Goal: Task Accomplishment & Management: Manage account settings

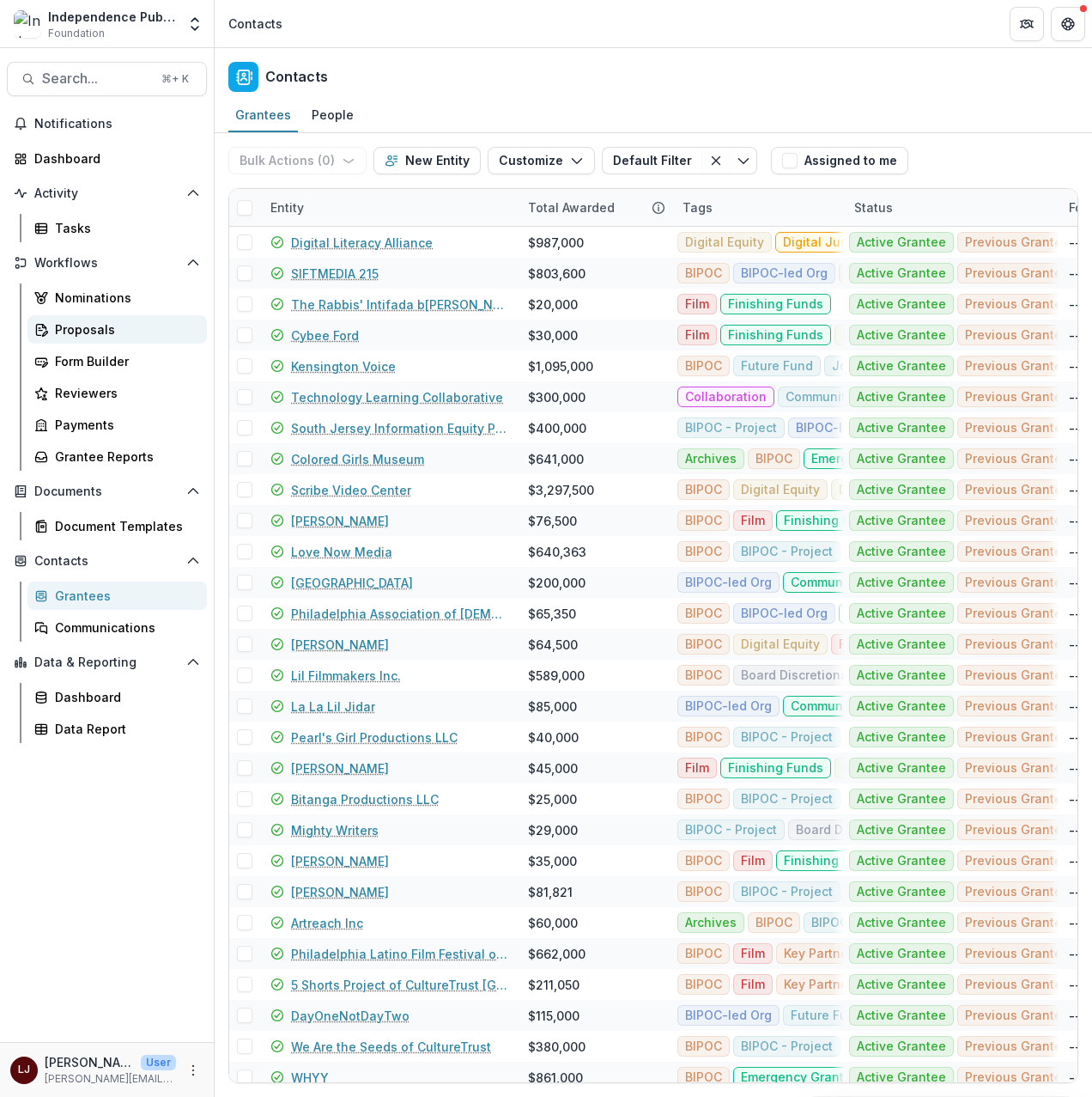
click at [106, 323] on div "Proposals" at bounding box center [124, 329] width 138 height 18
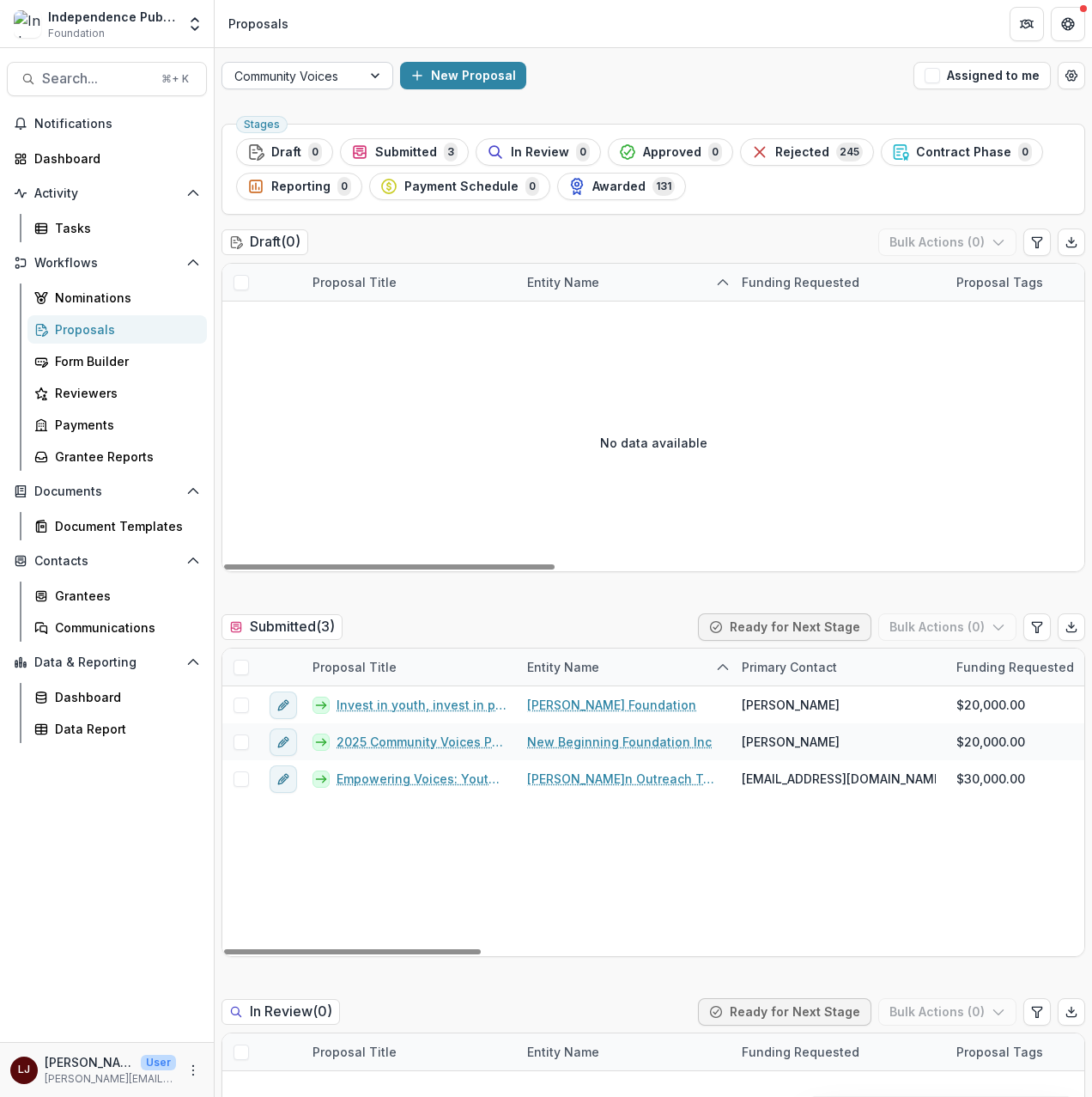
drag, startPoint x: 367, startPoint y: 61, endPoint x: 367, endPoint y: 79, distance: 18.0
click at [367, 62] on div at bounding box center [377, 75] width 31 height 25
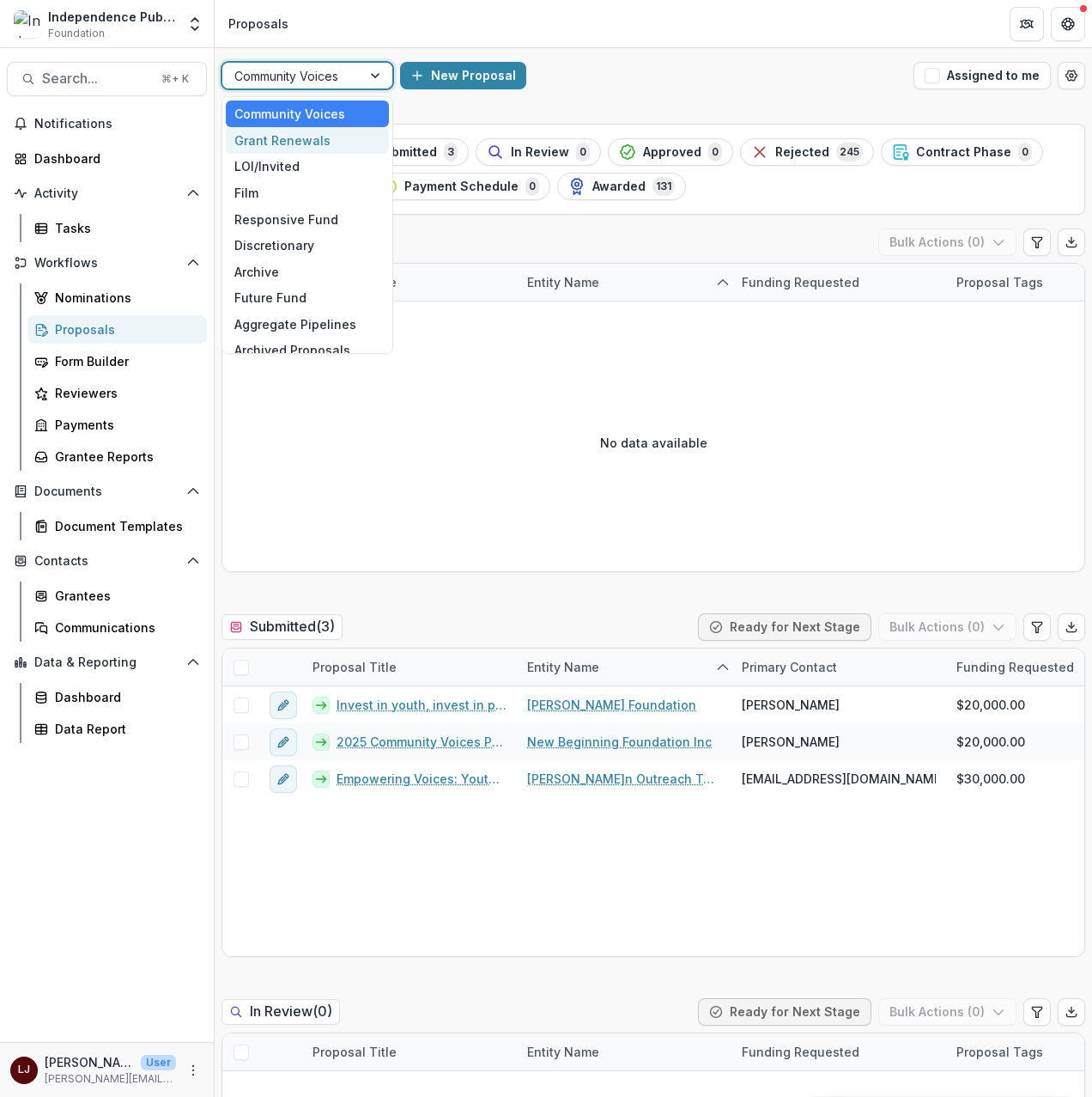
click at [332, 137] on div "Grant Renewals" at bounding box center [307, 140] width 163 height 26
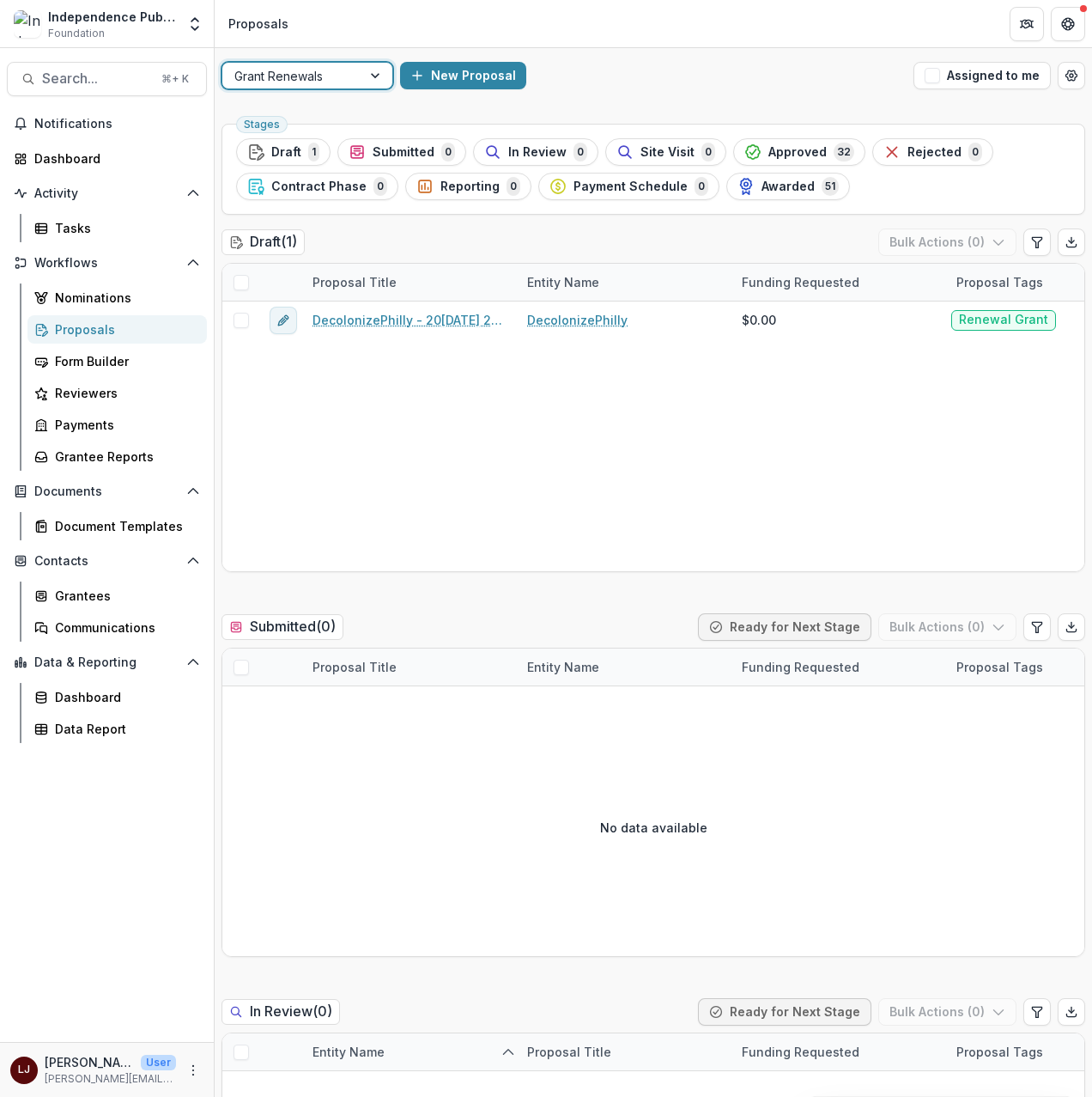
click at [353, 77] on div "Grant Renewals" at bounding box center [292, 76] width 139 height 25
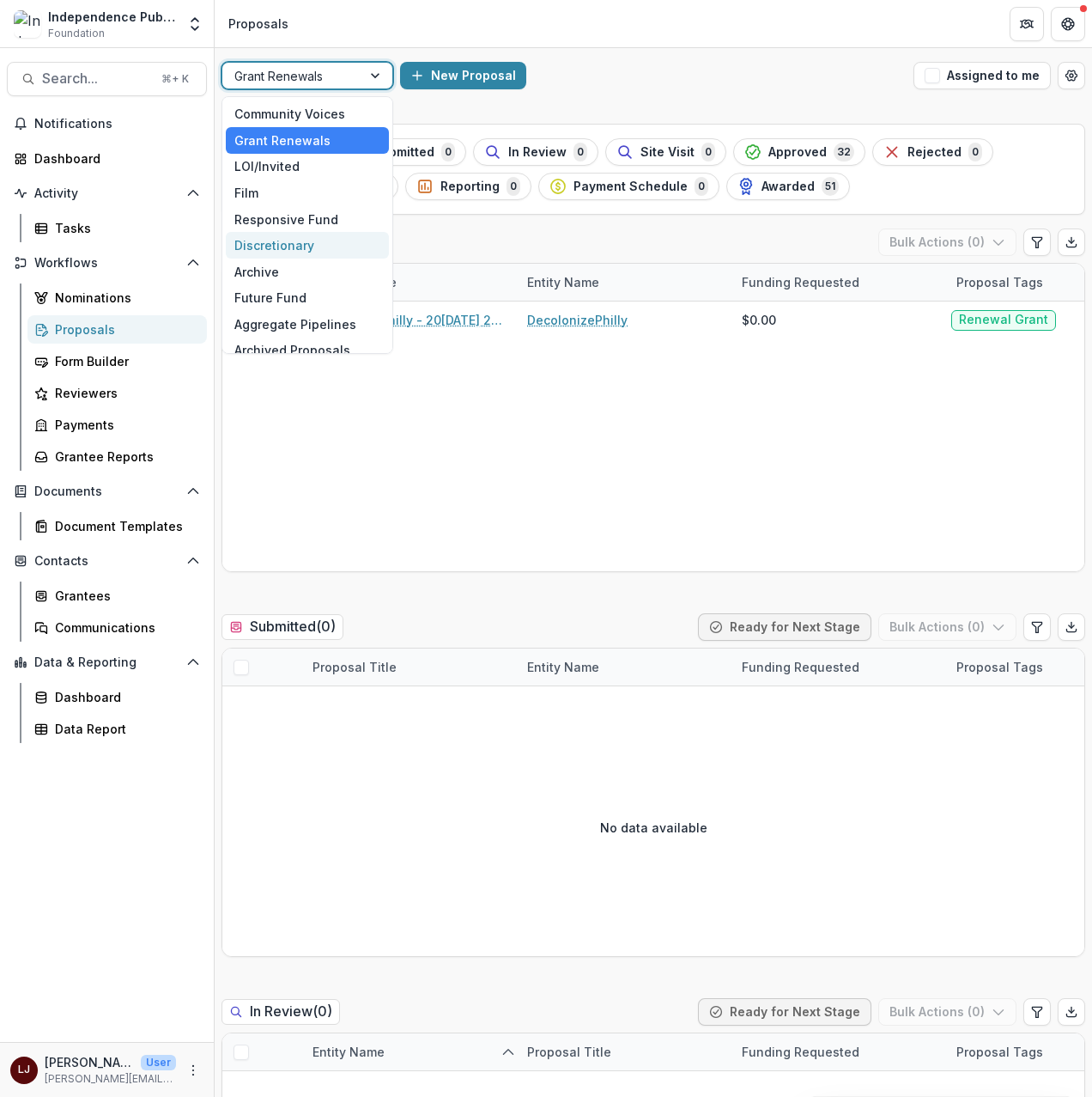
scroll to position [14, 0]
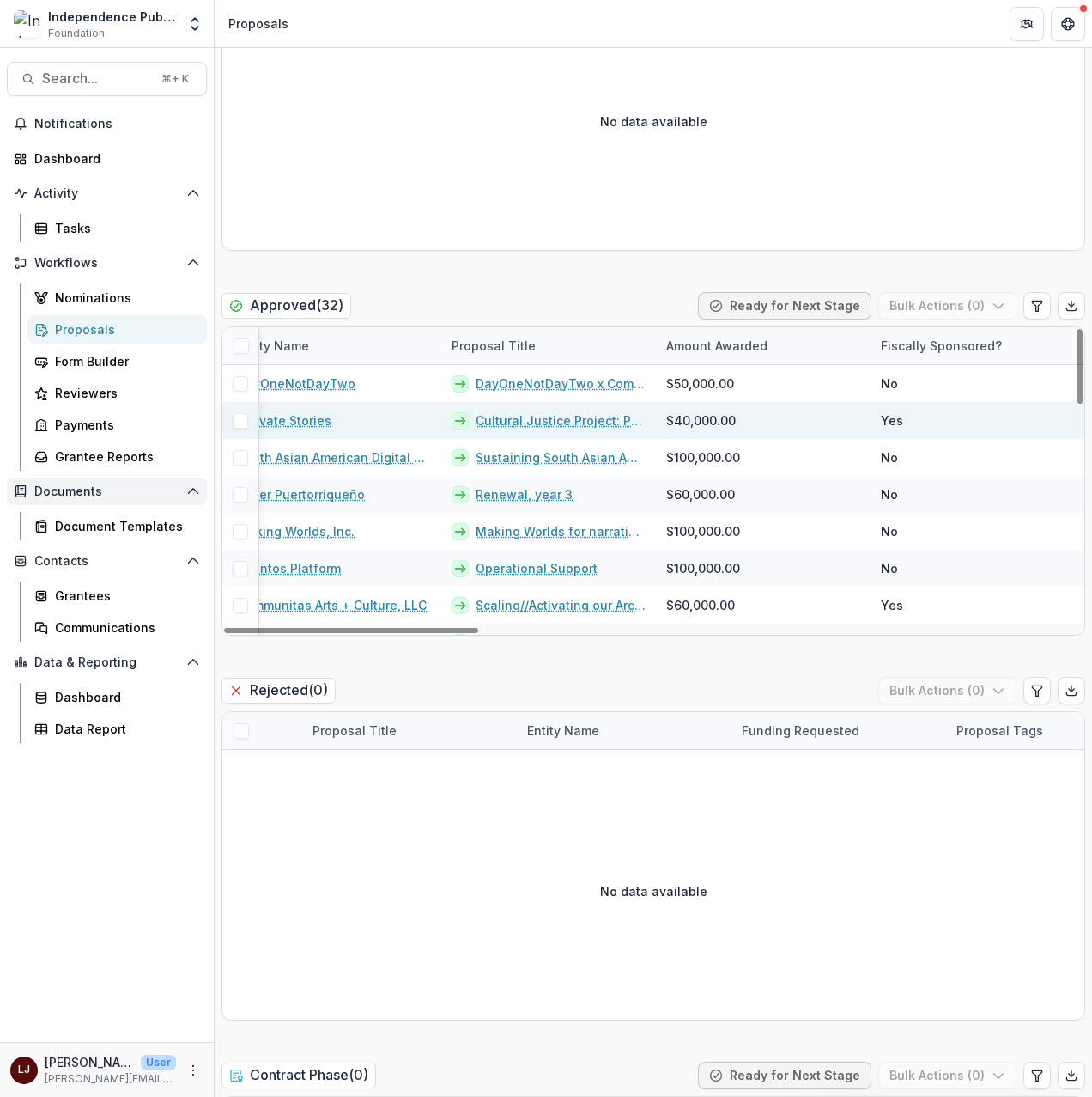
scroll to position [0, 0]
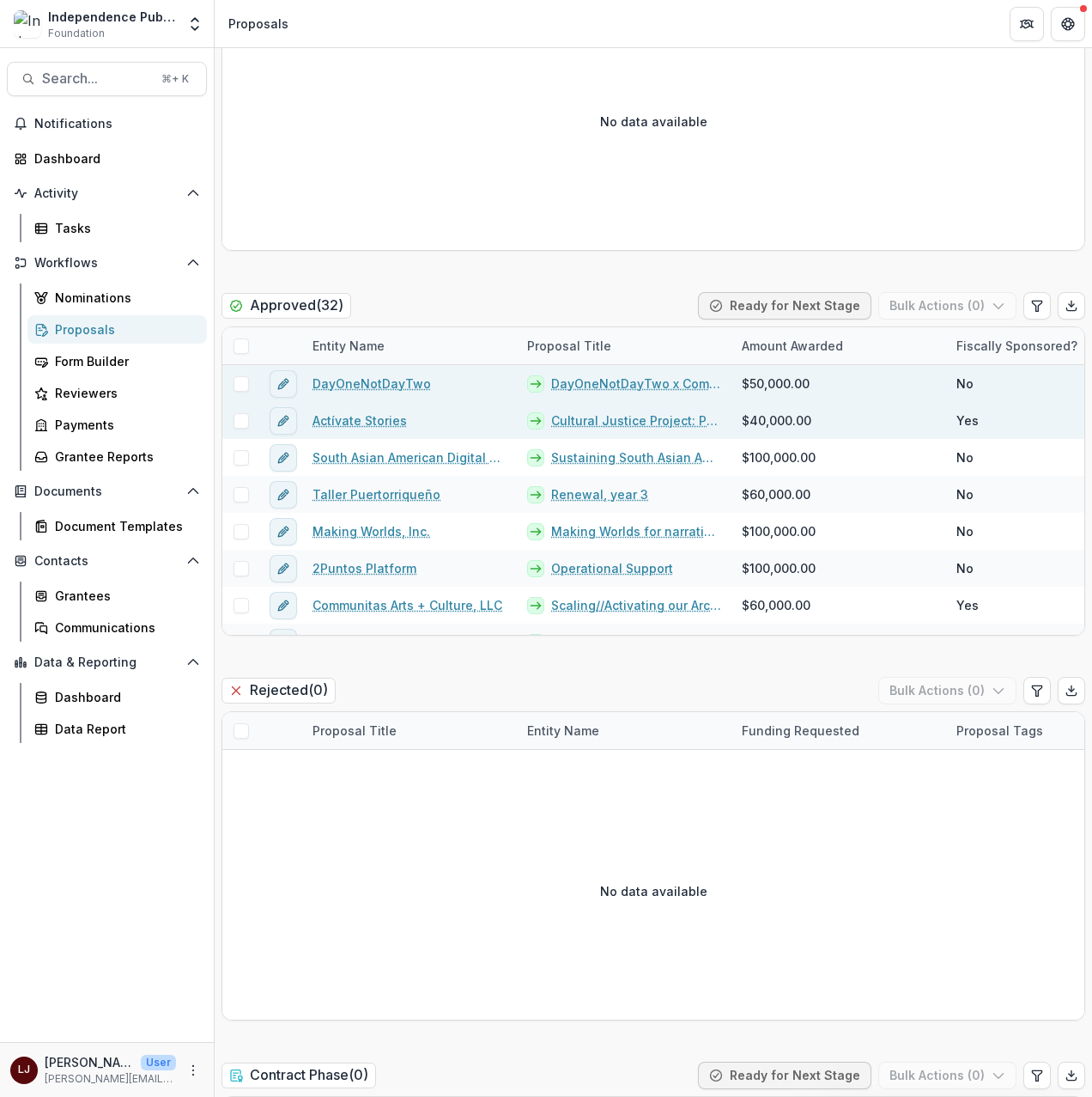
click at [362, 385] on link "DayOneNotDayTwo" at bounding box center [372, 383] width 118 height 18
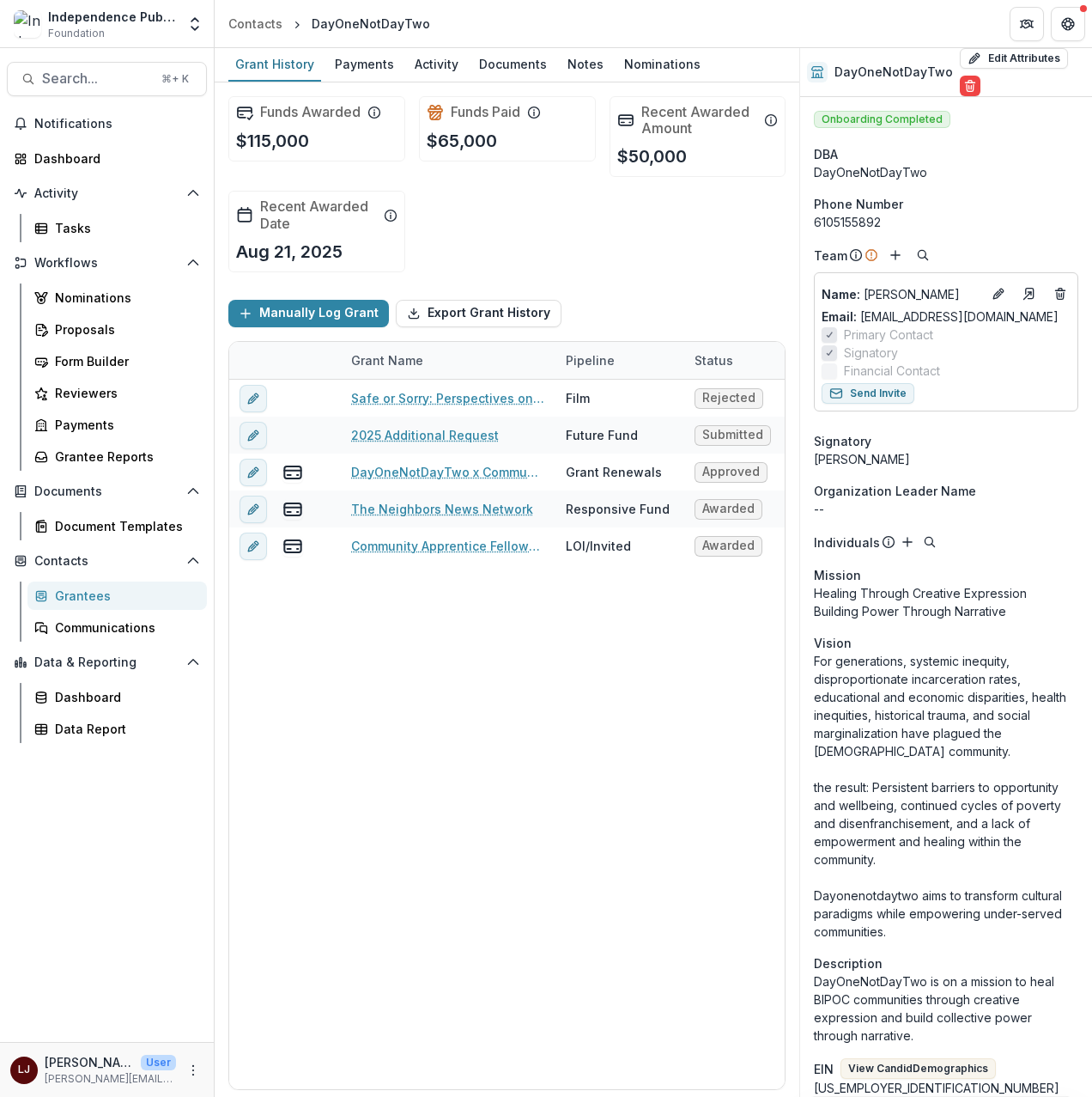
click at [1053, 87] on ul "Edit Attributes Are you sure? This action will permanently delete all your non-…" at bounding box center [1022, 71] width 126 height 48
click at [1003, 57] on button "Edit Attributes" at bounding box center [1014, 58] width 108 height 21
select select "**"
select select
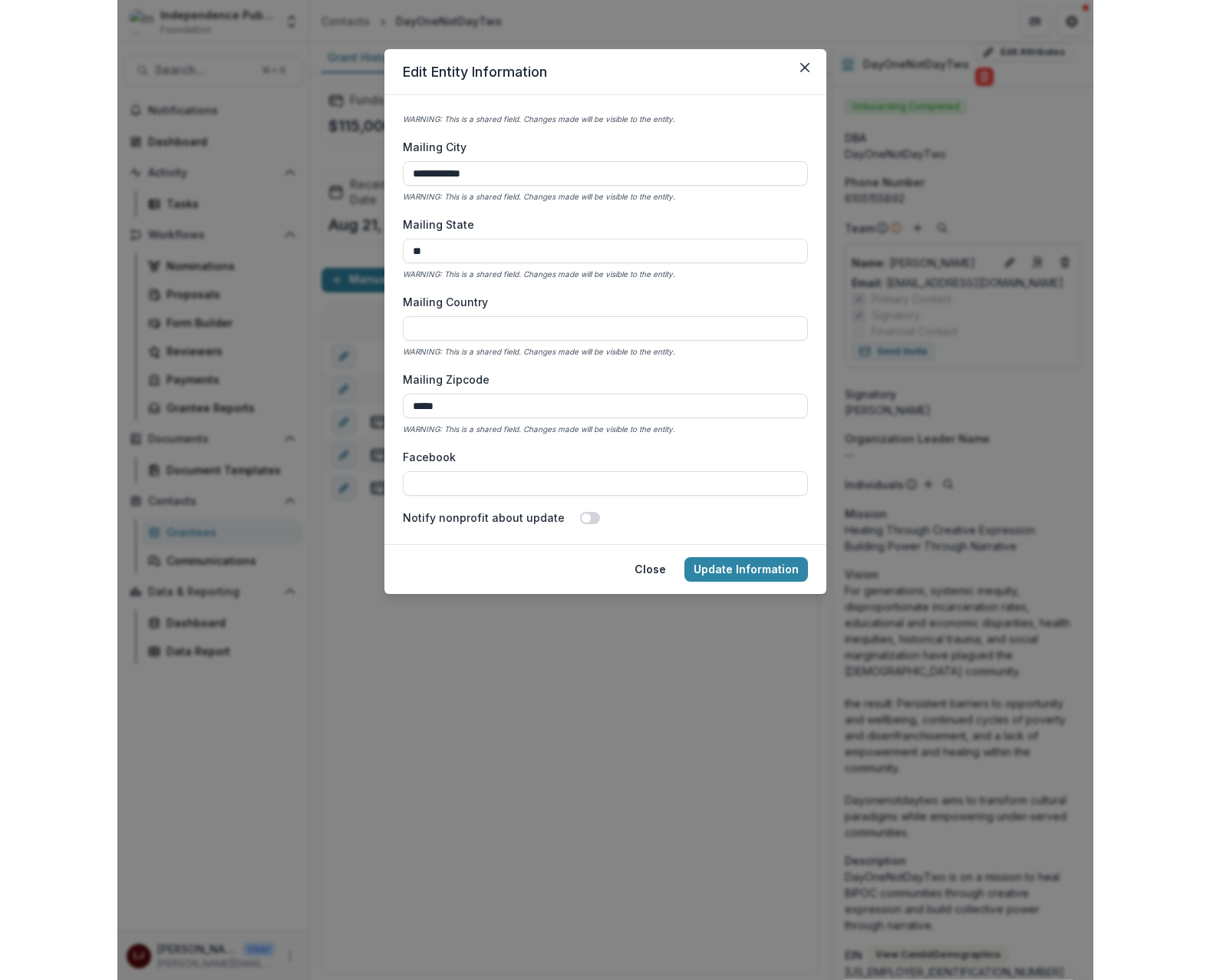
scroll to position [2316, 0]
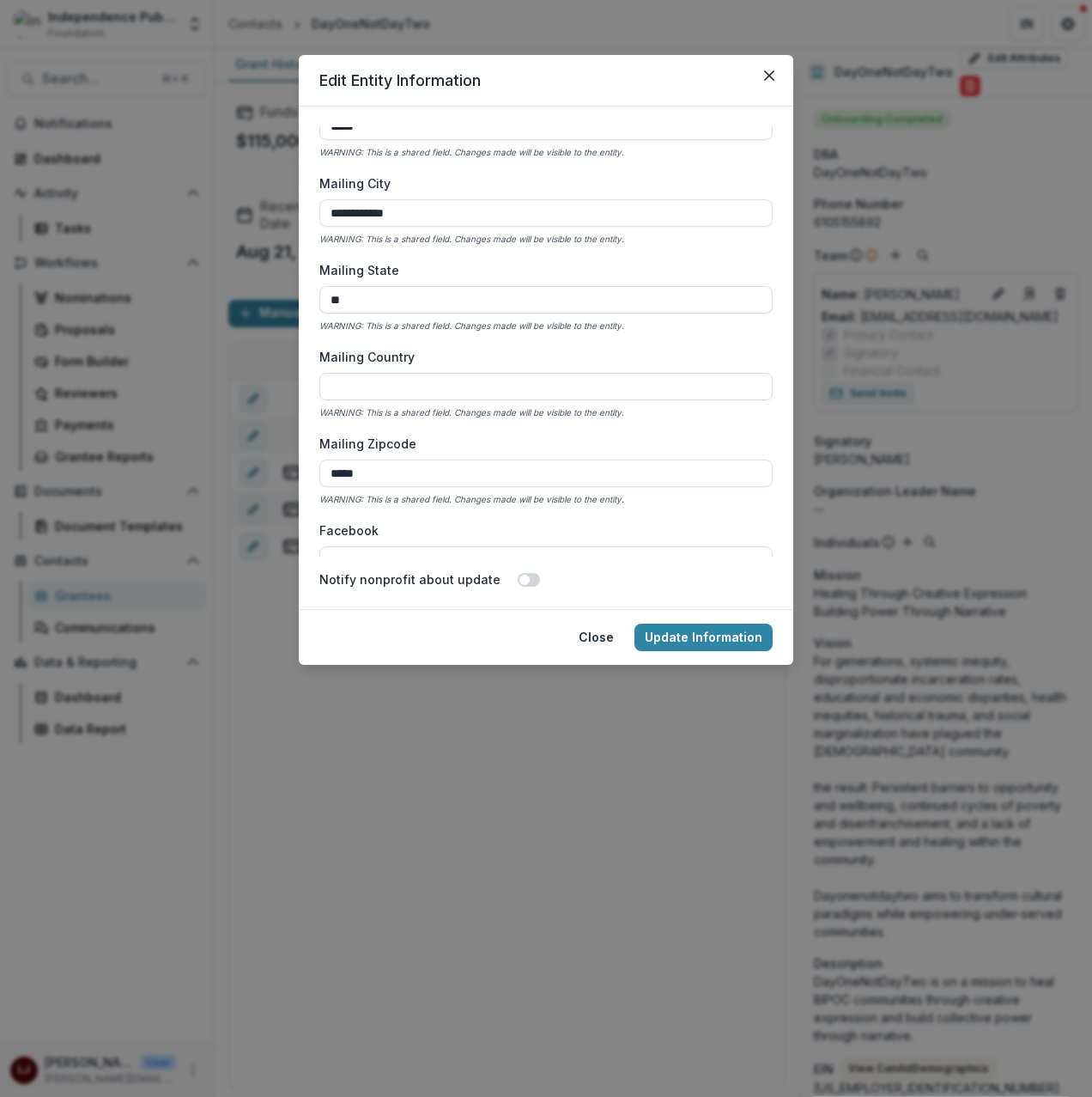
click at [821, 275] on div "**********" at bounding box center [546, 548] width 1092 height 1097
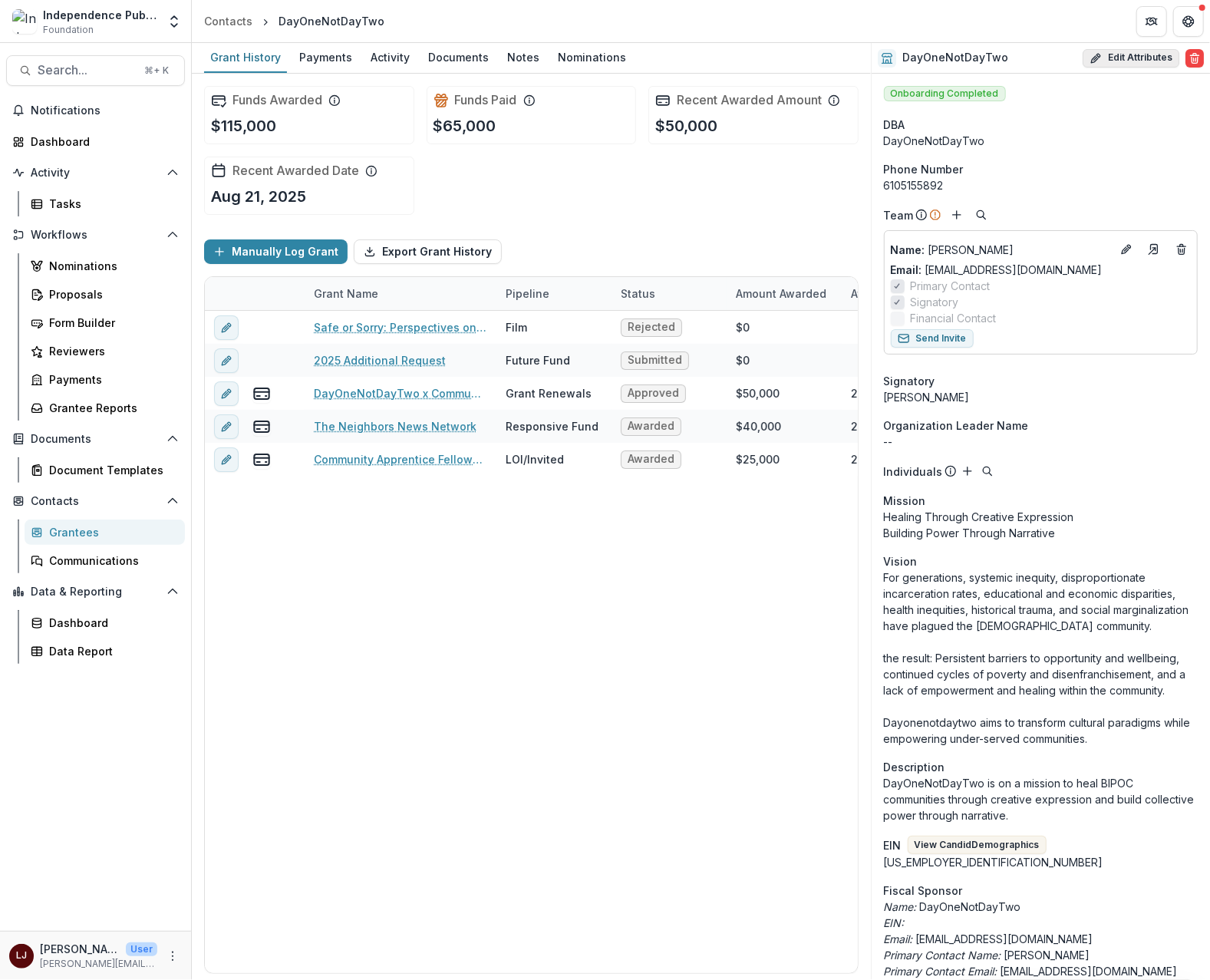
click at [1109, 57] on button "Edit Attributes" at bounding box center [1131, 58] width 97 height 19
select select "**"
select select
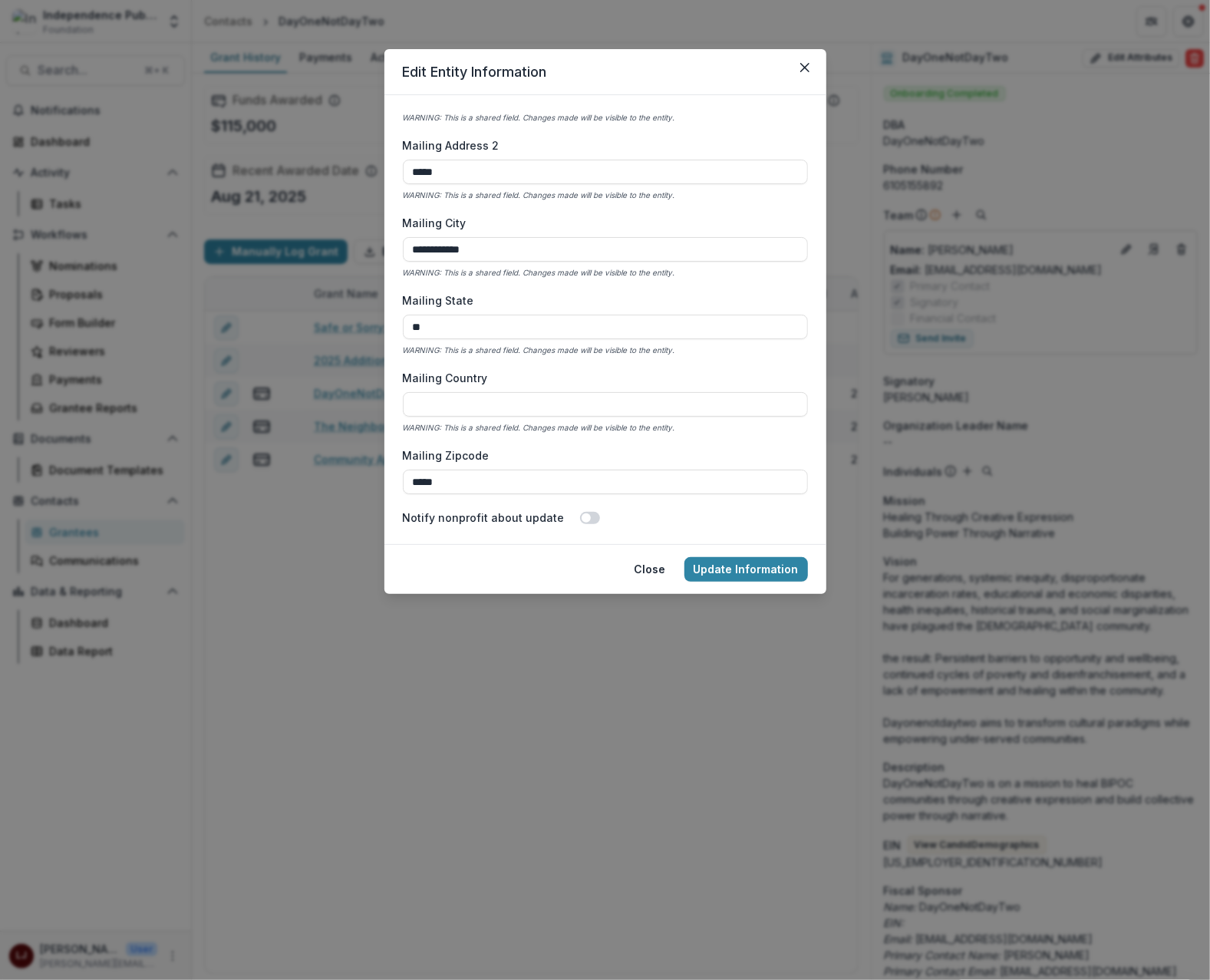
scroll to position [2212, 0]
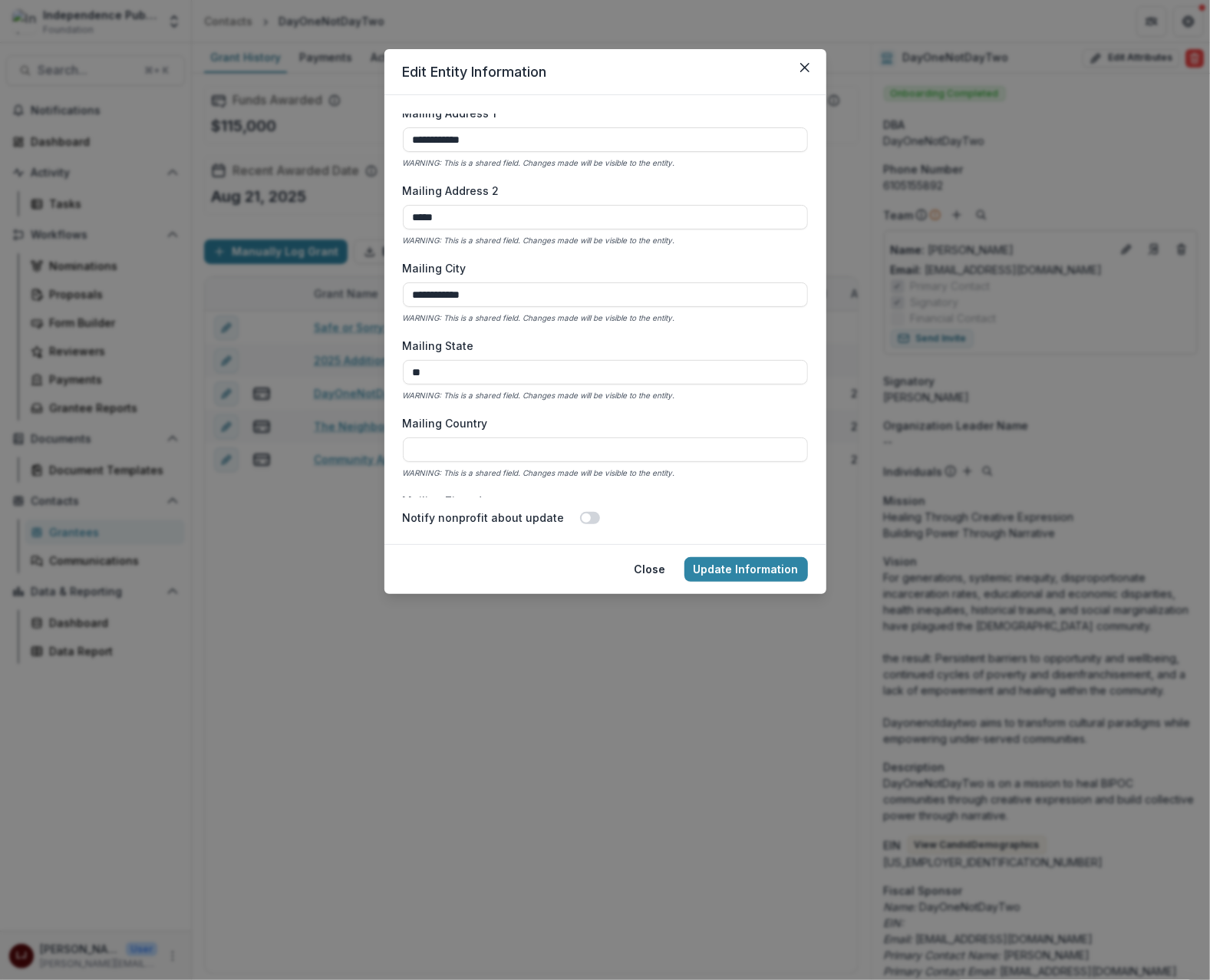
click at [338, 137] on div "**********" at bounding box center [605, 490] width 1210 height 980
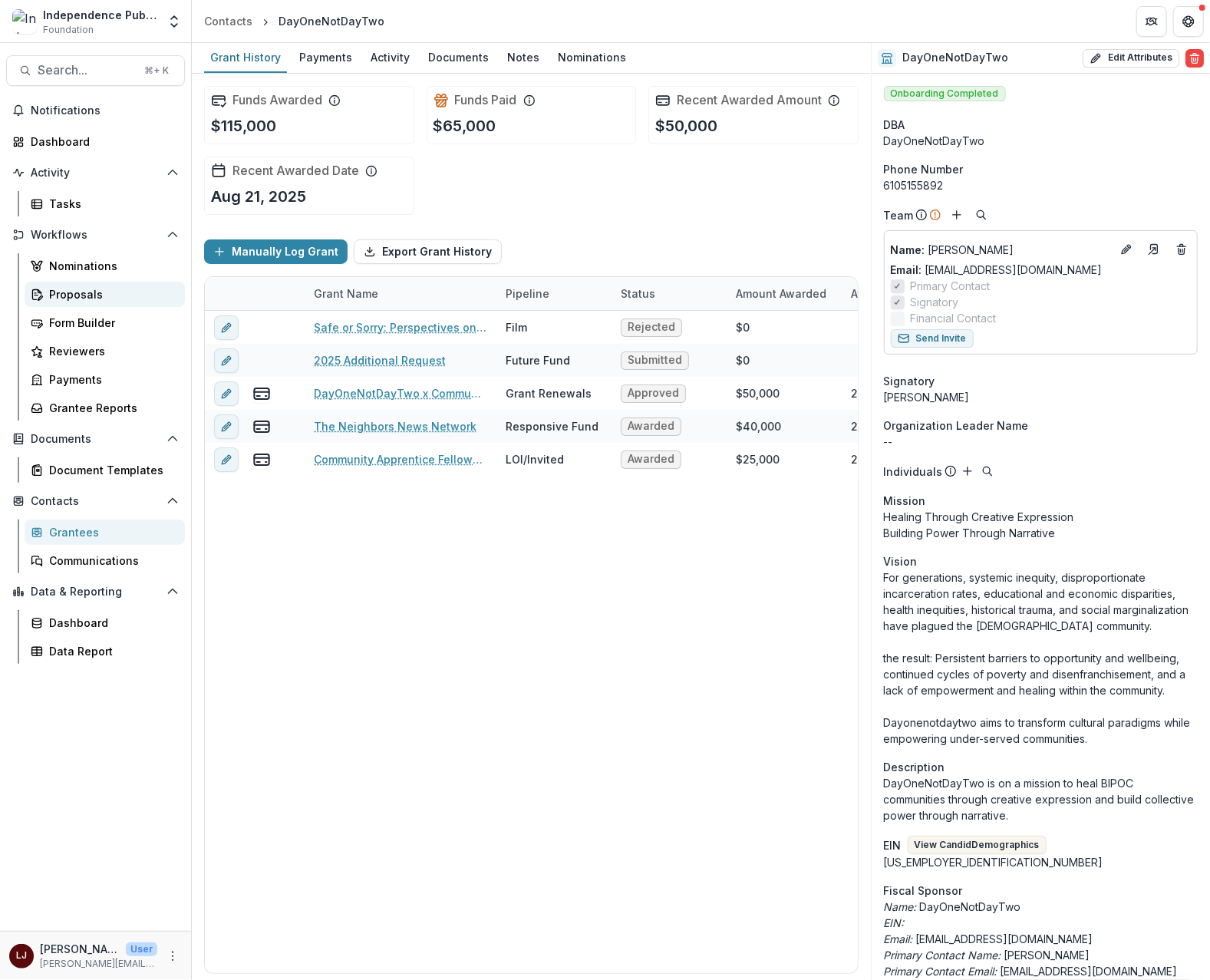
click at [78, 293] on div "Proposals" at bounding box center [111, 294] width 124 height 16
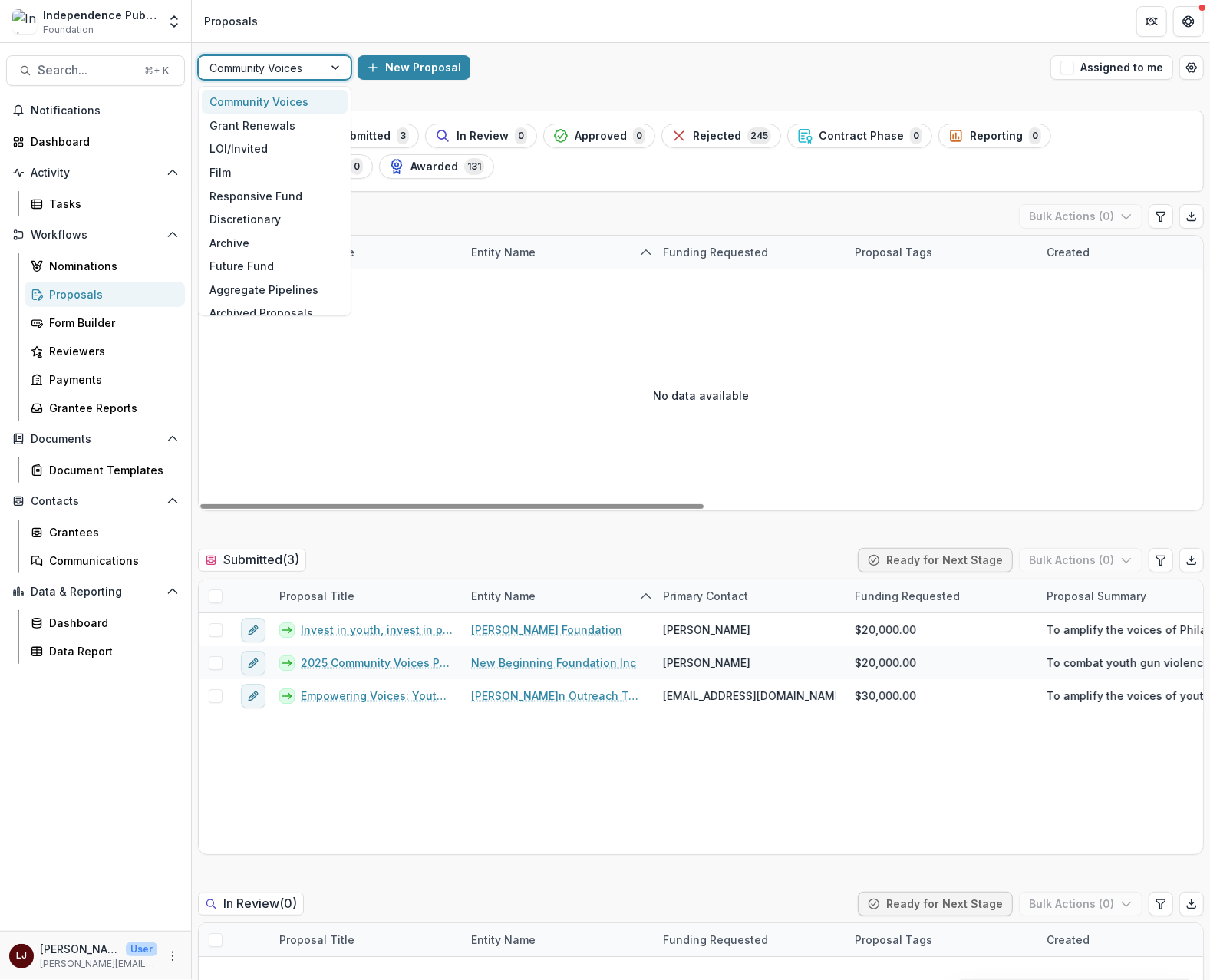
click at [313, 71] on div "Community Voices" at bounding box center [261, 68] width 124 height 23
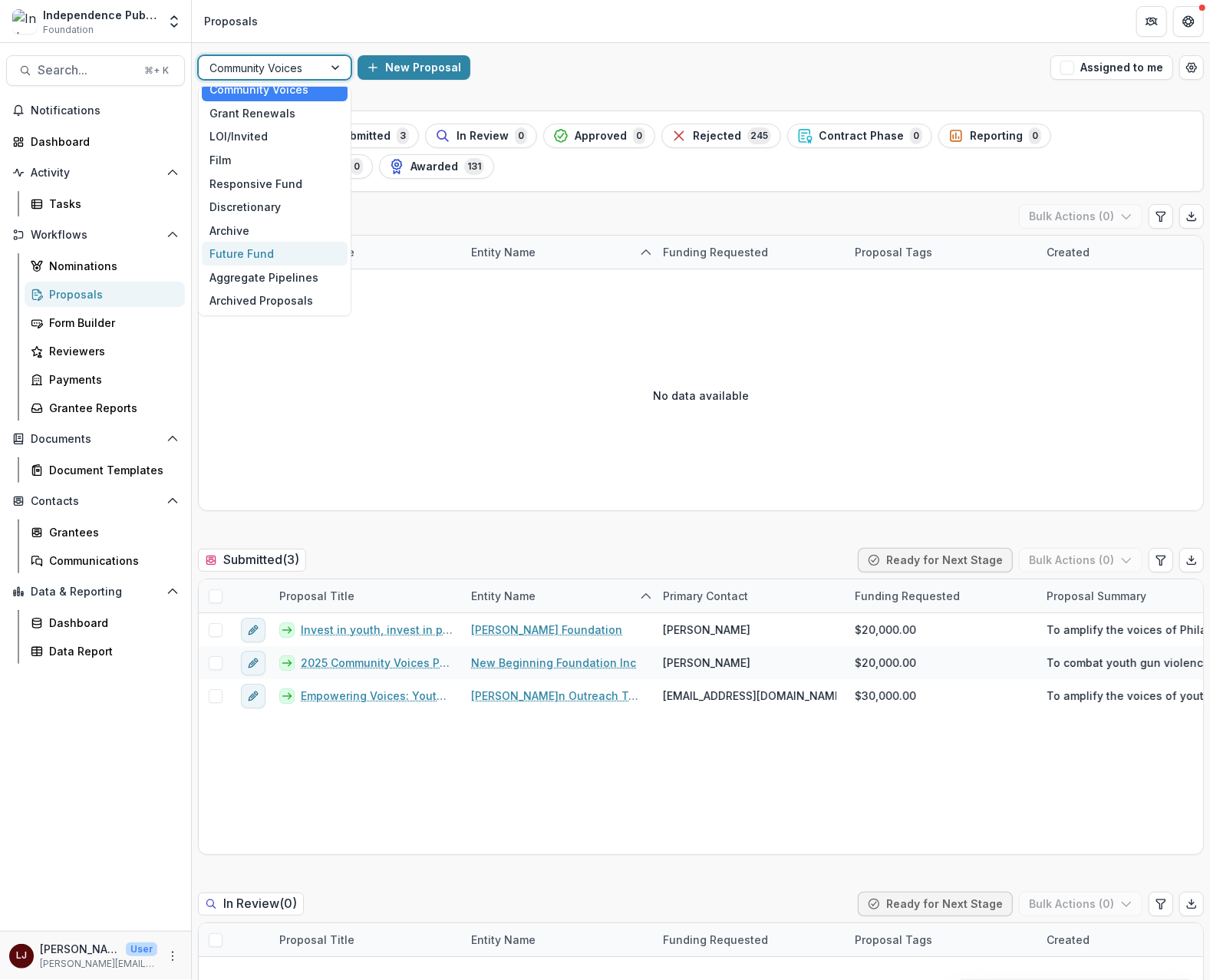
click at [263, 246] on div "Future Fund" at bounding box center [275, 253] width 145 height 23
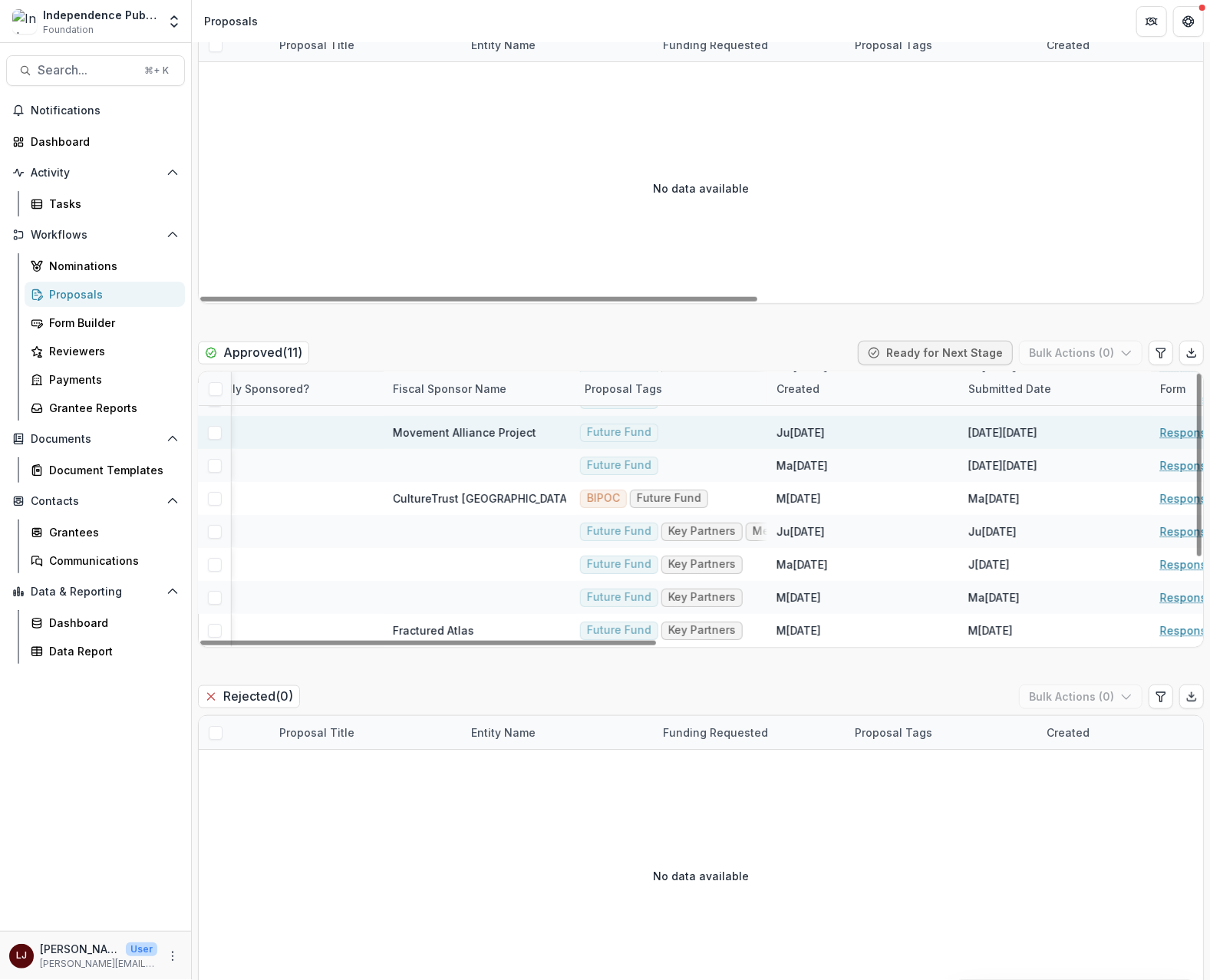
scroll to position [897, 0]
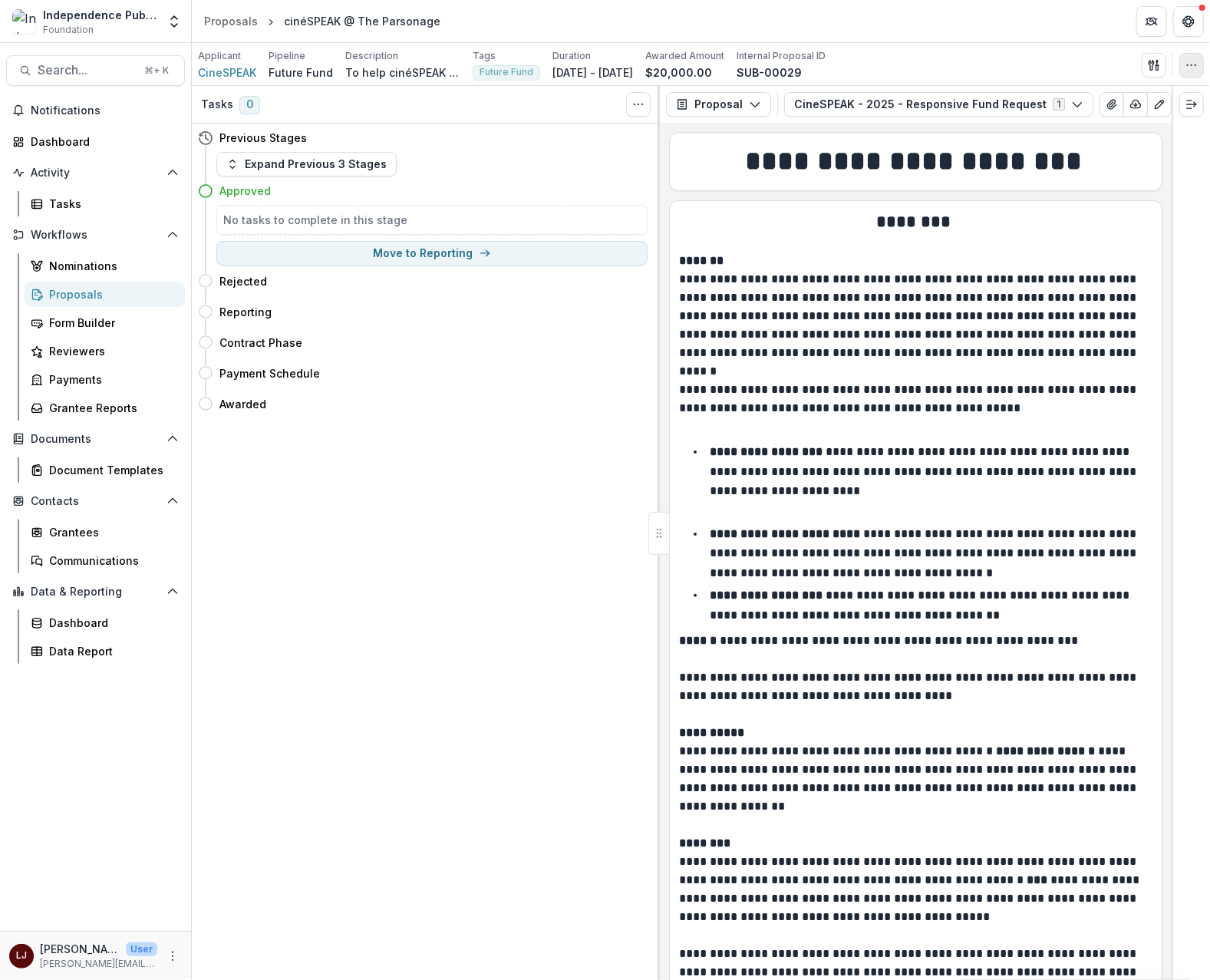
click at [1198, 65] on icon "button" at bounding box center [1191, 65] width 12 height 12
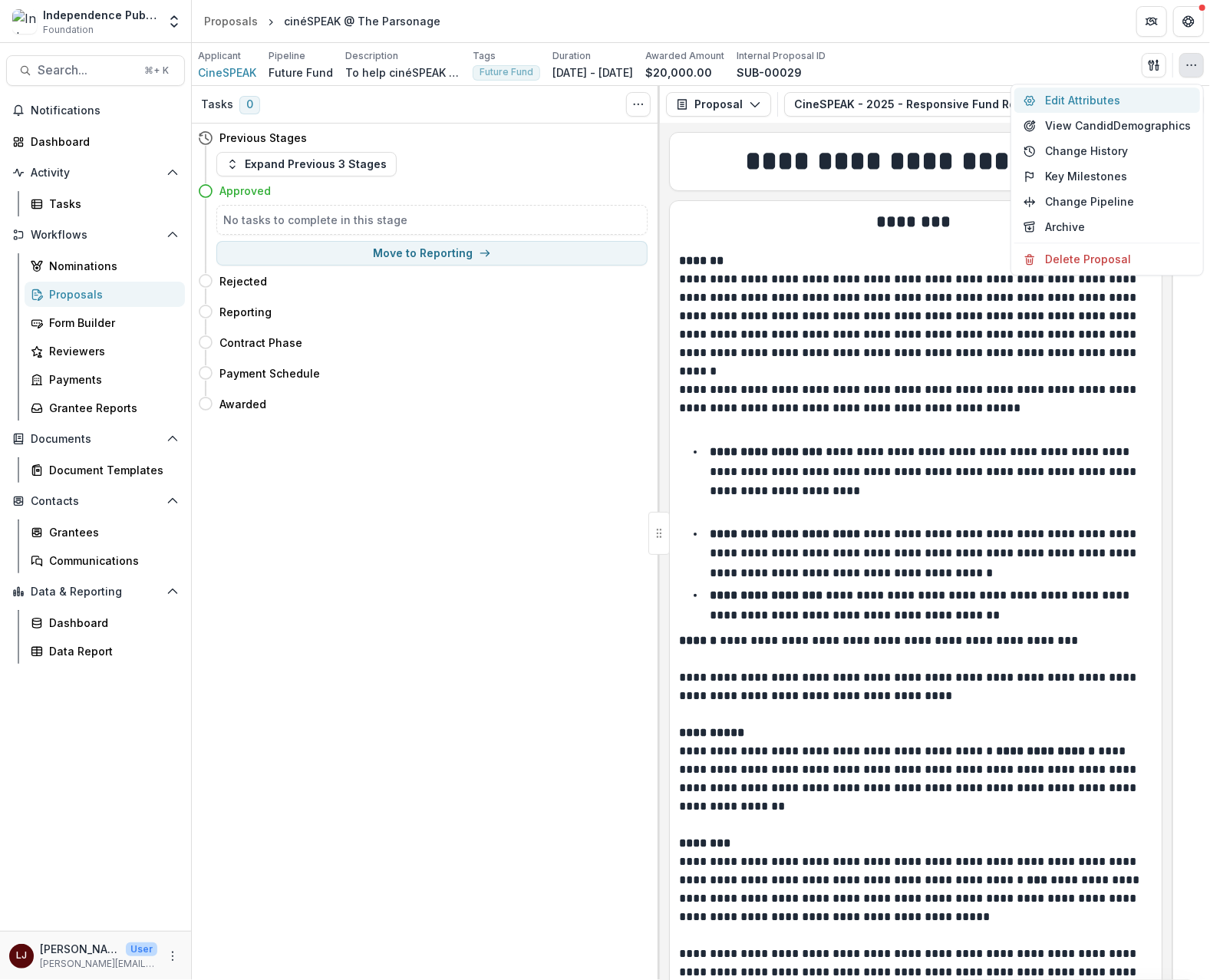
click at [1112, 97] on button "Edit Attributes" at bounding box center [1107, 99] width 186 height 25
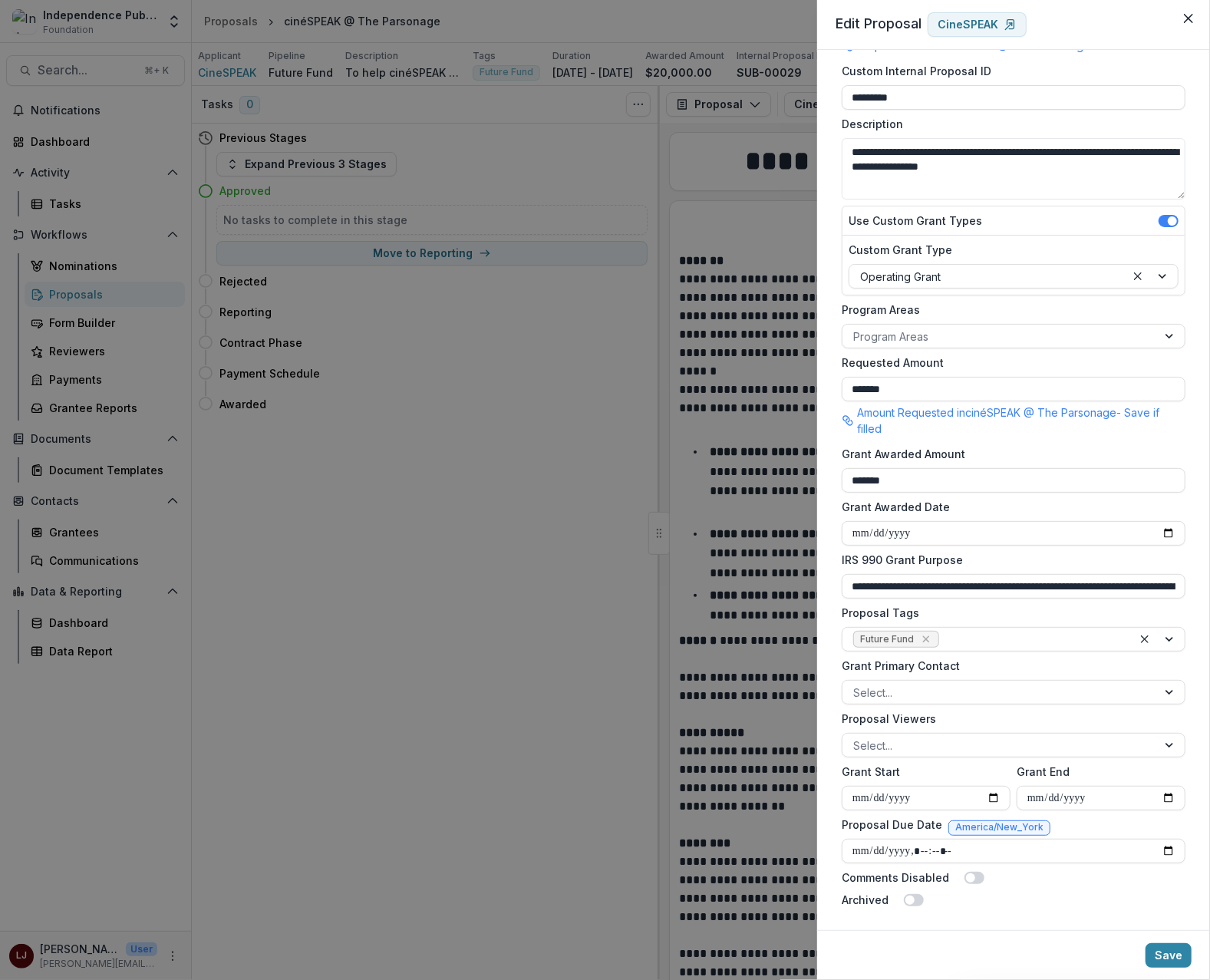
scroll to position [90, 0]
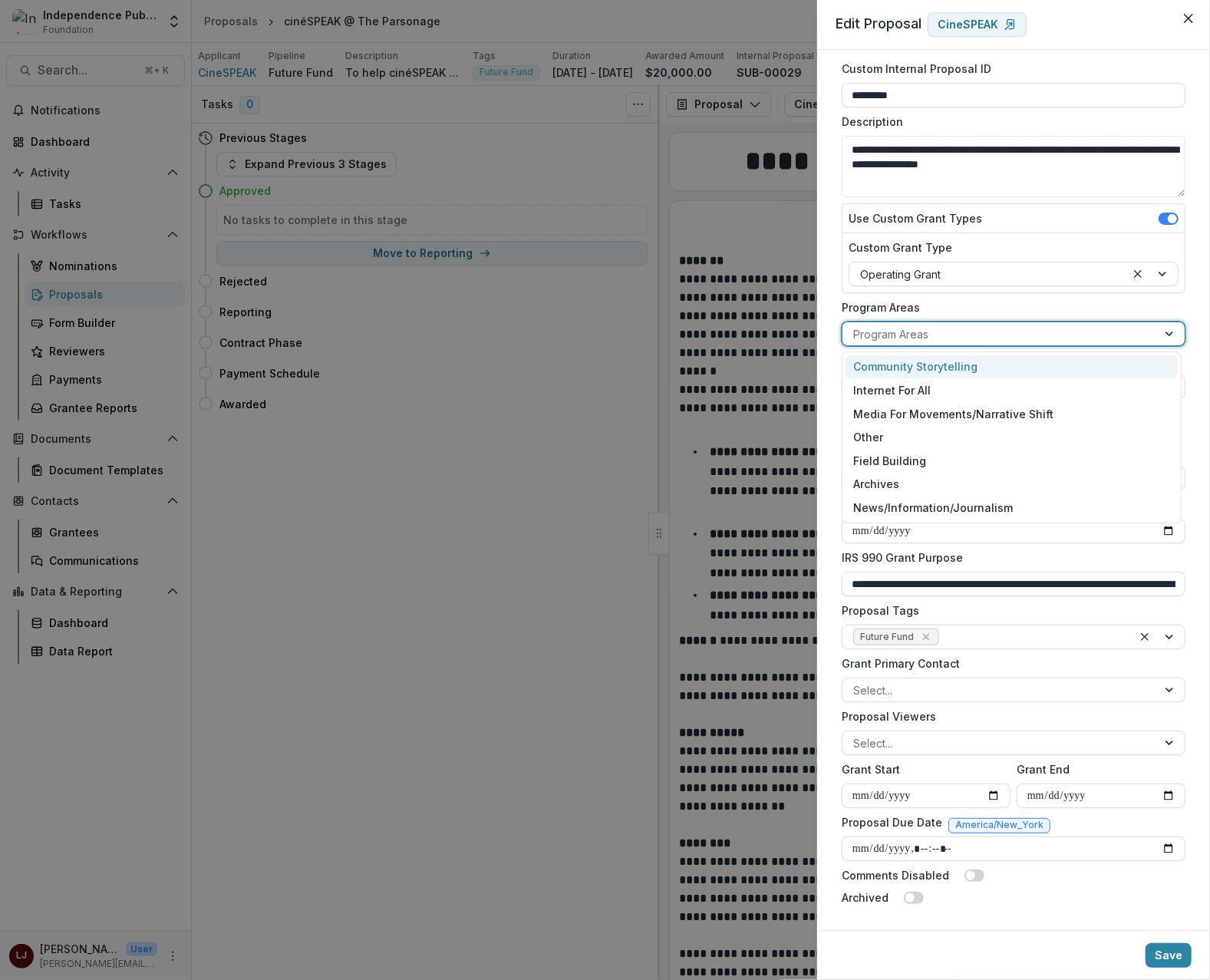
click at [911, 330] on div at bounding box center [999, 334] width 293 height 19
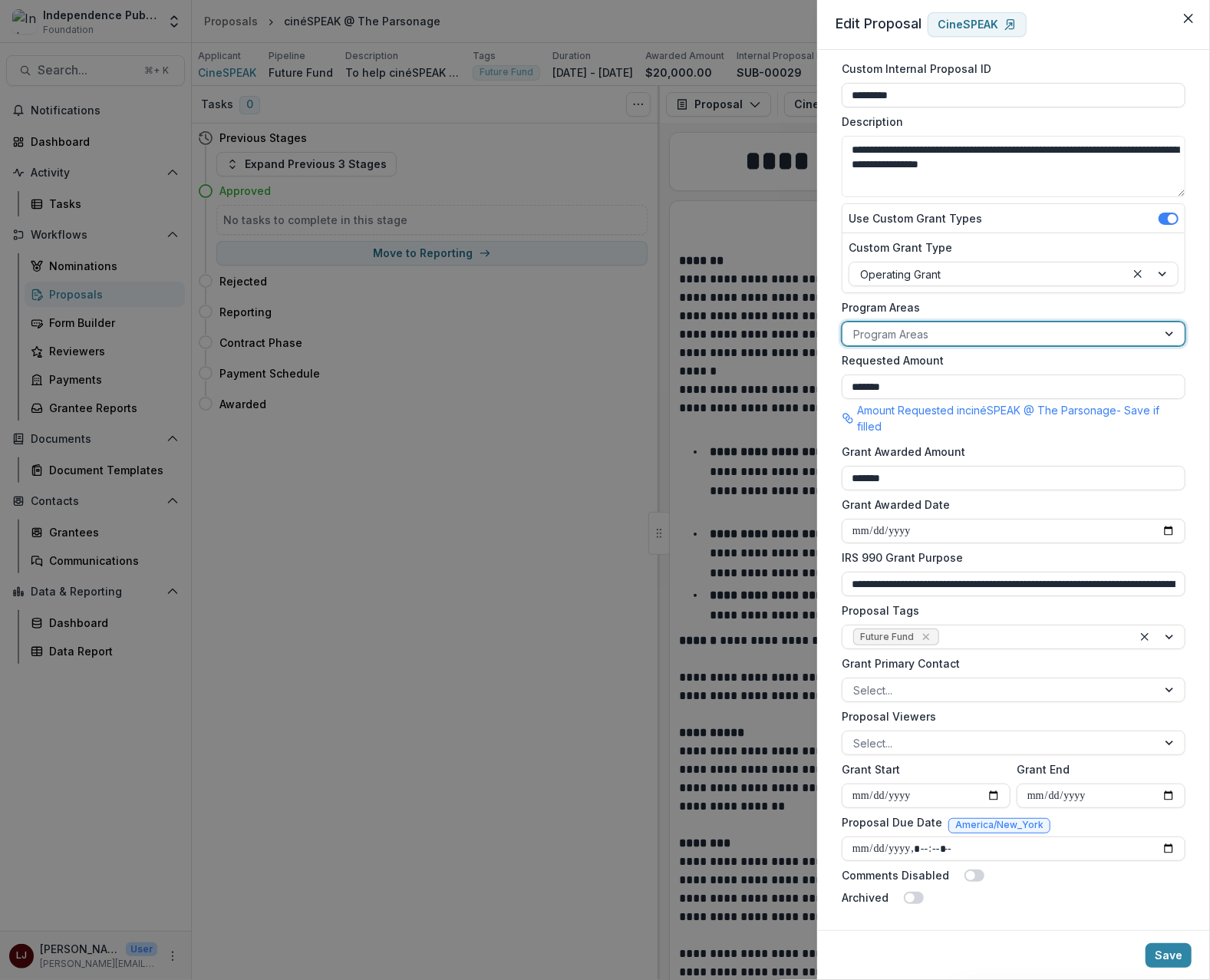
click at [912, 327] on div at bounding box center [999, 334] width 293 height 19
click at [935, 299] on label "Program Areas" at bounding box center [1009, 307] width 334 height 16
click at [856, 326] on input "Program Areas" at bounding box center [855, 334] width 3 height 16
click at [958, 334] on div at bounding box center [999, 334] width 293 height 19
click at [933, 330] on div at bounding box center [999, 334] width 293 height 19
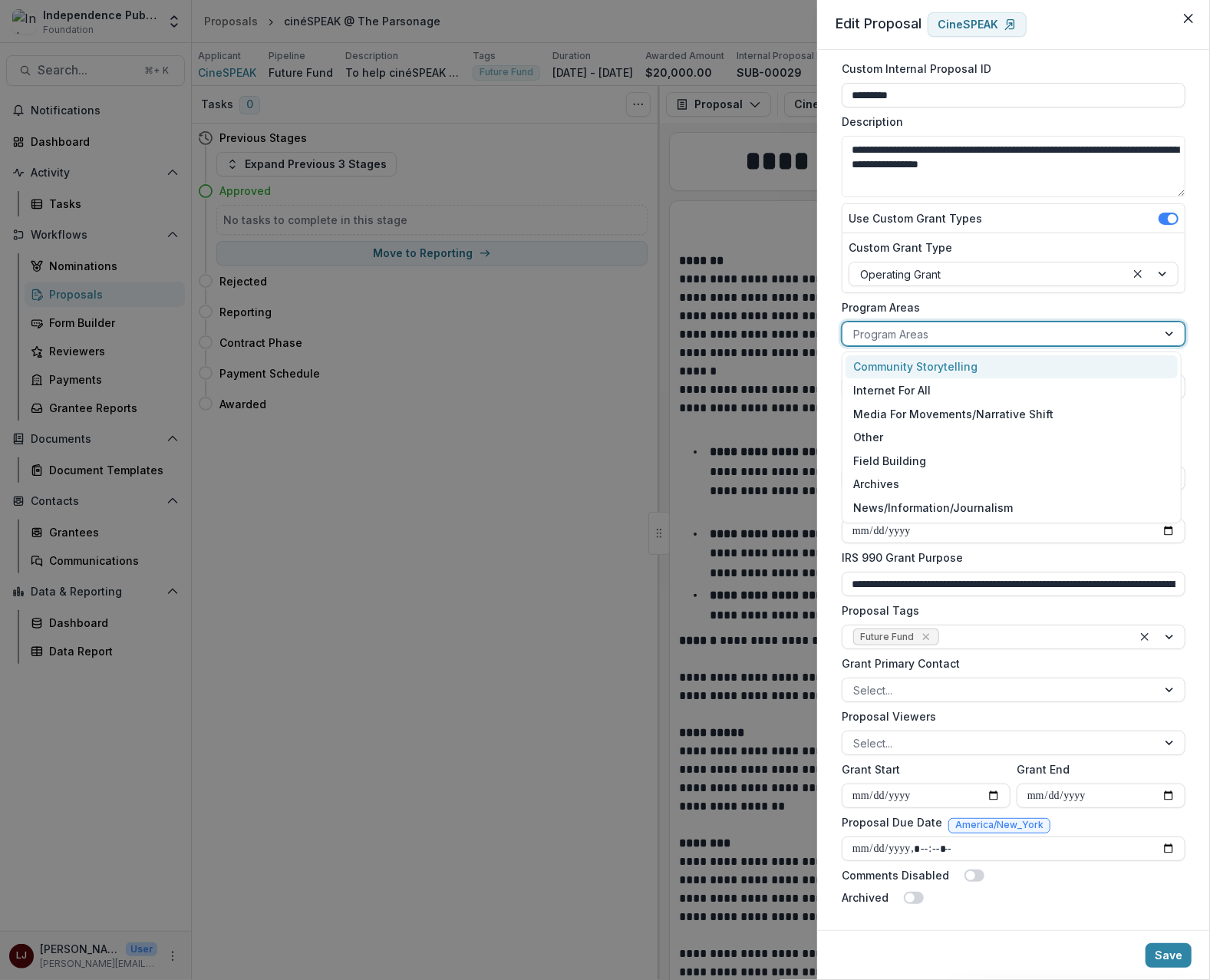
click at [951, 368] on div "Community Storytelling" at bounding box center [1011, 367] width 332 height 23
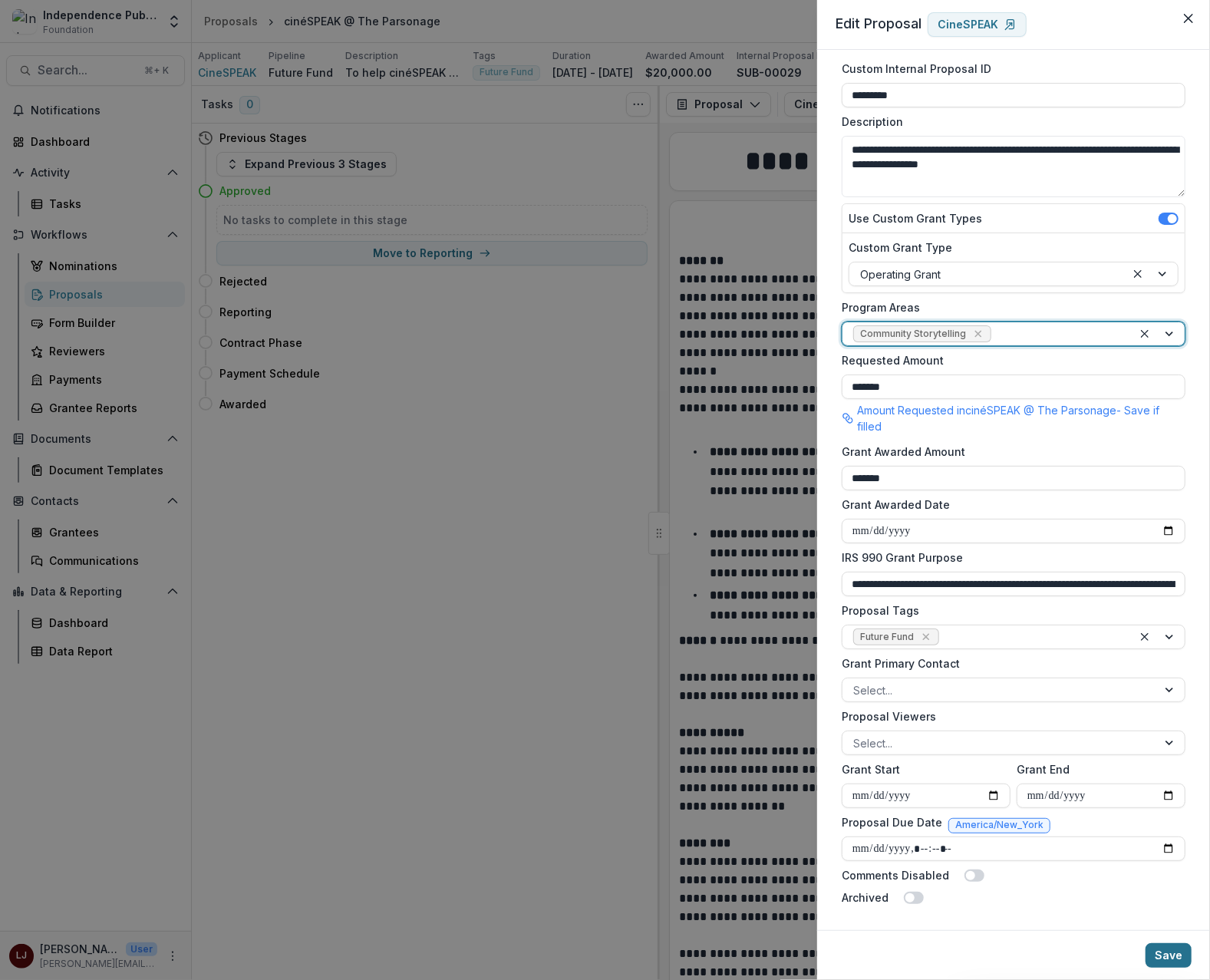
click at [1172, 951] on button "Save" at bounding box center [1168, 955] width 46 height 24
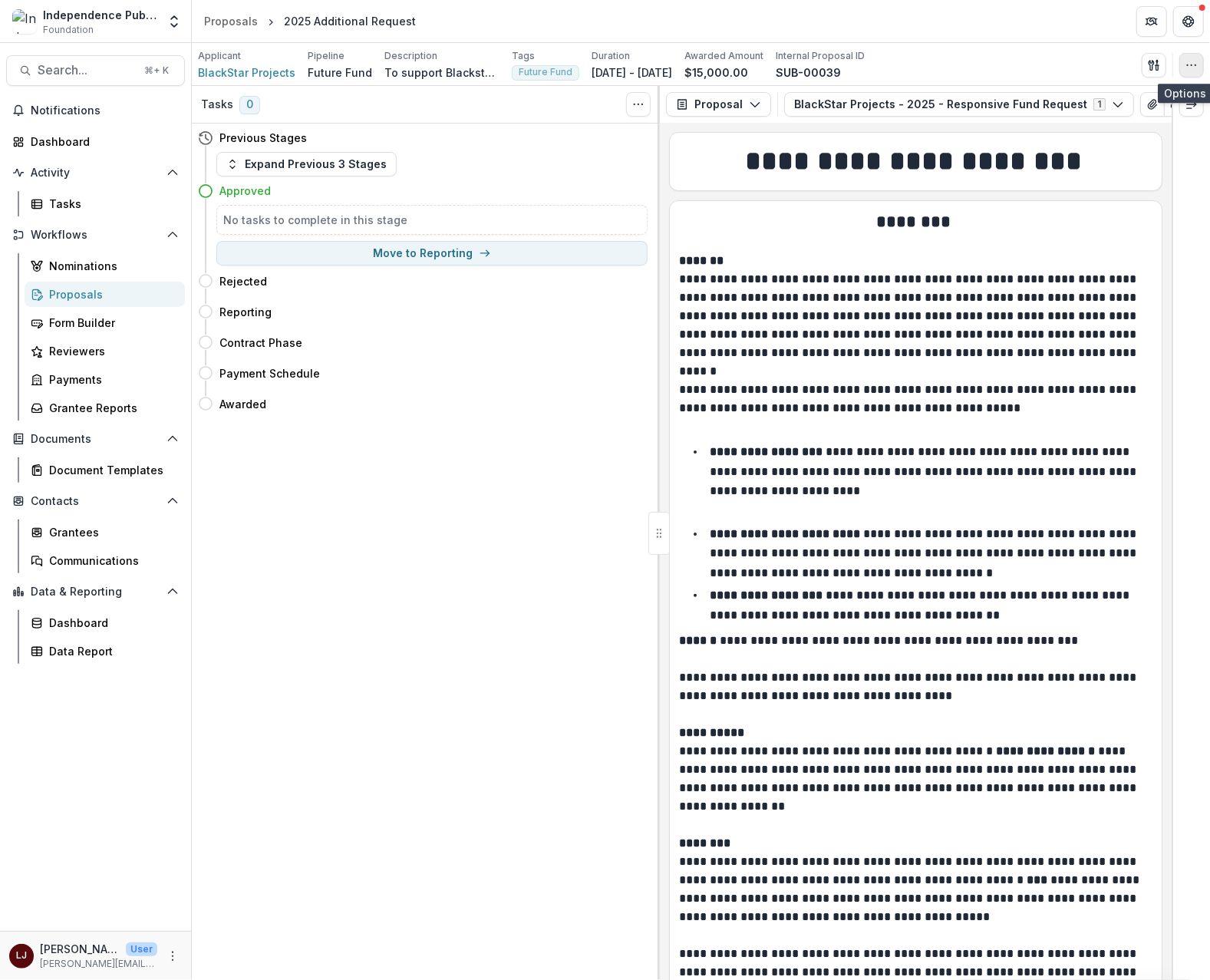
click at [1196, 74] on button "button" at bounding box center [1191, 65] width 24 height 24
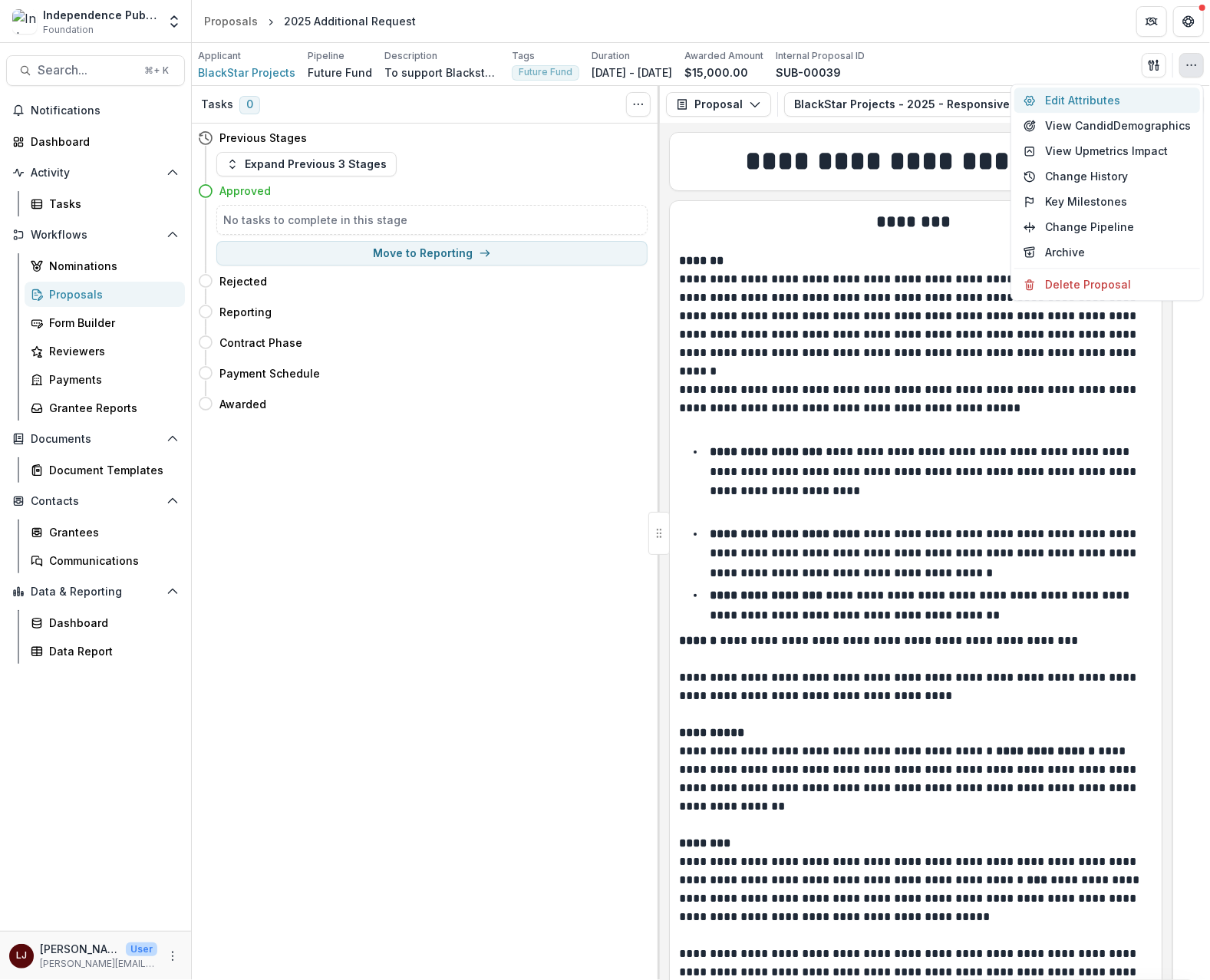
click at [1107, 104] on button "Edit Attributes" at bounding box center [1107, 99] width 186 height 25
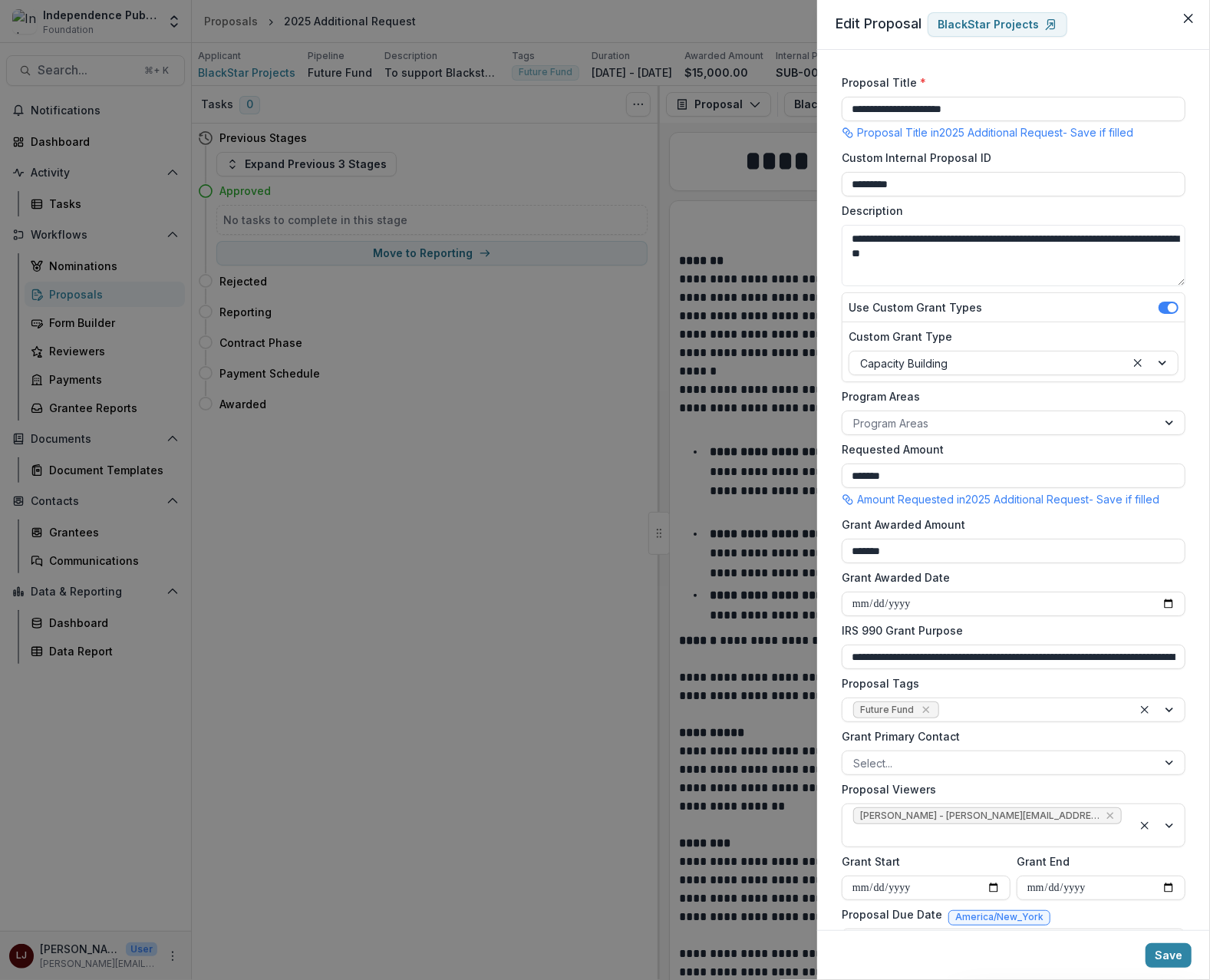
scroll to position [1, 0]
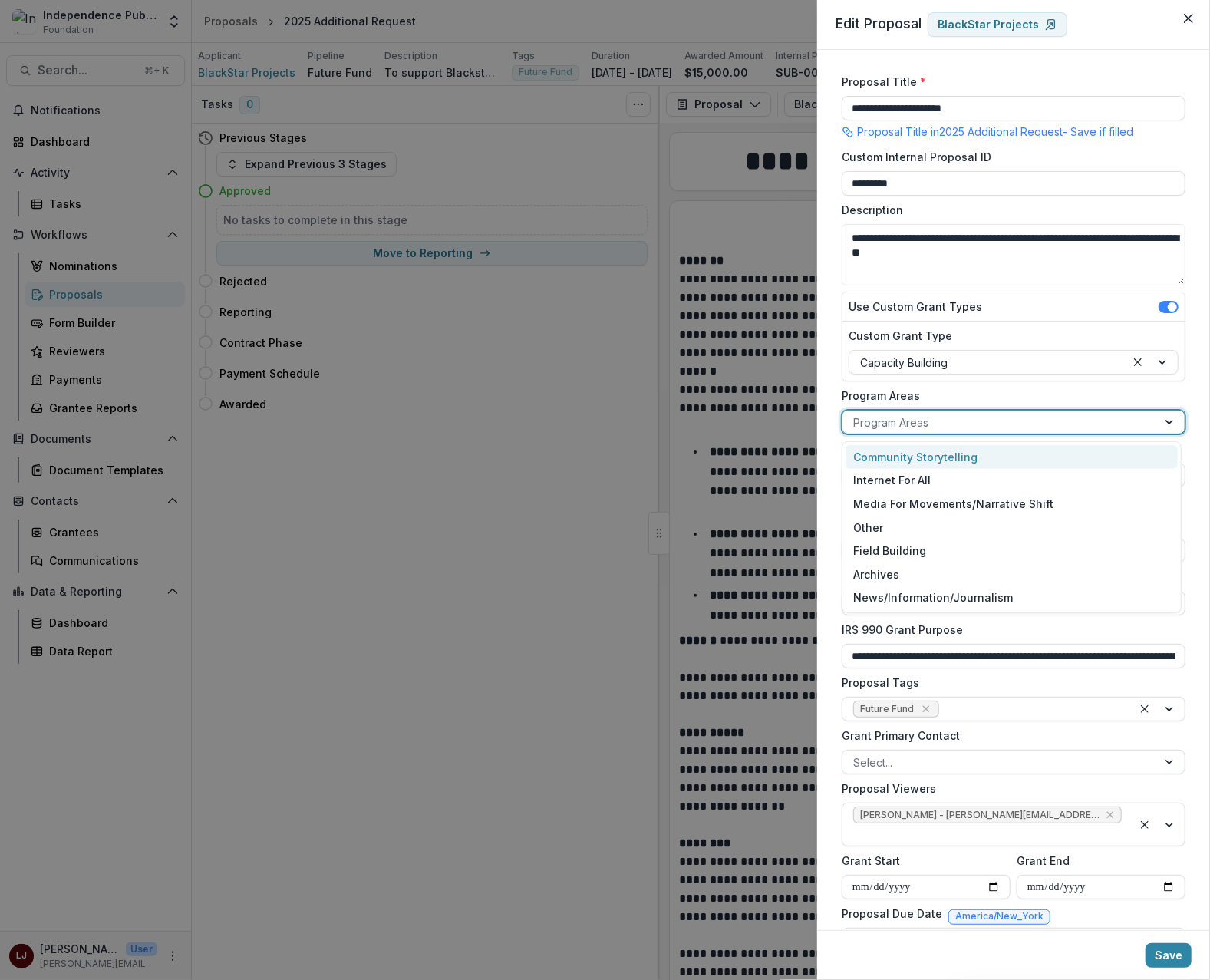
click at [923, 424] on div at bounding box center [999, 423] width 293 height 19
click at [943, 454] on div "Community Storytelling" at bounding box center [1011, 456] width 332 height 23
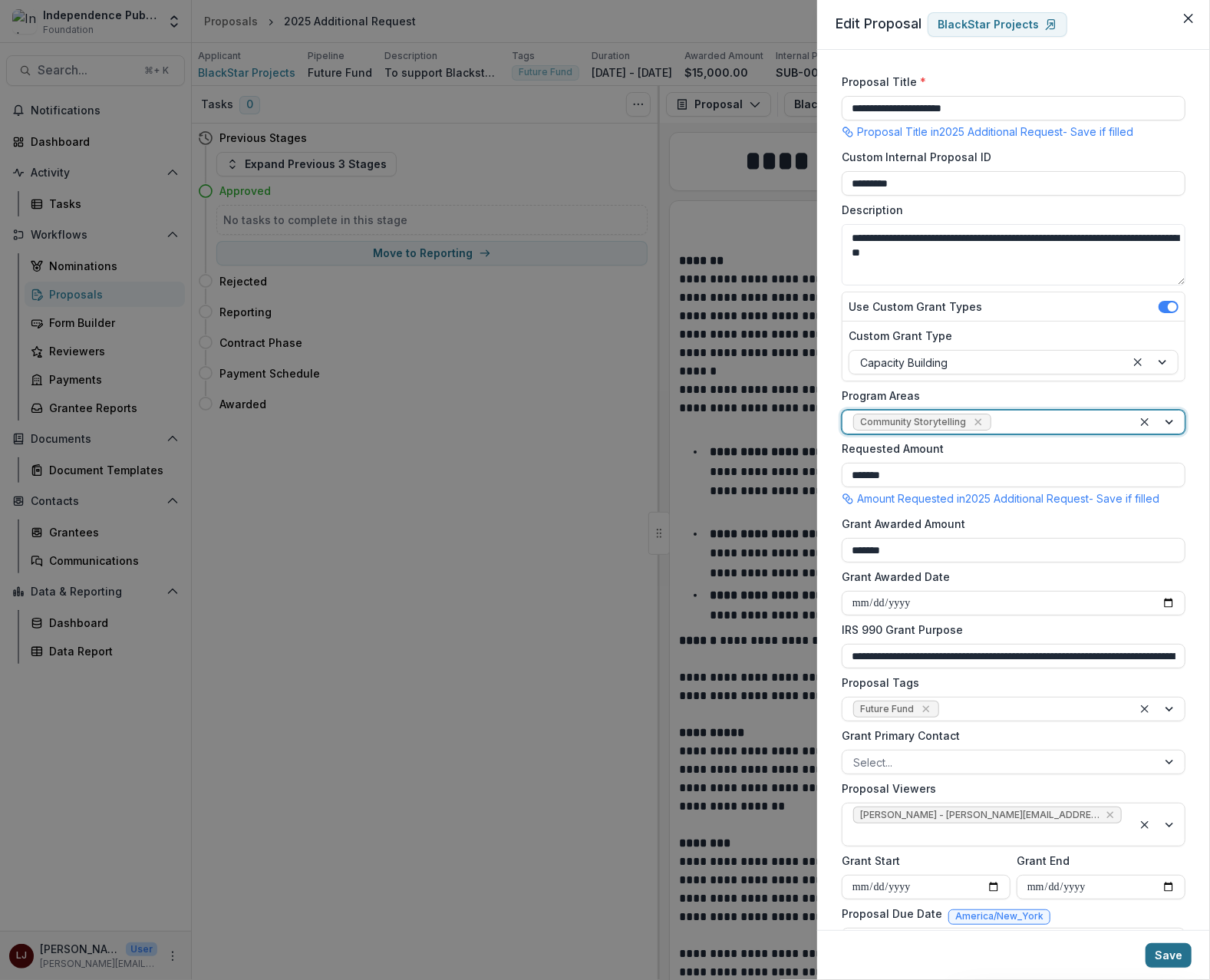
click at [1170, 958] on button "Save" at bounding box center [1168, 955] width 46 height 24
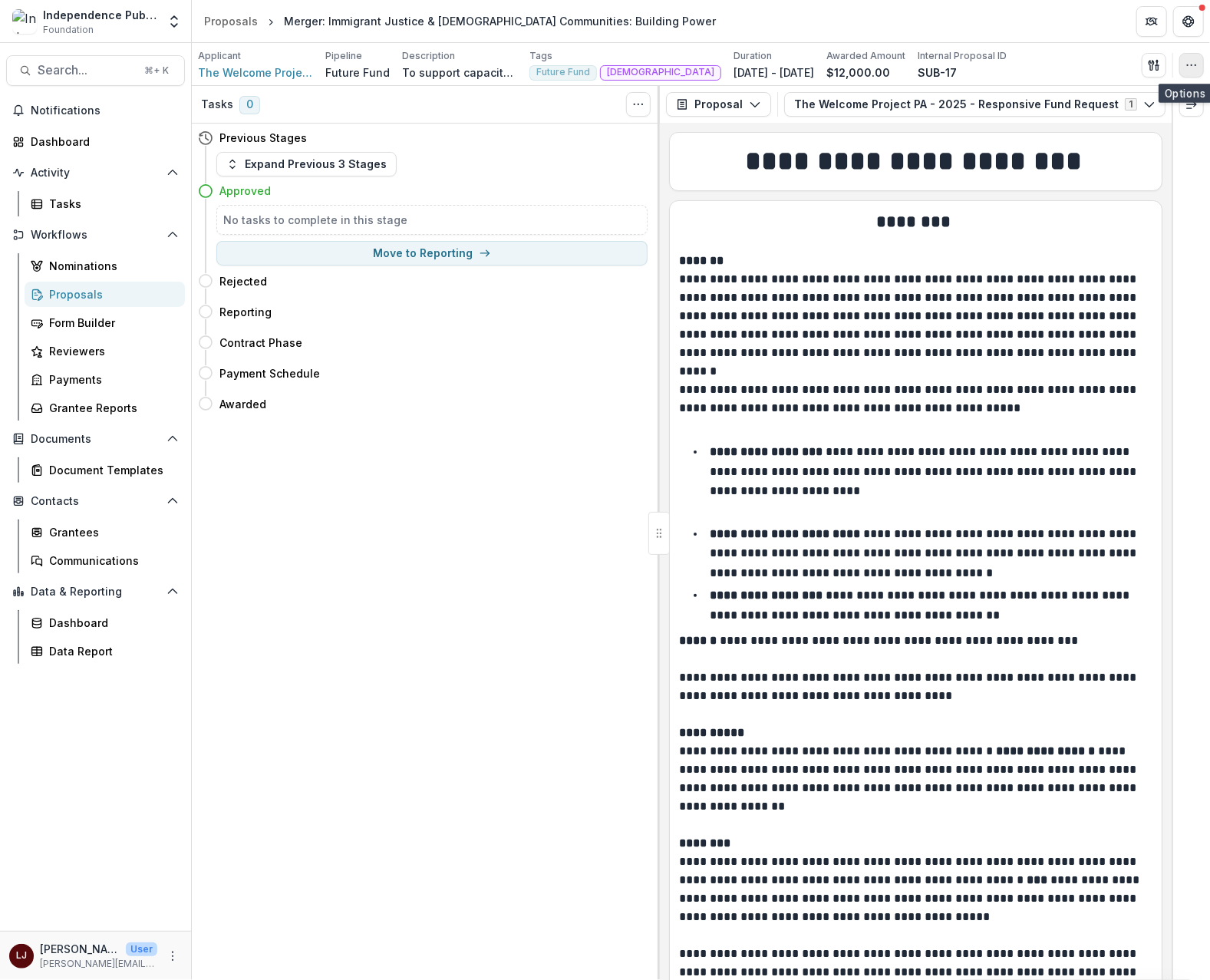
click at [1191, 67] on icon "button" at bounding box center [1191, 65] width 12 height 12
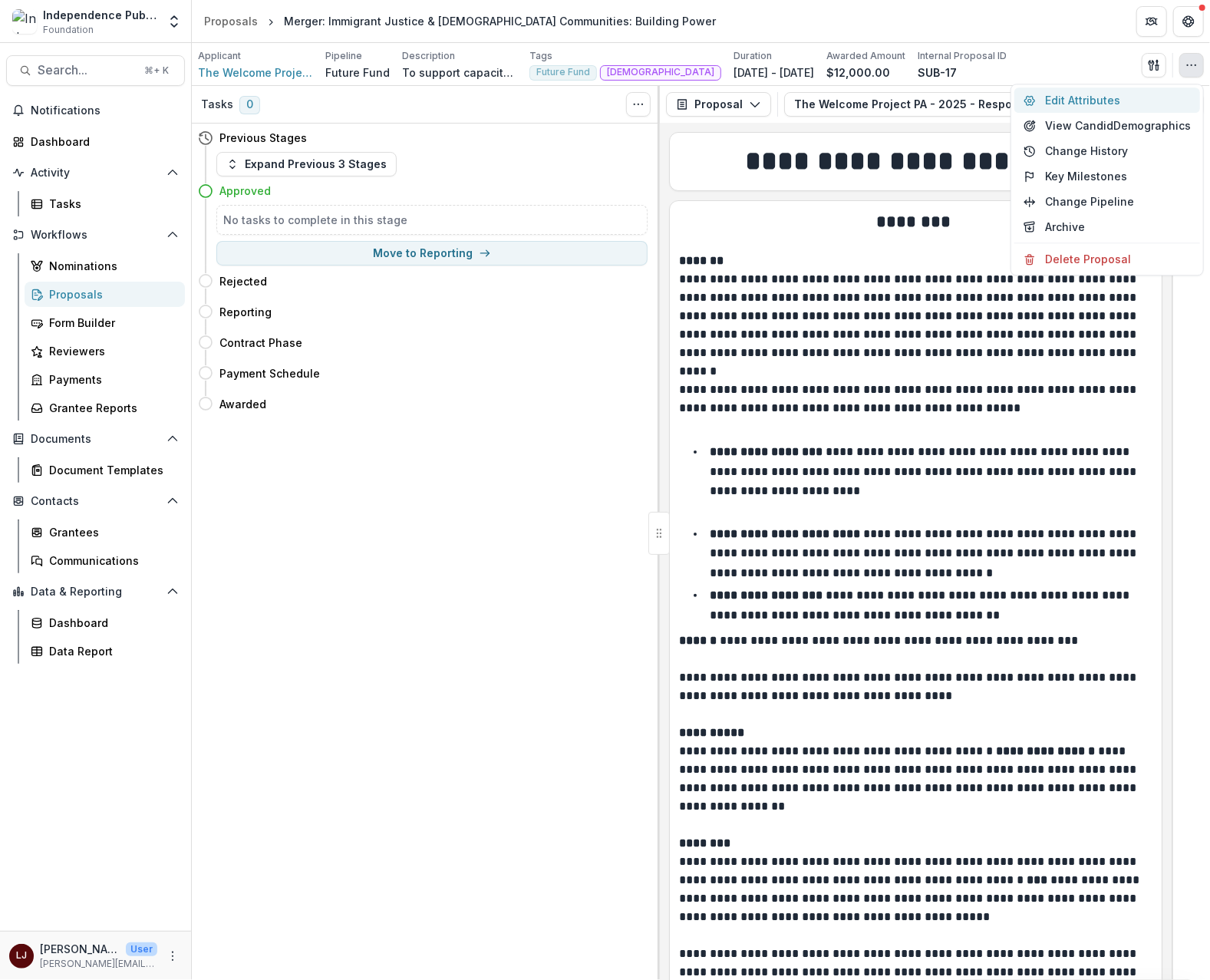
click at [1109, 103] on button "Edit Attributes" at bounding box center [1107, 99] width 186 height 25
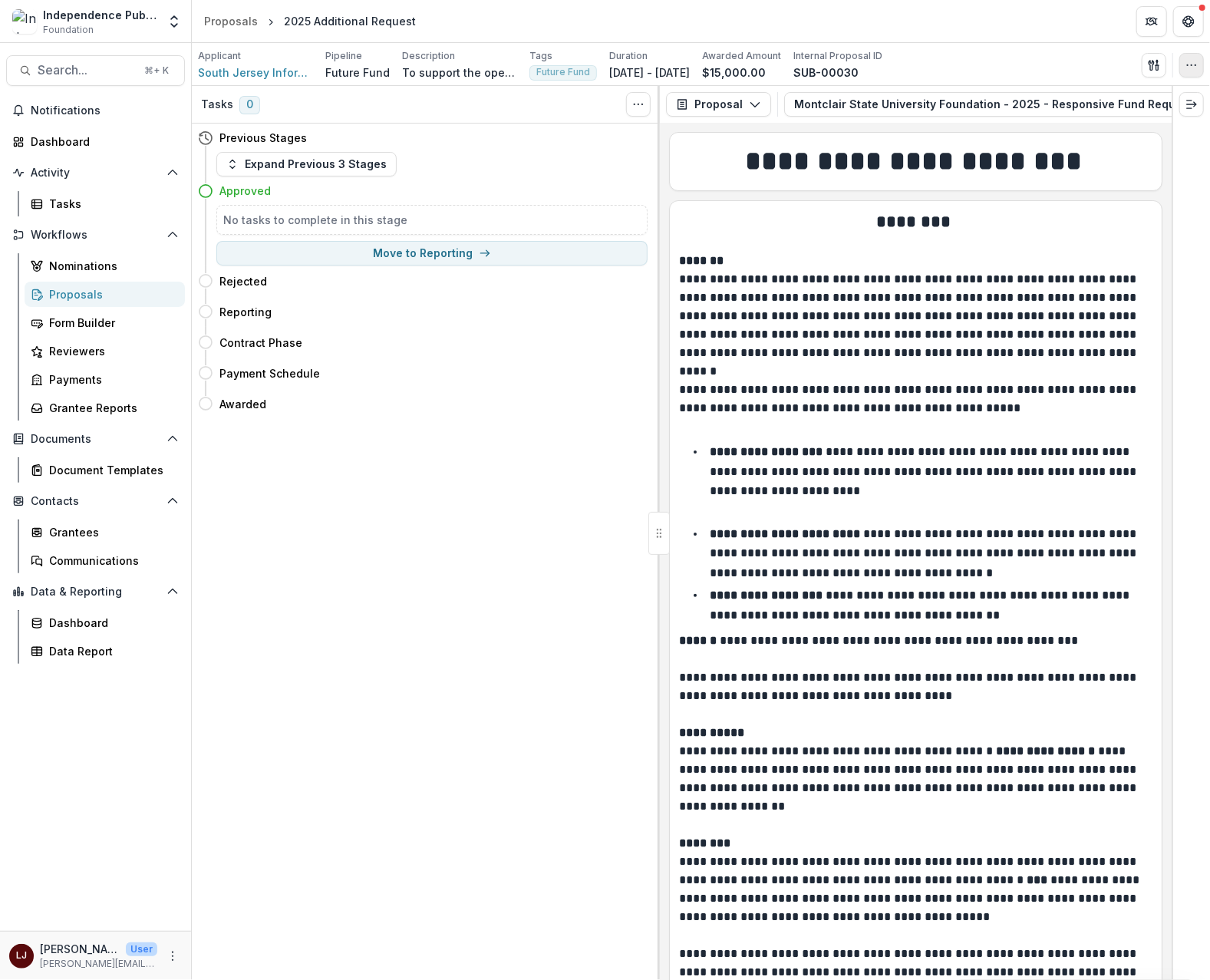
click at [1187, 69] on icon "button" at bounding box center [1191, 65] width 12 height 12
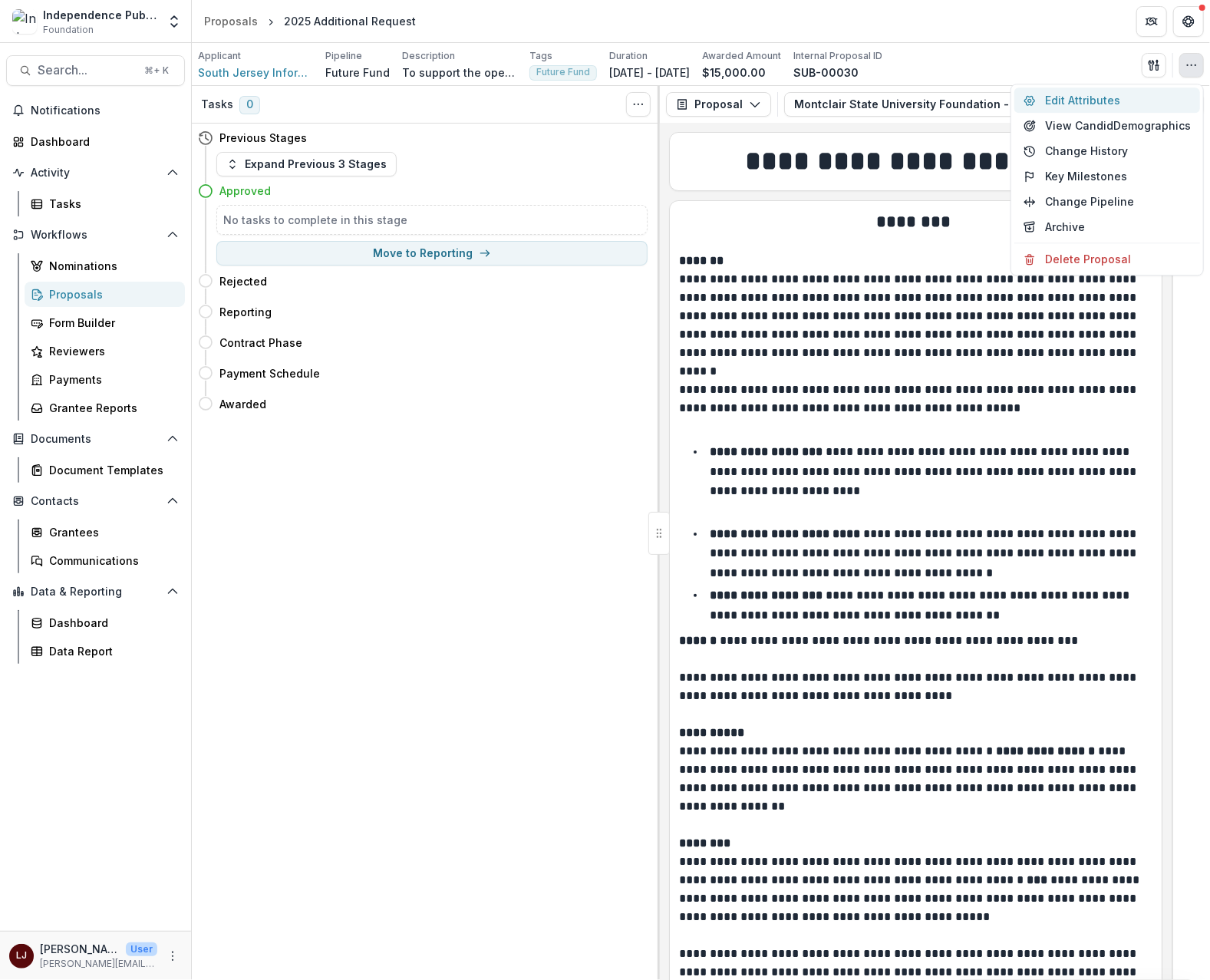
click at [1096, 99] on button "Edit Attributes" at bounding box center [1107, 99] width 186 height 25
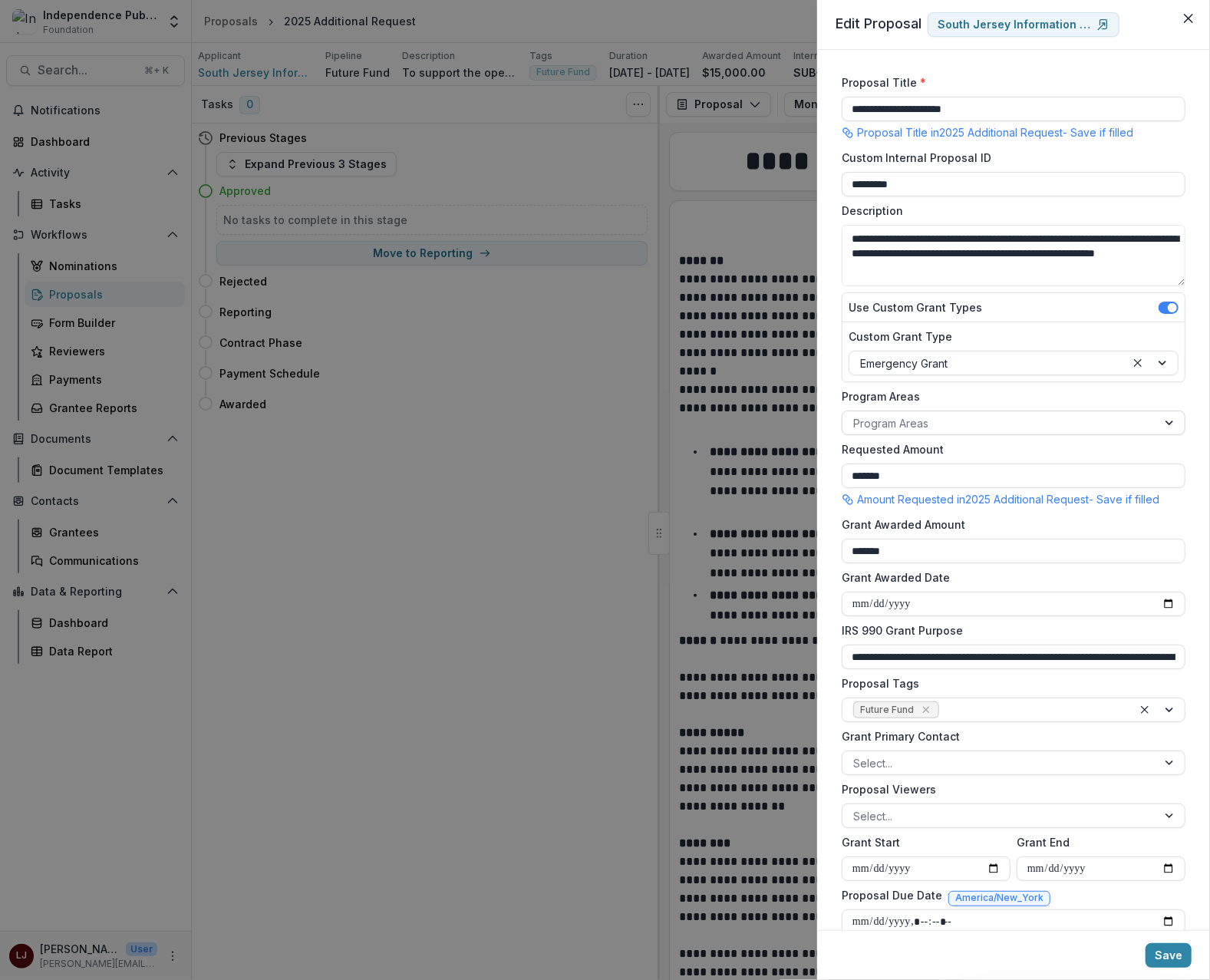
click at [901, 427] on div at bounding box center [999, 423] width 293 height 19
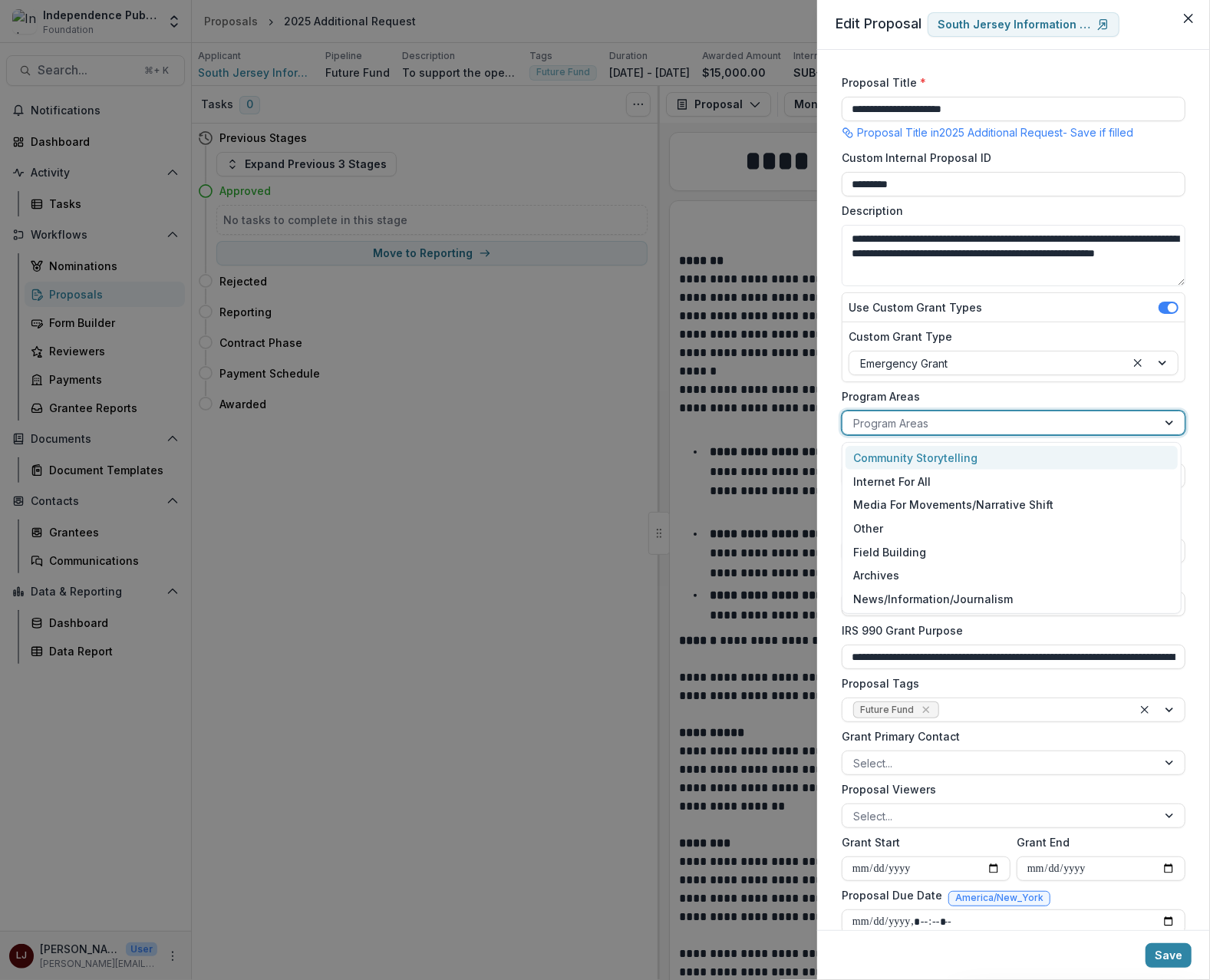
click at [917, 457] on div "Community Storytelling" at bounding box center [1011, 457] width 332 height 23
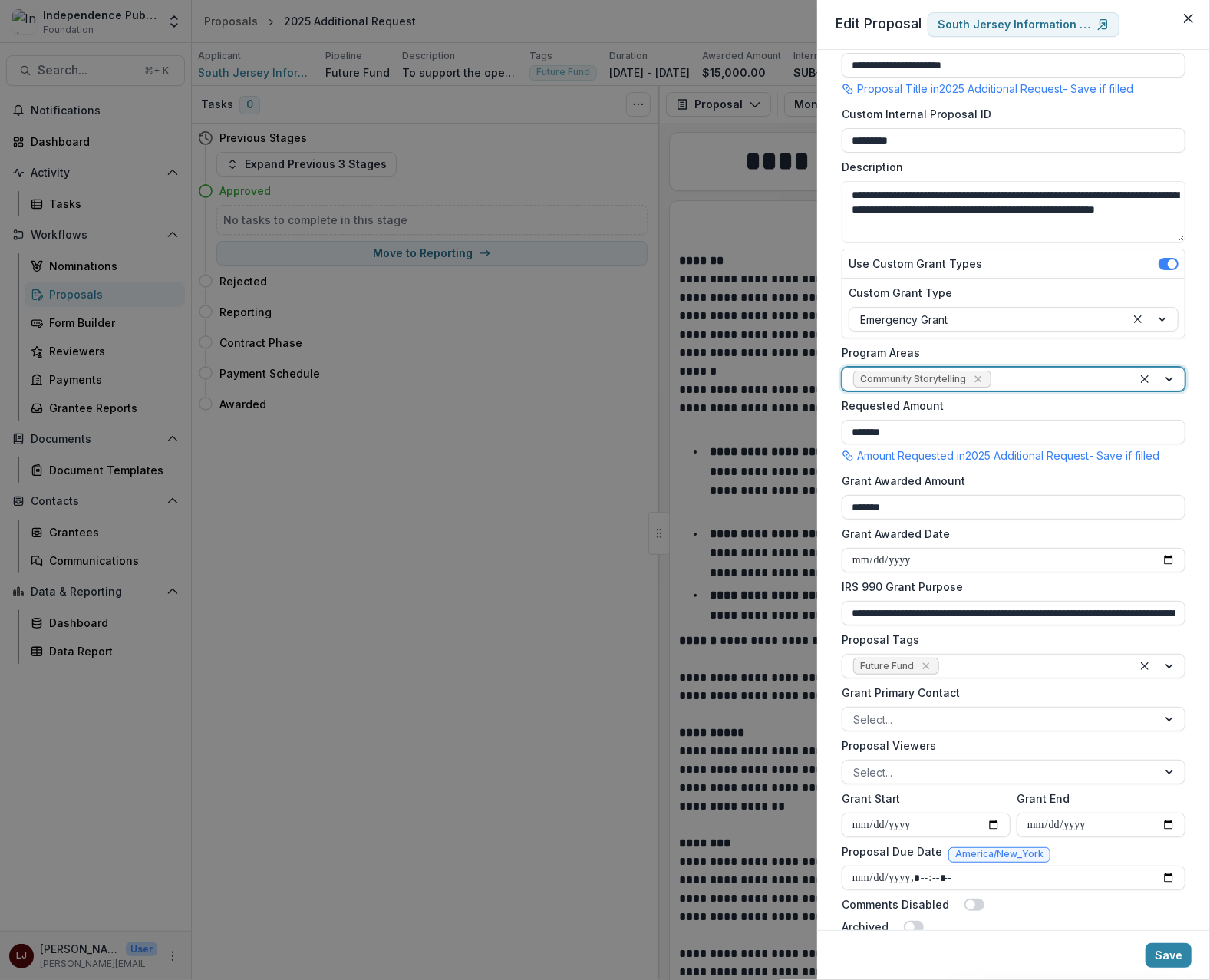
scroll to position [75, 0]
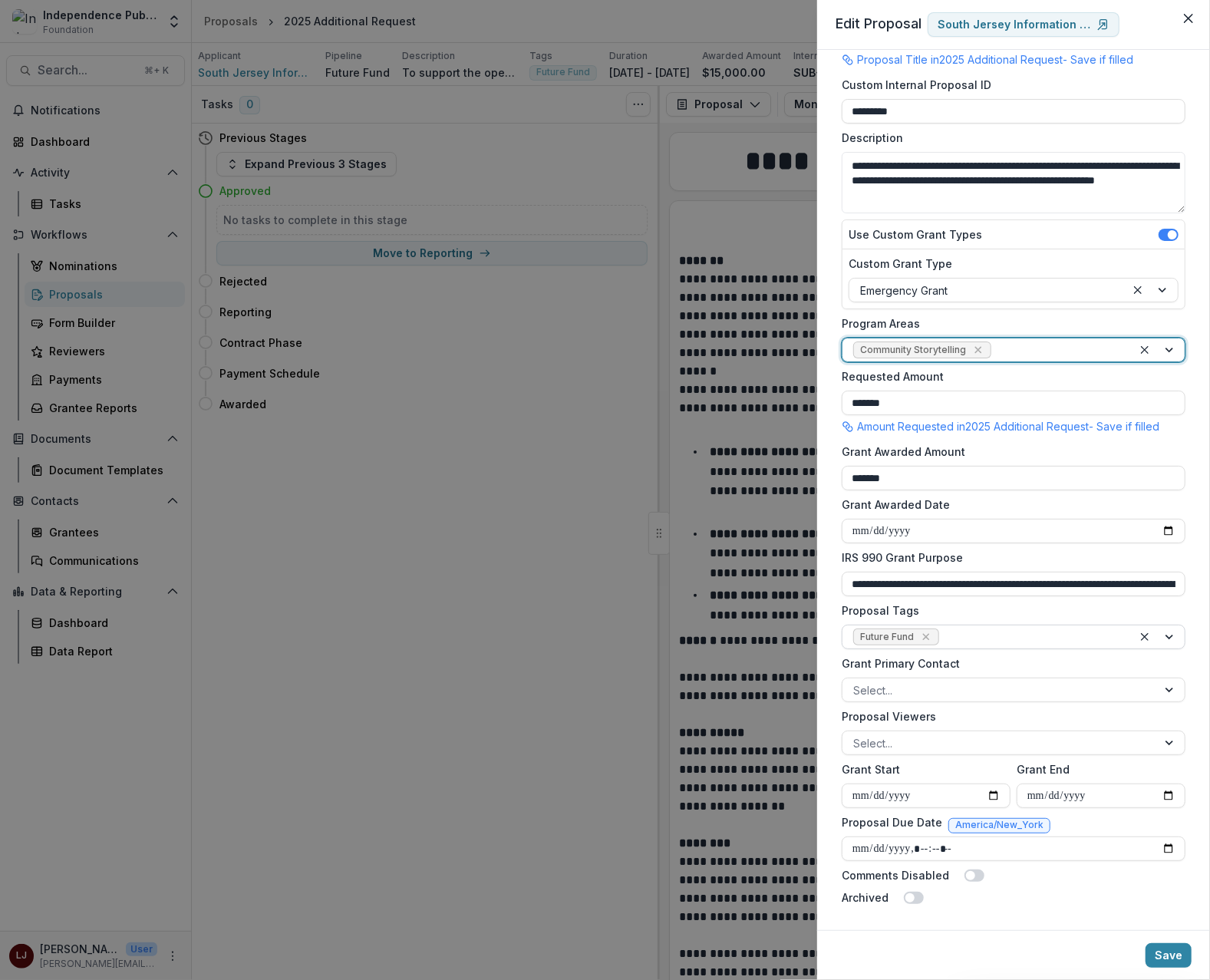
click at [996, 633] on div at bounding box center [1032, 637] width 179 height 19
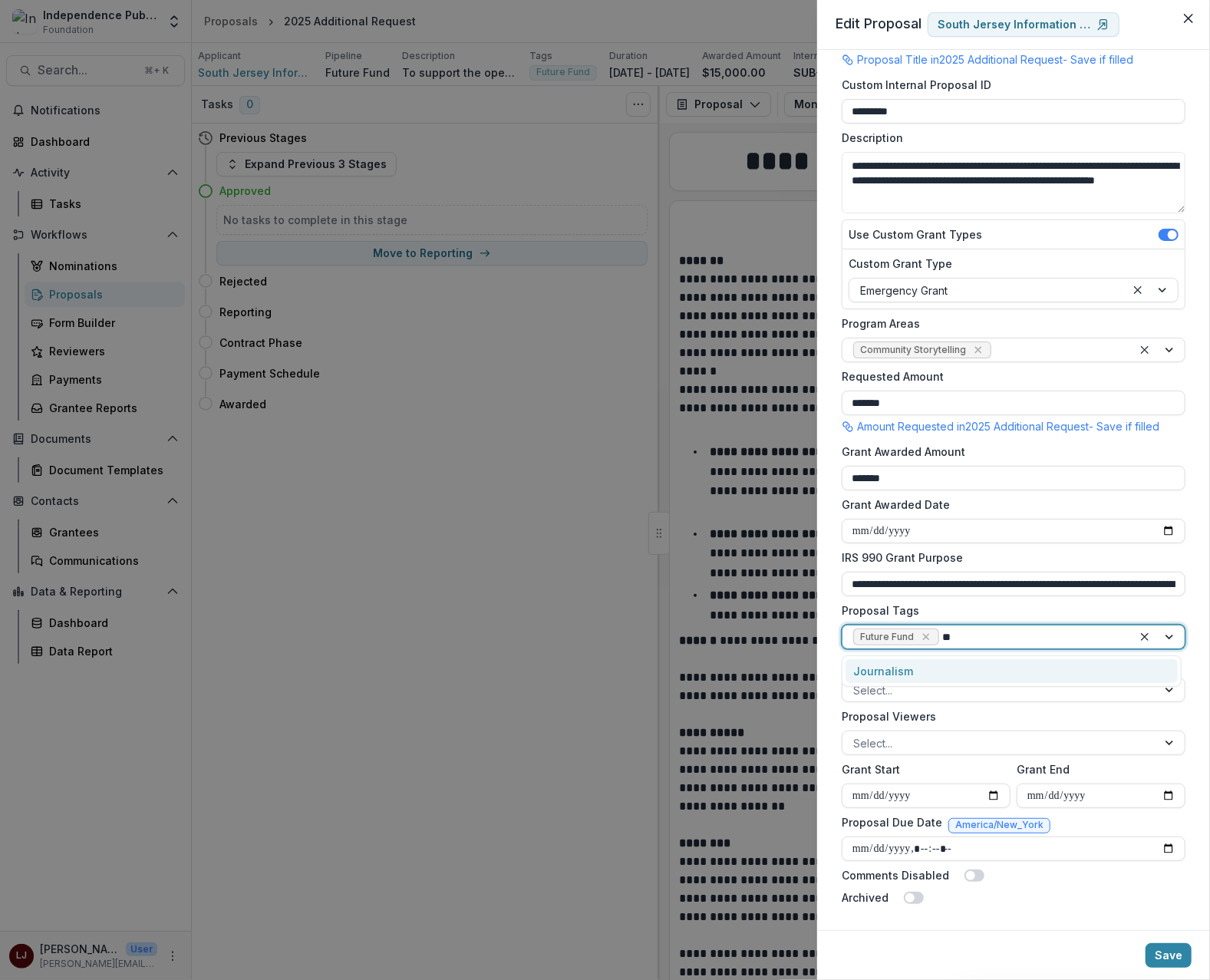
type input "***"
type input "********"
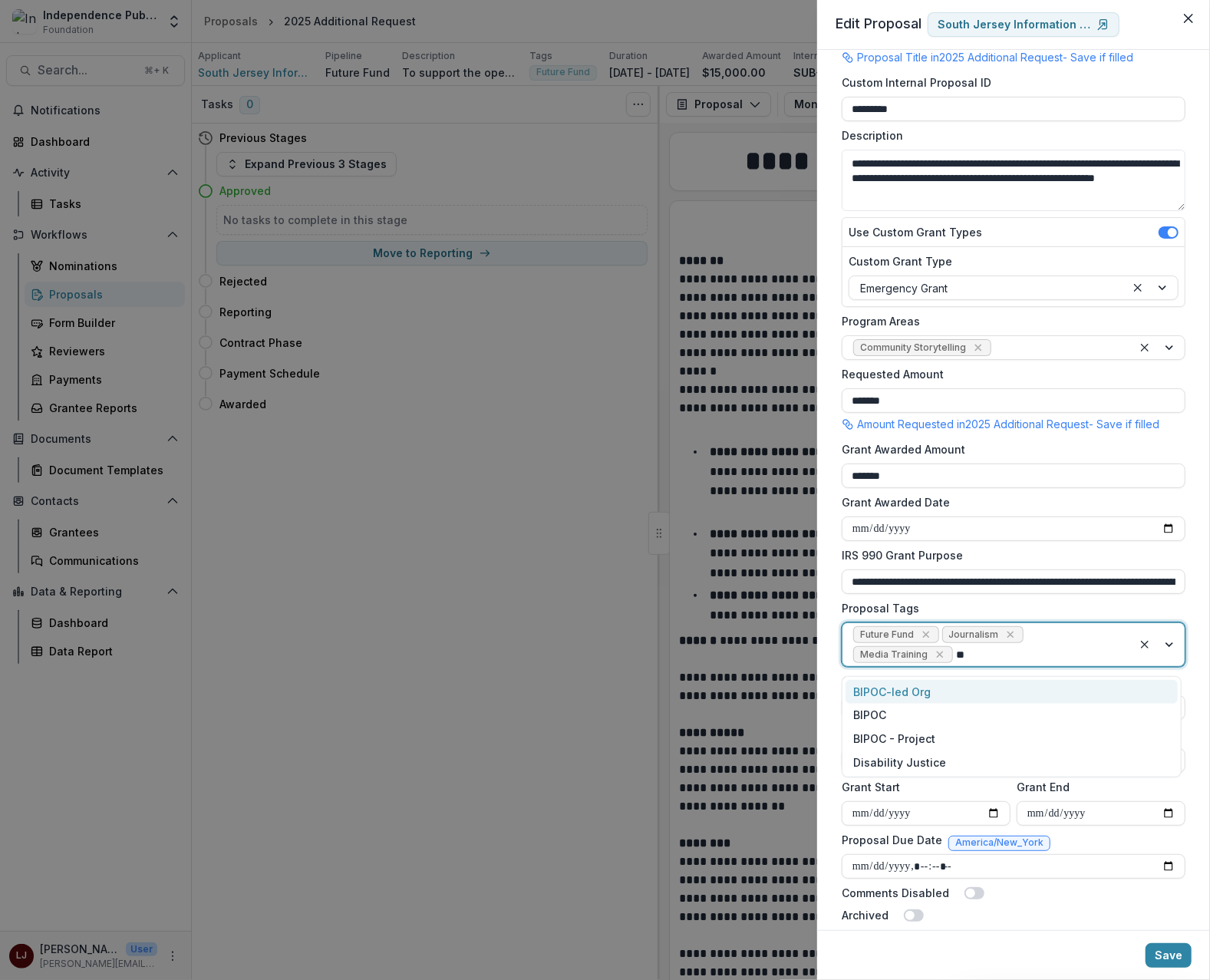
type input "***"
type input "****"
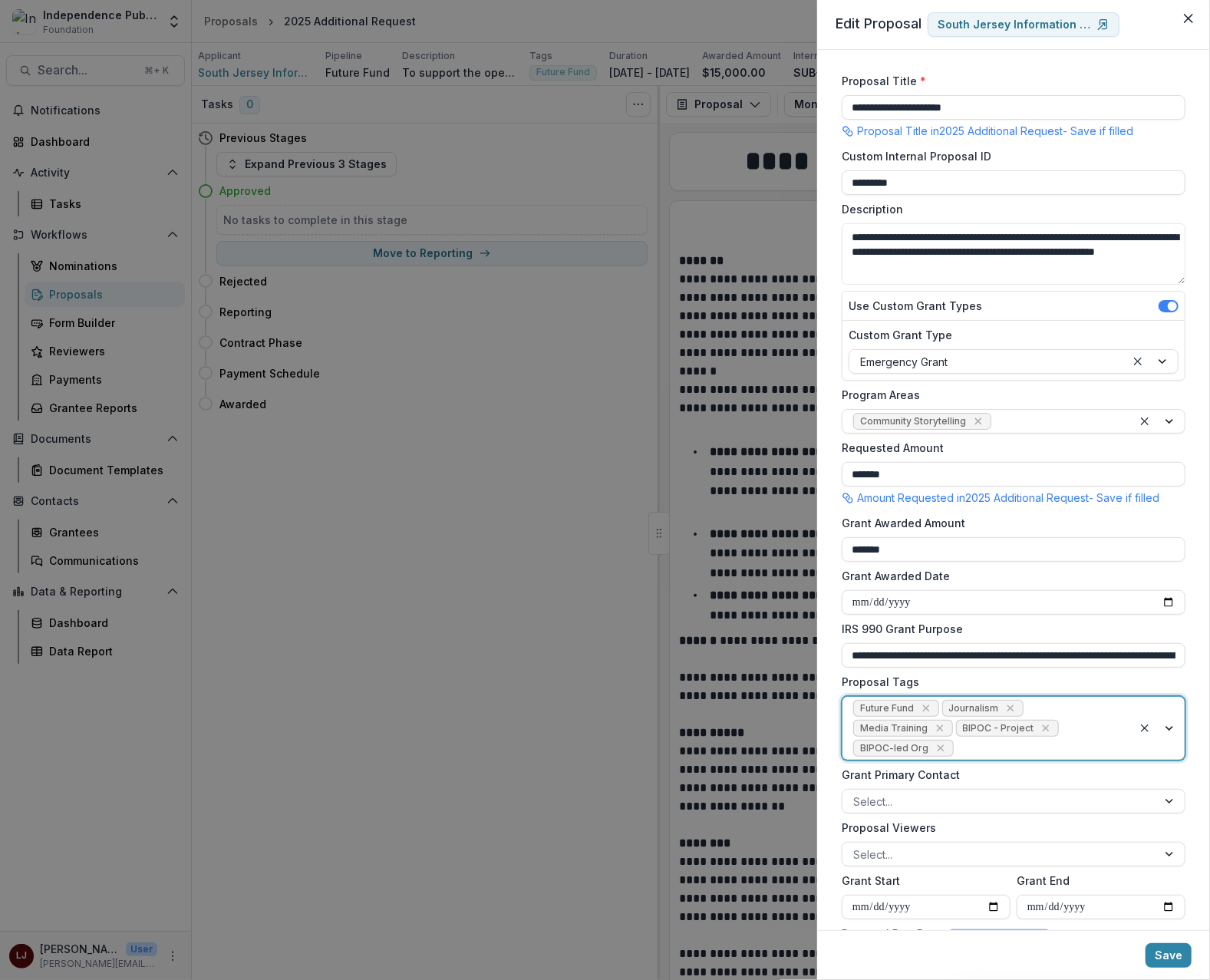
scroll to position [0, 0]
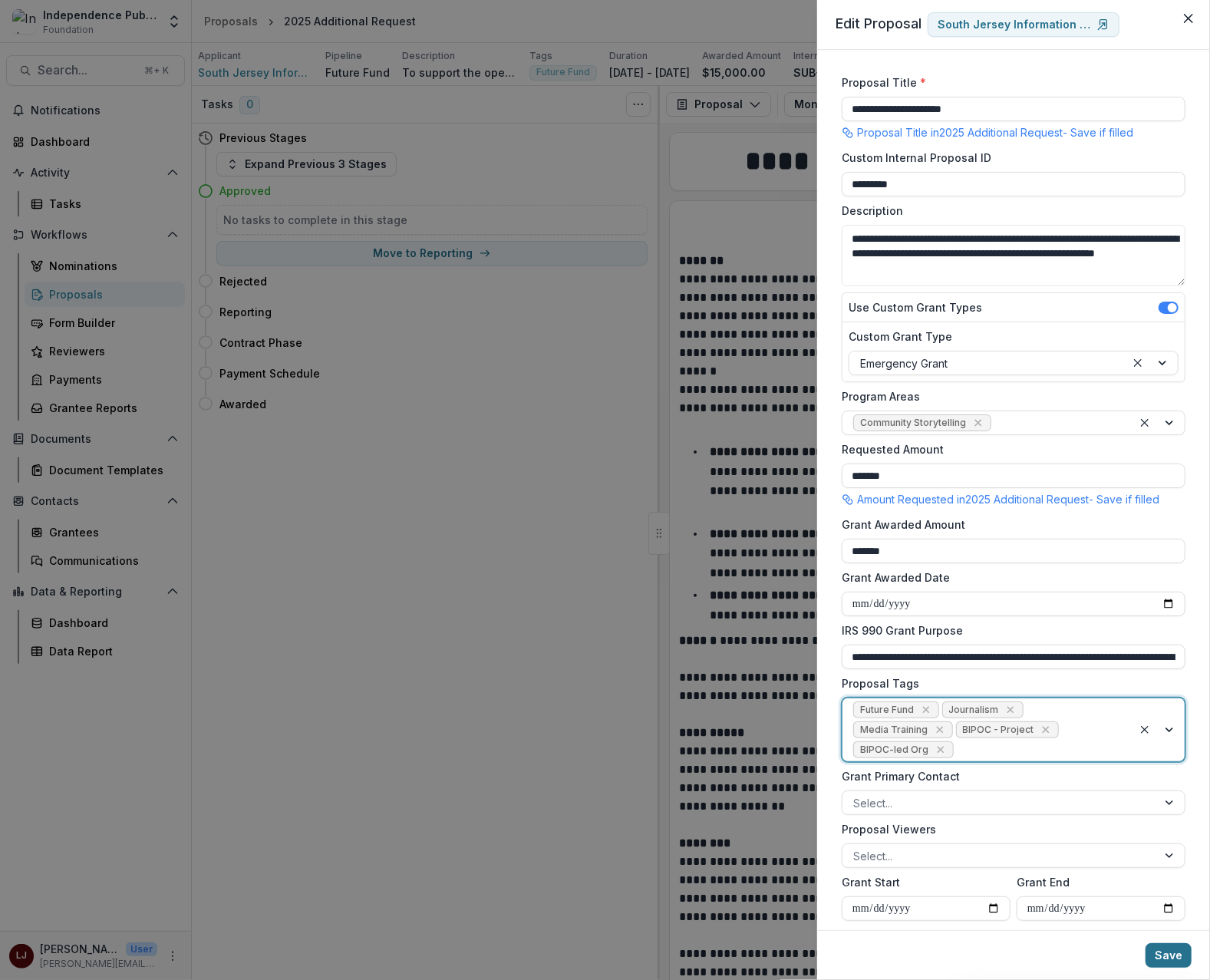
click at [1185, 949] on button "Save" at bounding box center [1168, 955] width 46 height 24
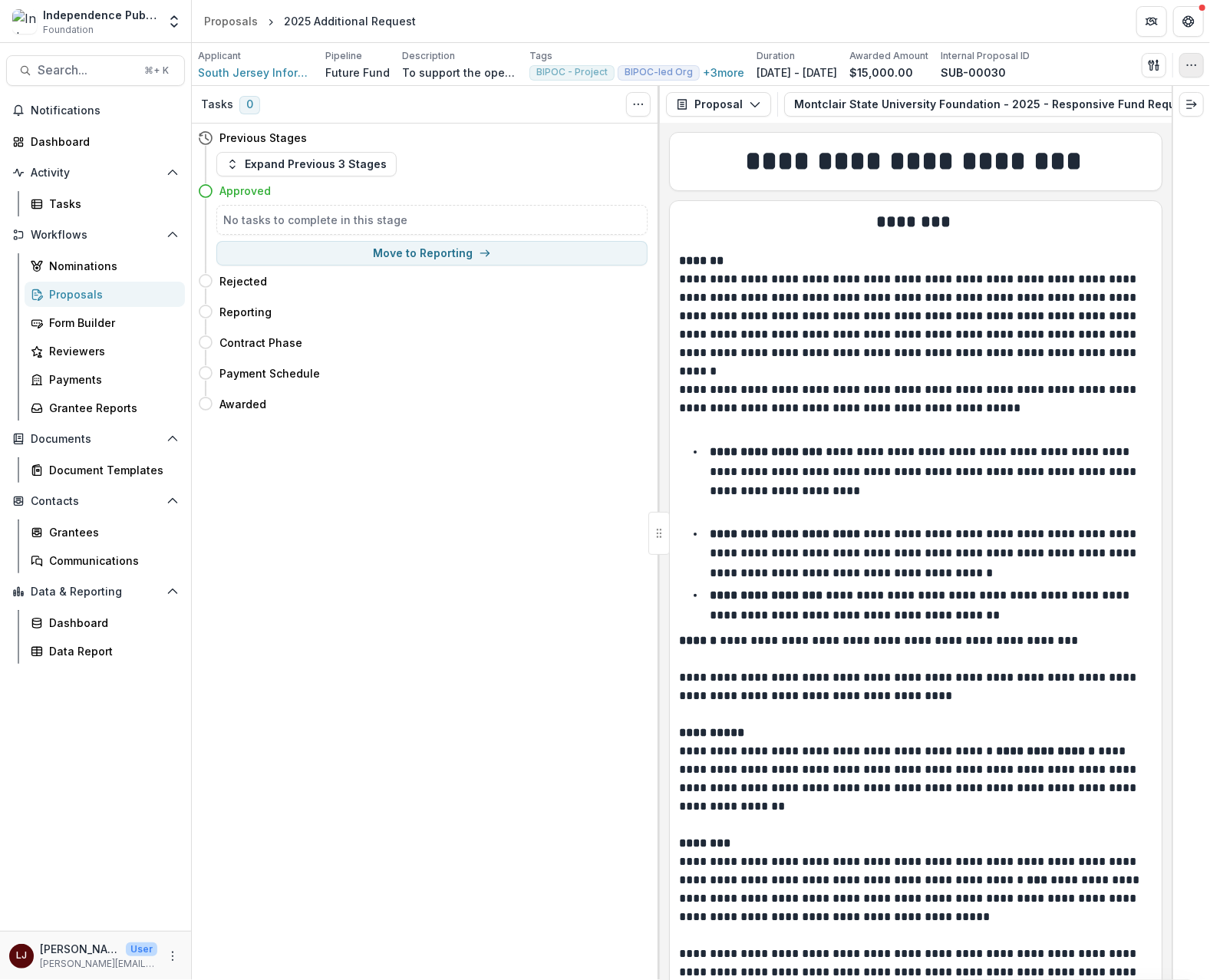
click at [1196, 61] on icon "button" at bounding box center [1191, 65] width 12 height 12
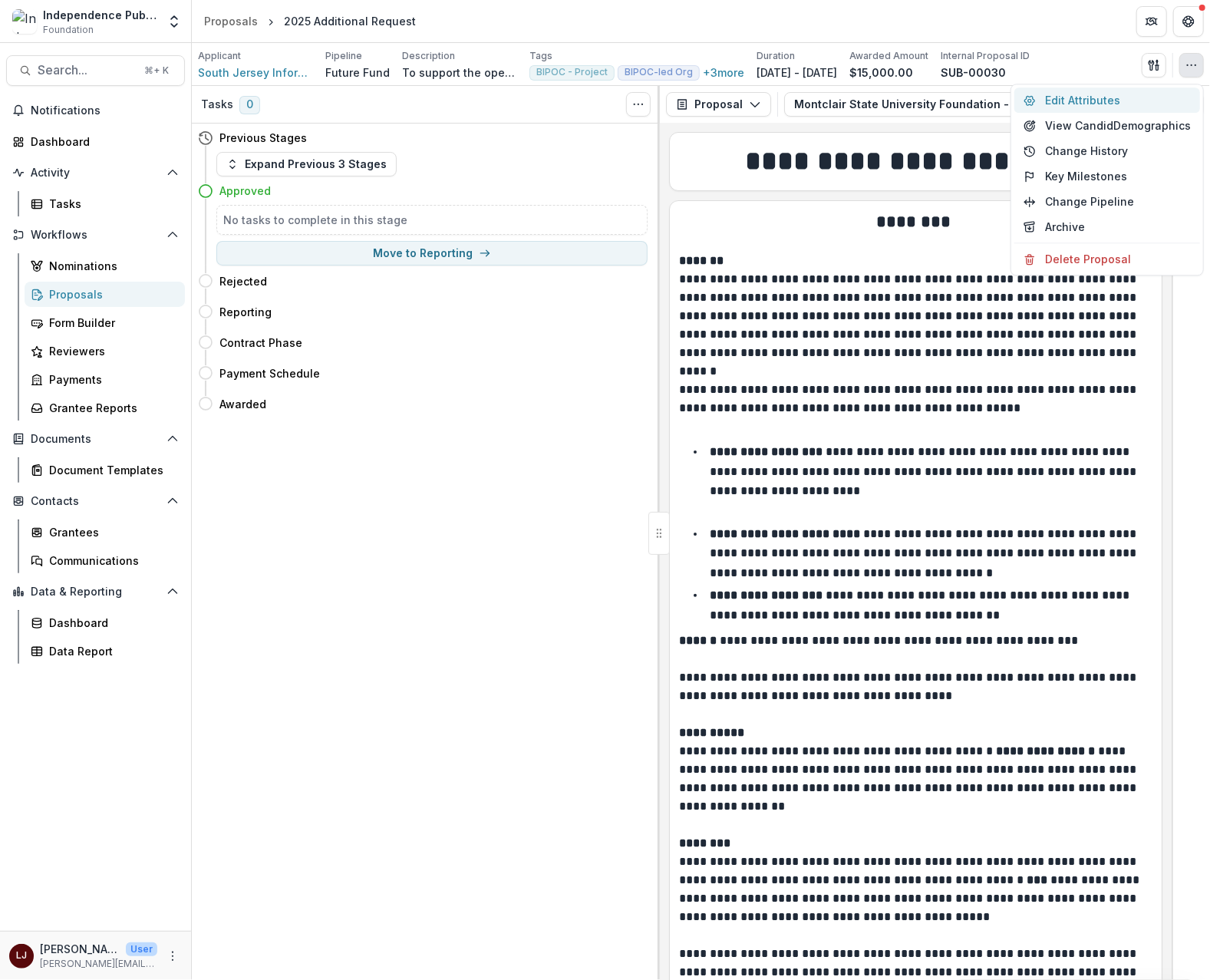
click at [1127, 105] on button "Edit Attributes" at bounding box center [1107, 99] width 186 height 25
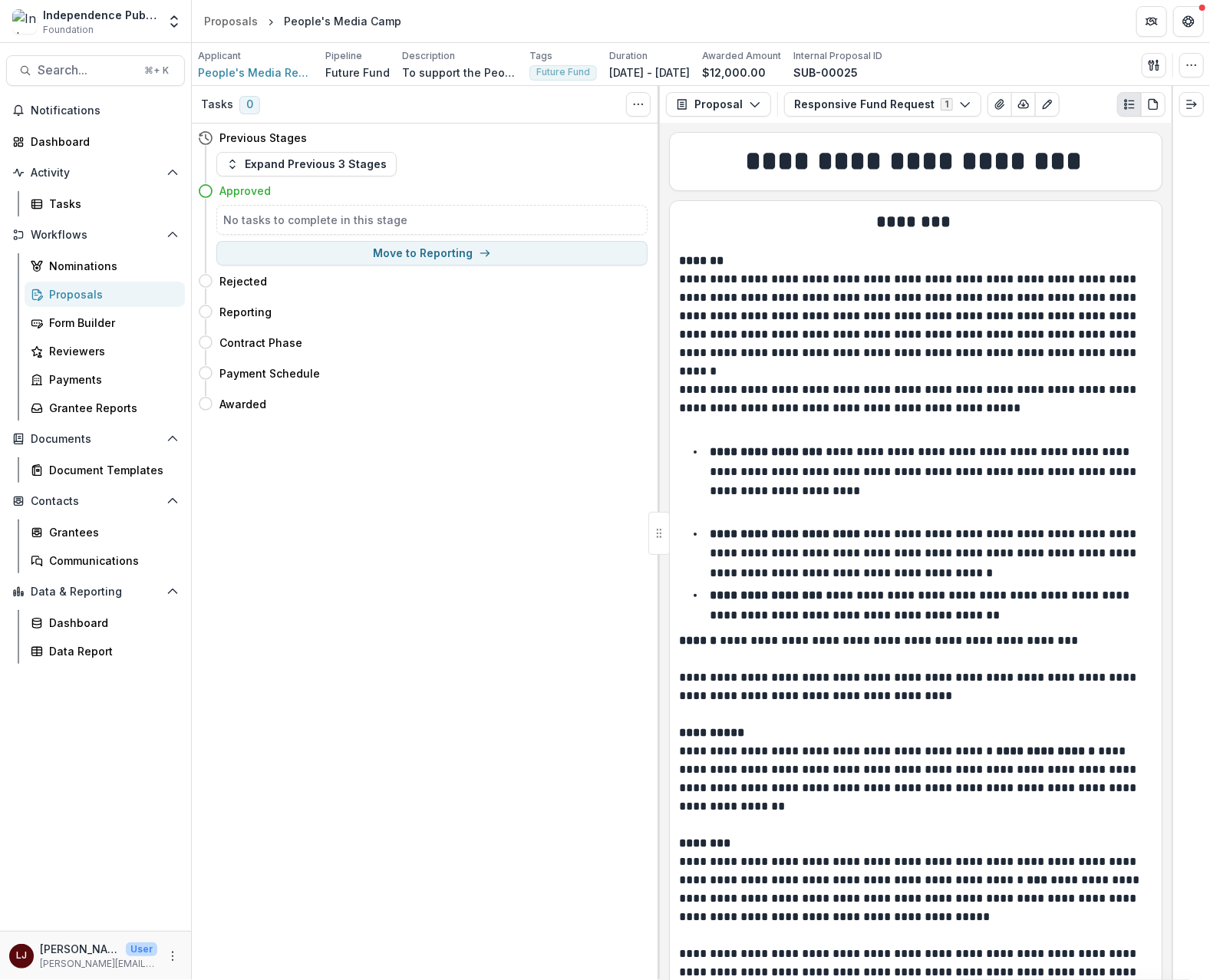
click at [334, 10] on div "People's Media Camp" at bounding box center [342, 21] width 130 height 23
click at [321, 19] on div "People's Media Camp" at bounding box center [342, 21] width 117 height 16
copy header "People's Media Camp"
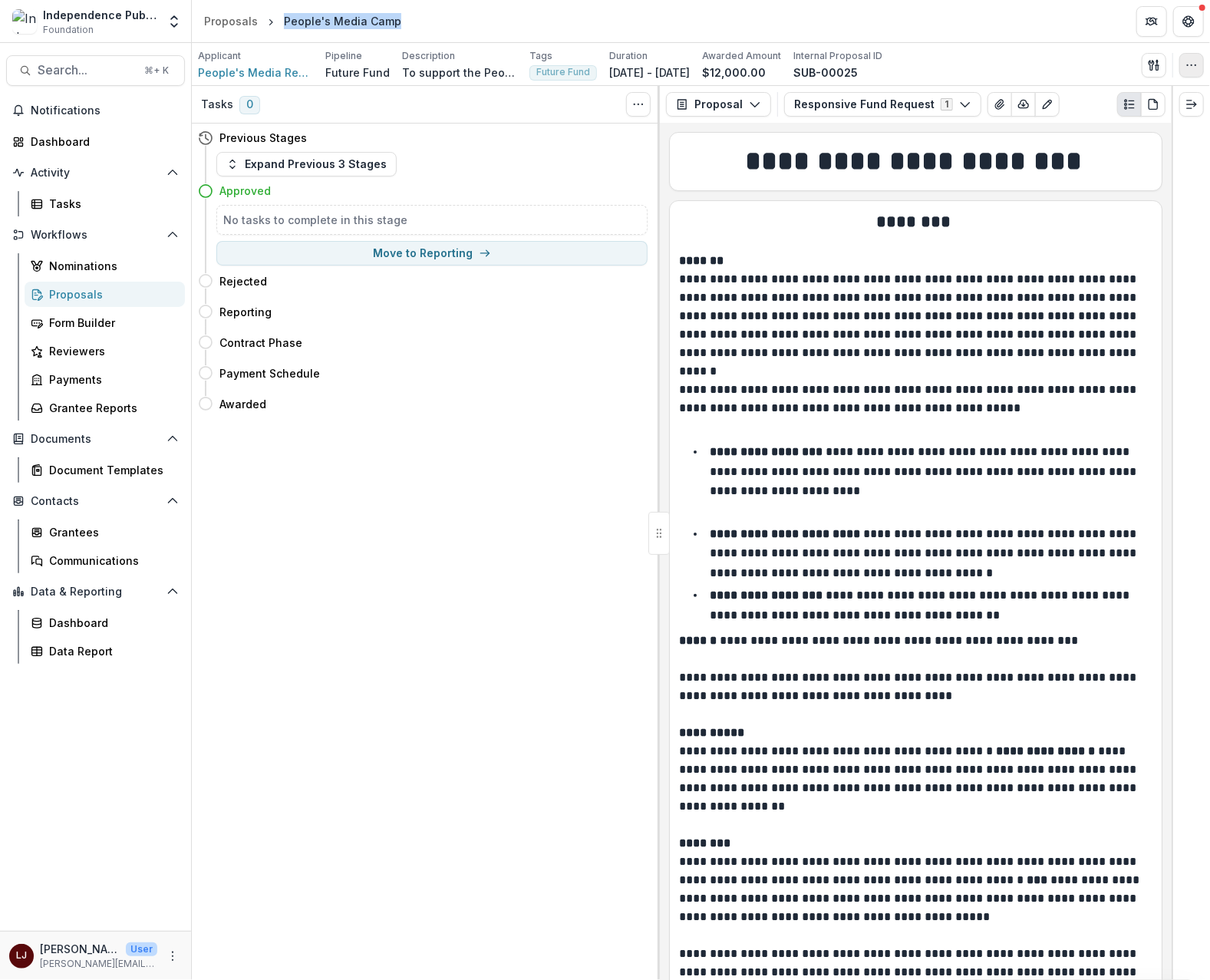
click at [1195, 70] on icon "button" at bounding box center [1191, 65] width 12 height 12
click at [1112, 100] on button "Edit Attributes" at bounding box center [1117, 99] width 164 height 25
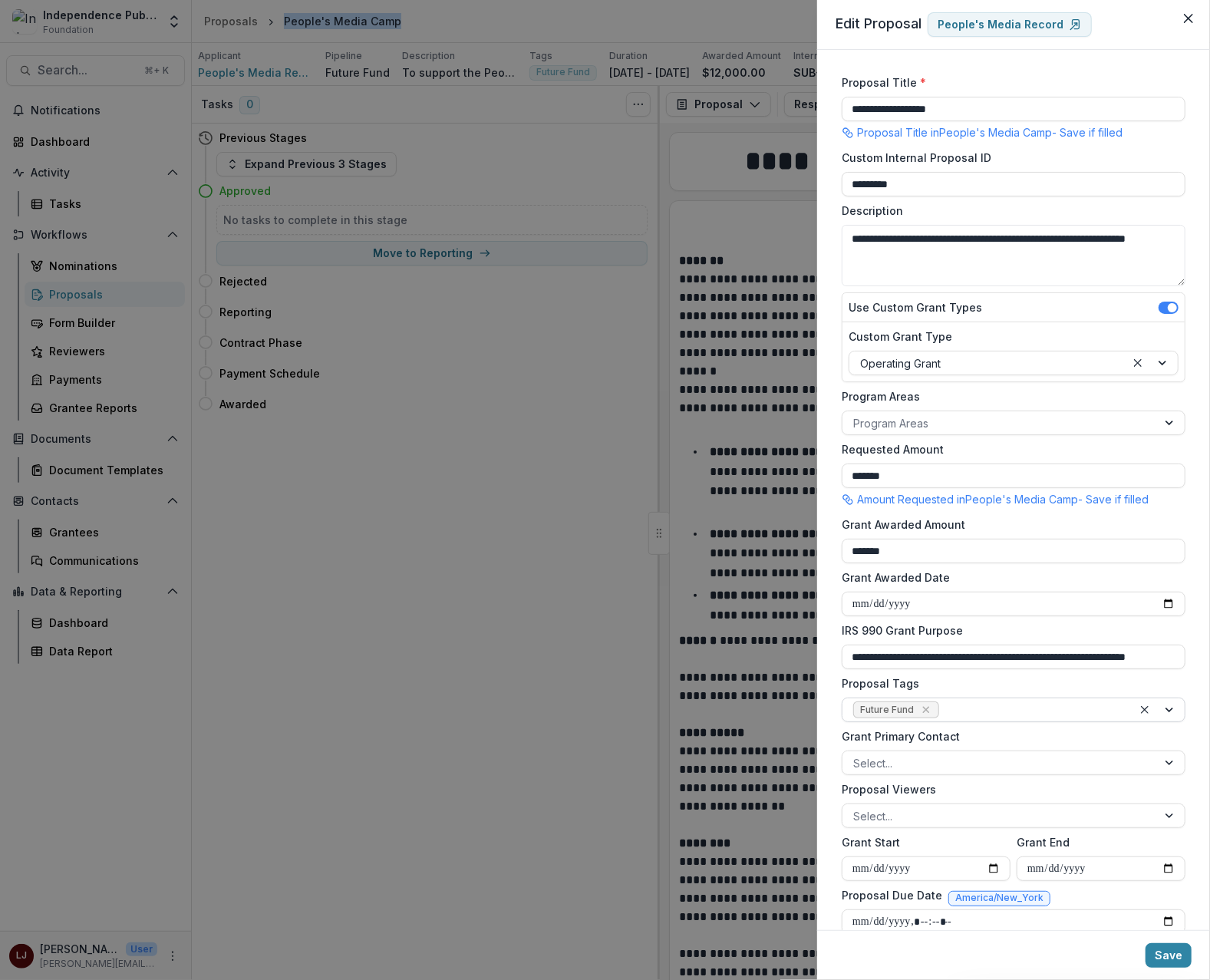
click at [979, 721] on div "Future Fund" at bounding box center [987, 709] width 290 height 23
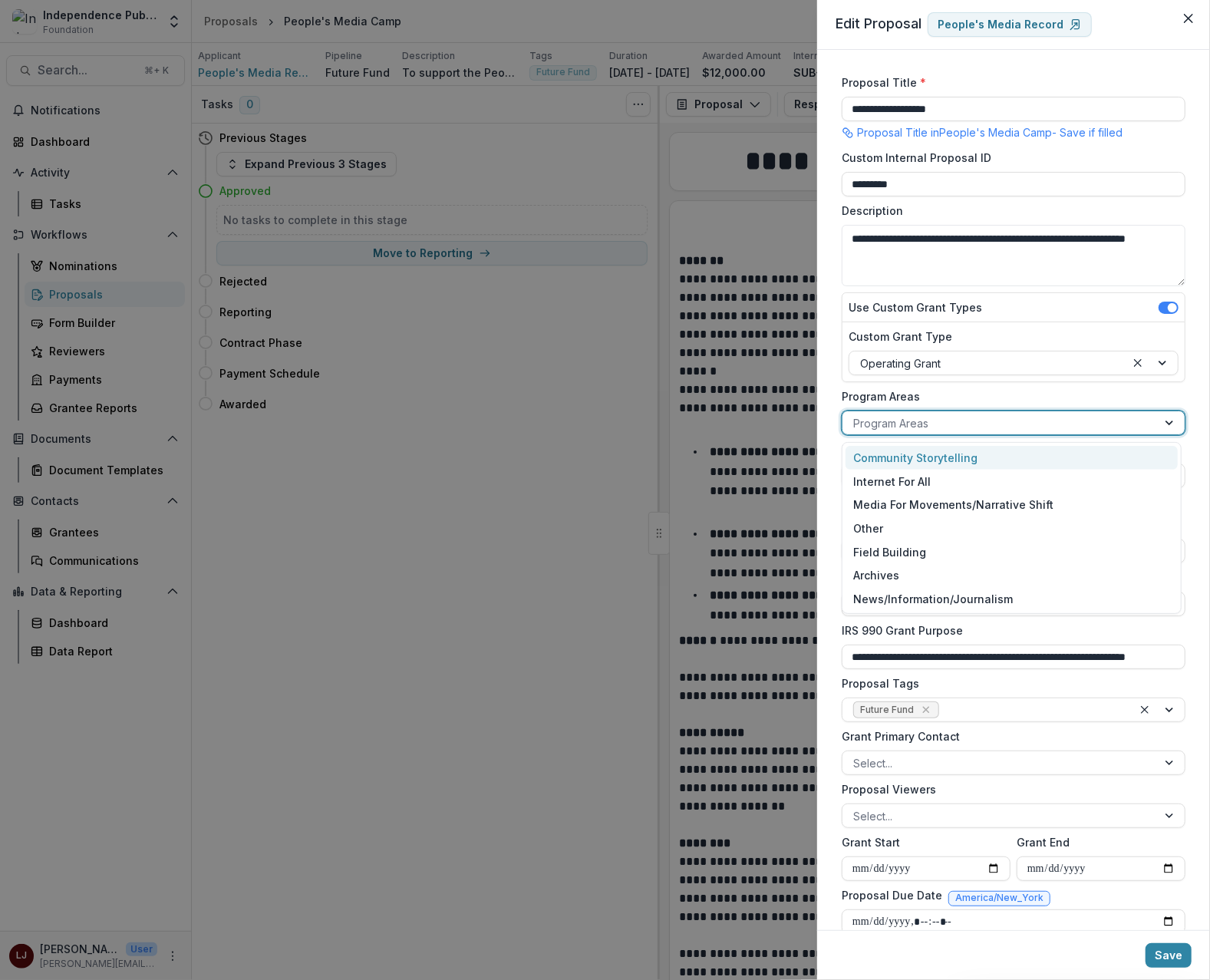
click at [922, 423] on div at bounding box center [999, 423] width 293 height 19
click at [926, 452] on div "Community Storytelling" at bounding box center [1011, 457] width 332 height 23
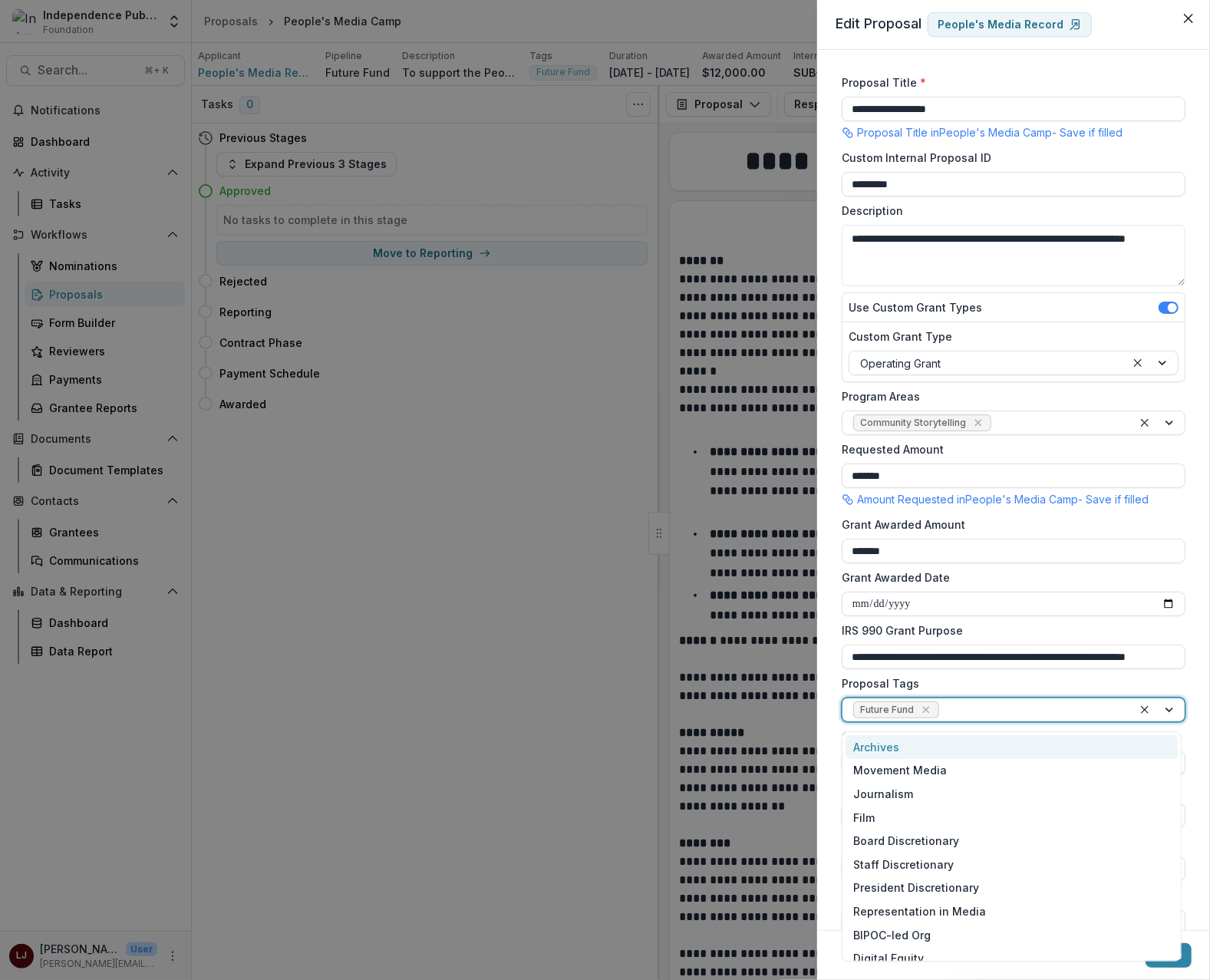
click at [980, 714] on div at bounding box center [1032, 710] width 179 height 19
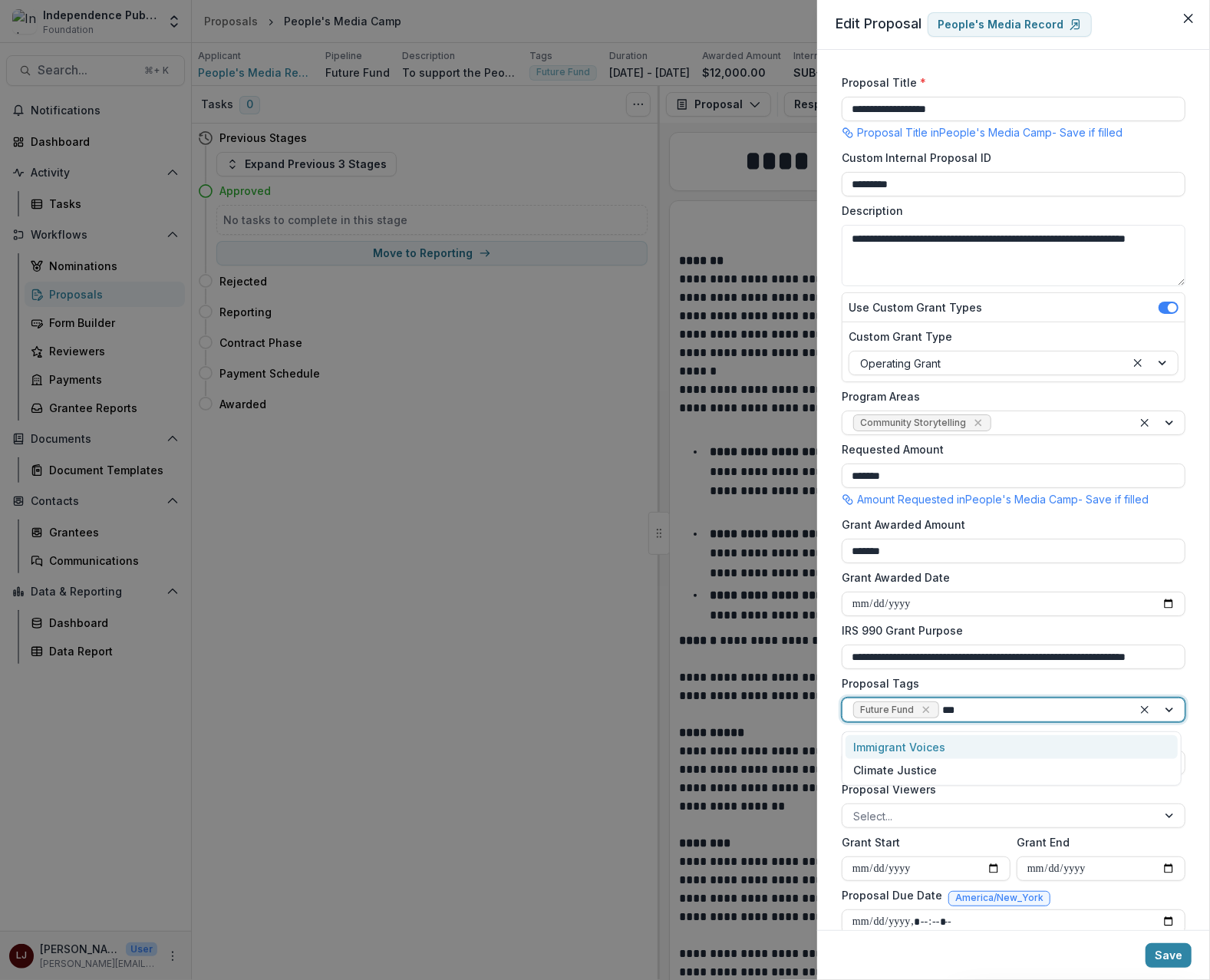
type input "****"
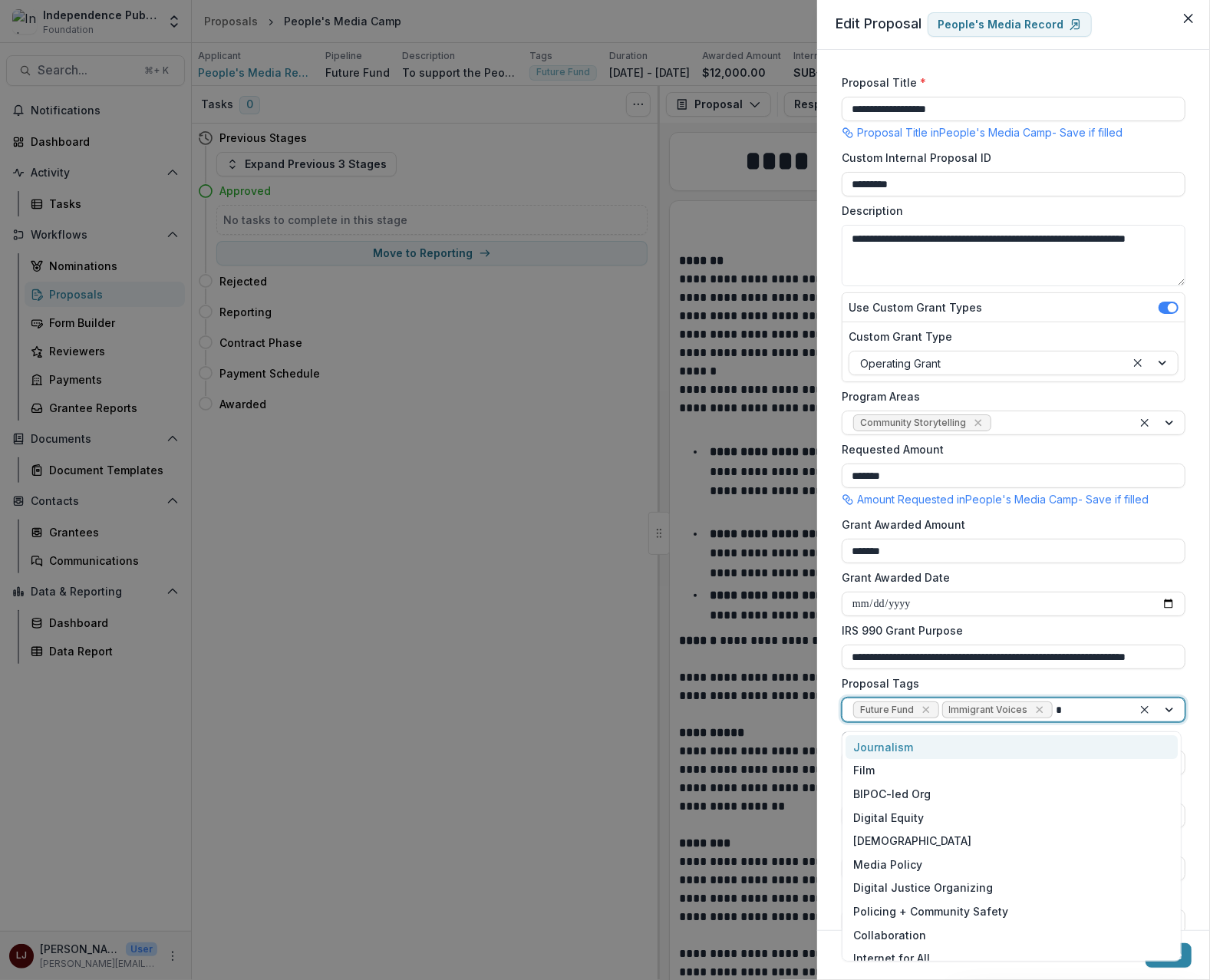
type input "**"
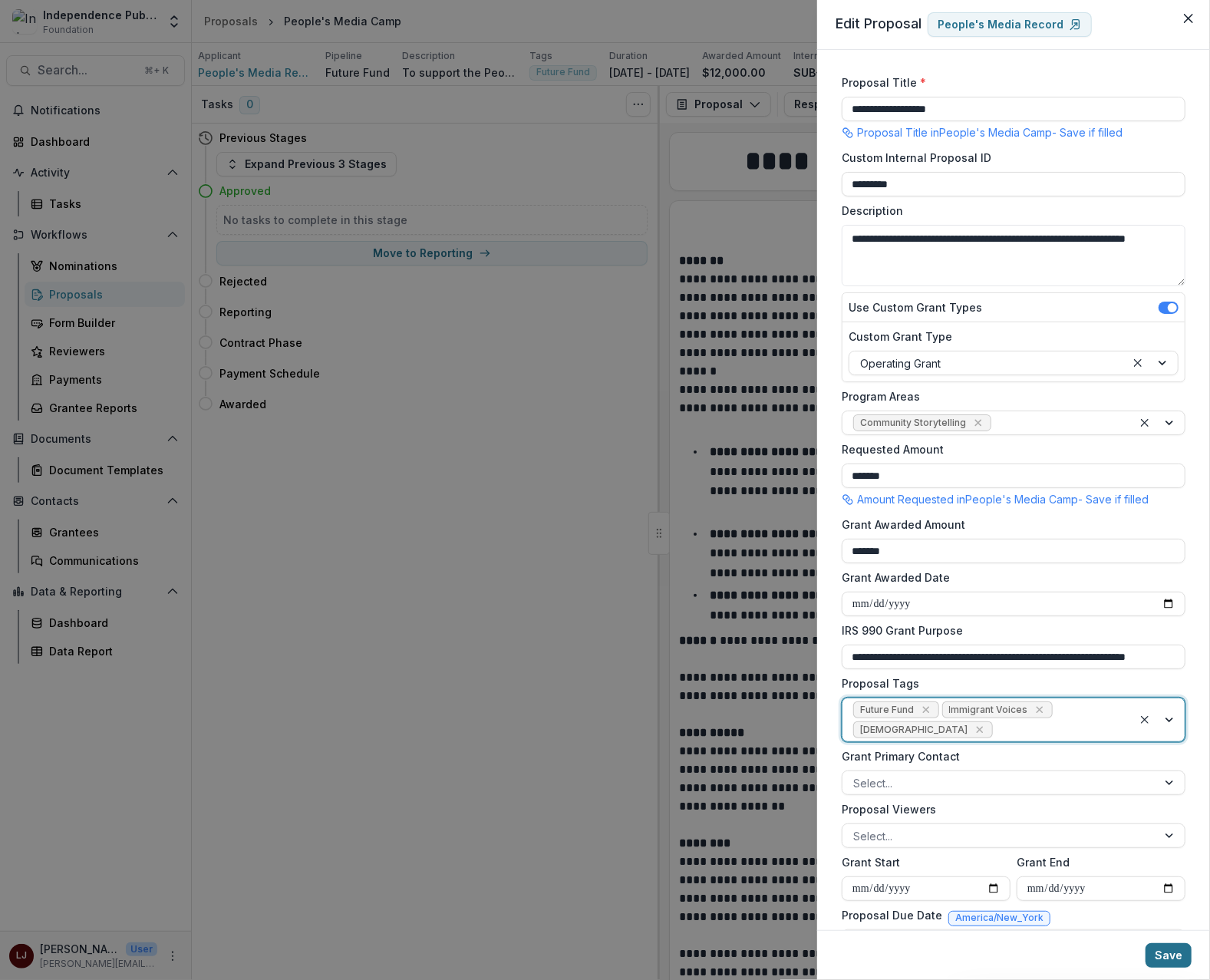
click at [1153, 953] on button "Save" at bounding box center [1168, 955] width 46 height 24
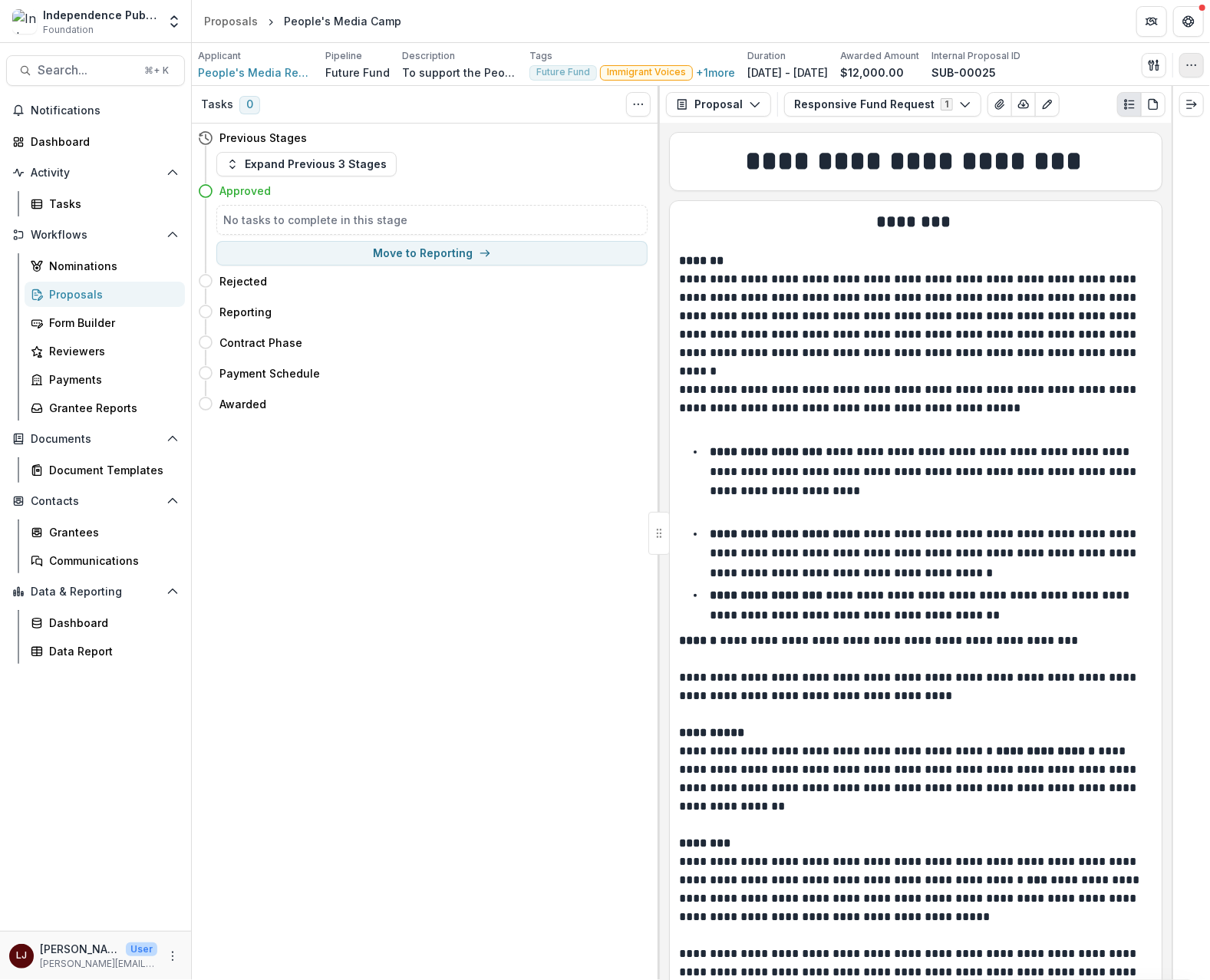
click at [1191, 65] on icon "button" at bounding box center [1191, 65] width 12 height 12
click at [1117, 95] on button "Edit Attributes" at bounding box center [1117, 99] width 164 height 25
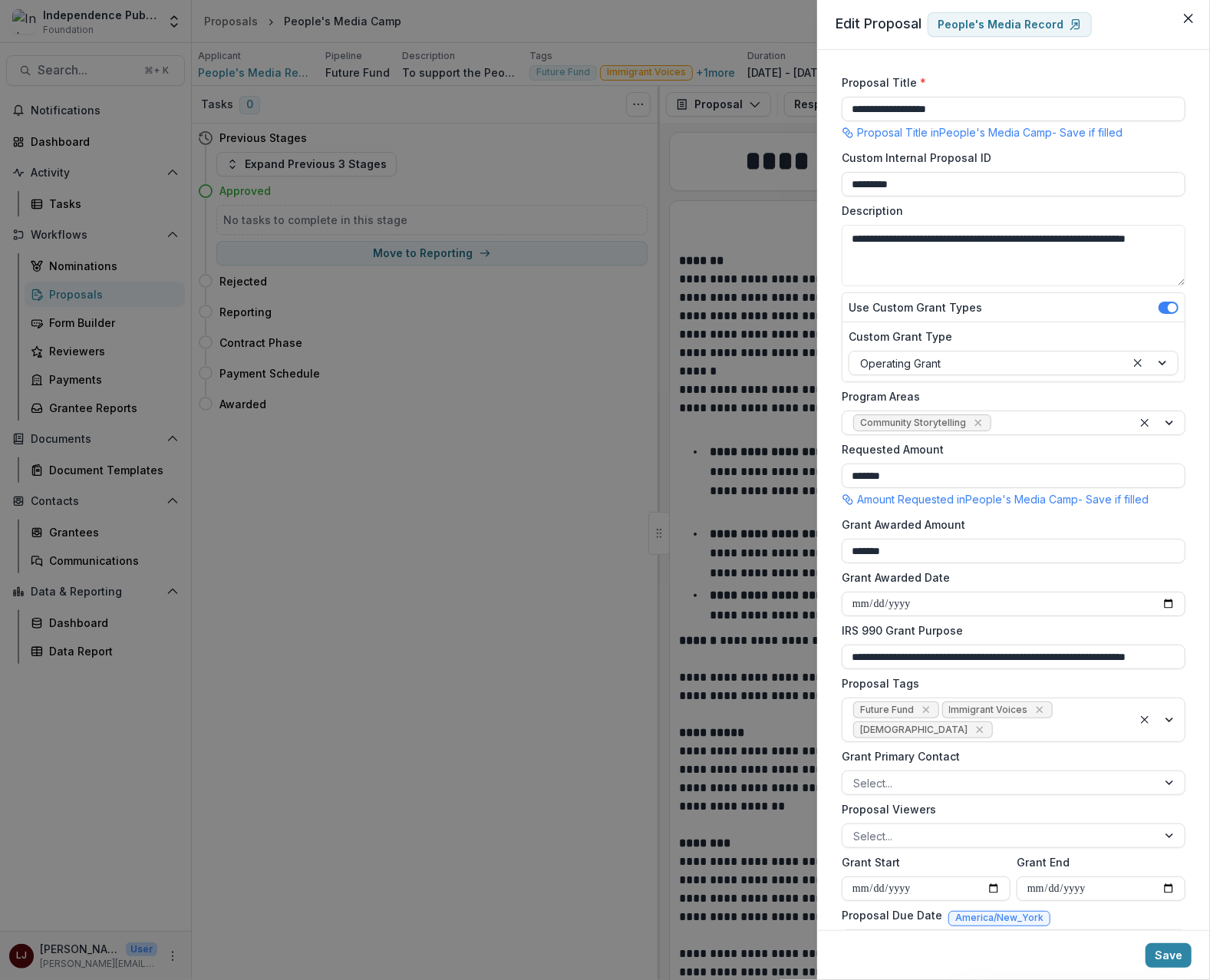
click at [629, 612] on div "**********" at bounding box center [605, 490] width 1210 height 980
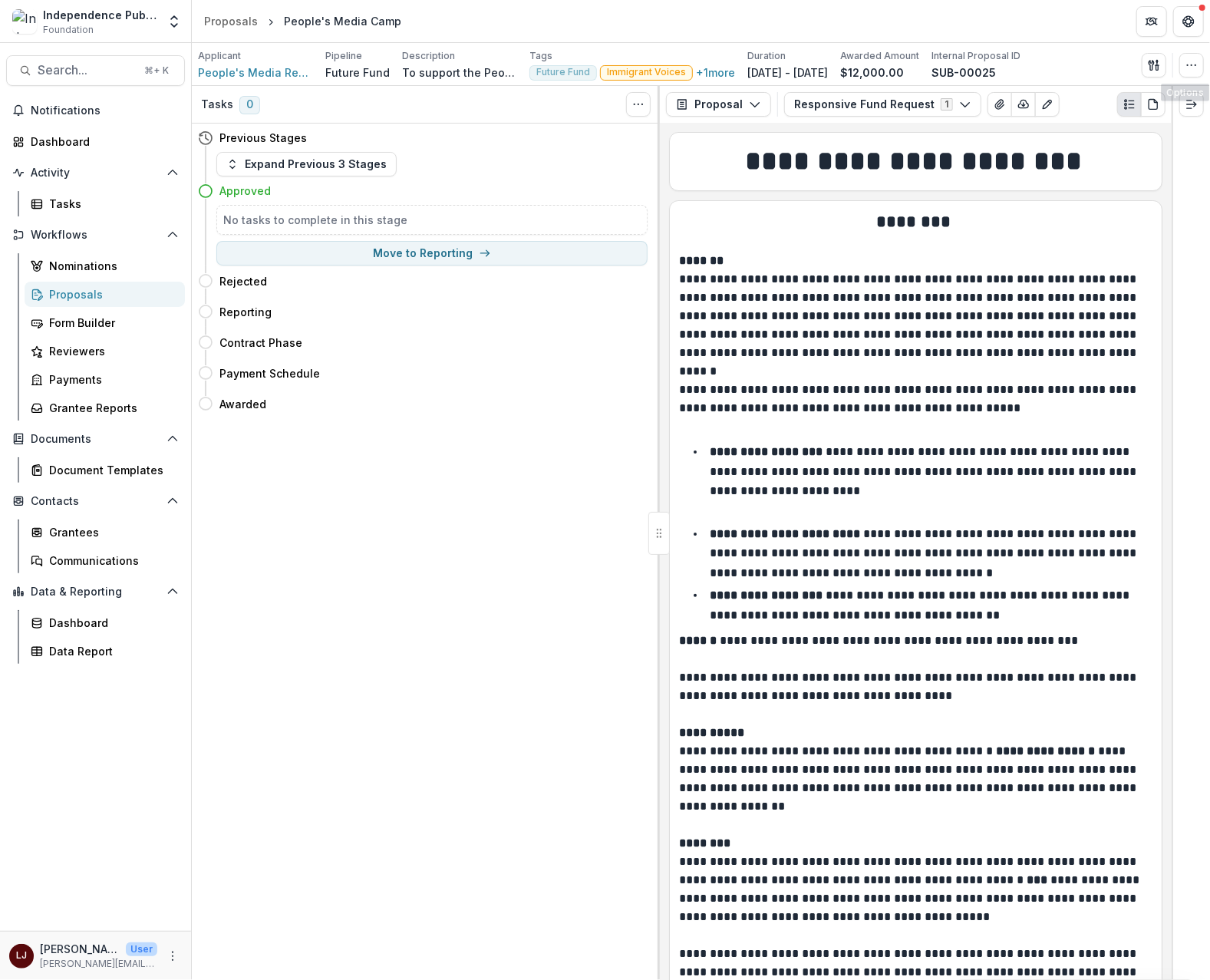
click at [1204, 59] on div "Applicant People's Media Record Pipeline Future Fund Description To support the…" at bounding box center [700, 64] width 1019 height 43
click at [1195, 61] on icon "button" at bounding box center [1191, 65] width 12 height 12
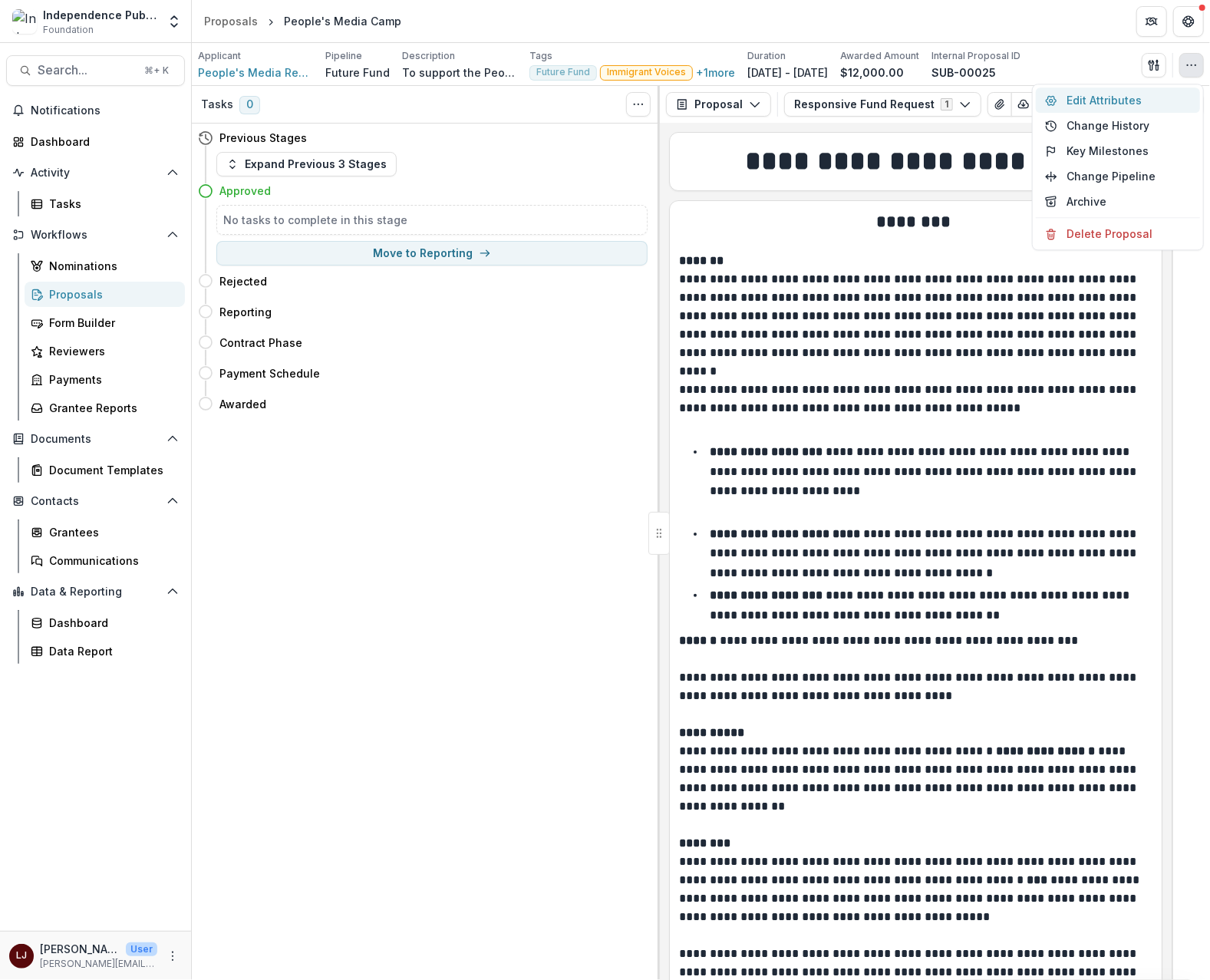
click at [1127, 100] on button "Edit Attributes" at bounding box center [1117, 99] width 164 height 25
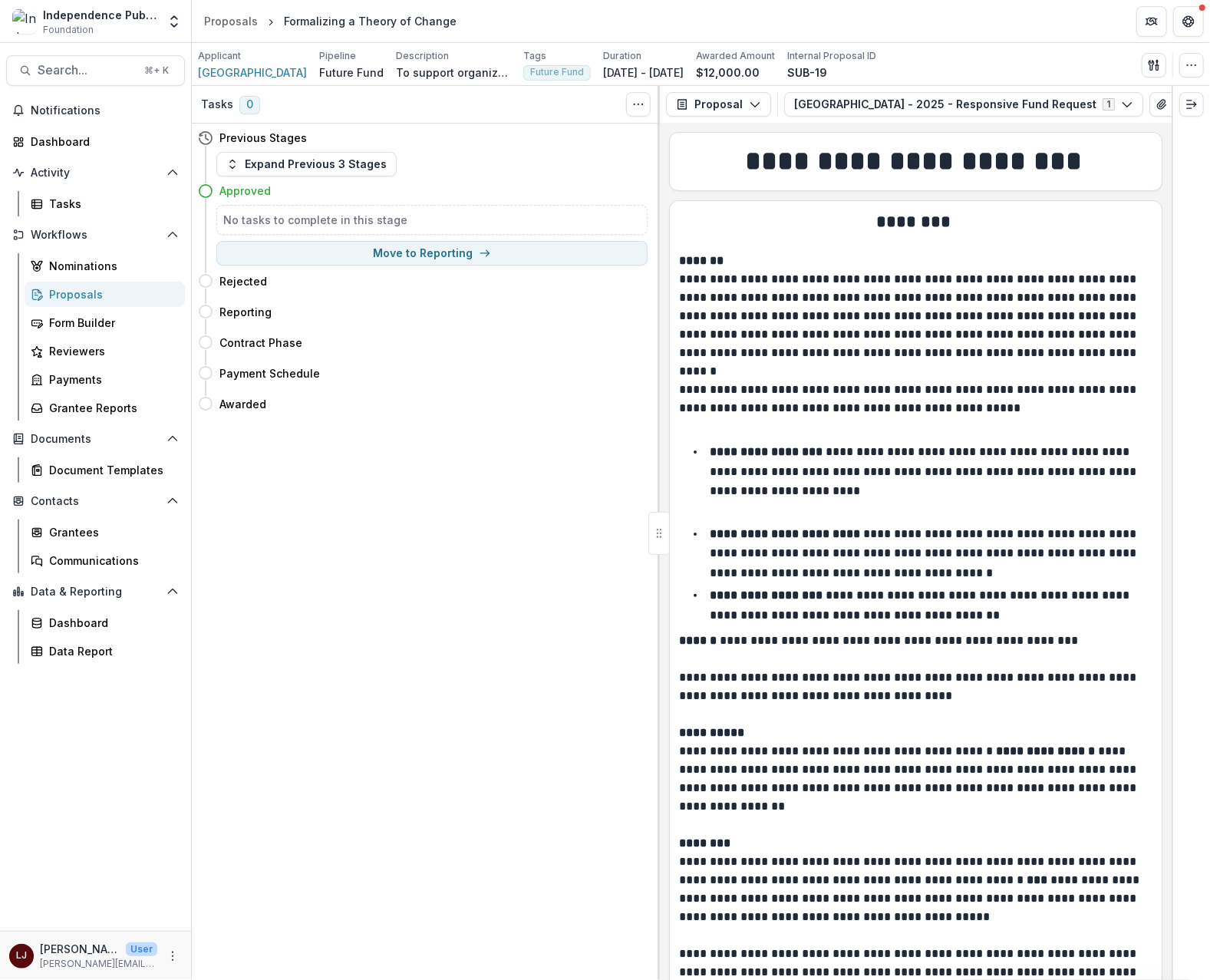
click at [314, 22] on div "Formalizing a Theory of Change" at bounding box center [370, 21] width 173 height 16
drag, startPoint x: 314, startPoint y: 22, endPoint x: 409, endPoint y: 20, distance: 95.0
click at [409, 20] on div "Formalizing a Theory of Change" at bounding box center [370, 21] width 173 height 16
copy div "Formalizing a Theory of Change"
click at [463, 20] on header "Proposals Formalizing a Theory of Change" at bounding box center [700, 21] width 1019 height 42
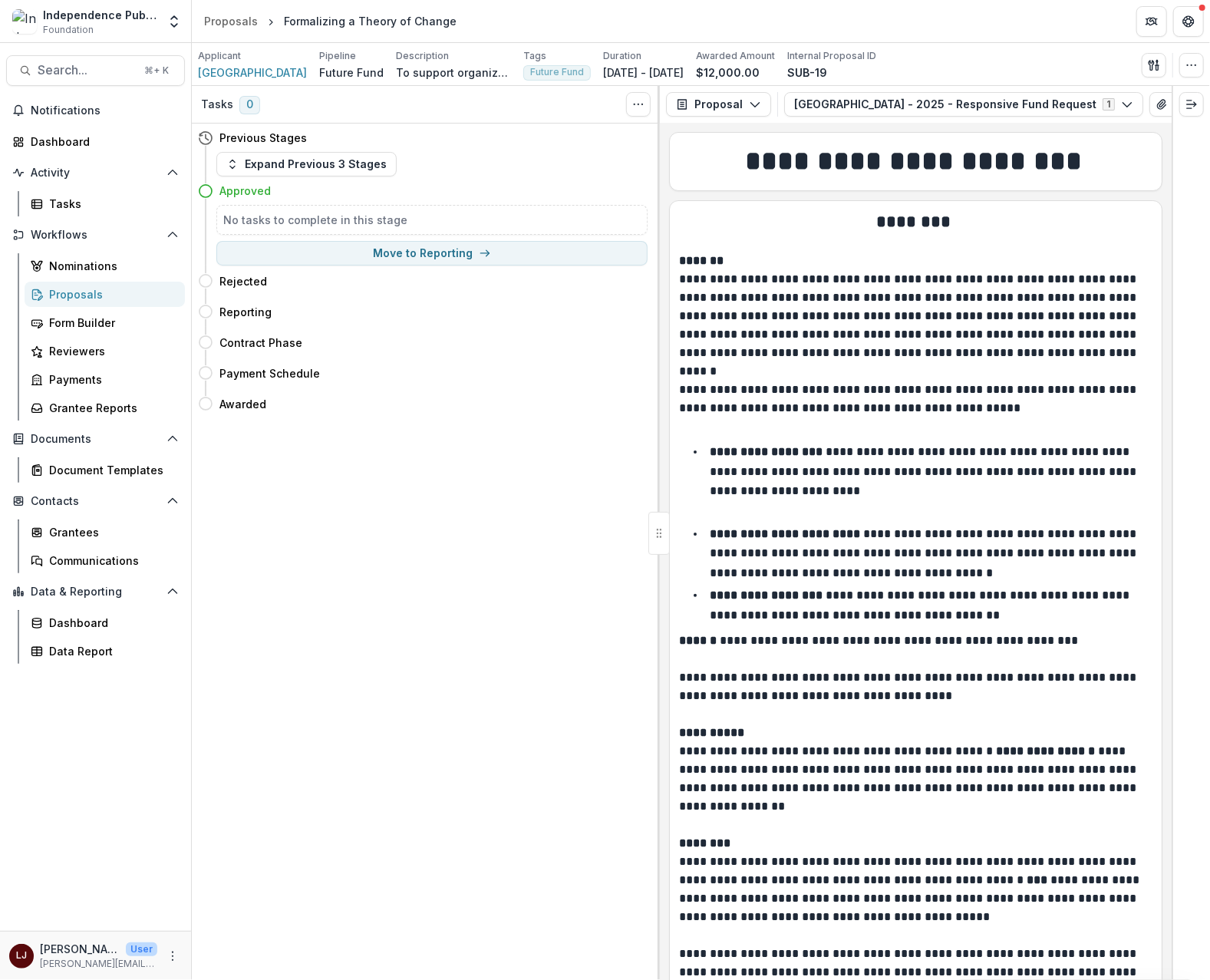
click at [321, 22] on div "Formalizing a Theory of Change" at bounding box center [370, 21] width 173 height 16
drag, startPoint x: 321, startPoint y: 21, endPoint x: 473, endPoint y: 18, distance: 152.0
click at [473, 18] on header "Proposals Formalizing a Theory of Change" at bounding box center [700, 21] width 1019 height 42
click at [1187, 61] on icon "button" at bounding box center [1191, 65] width 12 height 12
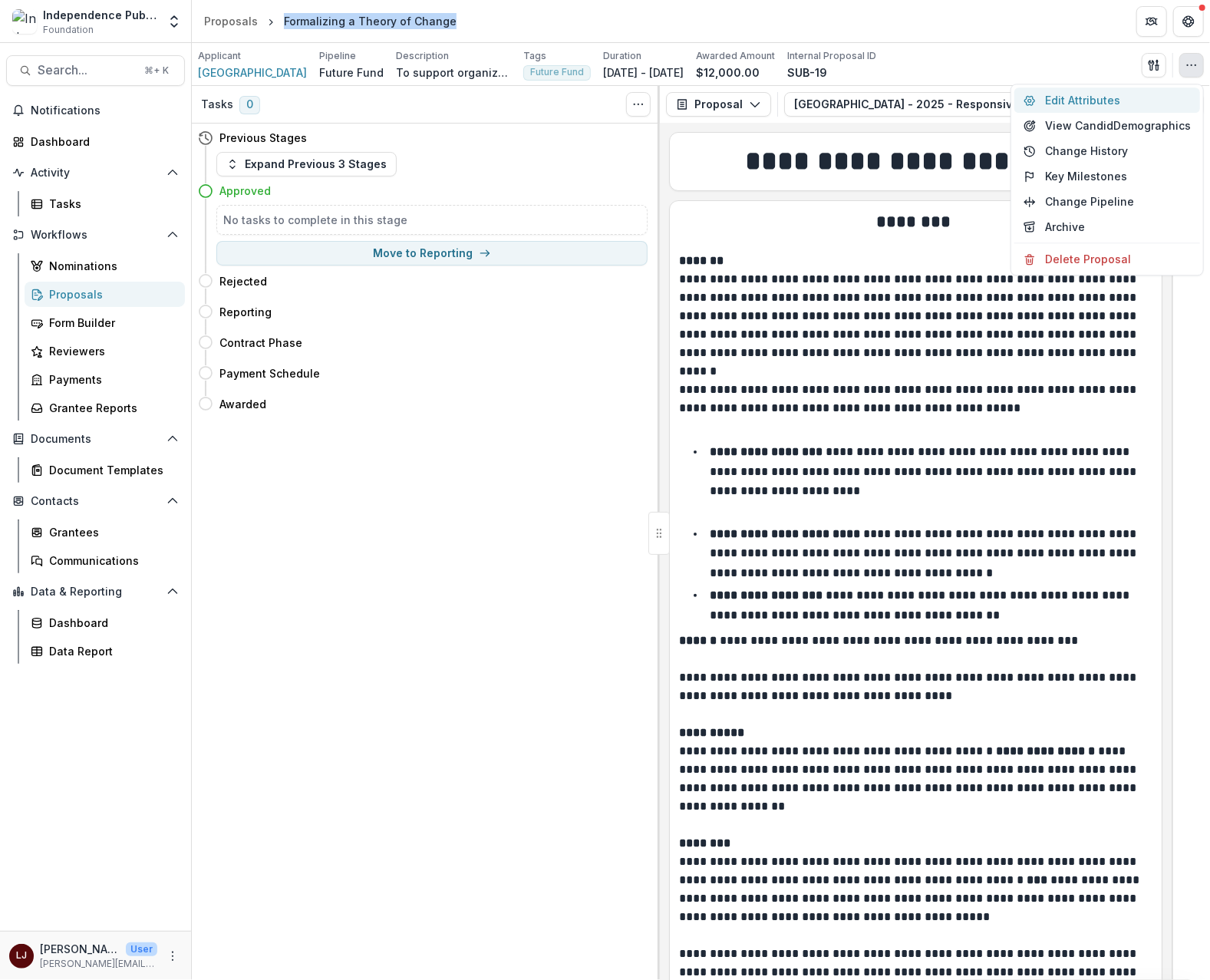
click at [1077, 99] on button "Edit Attributes" at bounding box center [1107, 99] width 186 height 25
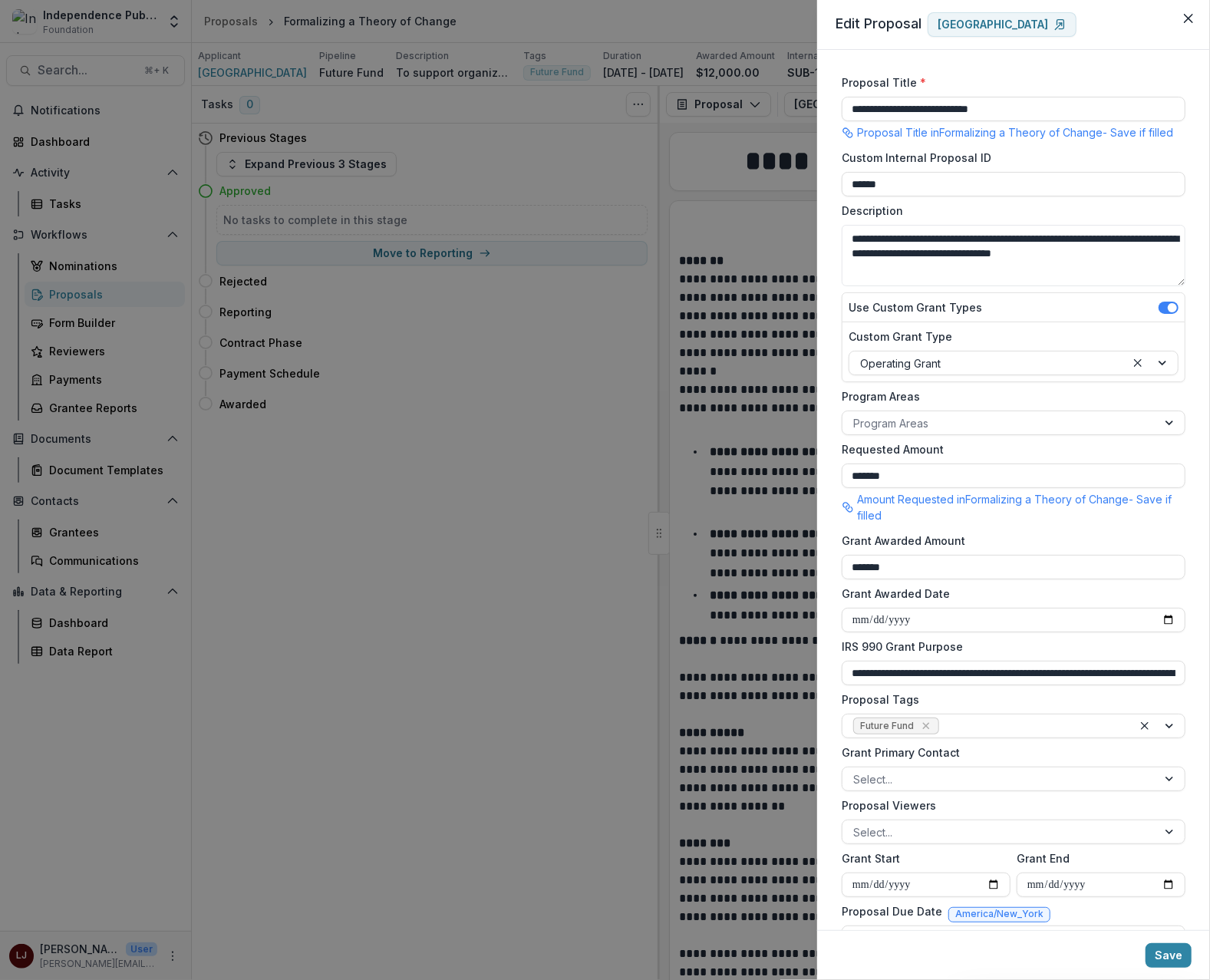
click at [453, 154] on div "**********" at bounding box center [605, 490] width 1210 height 980
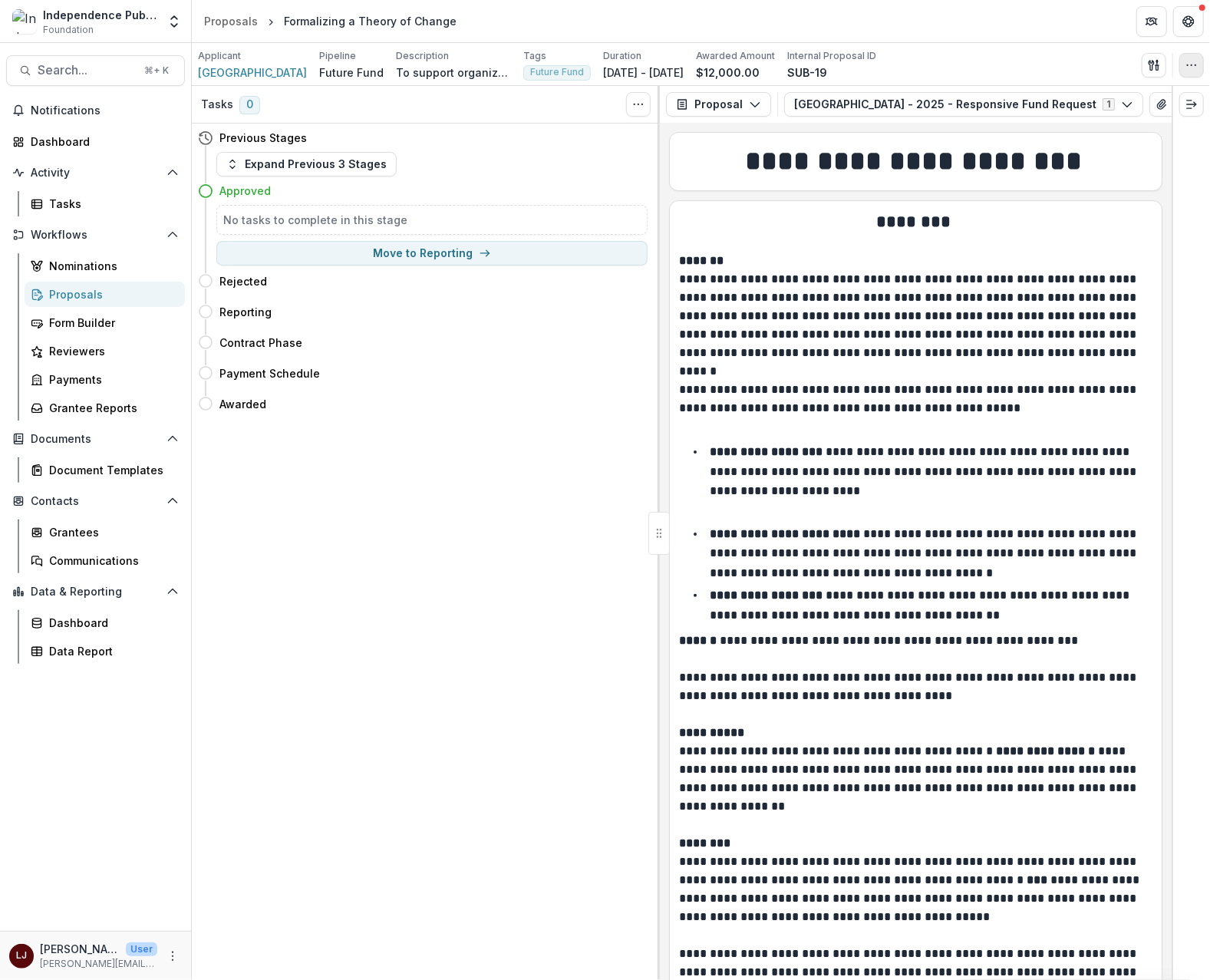
click at [1199, 53] on button "button" at bounding box center [1191, 65] width 24 height 24
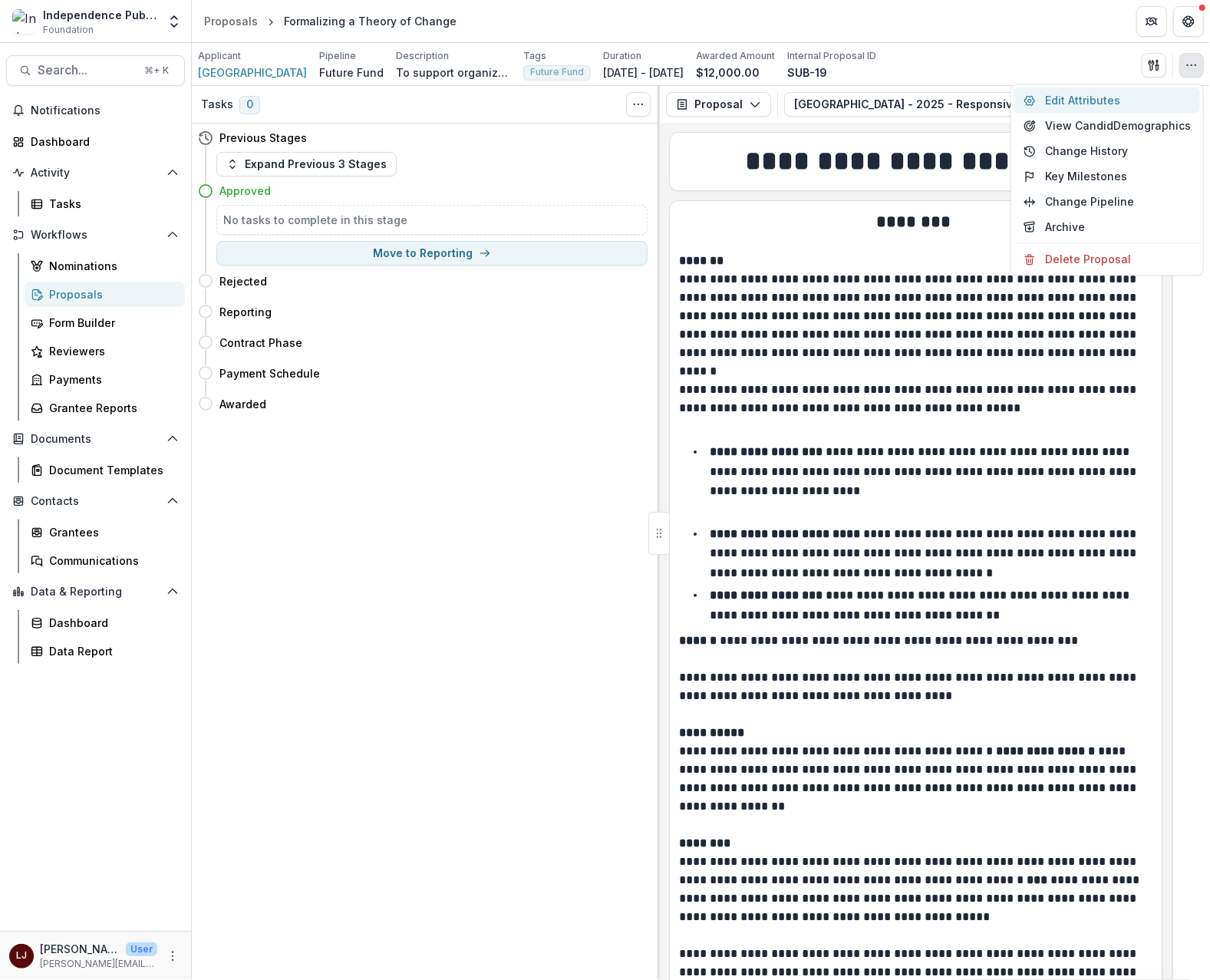
click at [1127, 95] on button "Edit Attributes" at bounding box center [1107, 99] width 186 height 25
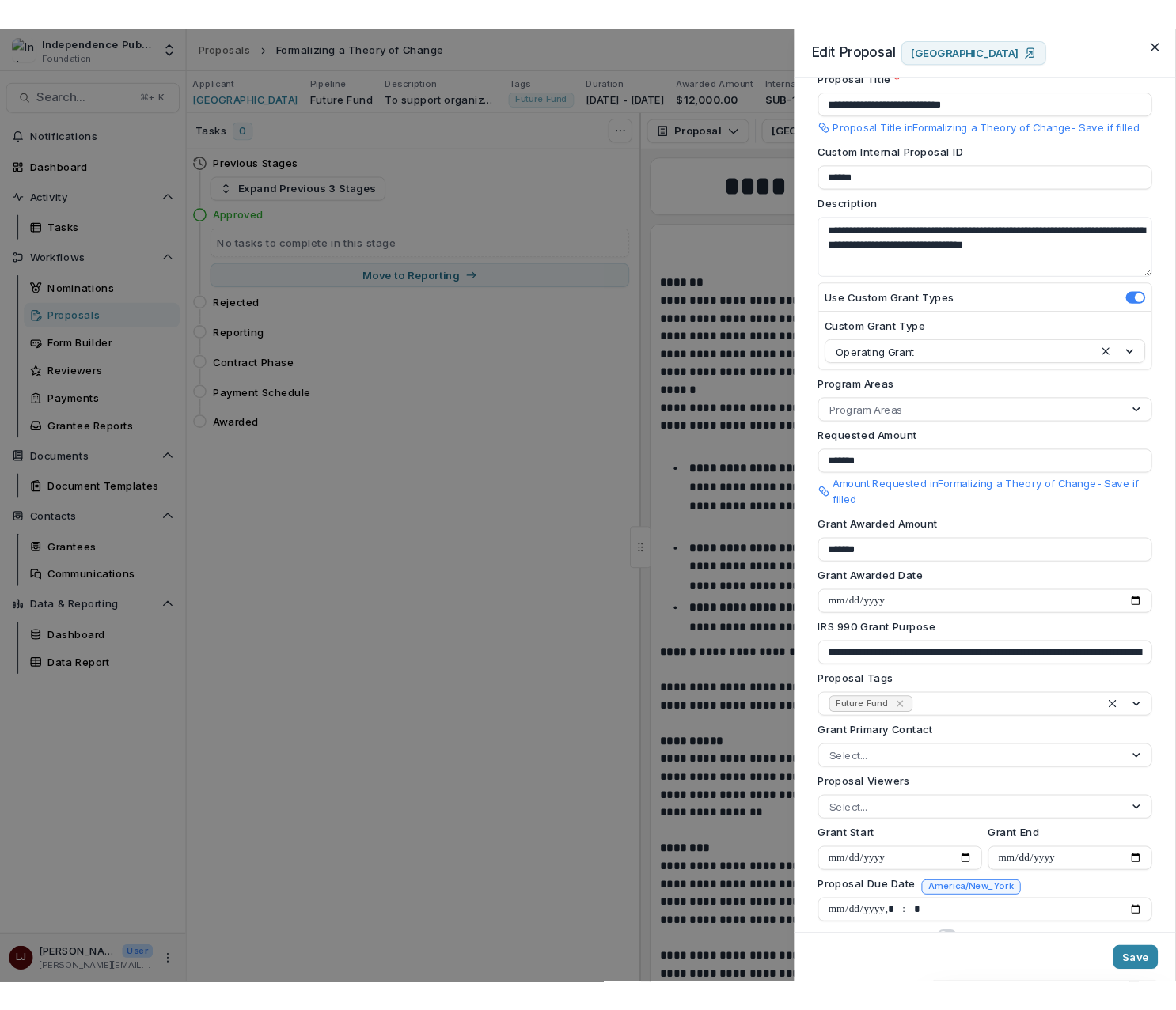
scroll to position [55, 0]
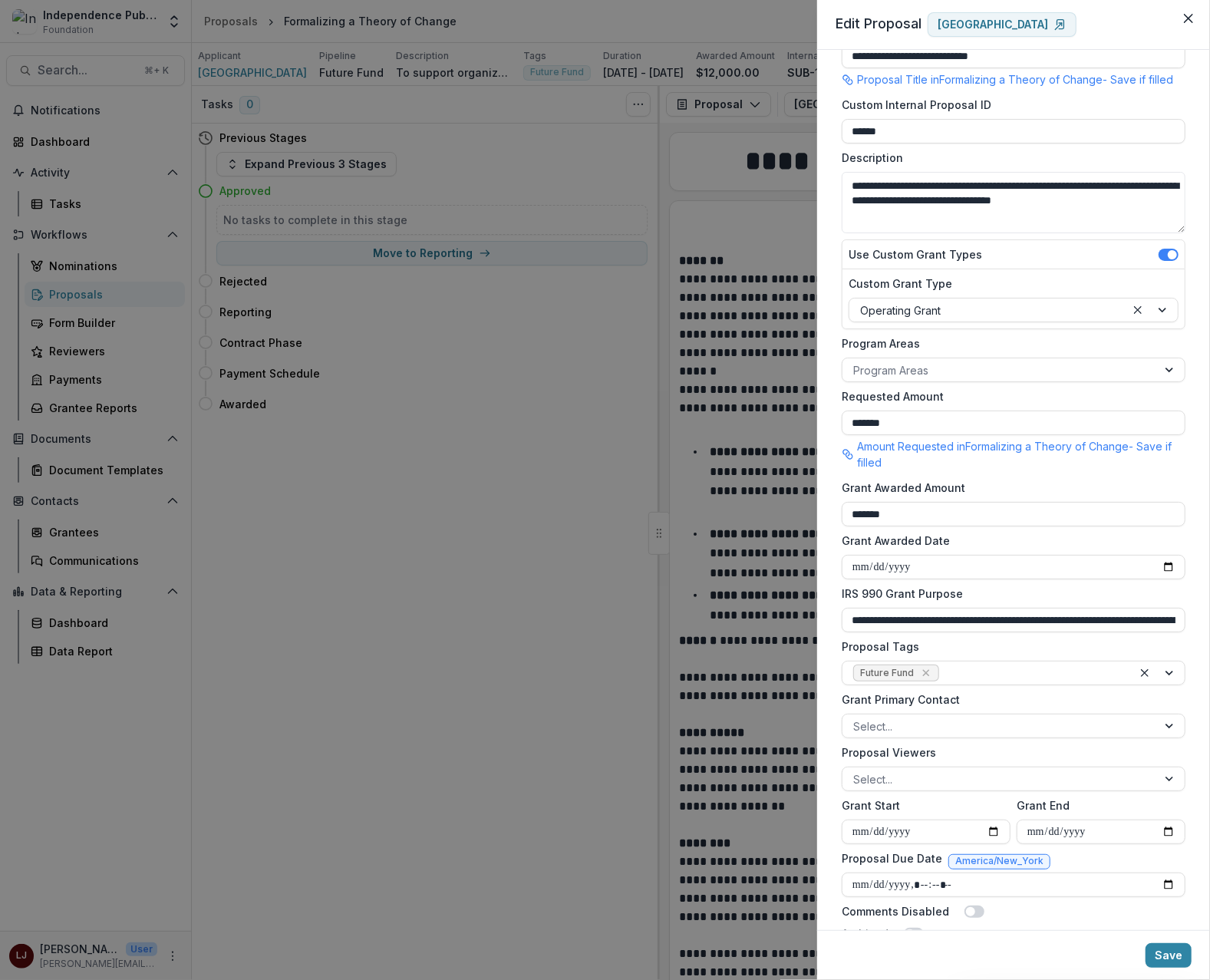
click at [335, 79] on div "**********" at bounding box center [605, 490] width 1210 height 980
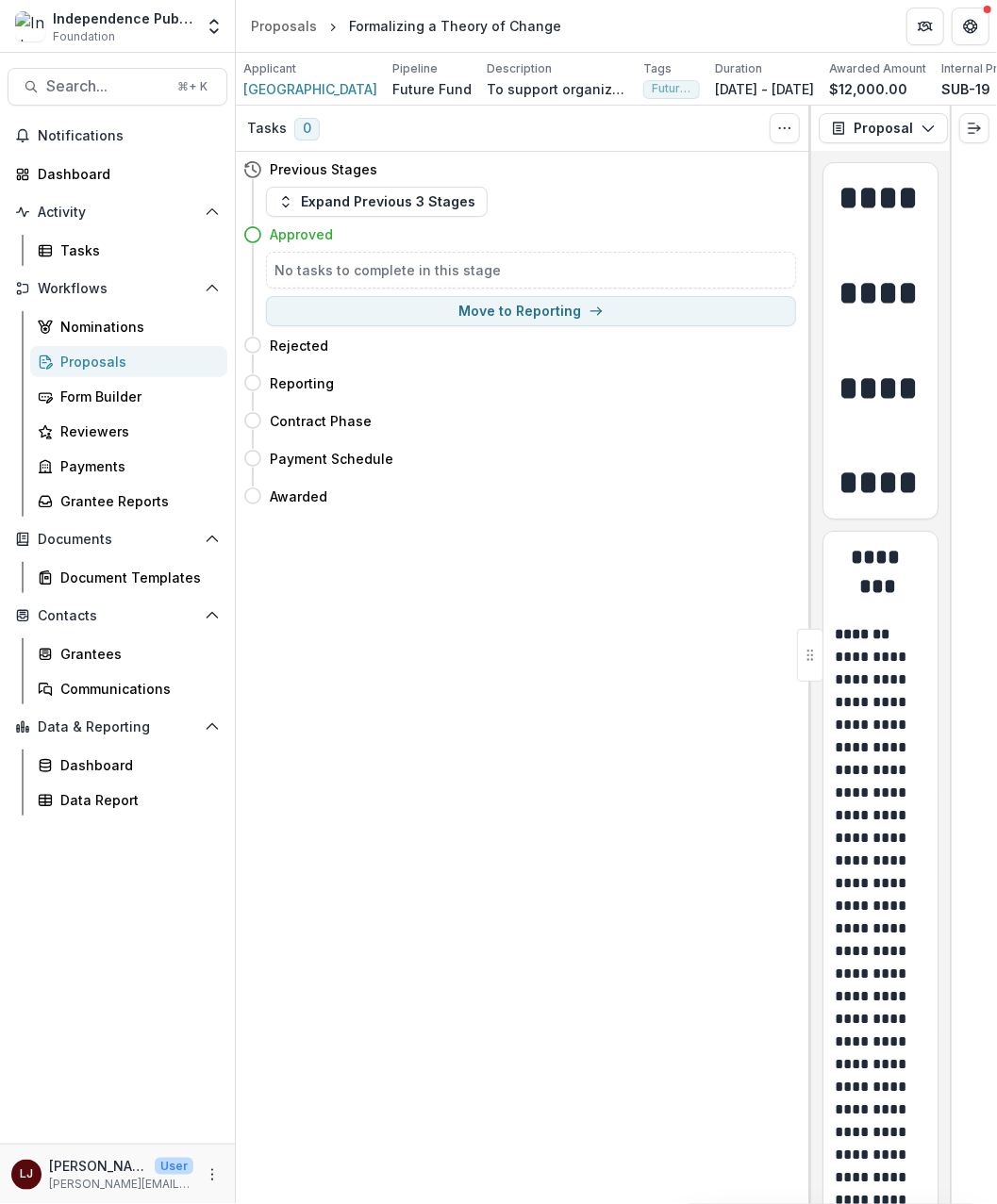
click at [385, 26] on div "Formalizing a Theory of Change" at bounding box center [455, 26] width 213 height 20
copy div "Formalizing"
click at [306, 90] on span "Temple University" at bounding box center [310, 89] width 134 height 20
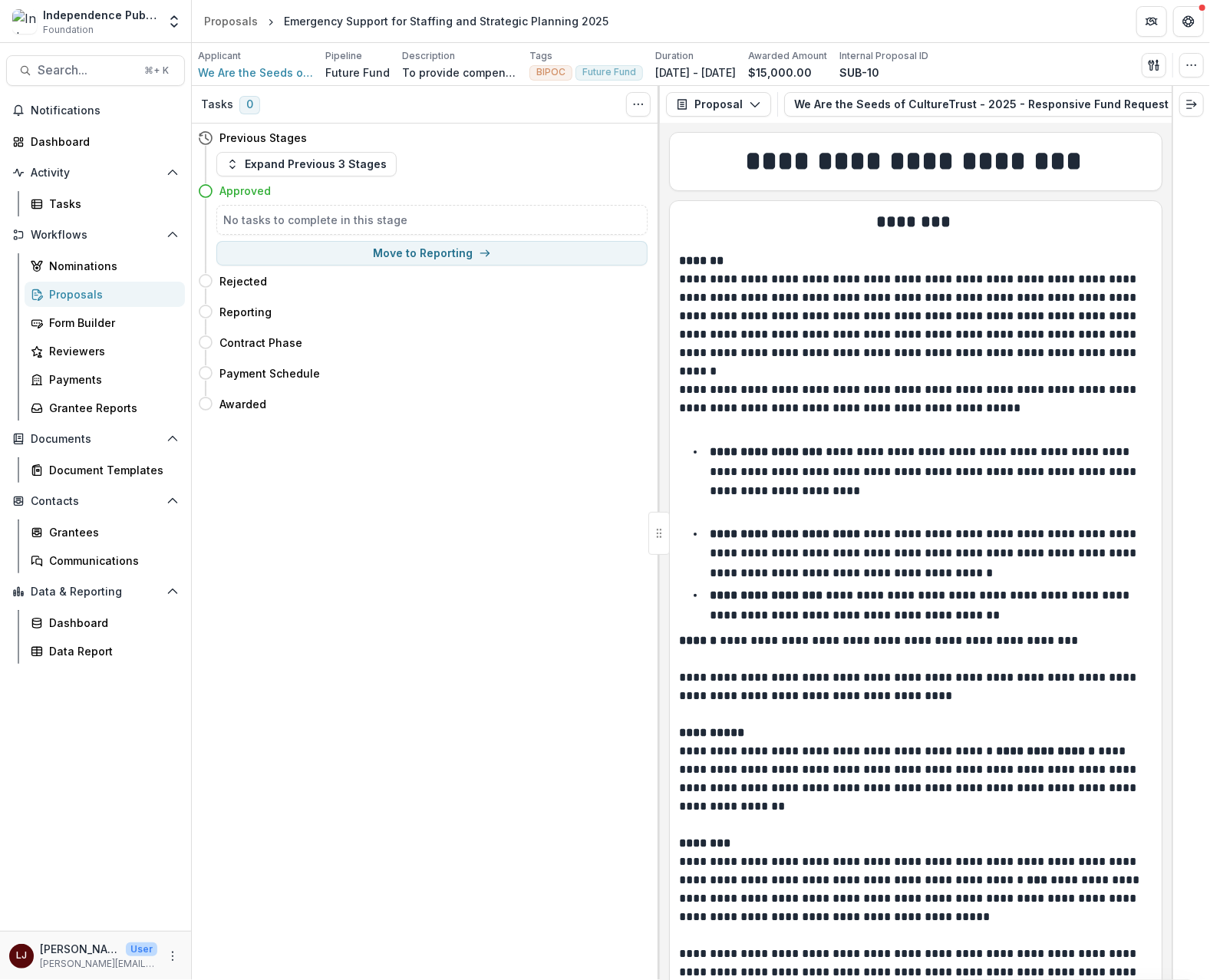
click at [302, 19] on div "Emergency Support for Staffing and Strategic Planning 2025" at bounding box center [446, 21] width 325 height 16
drag, startPoint x: 302, startPoint y: 19, endPoint x: 356, endPoint y: 20, distance: 54.0
click at [356, 20] on div "Emergency Support for Staffing and Strategic Planning 2025" at bounding box center [446, 21] width 325 height 16
copy span "We Are the Seeds of CultureTrust"
click at [1191, 64] on icon "button" at bounding box center [1191, 65] width 12 height 12
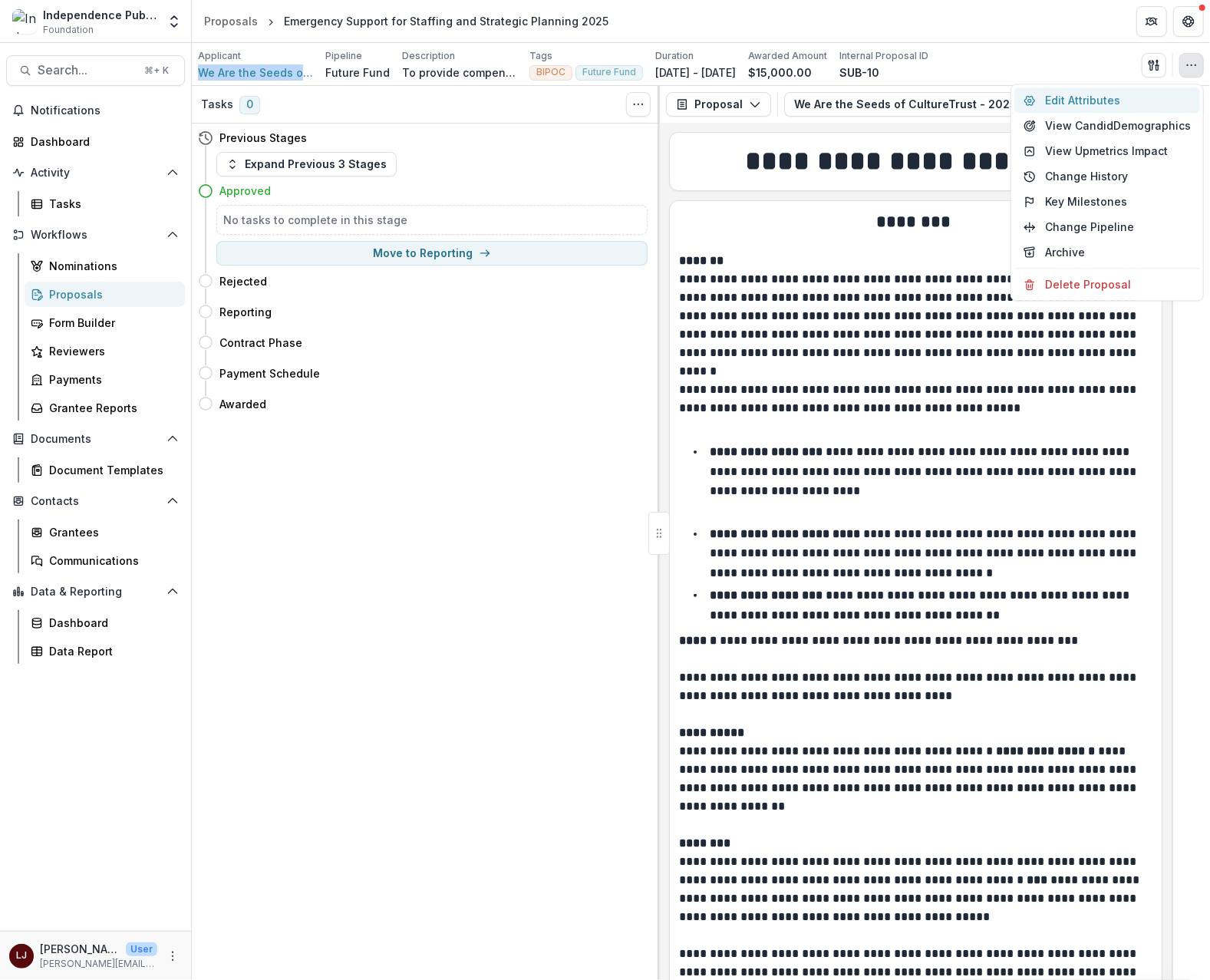
click at [1095, 99] on button "Edit Attributes" at bounding box center [1107, 99] width 186 height 25
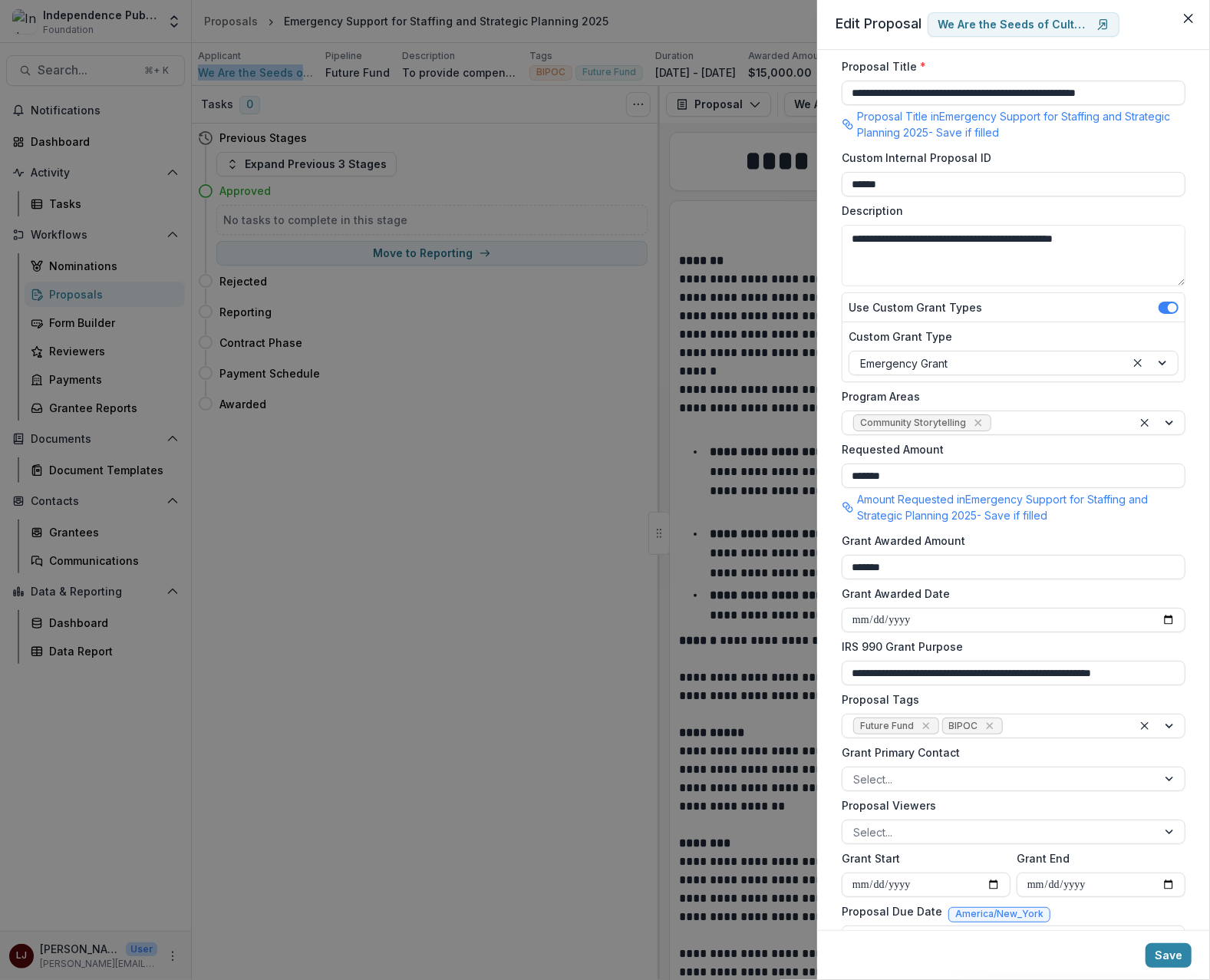
scroll to position [35, 0]
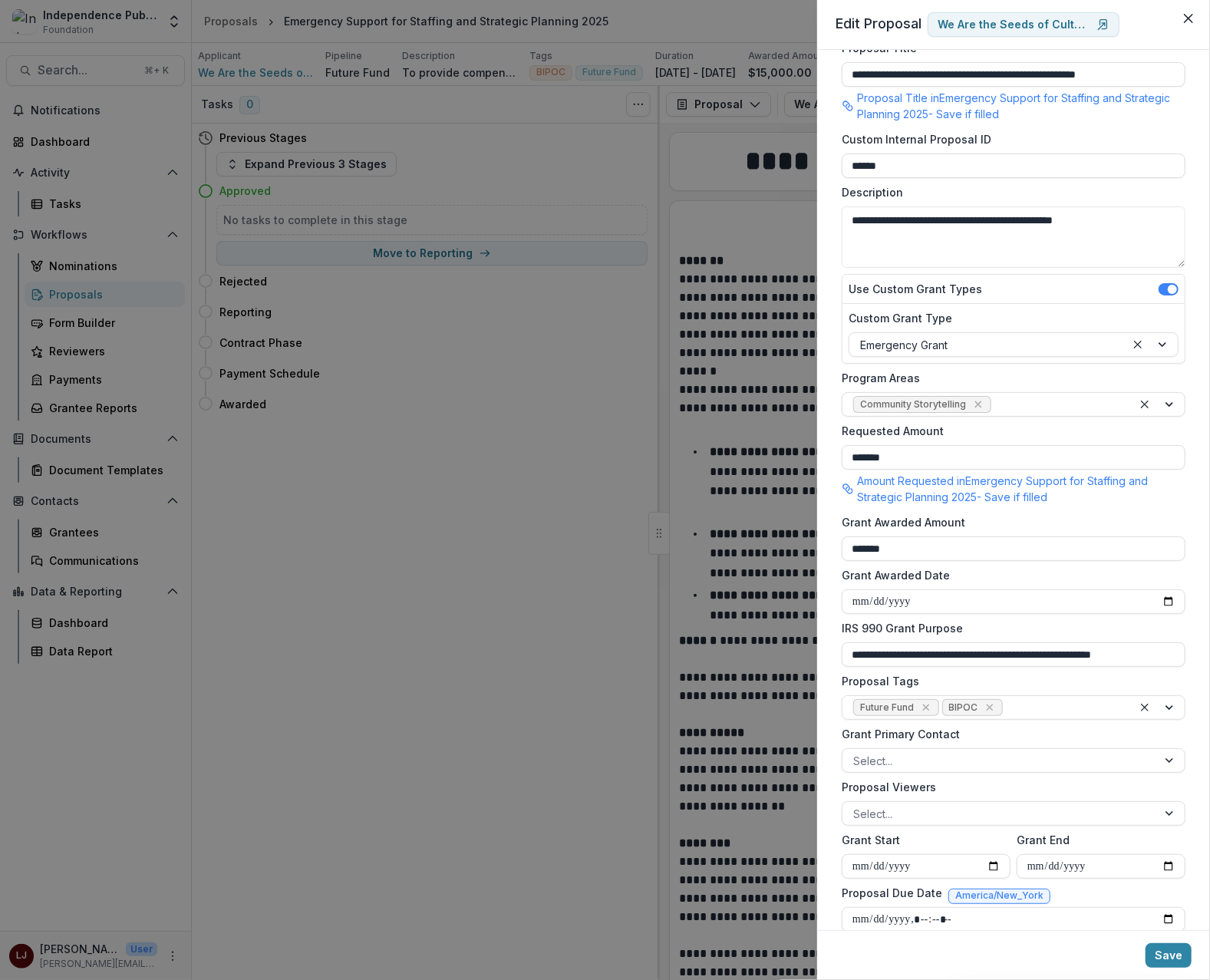
click at [1027, 682] on label "Proposal Tags" at bounding box center [1009, 681] width 334 height 16
click at [1009, 700] on input "Proposal Tags" at bounding box center [1007, 708] width 3 height 16
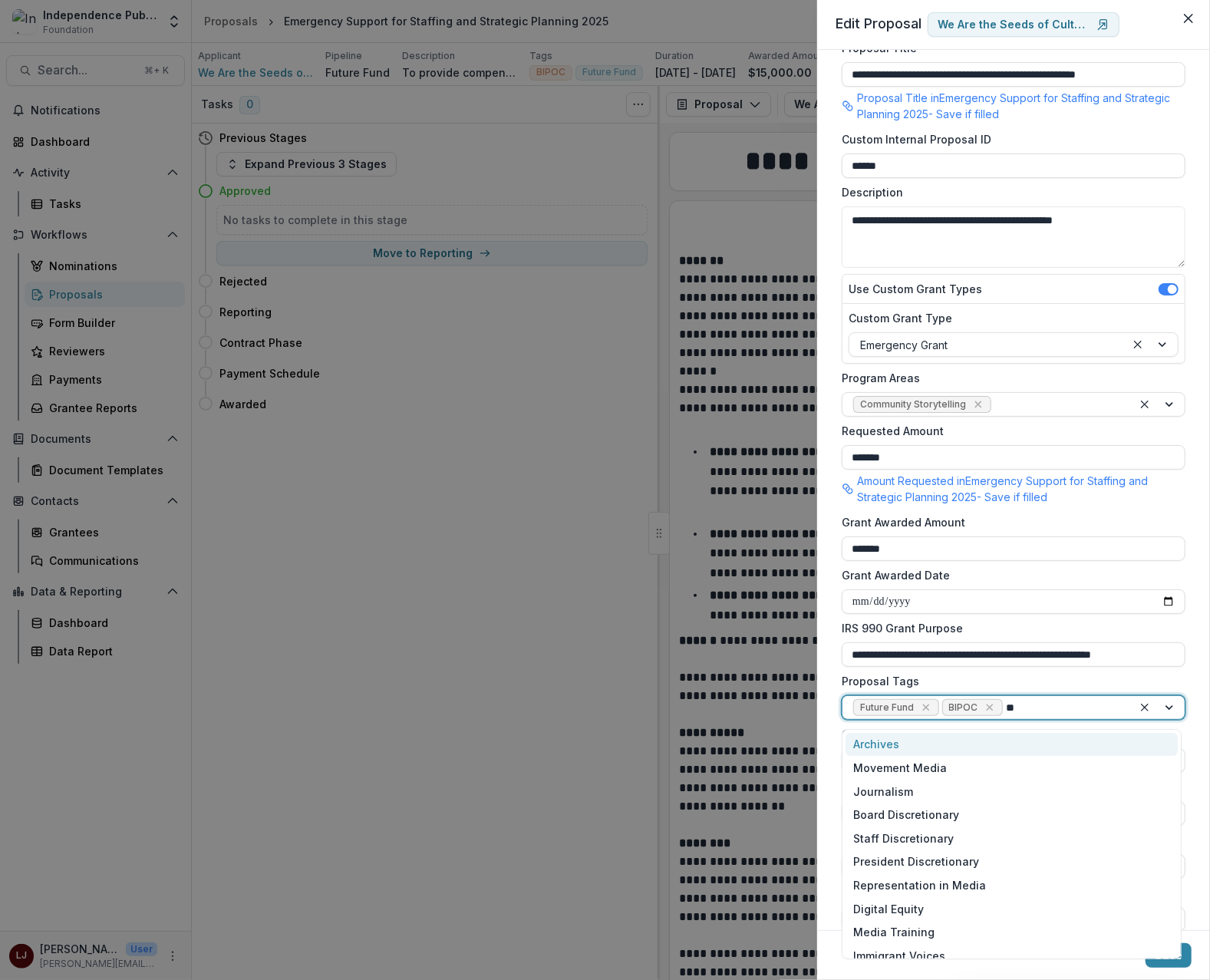
type input "***"
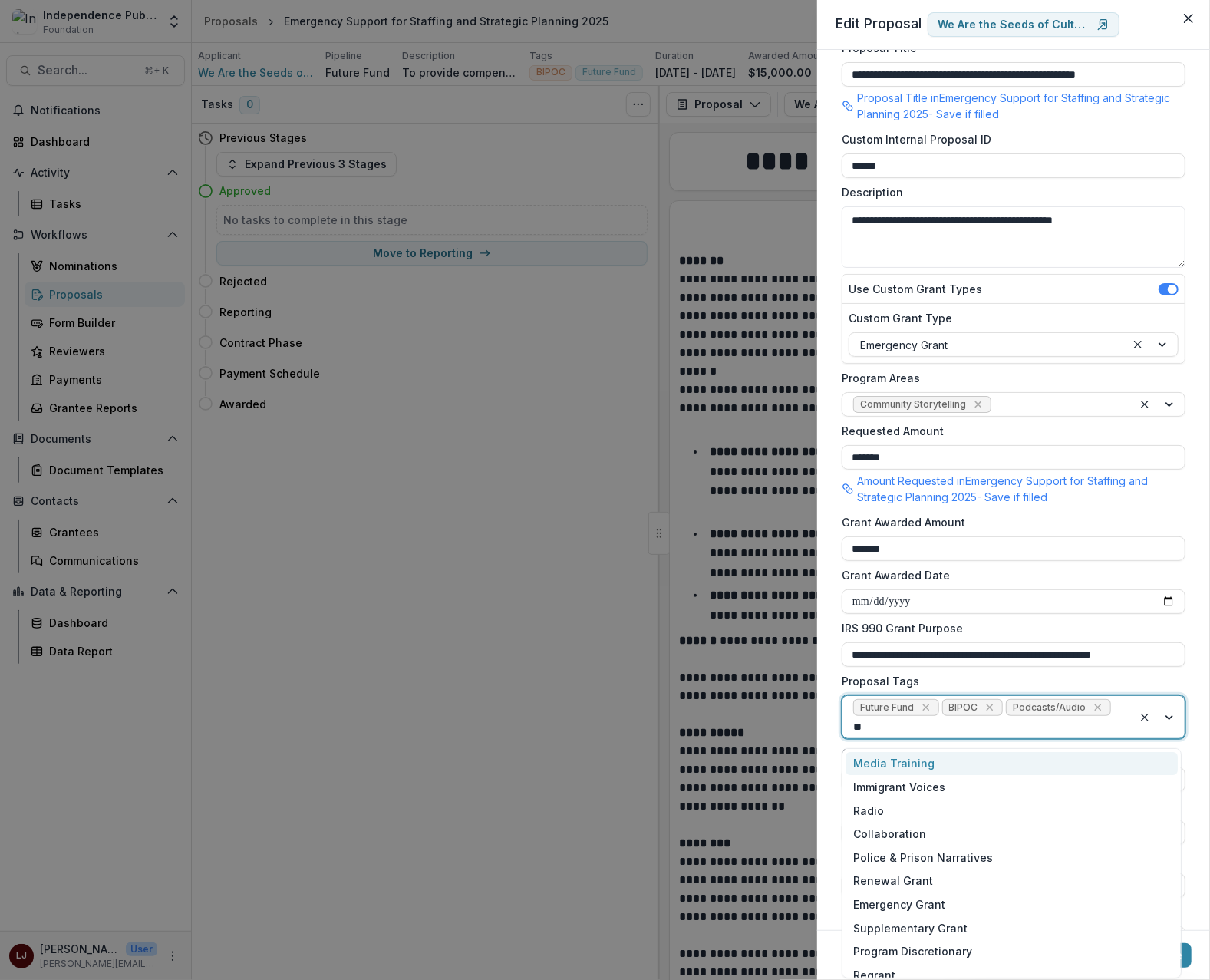
type input "***"
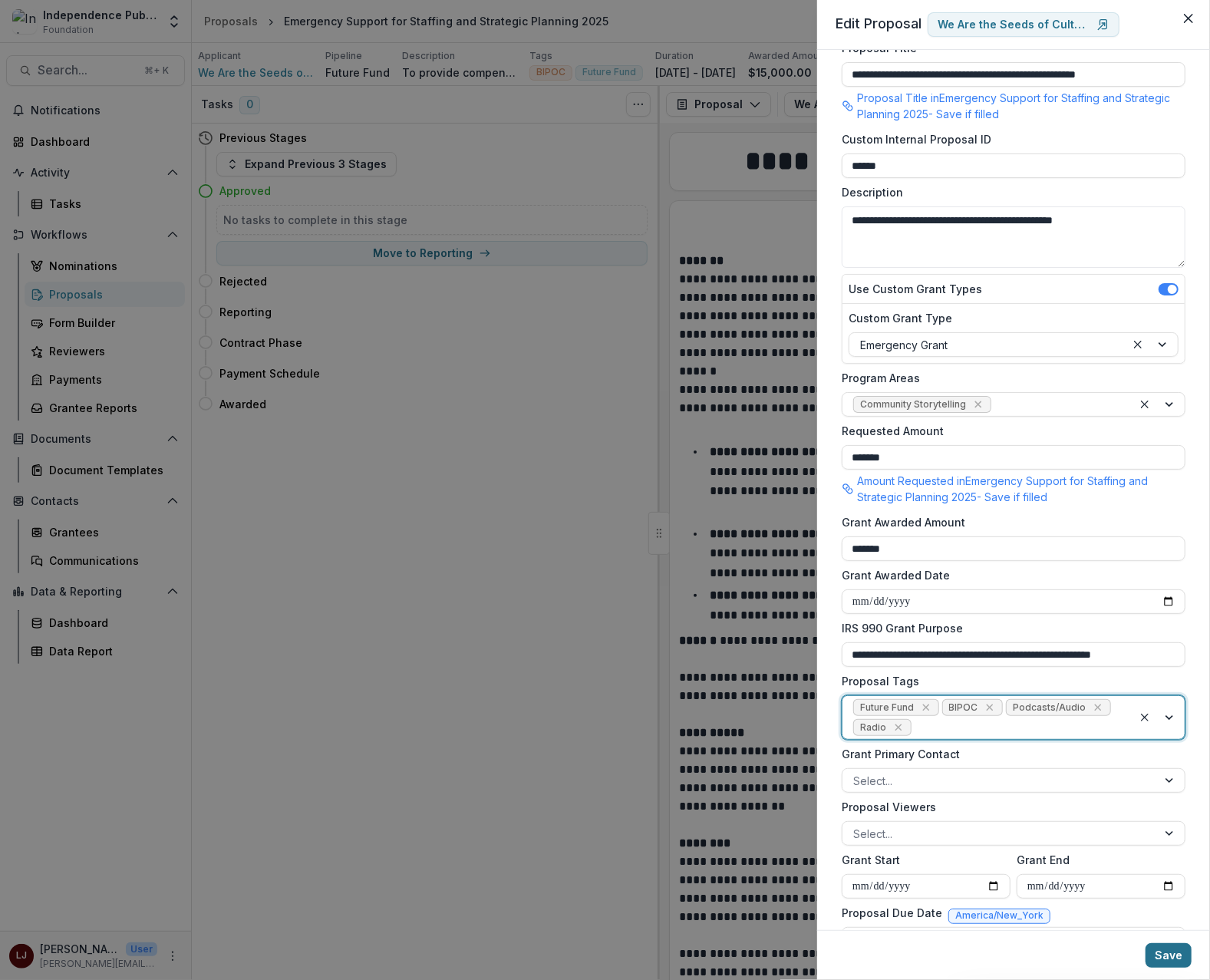
click at [1174, 959] on button "Save" at bounding box center [1168, 955] width 46 height 24
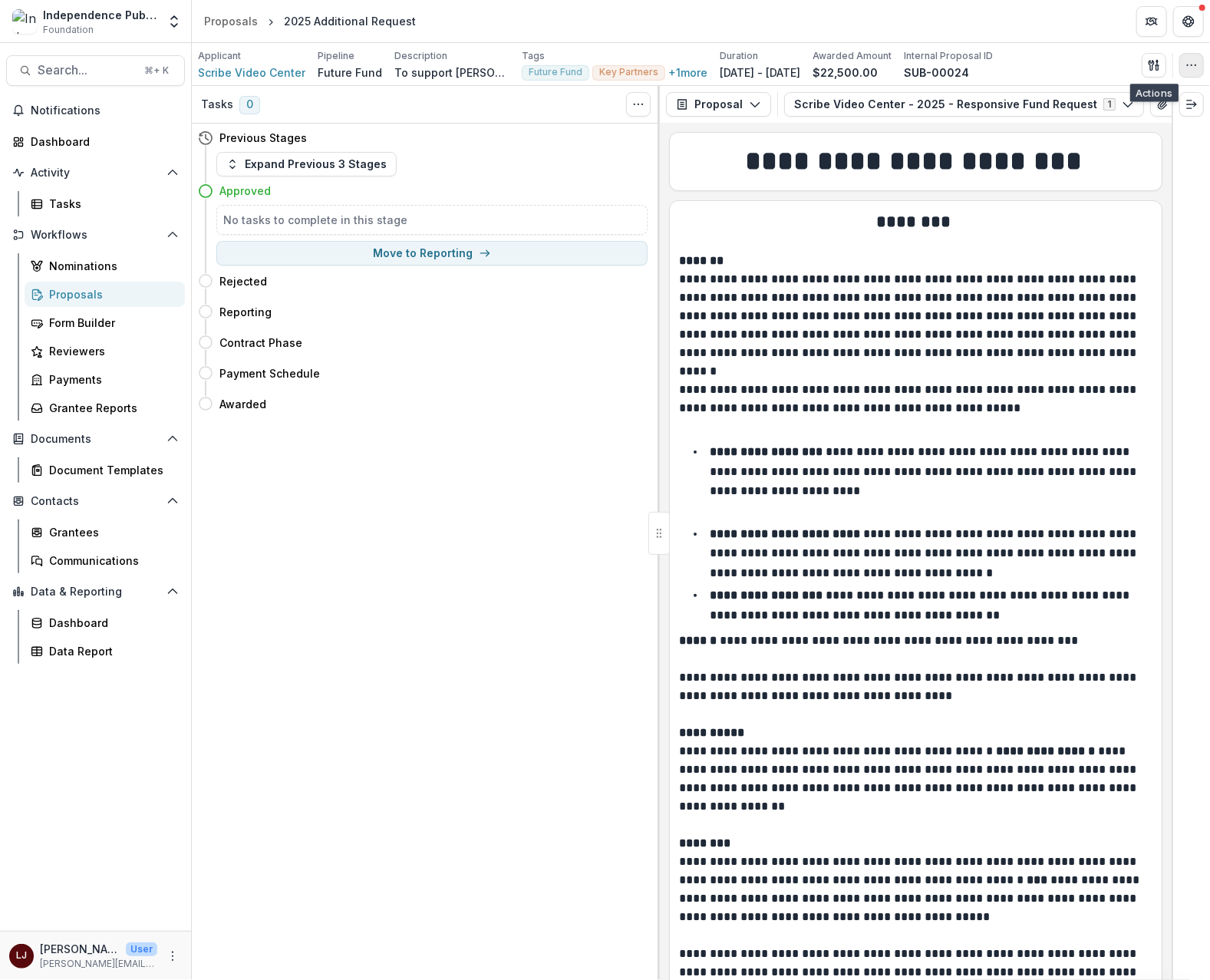
click at [1194, 66] on icon "button" at bounding box center [1191, 65] width 12 height 12
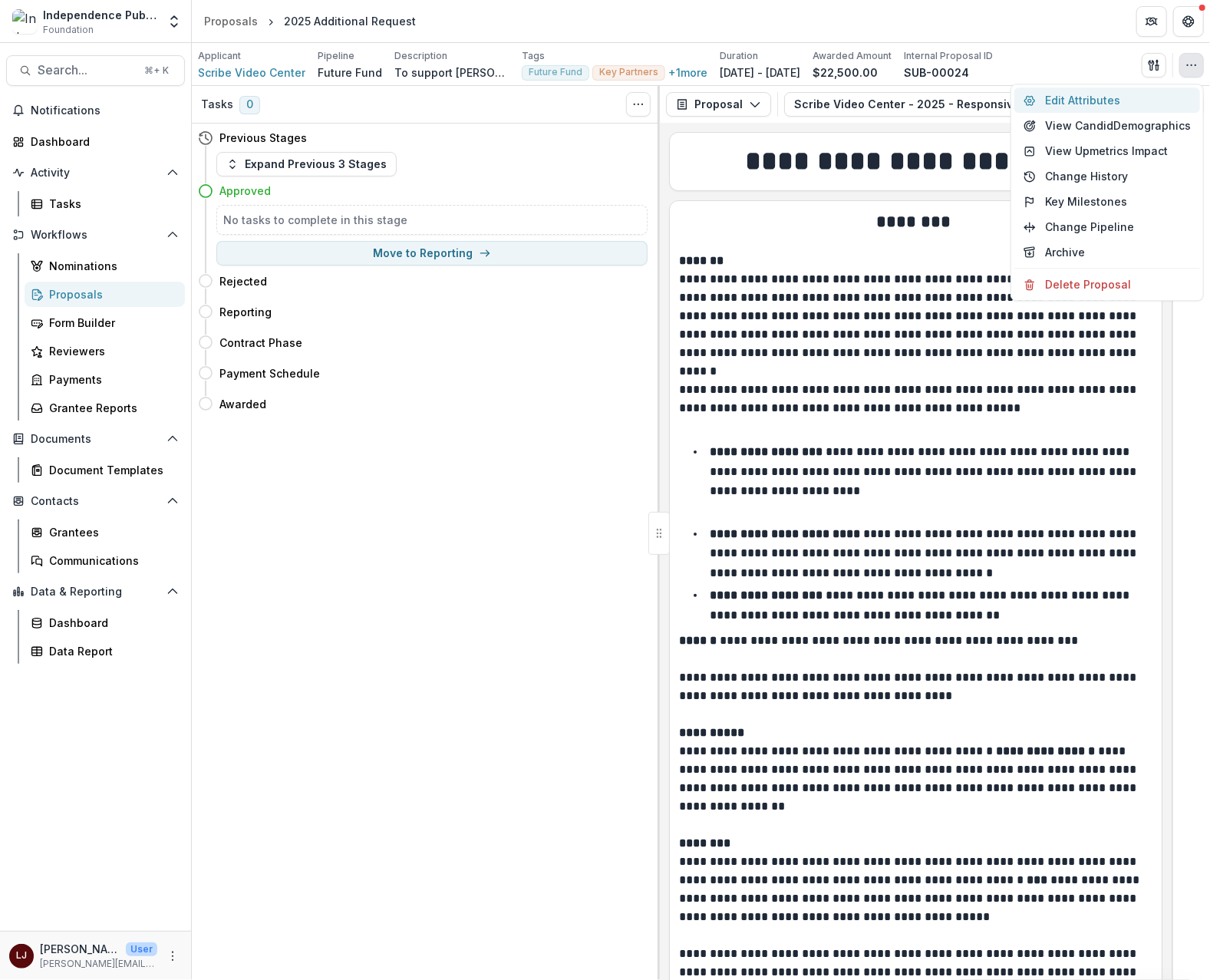
click at [1094, 95] on button "Edit Attributes" at bounding box center [1107, 99] width 186 height 25
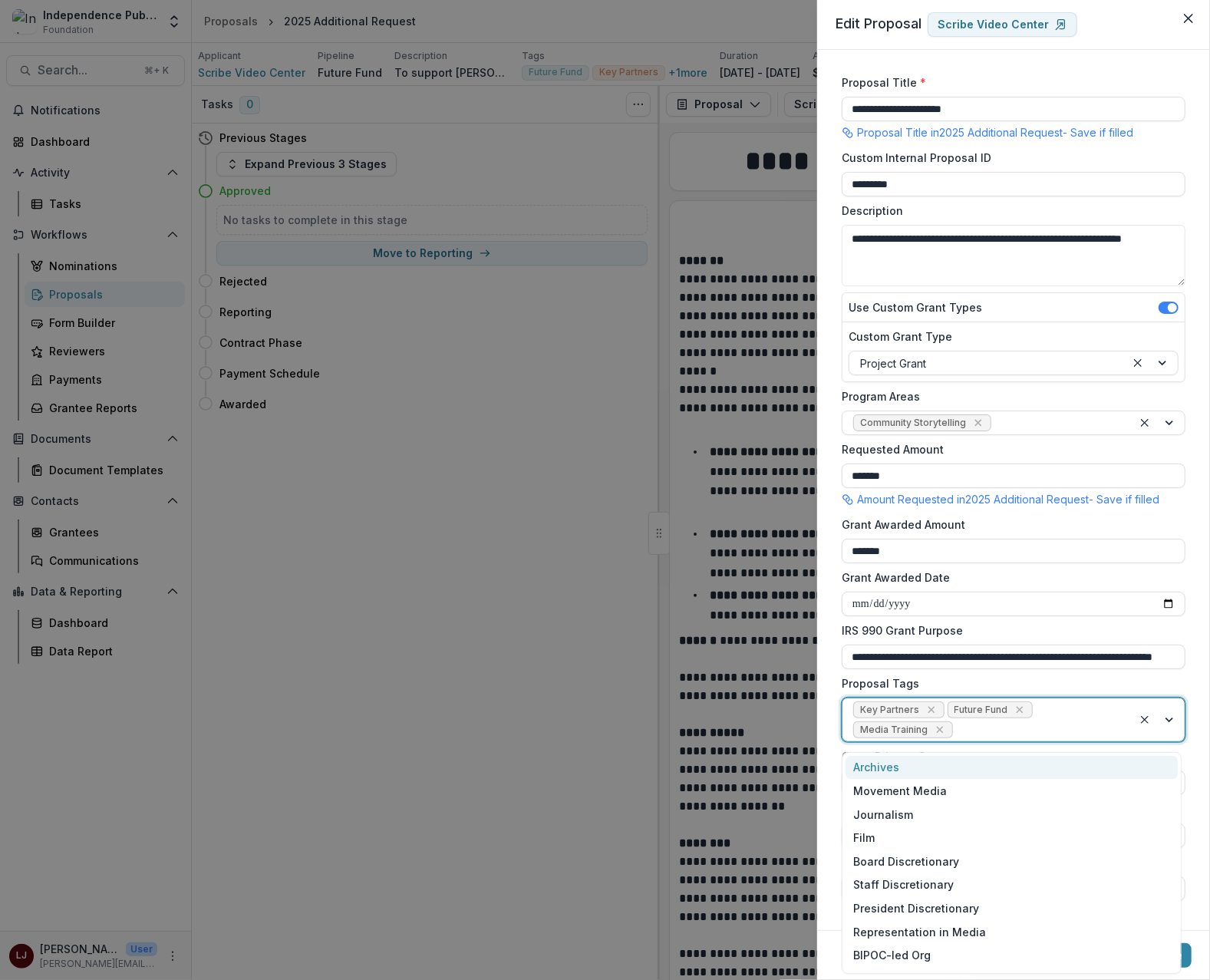
click at [1002, 732] on div at bounding box center [1039, 730] width 166 height 19
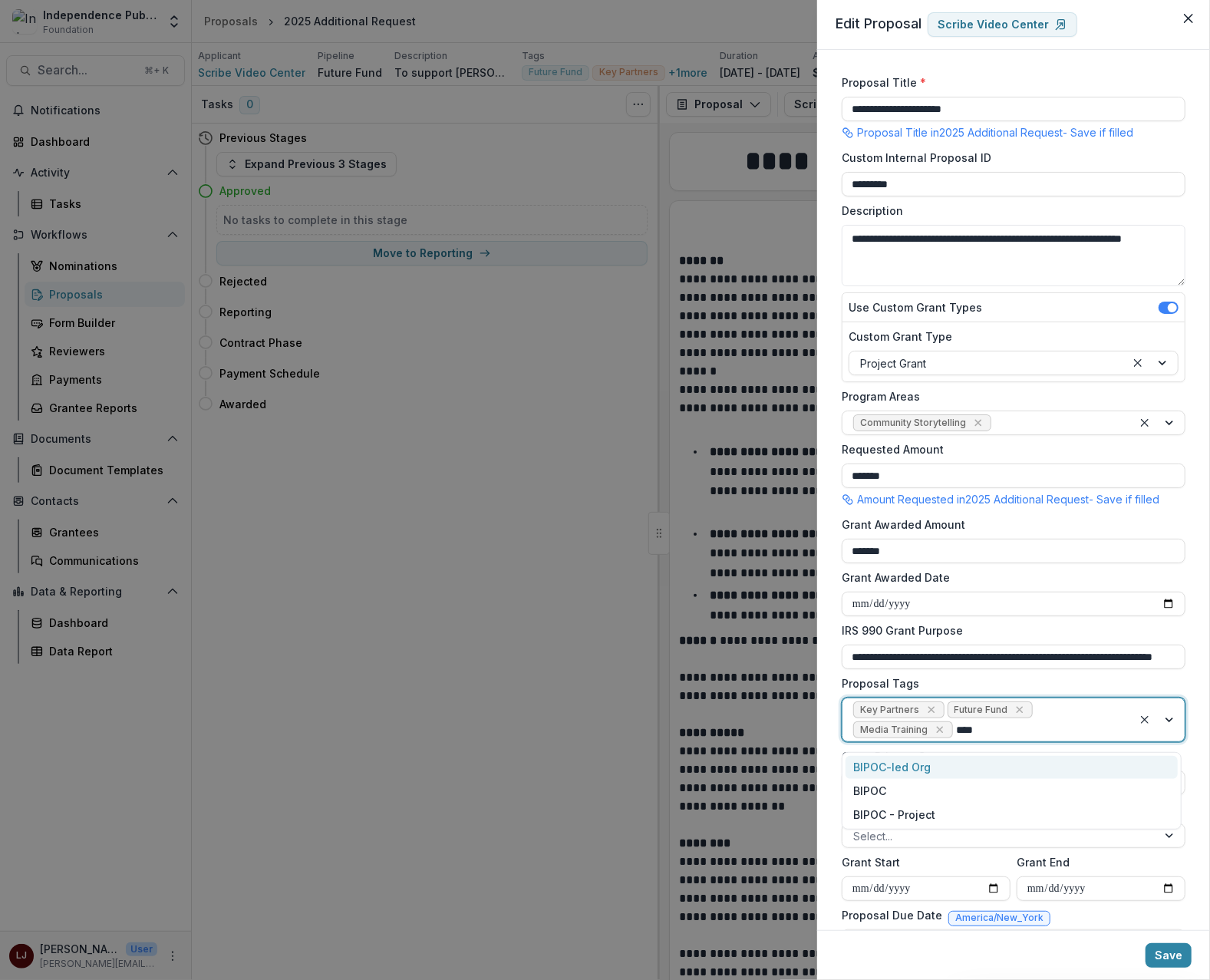
type input "*****"
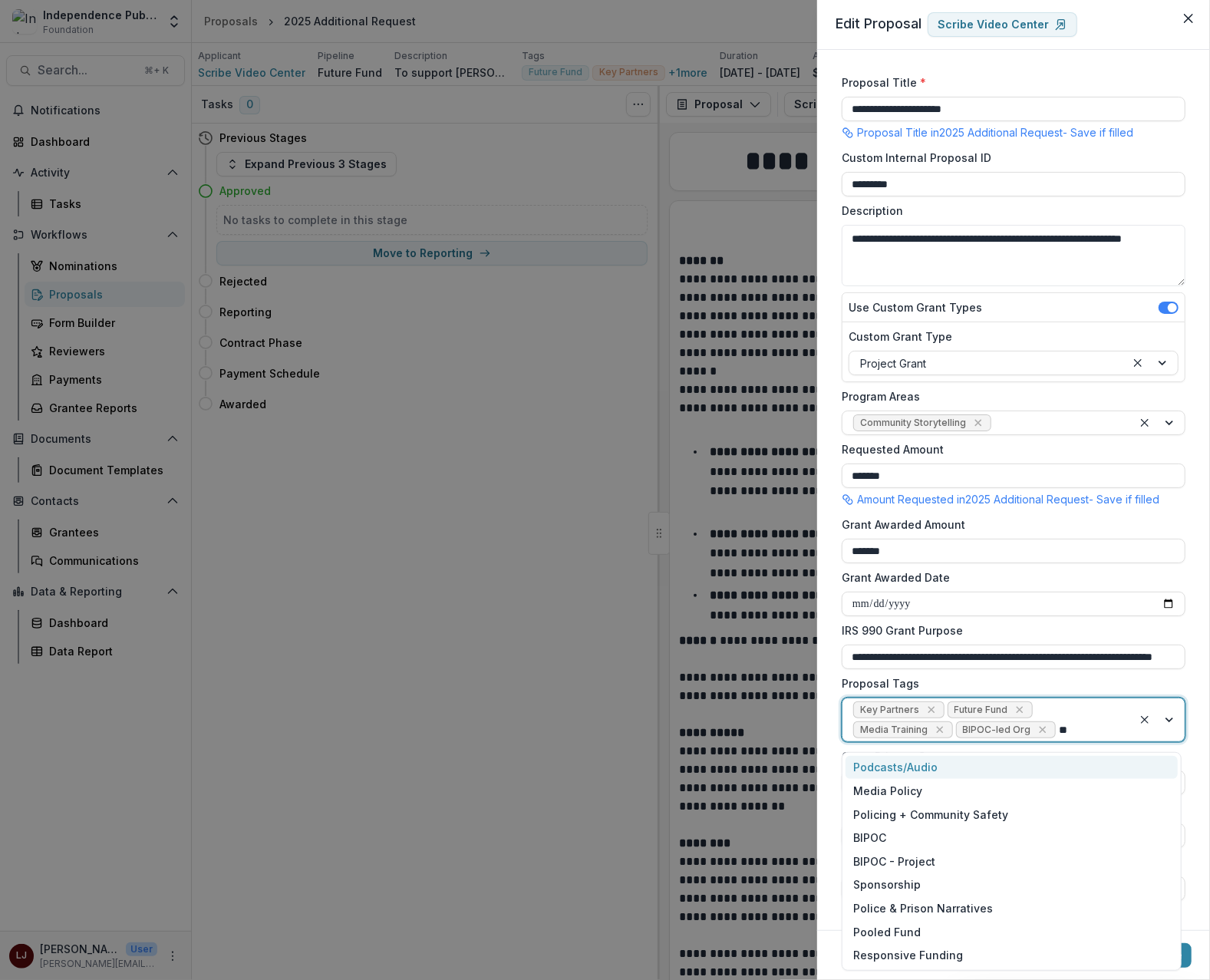
type input "***"
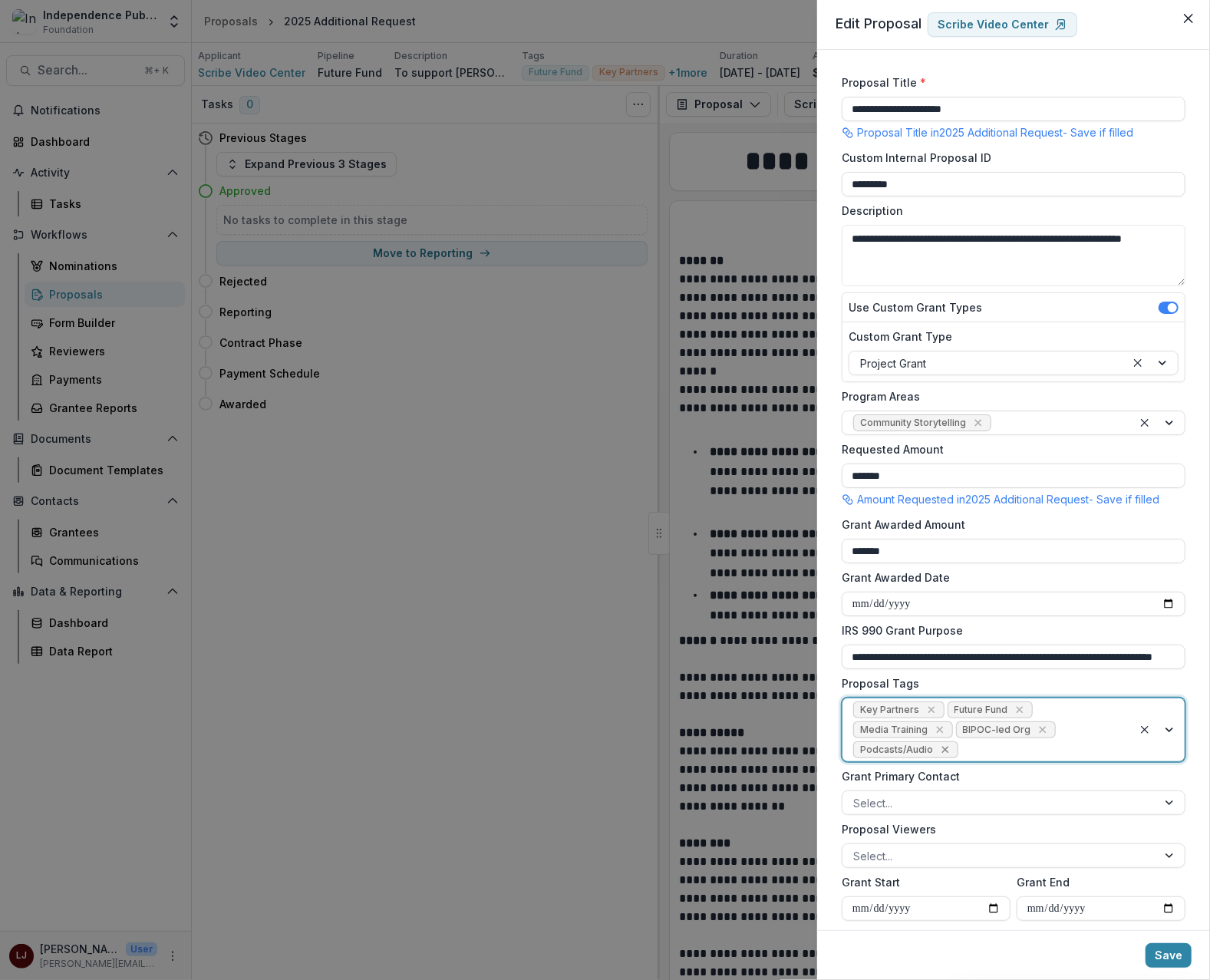
click at [945, 754] on icon "Remove Podcasts/Audio" at bounding box center [945, 750] width 7 height 7
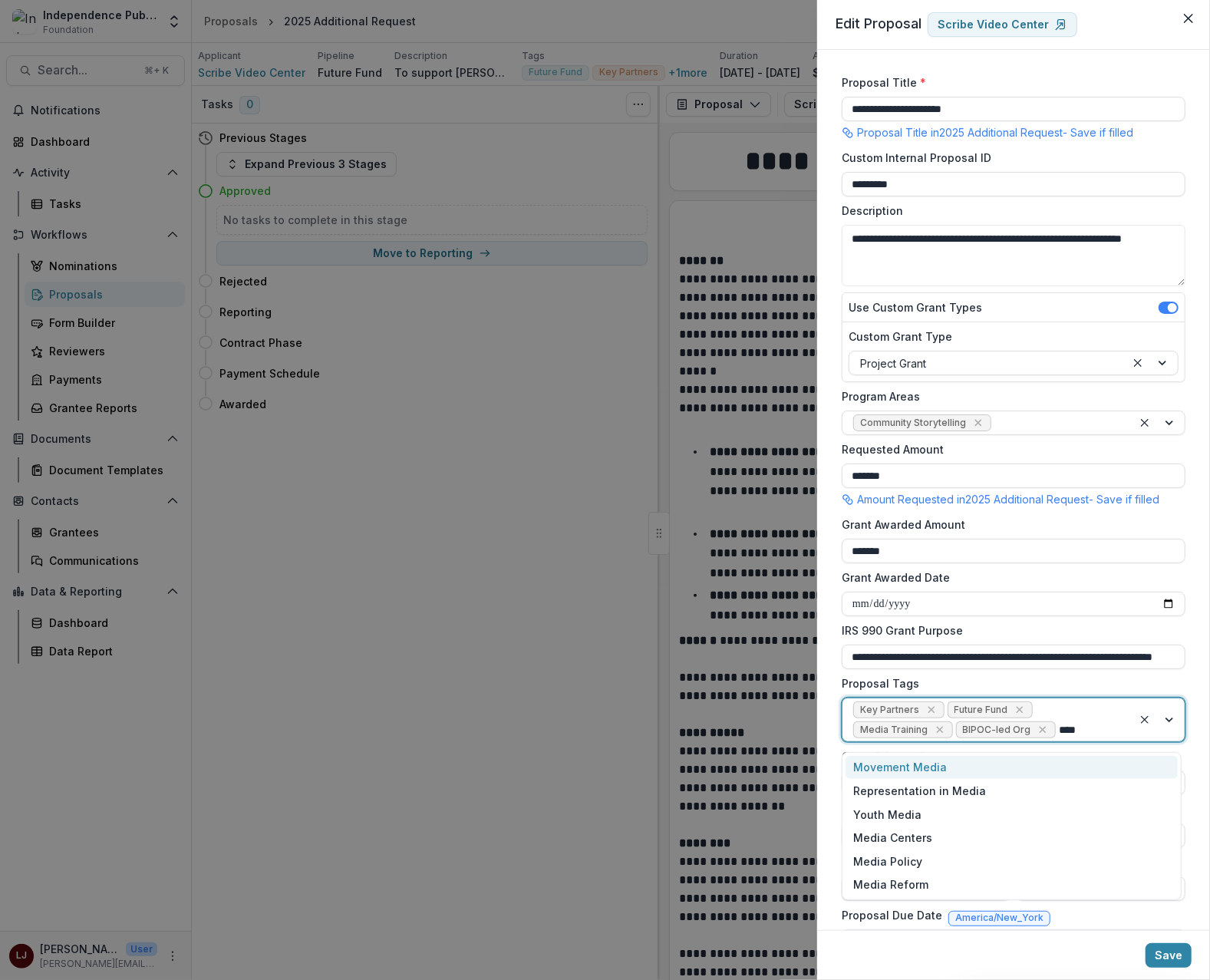
type input "*****"
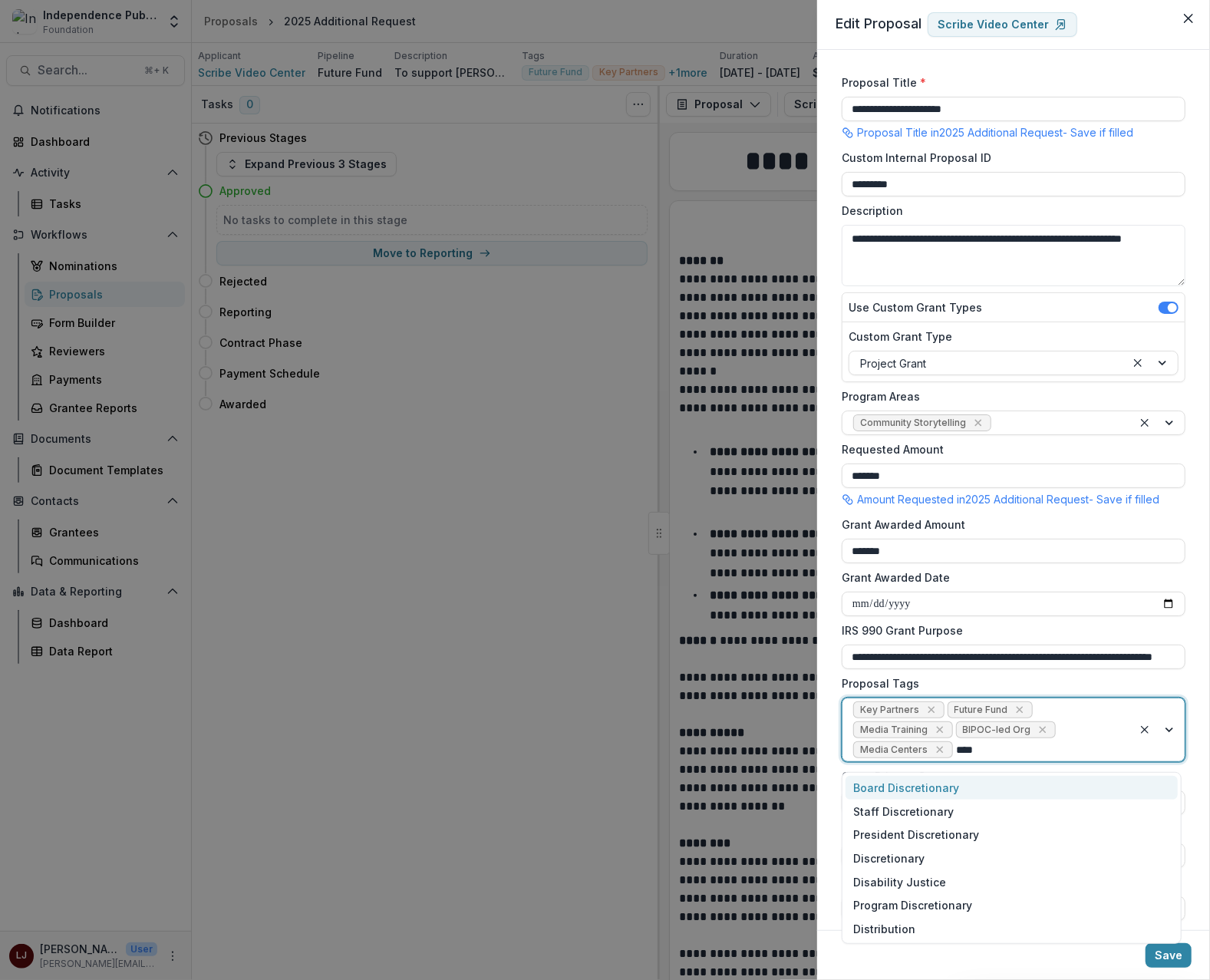
type input "*****"
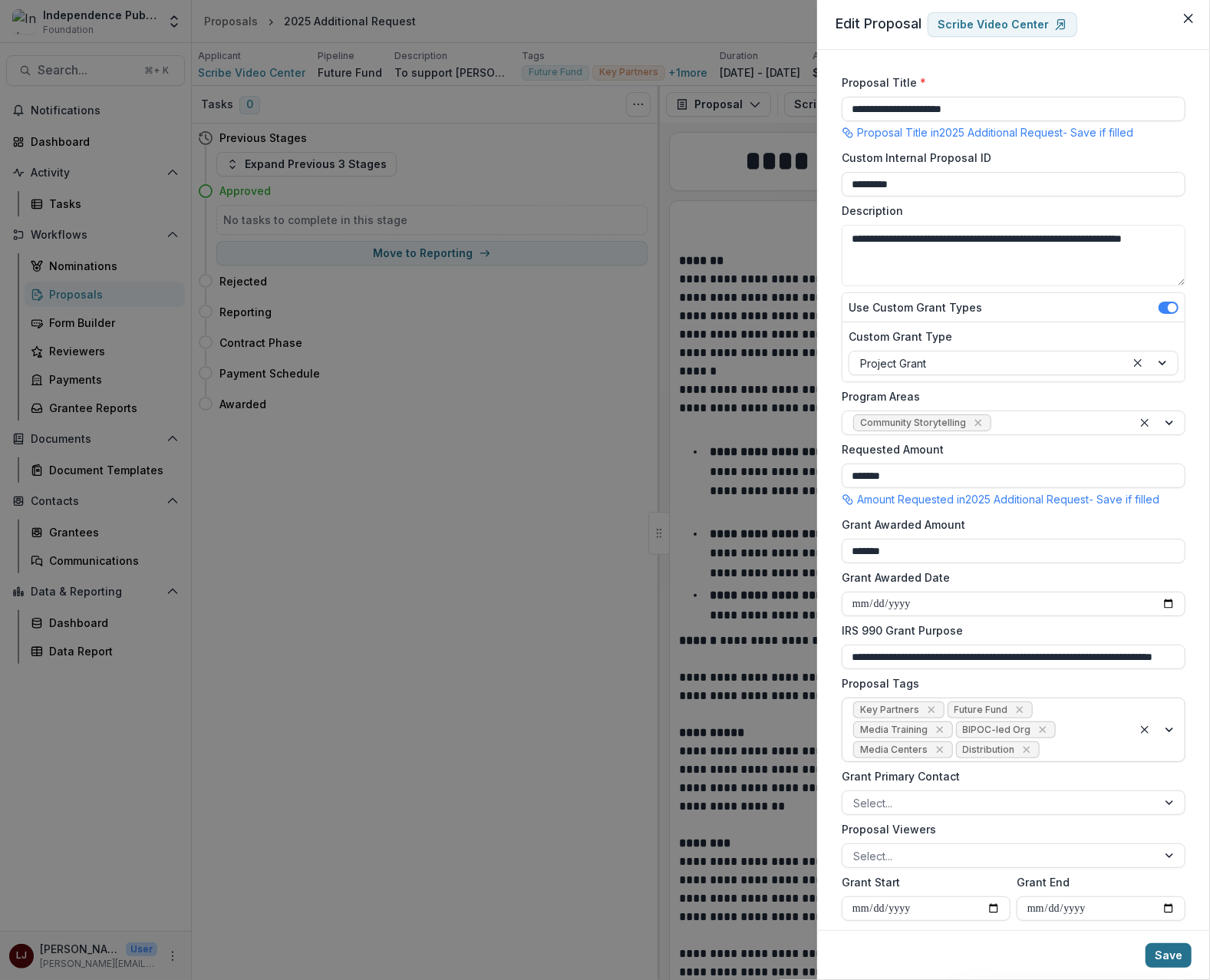
click at [1154, 958] on button "Save" at bounding box center [1168, 955] width 46 height 24
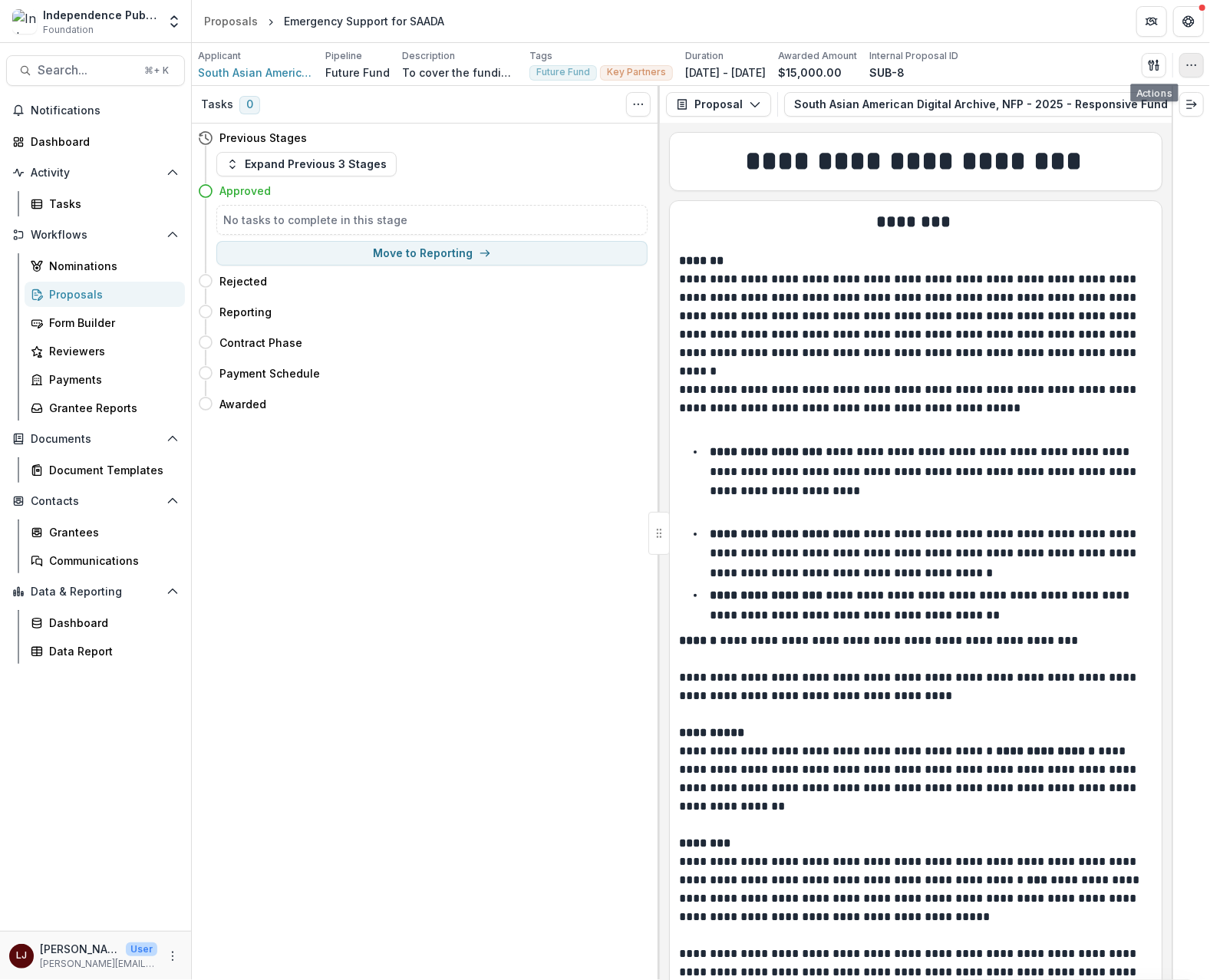
click at [1199, 65] on button "button" at bounding box center [1191, 65] width 24 height 24
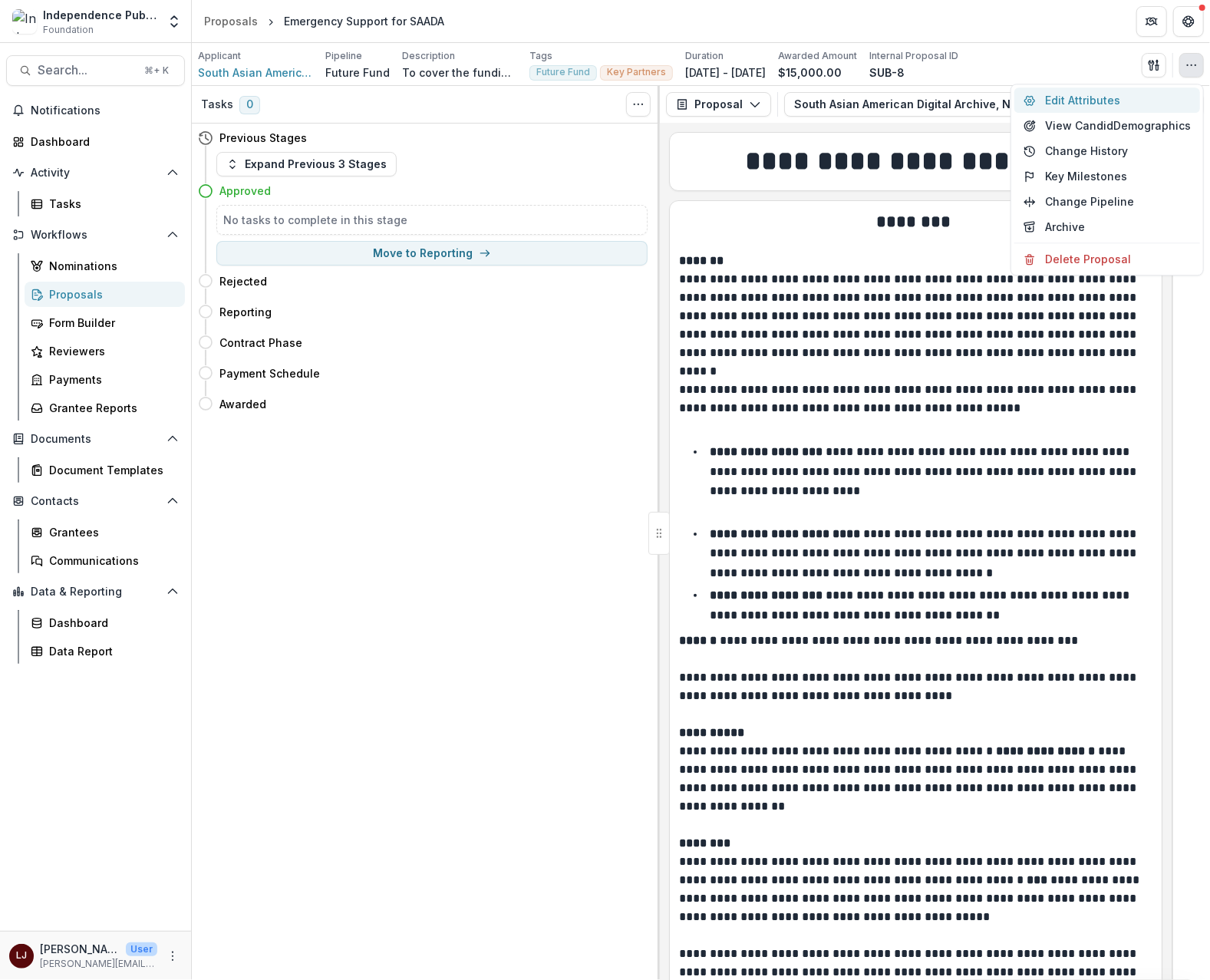
click at [1088, 97] on button "Edit Attributes" at bounding box center [1107, 99] width 186 height 25
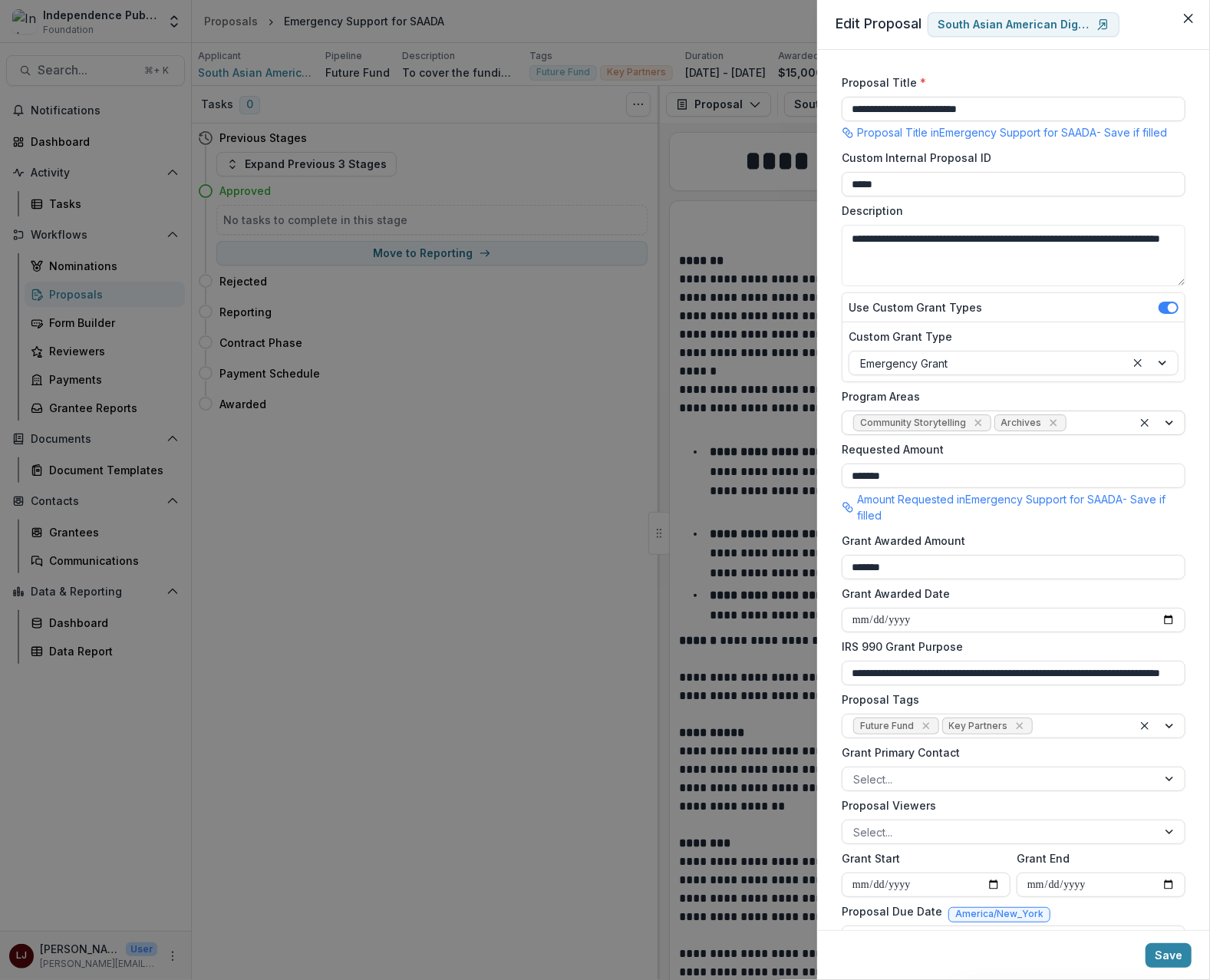
click at [1165, 427] on div at bounding box center [1158, 423] width 53 height 23
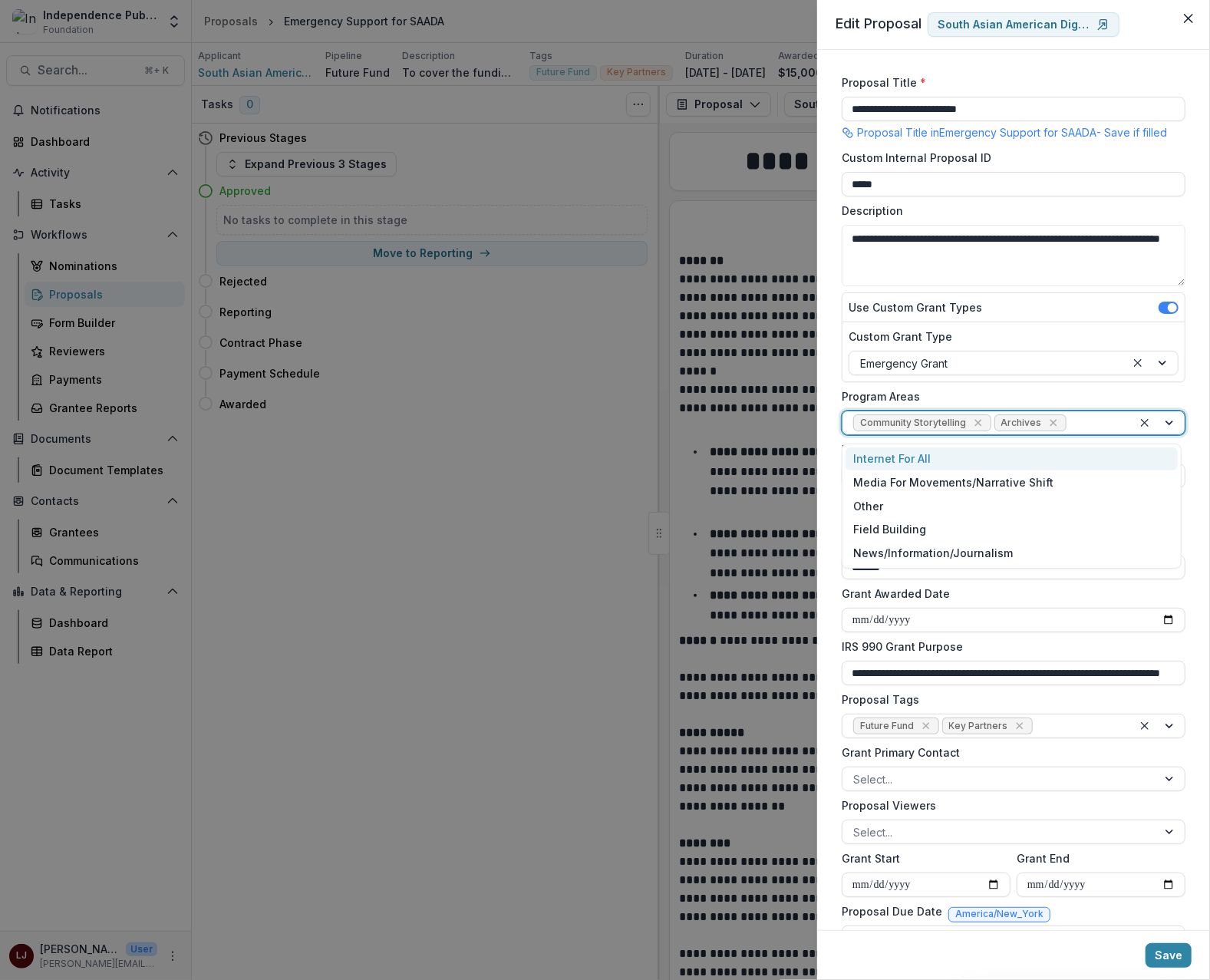
click at [999, 387] on form "**********" at bounding box center [1013, 535] width 356 height 932
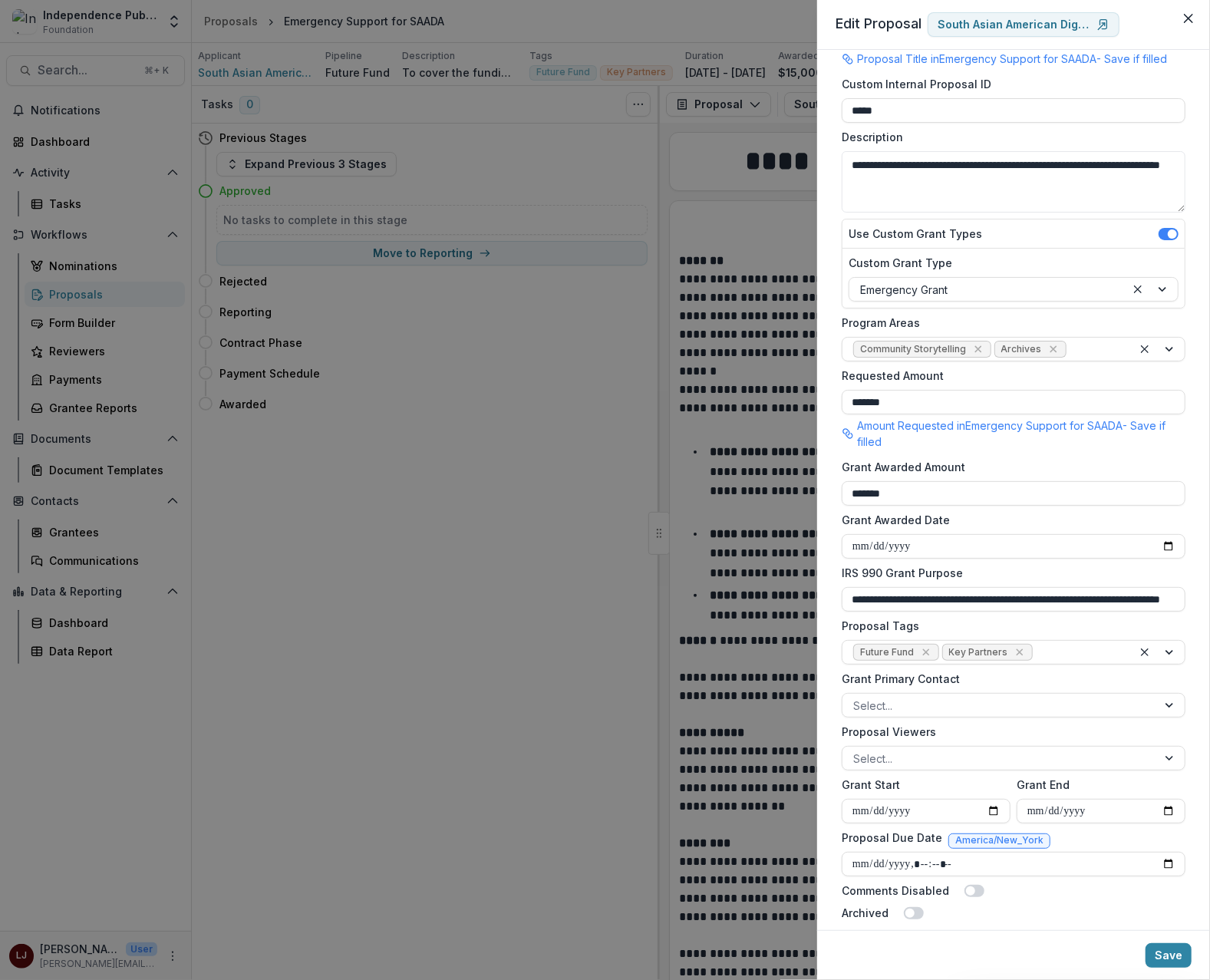
scroll to position [92, 0]
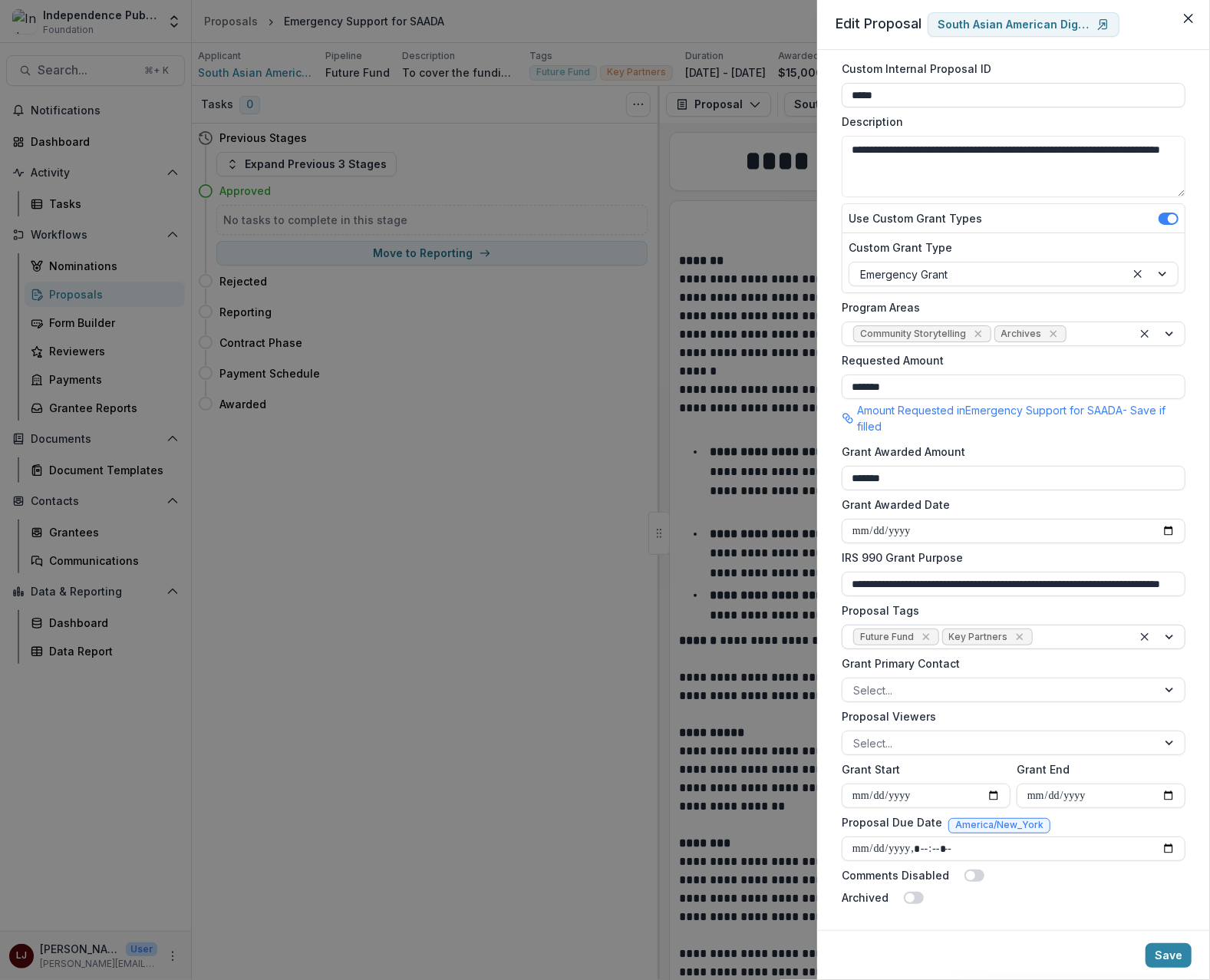
click at [1040, 642] on div at bounding box center [1078, 637] width 86 height 19
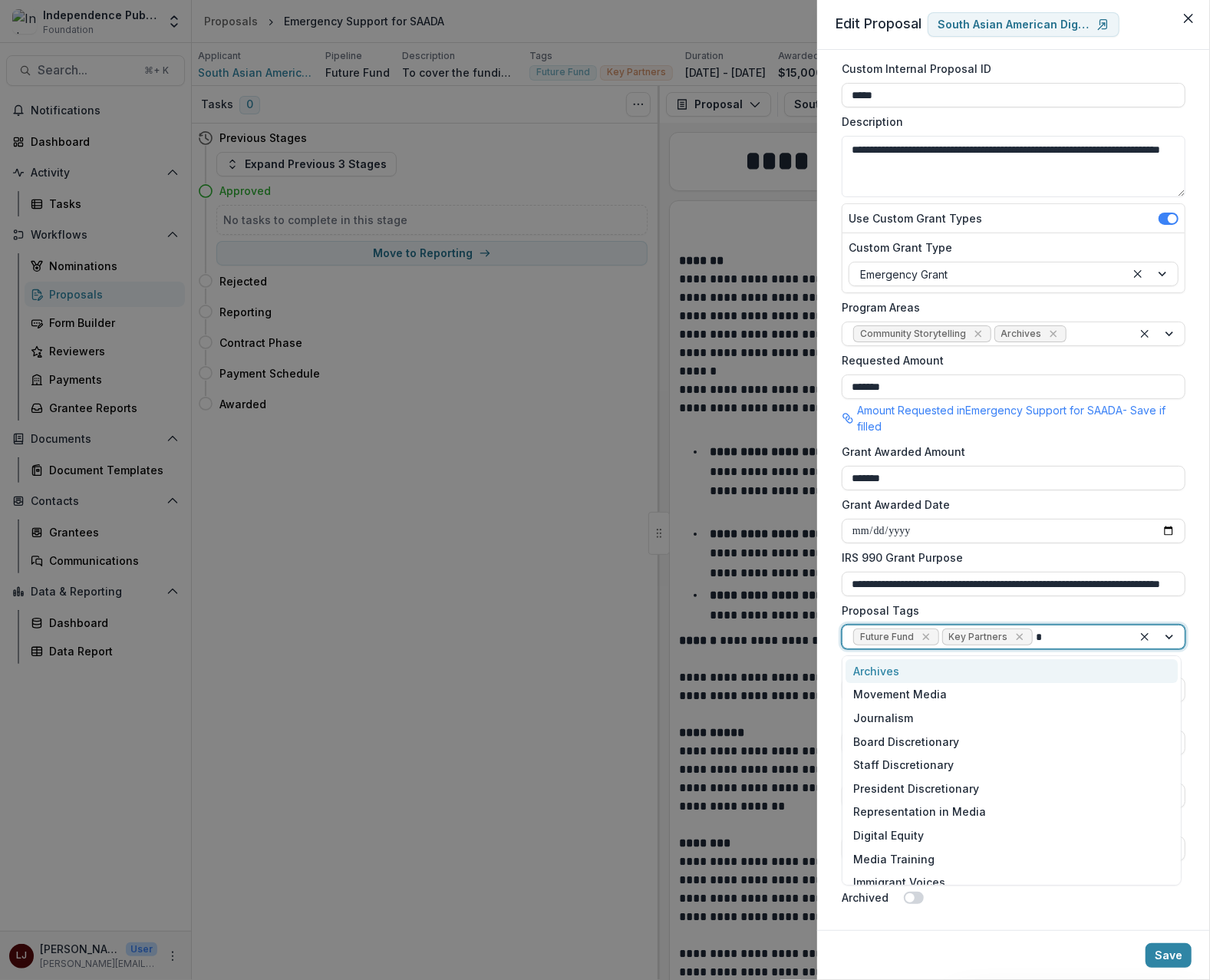
type input "**"
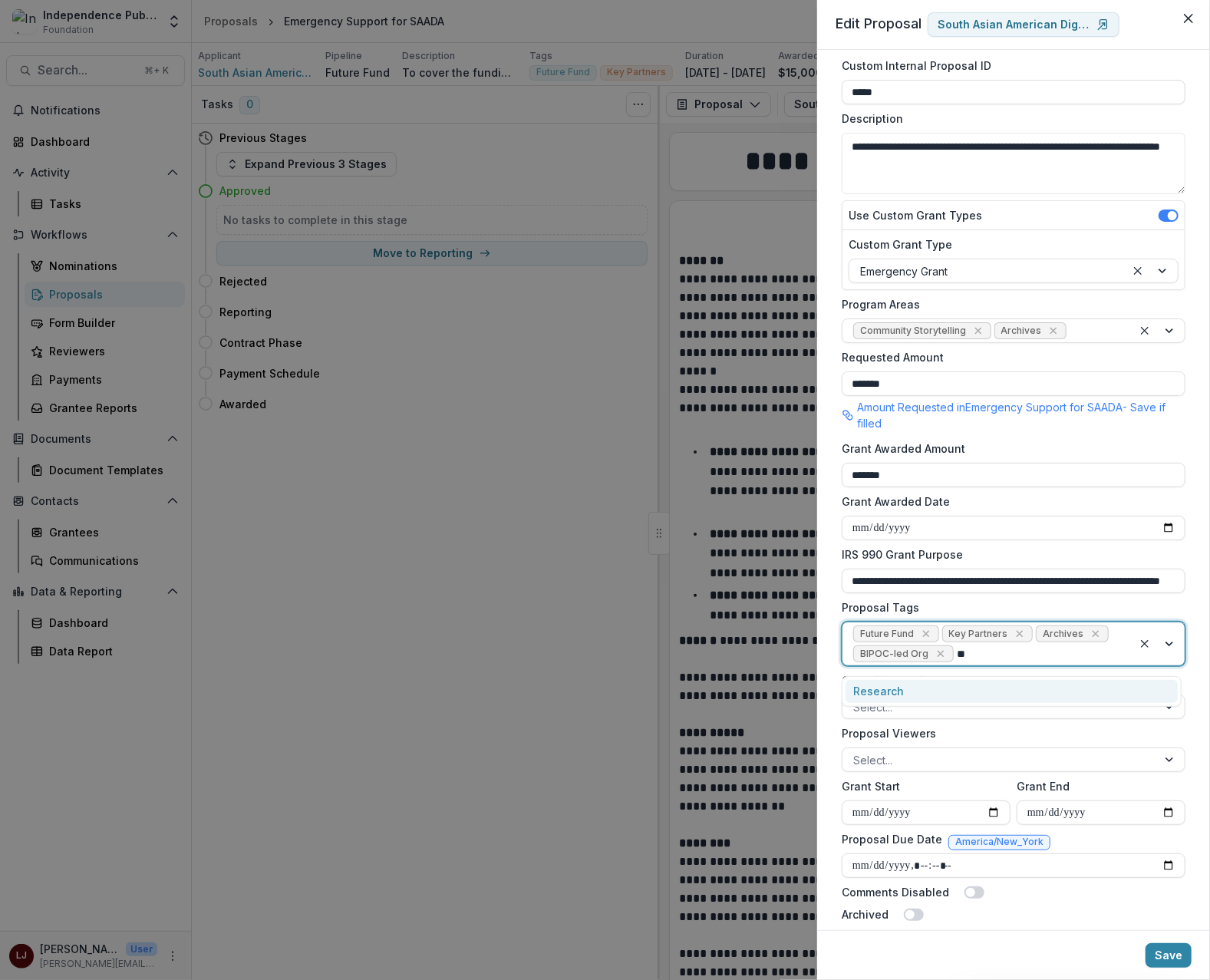
type input "*"
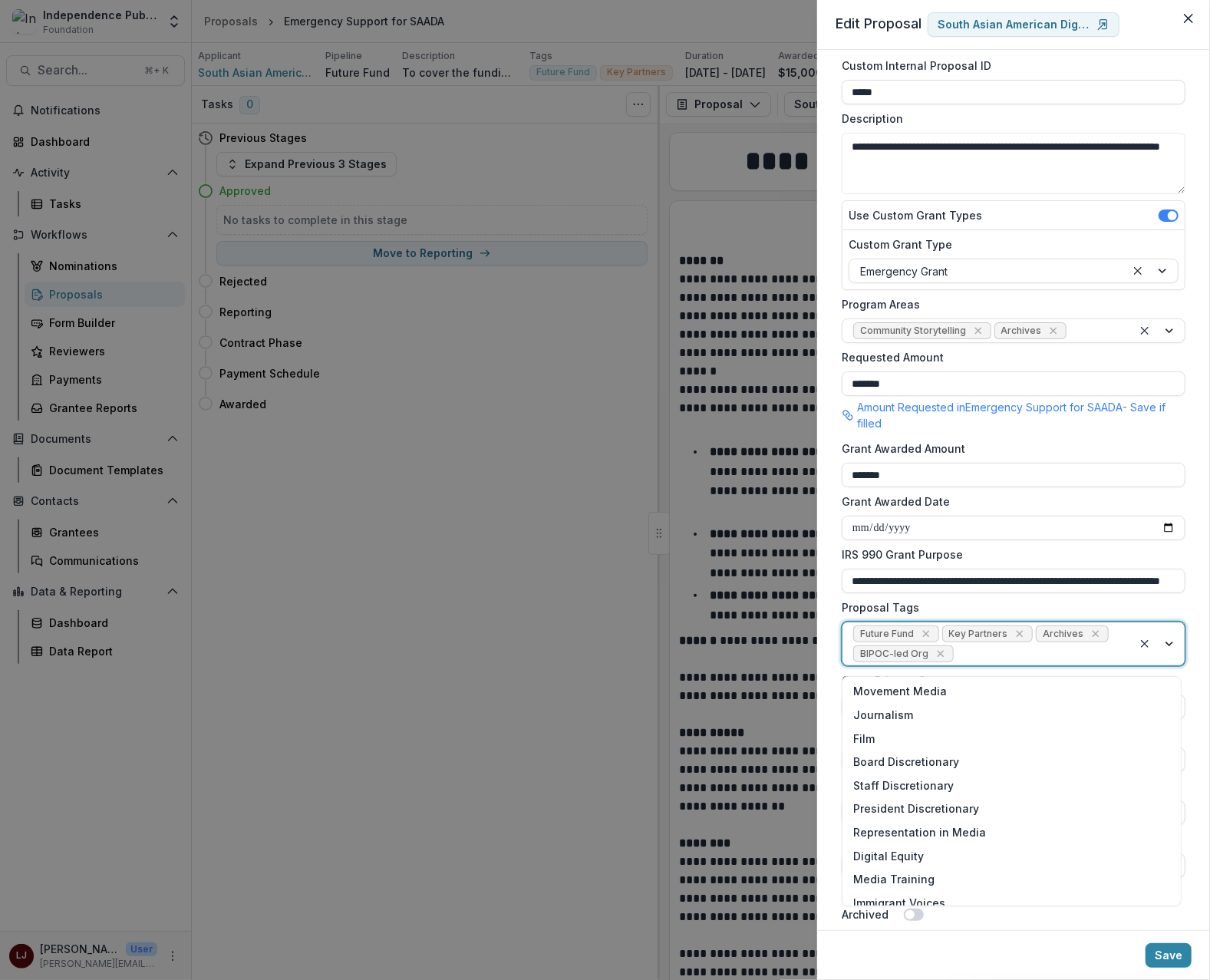
click at [1023, 507] on label "Grant Awarded Date" at bounding box center [1009, 502] width 334 height 16
click at [1023, 515] on input "**********" at bounding box center [1014, 528] width 344 height 24
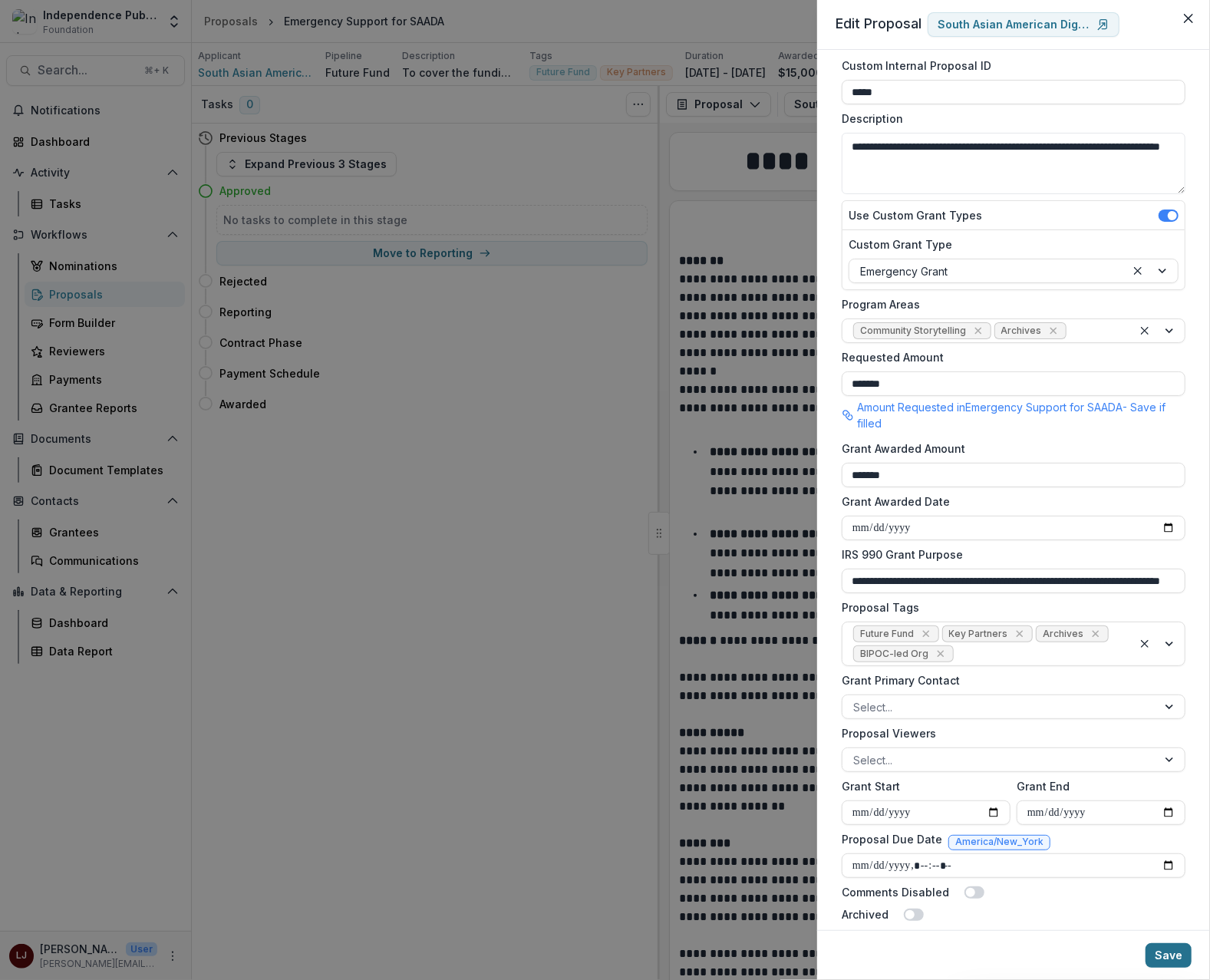
click at [1160, 961] on button "Save" at bounding box center [1168, 955] width 46 height 24
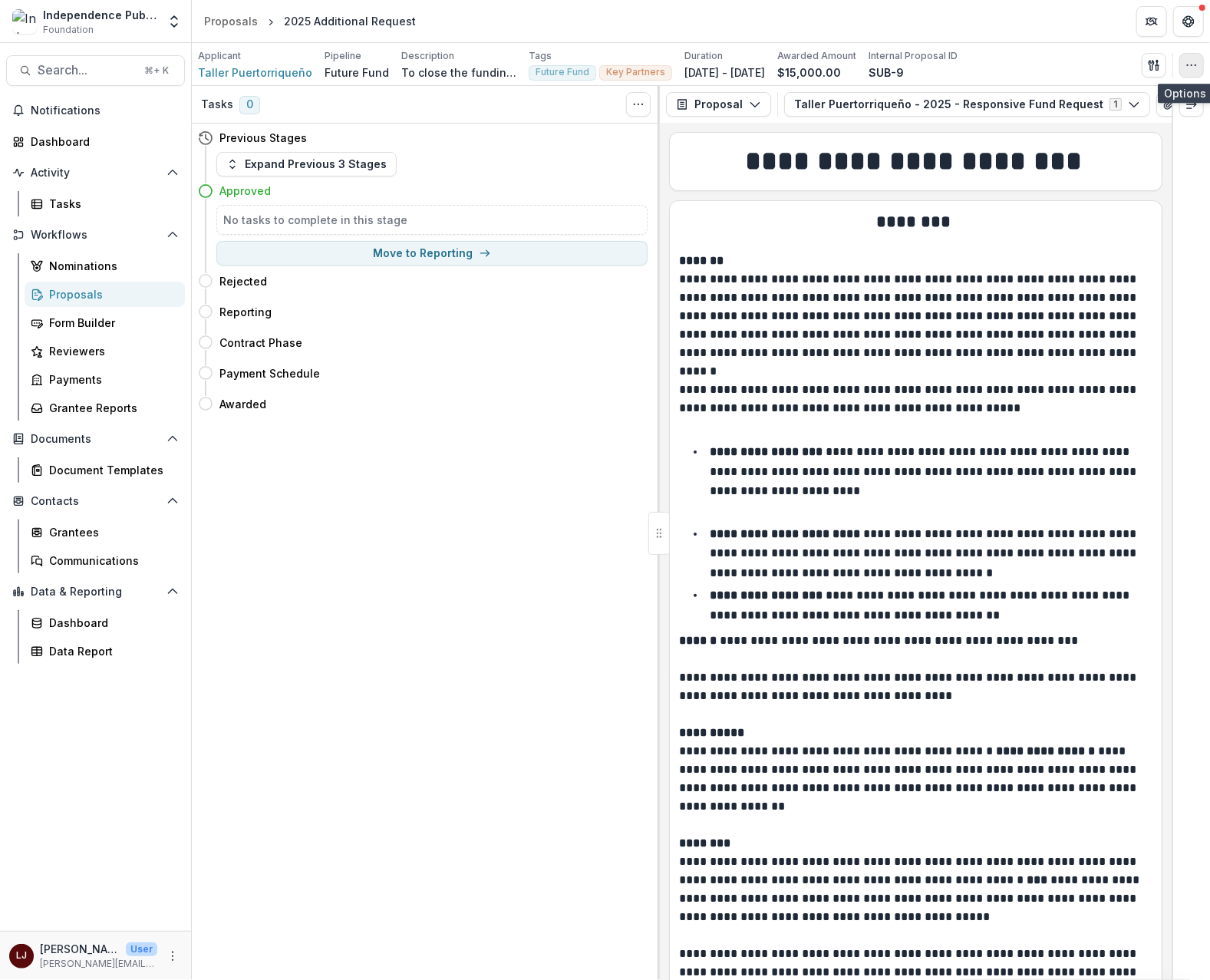
click at [1199, 65] on button "button" at bounding box center [1191, 65] width 24 height 24
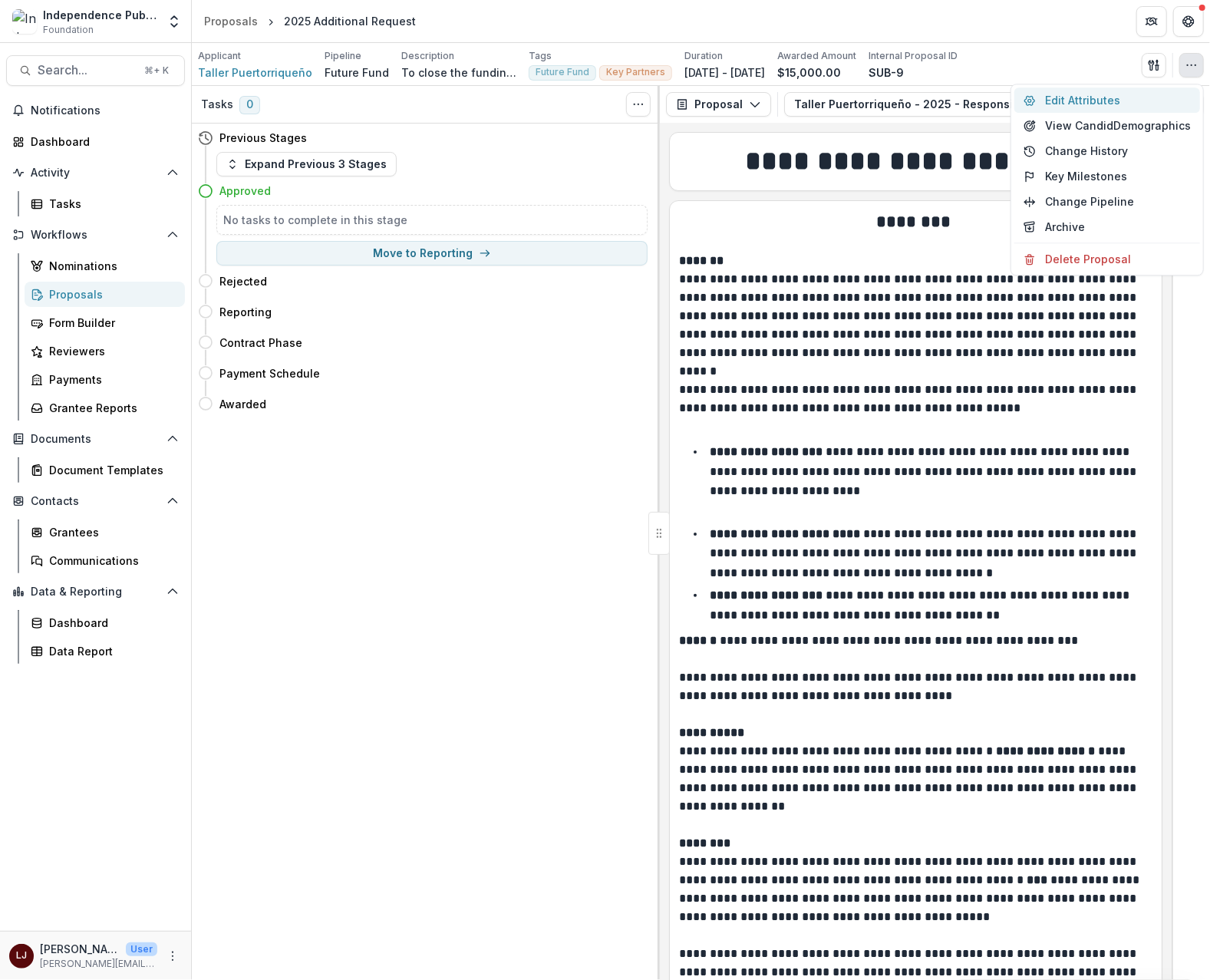
click at [1124, 99] on button "Edit Attributes" at bounding box center [1107, 99] width 186 height 25
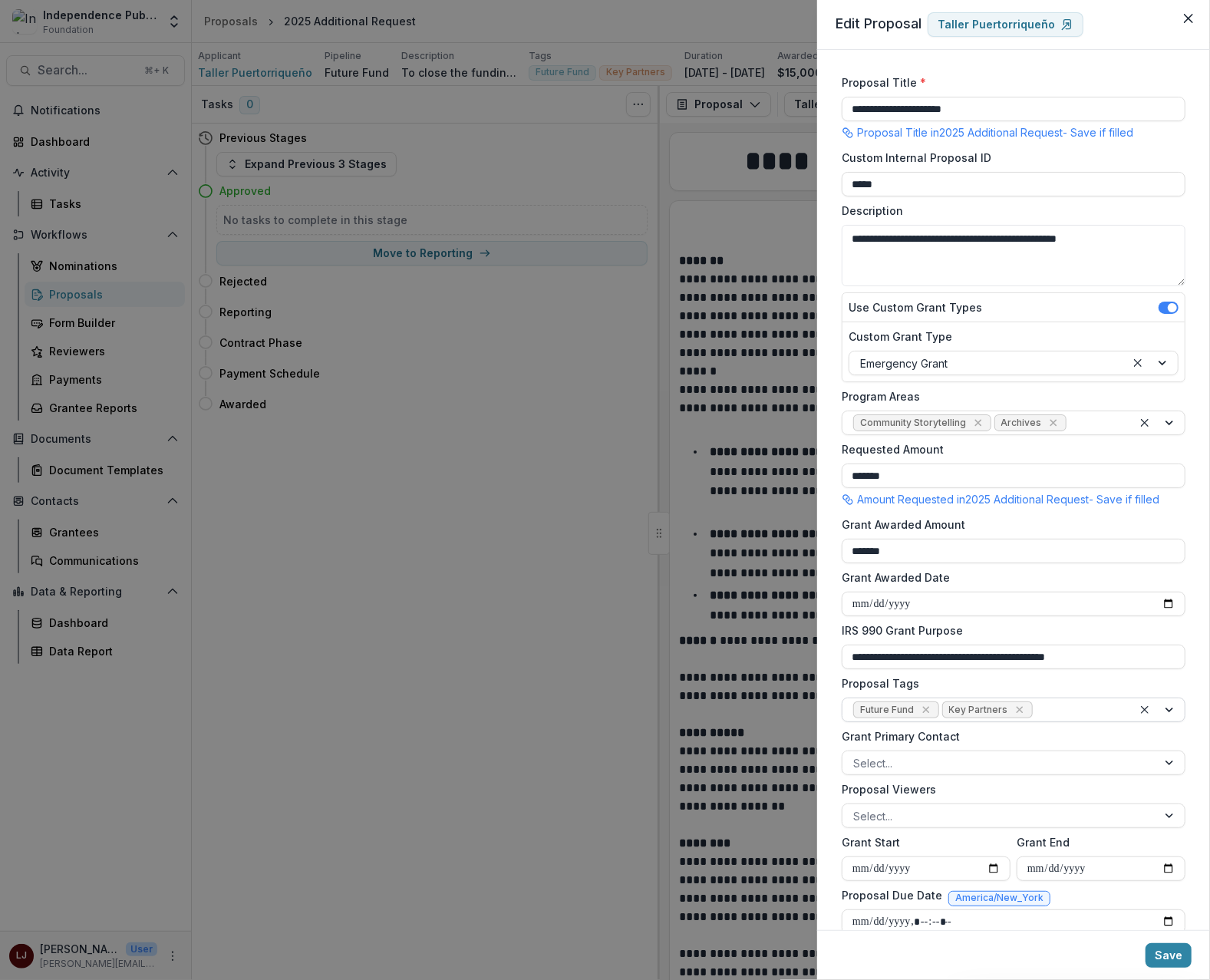
click at [1044, 713] on div at bounding box center [1078, 710] width 86 height 19
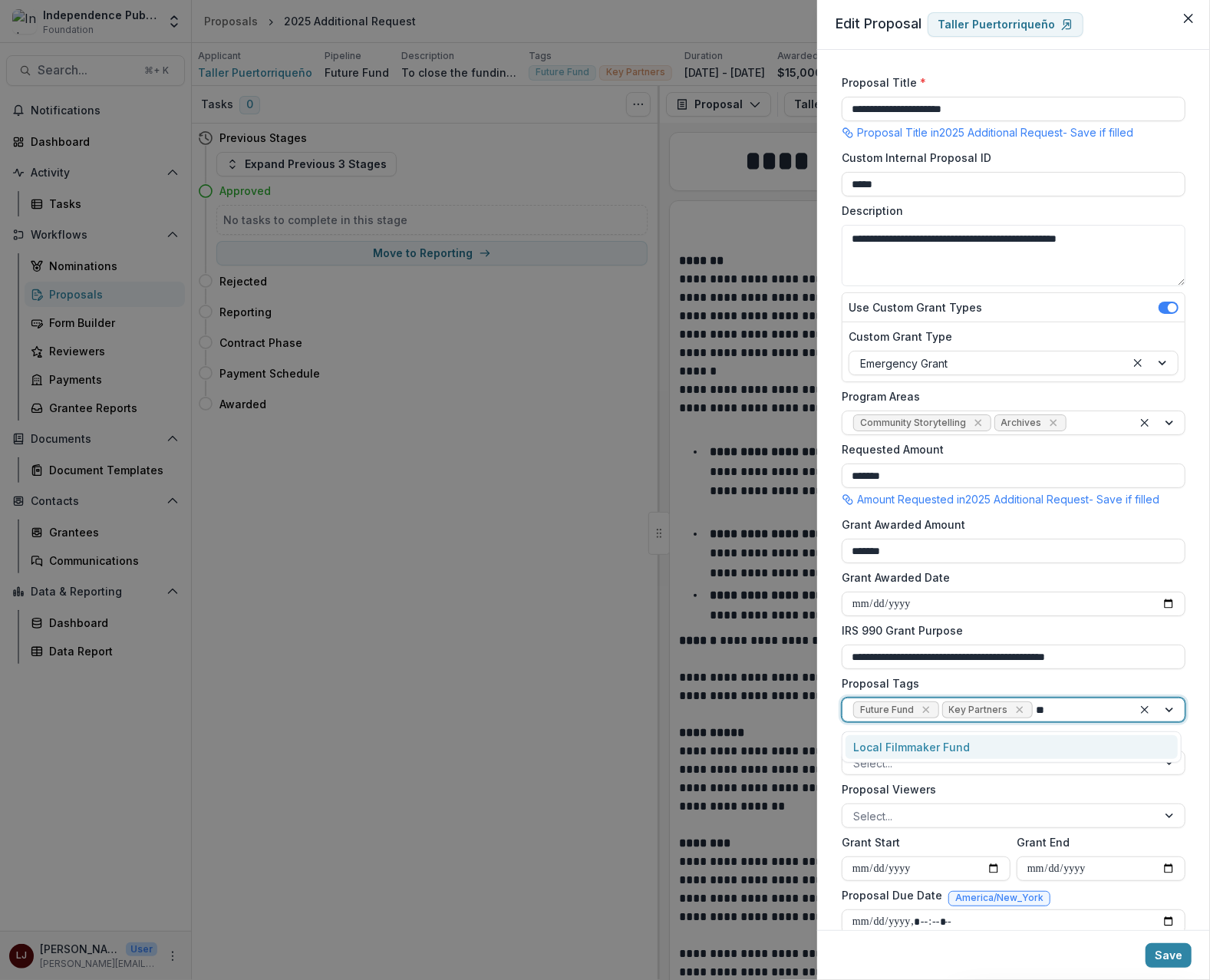
type input "*"
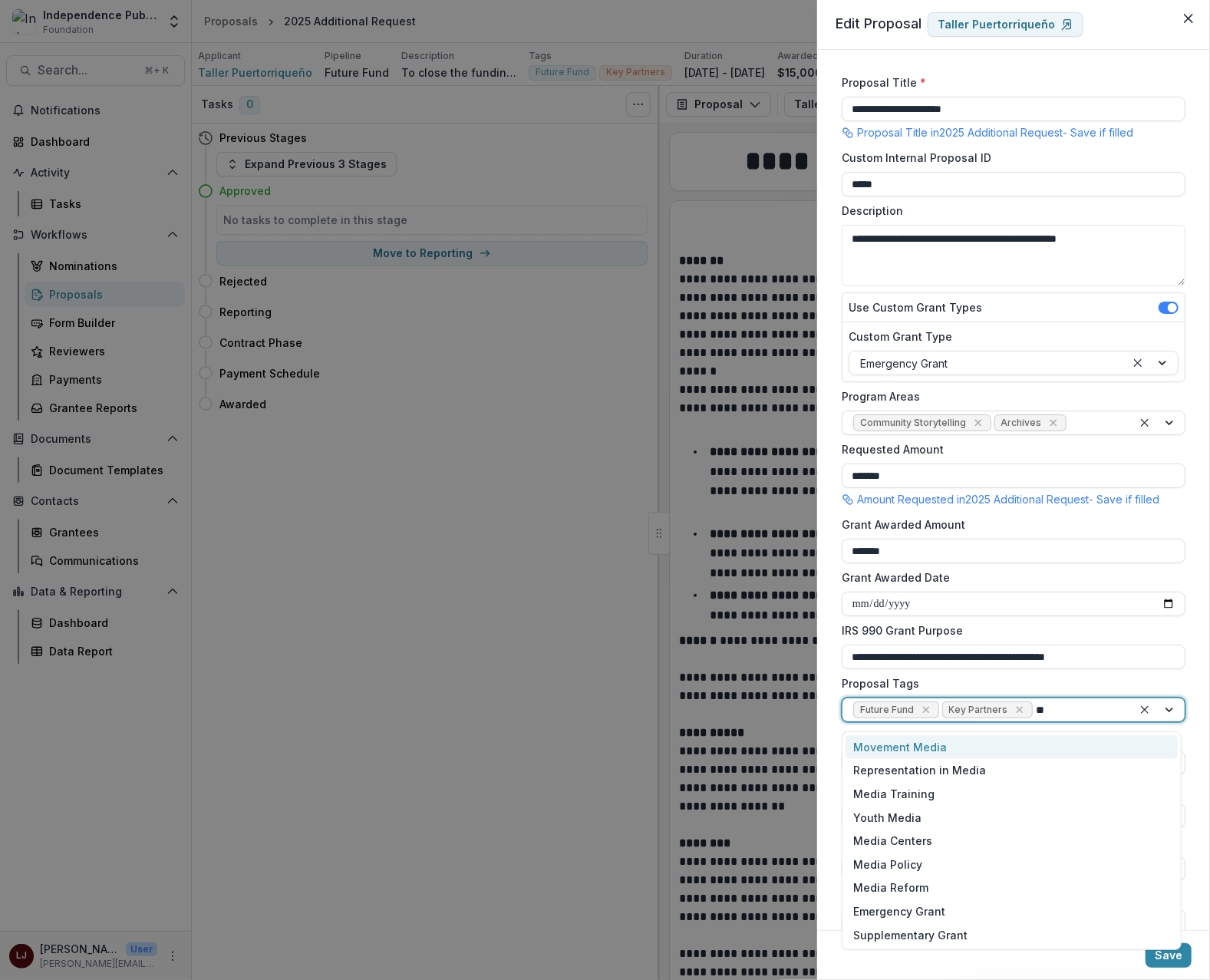
type input "***"
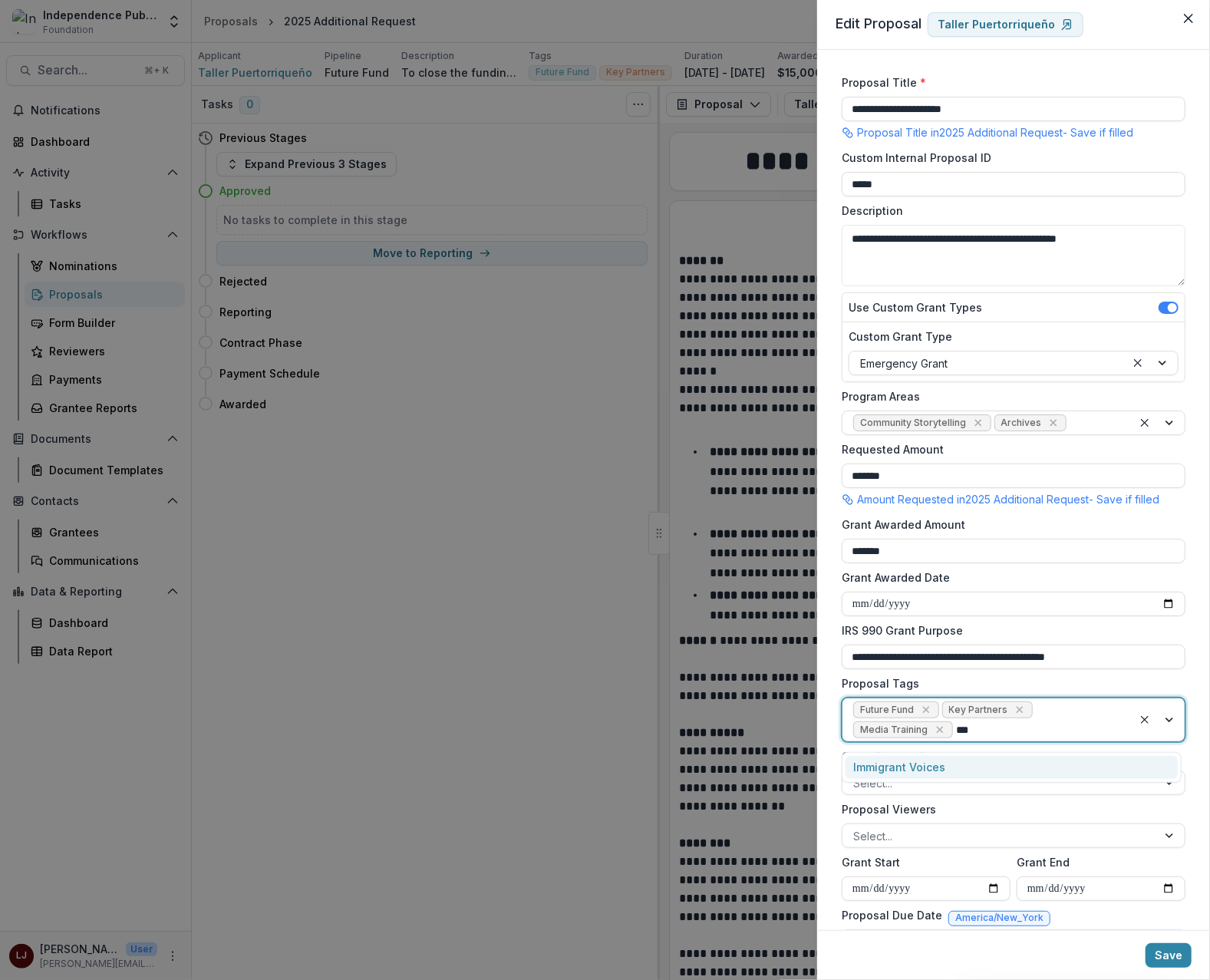
type input "****"
type input "**"
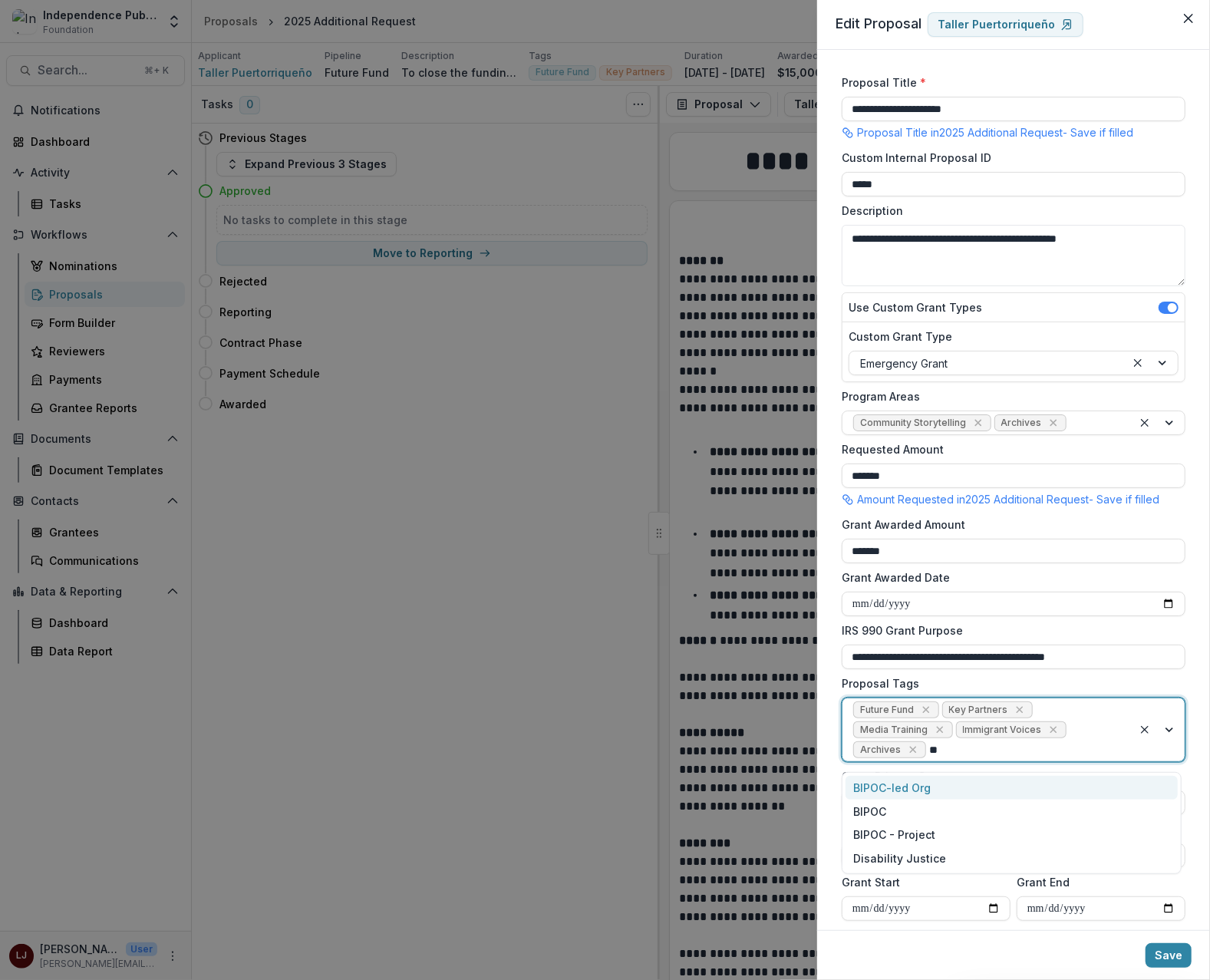
type input "***"
click at [1174, 957] on button "Save" at bounding box center [1168, 955] width 46 height 24
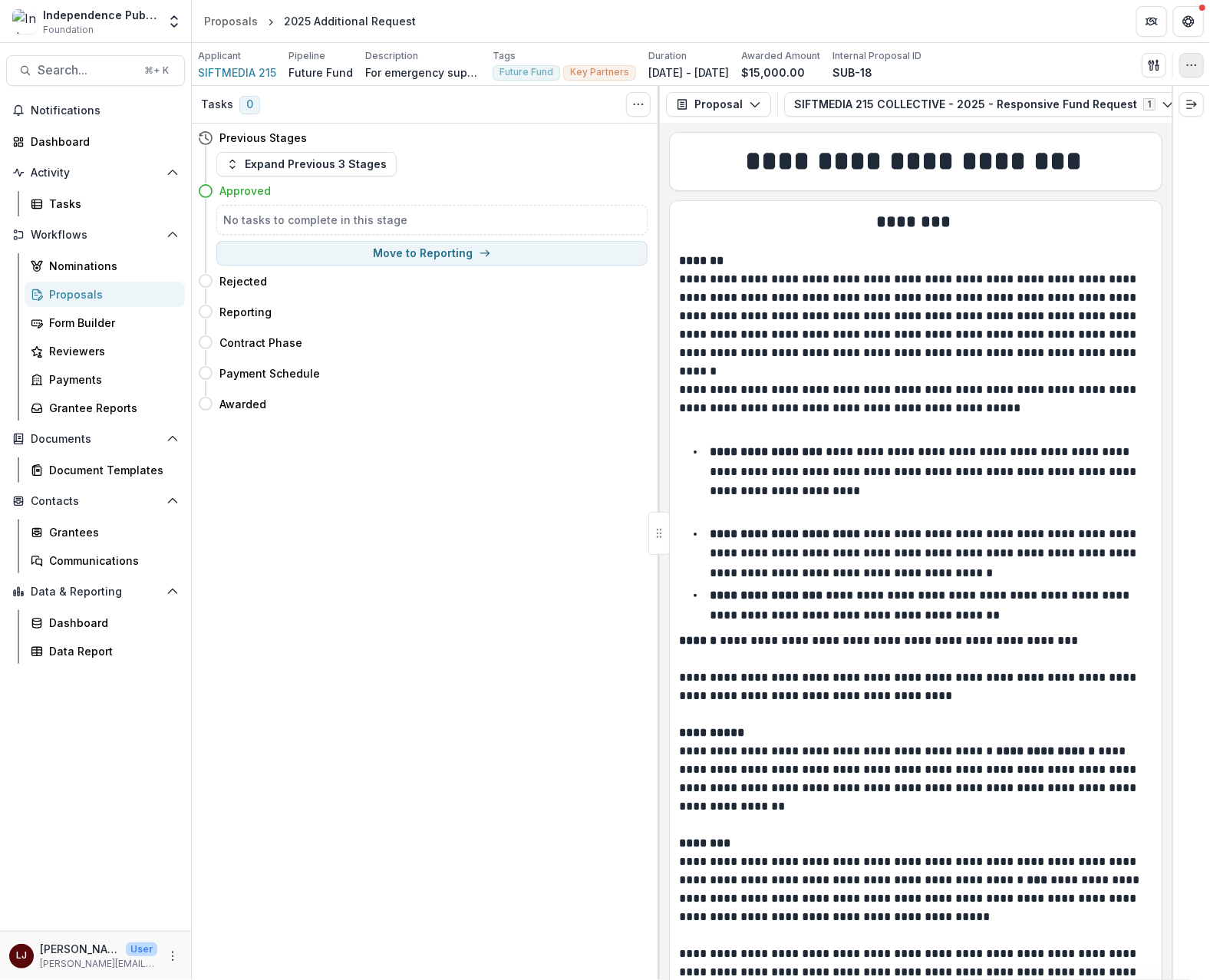
click at [1195, 65] on circle "button" at bounding box center [1195, 65] width 1 height 1
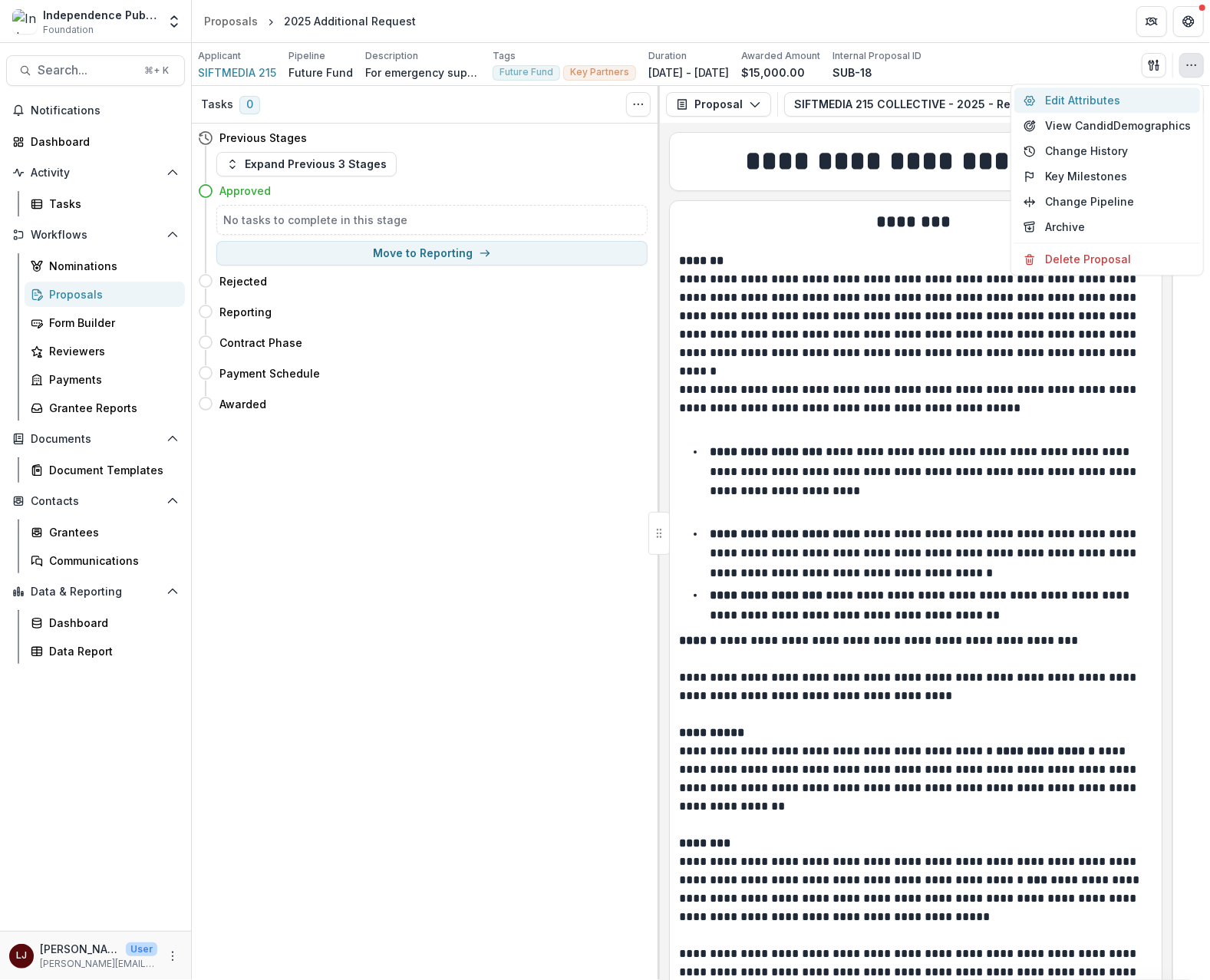
click at [1092, 105] on button "Edit Attributes" at bounding box center [1107, 99] width 186 height 25
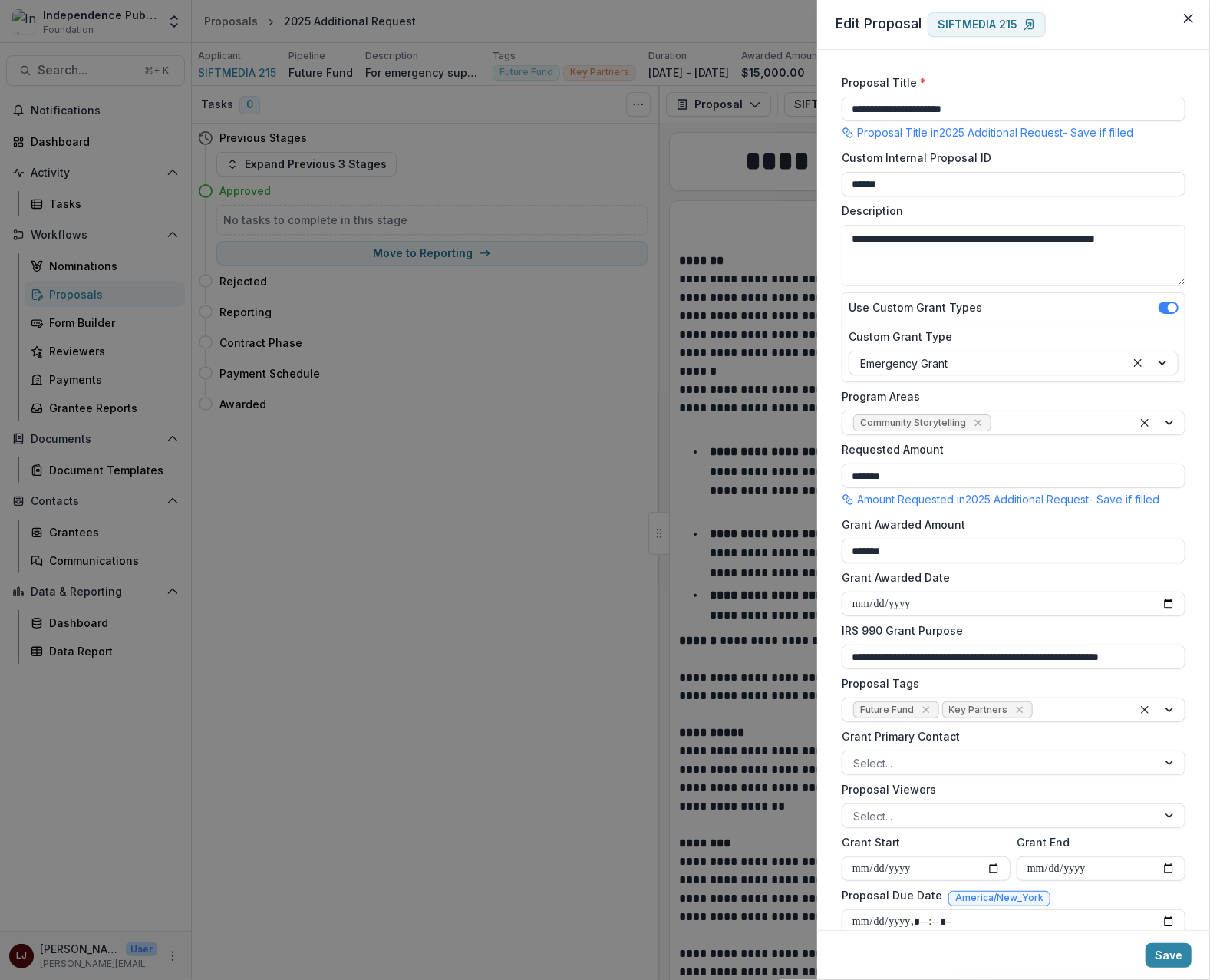
click at [1045, 715] on div at bounding box center [1078, 710] width 86 height 19
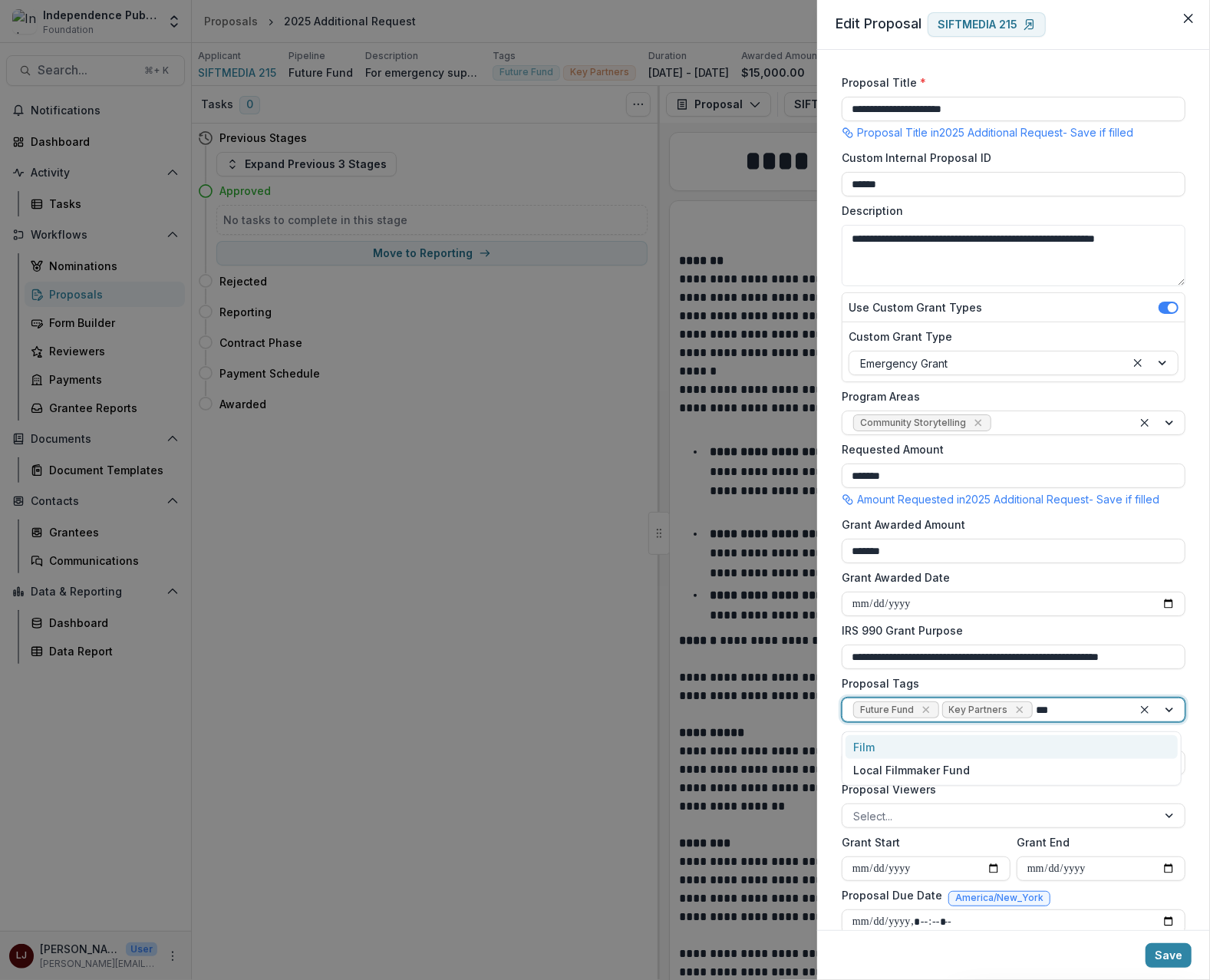
type input "****"
type input "*"
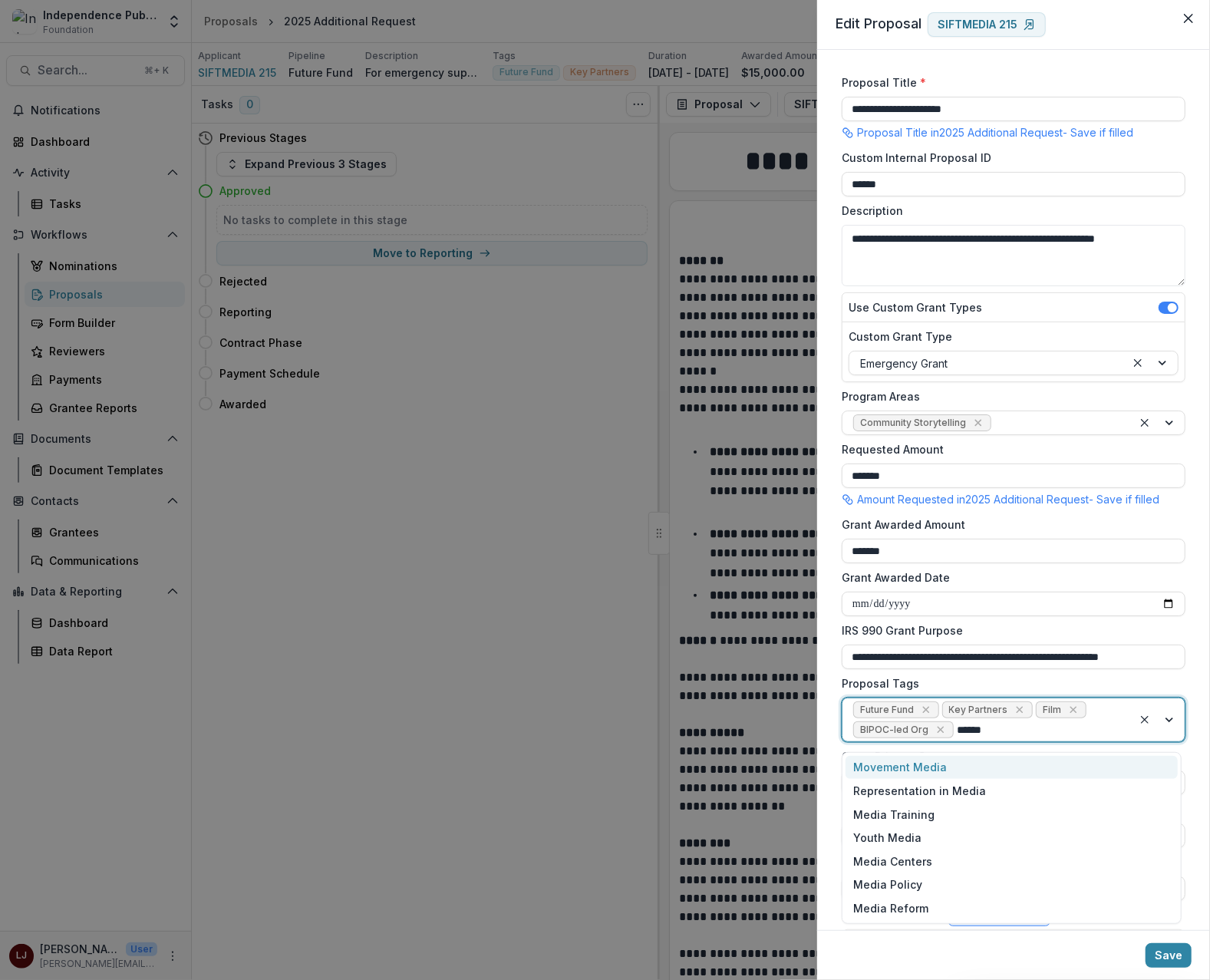
type input "*******"
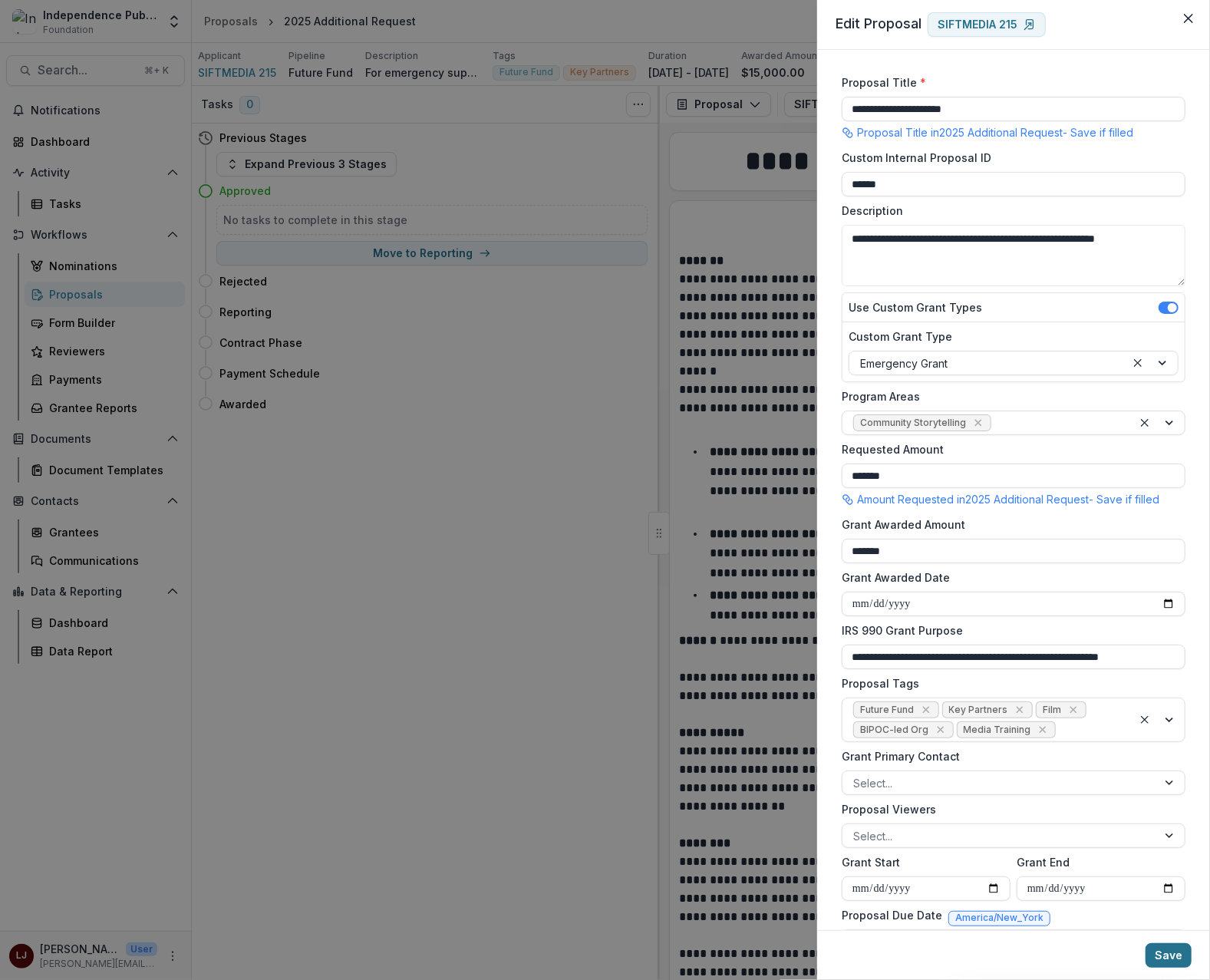
click at [1166, 960] on button "Save" at bounding box center [1168, 955] width 46 height 24
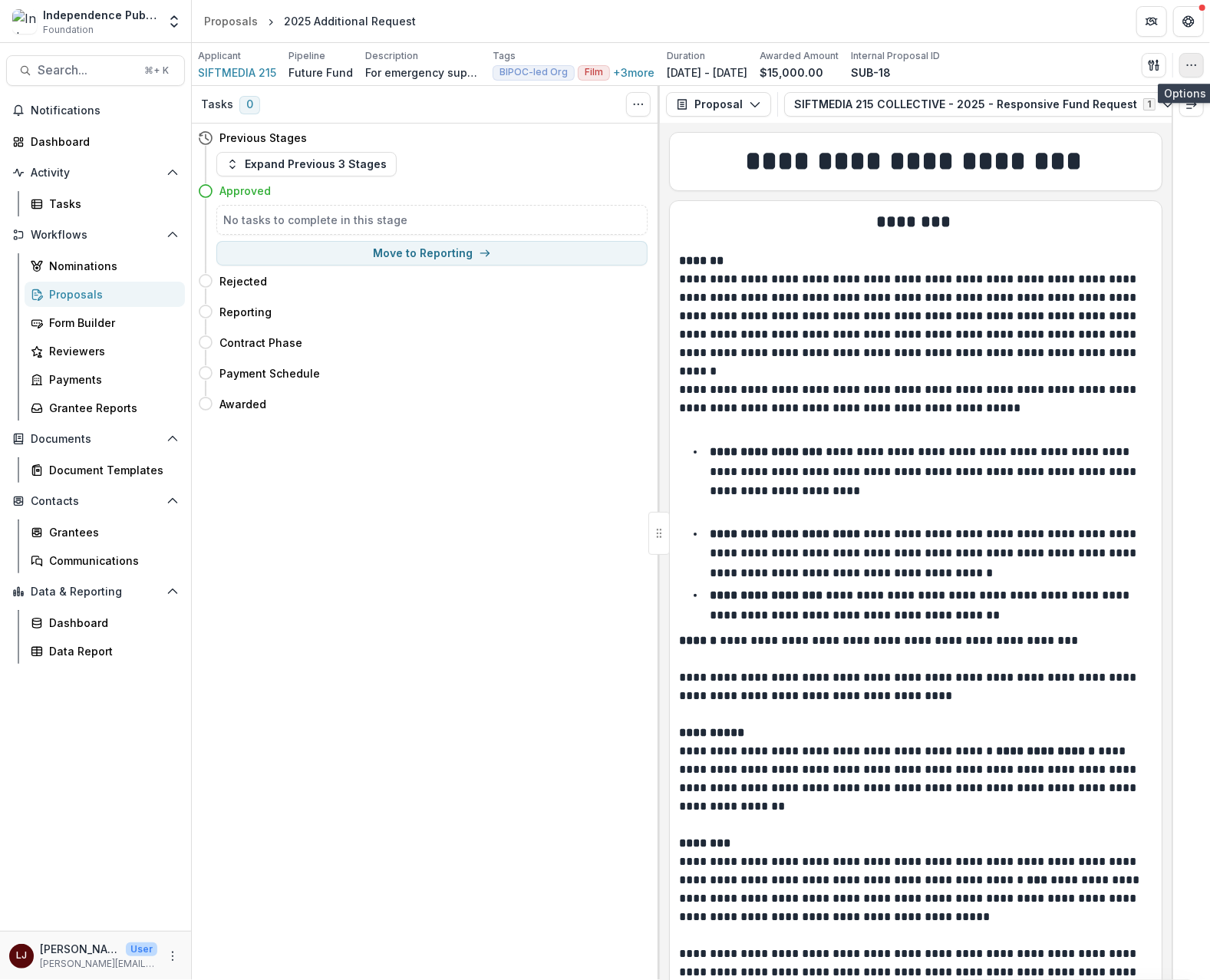
click at [1195, 64] on icon "button" at bounding box center [1191, 65] width 12 height 12
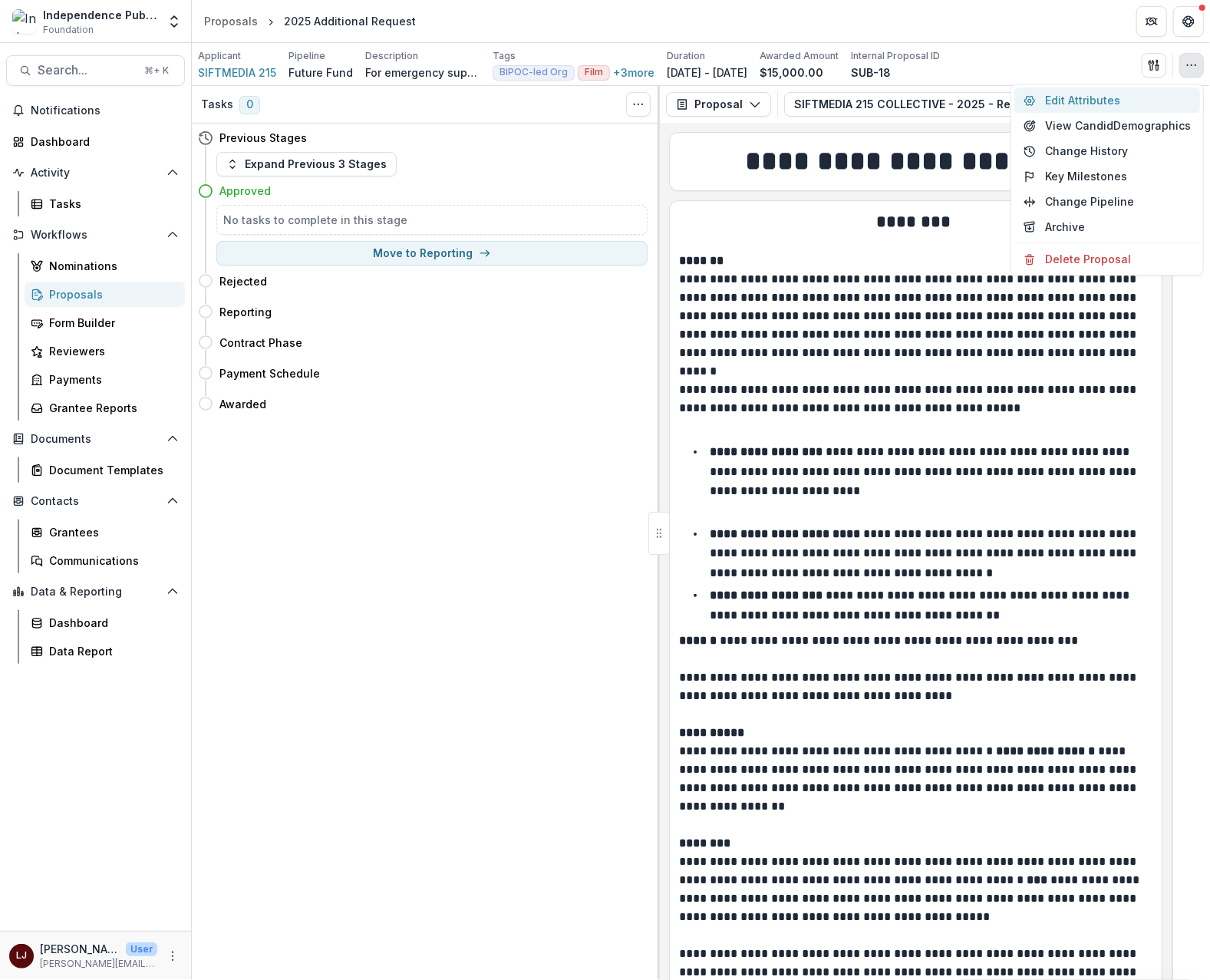
click at [1120, 109] on button "Edit Attributes" at bounding box center [1107, 99] width 186 height 25
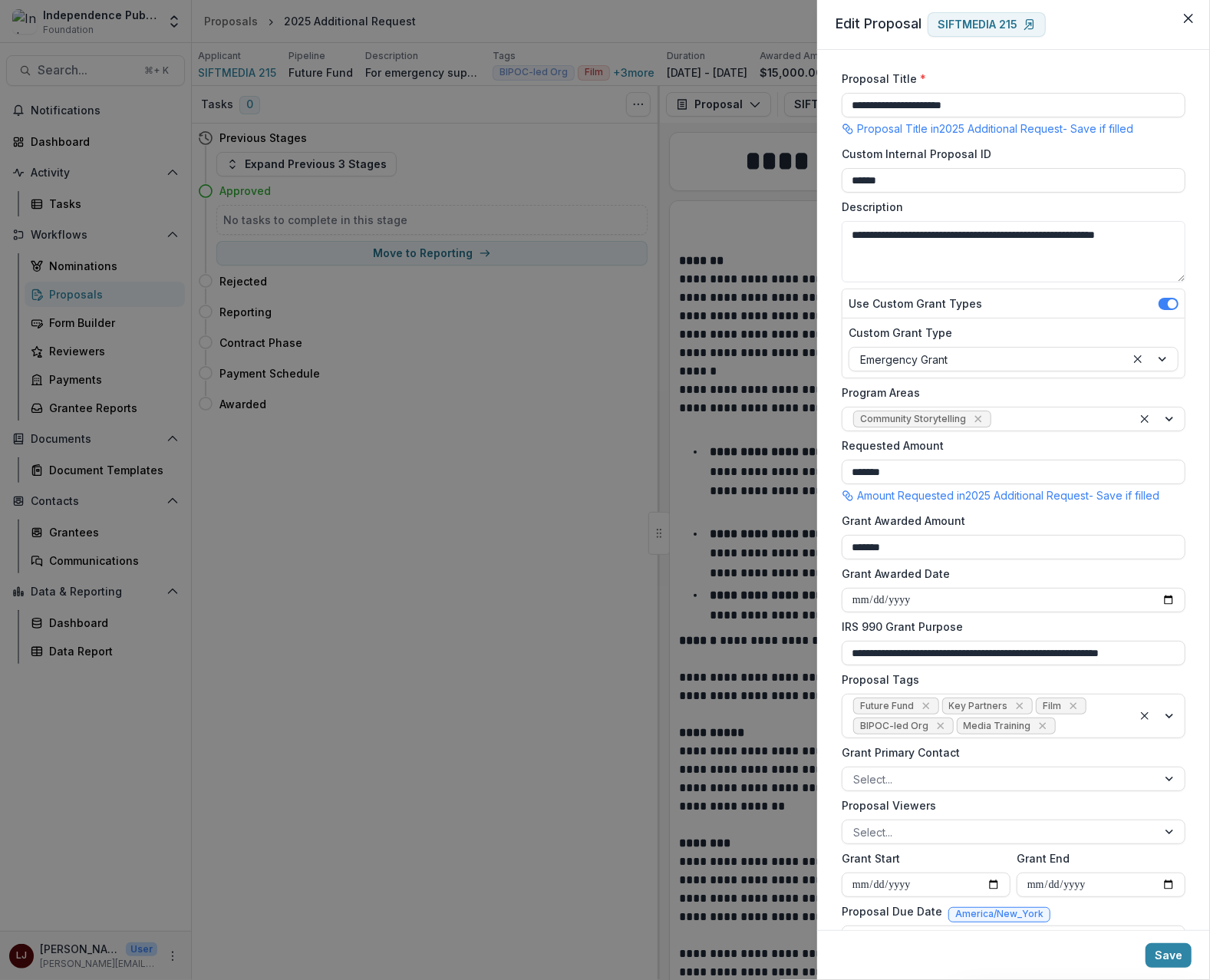
scroll to position [7, 0]
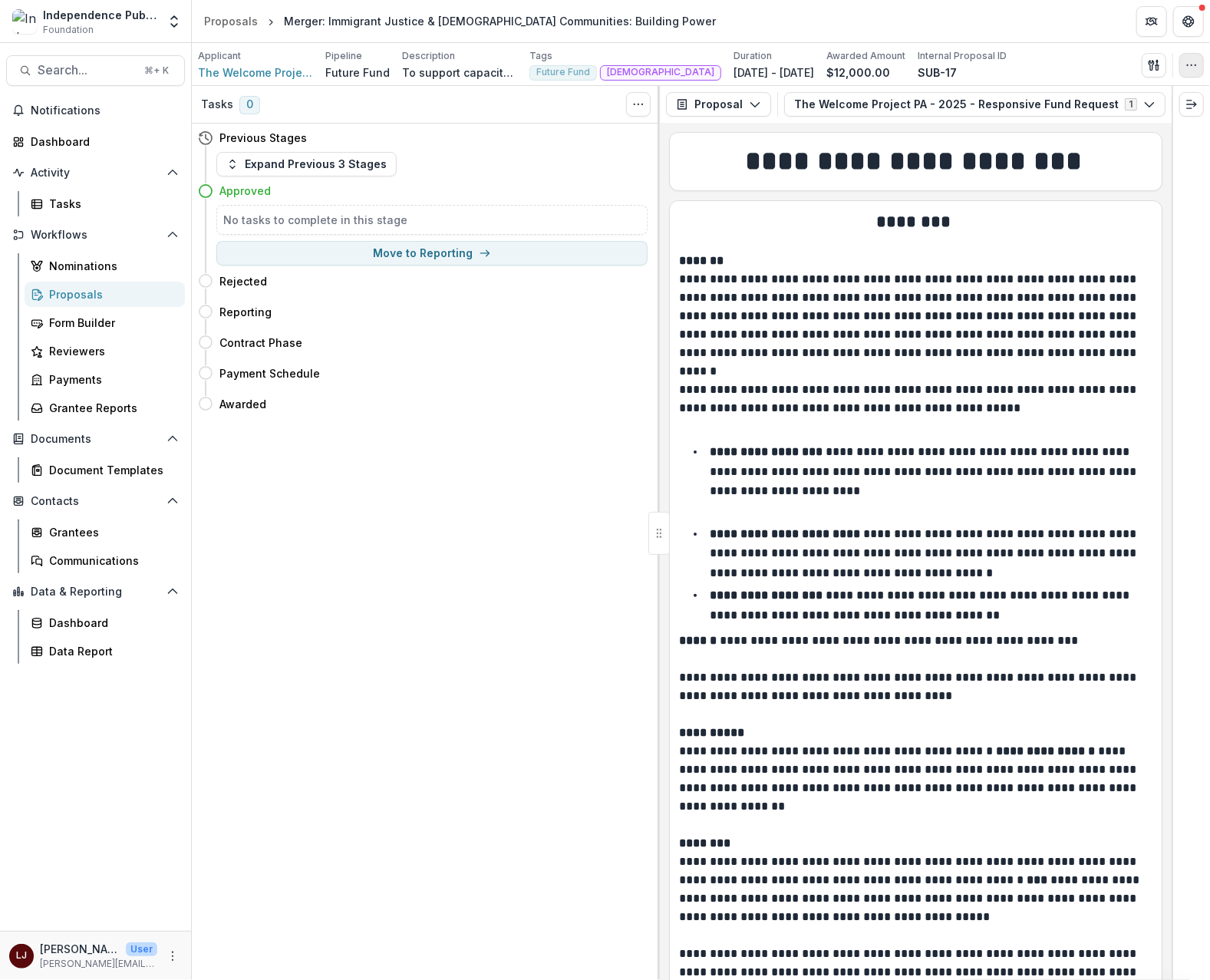
click at [1195, 58] on button "button" at bounding box center [1191, 65] width 24 height 24
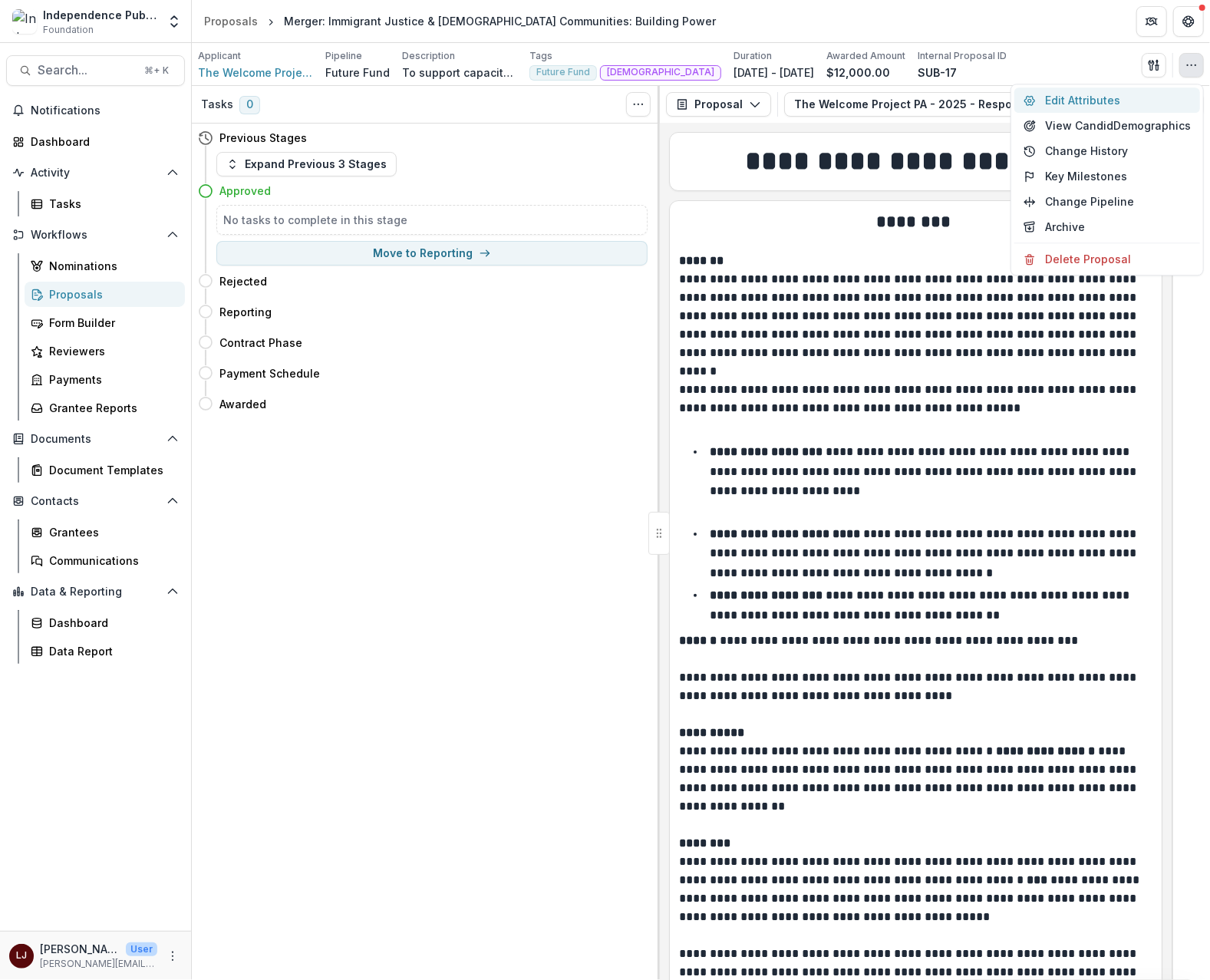
click at [1094, 100] on button "Edit Attributes" at bounding box center [1107, 99] width 186 height 25
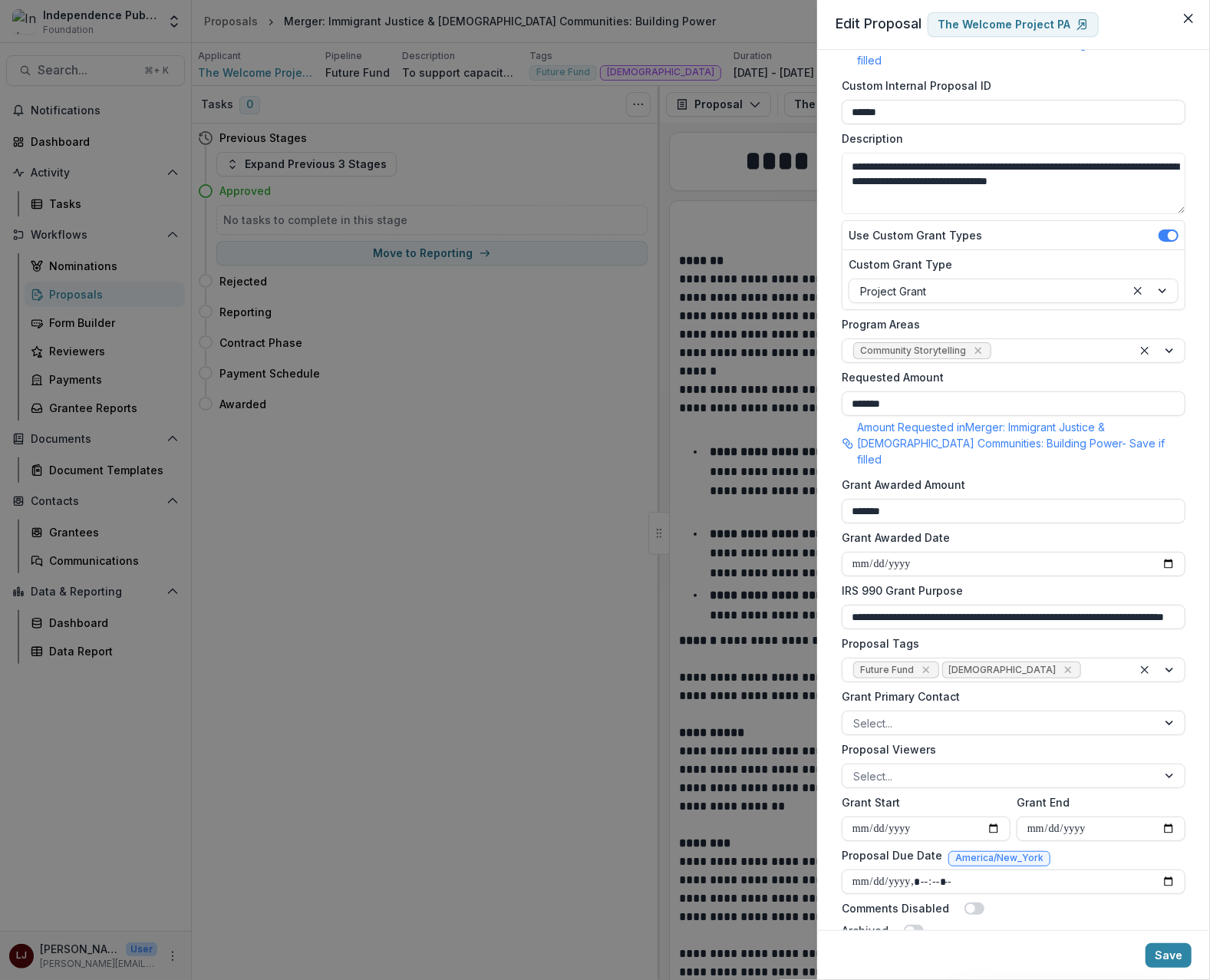
scroll to position [108, 0]
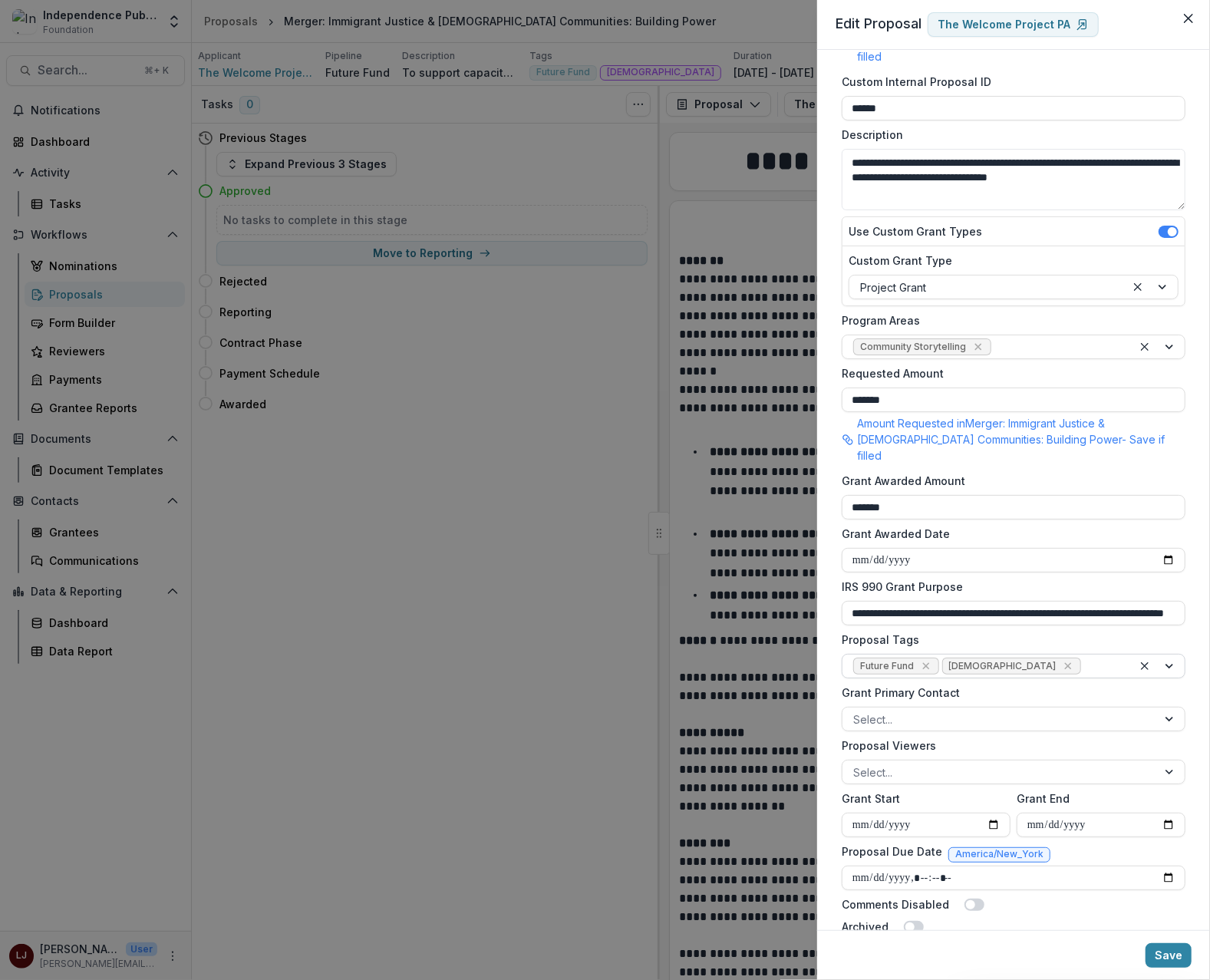
click at [1084, 657] on div at bounding box center [1103, 667] width 38 height 19
type input "****"
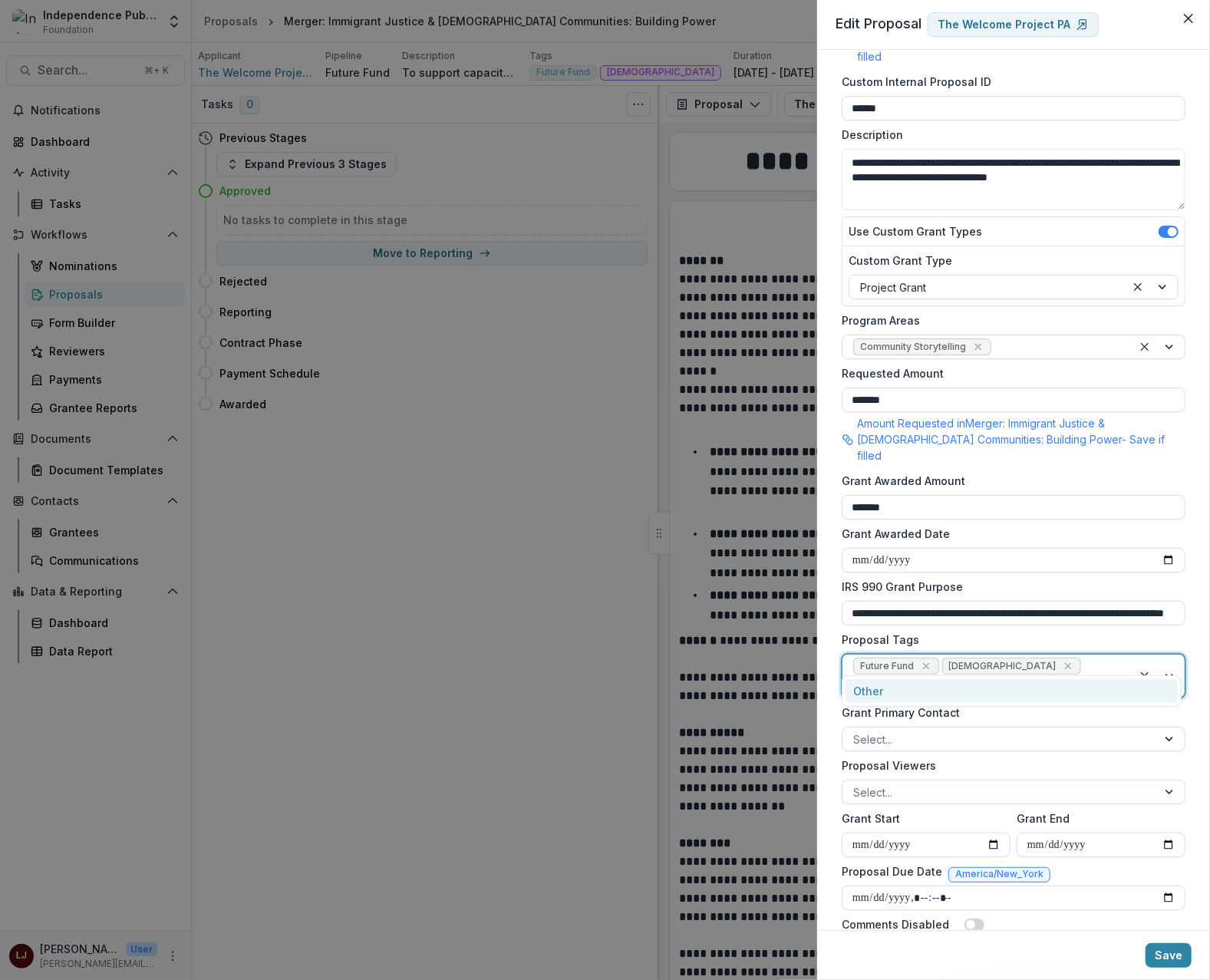
type input "*"
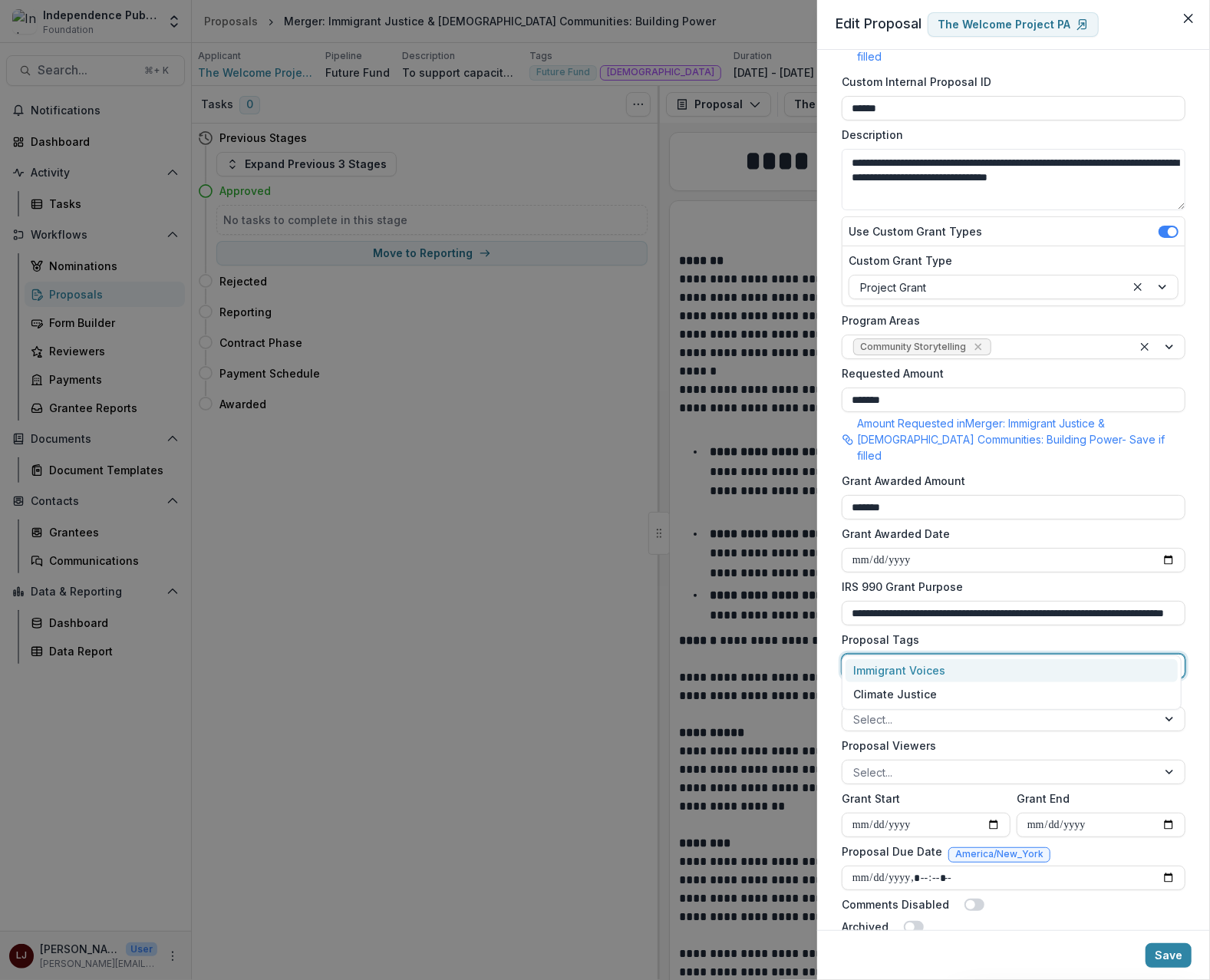
type input "***"
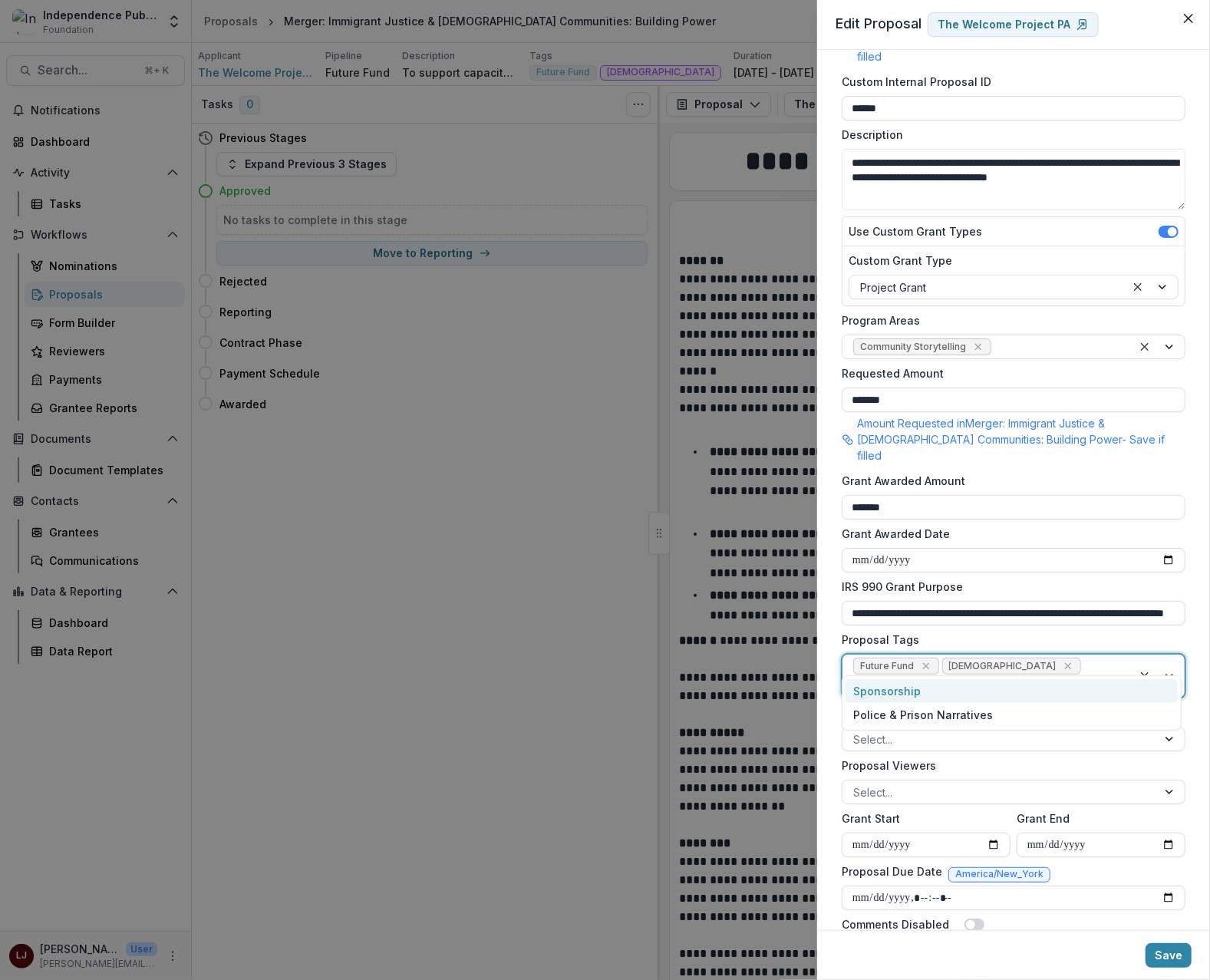
type input "*"
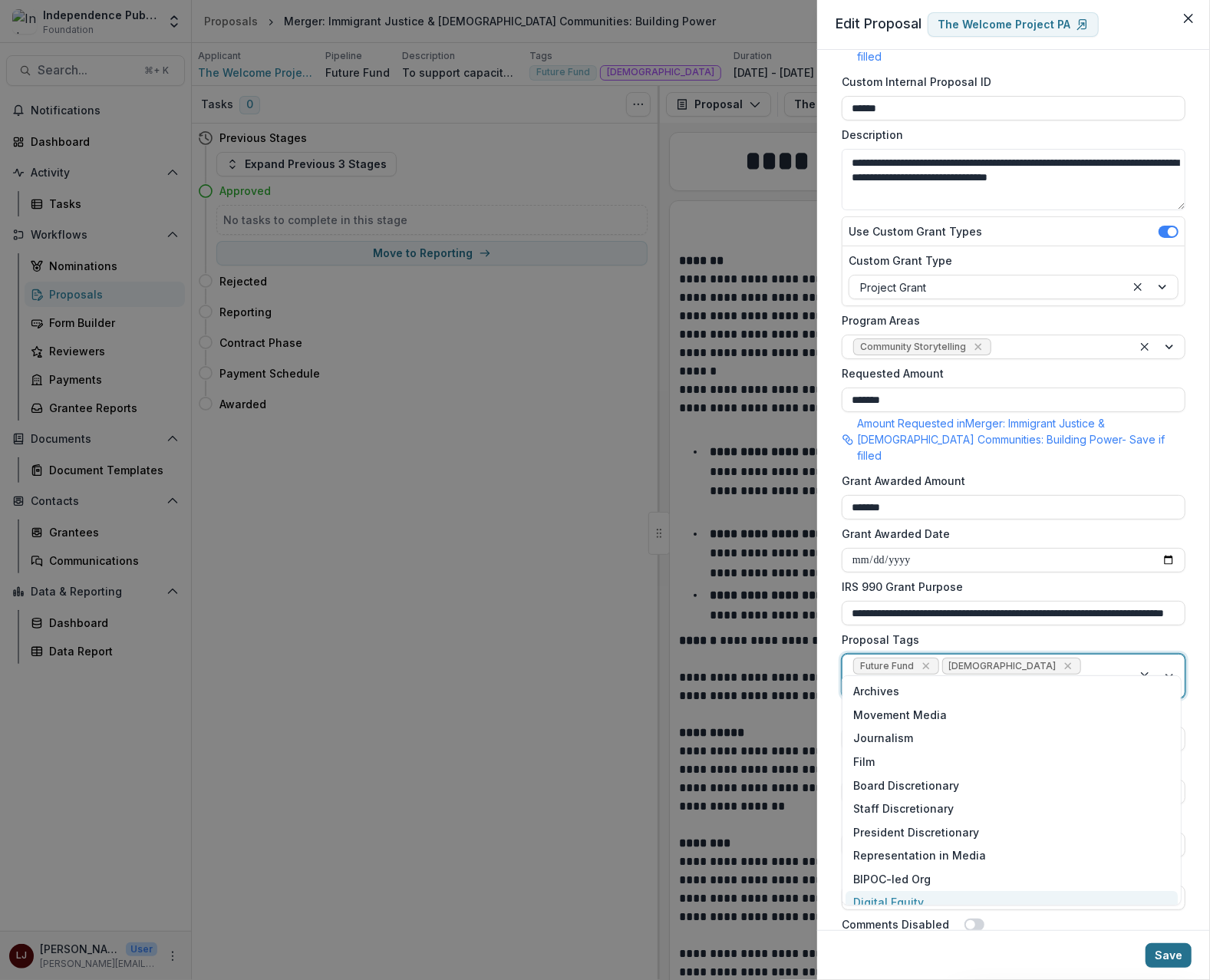
click at [1174, 948] on button "Save" at bounding box center [1168, 955] width 46 height 24
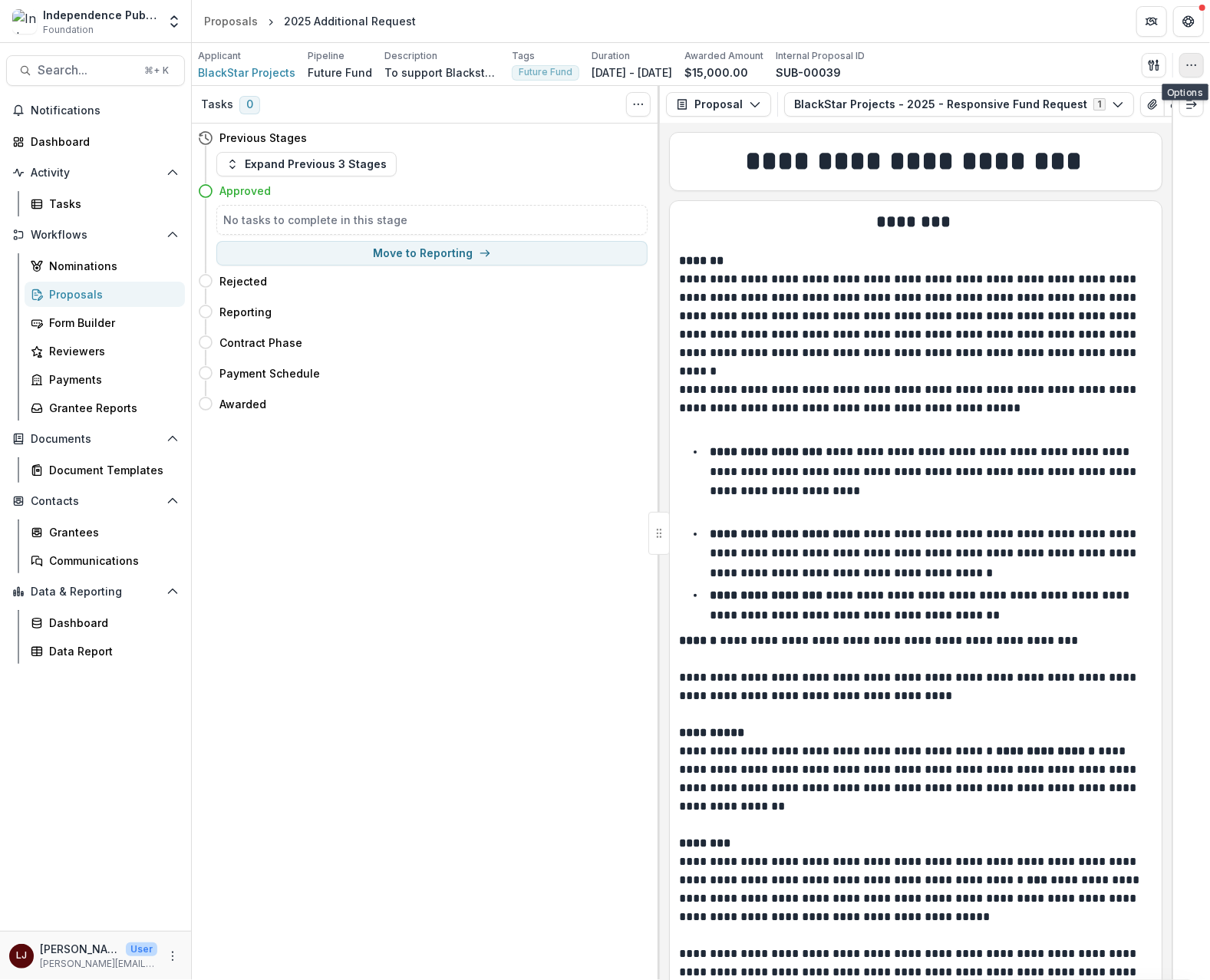
click at [1184, 63] on button "button" at bounding box center [1191, 65] width 24 height 24
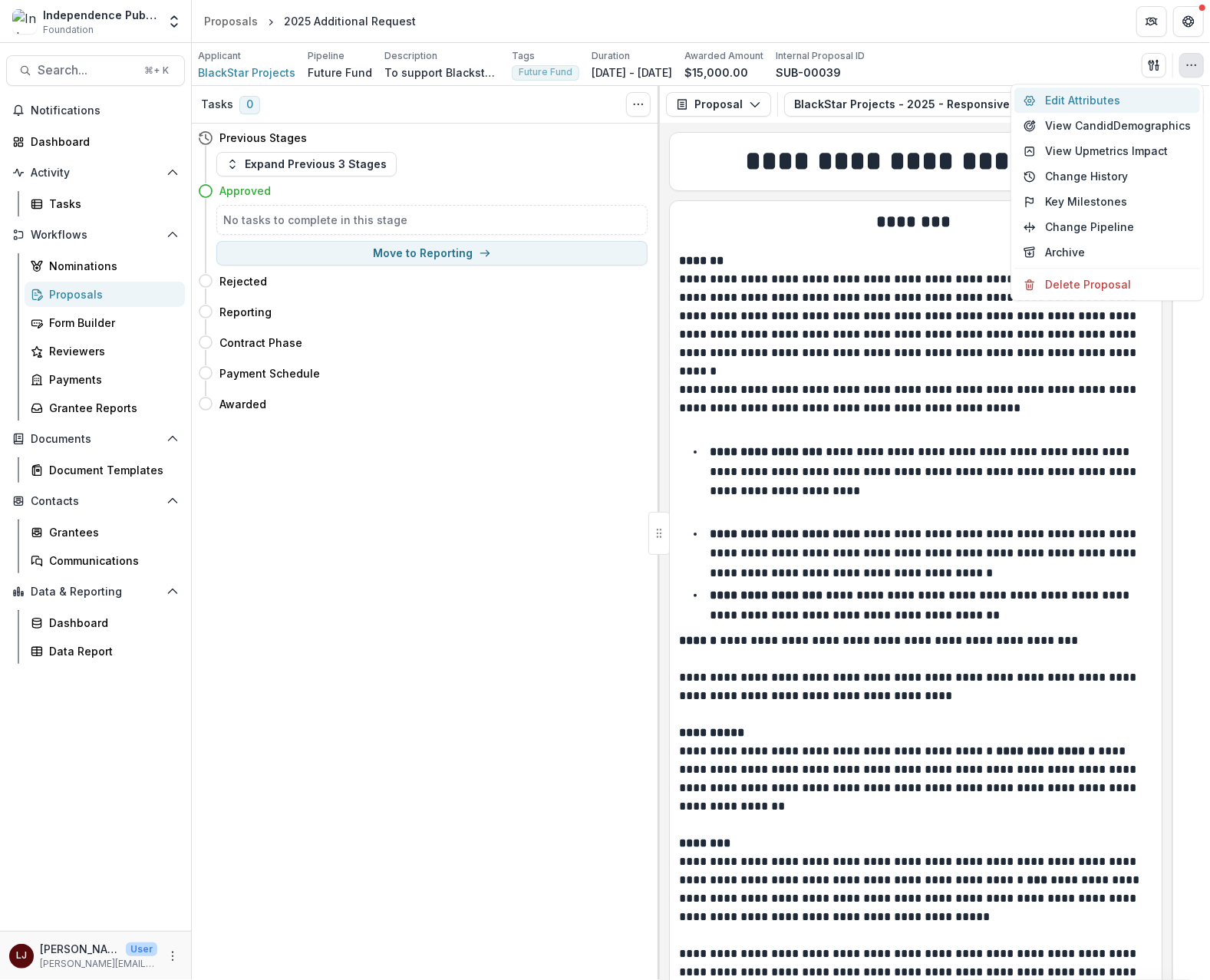
click at [1118, 99] on button "Edit Attributes" at bounding box center [1107, 99] width 186 height 25
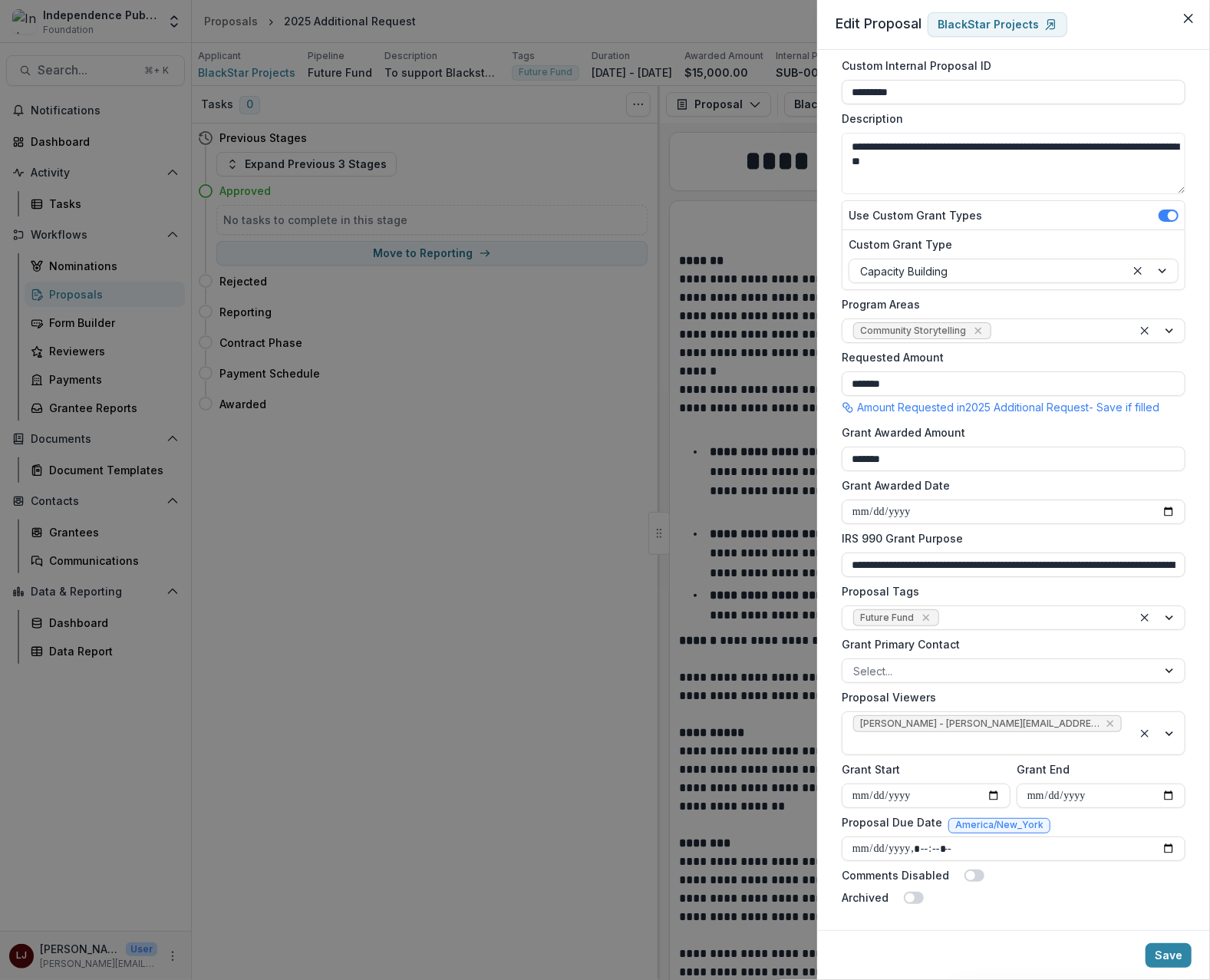
scroll to position [96, 0]
click at [571, 427] on div "**********" at bounding box center [605, 490] width 1210 height 980
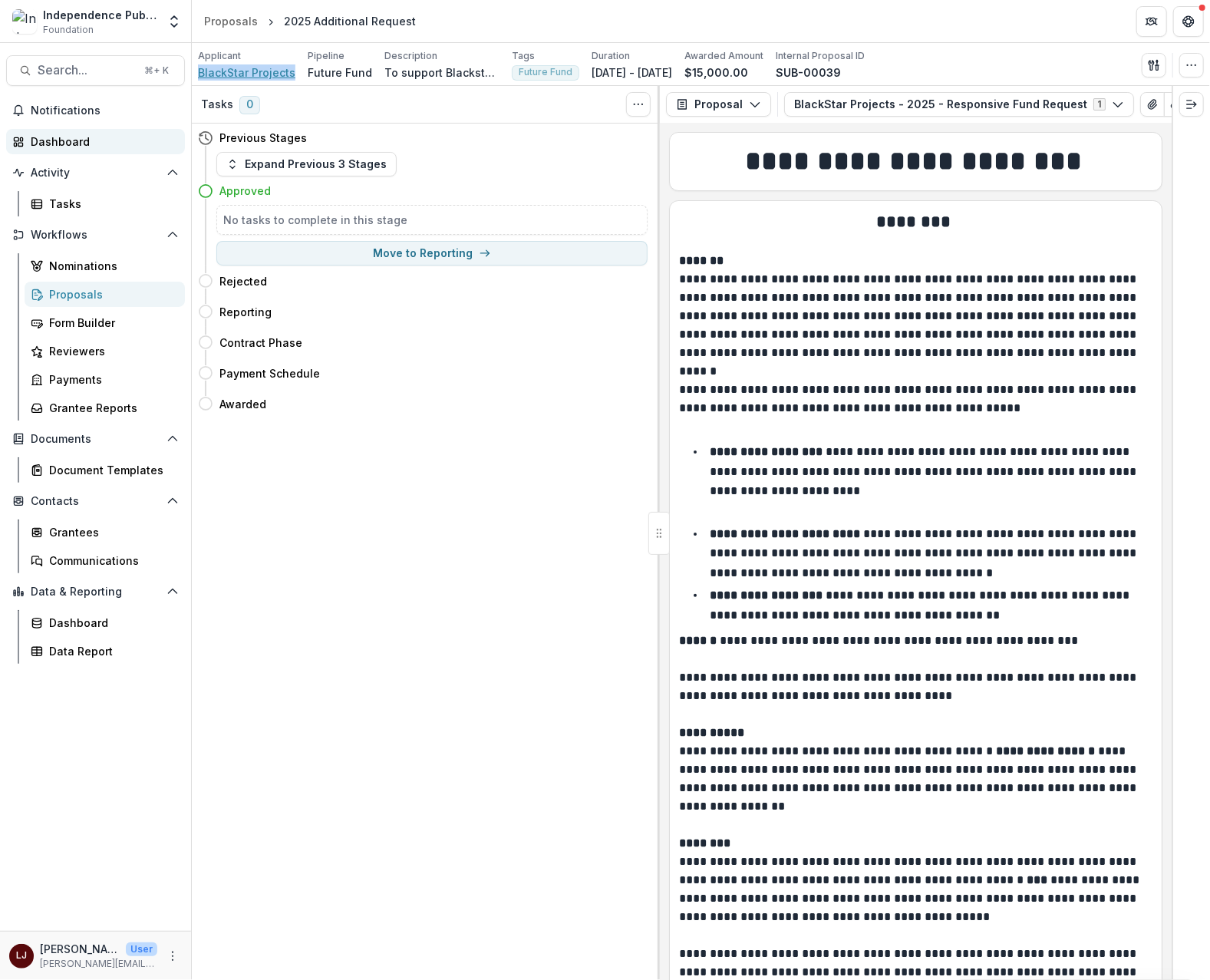
copy span "BlackStar Projects"
click at [1190, 61] on icon "button" at bounding box center [1191, 65] width 12 height 12
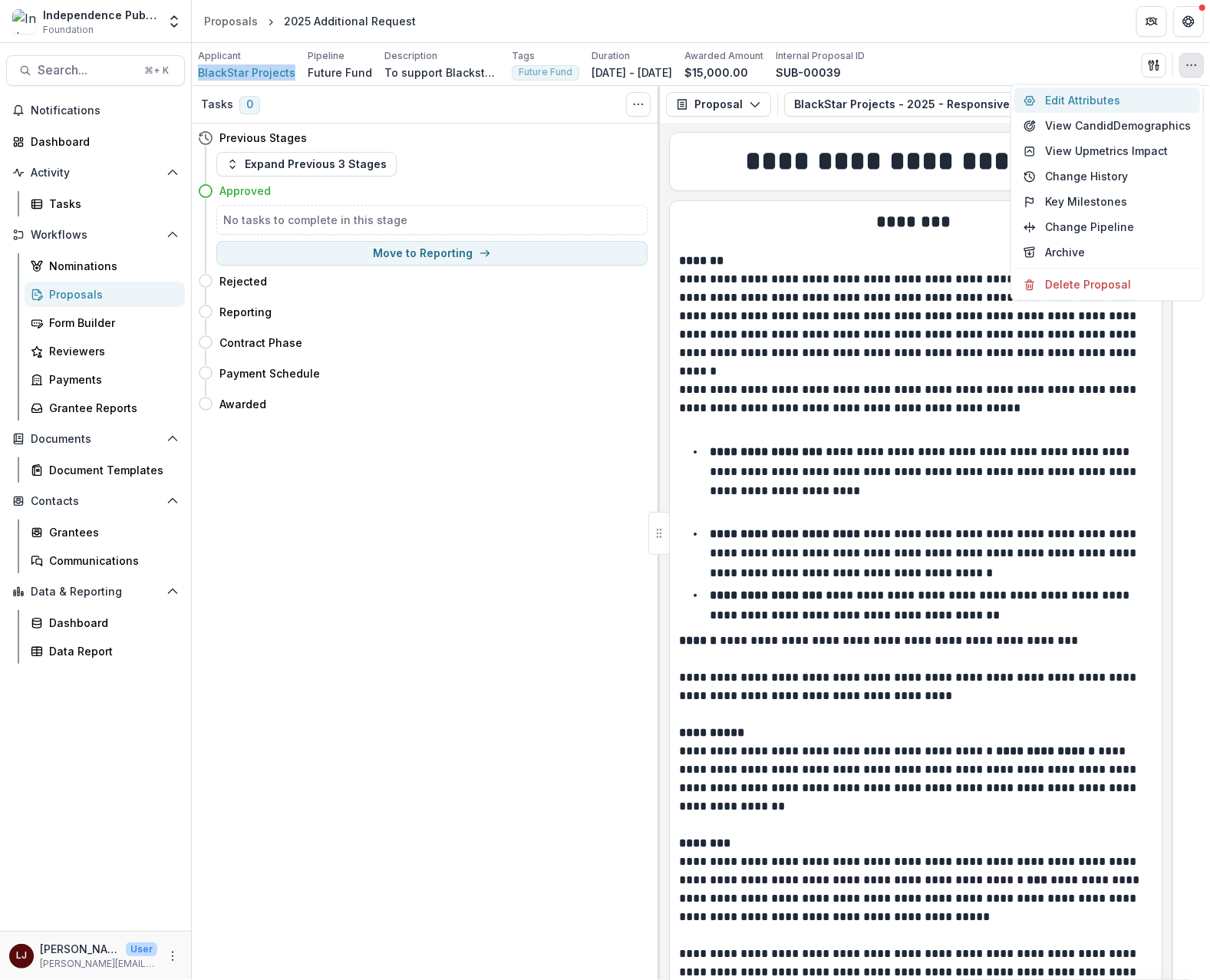
click at [1116, 99] on button "Edit Attributes" at bounding box center [1107, 99] width 186 height 25
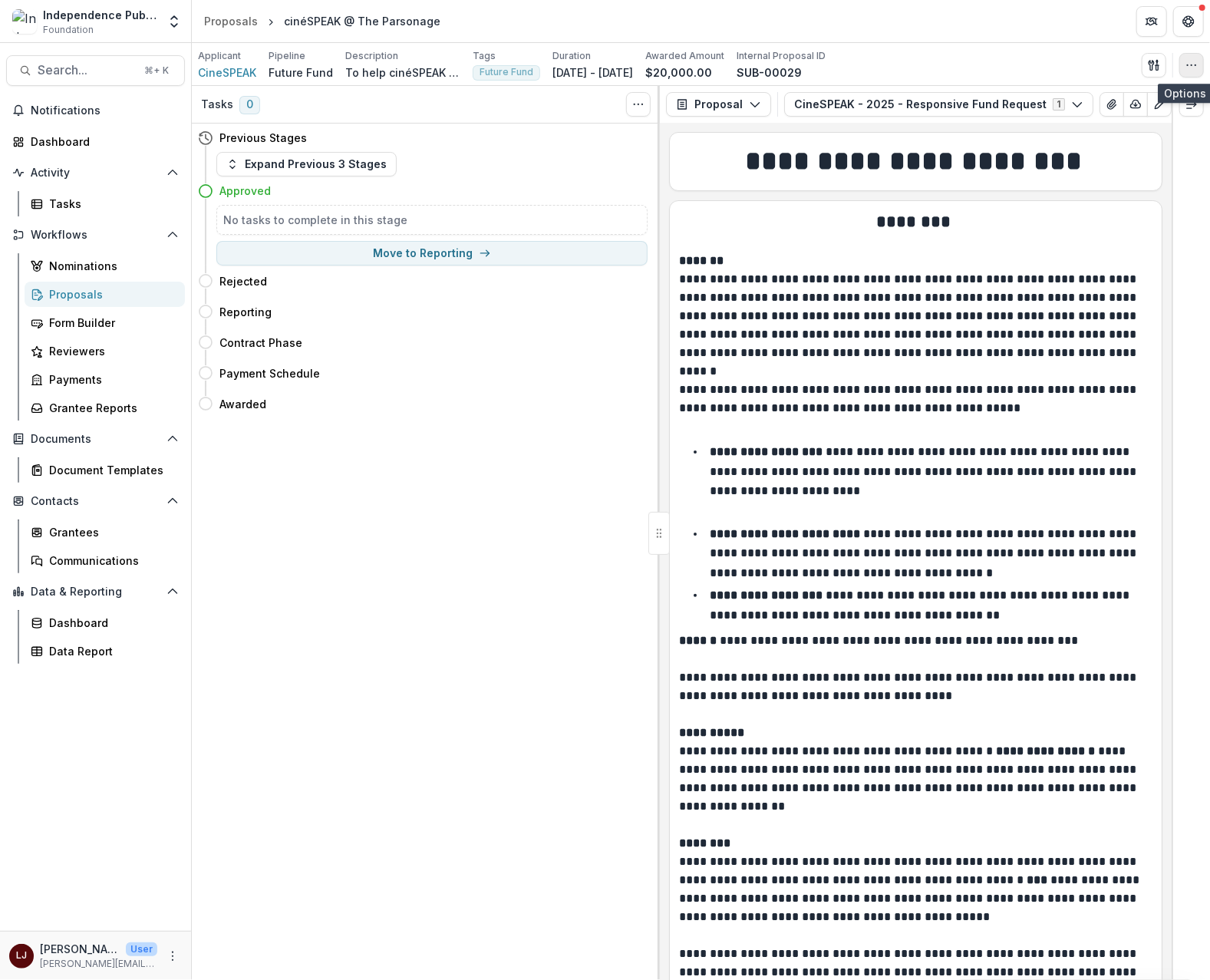
click at [1188, 68] on icon "button" at bounding box center [1191, 65] width 12 height 12
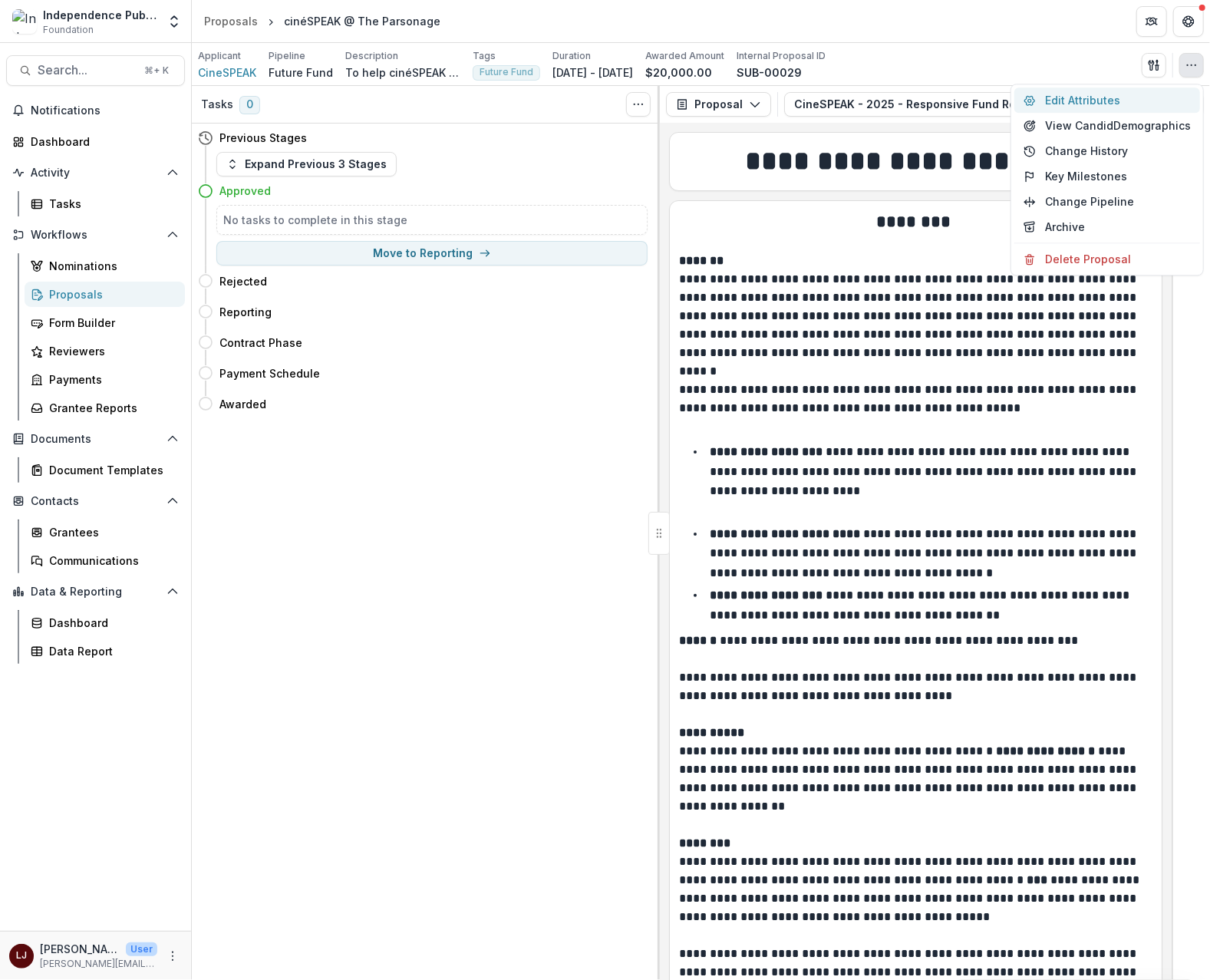
click at [1088, 94] on button "Edit Attributes" at bounding box center [1107, 99] width 186 height 25
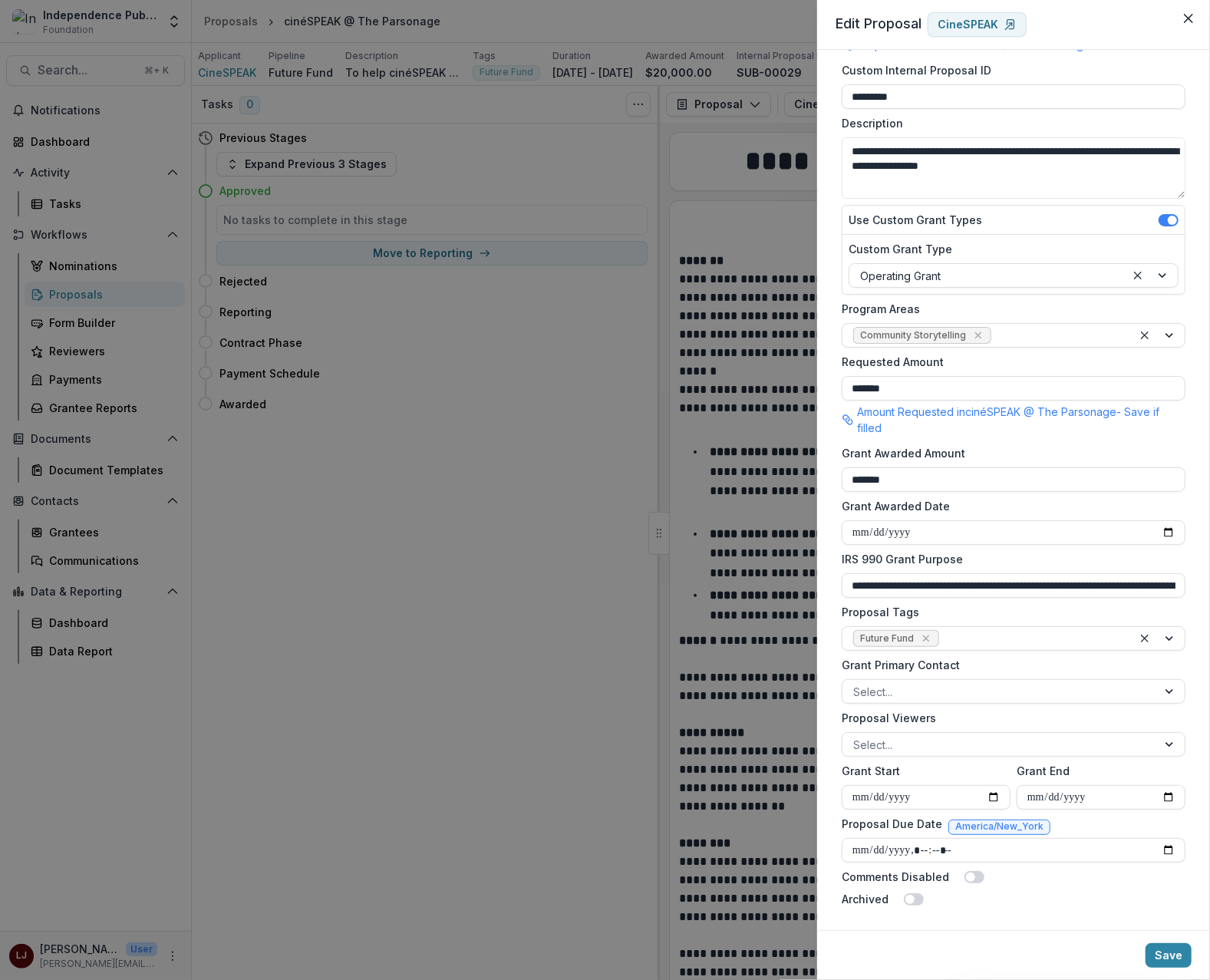
scroll to position [92, 0]
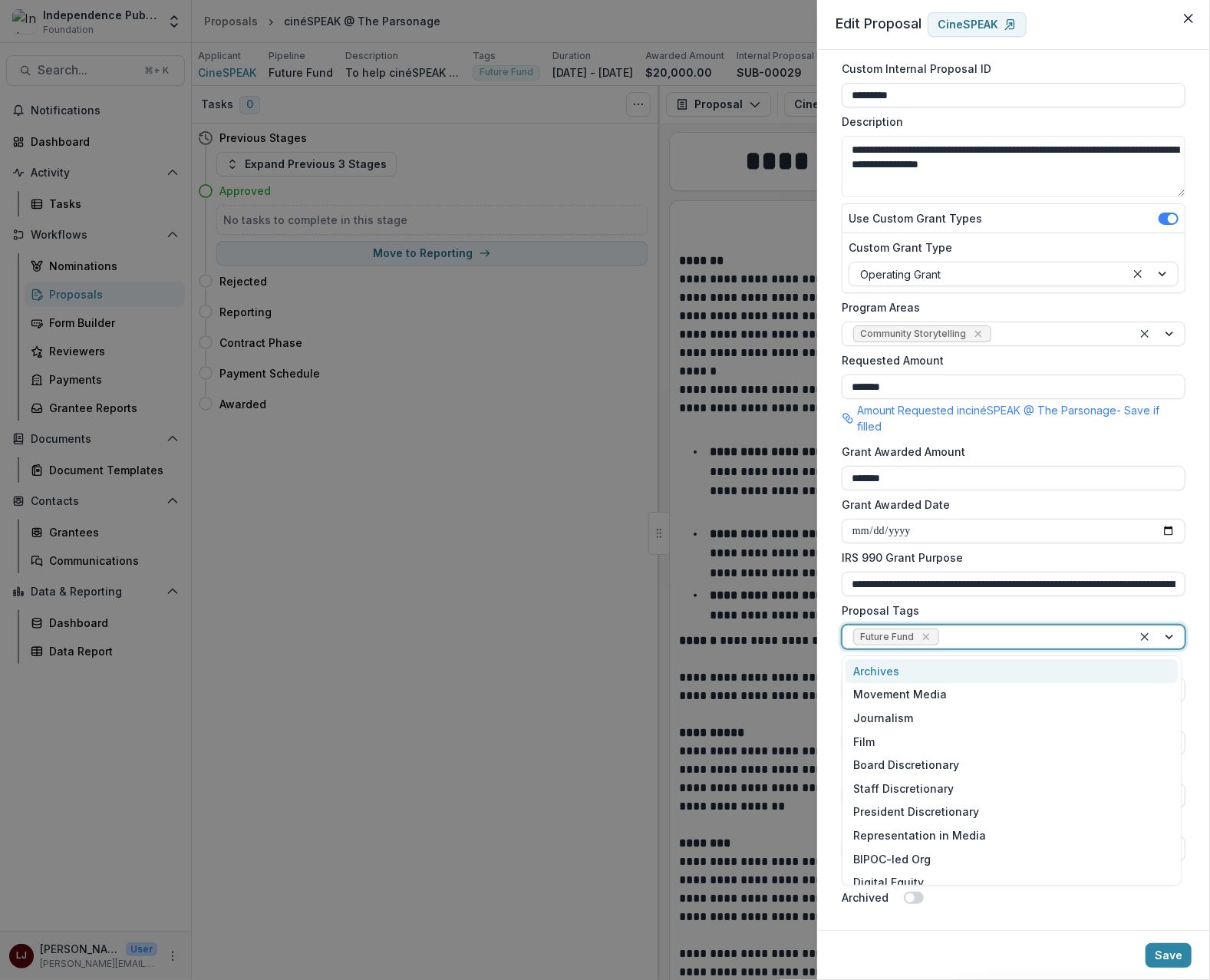
click at [1008, 633] on div at bounding box center [1032, 637] width 179 height 19
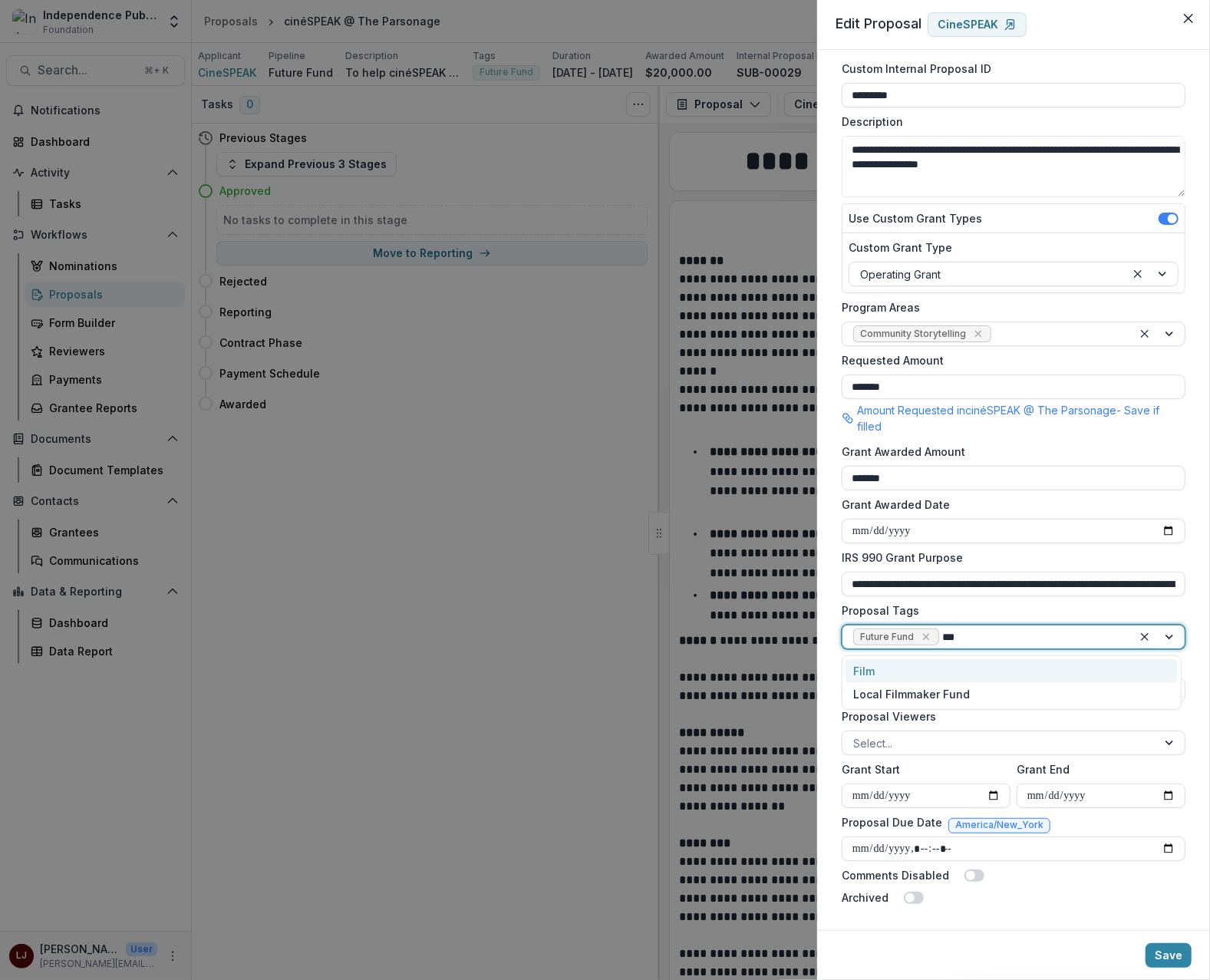
type input "****"
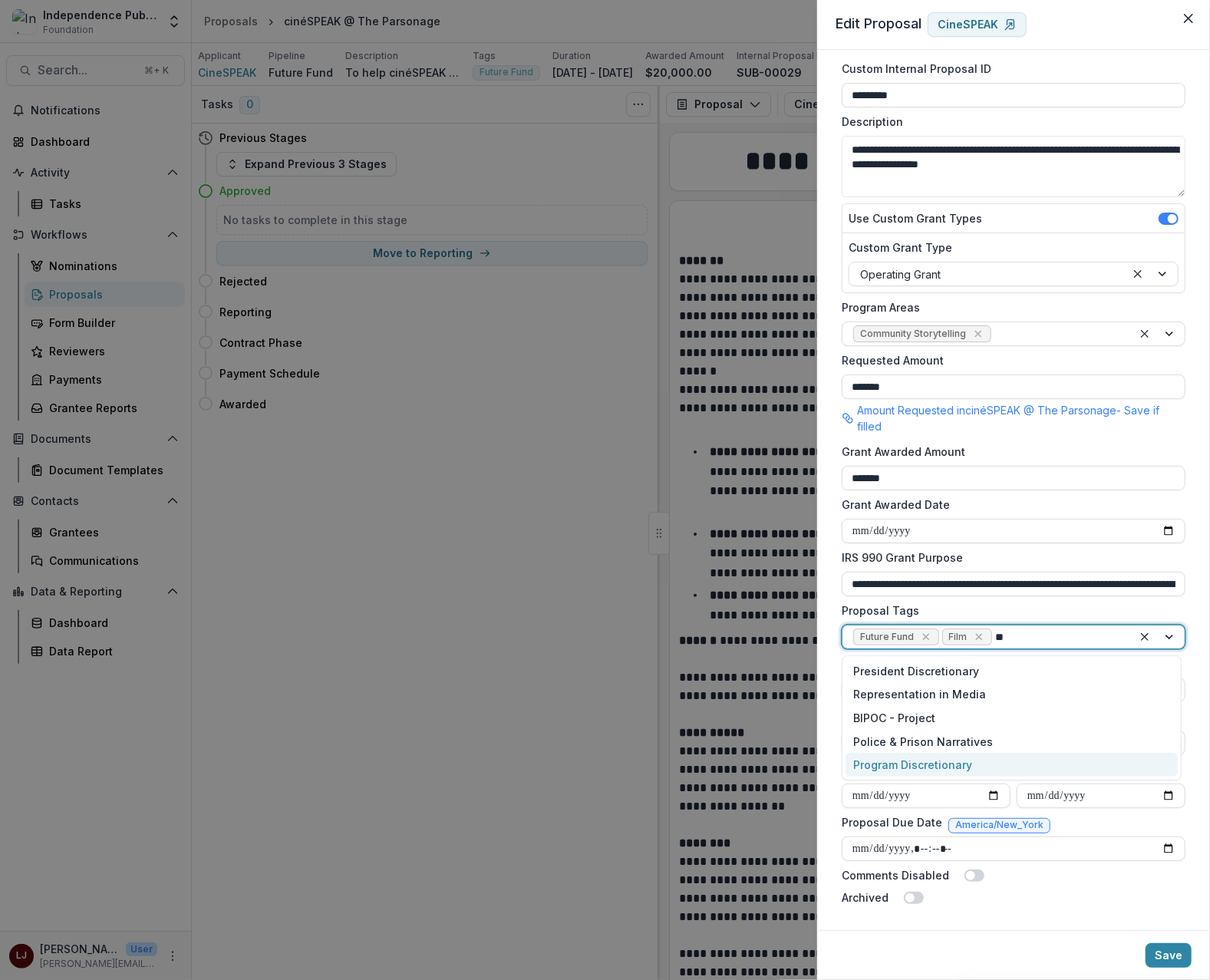
type input "*"
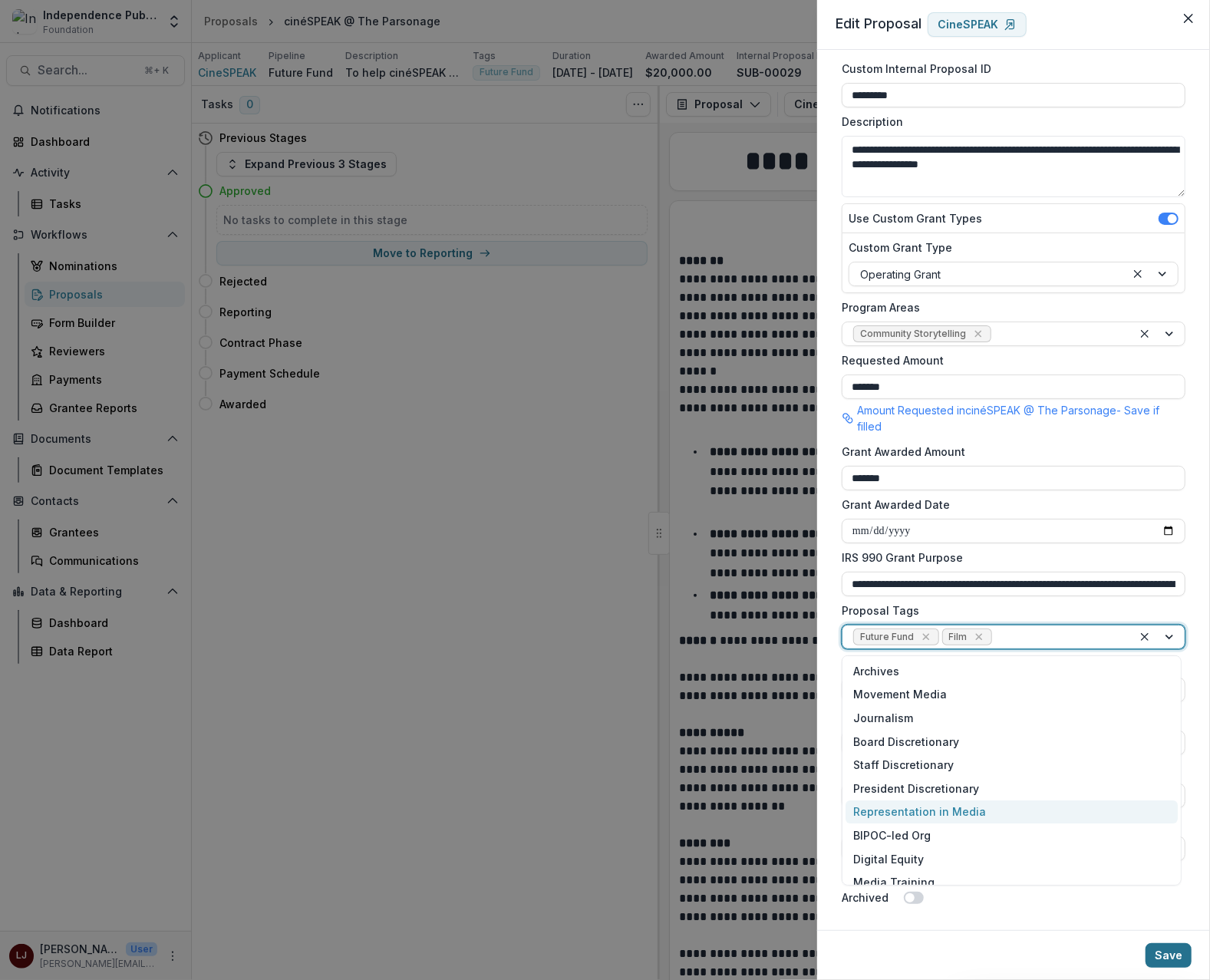
click at [1184, 957] on button "Save" at bounding box center [1168, 955] width 46 height 24
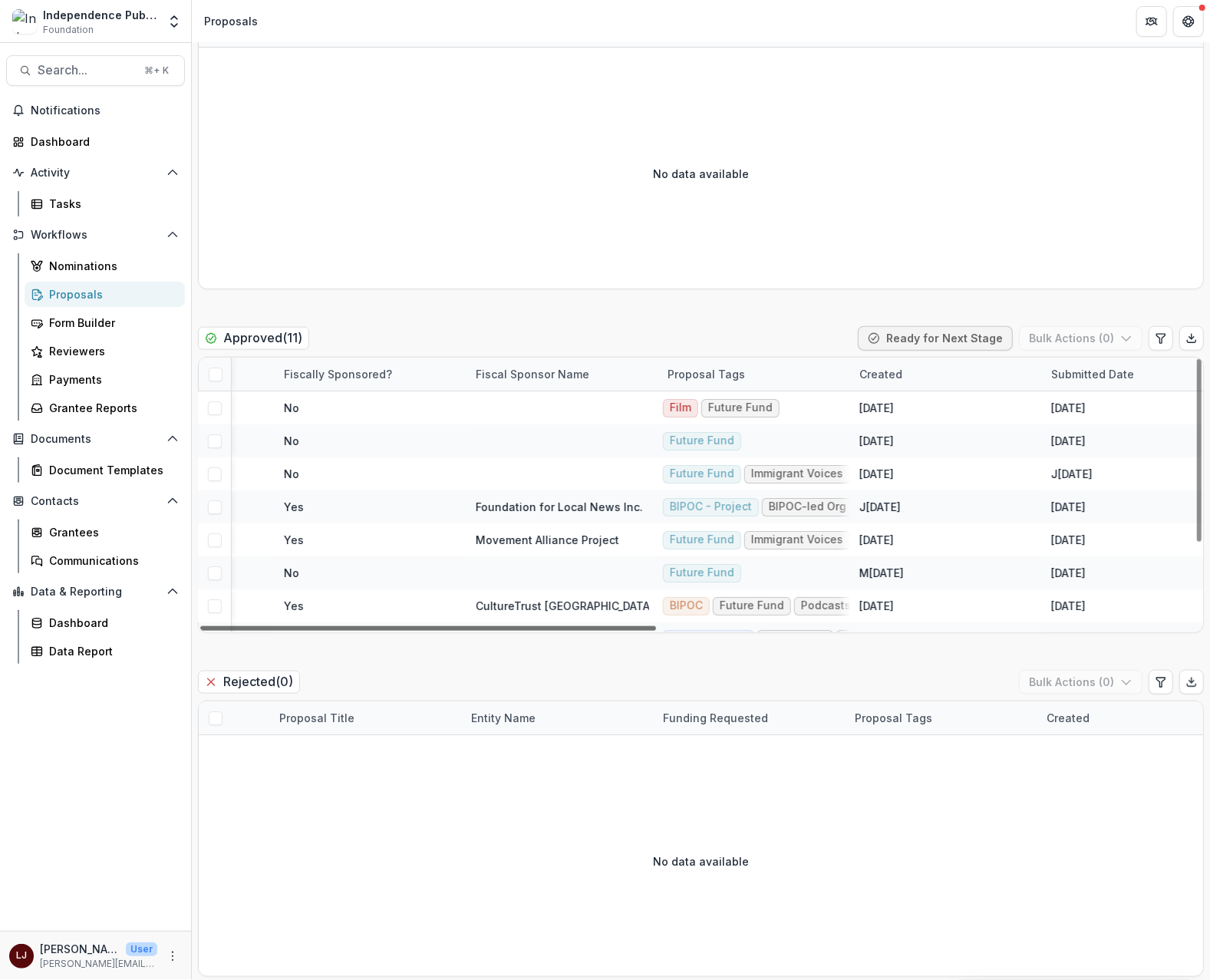
scroll to position [0, 700]
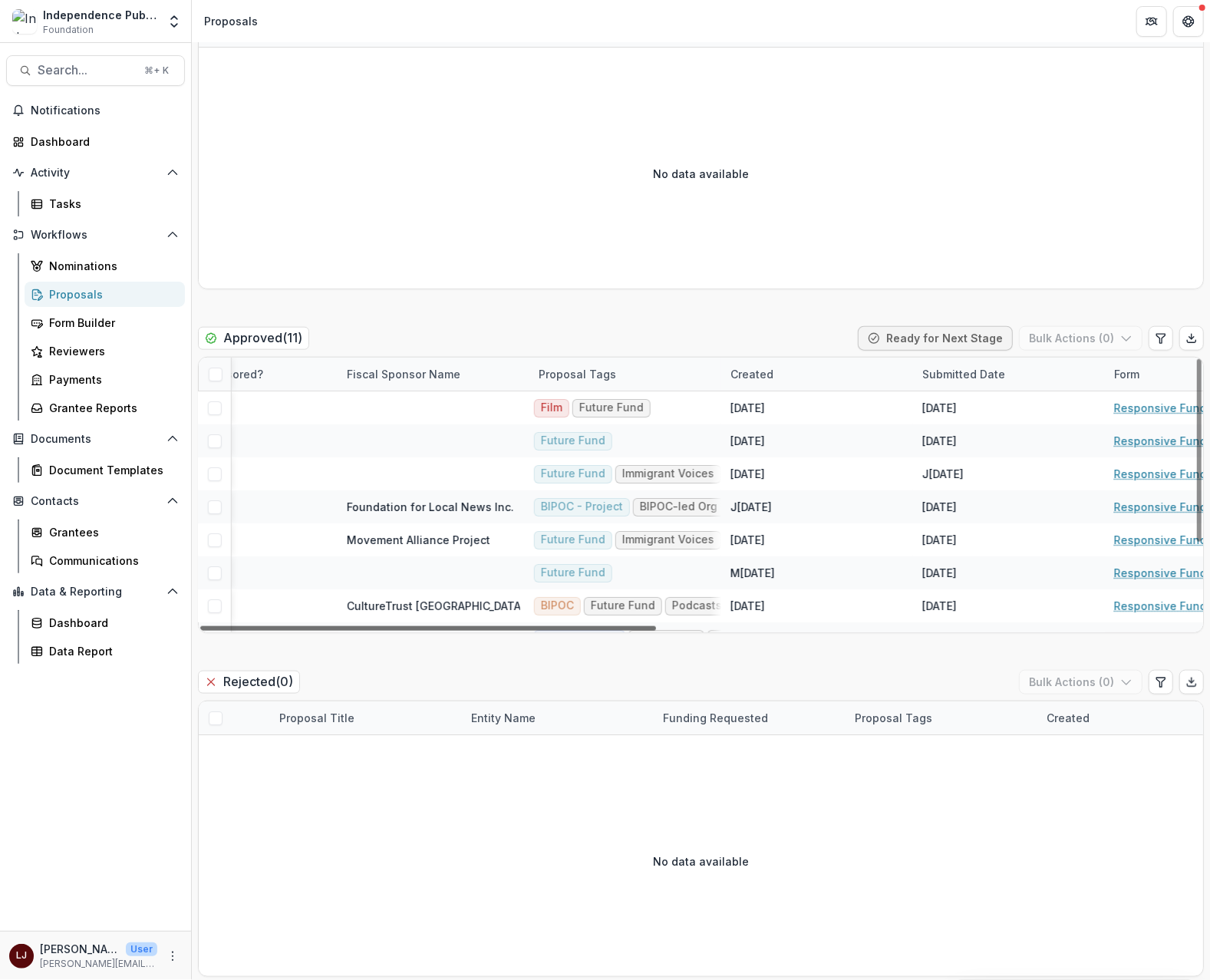
drag, startPoint x: 593, startPoint y: 630, endPoint x: 911, endPoint y: 612, distance: 318.5
click at [656, 626] on div at bounding box center [428, 629] width 456 height 5
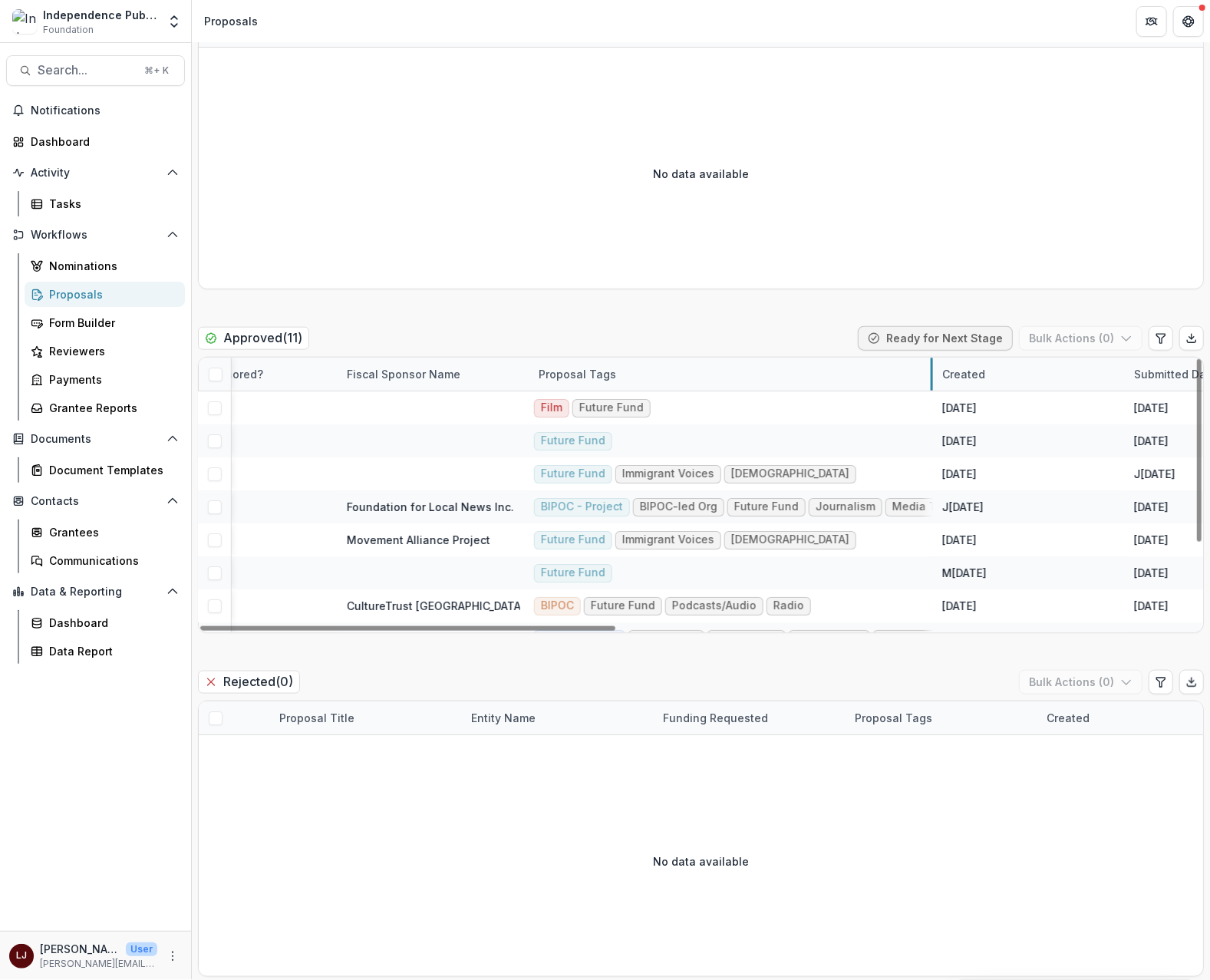
drag, startPoint x: 721, startPoint y: 372, endPoint x: 932, endPoint y: 358, distance: 211.5
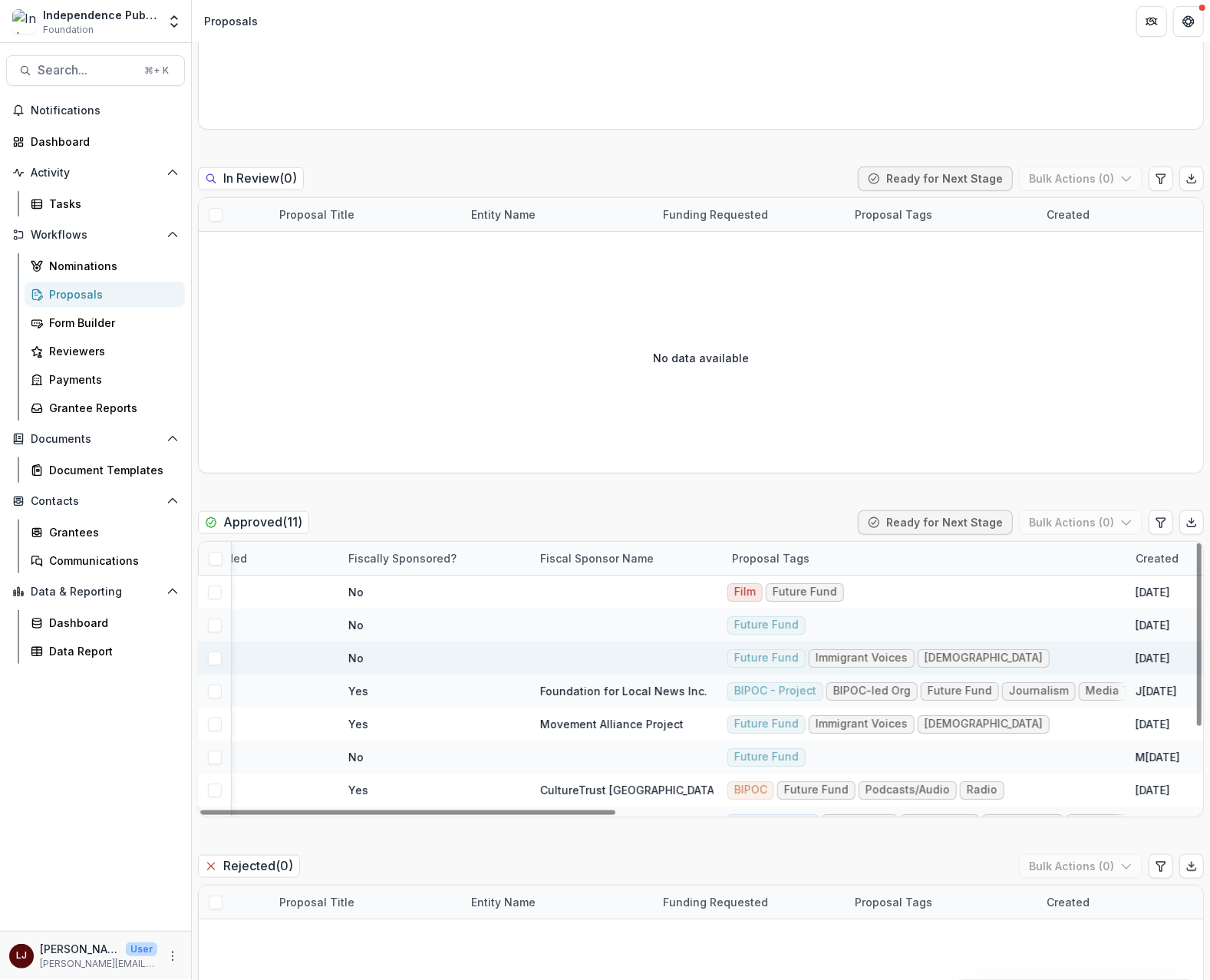
scroll to position [0, 0]
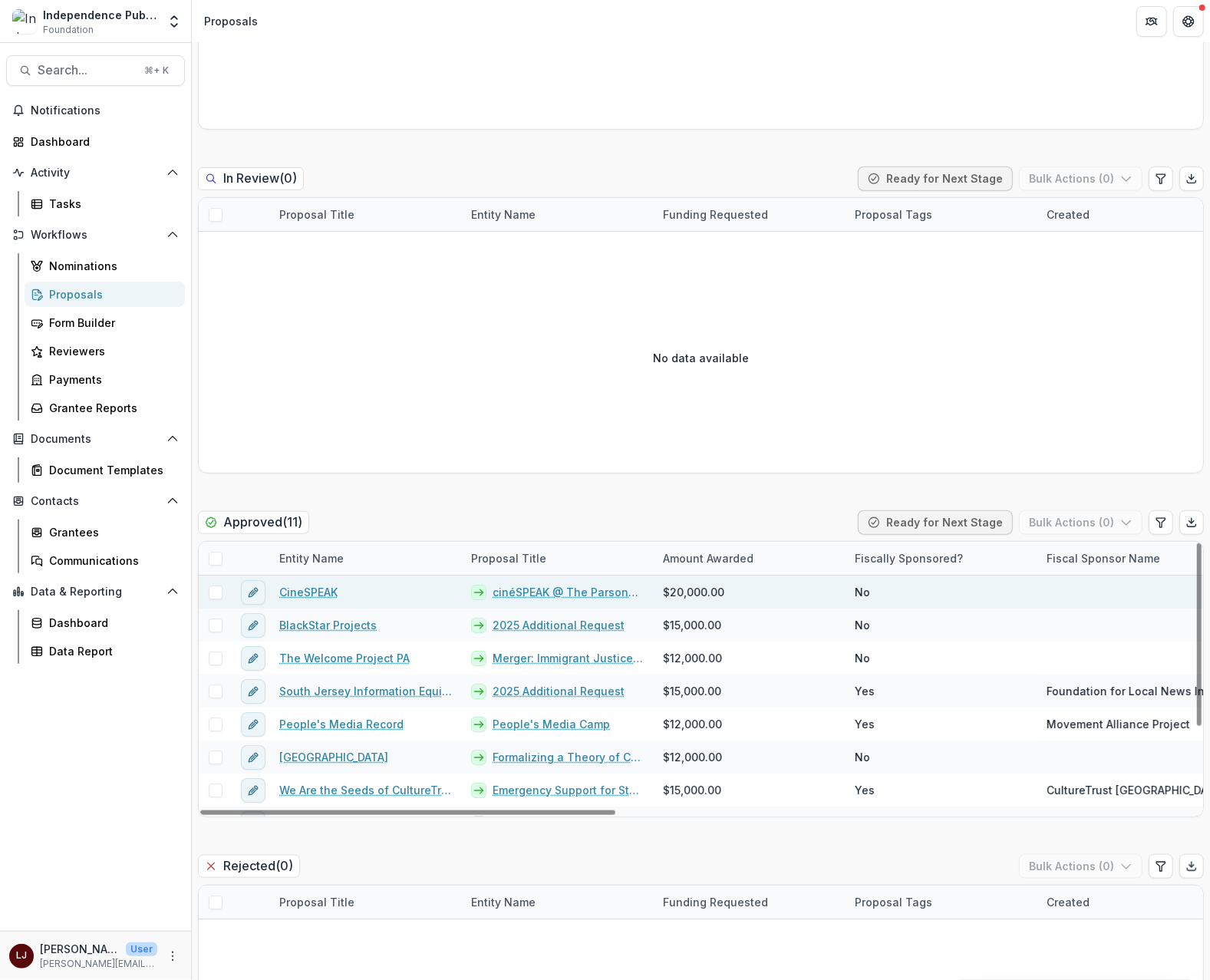
click at [317, 594] on link "CineSPEAK" at bounding box center [309, 592] width 58 height 16
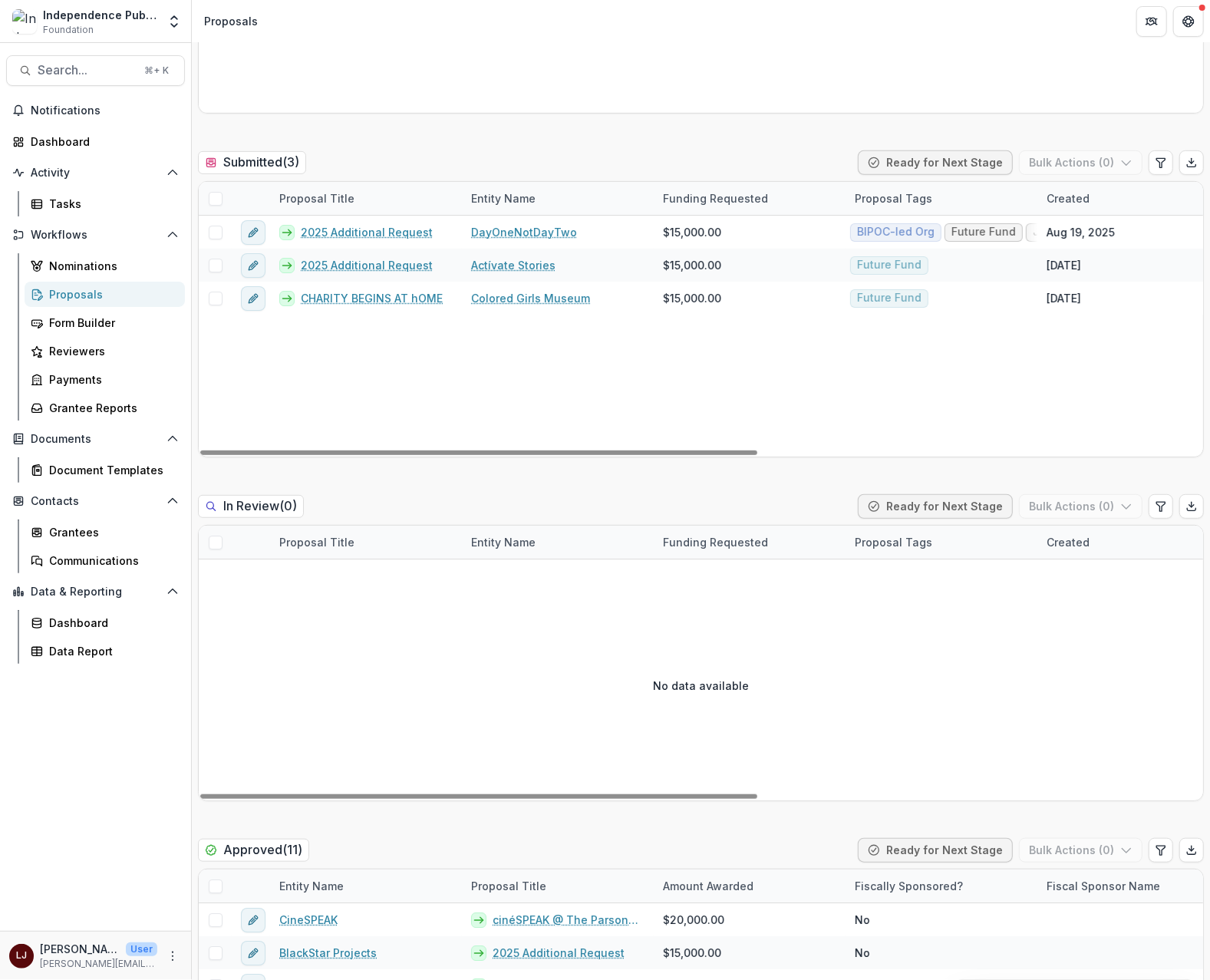
scroll to position [549, 0]
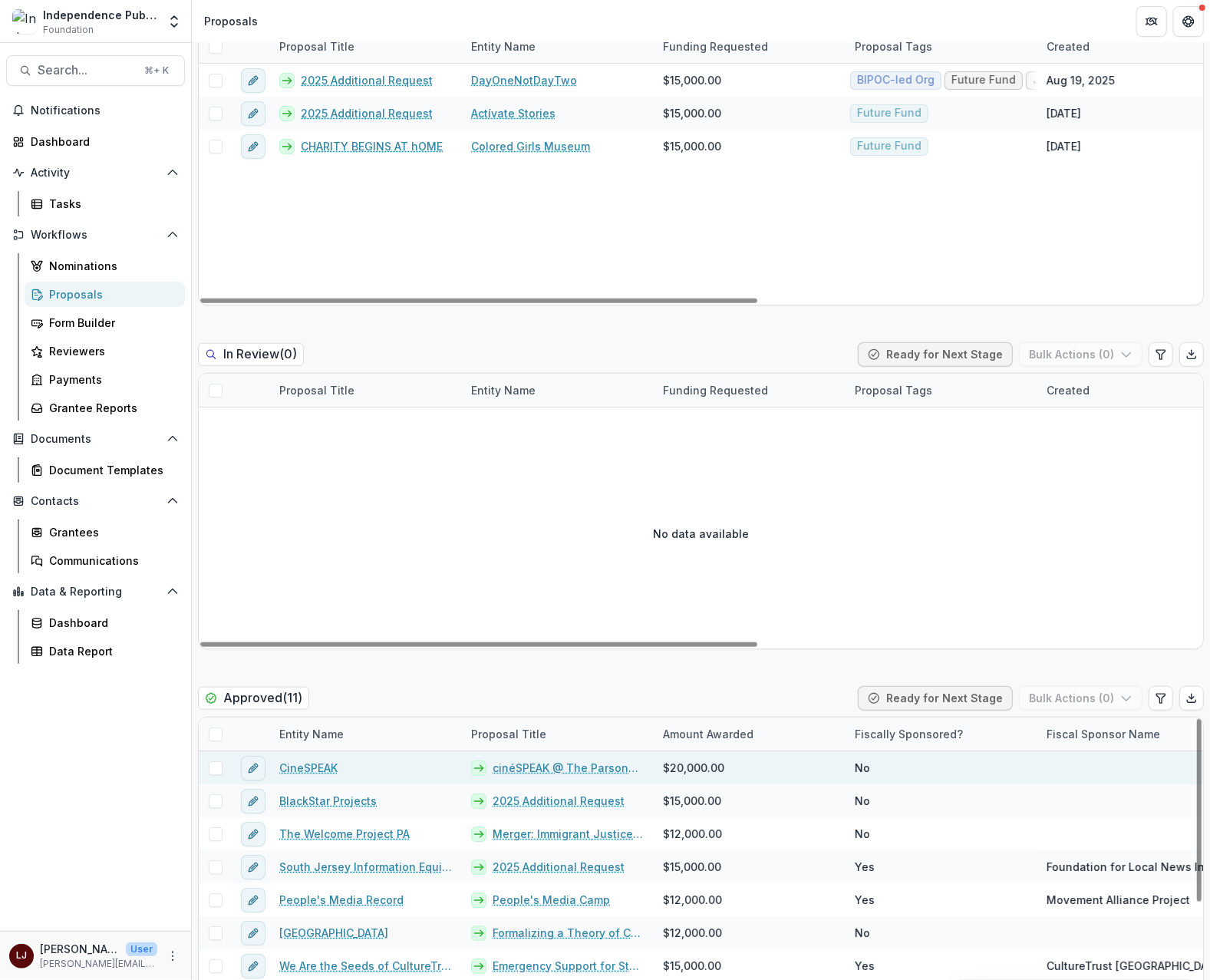
click at [543, 768] on link "cinéSPEAK @ The Parsonage" at bounding box center [569, 768] width 152 height 16
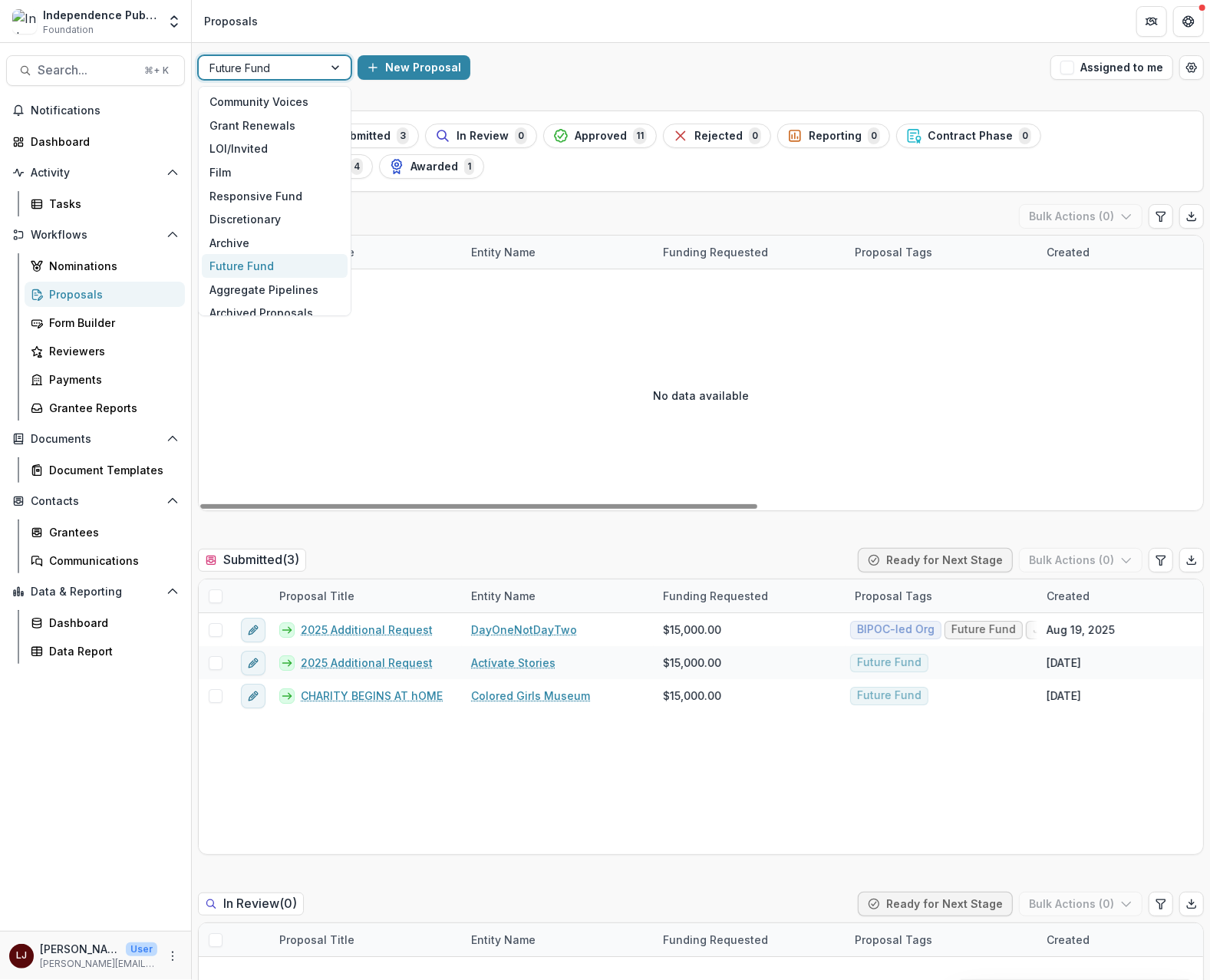
click at [300, 60] on div at bounding box center [260, 68] width 103 height 19
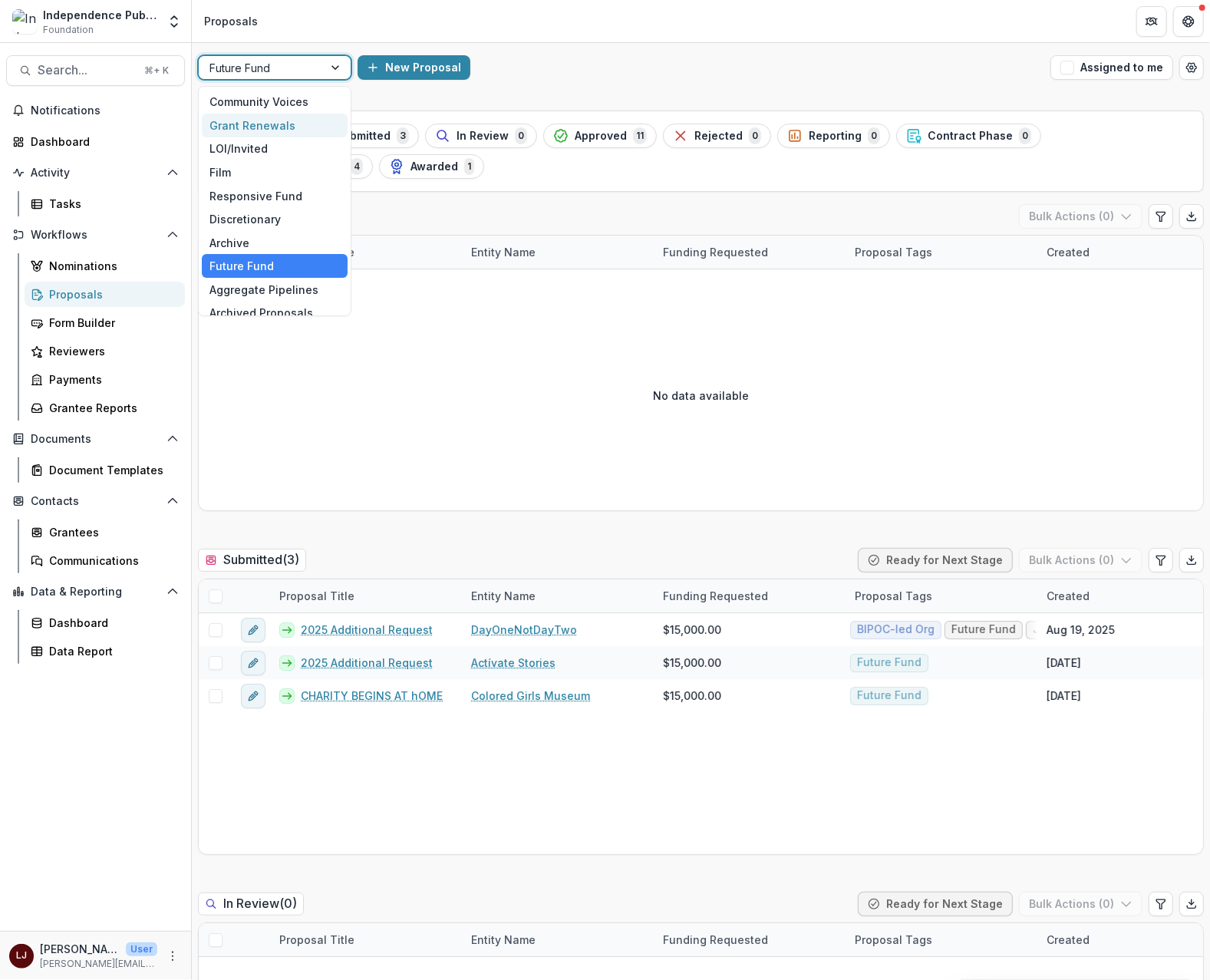
click at [284, 126] on div "Grant Renewals" at bounding box center [275, 125] width 145 height 23
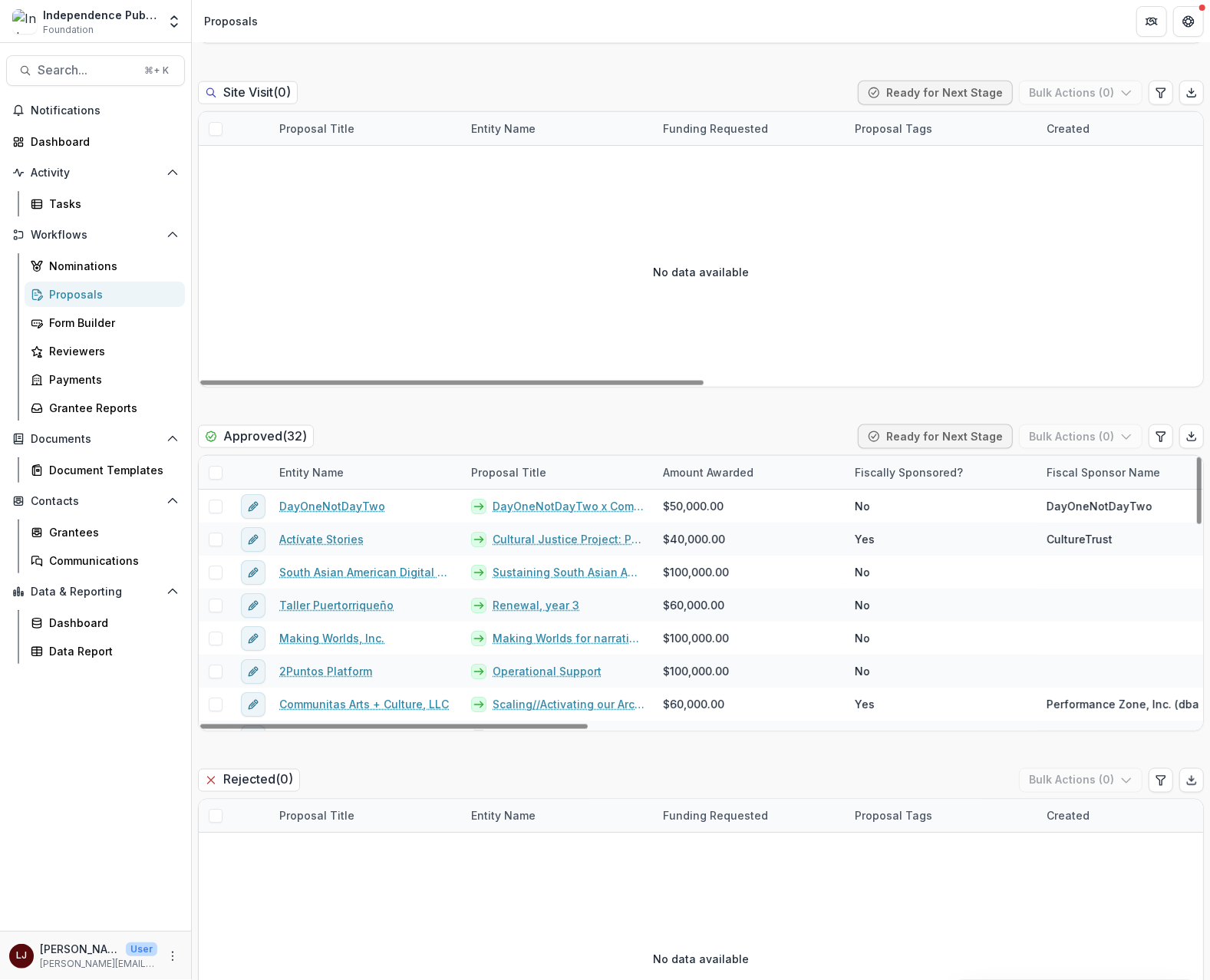
scroll to position [1268, 0]
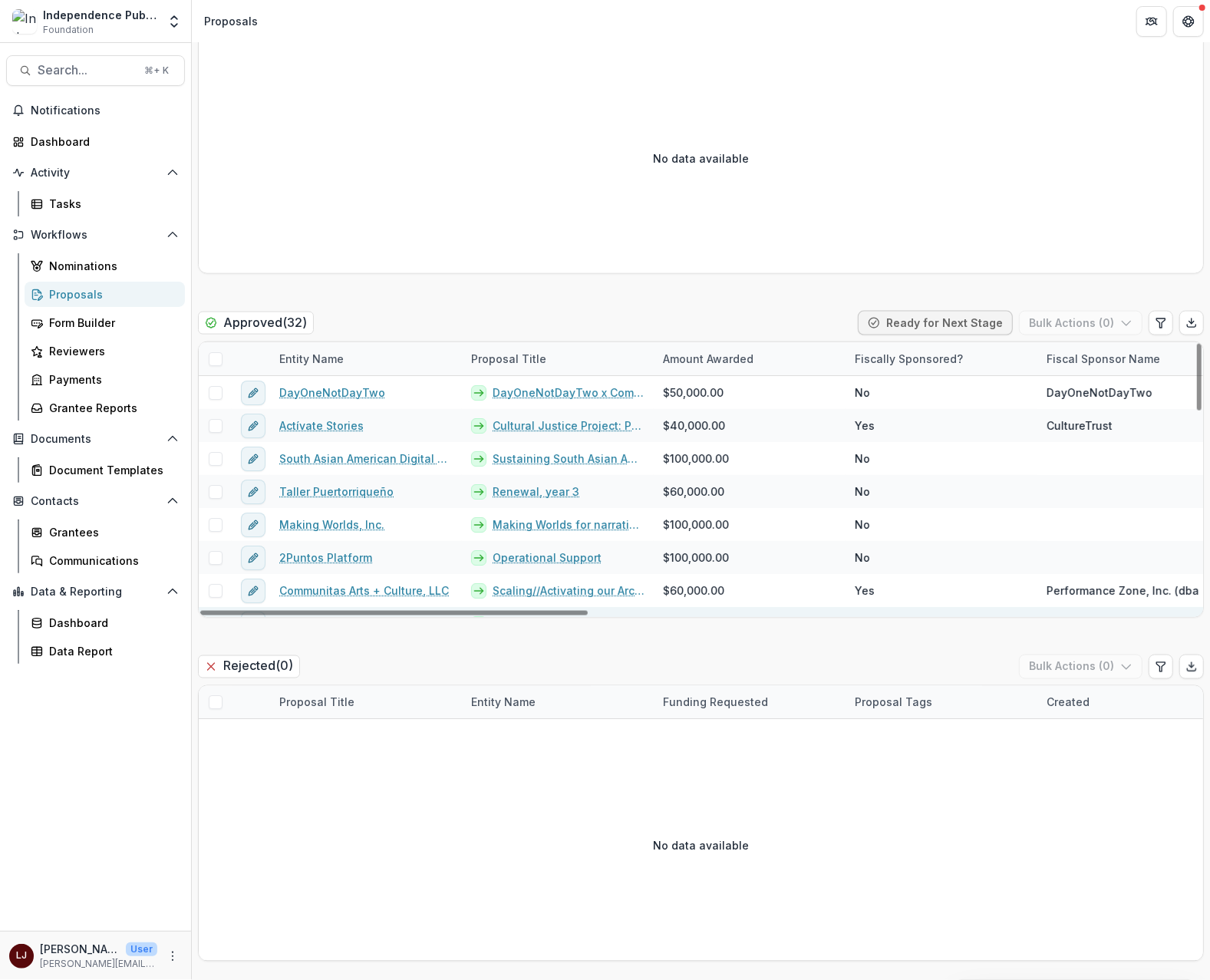
drag, startPoint x: 548, startPoint y: 619, endPoint x: 859, endPoint y: 616, distance: 311.0
click at [859, 616] on div "Draft ( 1 ) Bulk Actions ( 0 ) Proposal Title Entity Name Funding Requested Pro…" at bounding box center [700, 636] width 1006 height 3401
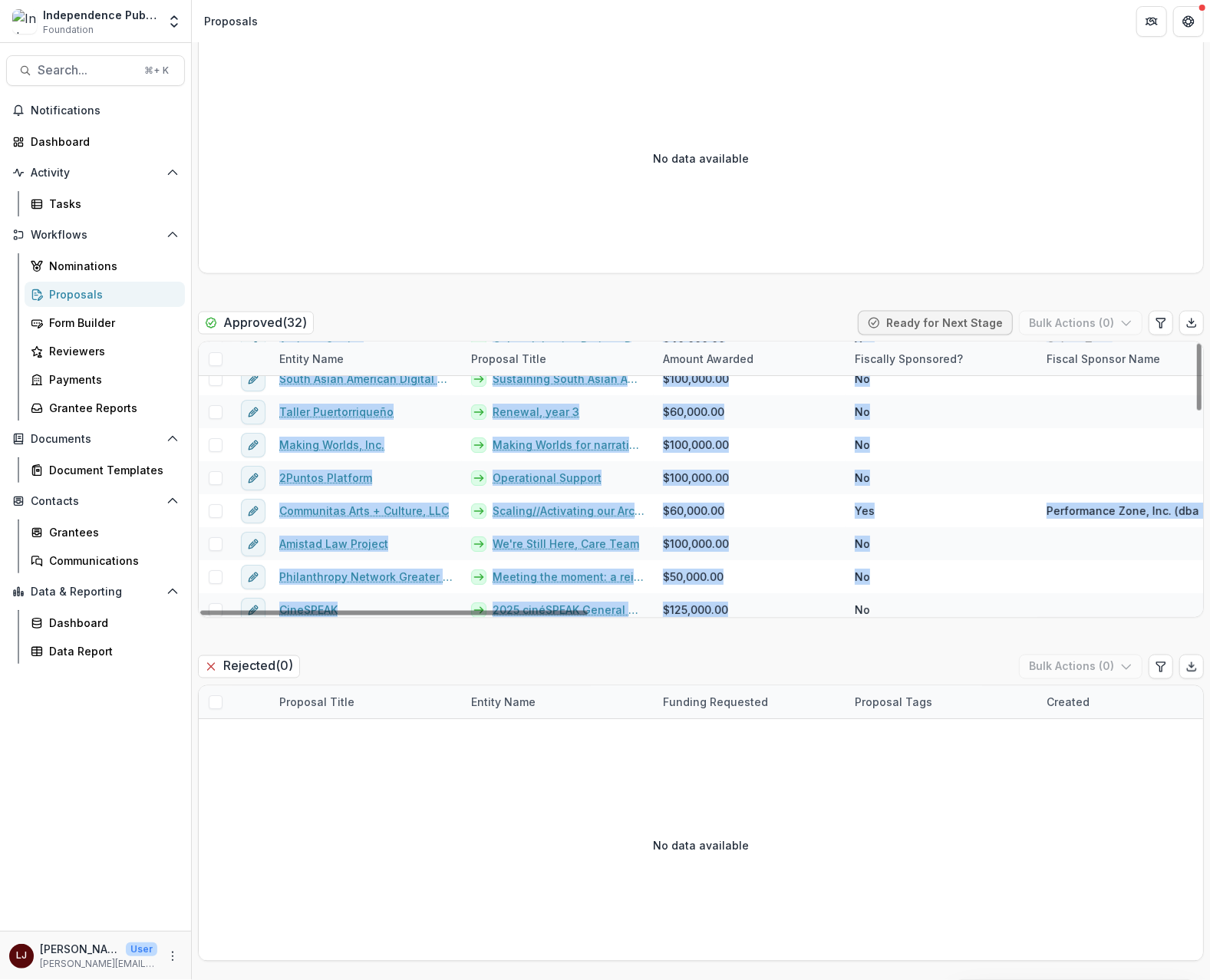
scroll to position [776, 0]
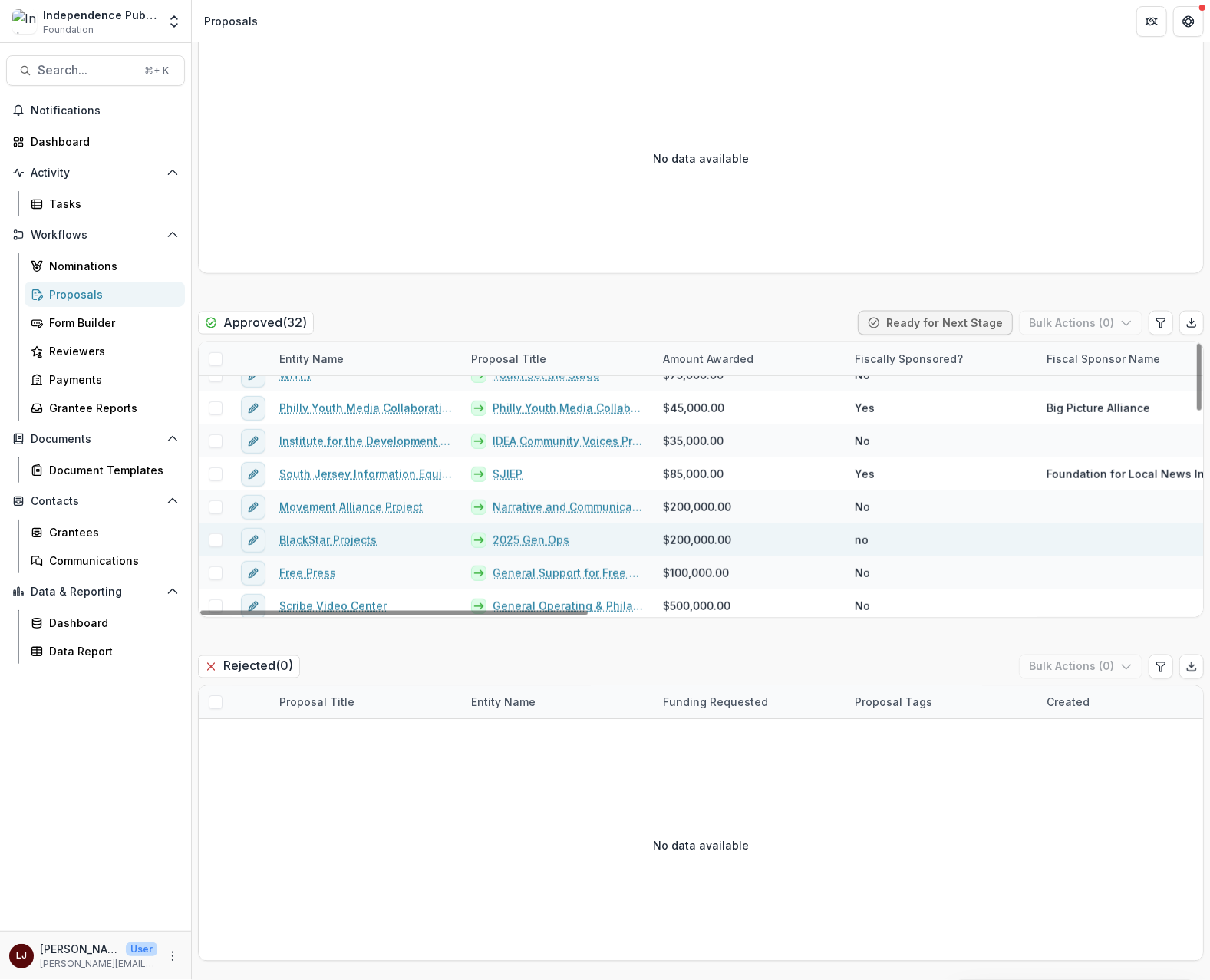
click at [873, 535] on div "no" at bounding box center [941, 540] width 191 height 33
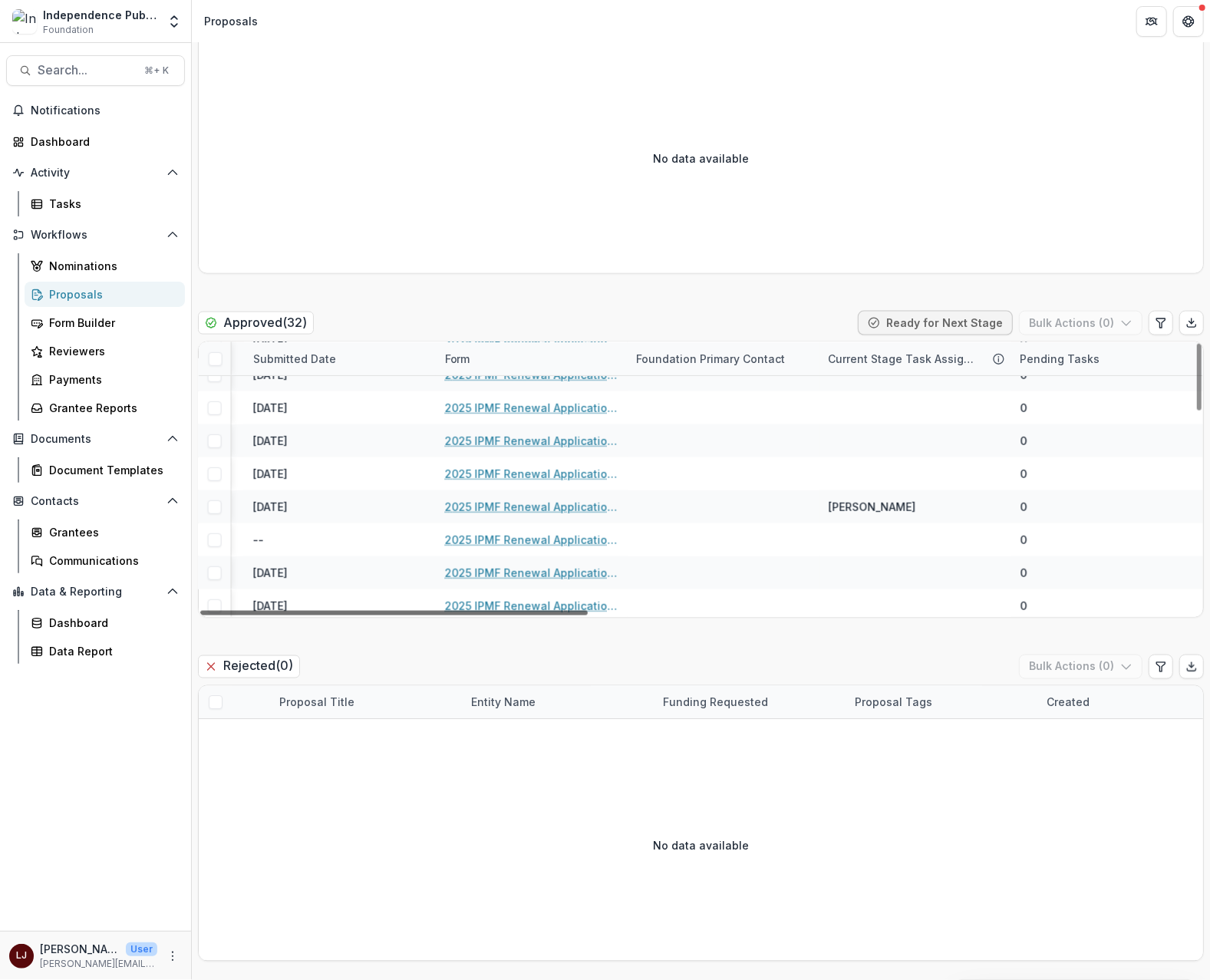
scroll to position [776, 120]
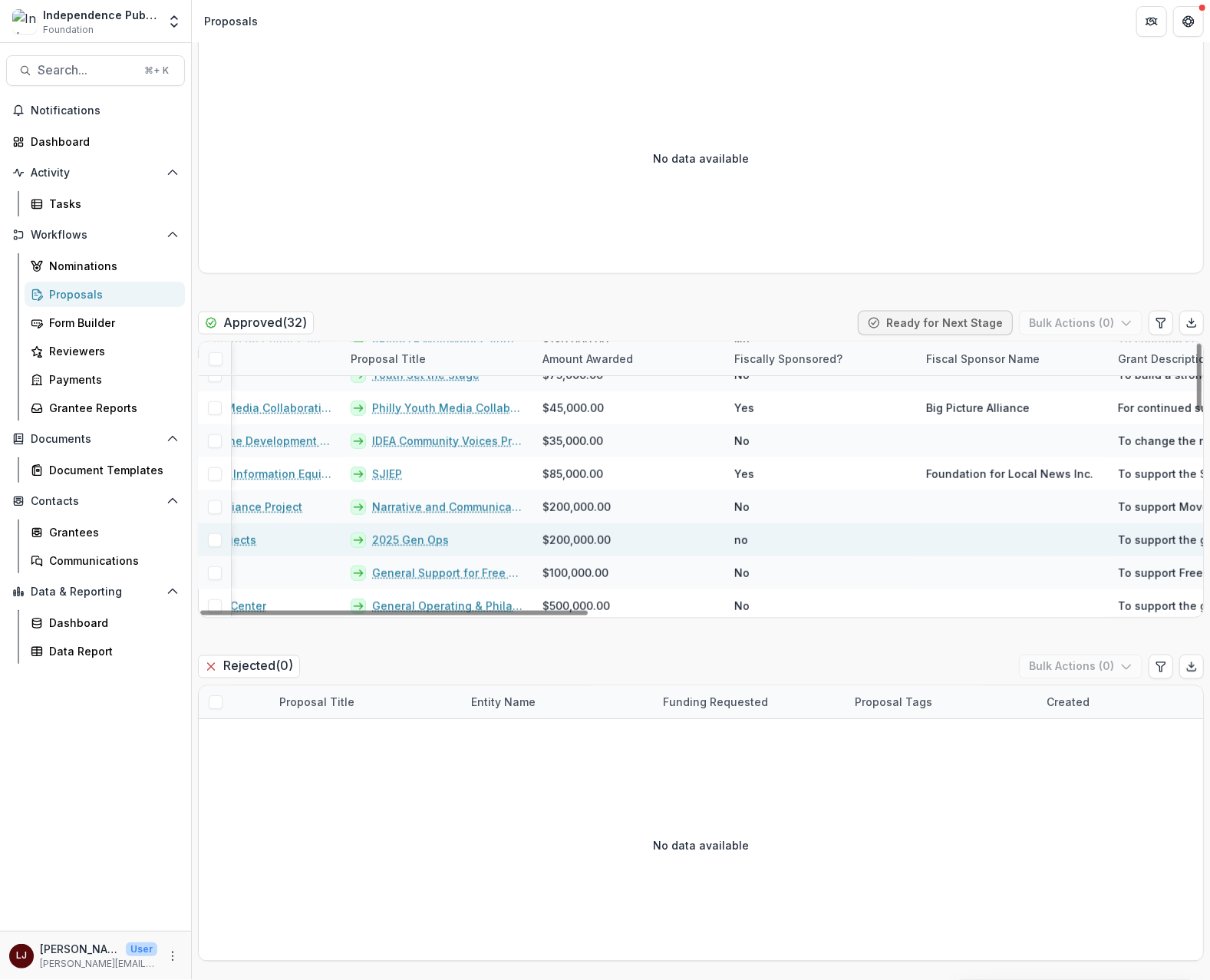
drag, startPoint x: 564, startPoint y: 614, endPoint x: 469, endPoint y: 548, distance: 115.7
click at [523, 611] on div at bounding box center [394, 613] width 388 height 5
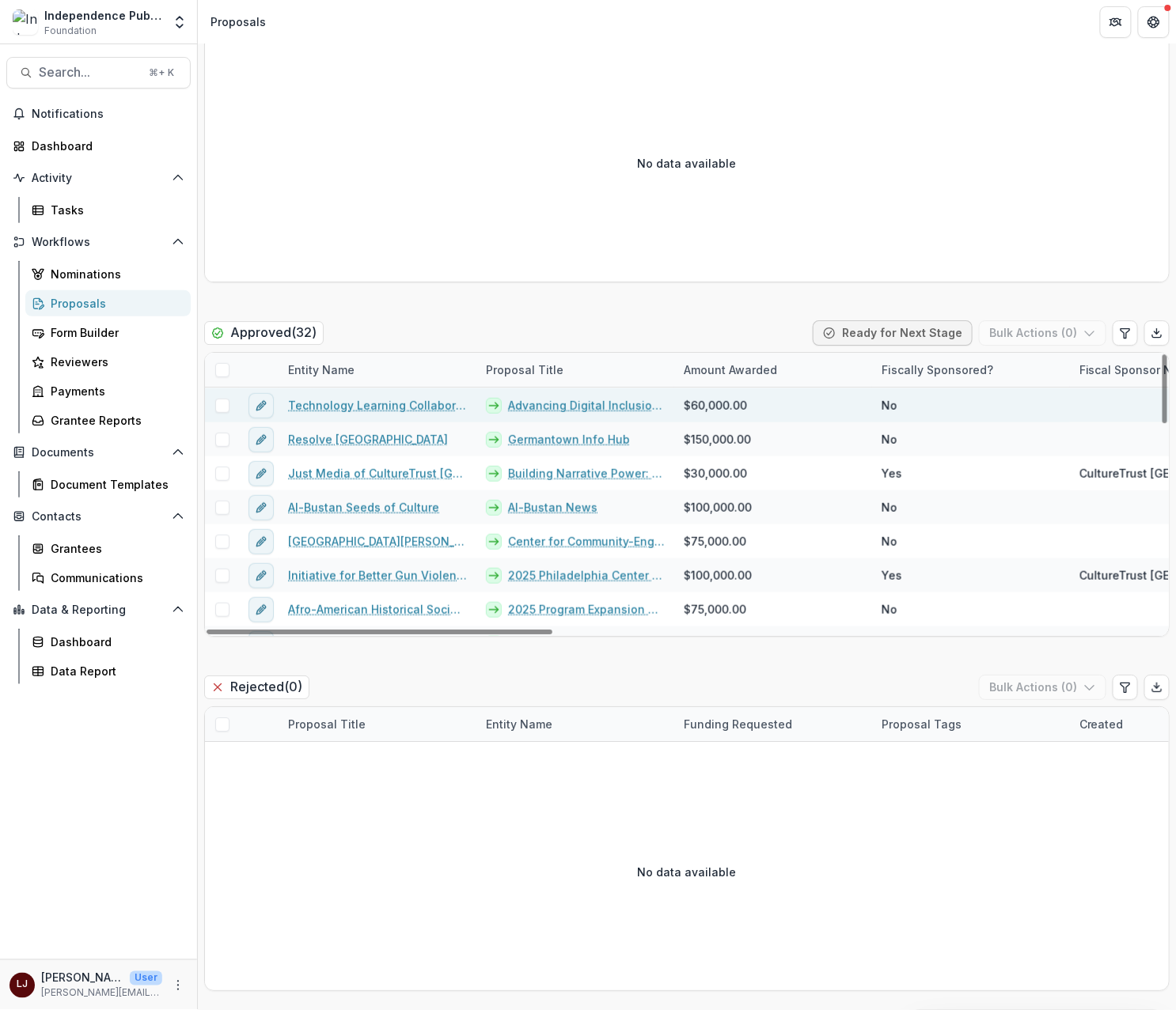
scroll to position [0, 0]
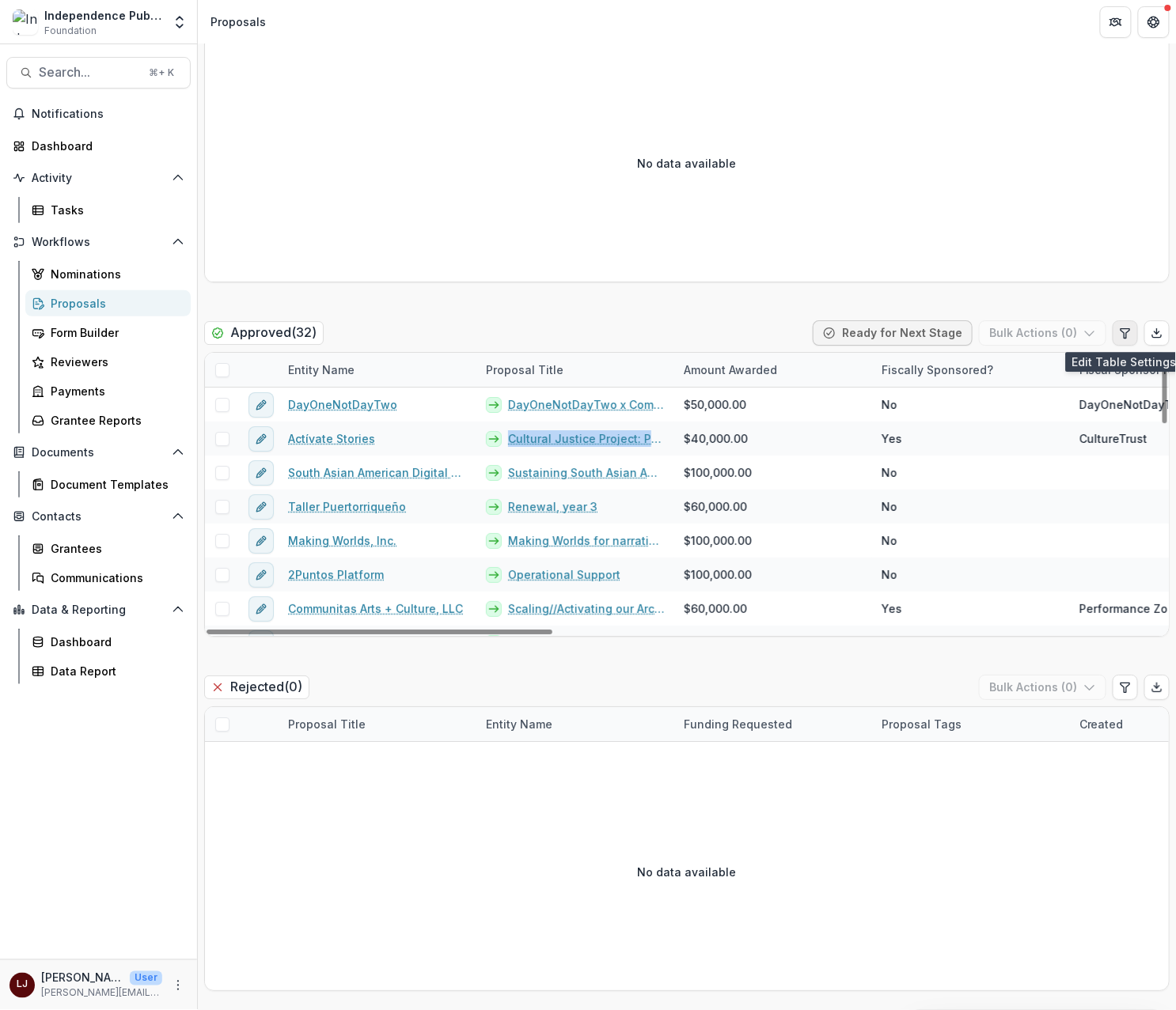
click at [1120, 329] on icon "Edit table settings" at bounding box center [1124, 332] width 8 height 9
select select "******"
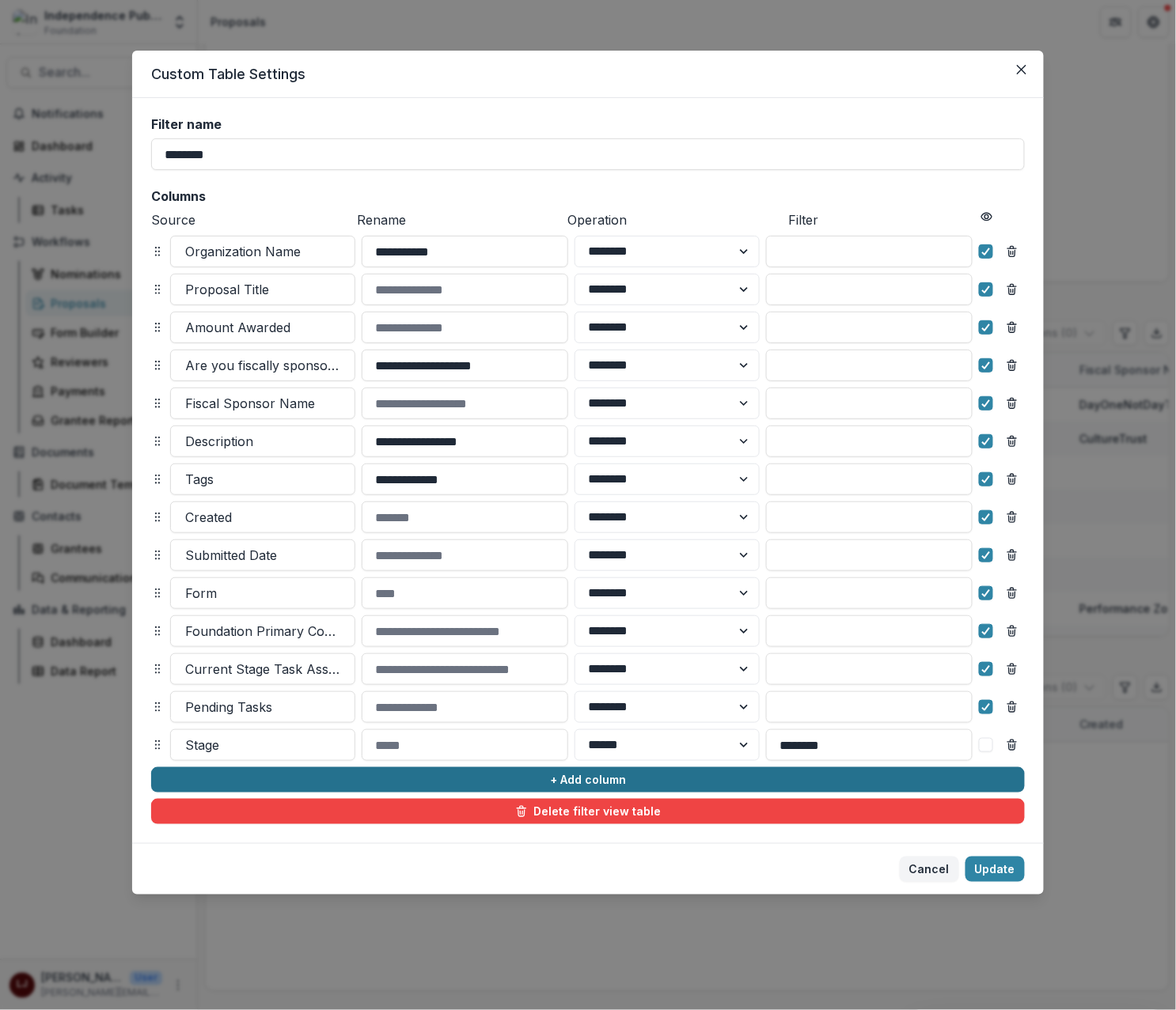
click at [561, 780] on button "+ Add column" at bounding box center [587, 779] width 874 height 25
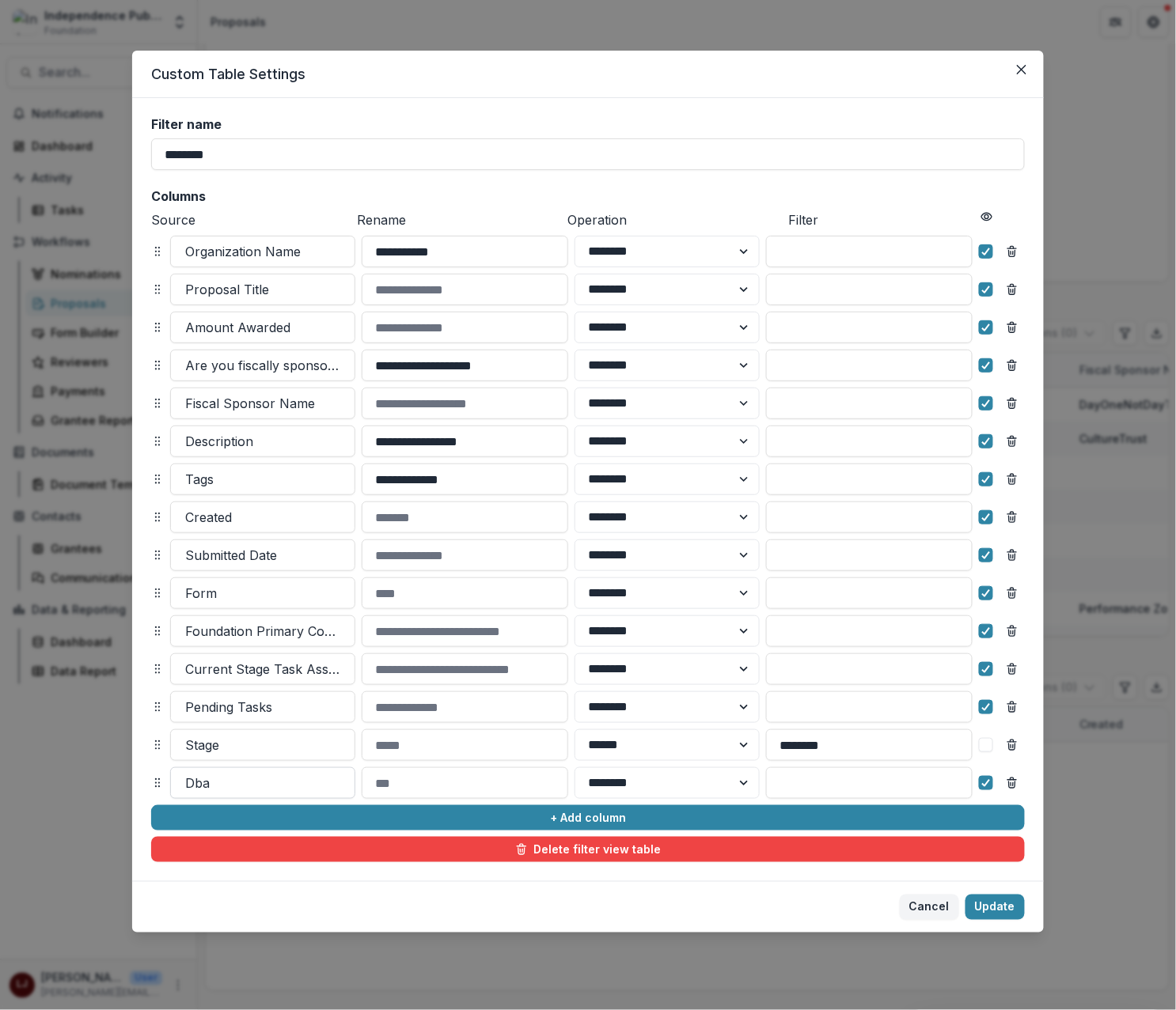
click at [277, 784] on div at bounding box center [262, 783] width 155 height 22
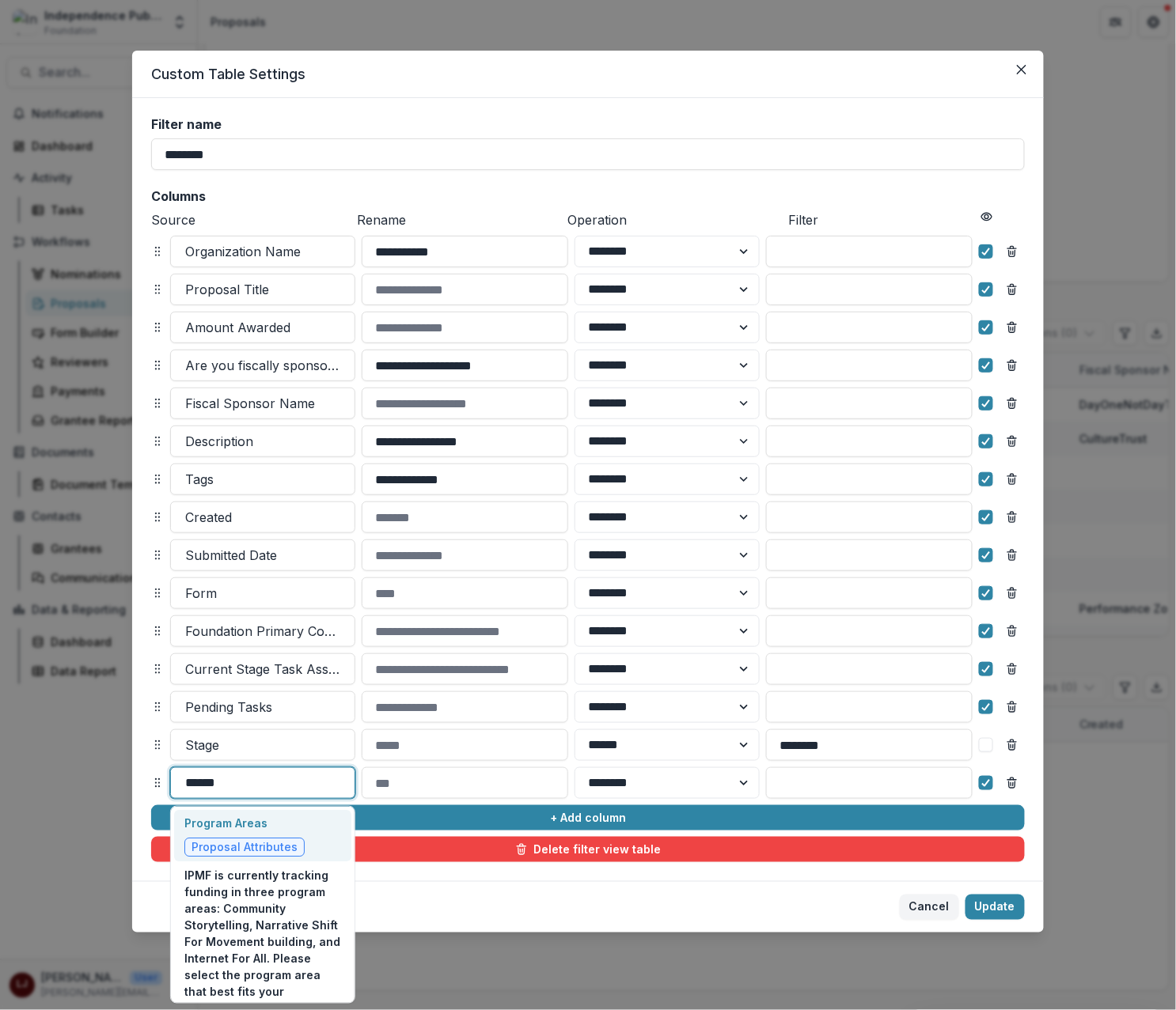
type input "*******"
click at [257, 828] on p "Program Areas" at bounding box center [244, 823] width 120 height 17
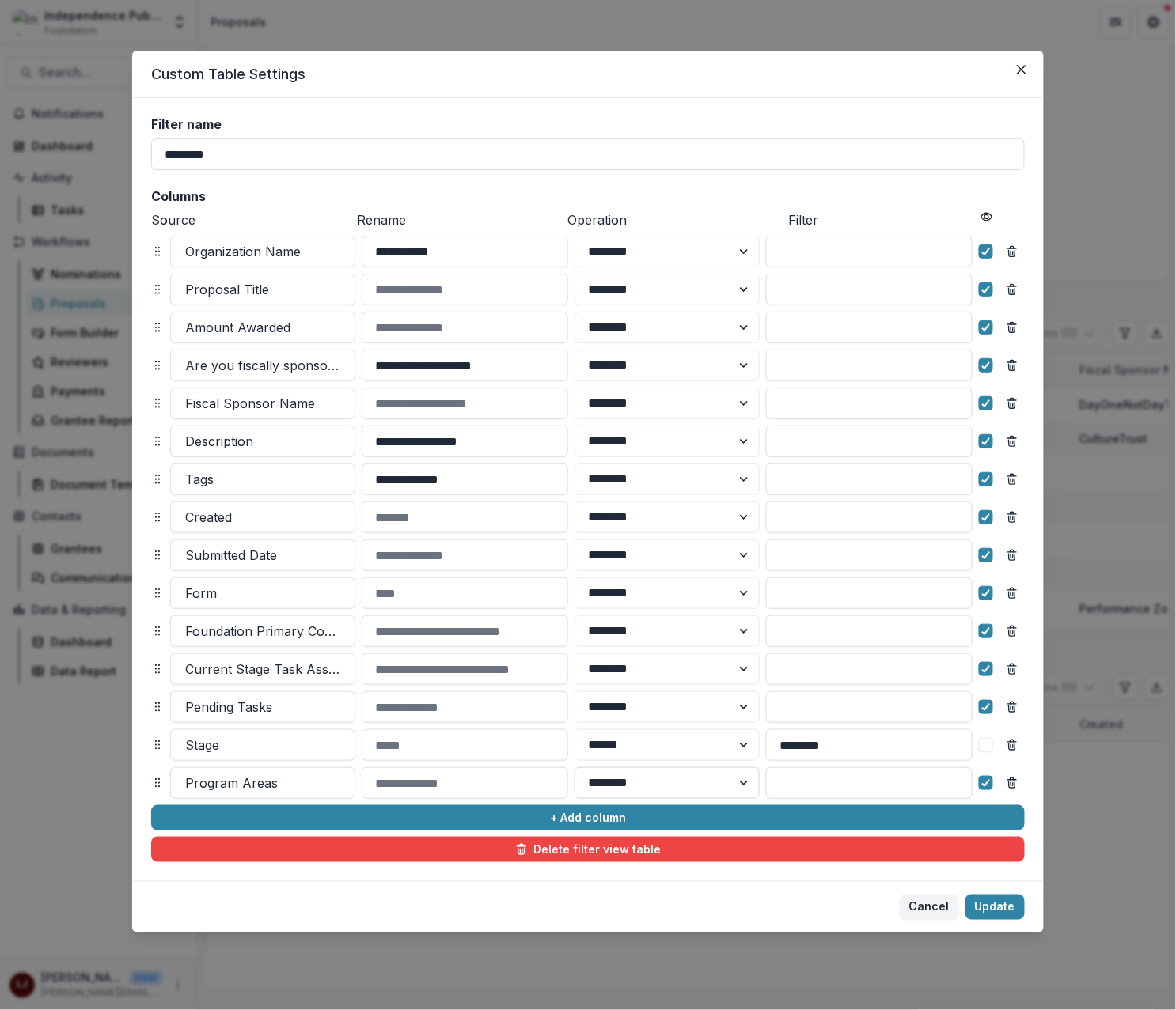
click at [656, 778] on select "******** ******" at bounding box center [667, 783] width 185 height 32
click at [575, 767] on select "******** ******" at bounding box center [667, 783] width 185 height 32
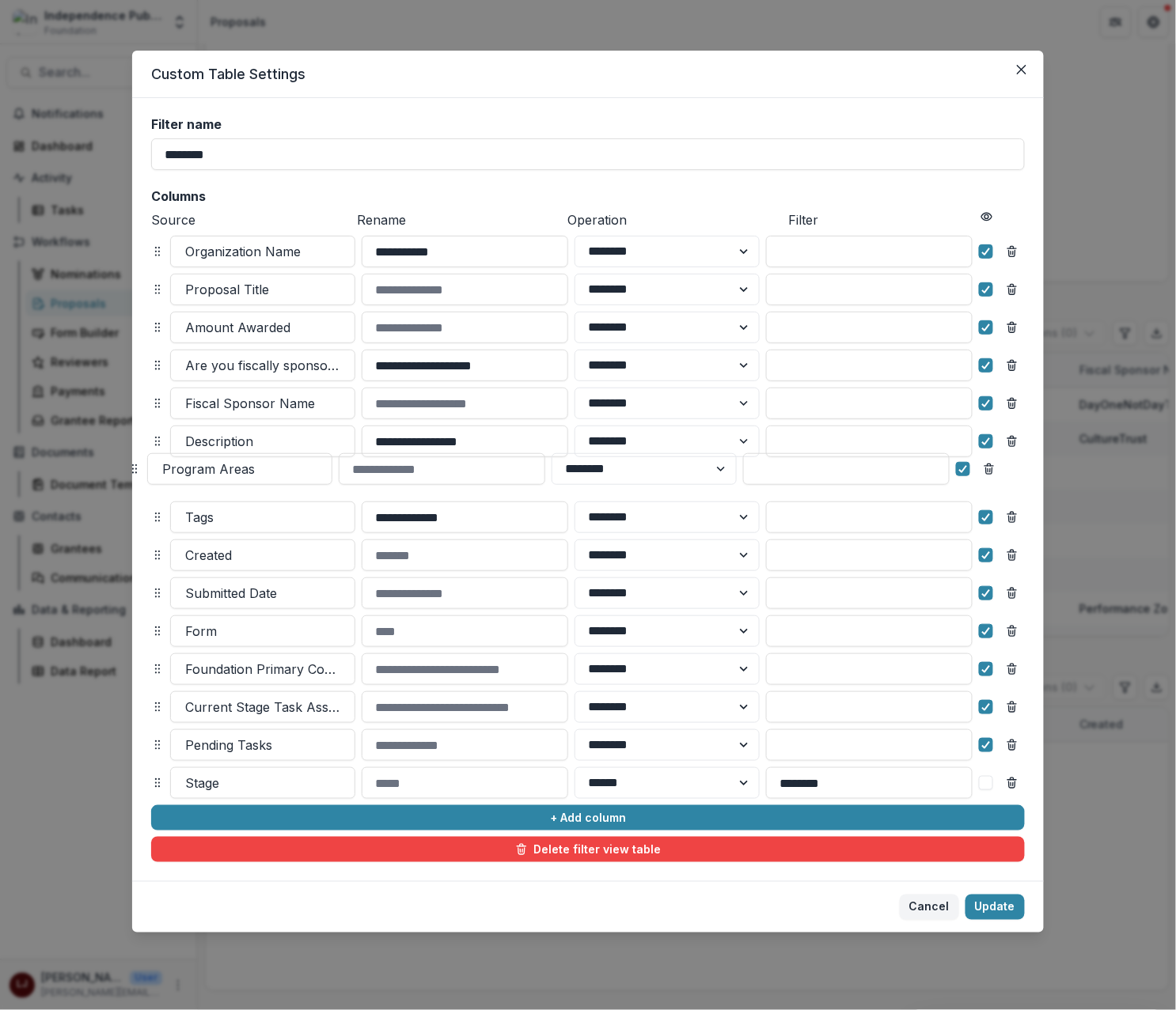
drag, startPoint x: 155, startPoint y: 783, endPoint x: 132, endPoint y: 468, distance: 315.8
click at [133, 469] on circle at bounding box center [133, 469] width 1 height 1
select select "******"
click at [999, 908] on button "Update" at bounding box center [994, 907] width 59 height 25
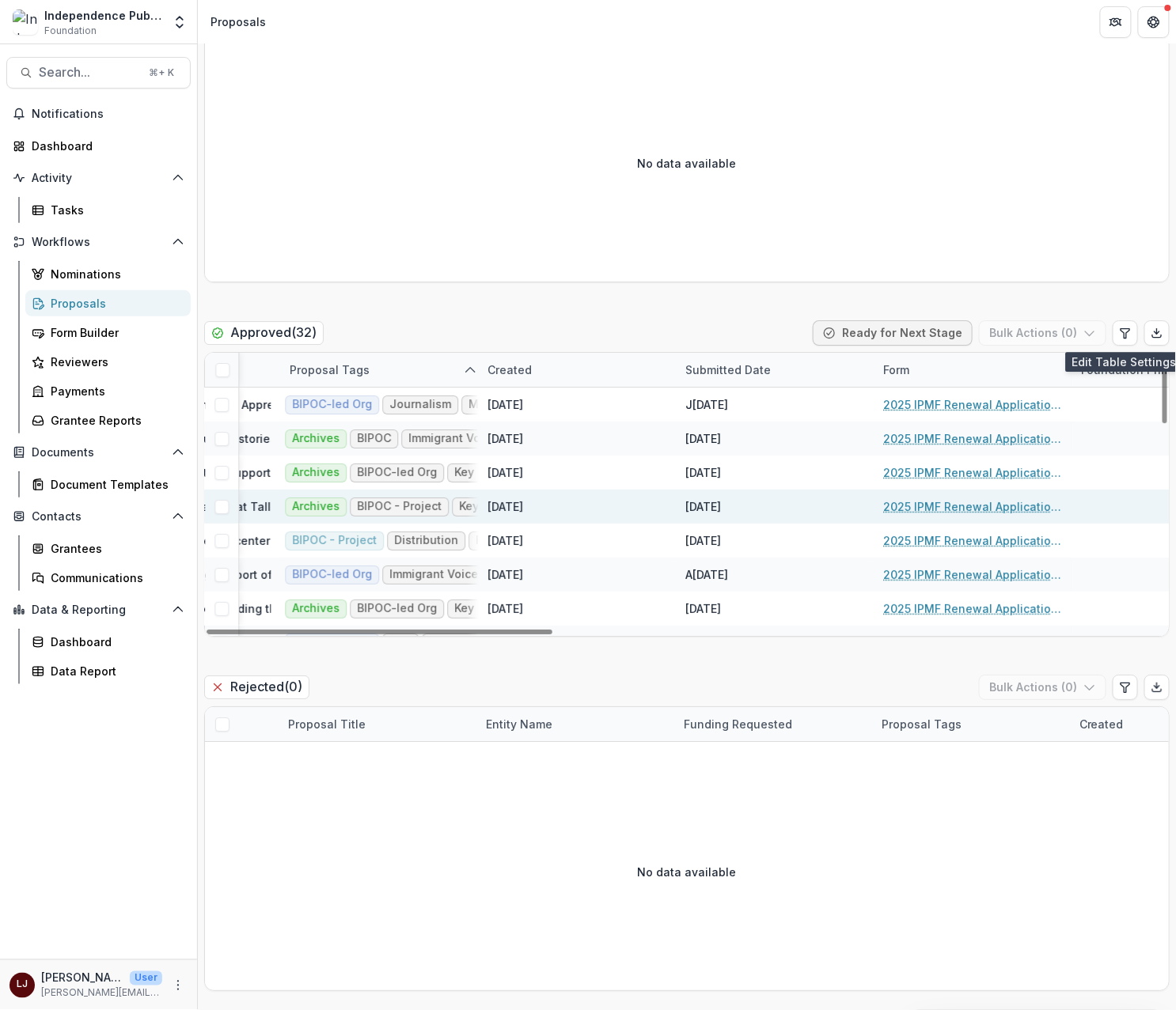
scroll to position [0, 1180]
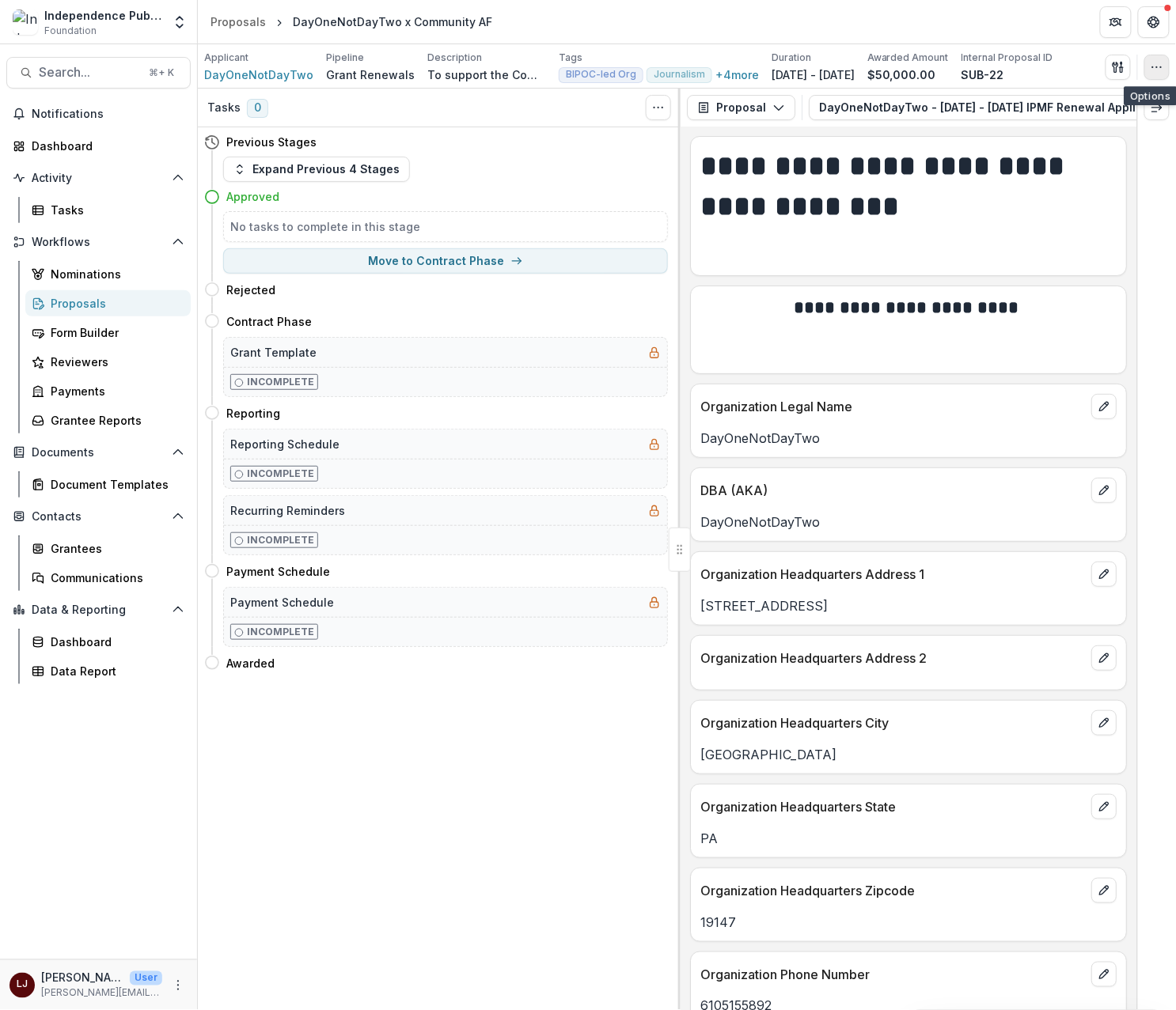
click at [1147, 70] on button "button" at bounding box center [1157, 67] width 25 height 25
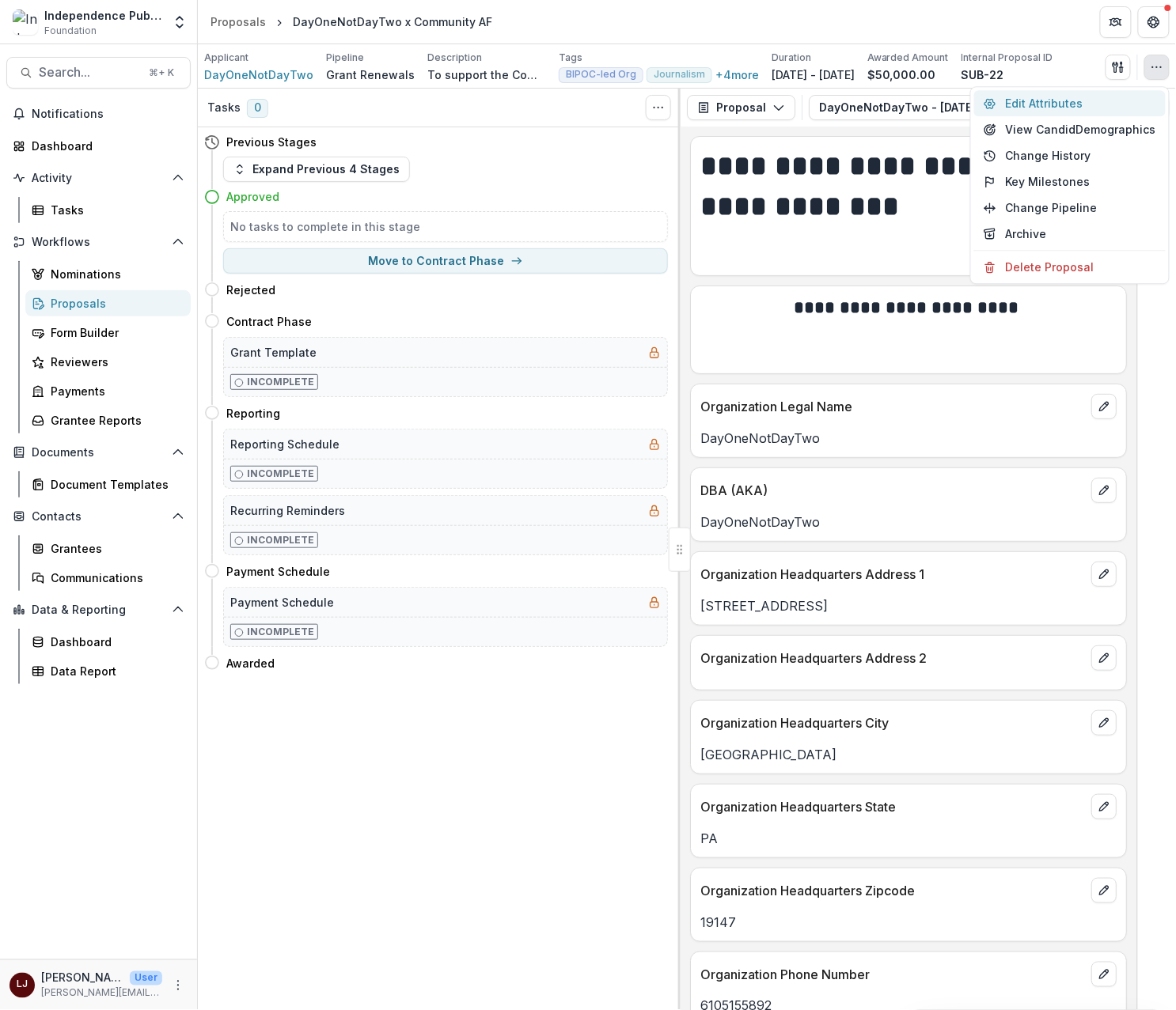
click at [1087, 98] on button "Edit Attributes" at bounding box center [1069, 102] width 192 height 26
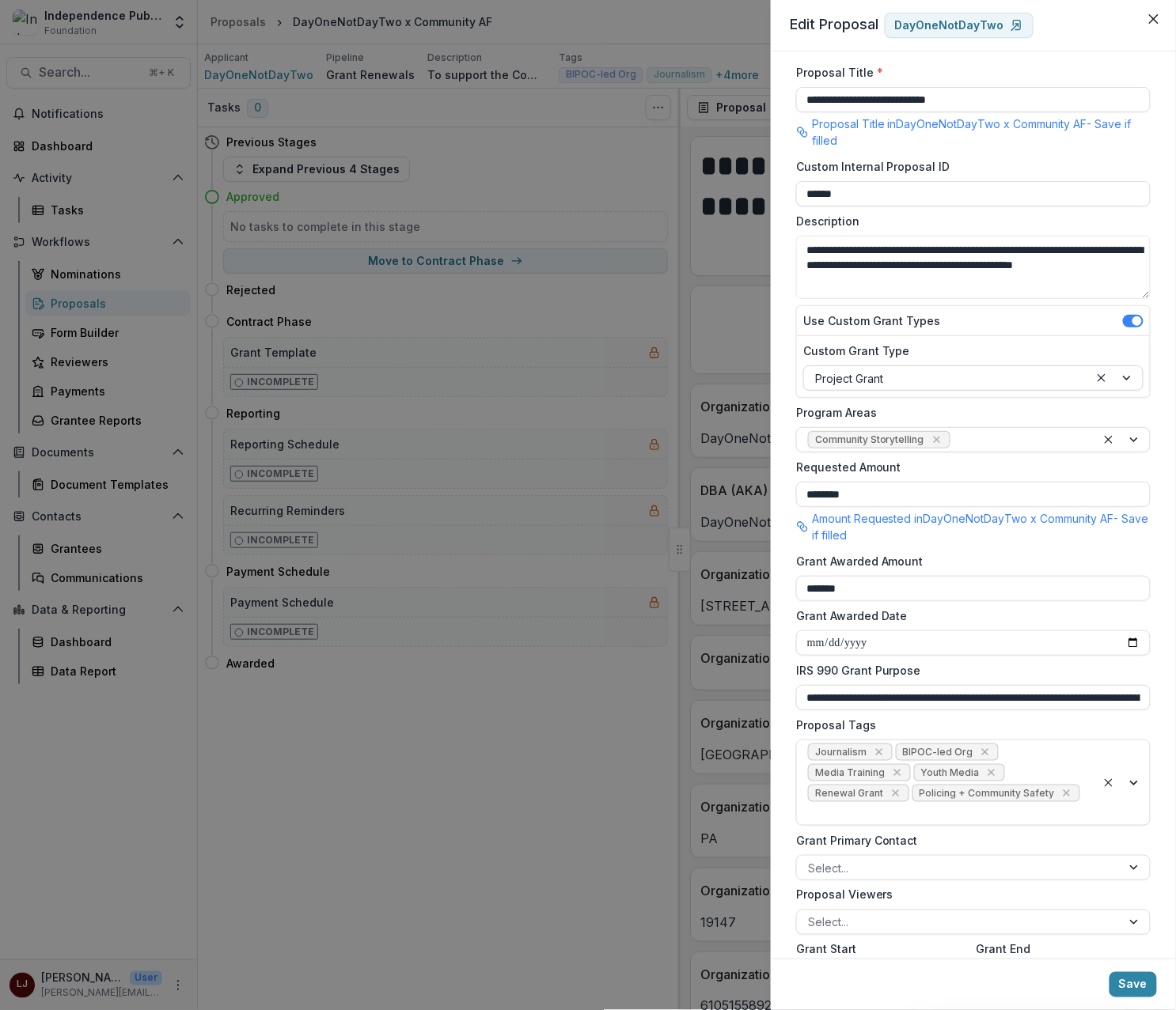
scroll to position [32, 0]
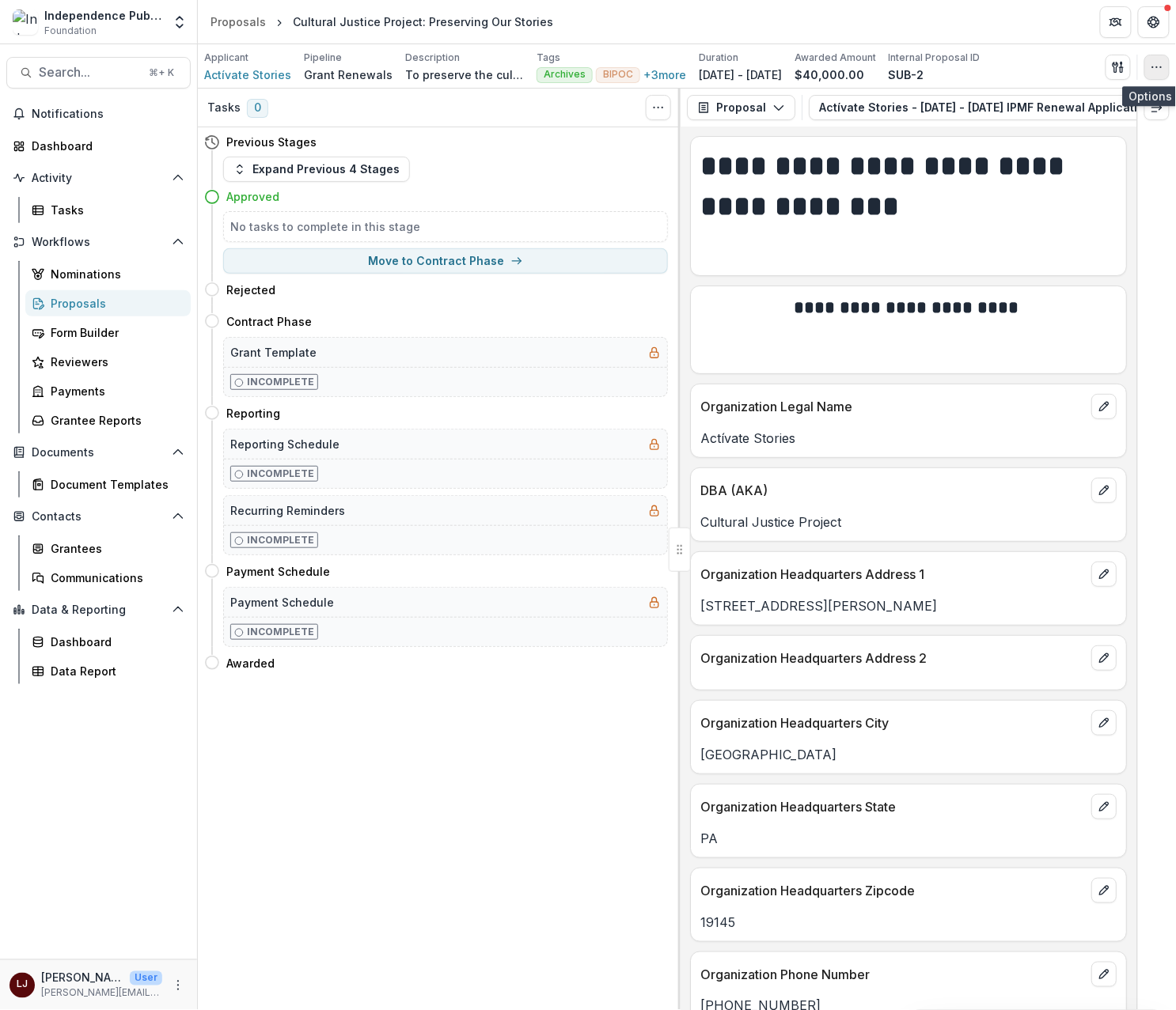
click at [1161, 71] on icon "button" at bounding box center [1156, 67] width 12 height 12
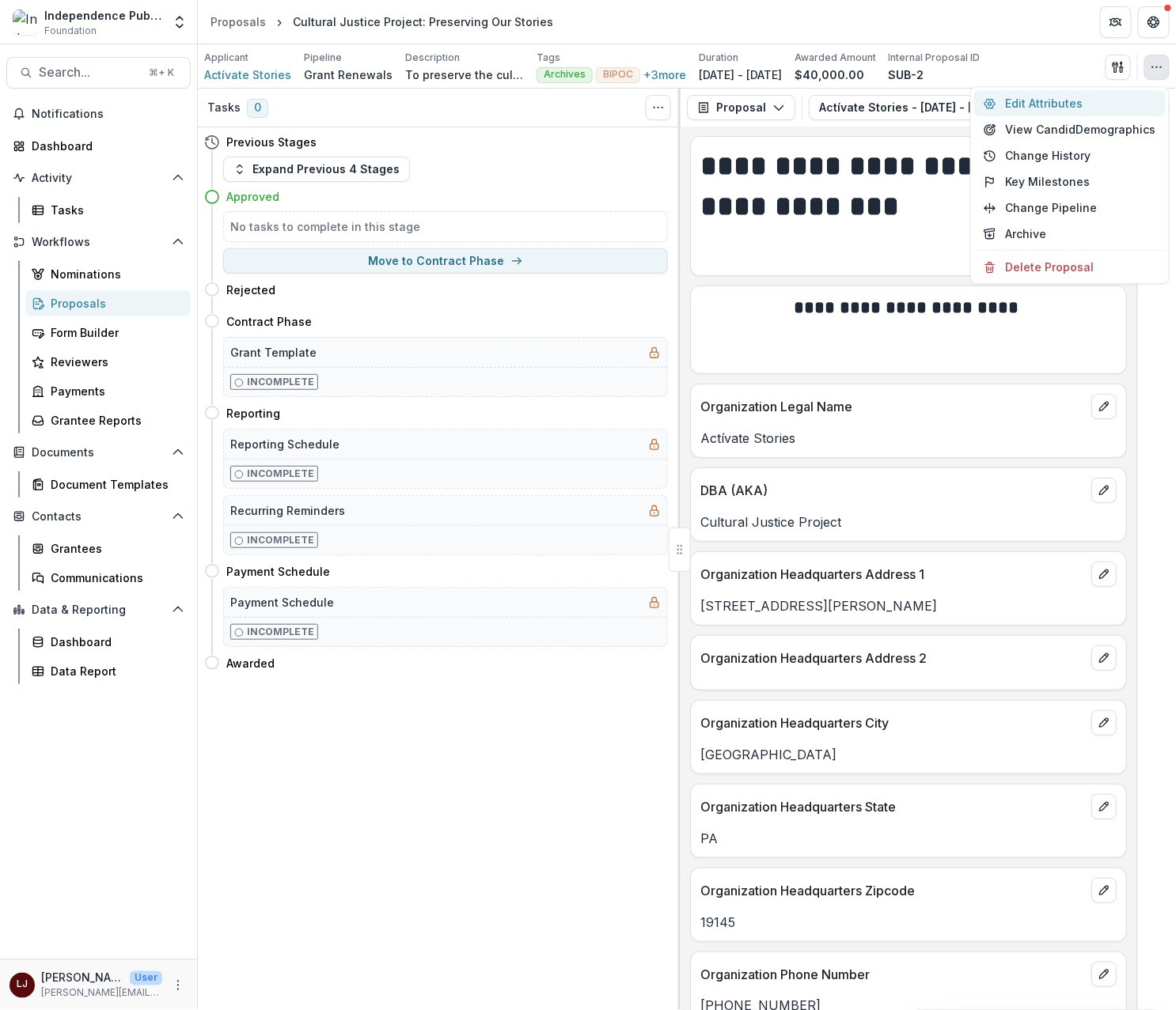
click at [1094, 104] on button "Edit Attributes" at bounding box center [1069, 102] width 192 height 26
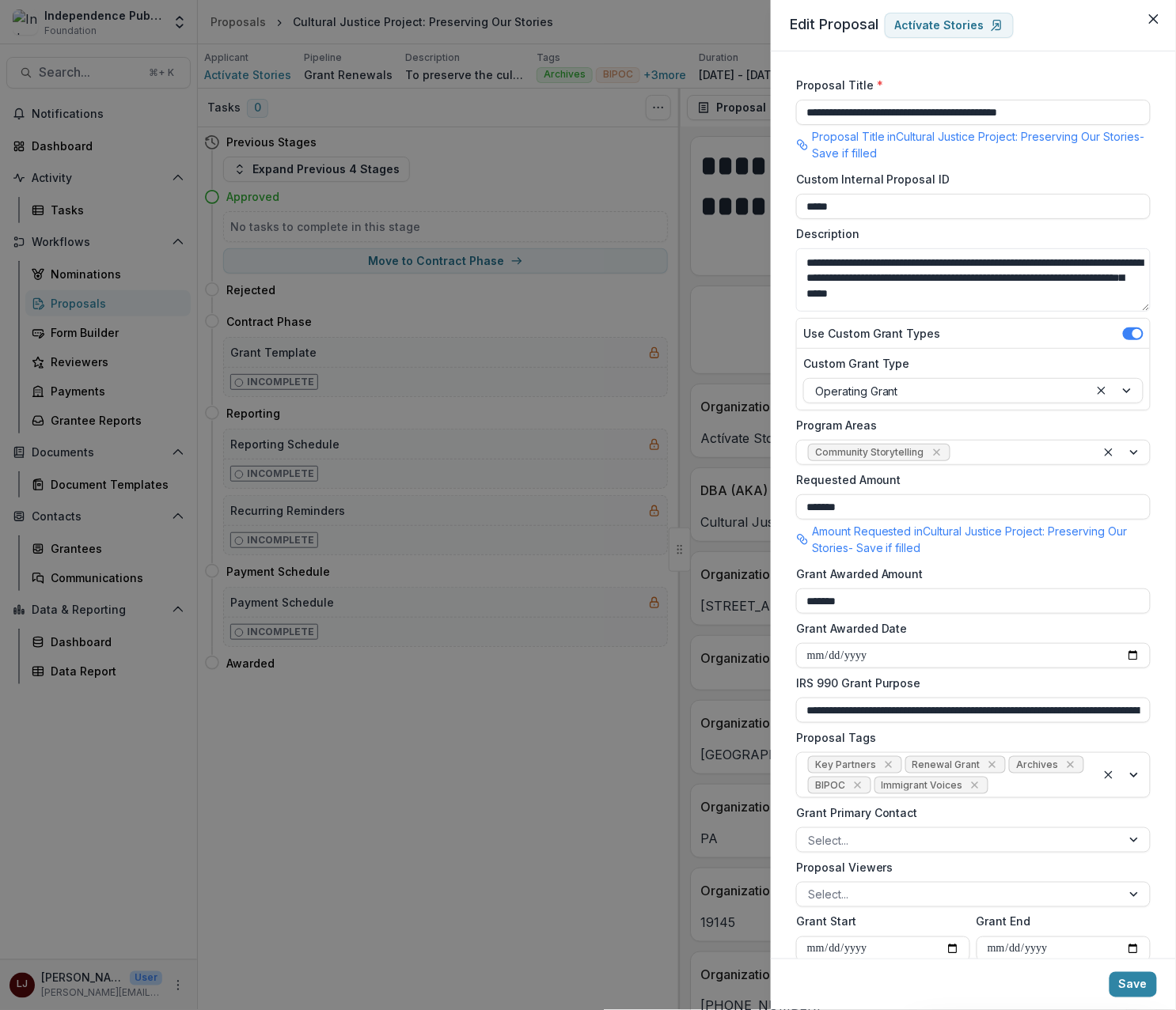
click at [556, 170] on div "**********" at bounding box center [588, 505] width 1176 height 1010
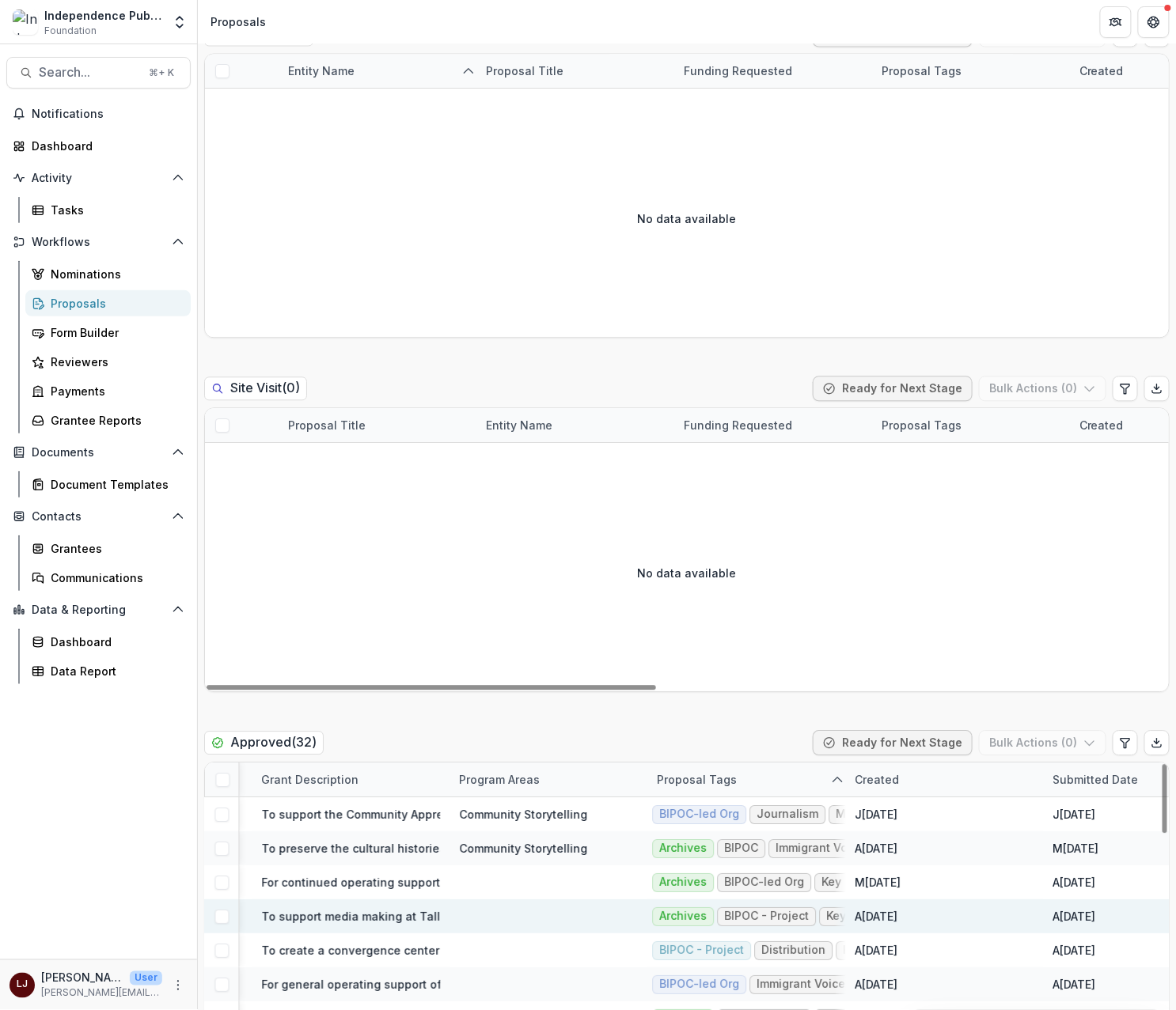
scroll to position [1209, 0]
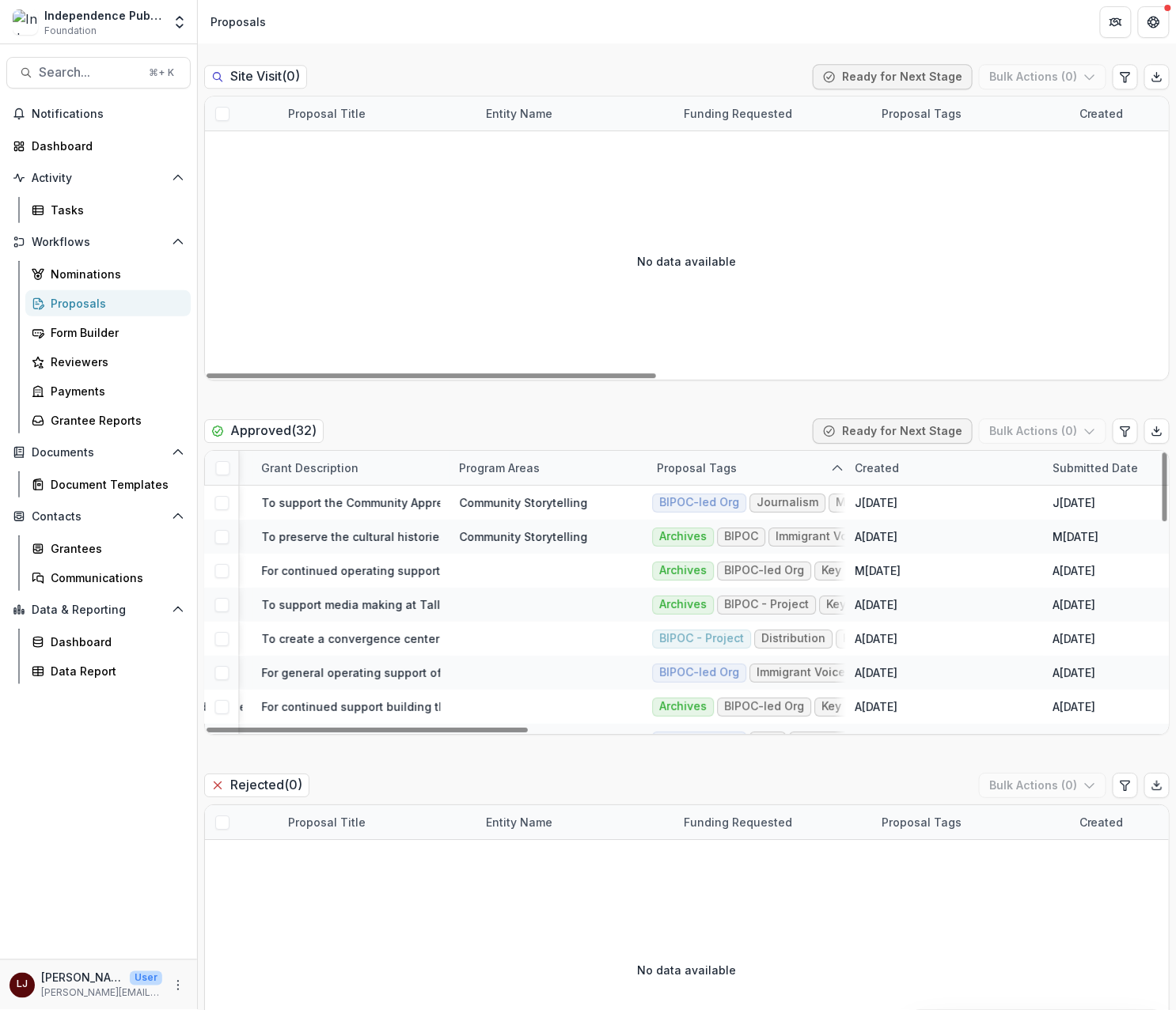
click at [514, 466] on div "Program Areas" at bounding box center [500, 468] width 100 height 17
click at [537, 540] on span "Sort Ascending" at bounding box center [524, 537] width 84 height 13
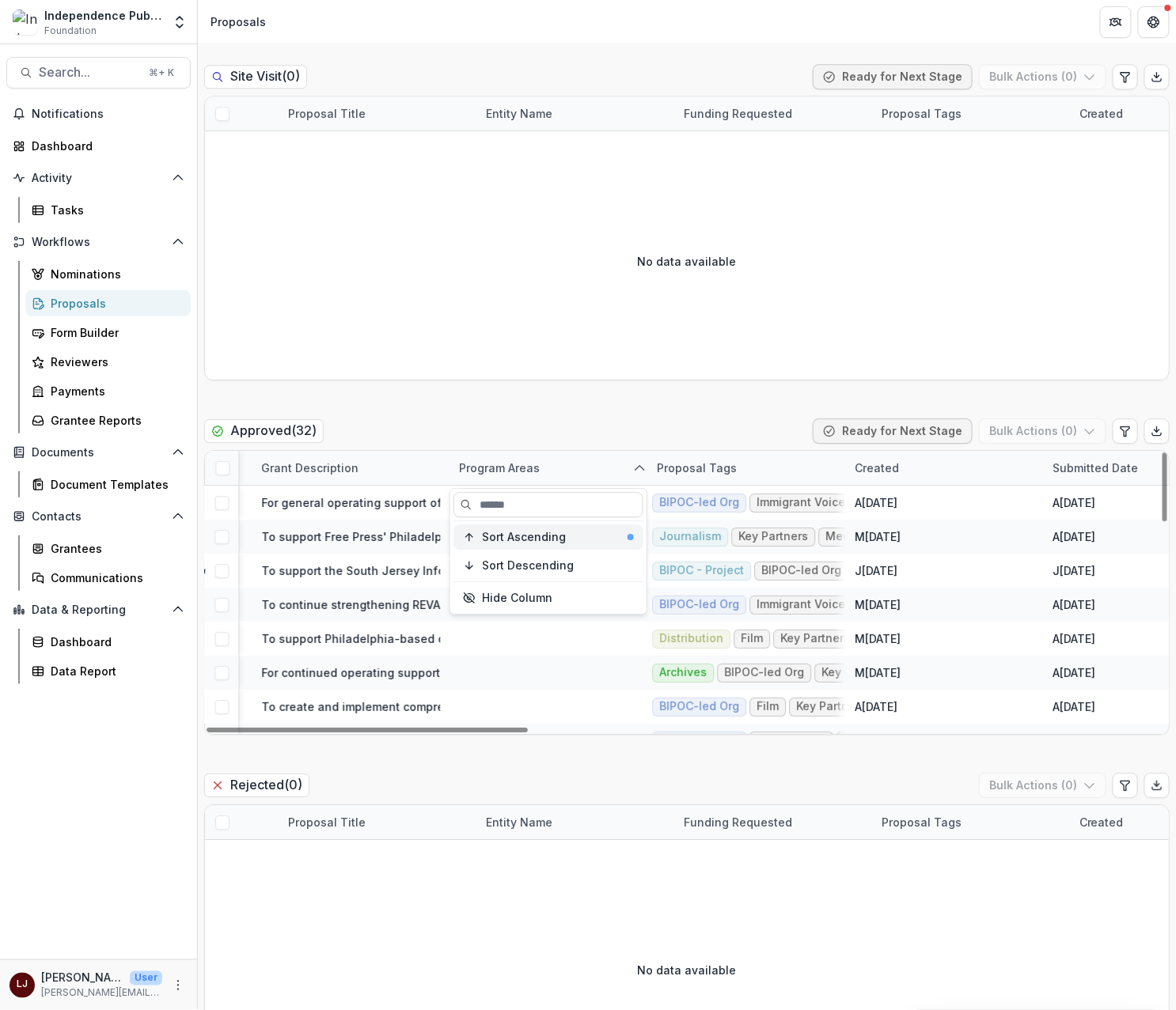
click at [528, 543] on span "Sort Ascending" at bounding box center [524, 537] width 84 height 13
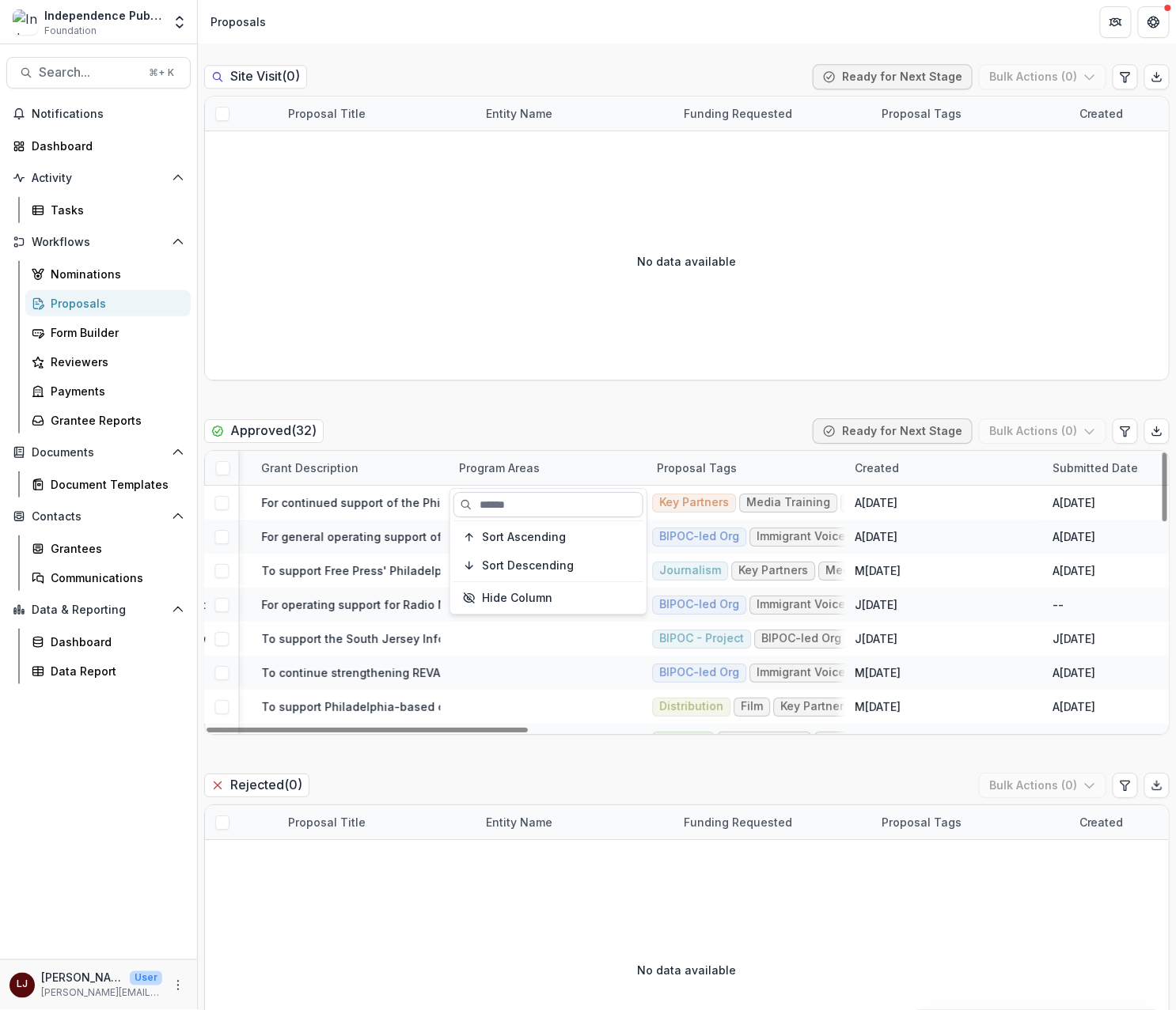
click at [518, 530] on span "Sort Ascending" at bounding box center [524, 537] width 84 height 13
click at [523, 453] on div "Program Areas" at bounding box center [548, 467] width 197 height 34
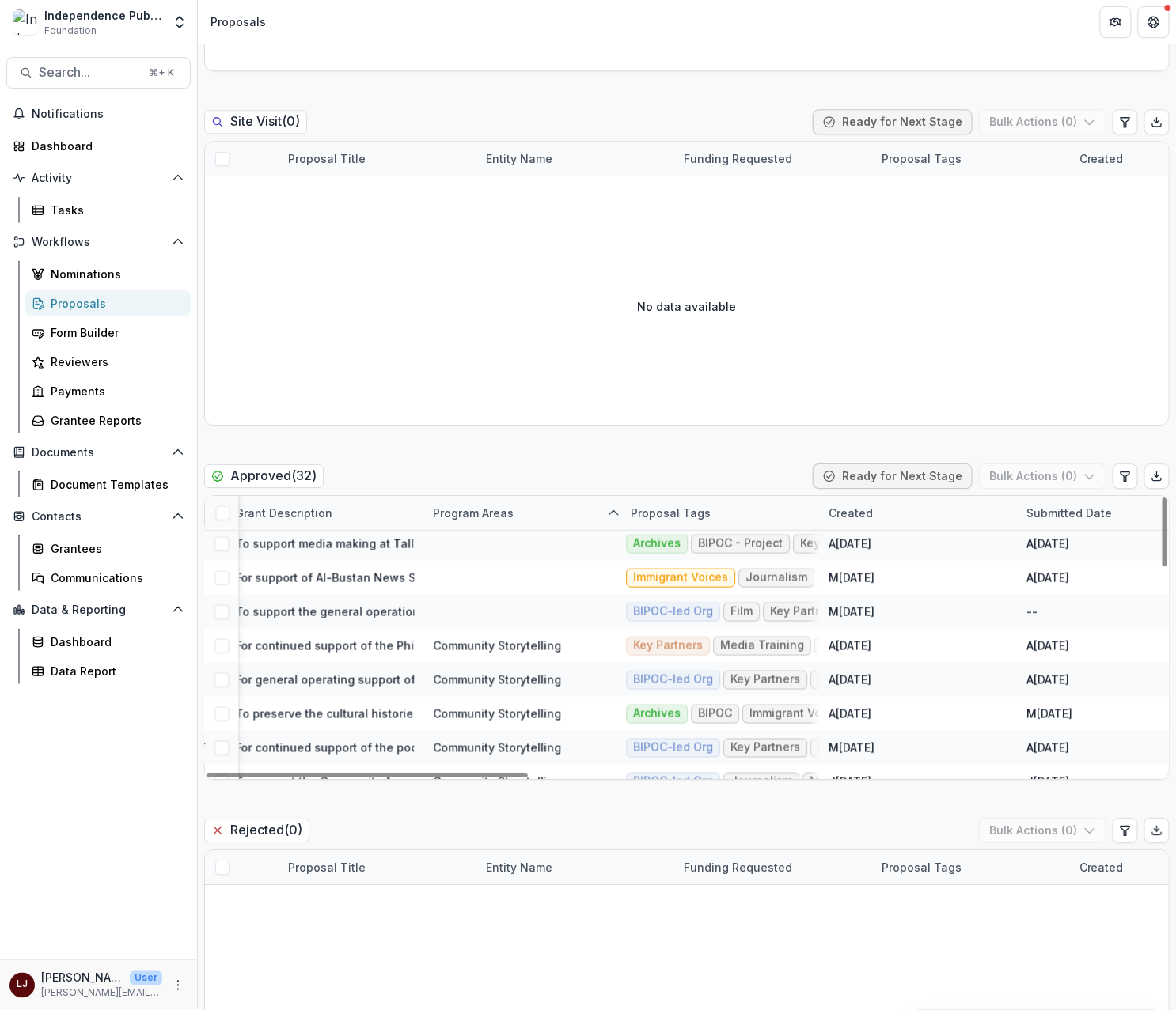
scroll to position [650, 1039]
click at [486, 515] on div "Program Areas" at bounding box center [476, 513] width 100 height 17
click at [516, 605] on span "Sort Descending" at bounding box center [505, 611] width 92 height 13
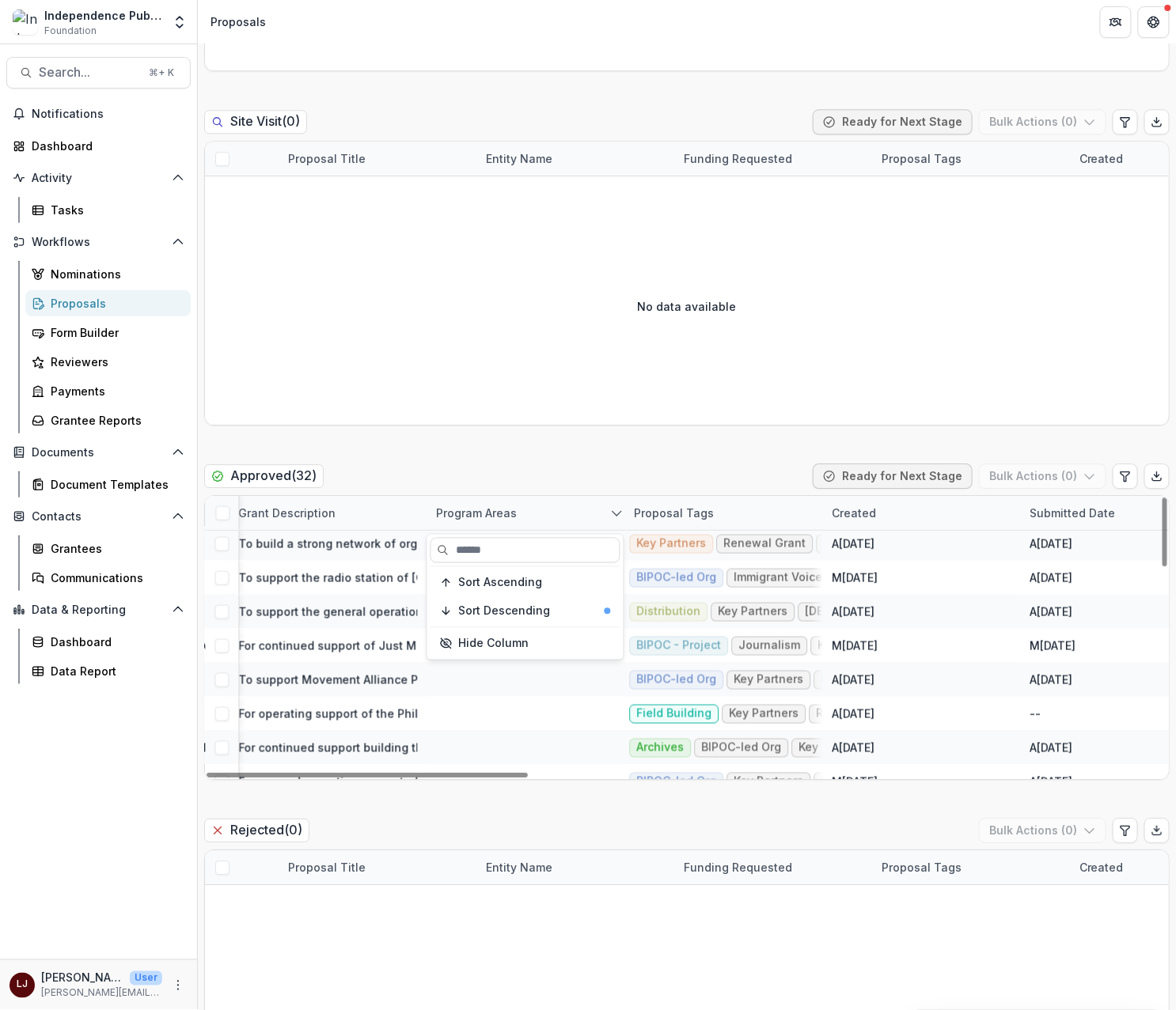
click at [529, 509] on div "Program Areas" at bounding box center [525, 513] width 197 height 34
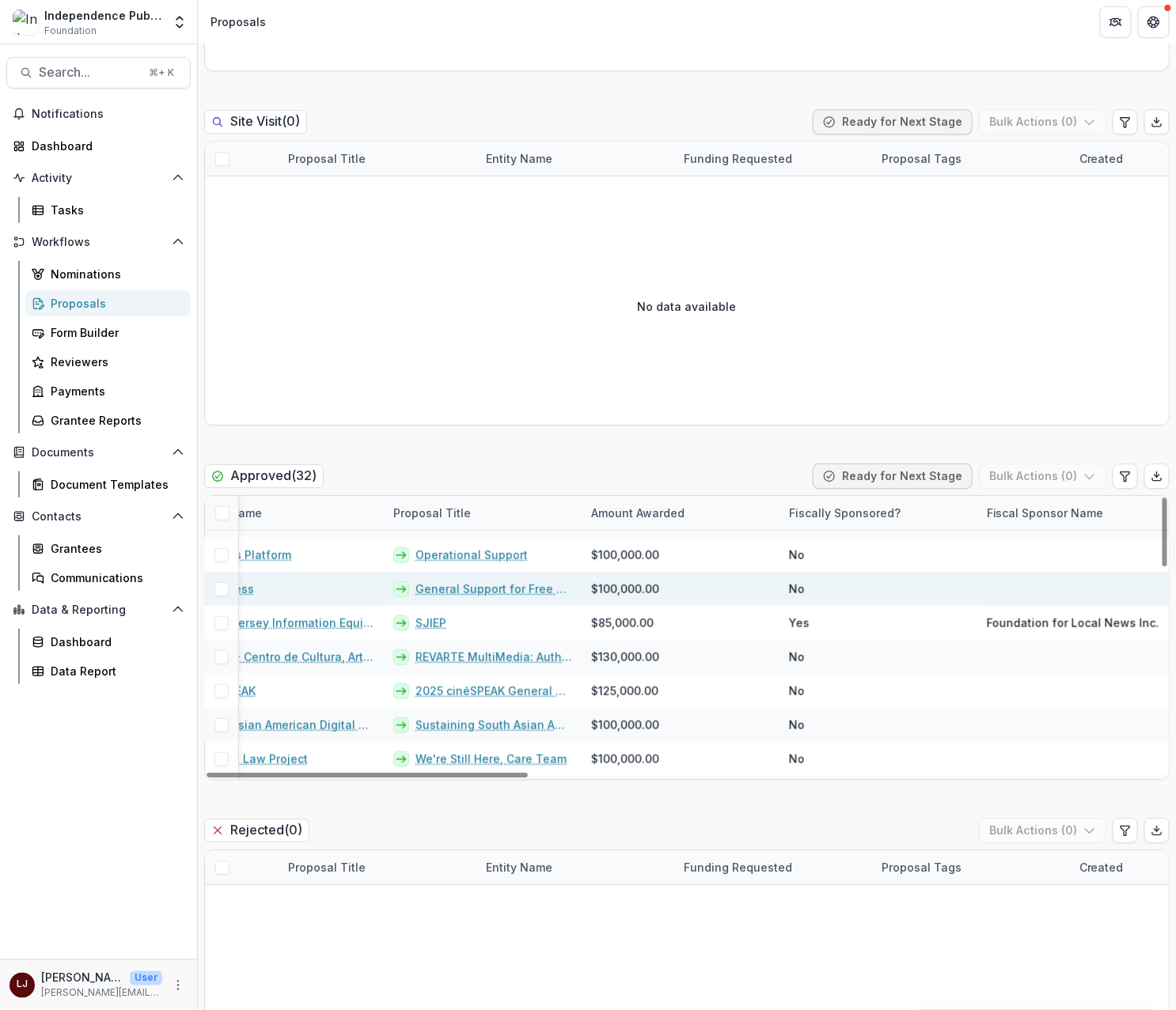
scroll to position [342, 92]
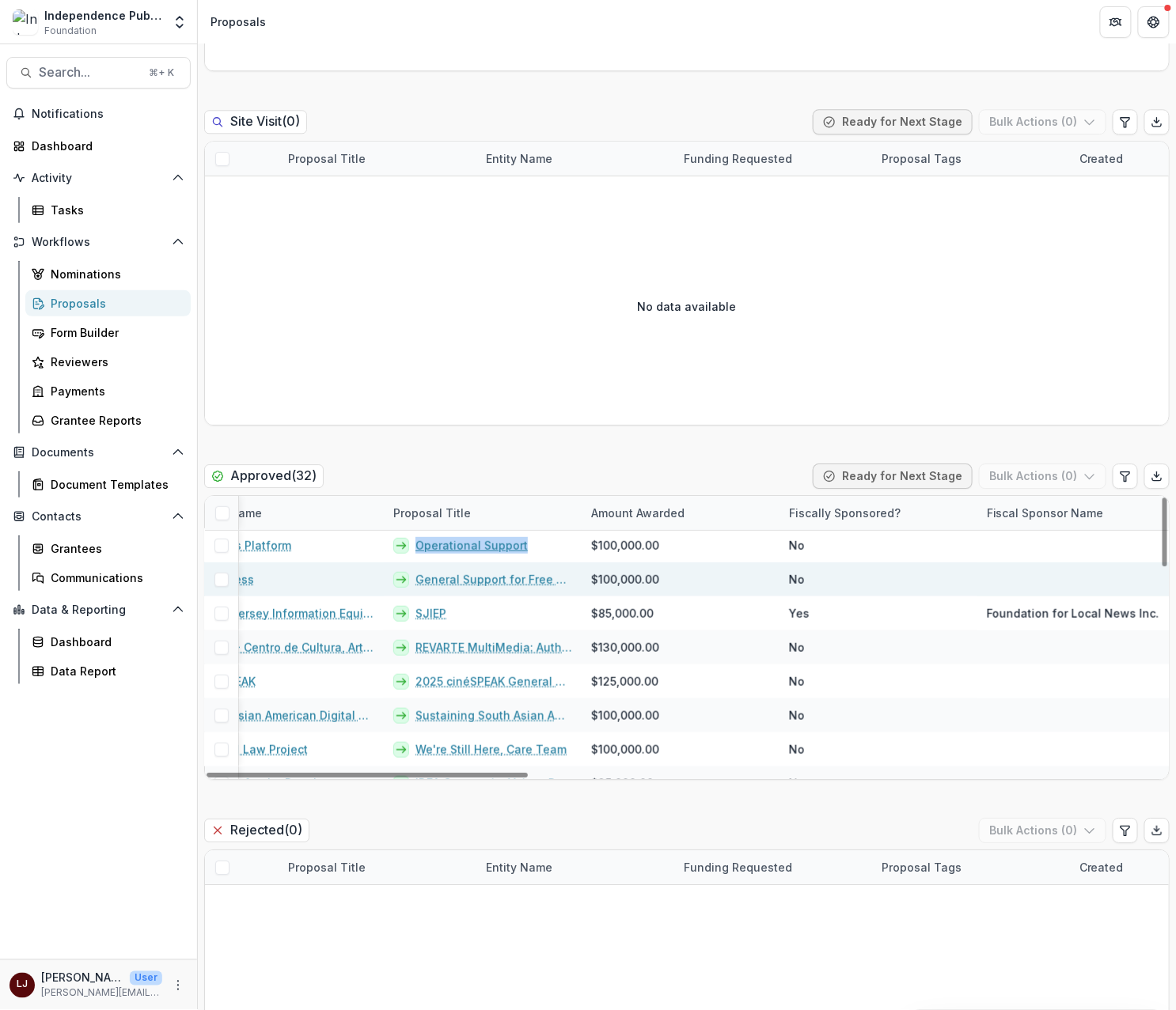
drag, startPoint x: 469, startPoint y: 548, endPoint x: 458, endPoint y: 580, distance: 33.8
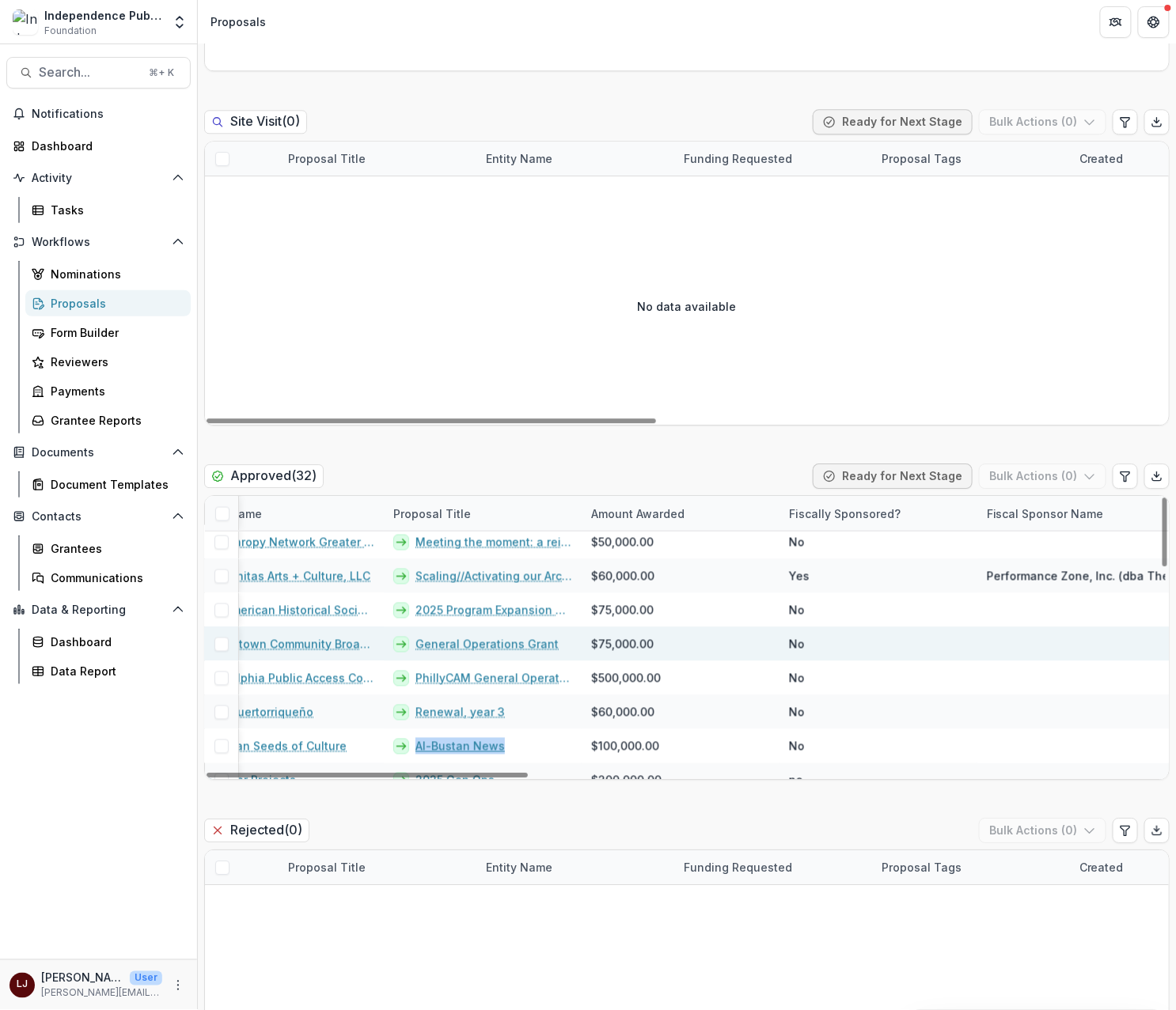
scroll to position [840, 92]
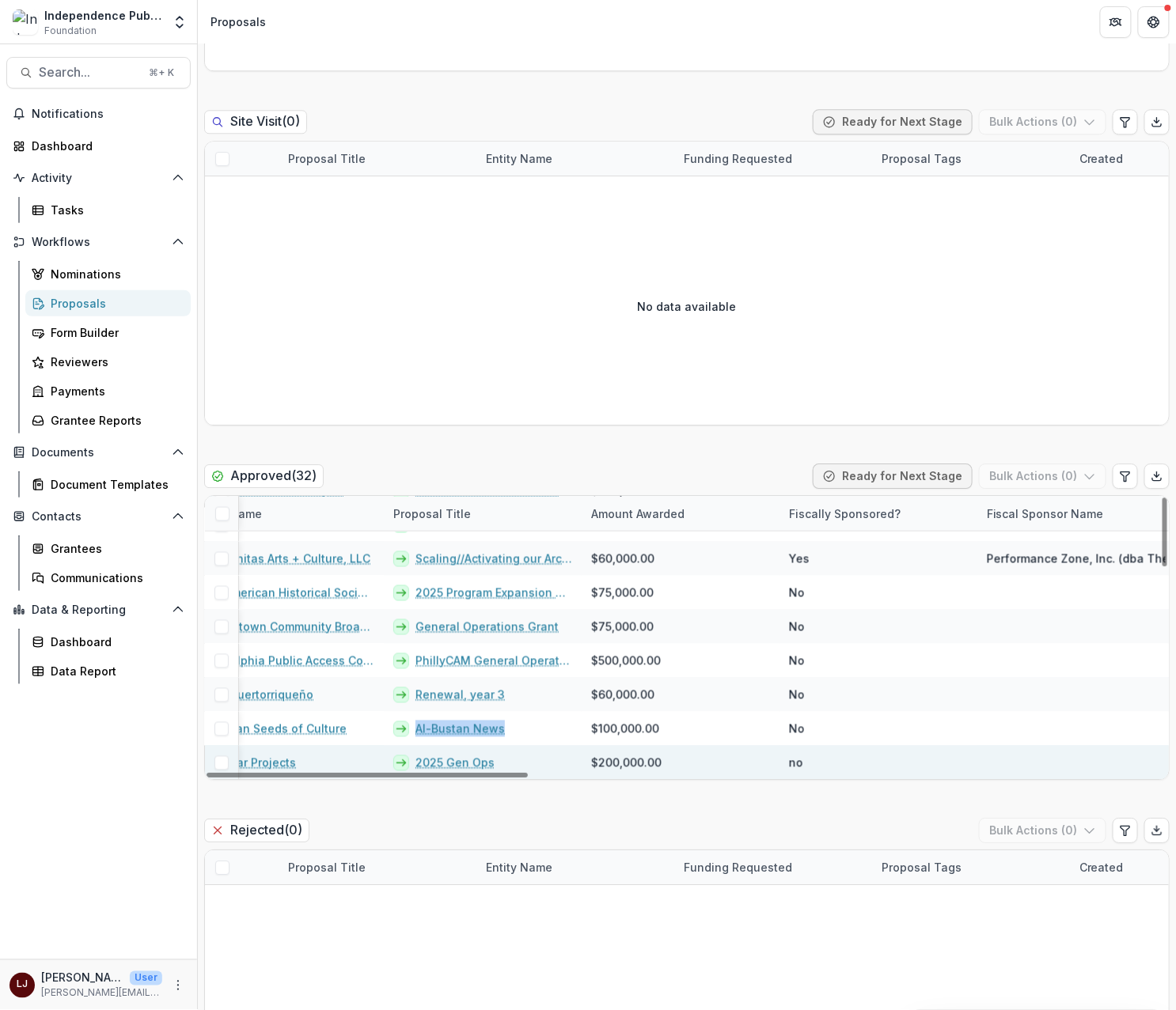
click at [451, 759] on link "2025 Gen Ops" at bounding box center [455, 762] width 79 height 17
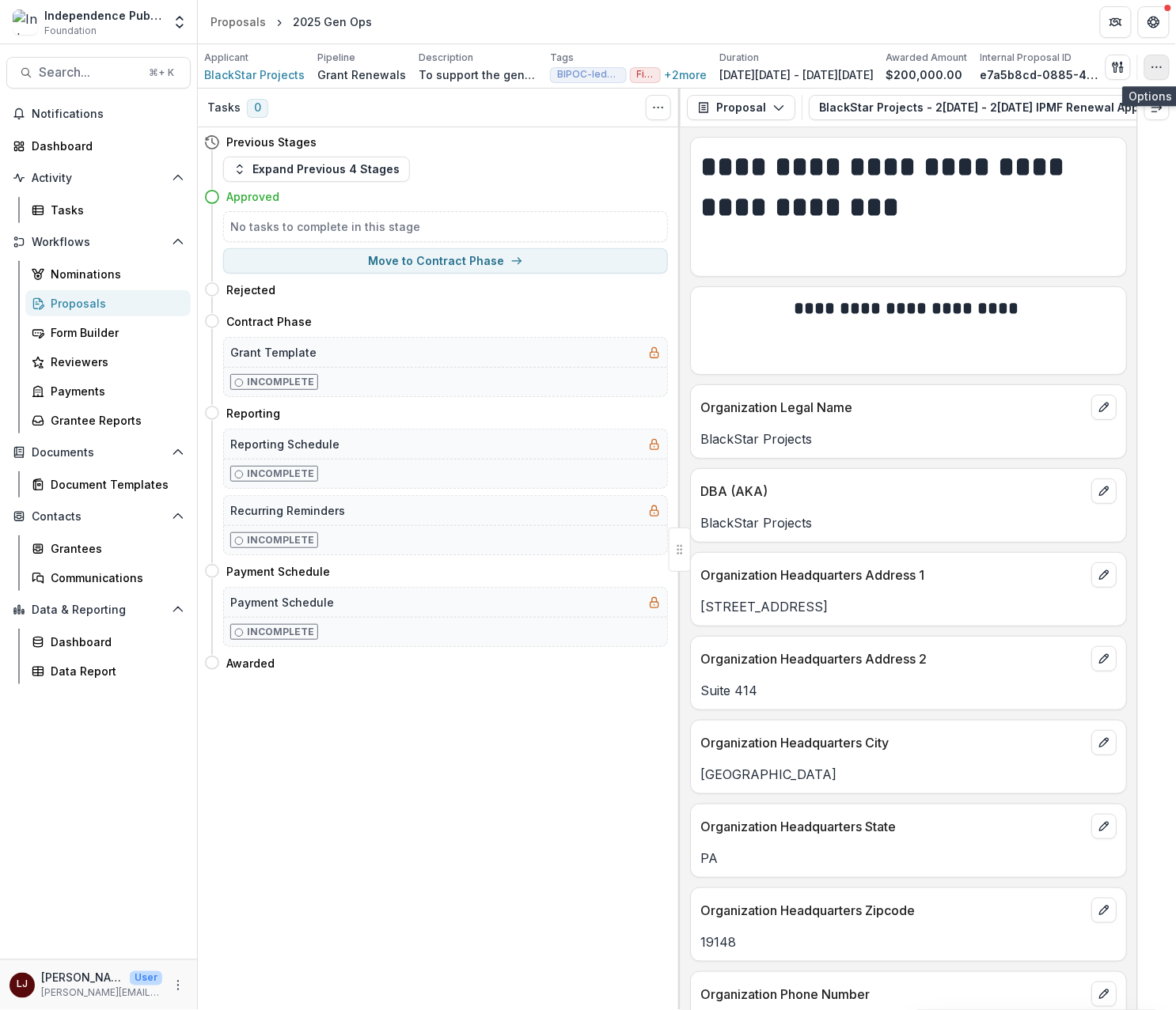
click at [1155, 67] on icon "button" at bounding box center [1156, 67] width 12 height 12
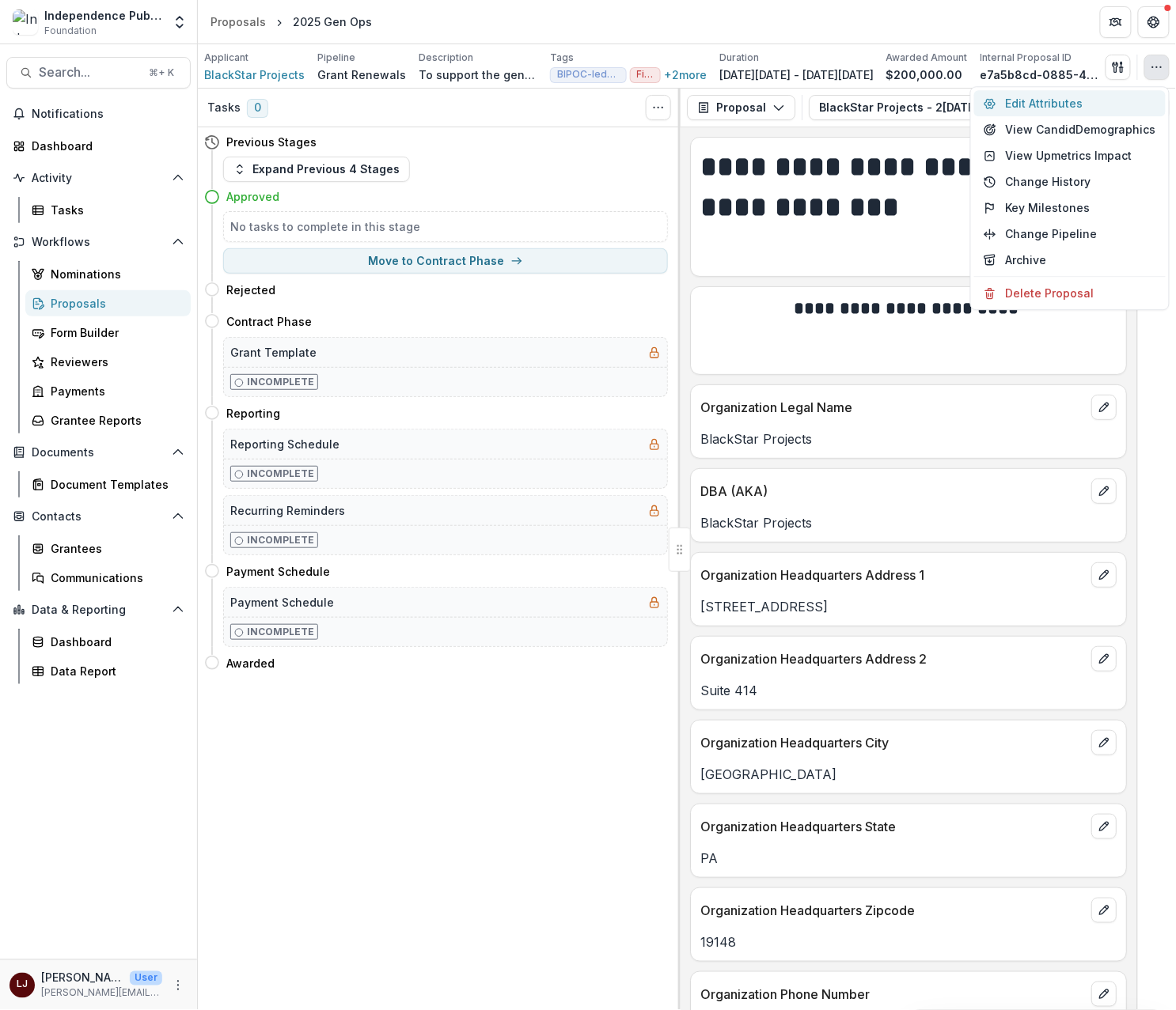
click at [1048, 102] on button "Edit Attributes" at bounding box center [1069, 102] width 192 height 26
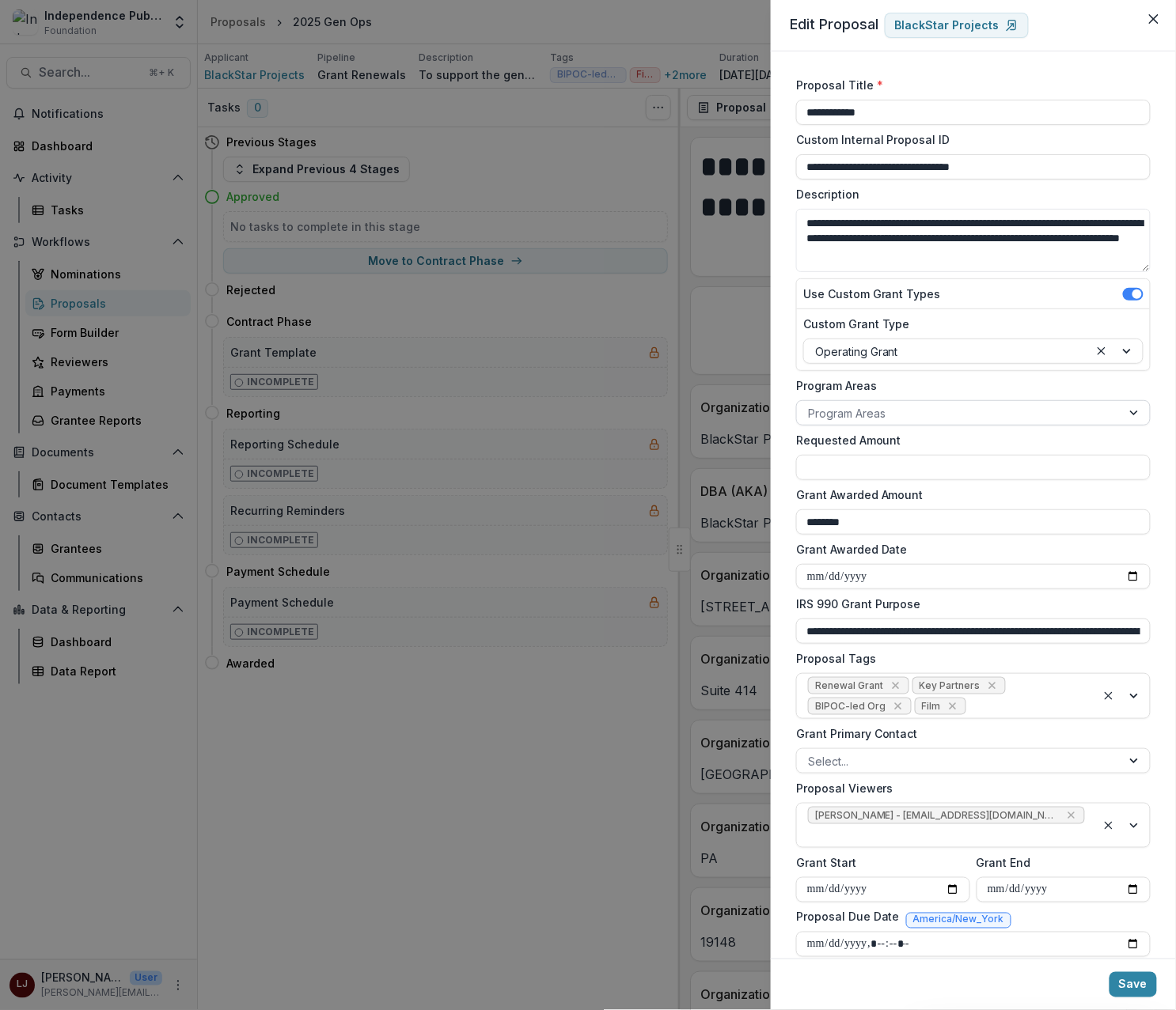
click at [861, 414] on div at bounding box center [959, 413] width 302 height 20
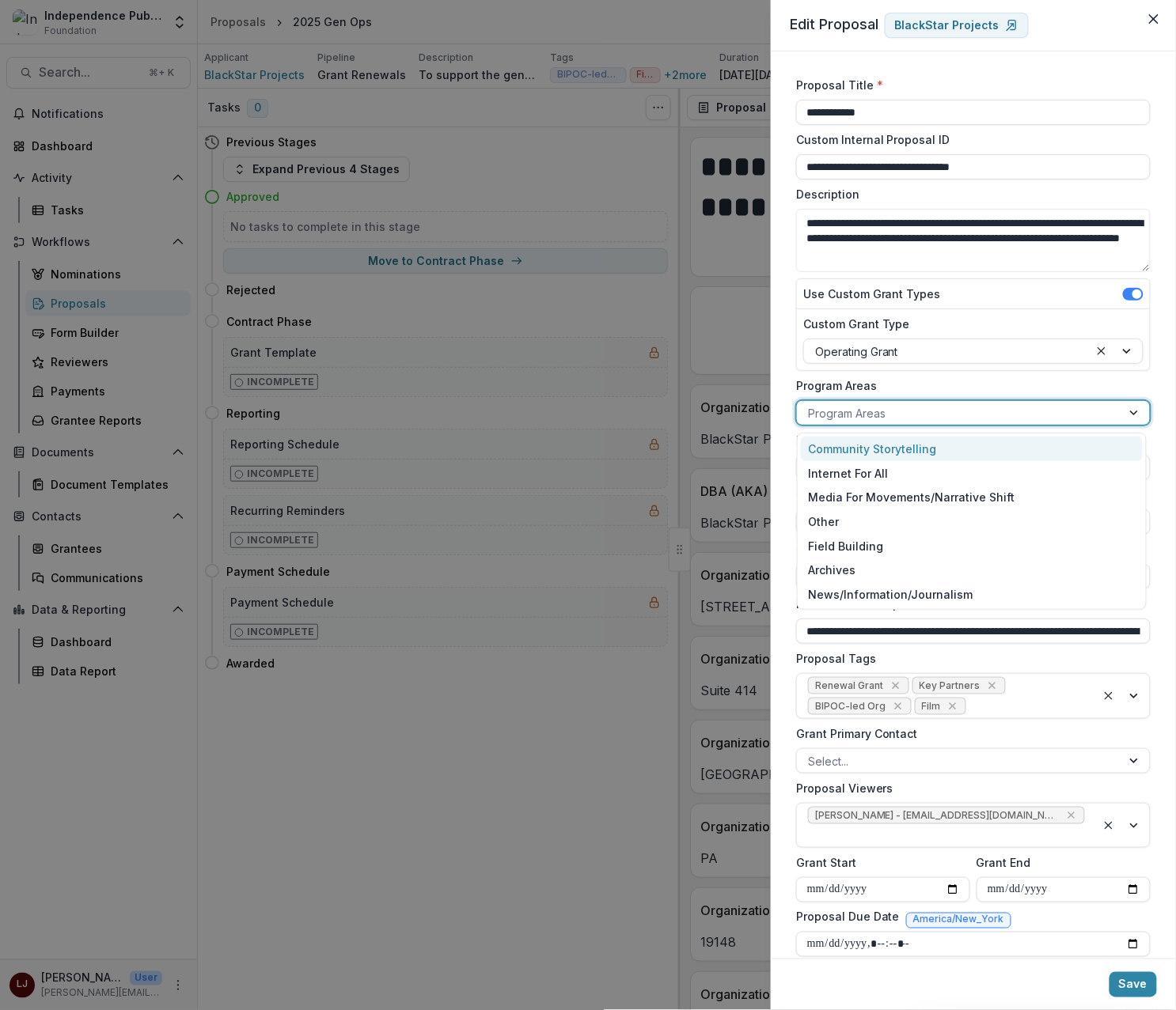
click at [883, 442] on div "Community Storytelling" at bounding box center [971, 448] width 342 height 24
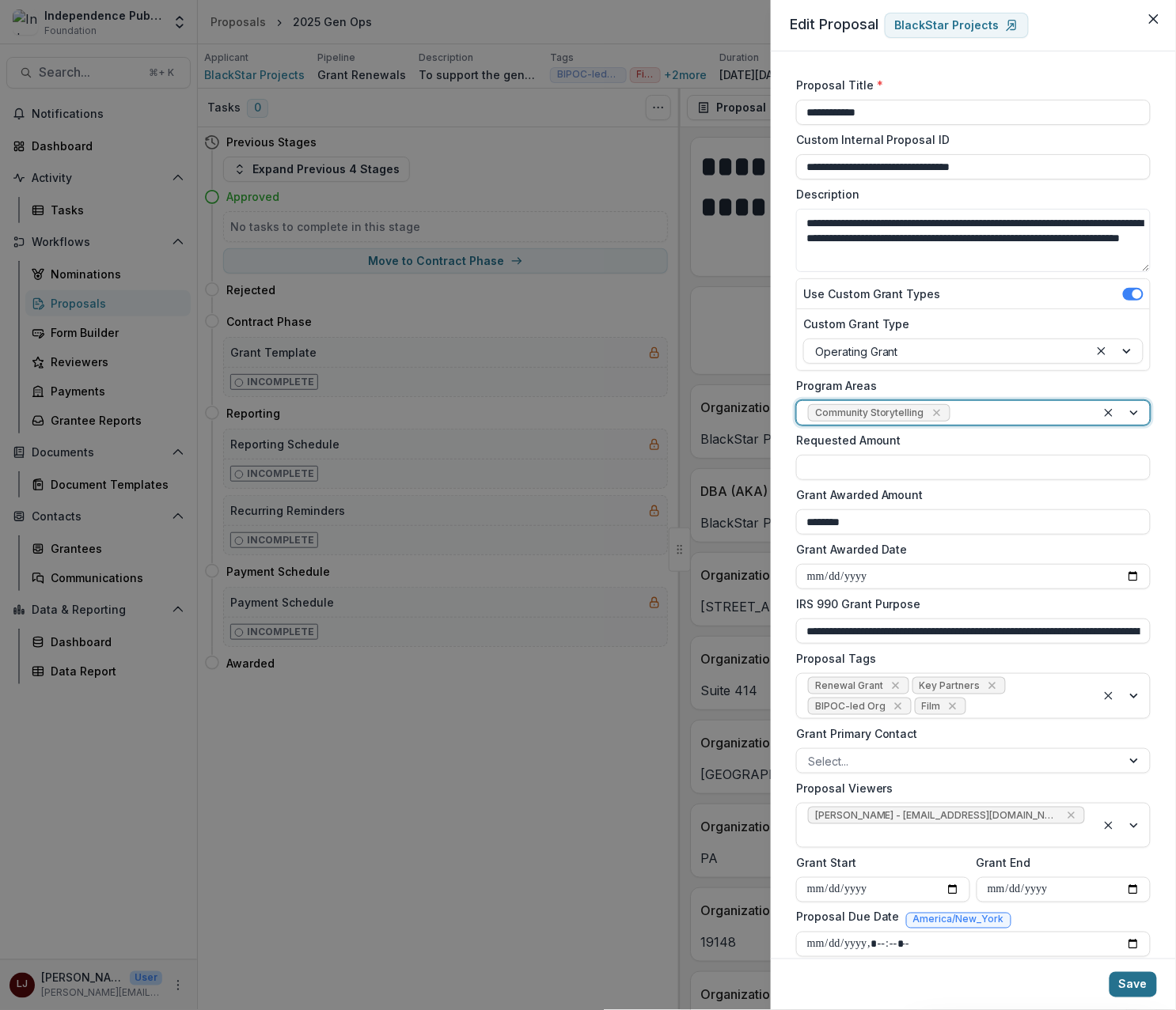
click at [1153, 986] on button "Save" at bounding box center [1133, 984] width 47 height 25
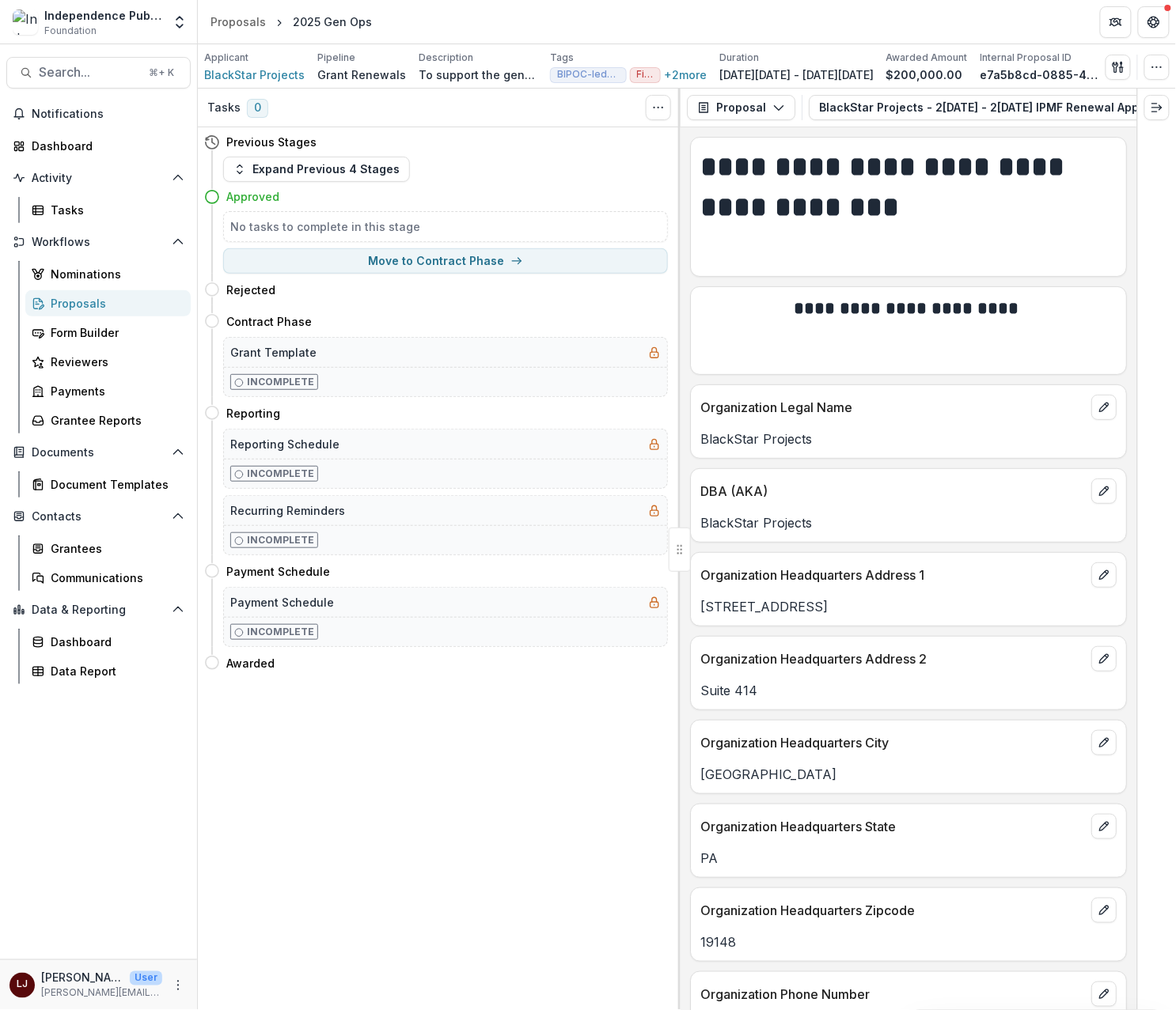
click at [98, 306] on div "Proposals" at bounding box center [114, 303] width 127 height 17
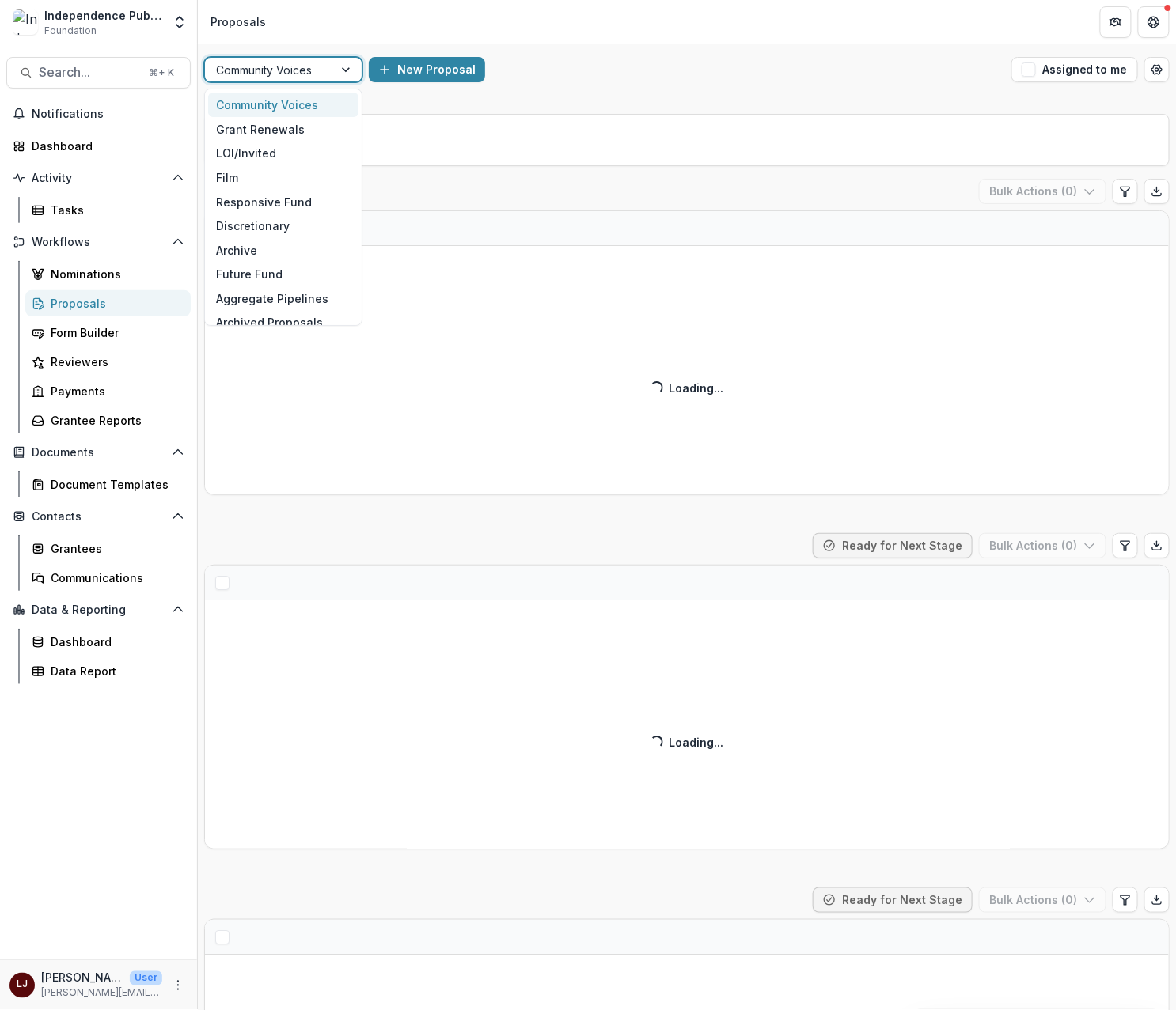
click at [320, 63] on div at bounding box center [268, 70] width 106 height 20
click at [277, 131] on div "Grant Renewals" at bounding box center [283, 129] width 150 height 24
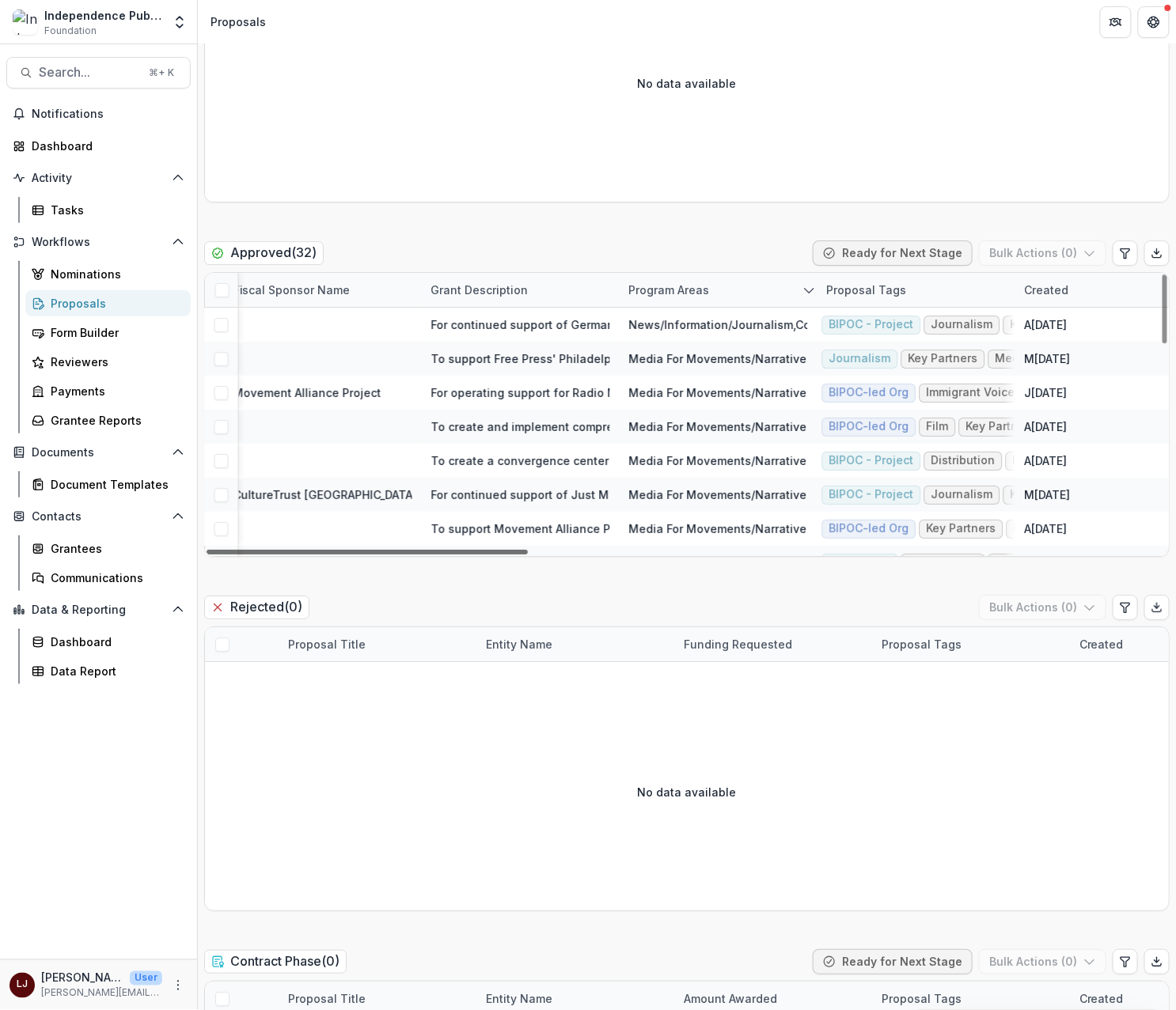
scroll to position [0, 921]
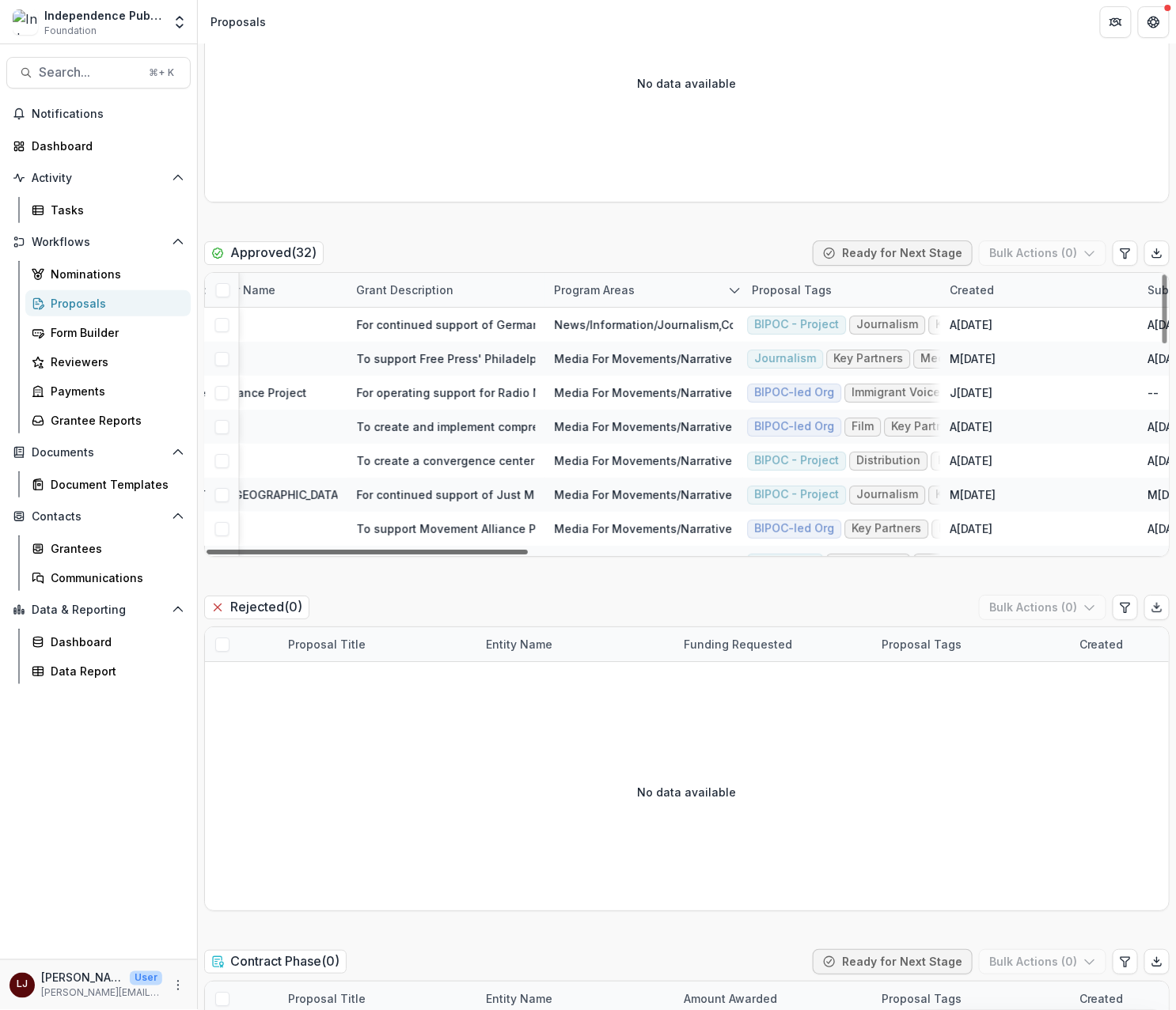
drag, startPoint x: 476, startPoint y: 550, endPoint x: 782, endPoint y: 552, distance: 306.0
click at [528, 552] on div at bounding box center [367, 552] width 321 height 5
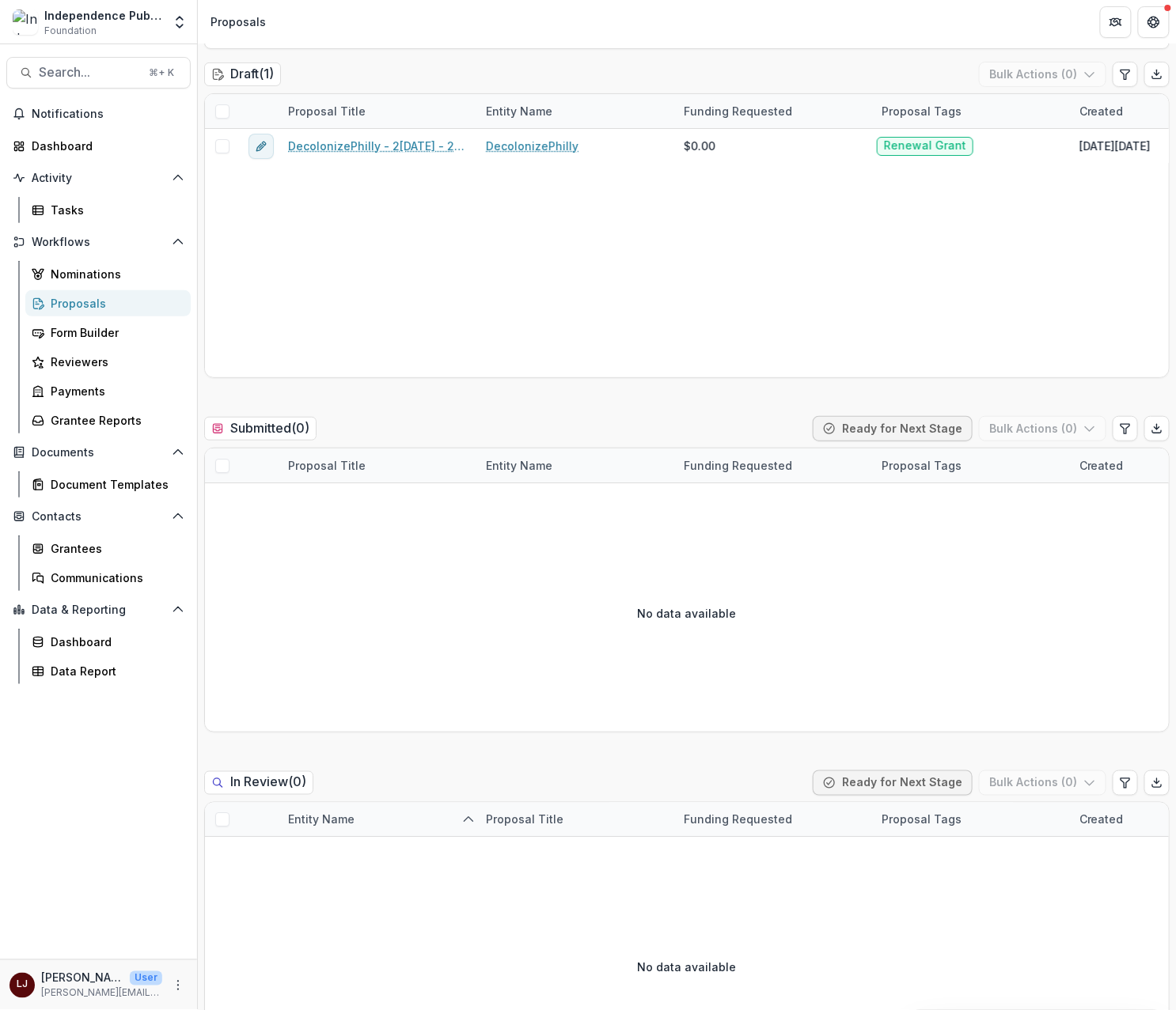
scroll to position [0, 0]
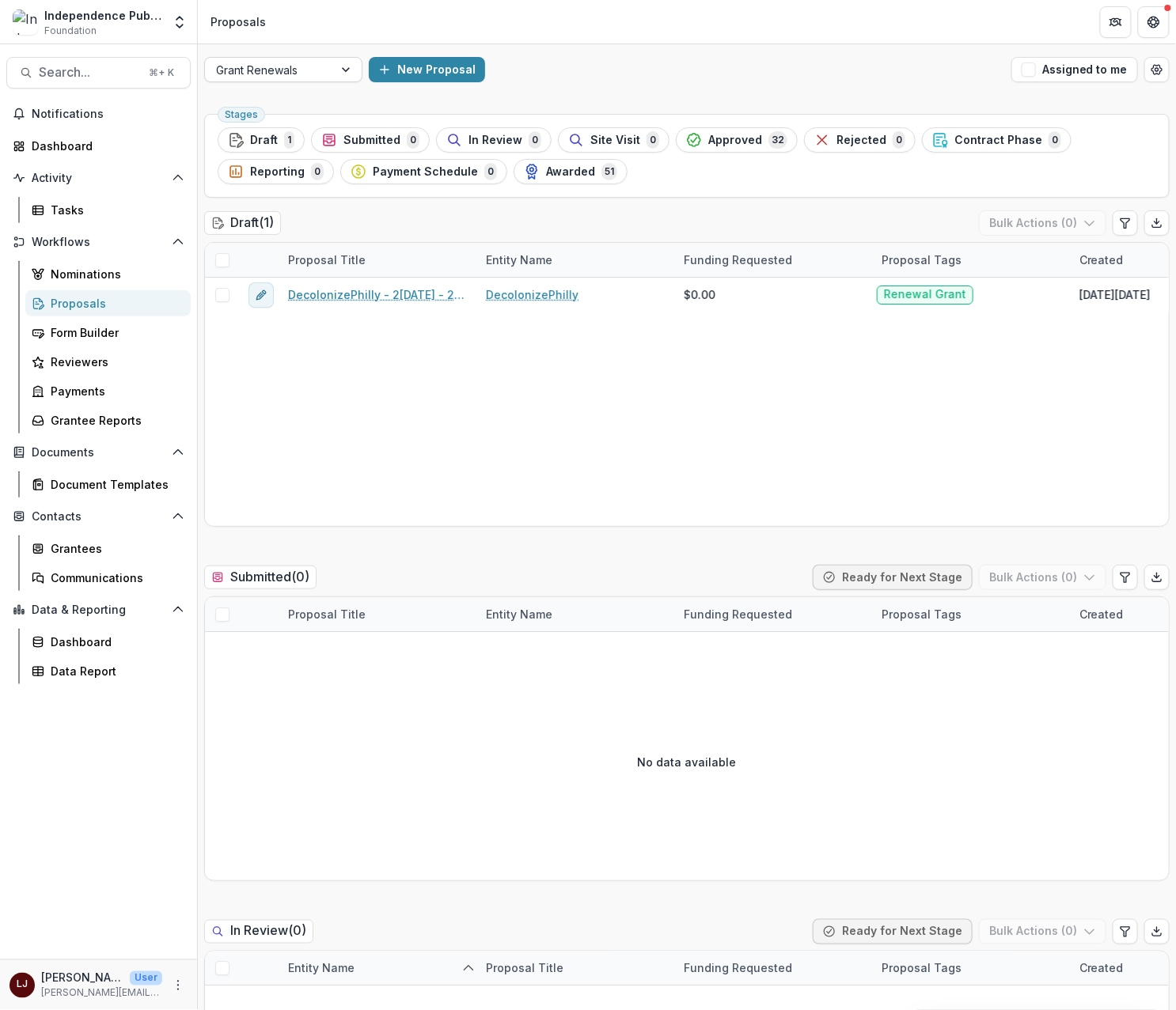
click at [322, 65] on div "Grant Renewals" at bounding box center [269, 70] width 128 height 23
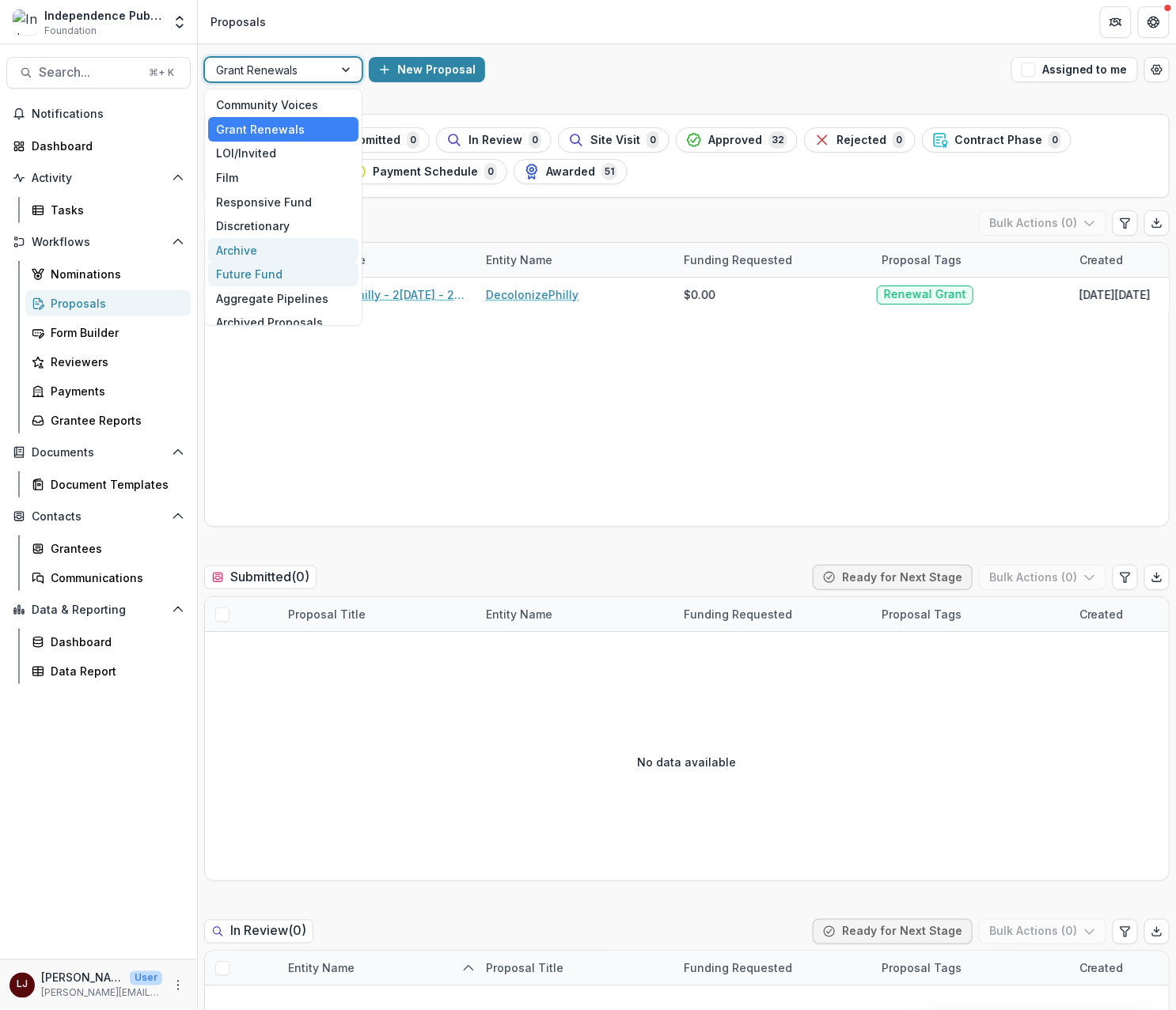
click at [277, 266] on div "Future Fund" at bounding box center [283, 273] width 150 height 24
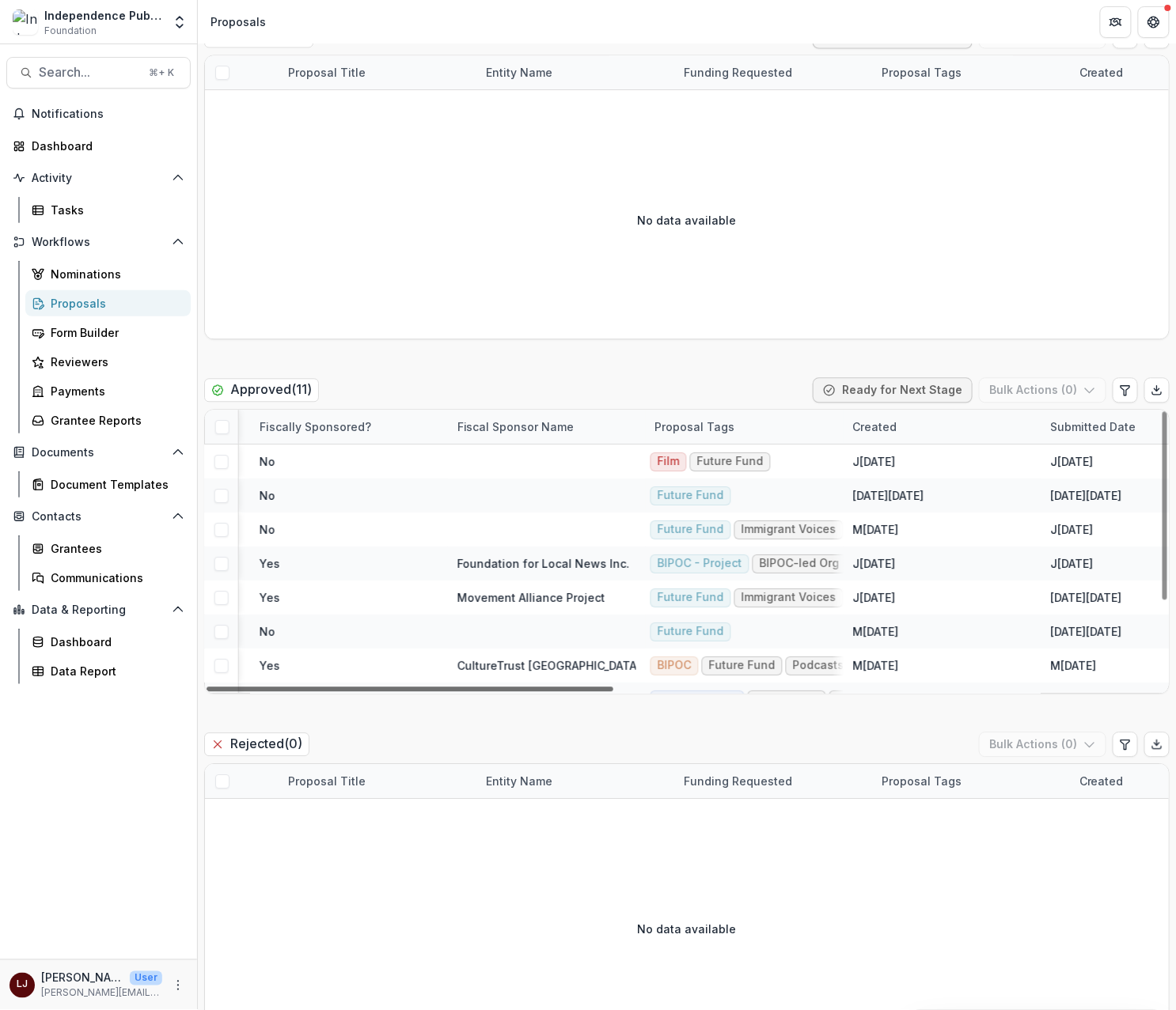
scroll to position [0, 640]
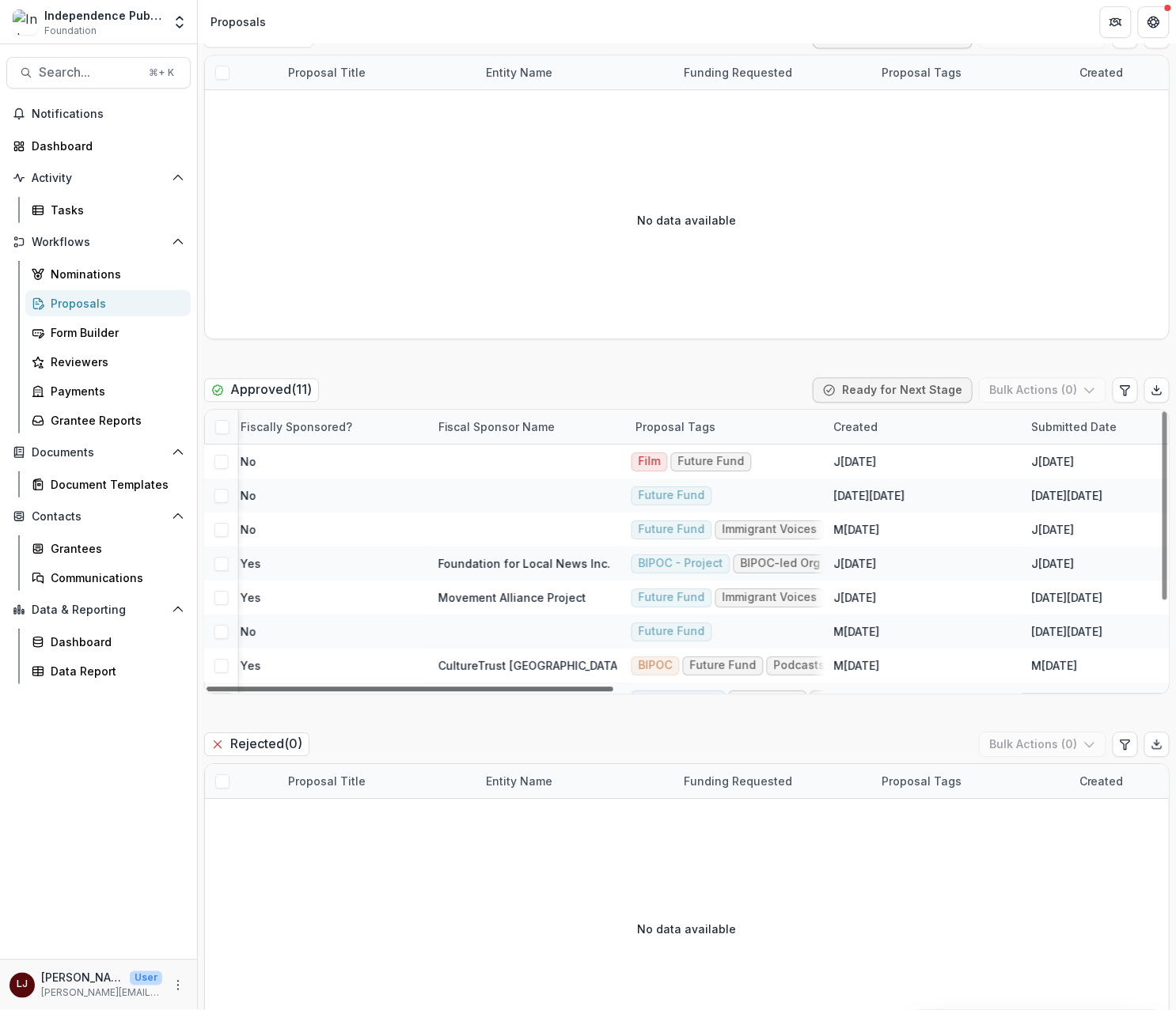
drag, startPoint x: 530, startPoint y: 689, endPoint x: 800, endPoint y: 666, distance: 271.0
click at [613, 688] on div at bounding box center [410, 690] width 406 height 5
click at [1119, 393] on icon "Edit table settings" at bounding box center [1124, 391] width 12 height 12
select select "******"
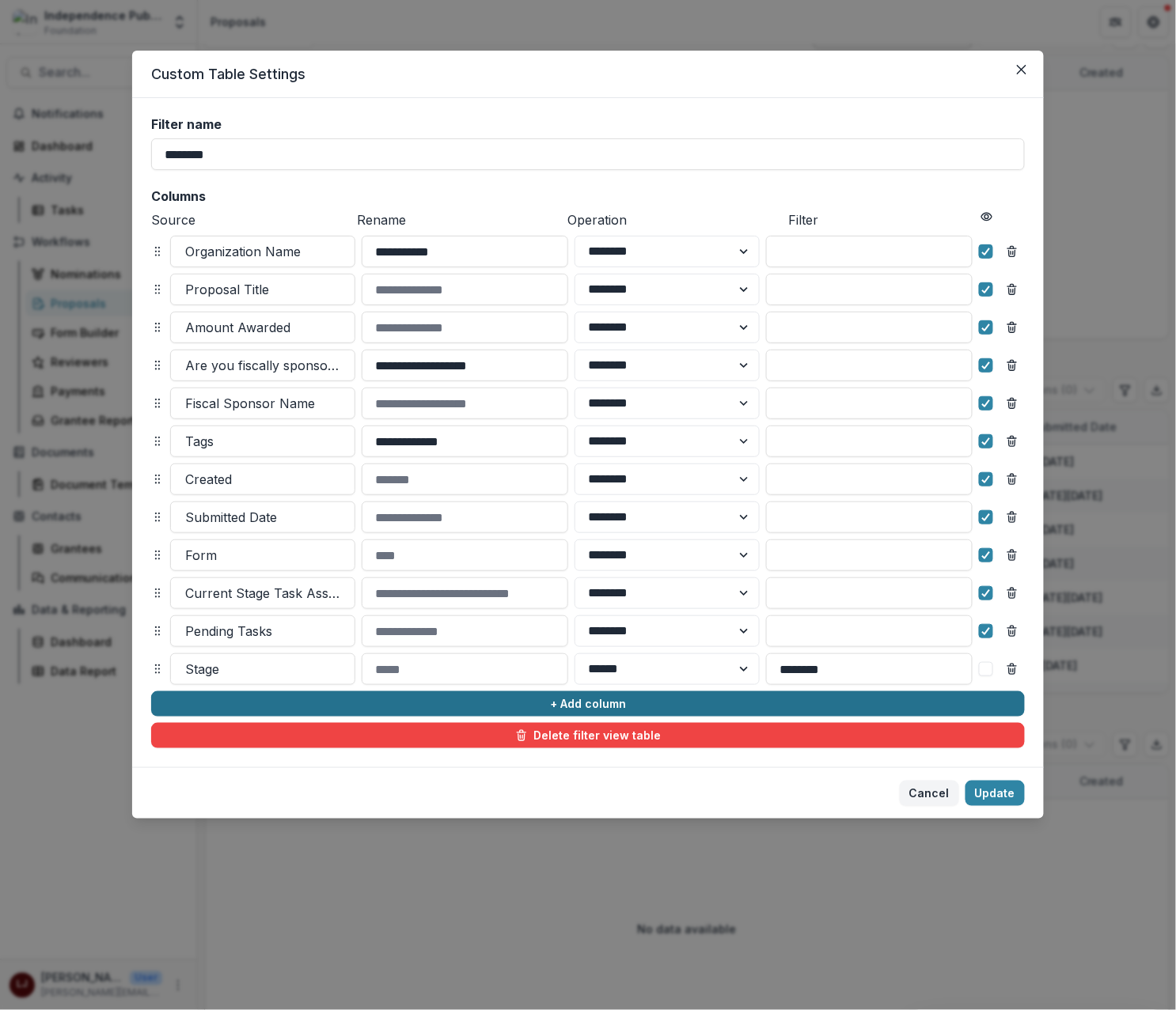
click at [341, 698] on button "+ Add column" at bounding box center [587, 704] width 874 height 25
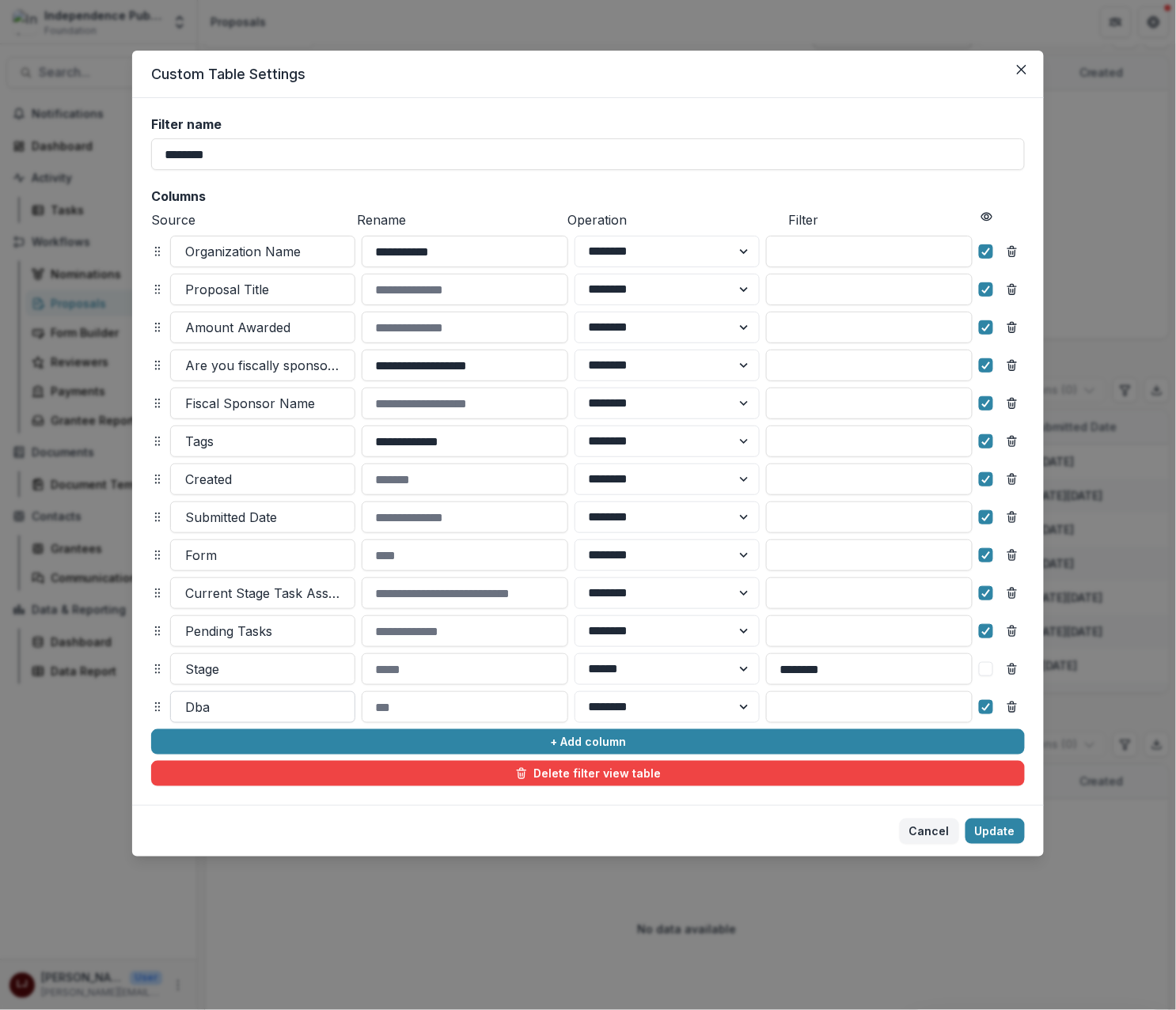
click at [242, 699] on div at bounding box center [262, 707] width 155 height 22
click at [245, 709] on div at bounding box center [262, 707] width 155 height 22
click at [245, 712] on div at bounding box center [262, 707] width 155 height 22
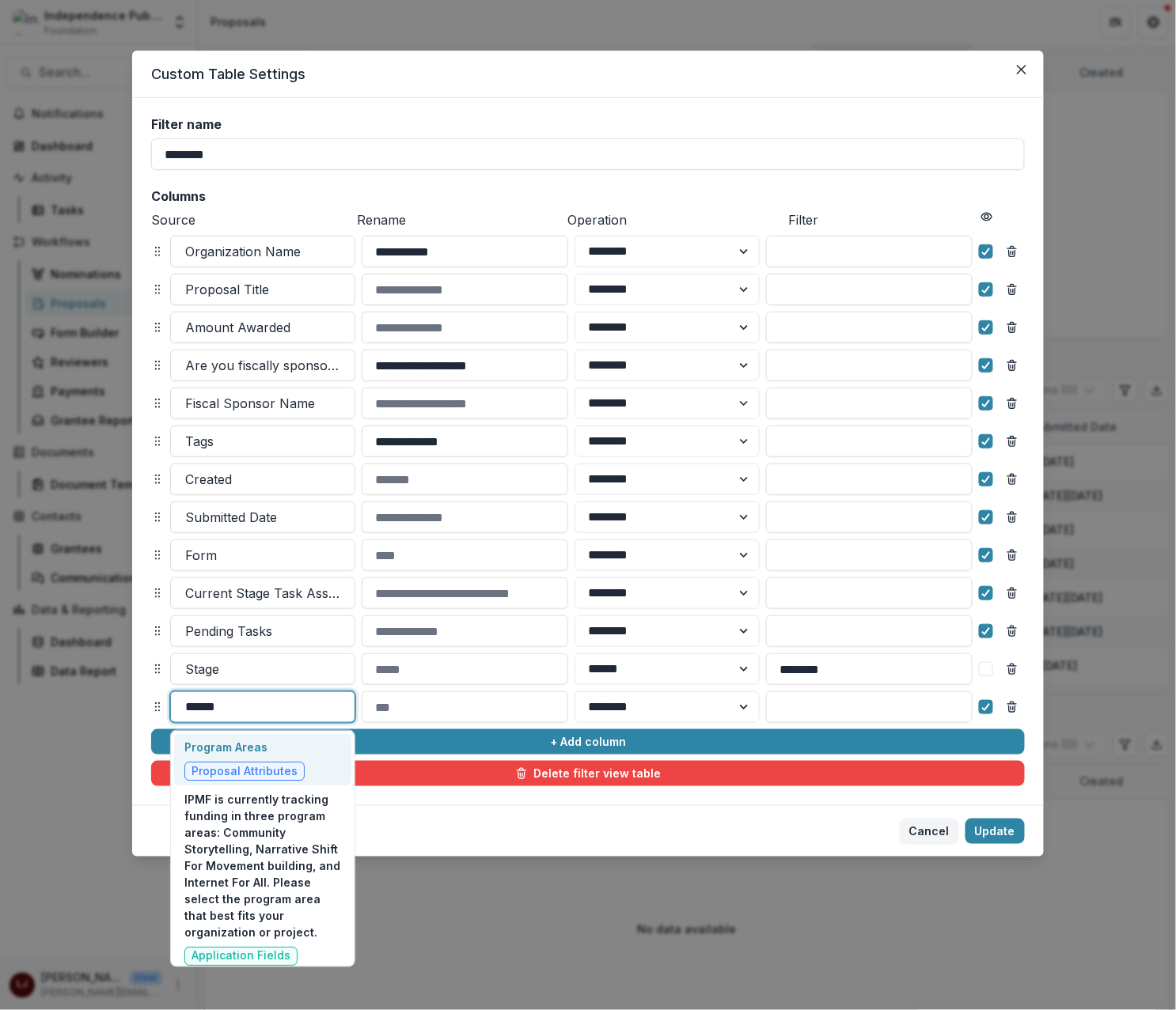
type input "*******"
click at [272, 765] on span "Proposal Attributes" at bounding box center [244, 772] width 106 height 13
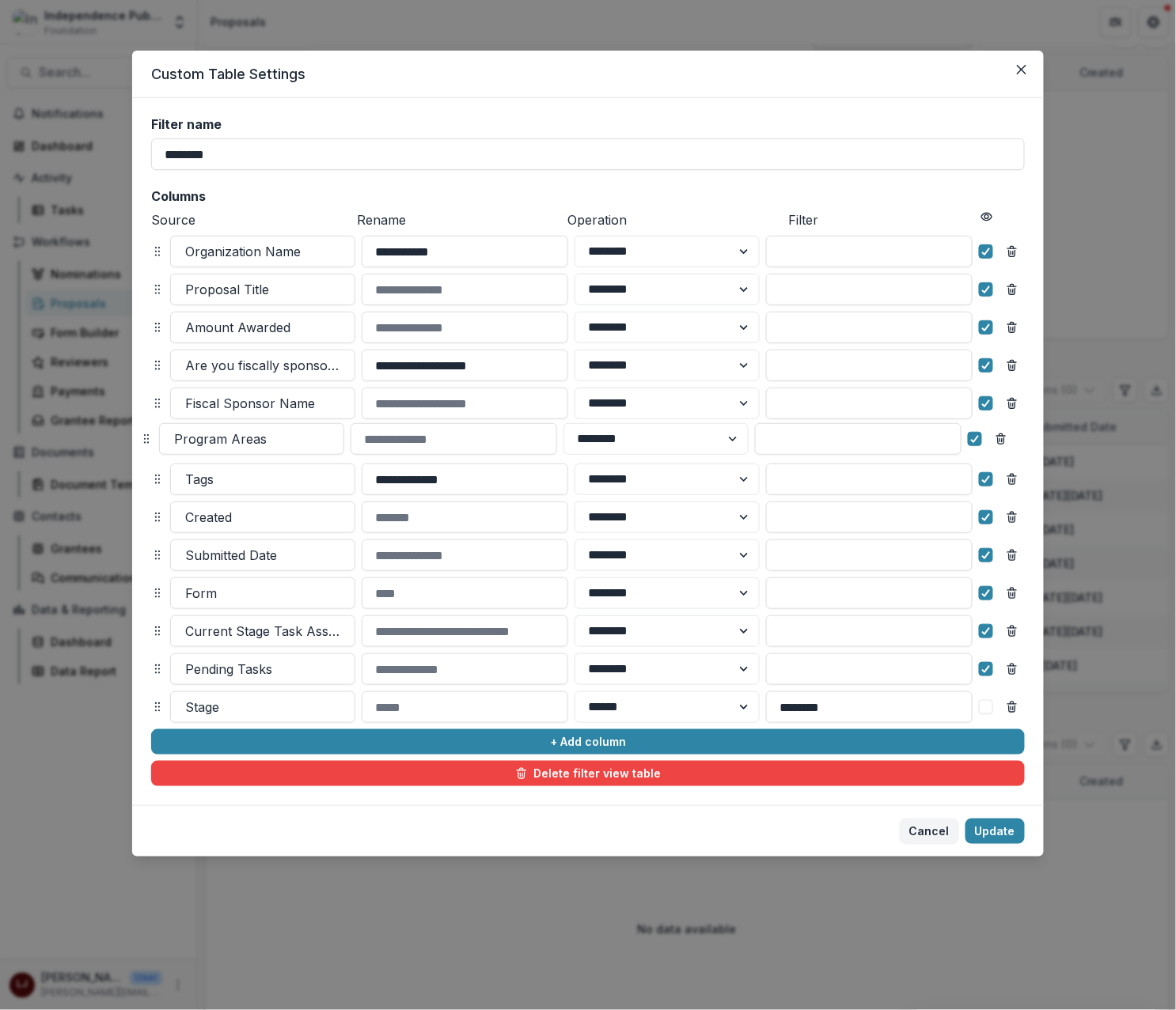
drag, startPoint x: 156, startPoint y: 705, endPoint x: 145, endPoint y: 436, distance: 269.2
click at [145, 436] on icon at bounding box center [146, 439] width 12 height 12
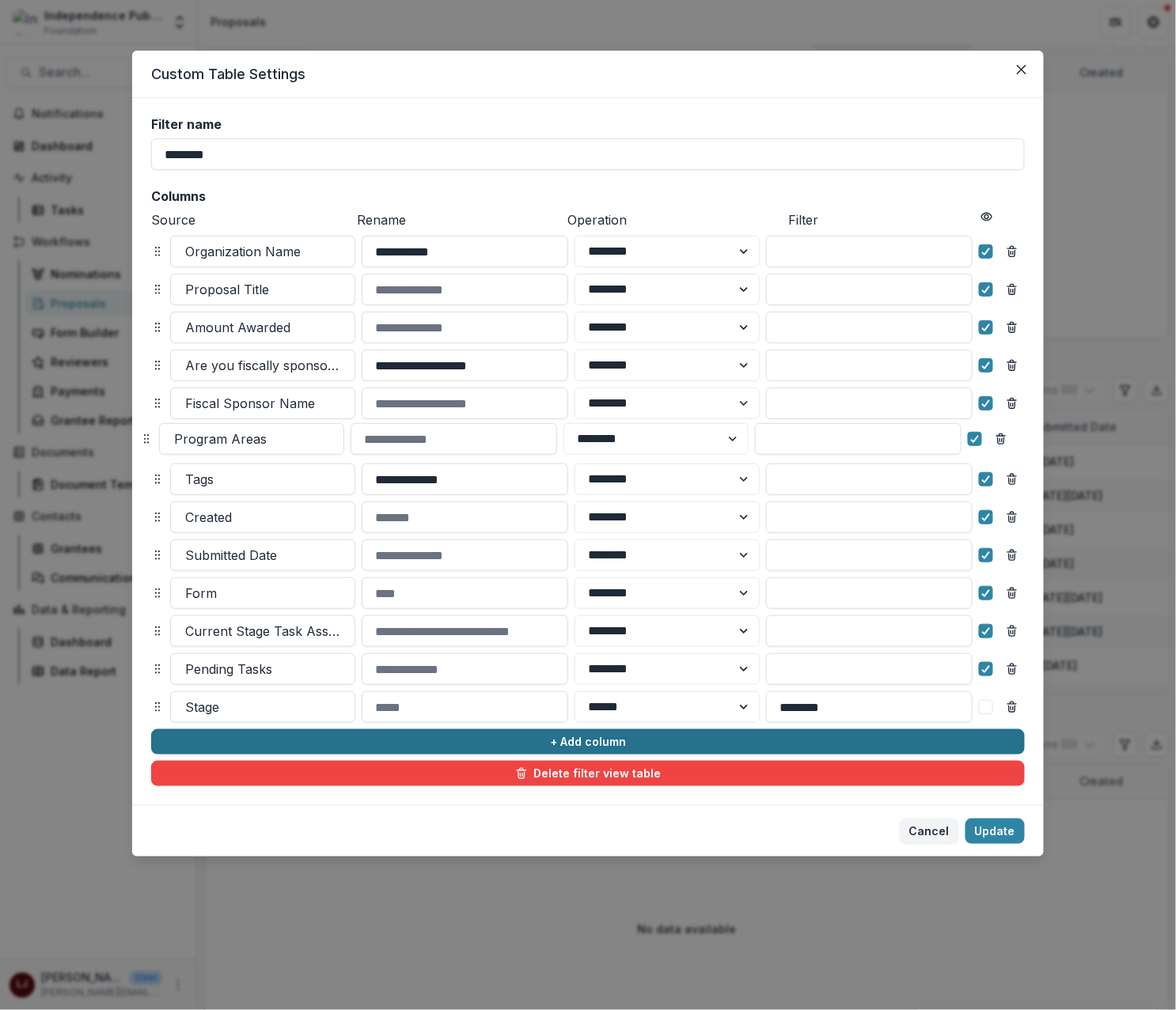
select select "******"
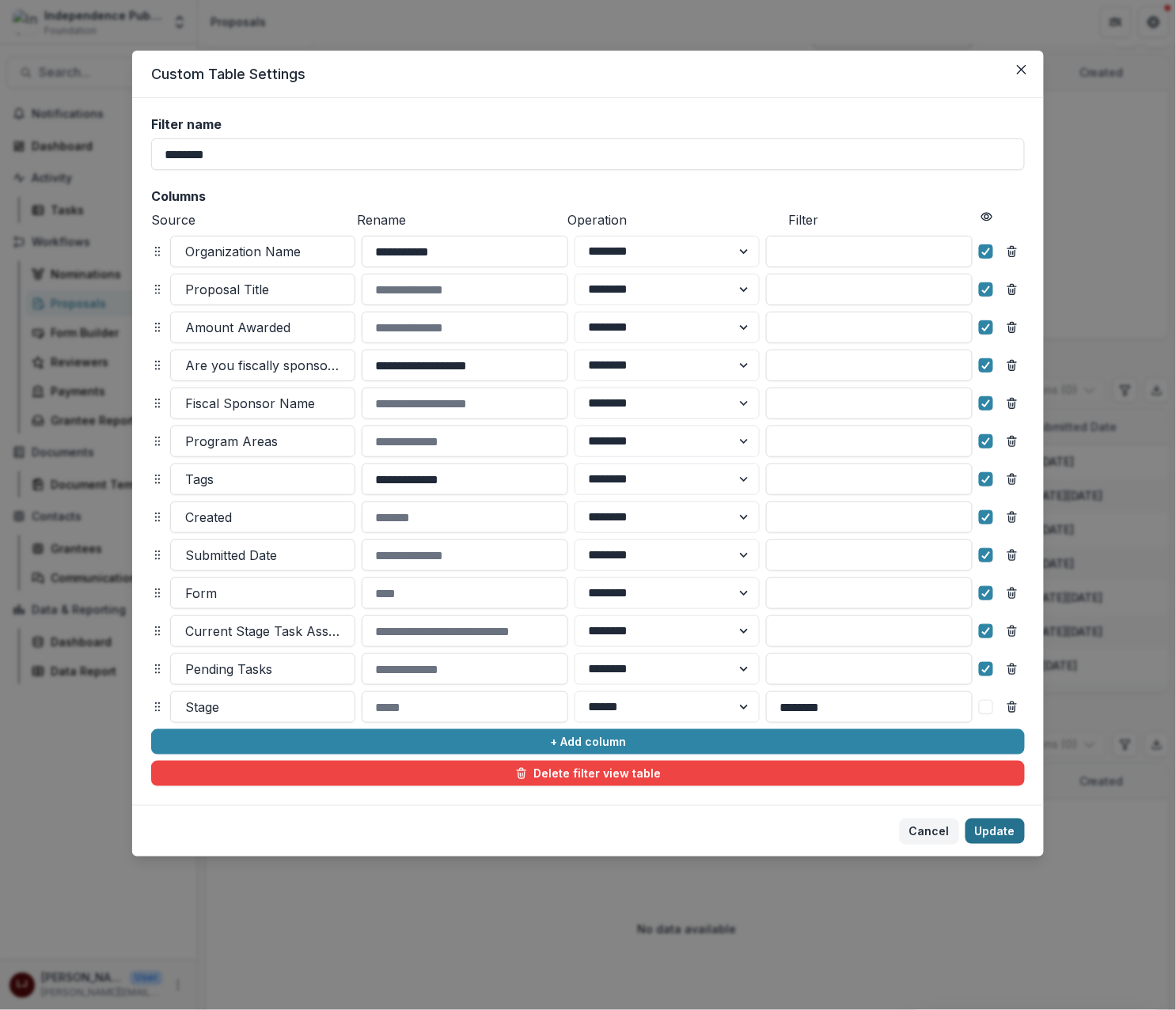
click at [1001, 827] on button "Update" at bounding box center [994, 831] width 59 height 25
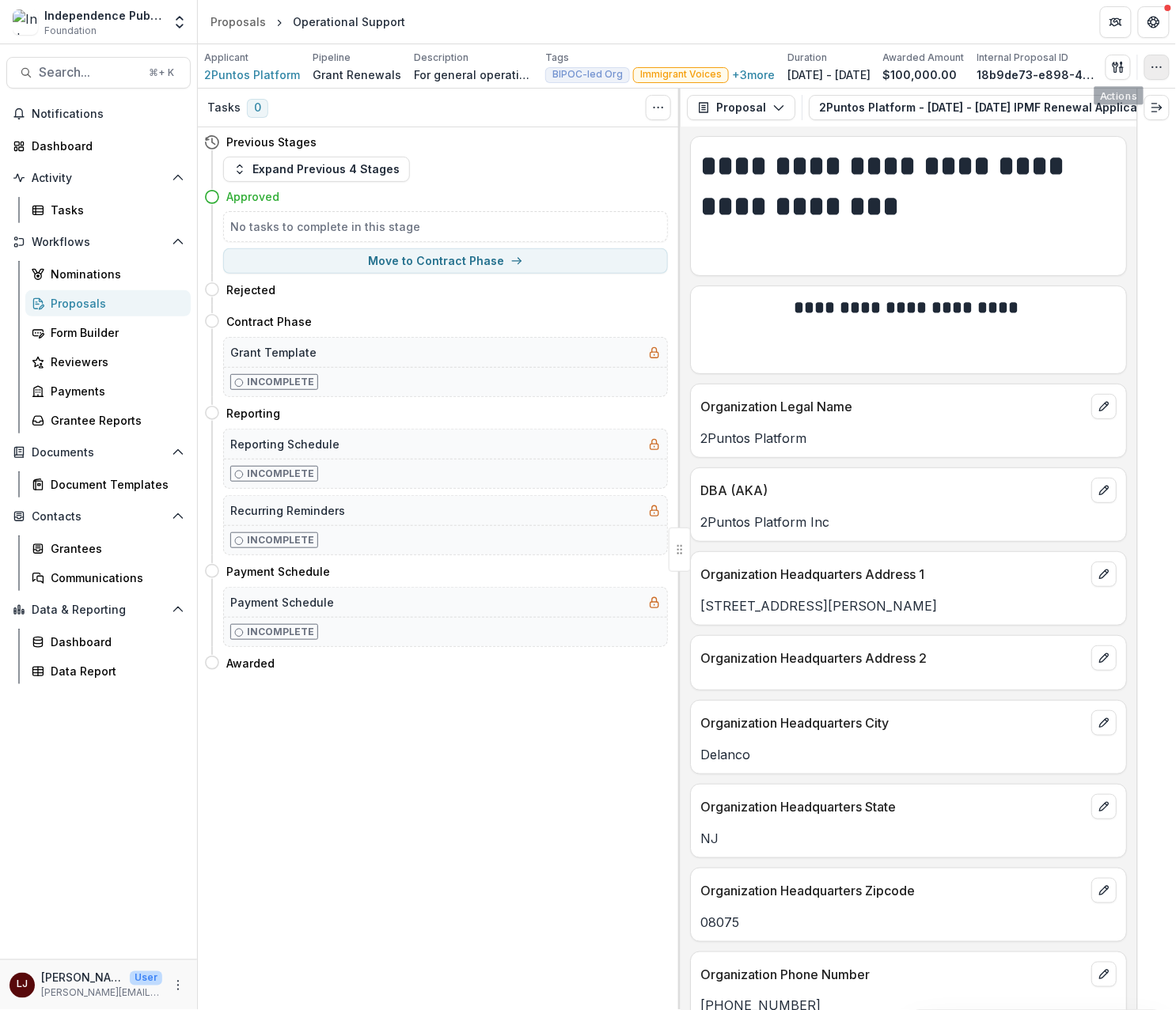
click at [1169, 66] on button "button" at bounding box center [1157, 67] width 25 height 25
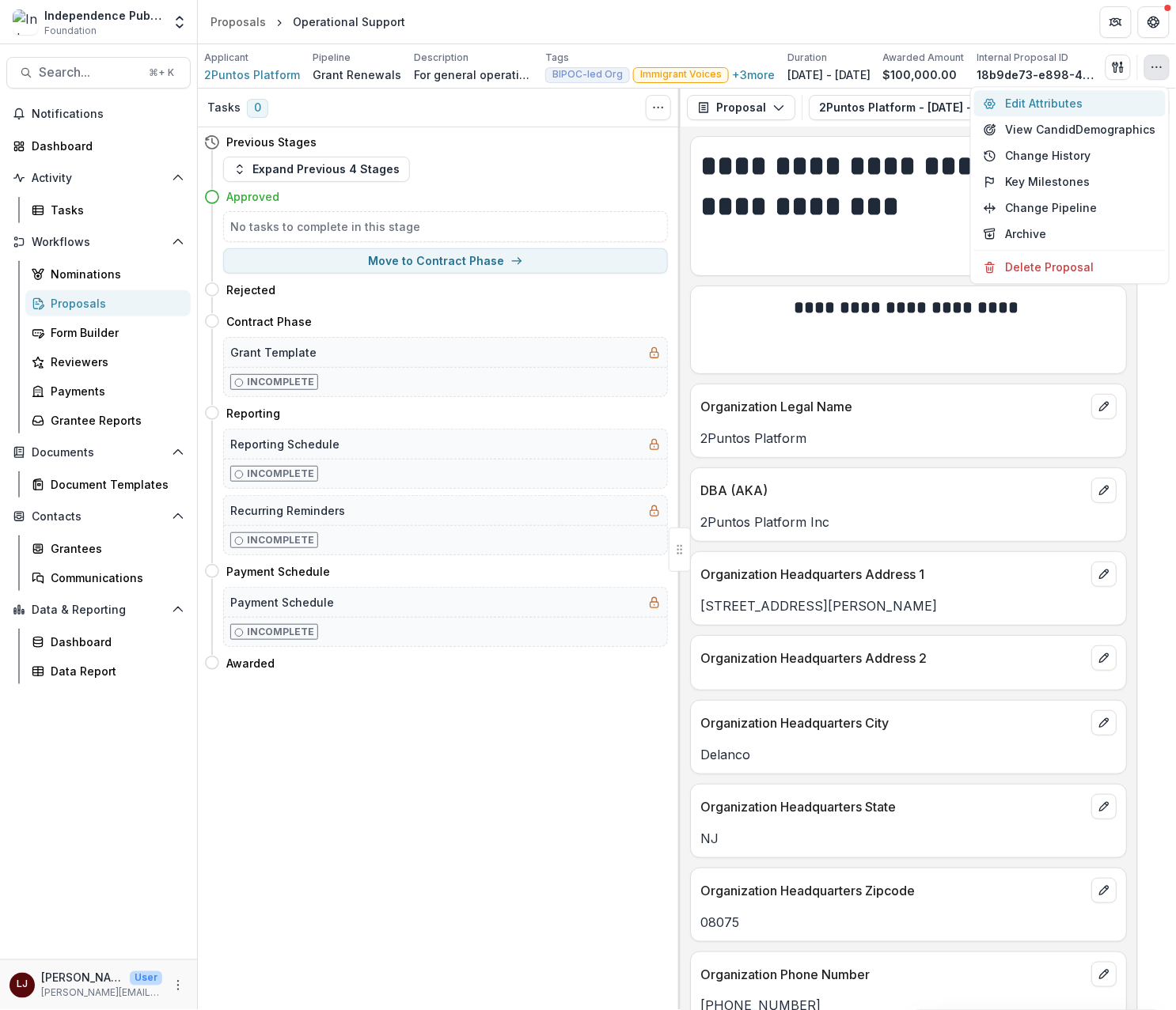
click at [1088, 98] on button "Edit Attributes" at bounding box center [1069, 102] width 192 height 26
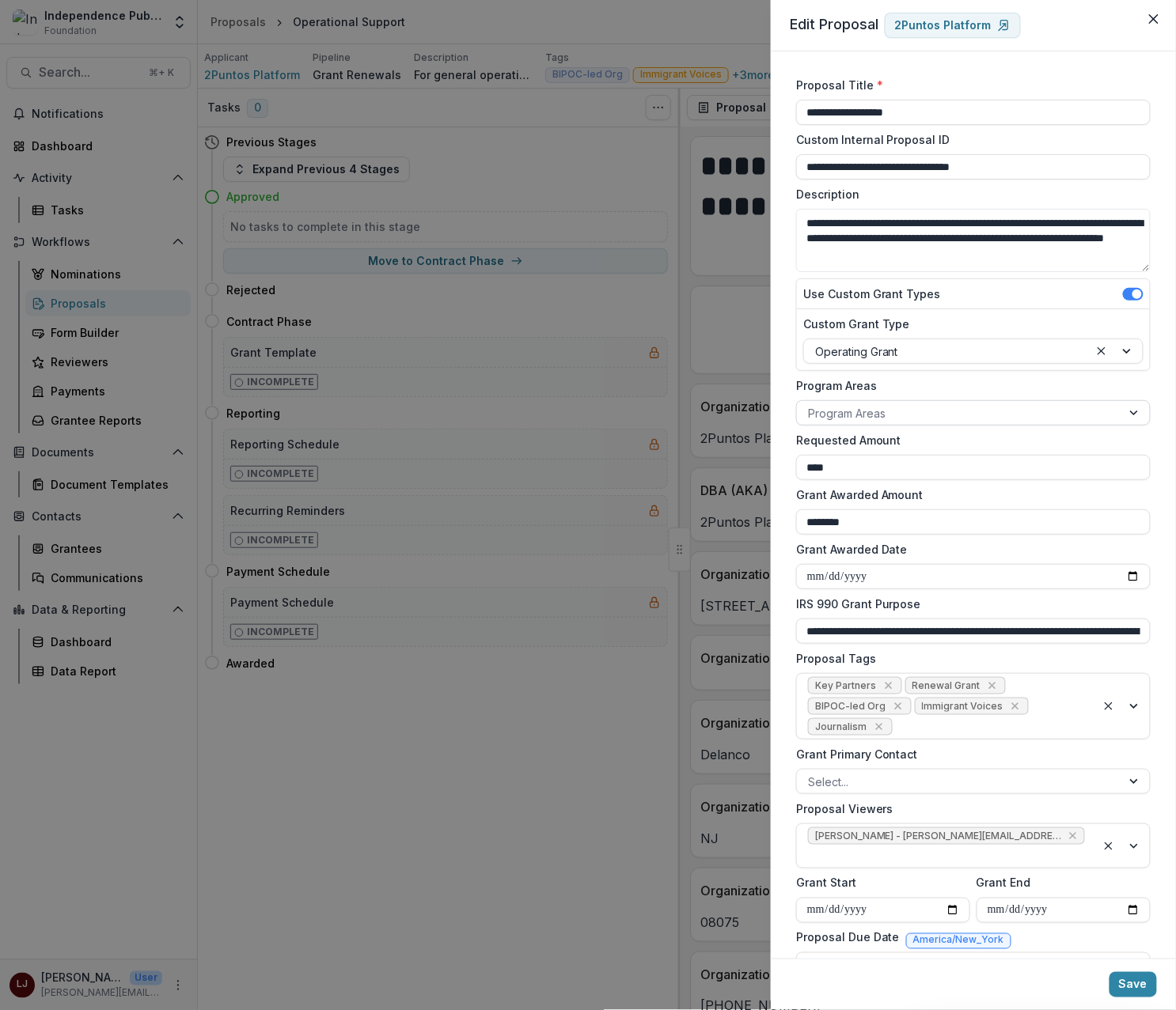
click at [845, 418] on div at bounding box center [959, 413] width 302 height 20
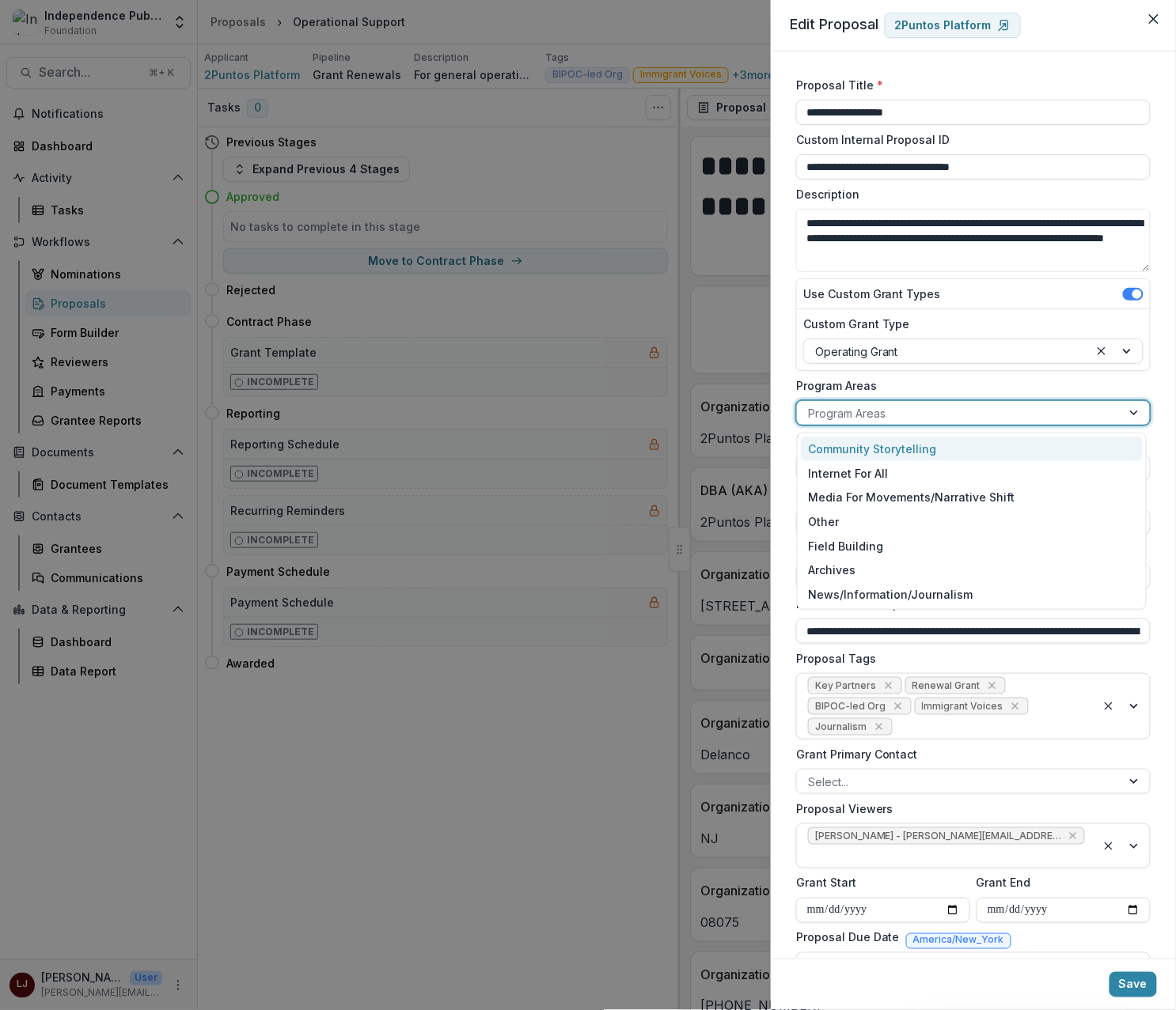
click at [875, 450] on div "Community Storytelling" at bounding box center [971, 448] width 342 height 24
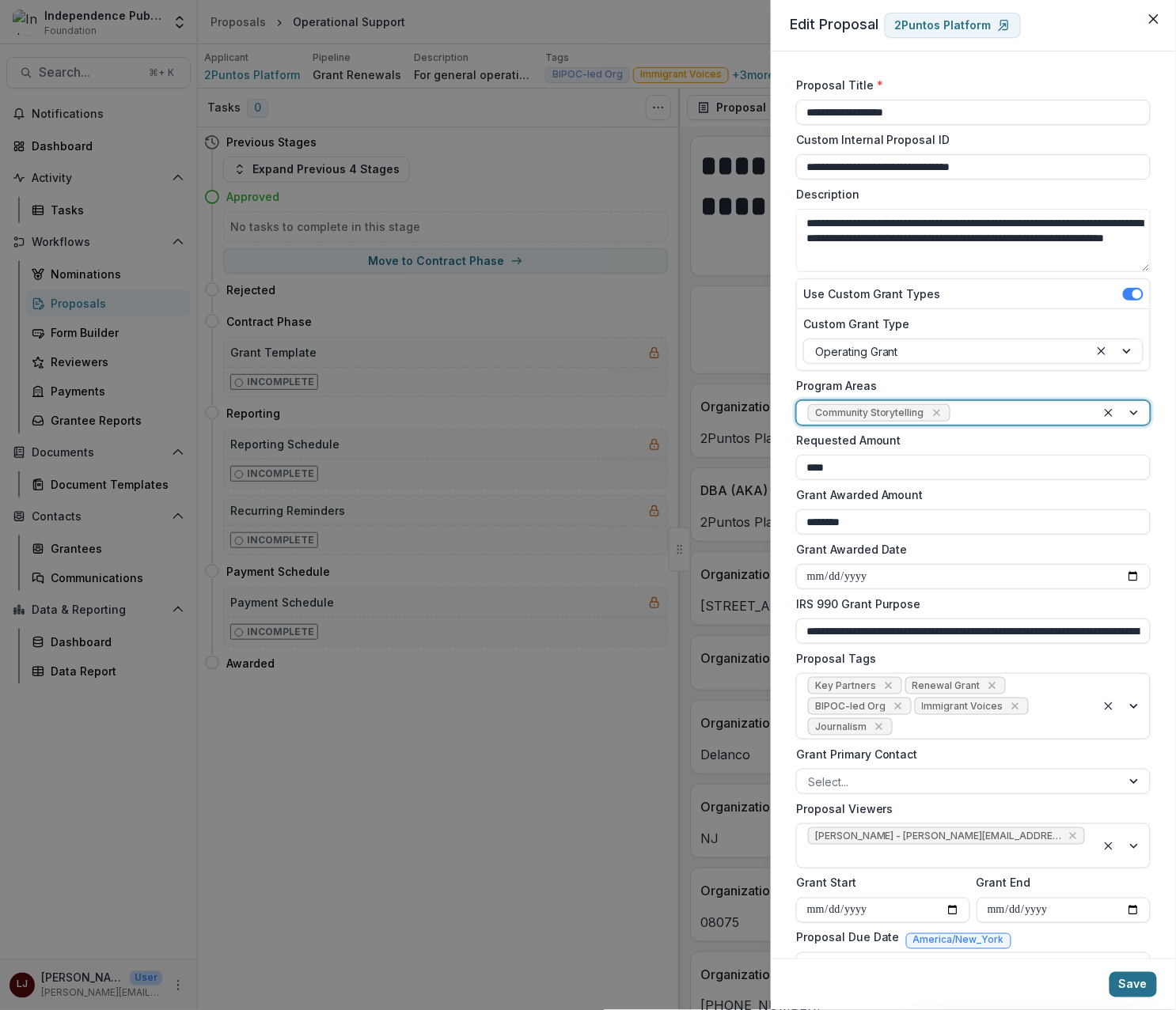
click at [1139, 988] on button "Save" at bounding box center [1133, 984] width 47 height 25
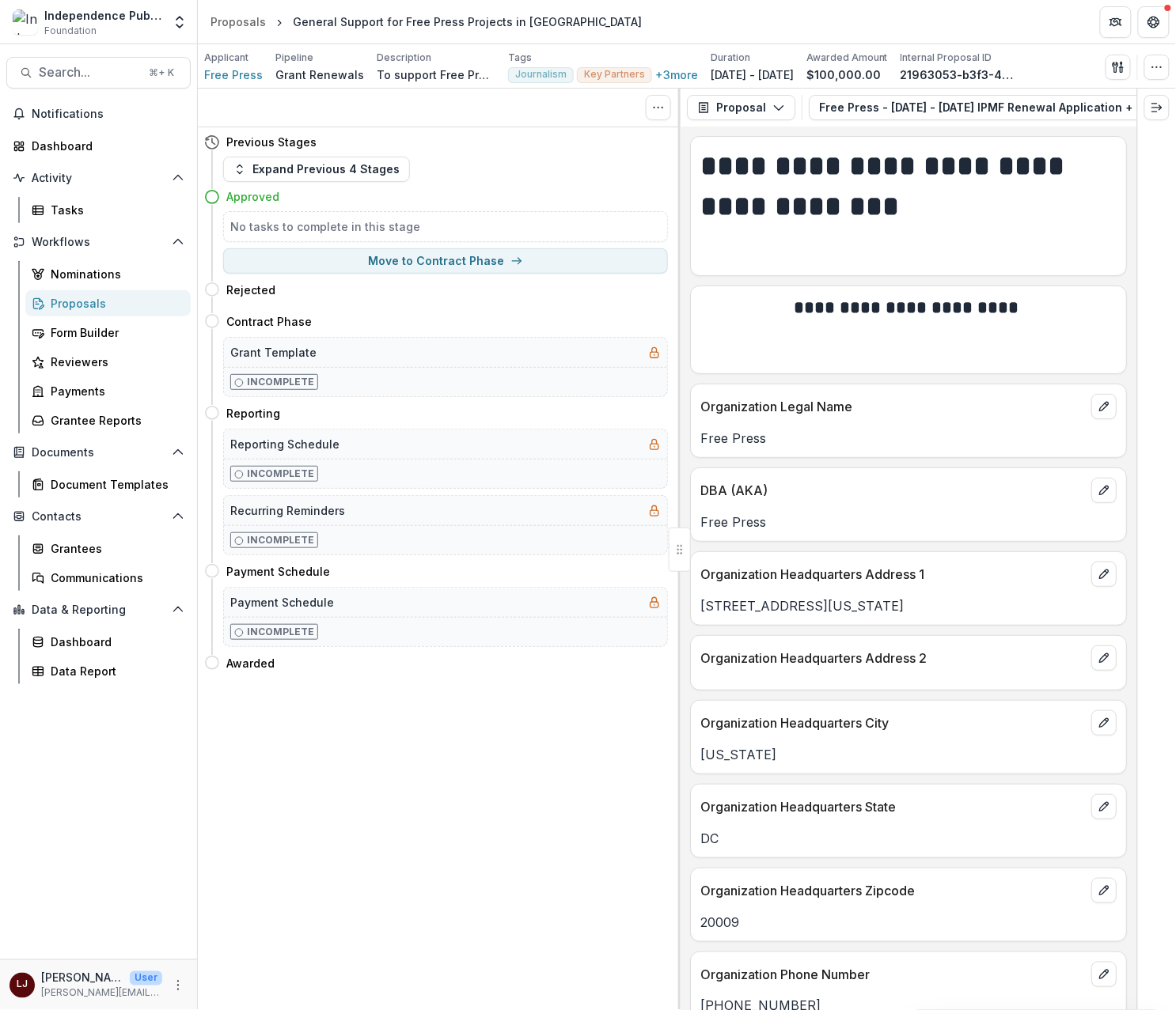
click at [1173, 75] on div "Applicant Free Press Pipeline Grant Renewals Description To support Free Press'…" at bounding box center [686, 66] width 978 height 44
click at [1164, 68] on button "button" at bounding box center [1157, 67] width 25 height 25
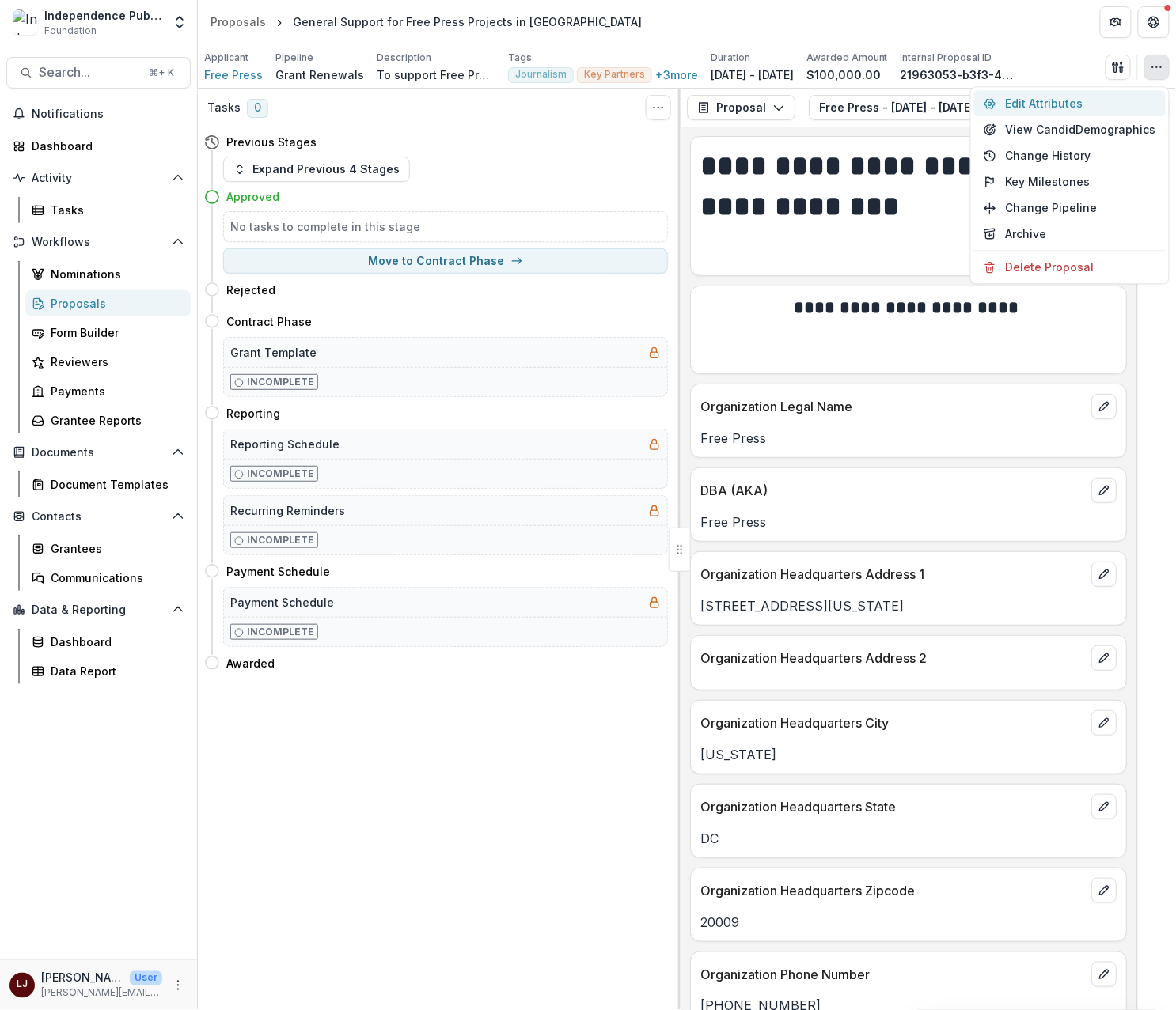
click at [1074, 95] on button "Edit Attributes" at bounding box center [1069, 102] width 192 height 26
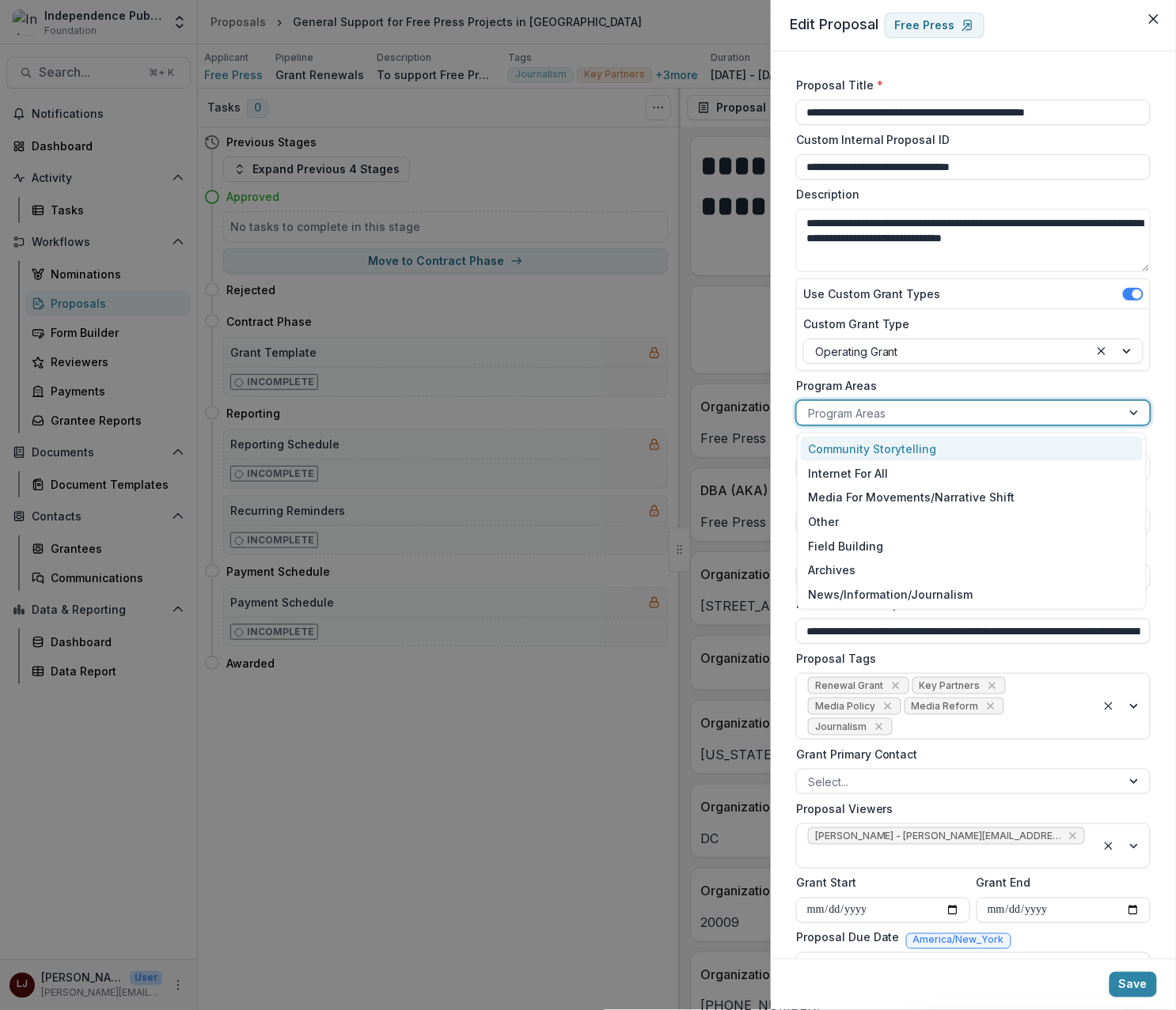
click at [845, 418] on div at bounding box center [959, 413] width 302 height 20
click at [898, 492] on div "Media For Movements/Narrative Shift" at bounding box center [971, 497] width 342 height 24
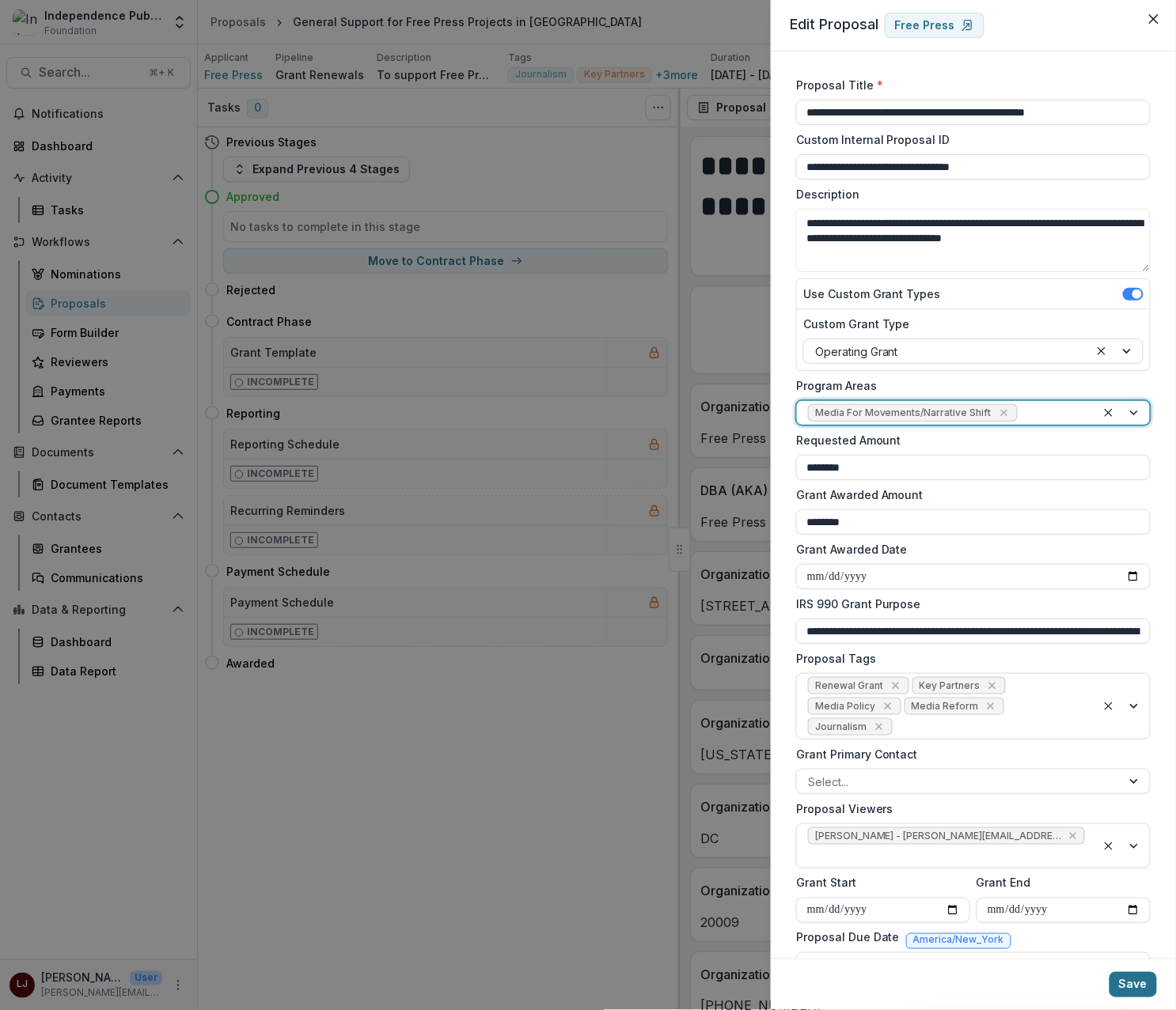
click at [1119, 983] on button "Save" at bounding box center [1133, 984] width 47 height 25
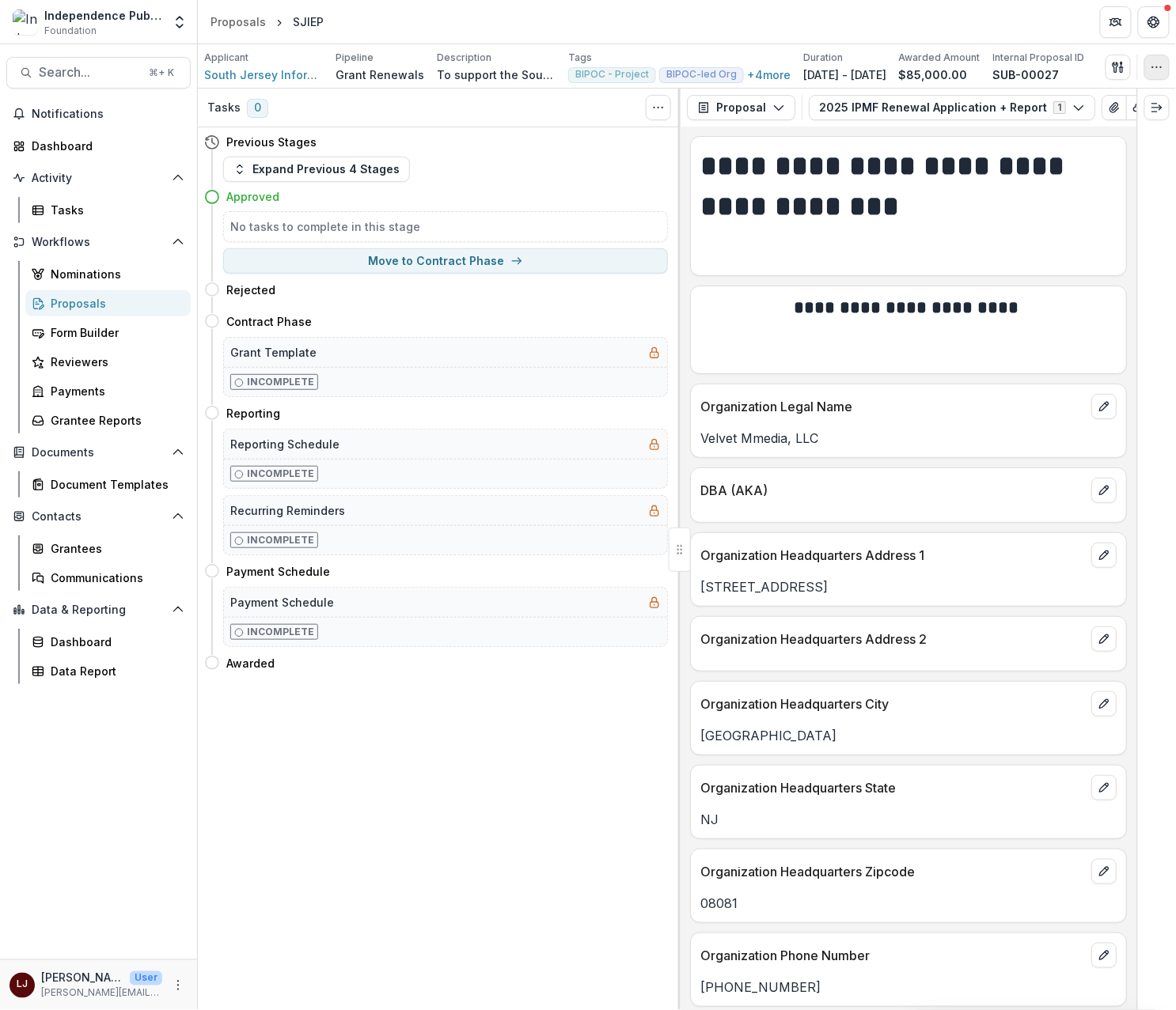
click at [1160, 71] on icon "button" at bounding box center [1156, 67] width 12 height 12
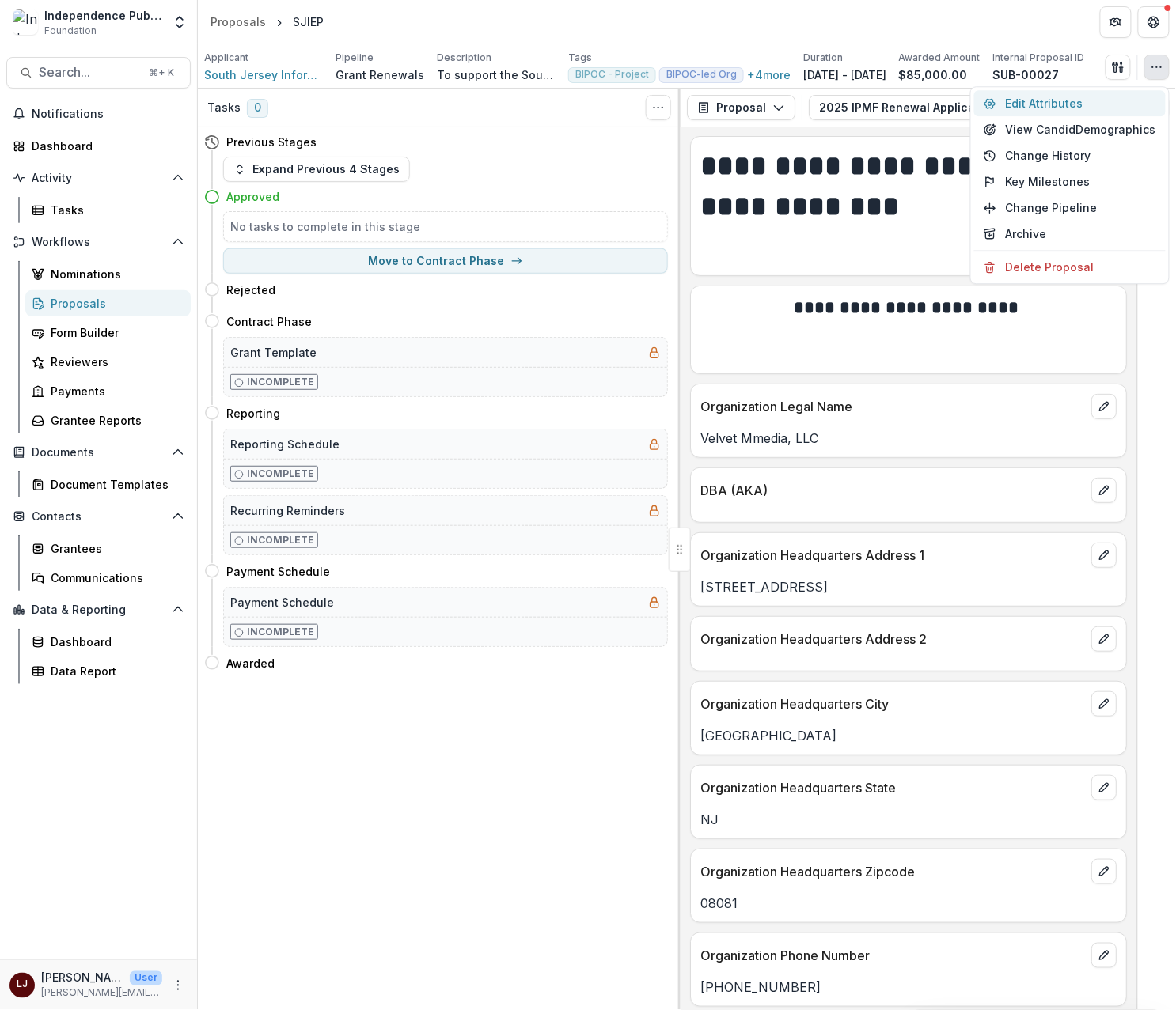
click at [1061, 102] on button "Edit Attributes" at bounding box center [1069, 102] width 192 height 26
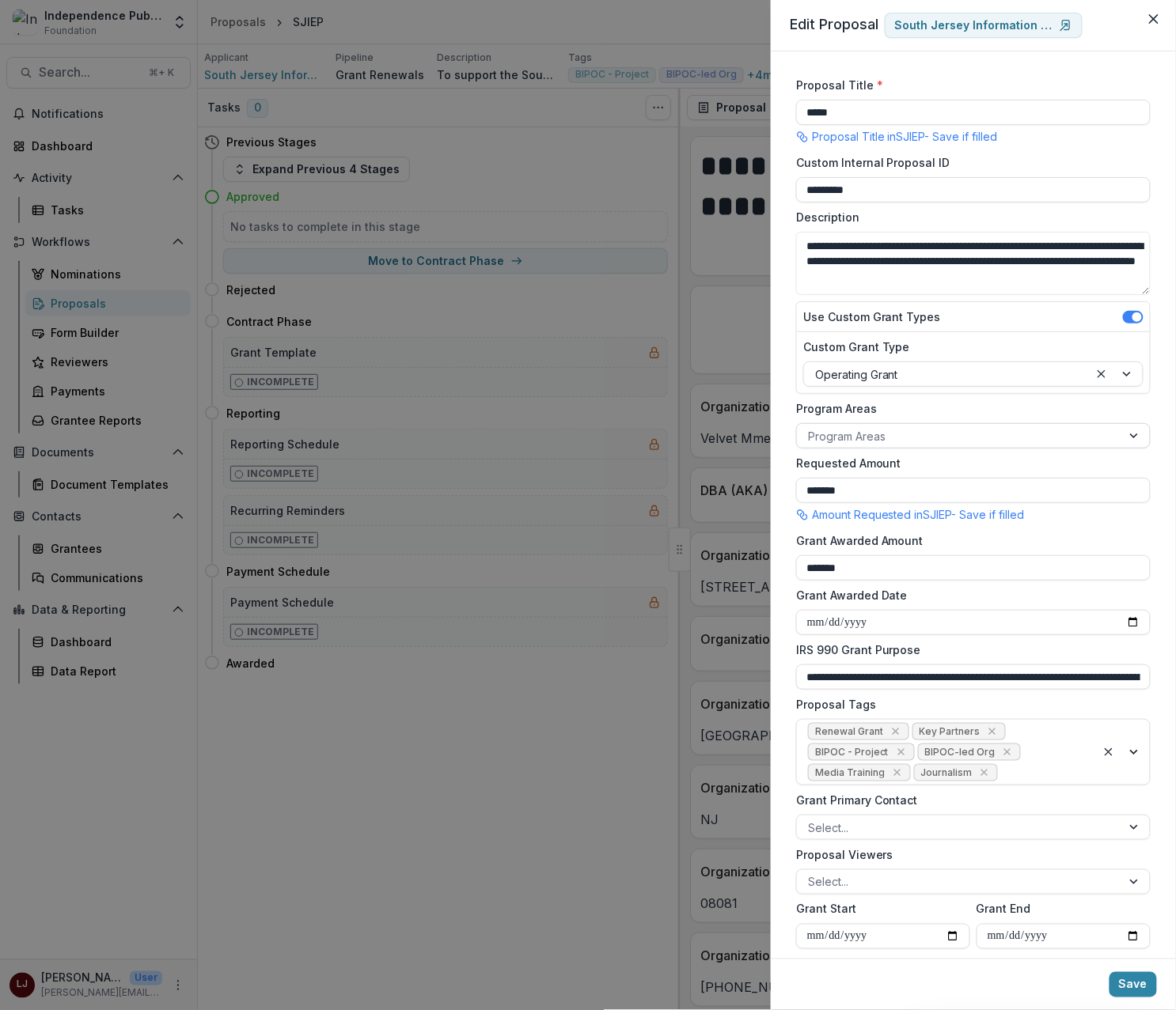
click at [916, 445] on div at bounding box center [959, 436] width 302 height 20
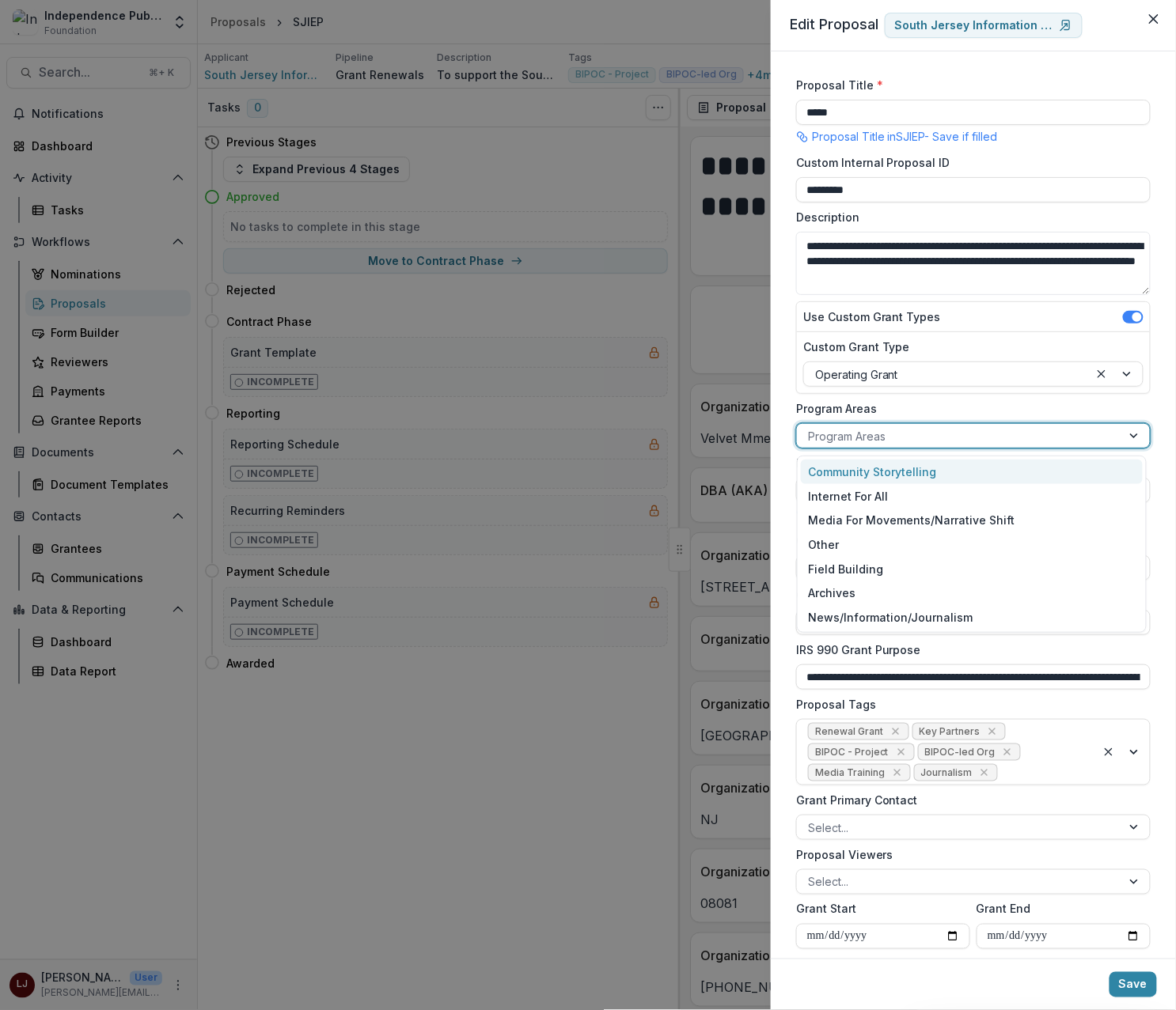
click at [897, 470] on div "Community Storytelling" at bounding box center [971, 471] width 342 height 24
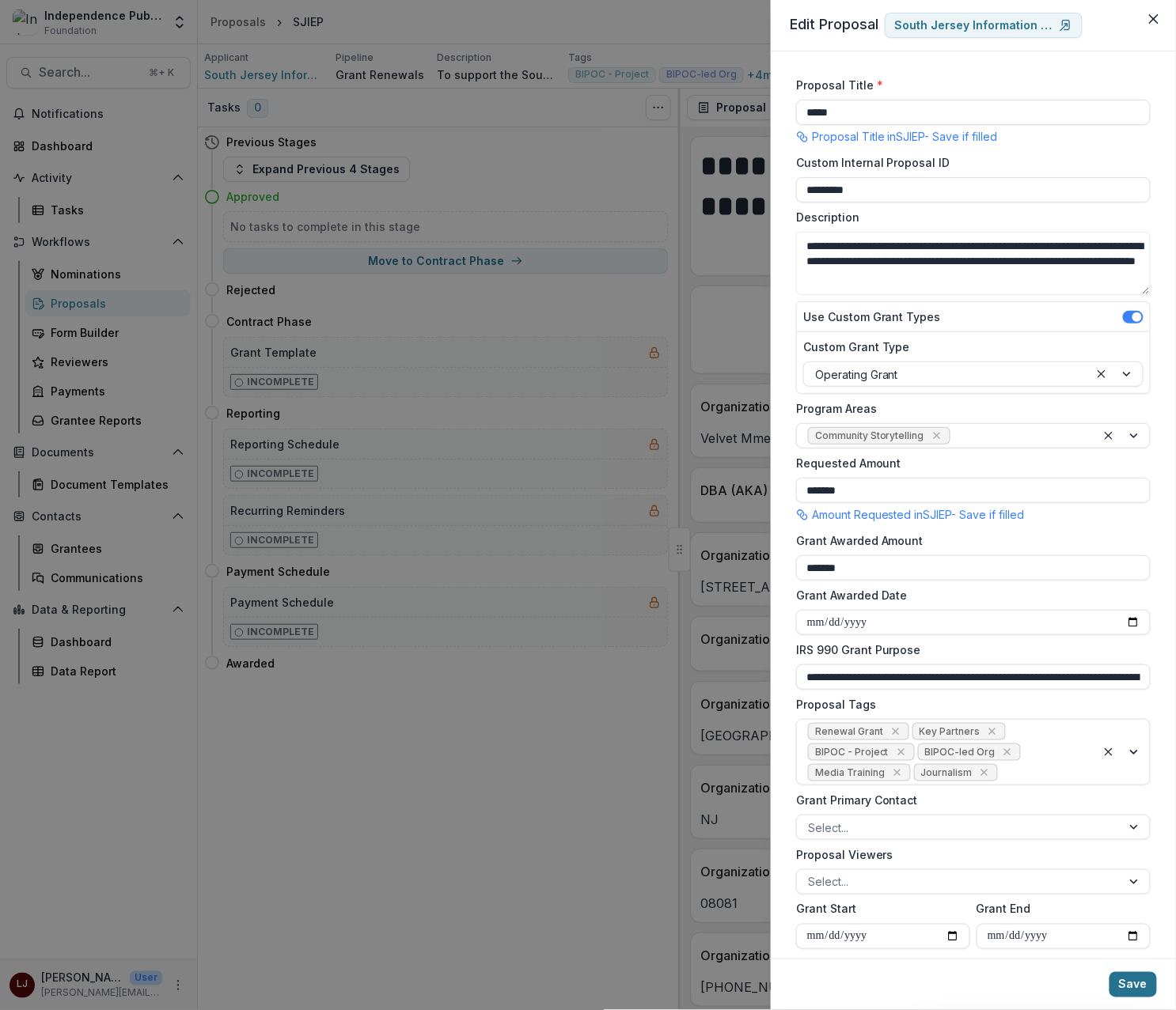
click at [1123, 993] on button "Save" at bounding box center [1133, 984] width 47 height 25
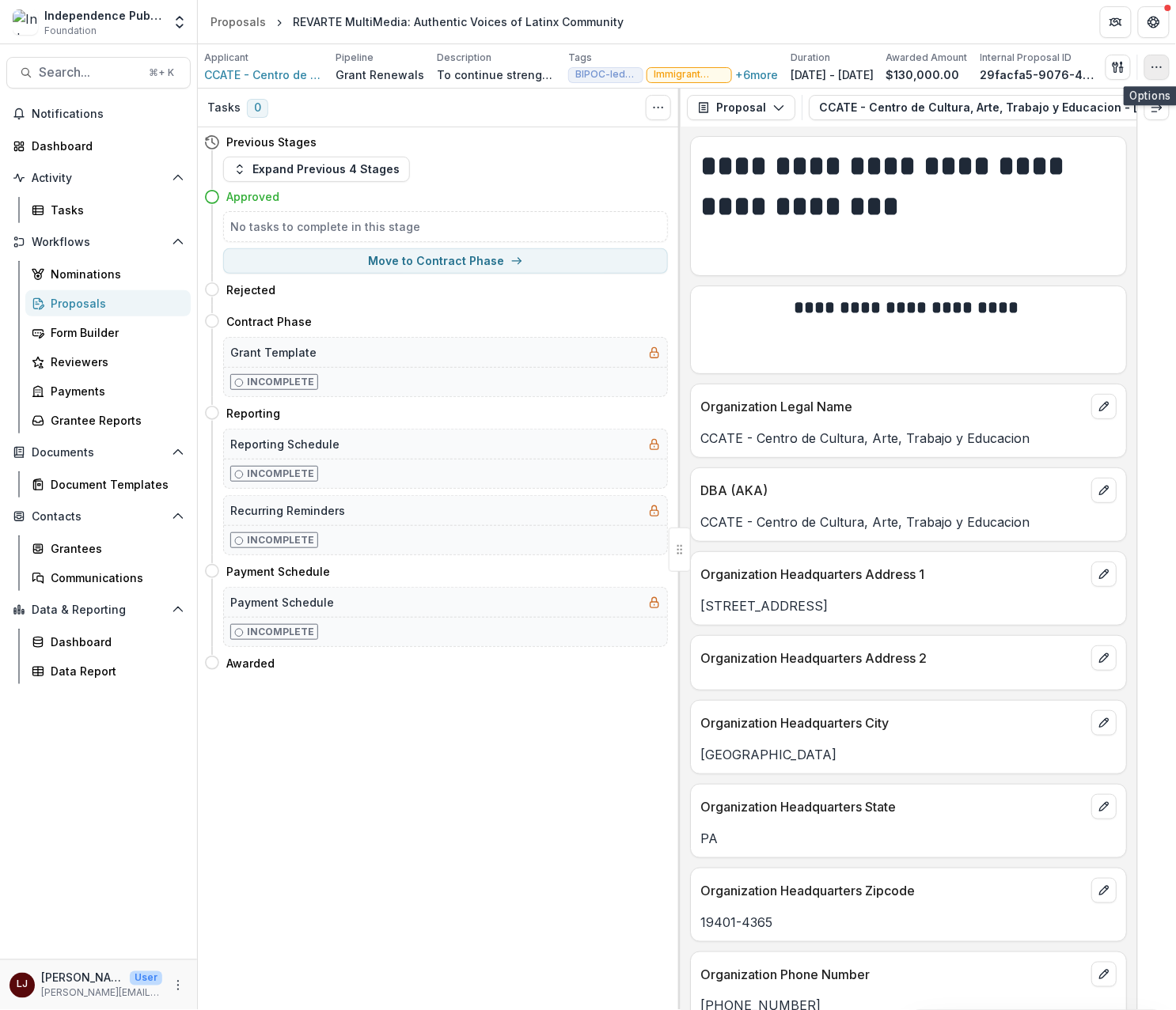
click at [1159, 63] on icon "button" at bounding box center [1156, 67] width 12 height 12
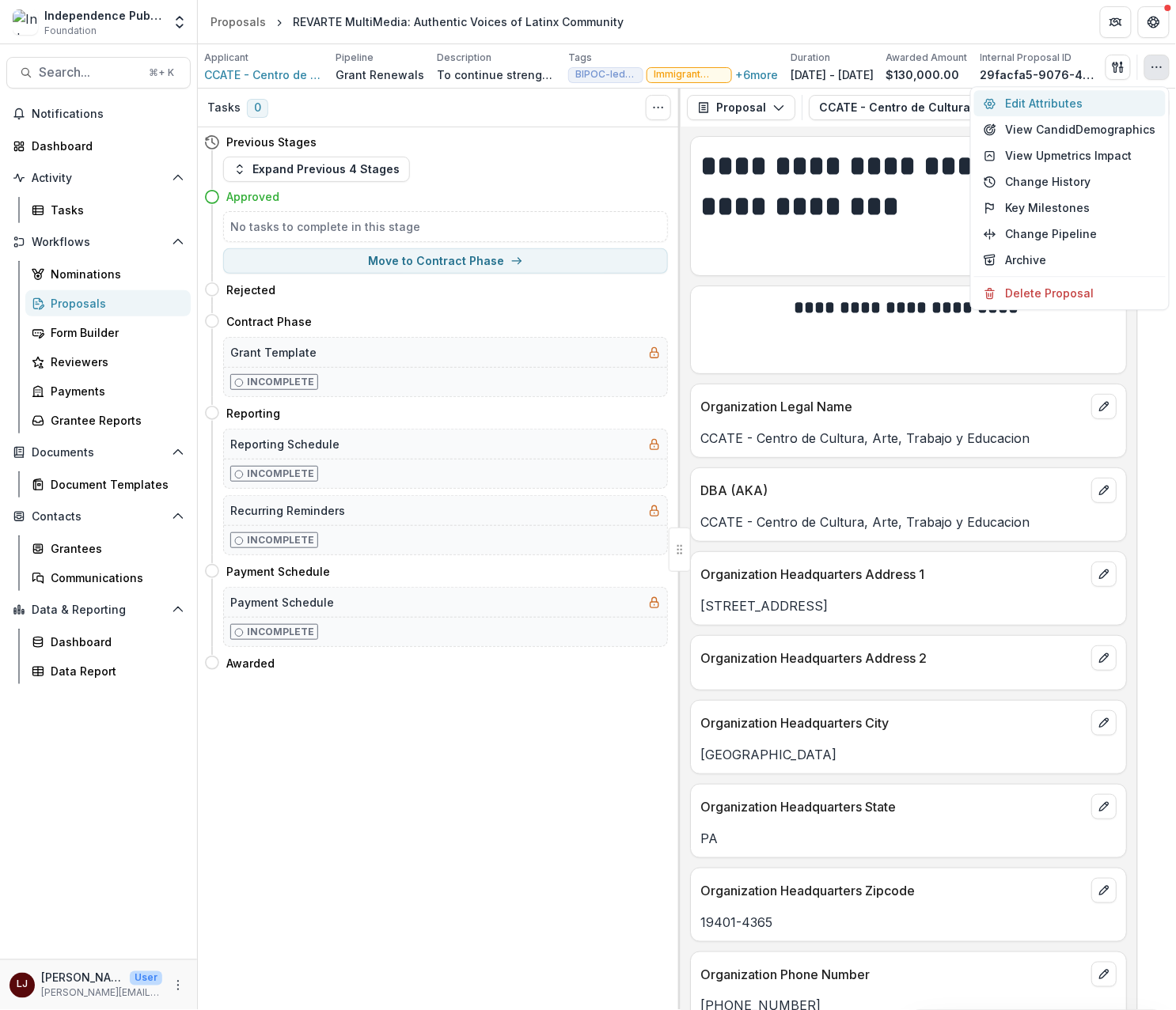
click at [1062, 106] on button "Edit Attributes" at bounding box center [1069, 102] width 192 height 26
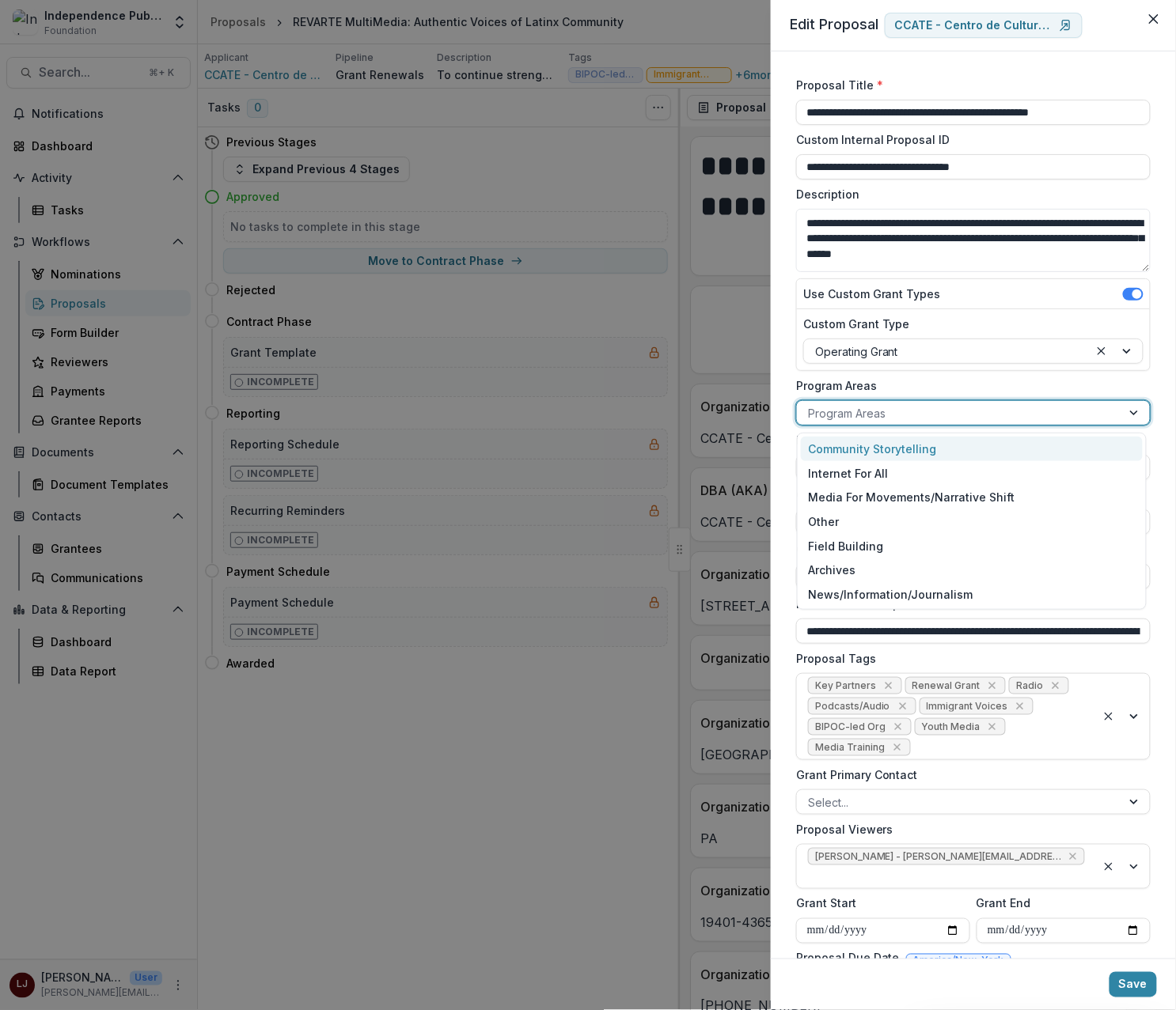
click at [892, 406] on div at bounding box center [959, 413] width 302 height 20
click at [906, 454] on div "Community Storytelling" at bounding box center [971, 448] width 342 height 24
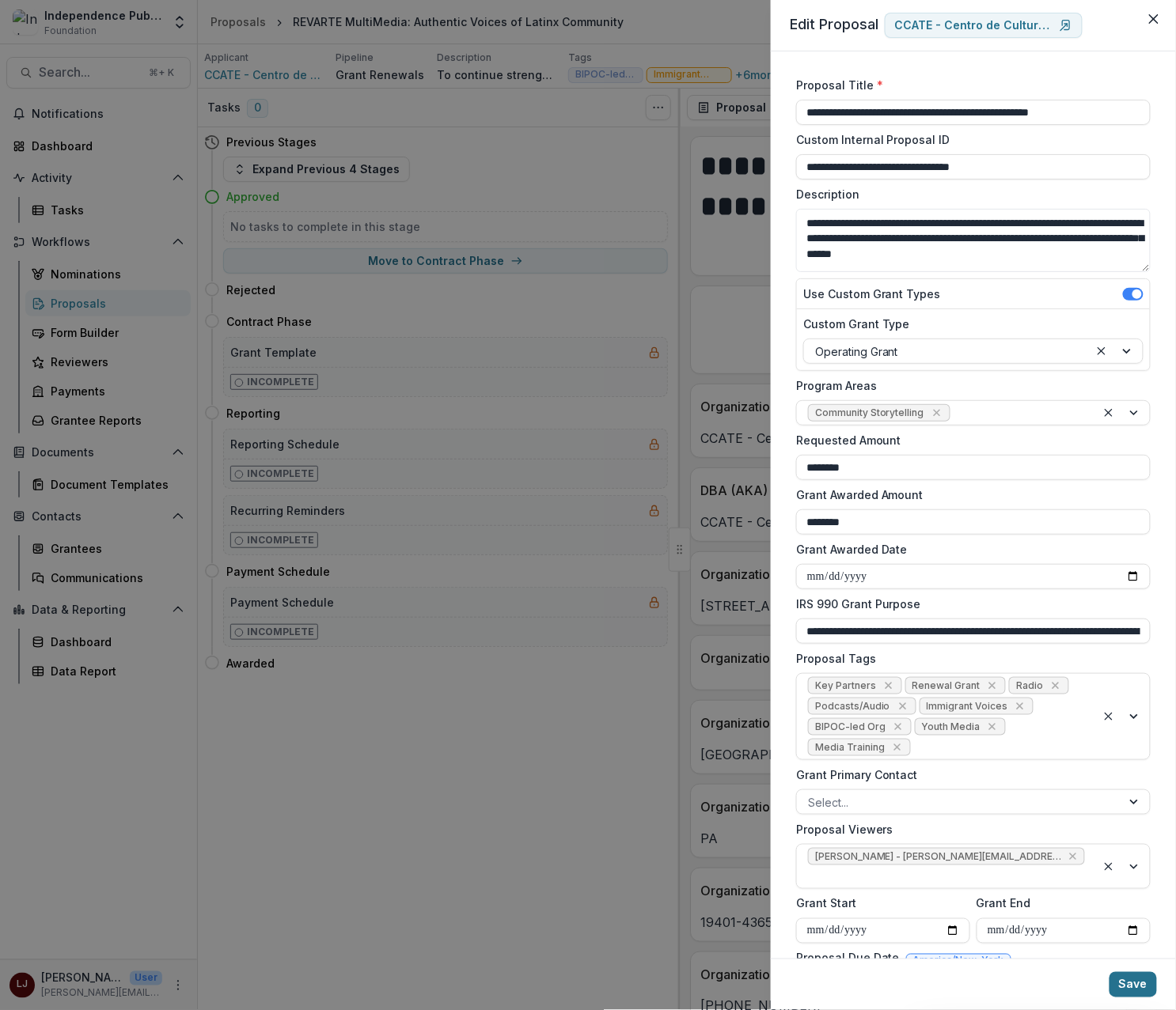
click at [1129, 988] on button "Save" at bounding box center [1133, 984] width 47 height 25
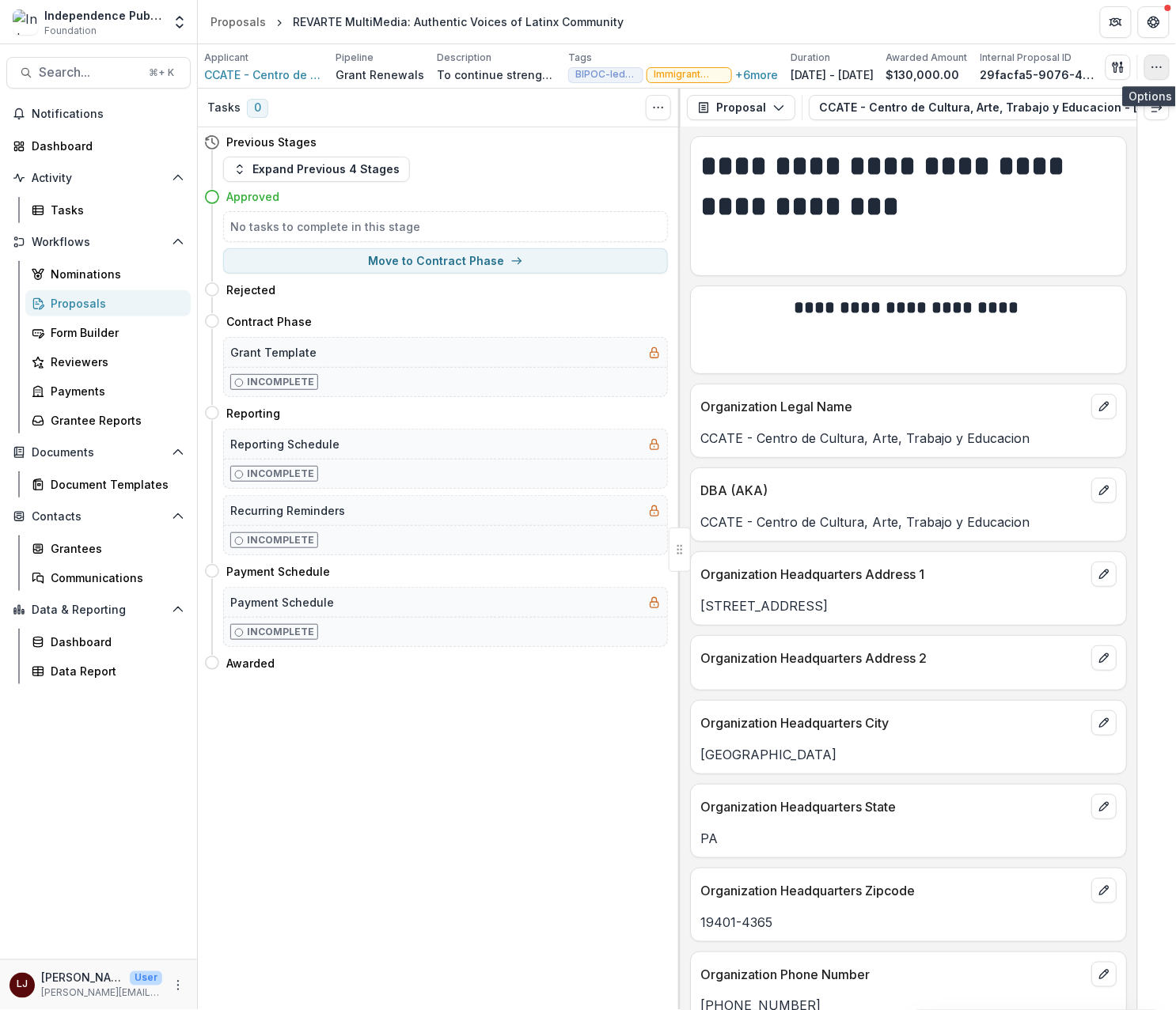
click at [1164, 64] on button "button" at bounding box center [1157, 67] width 25 height 25
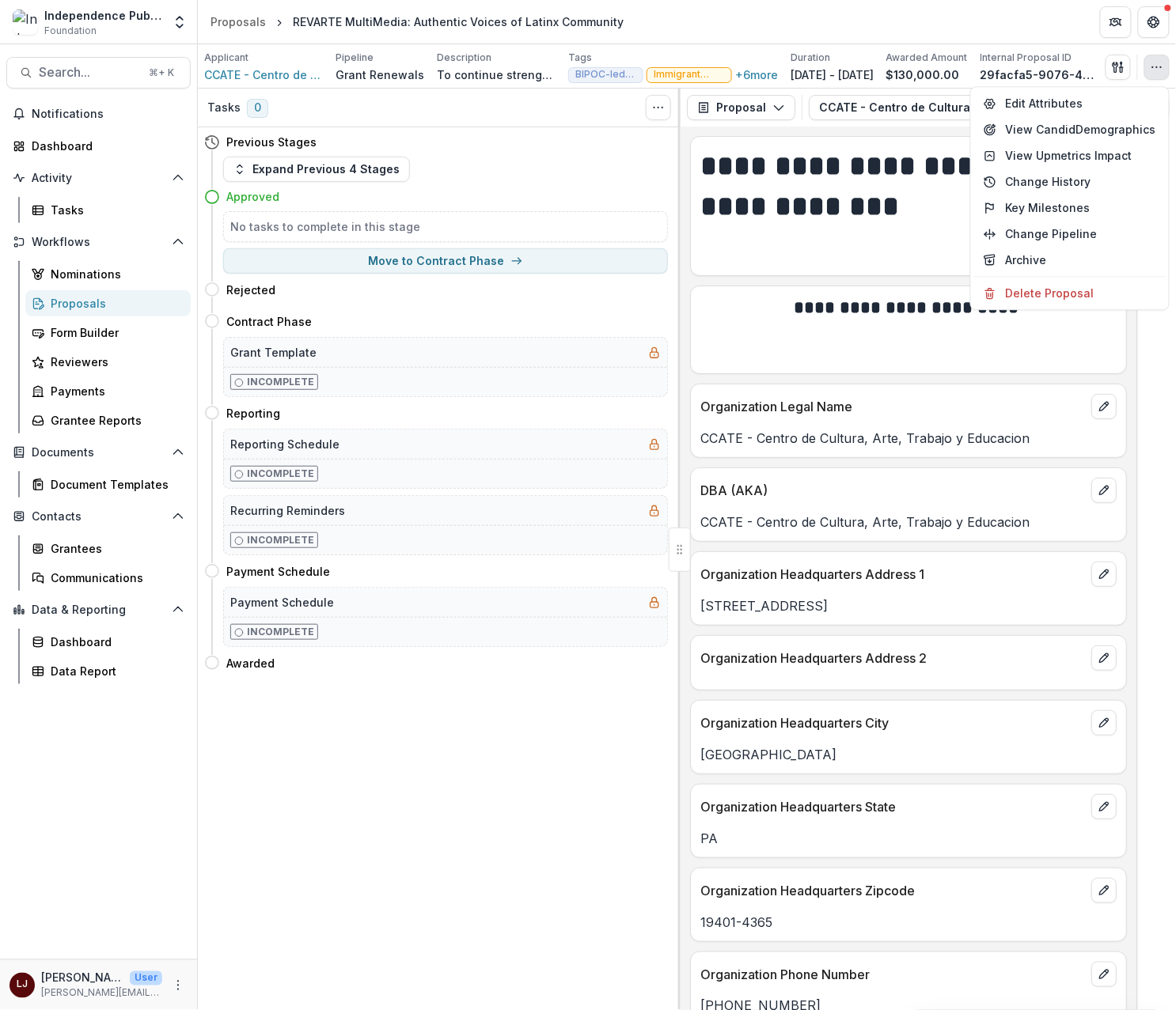
click at [1164, 60] on button "button" at bounding box center [1157, 67] width 25 height 25
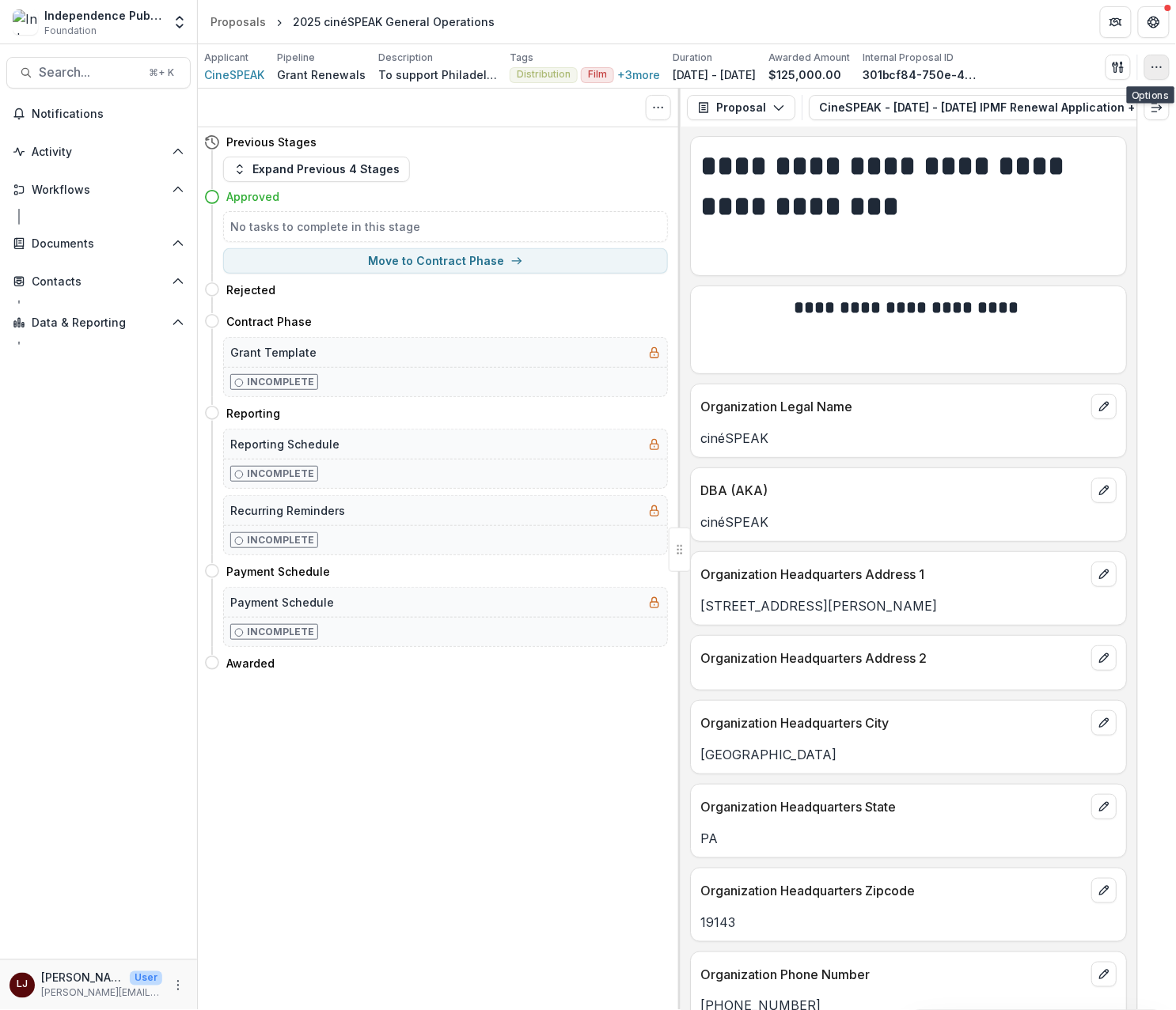
click at [1159, 69] on icon "button" at bounding box center [1156, 67] width 12 height 12
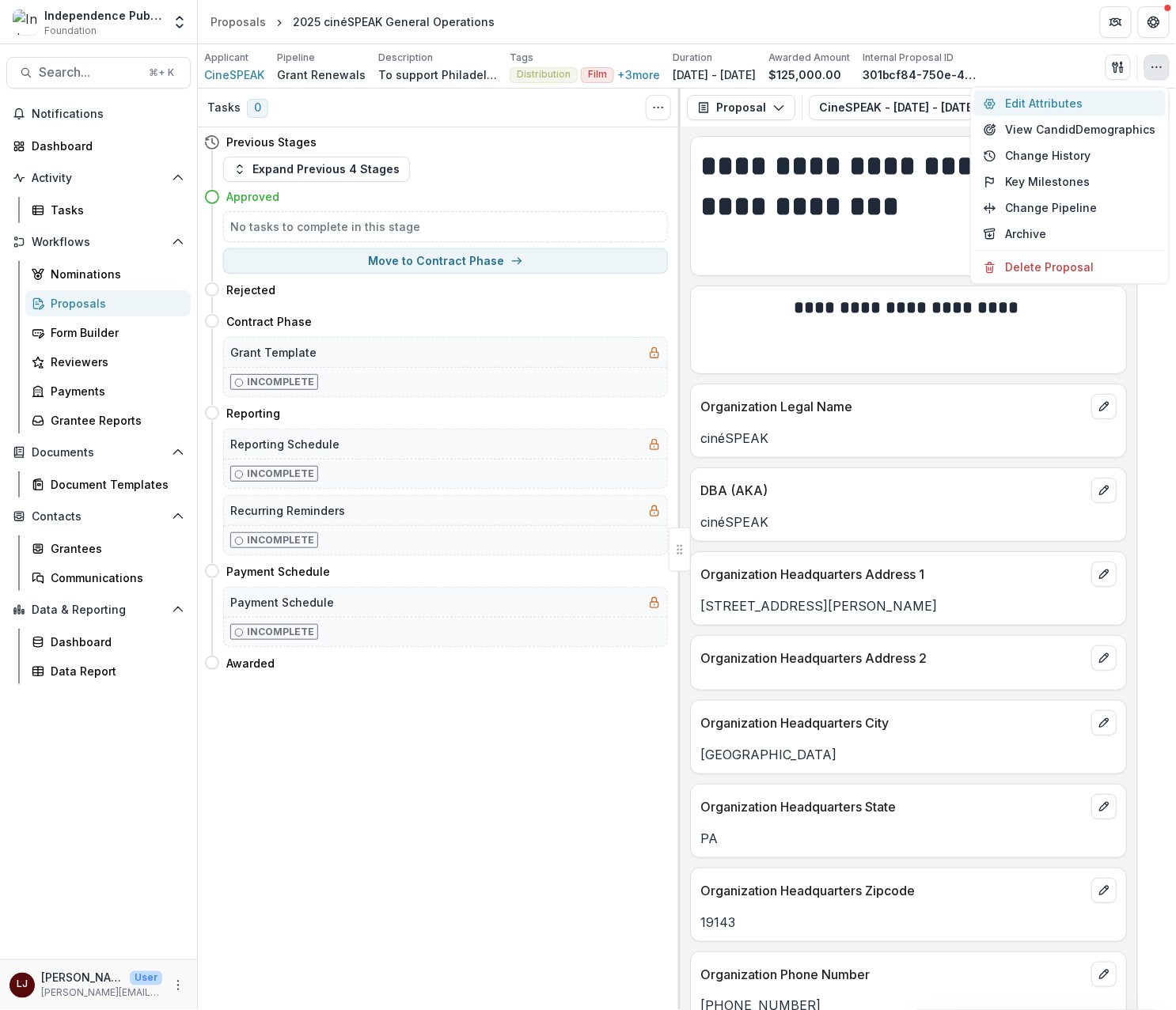
click at [1079, 99] on button "Edit Attributes" at bounding box center [1069, 102] width 192 height 26
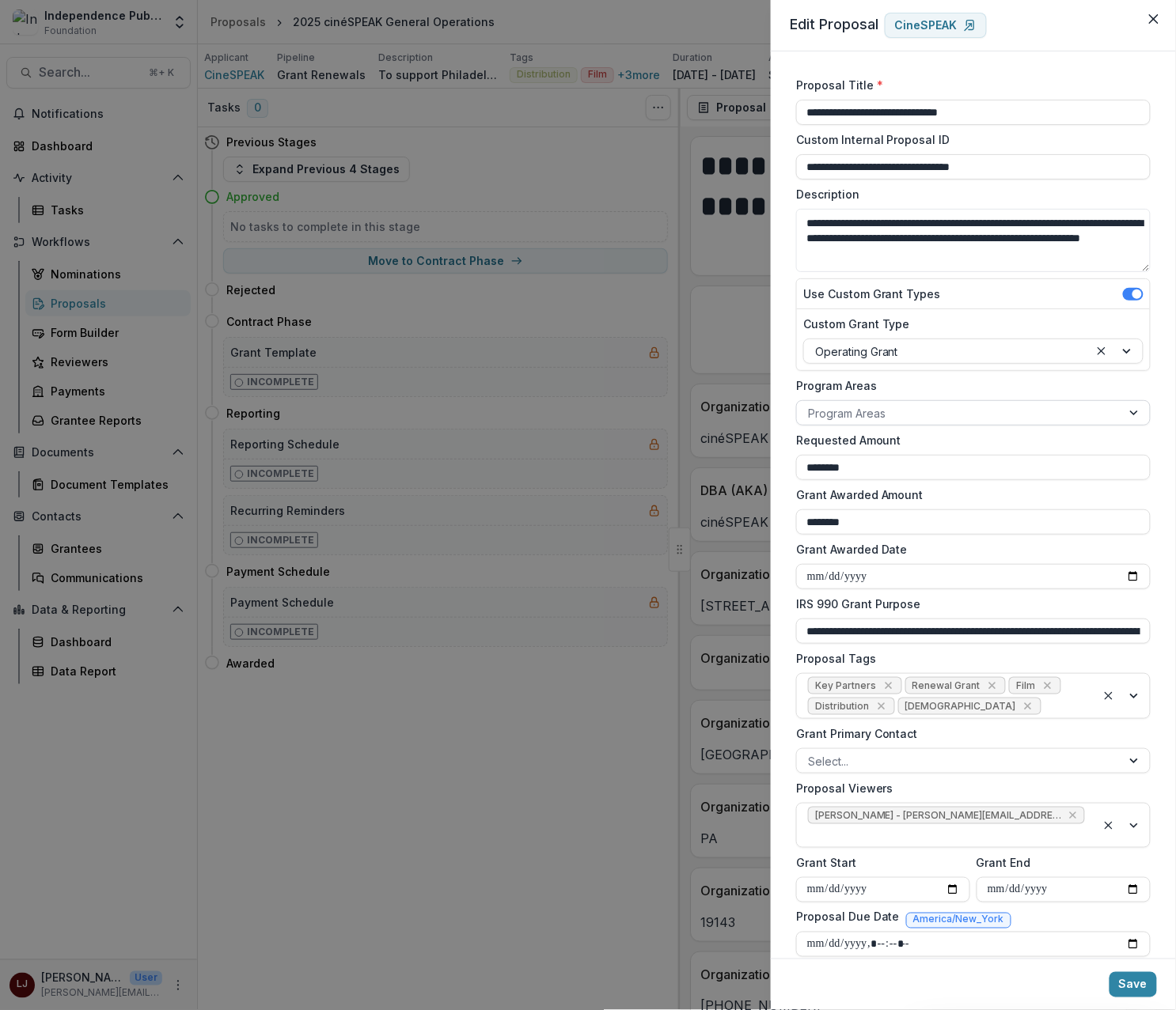
click at [894, 424] on div "Program Areas" at bounding box center [959, 414] width 324 height 23
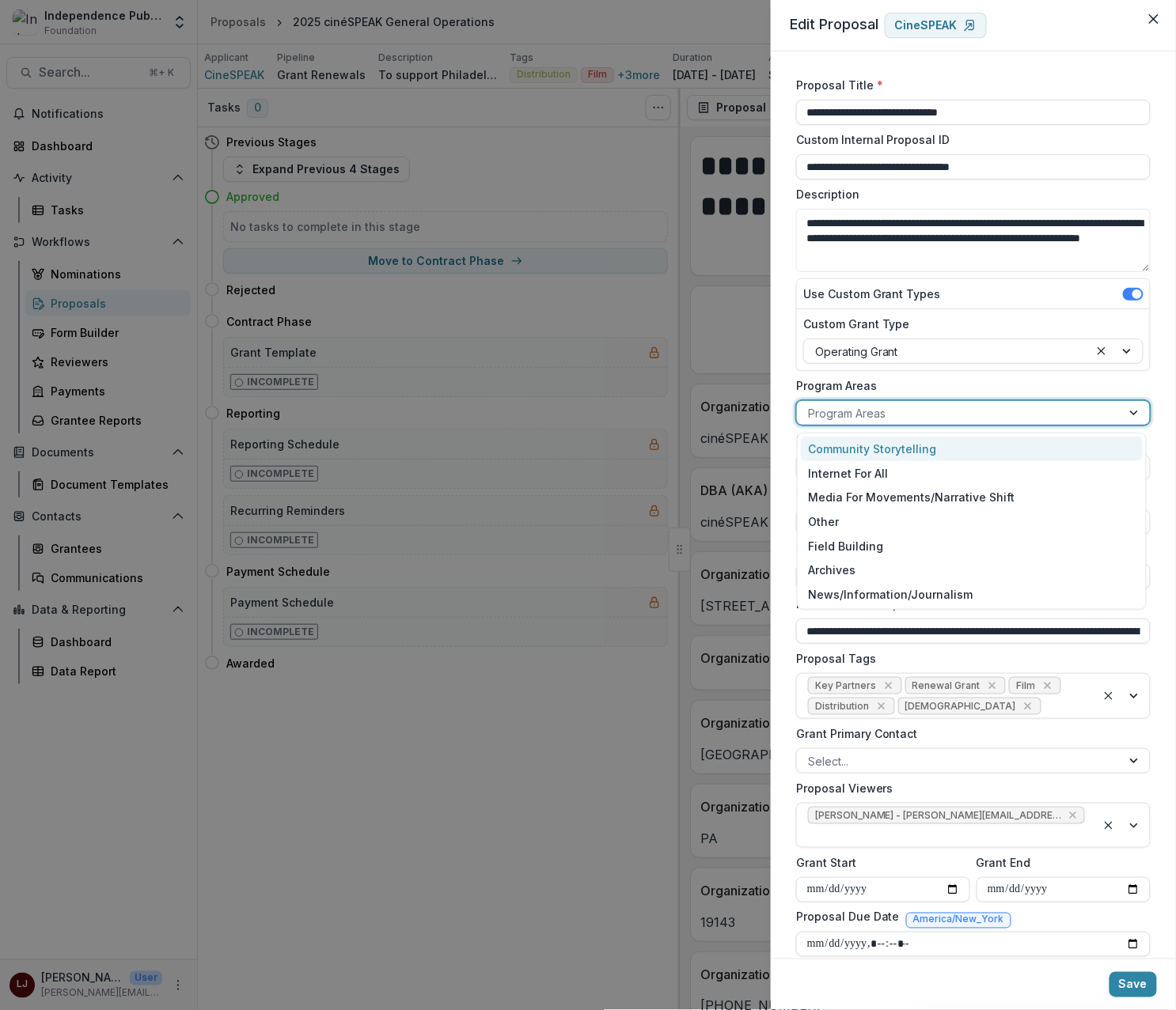
click at [907, 442] on div "Community Storytelling" at bounding box center [971, 448] width 342 height 24
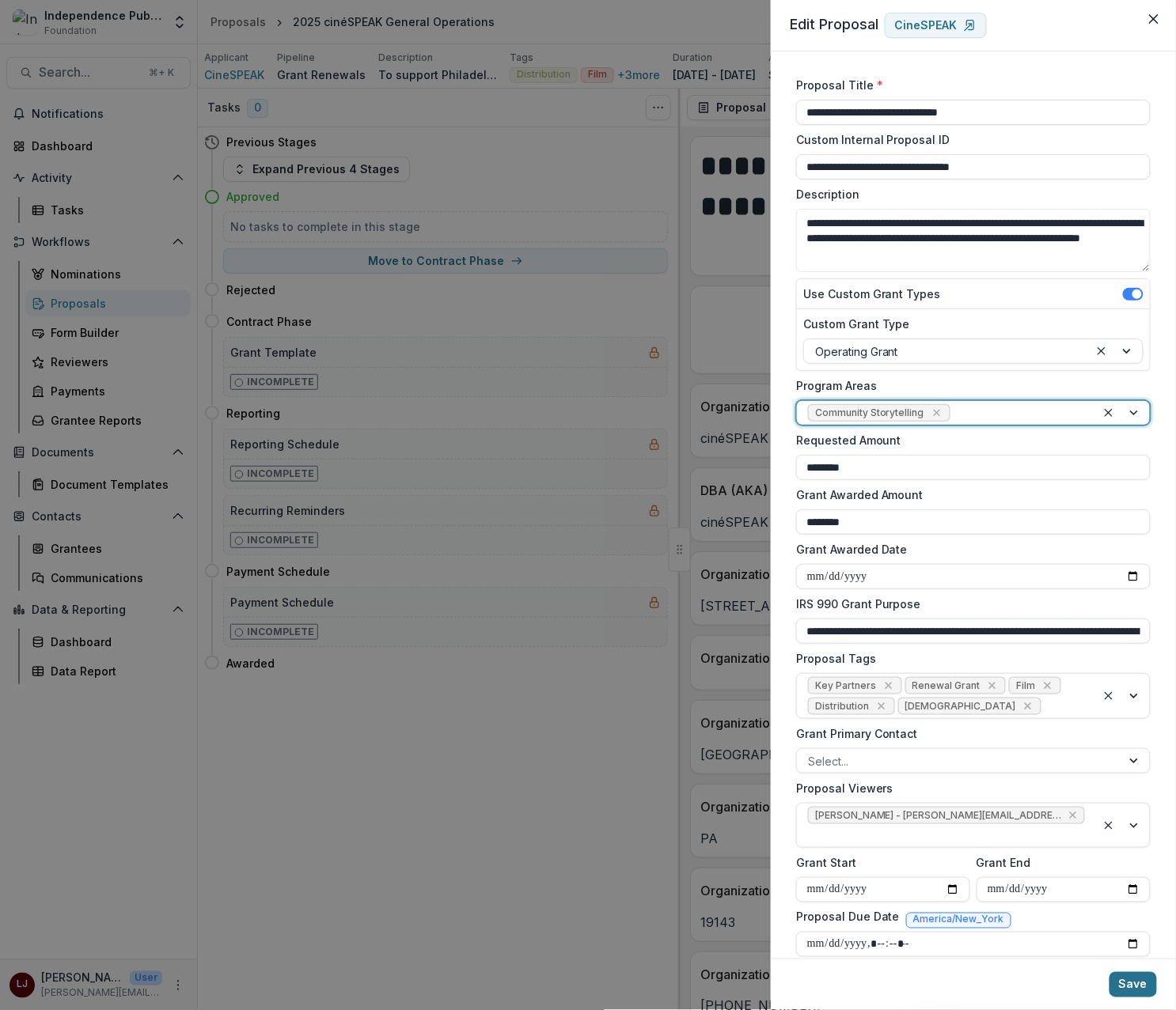
click at [1134, 990] on button "Save" at bounding box center [1133, 984] width 47 height 25
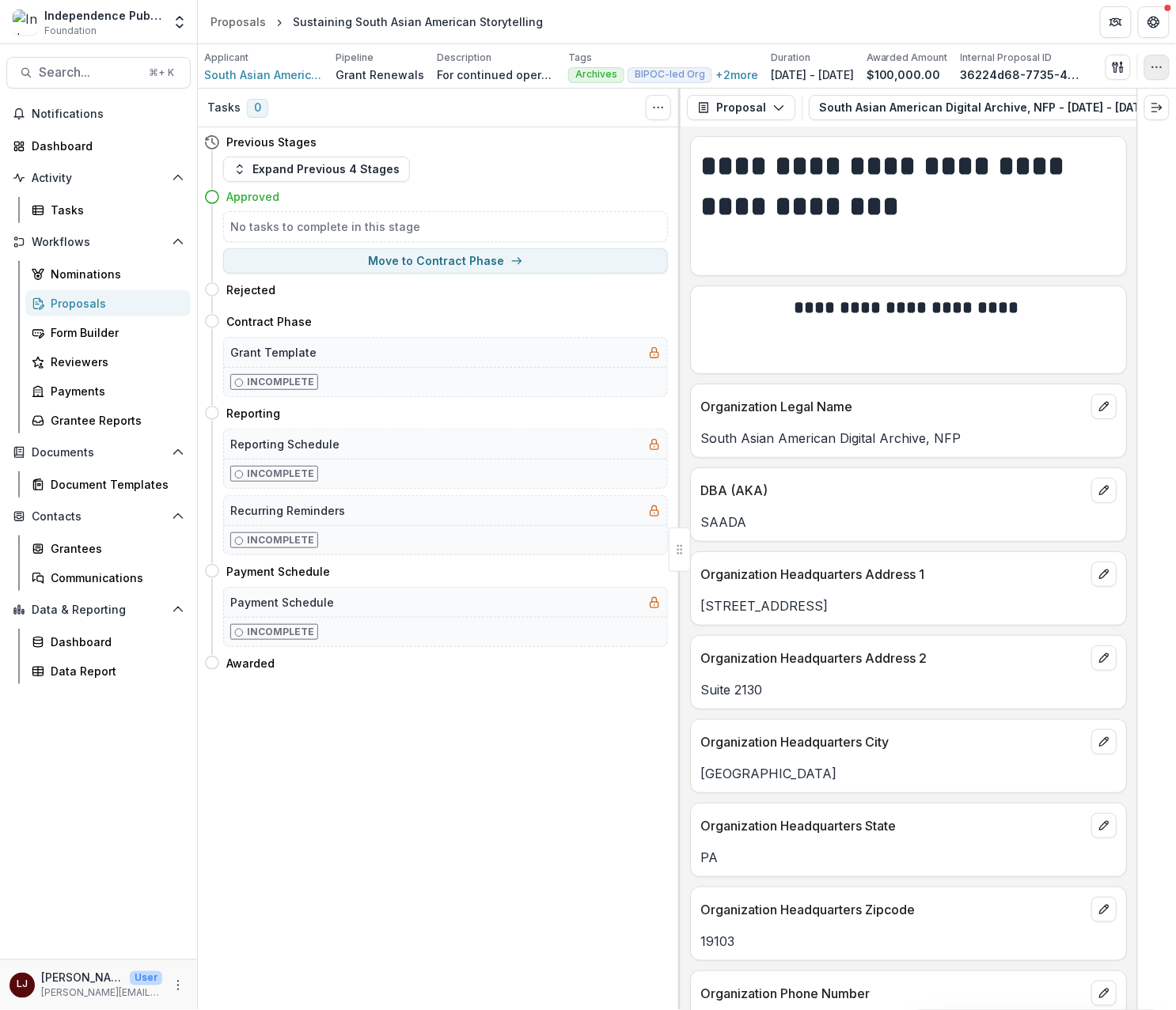
click at [1162, 67] on icon "button" at bounding box center [1156, 67] width 12 height 12
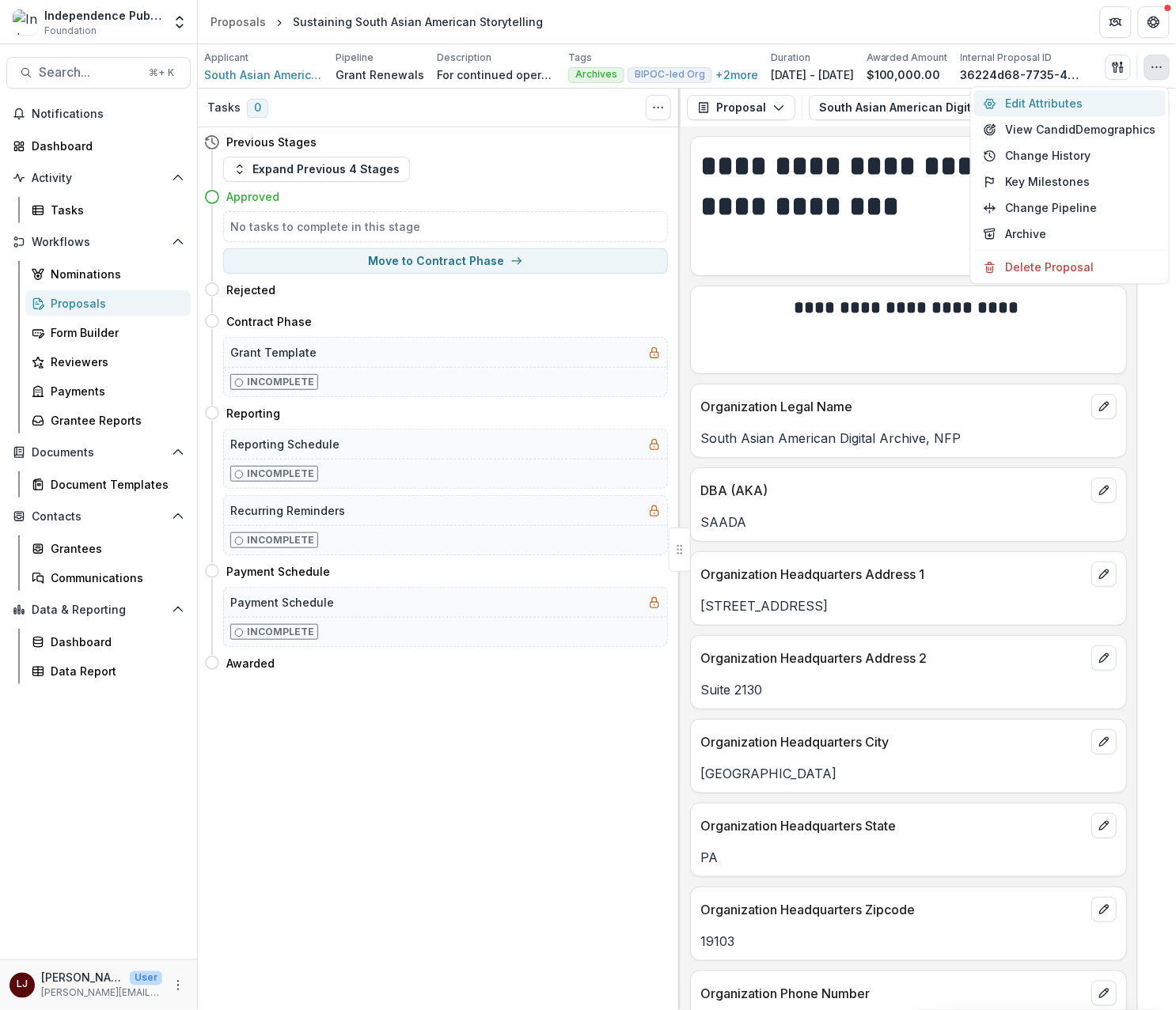
click at [1081, 95] on button "Edit Attributes" at bounding box center [1069, 102] width 192 height 26
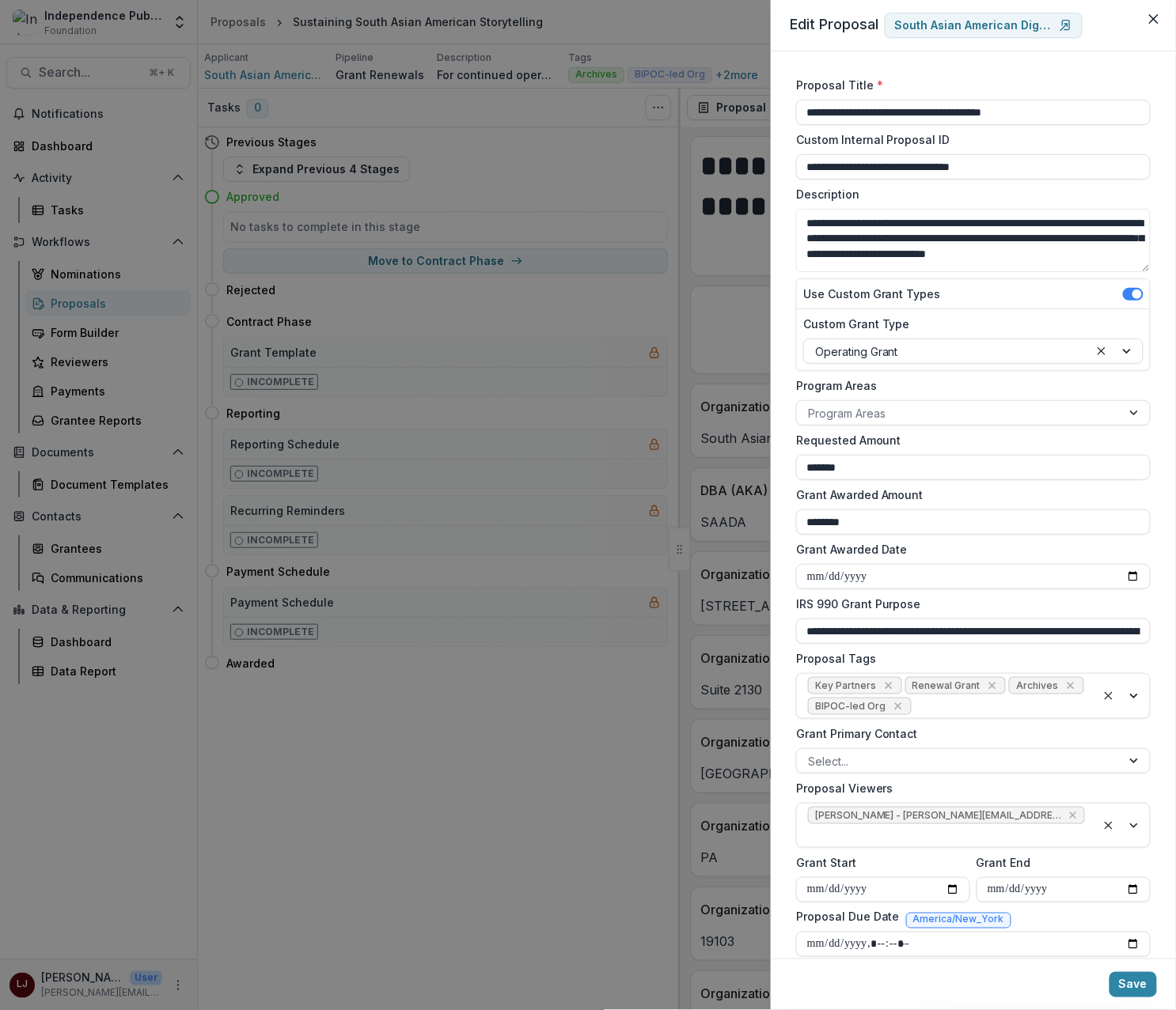
drag, startPoint x: 441, startPoint y: 150, endPoint x: 434, endPoint y: 145, distance: 8.6
click at [441, 150] on div "**********" at bounding box center [588, 505] width 1176 height 1010
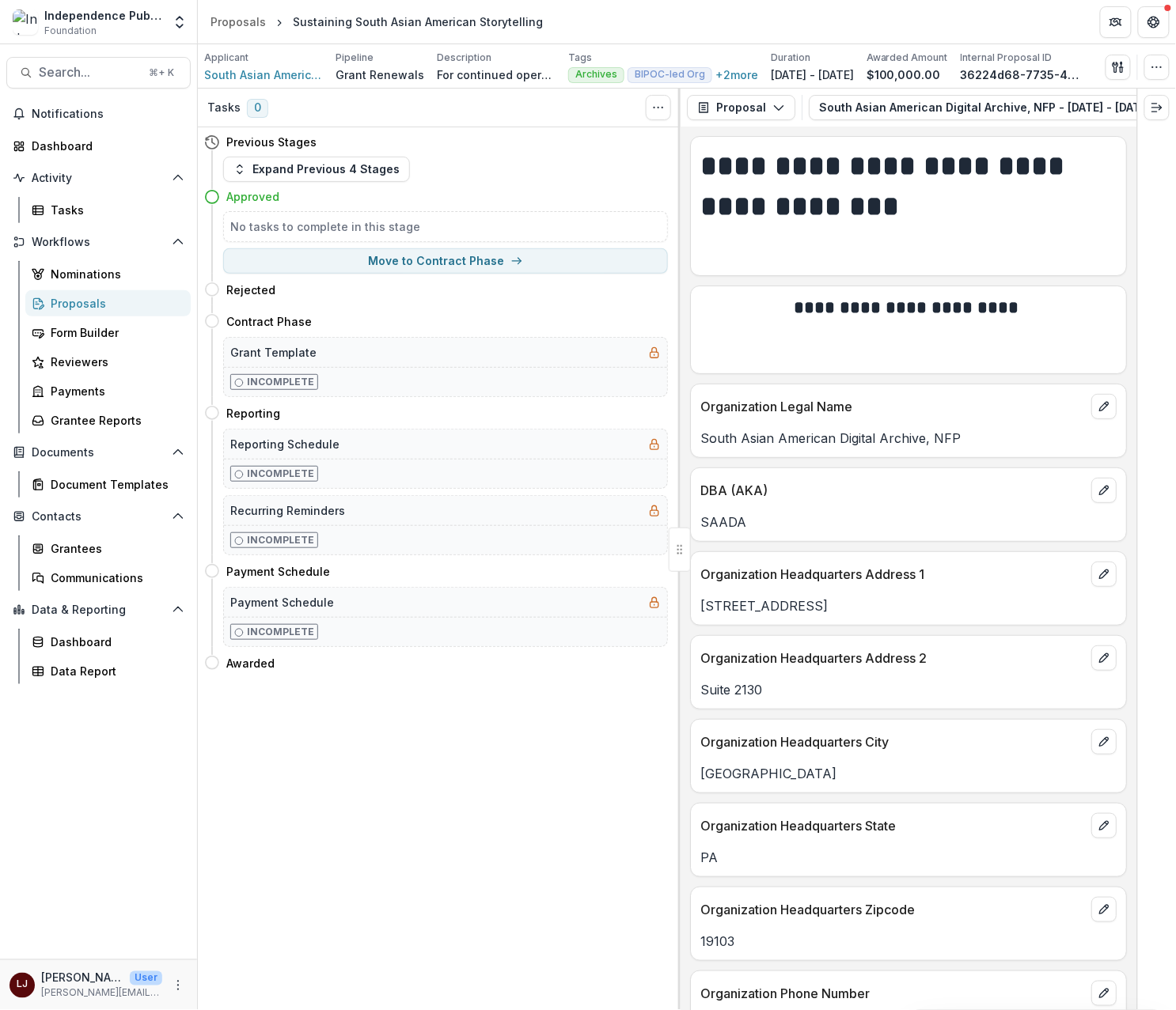
click at [1174, 67] on div "Applicant South Asian American Digital Archive, NFP Pipeline Grant Renewals Des…" at bounding box center [686, 66] width 978 height 44
click at [1161, 67] on circle "button" at bounding box center [1161, 67] width 1 height 1
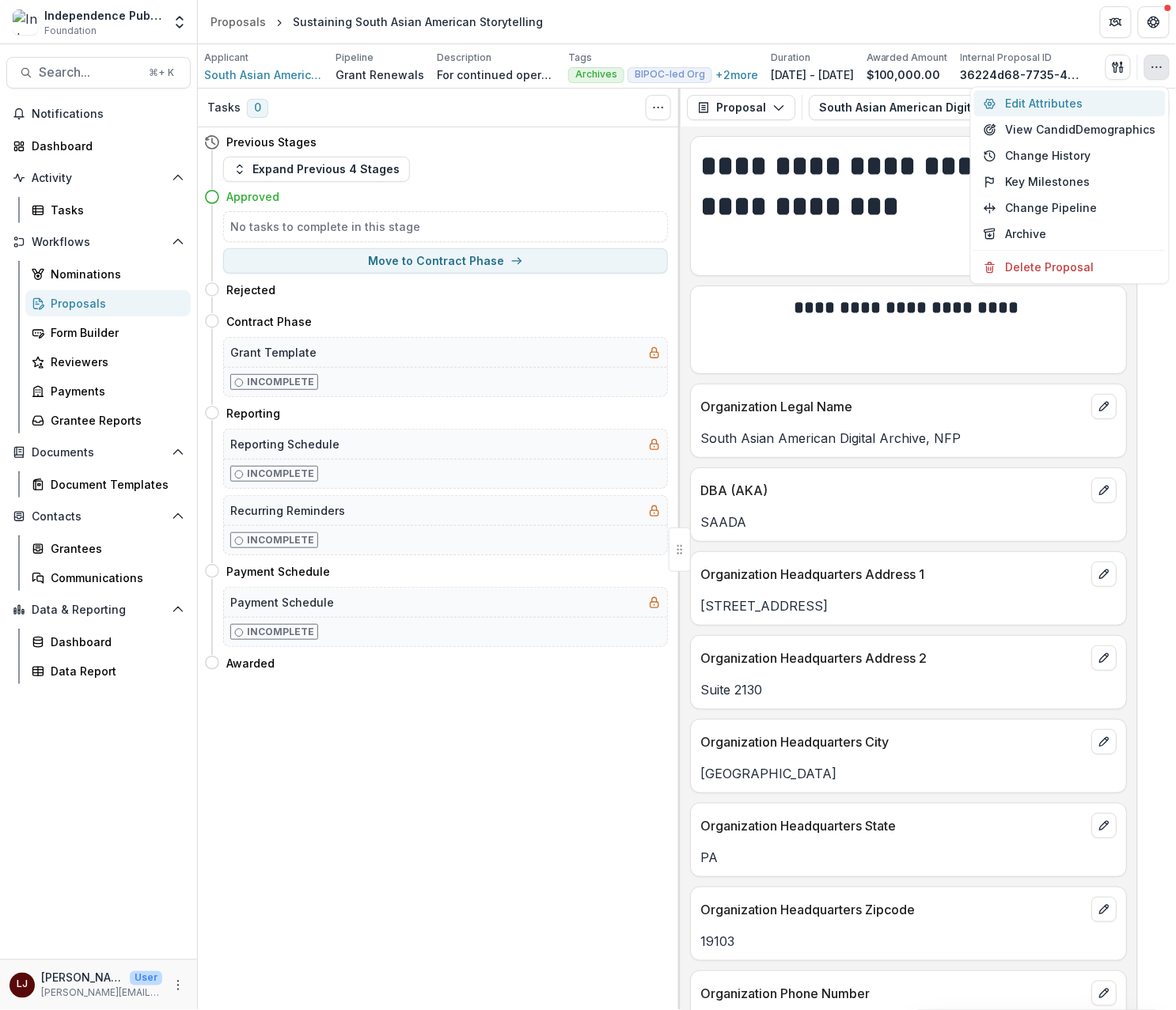
click at [1074, 91] on button "Edit Attributes" at bounding box center [1069, 102] width 192 height 26
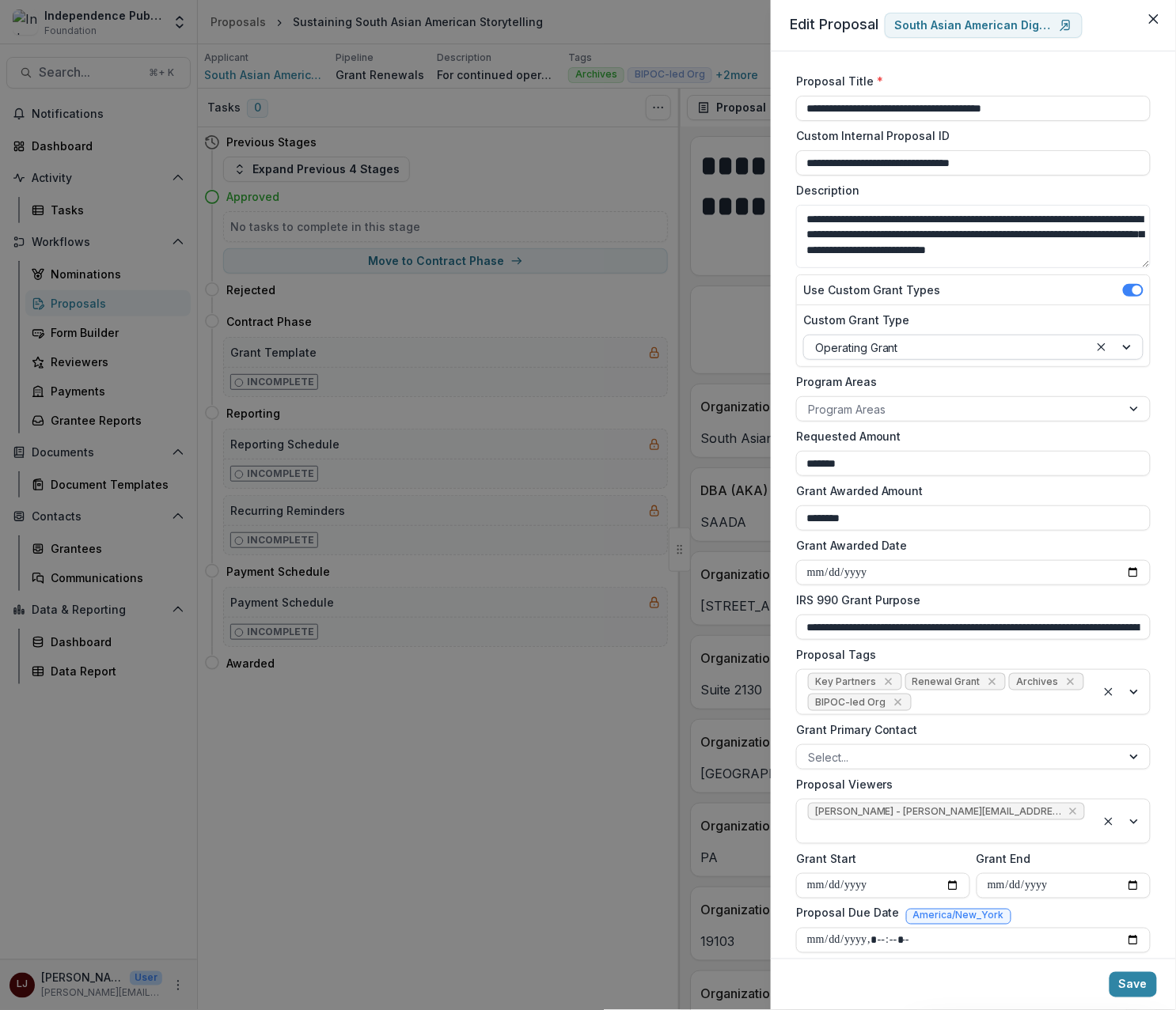
scroll to position [73, 0]
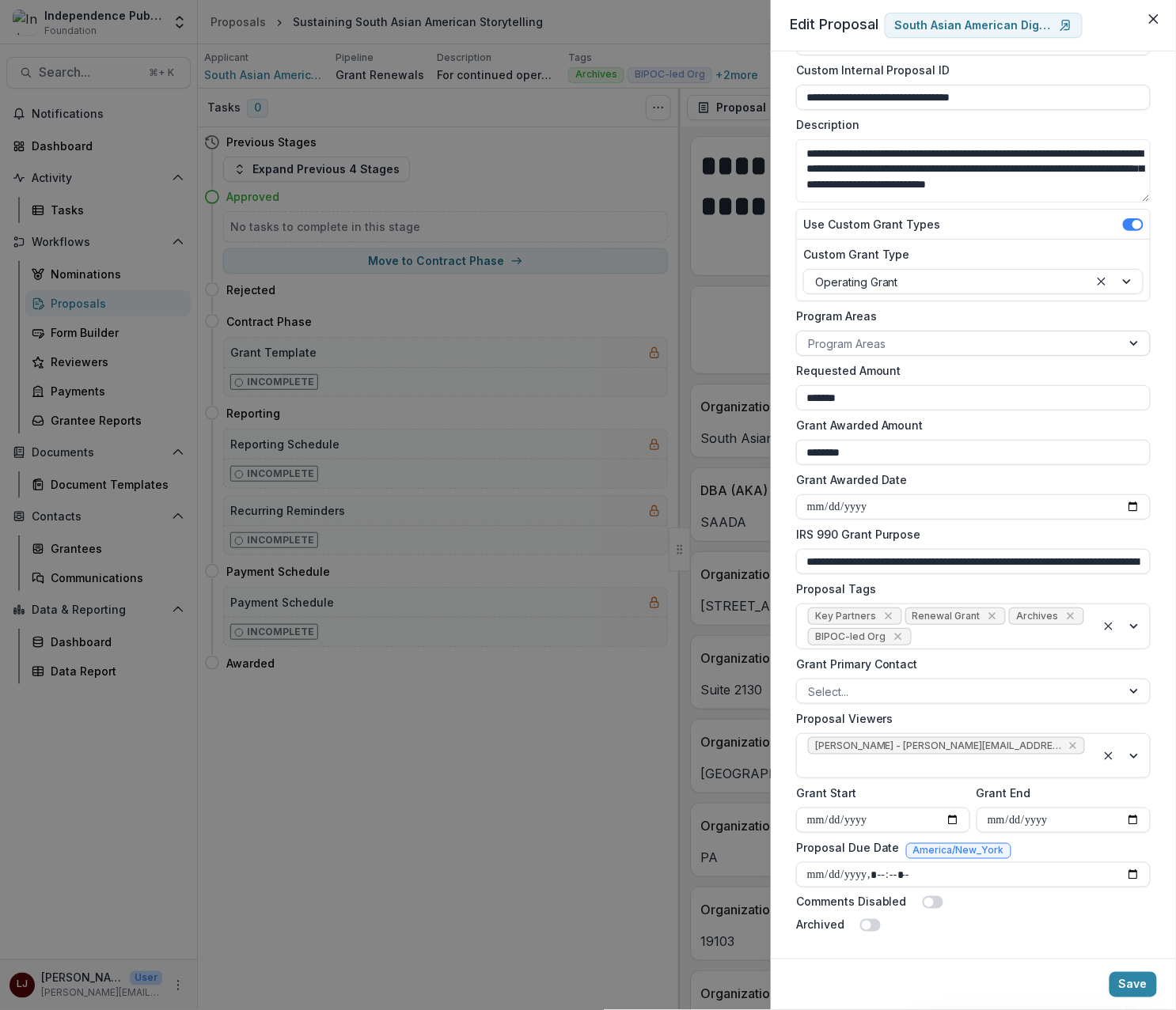
click at [842, 336] on div at bounding box center [959, 344] width 302 height 20
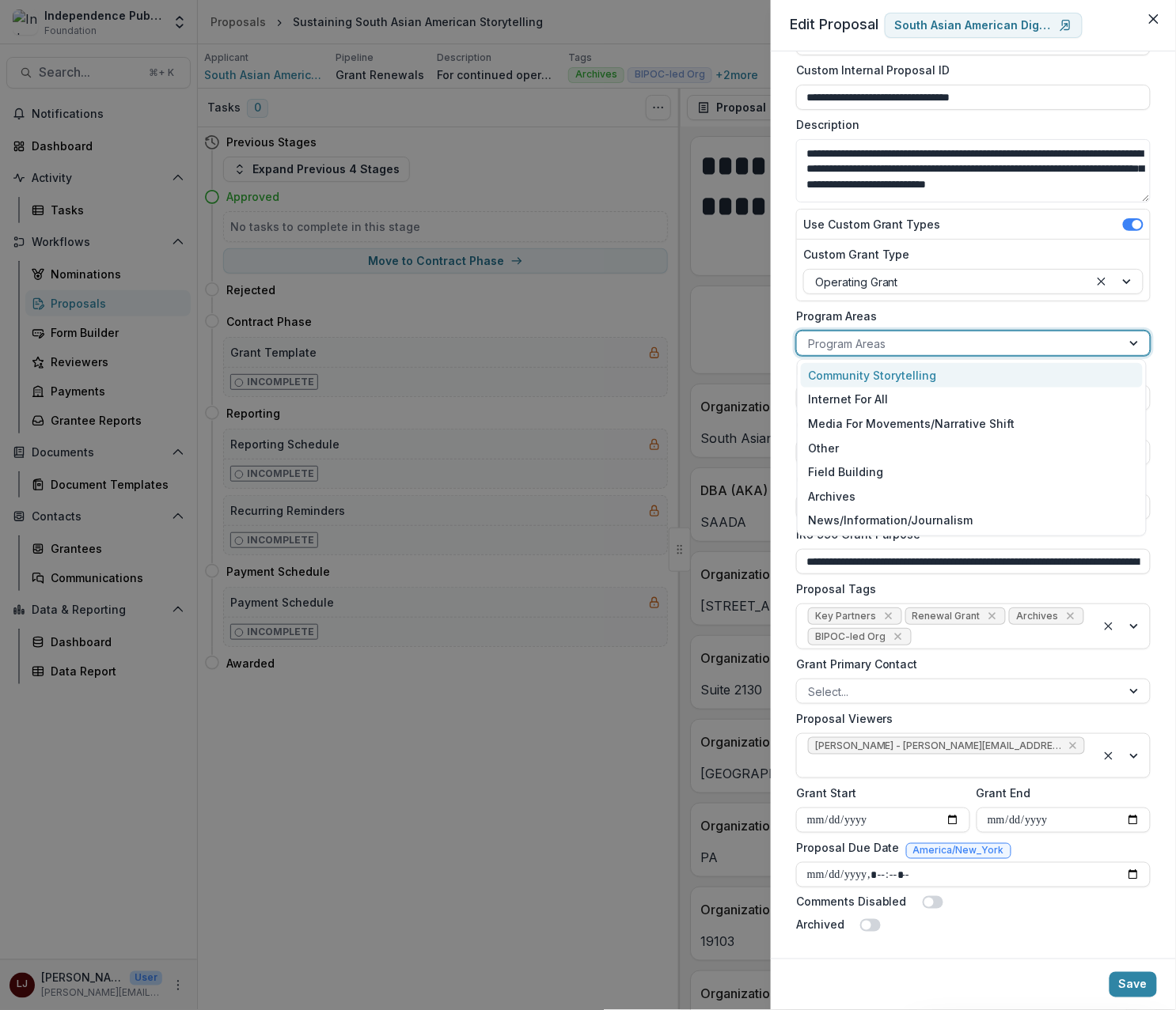
click at [877, 376] on div "Community Storytelling" at bounding box center [971, 375] width 342 height 24
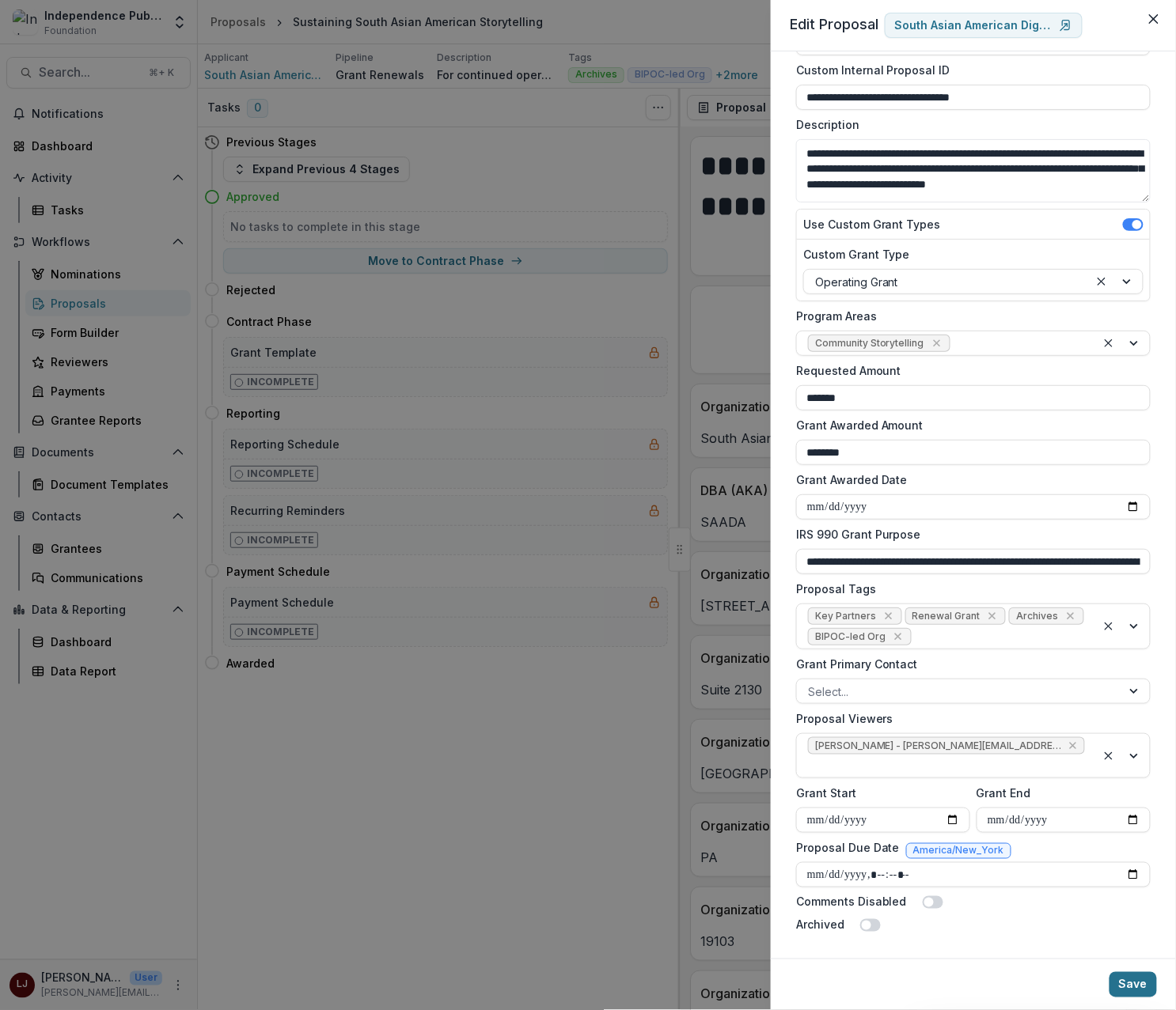
click at [1139, 974] on button "Save" at bounding box center [1133, 984] width 47 height 25
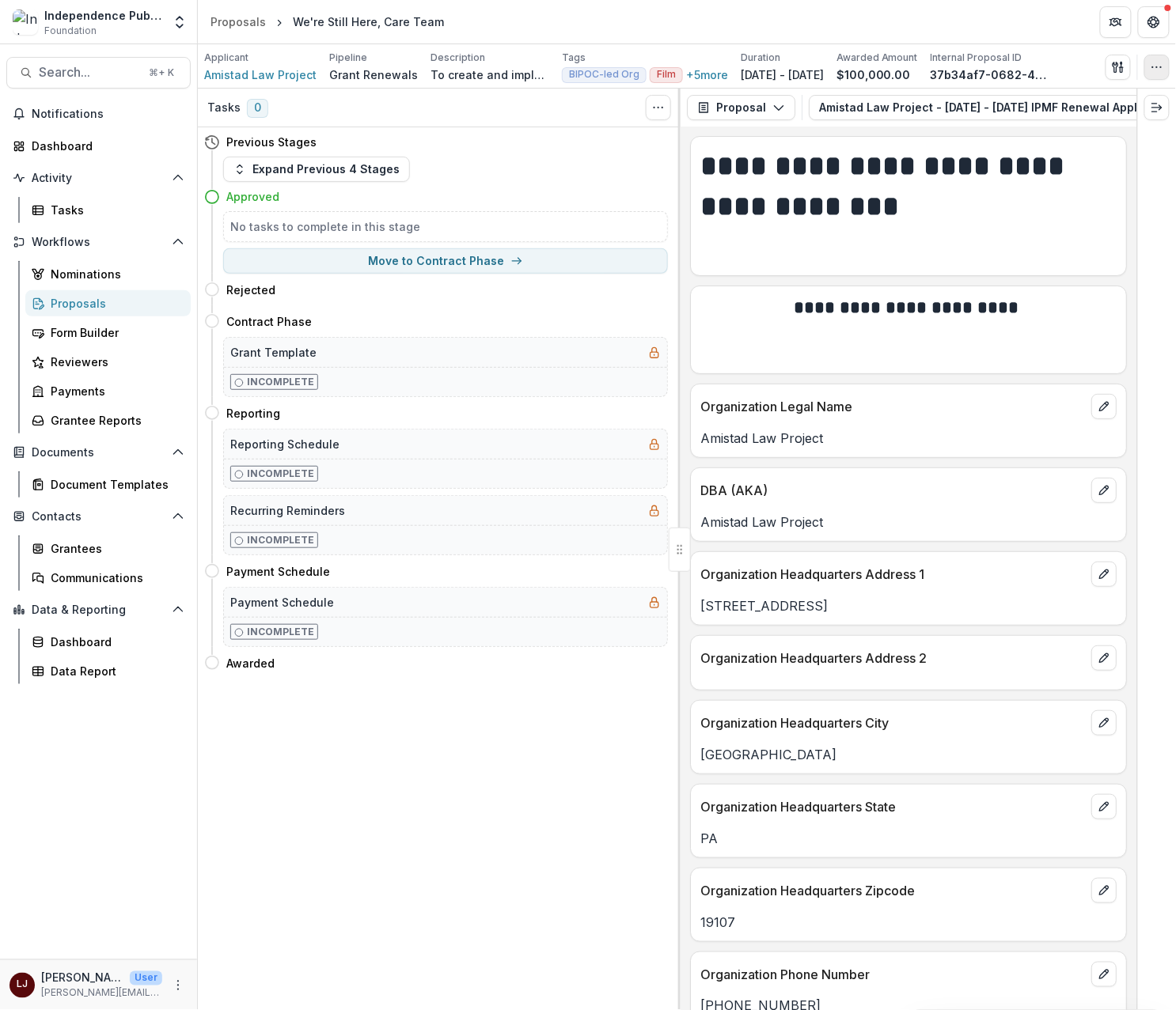
drag, startPoint x: 1158, startPoint y: 78, endPoint x: 1155, endPoint y: 92, distance: 14.3
click at [1158, 78] on button "button" at bounding box center [1157, 67] width 25 height 25
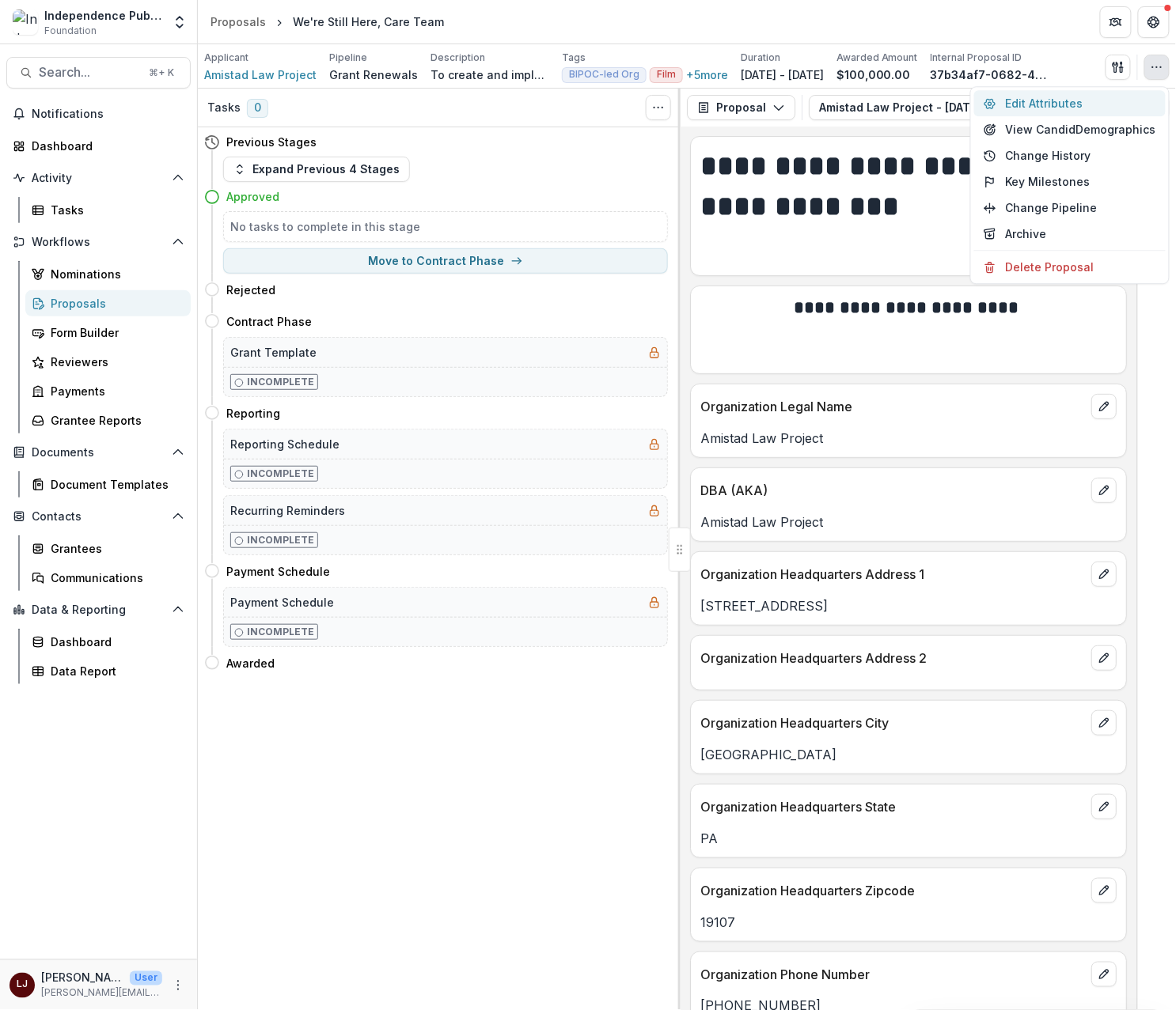
click at [1094, 101] on button "Edit Attributes" at bounding box center [1069, 102] width 192 height 26
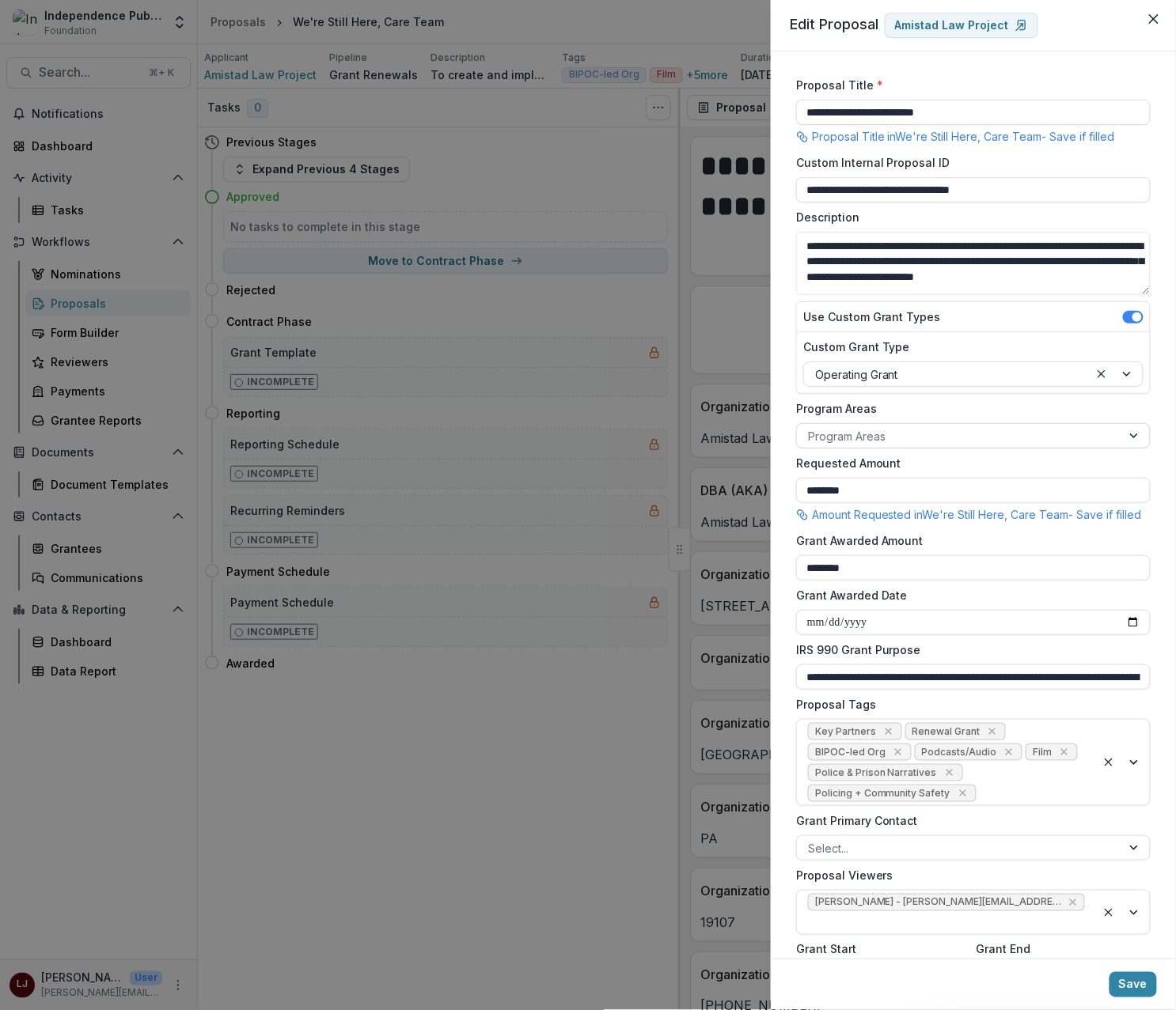
click at [859, 435] on div at bounding box center [959, 436] width 302 height 20
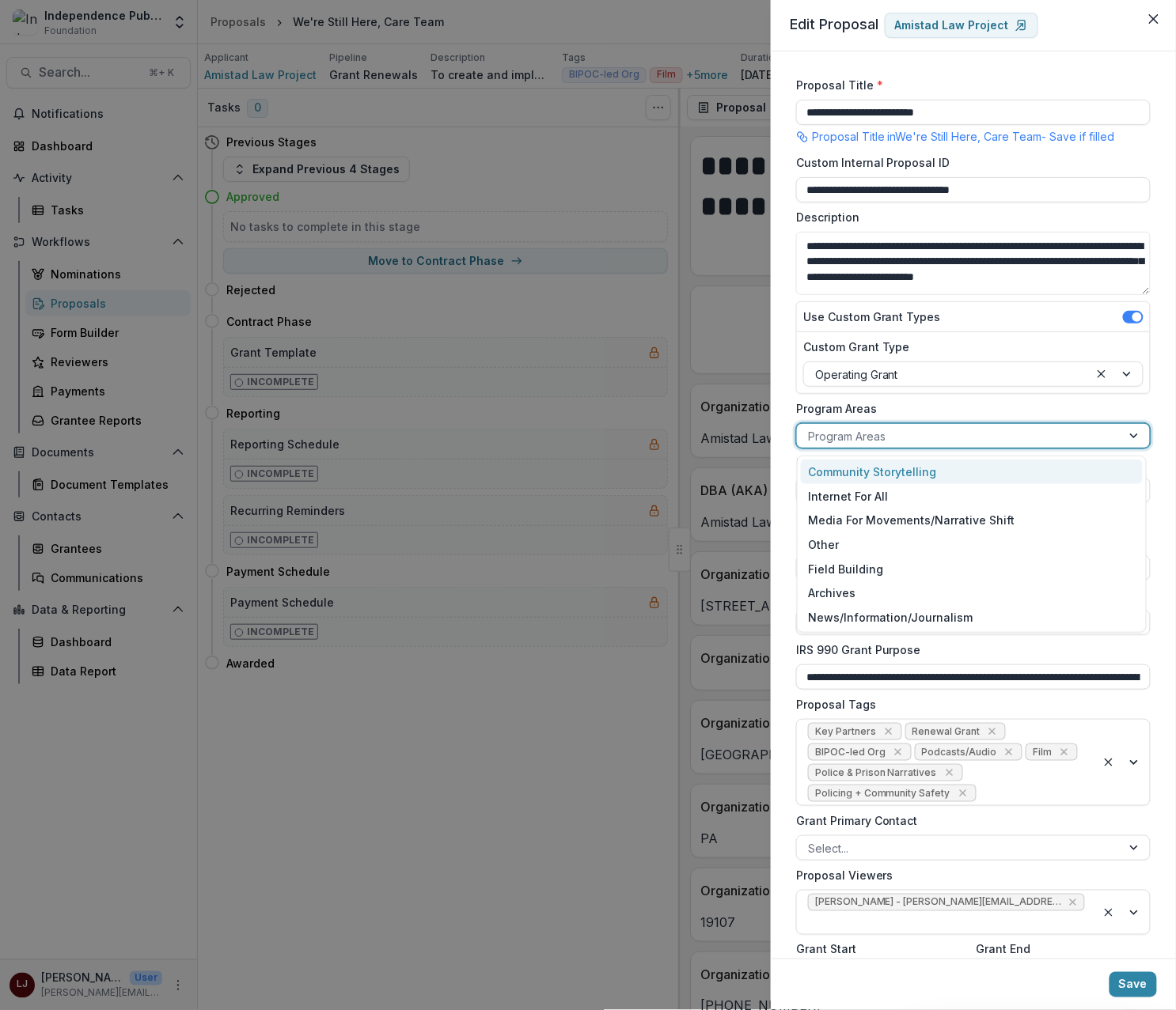
click at [892, 439] on div at bounding box center [959, 436] width 302 height 20
click at [909, 515] on div "Media For Movements/Narrative Shift" at bounding box center [971, 520] width 342 height 24
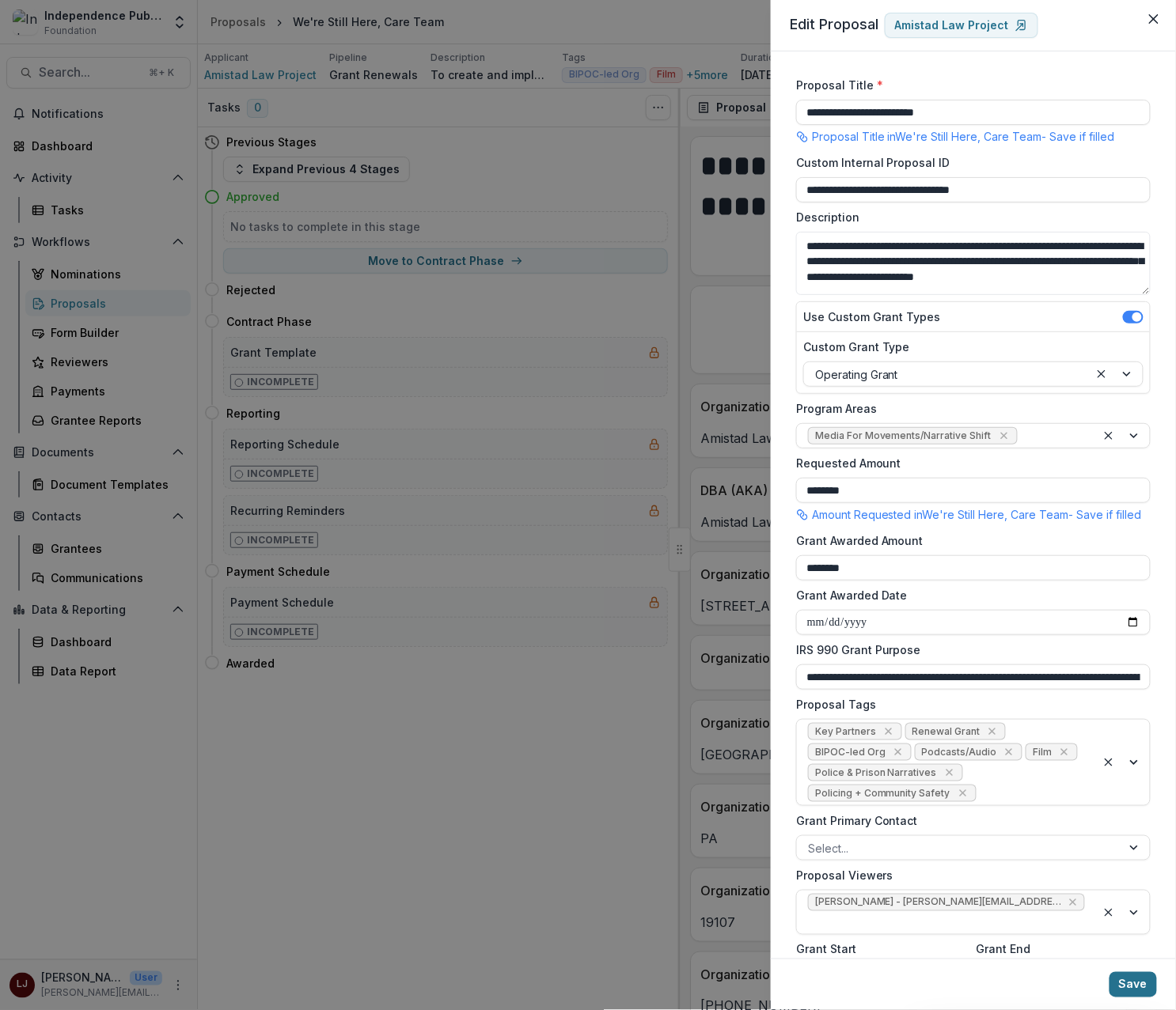
click at [1143, 988] on button "Save" at bounding box center [1133, 984] width 47 height 25
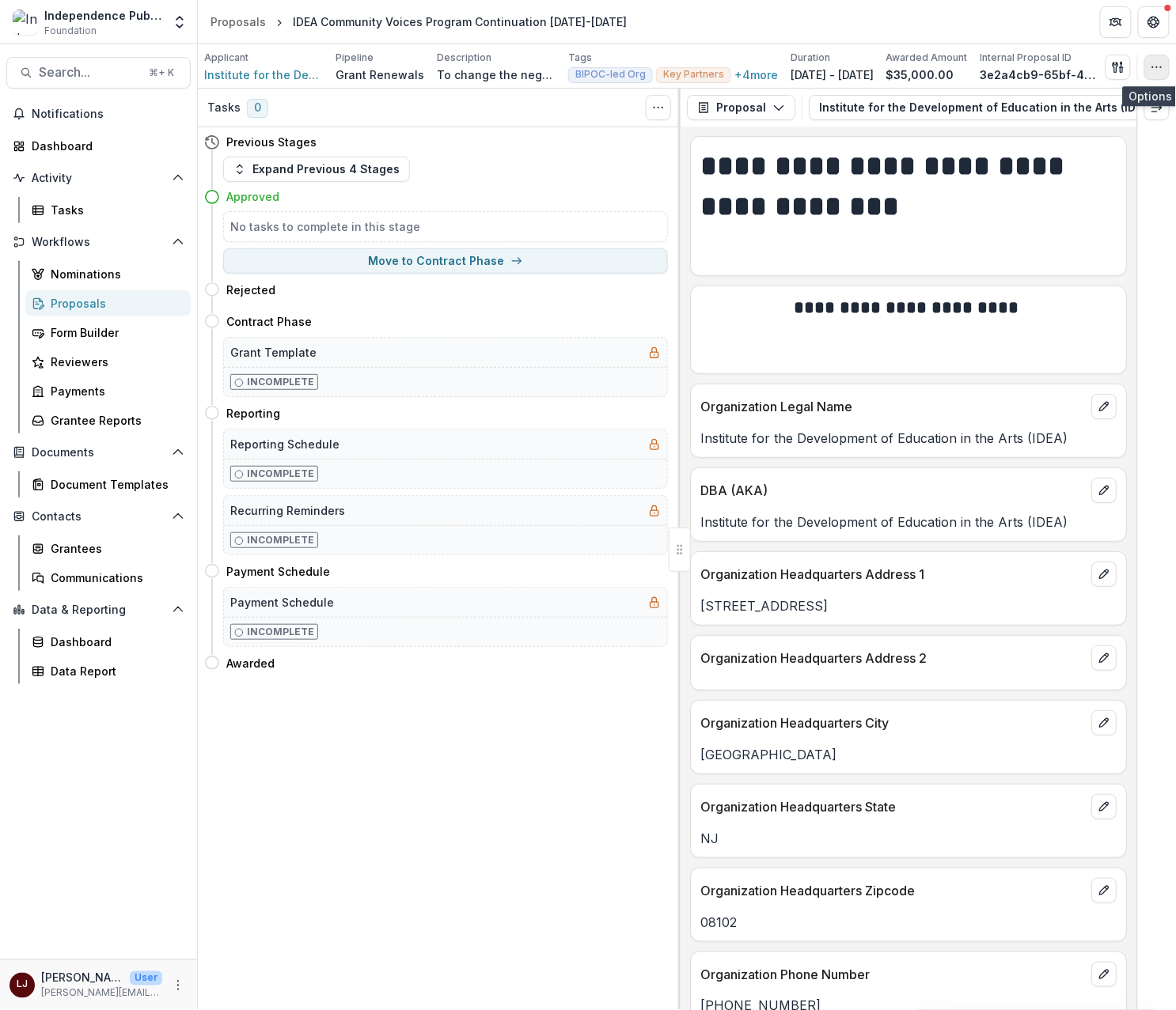
click at [1161, 70] on icon "button" at bounding box center [1156, 67] width 12 height 12
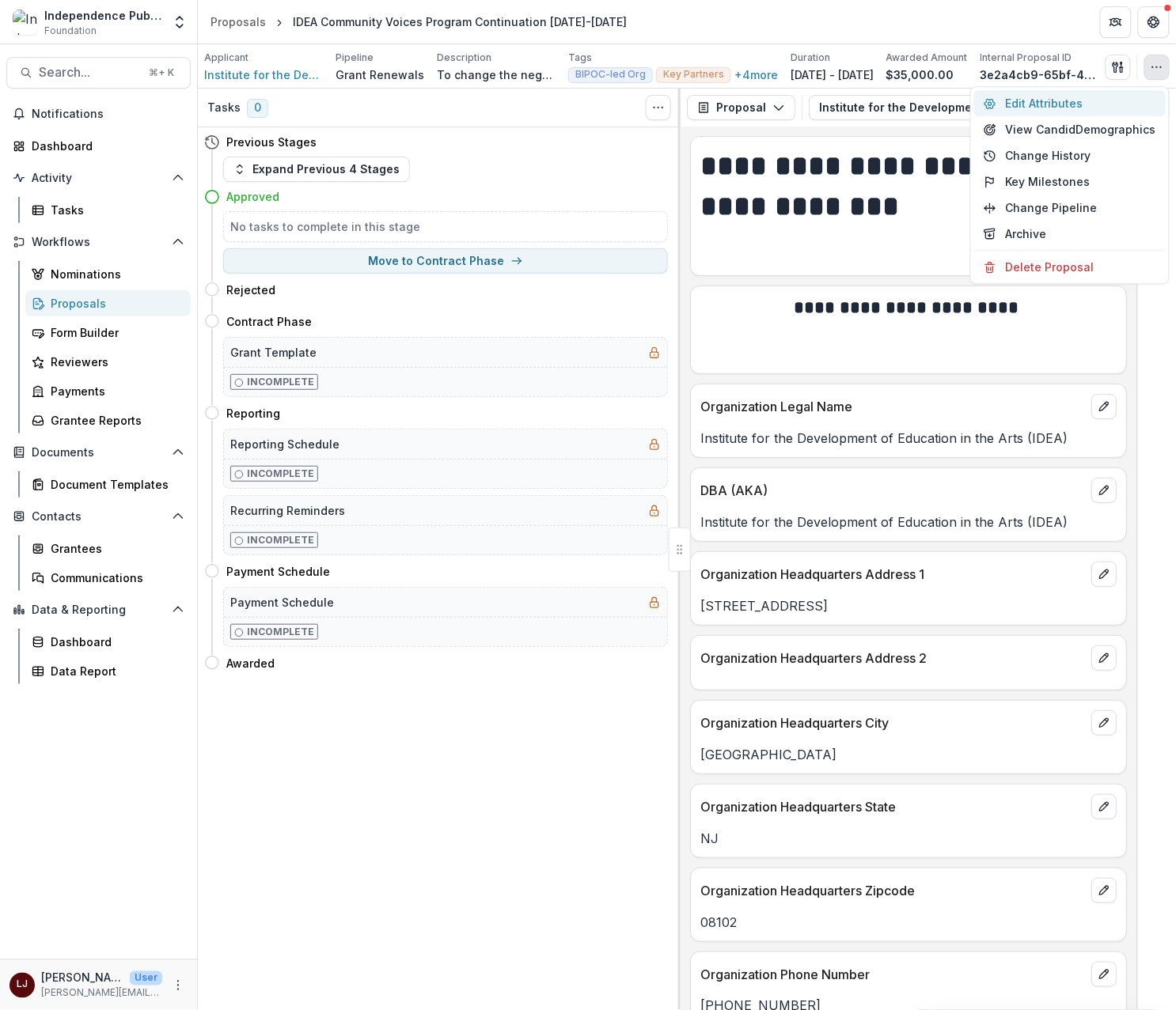
click at [1056, 108] on button "Edit Attributes" at bounding box center [1069, 102] width 192 height 26
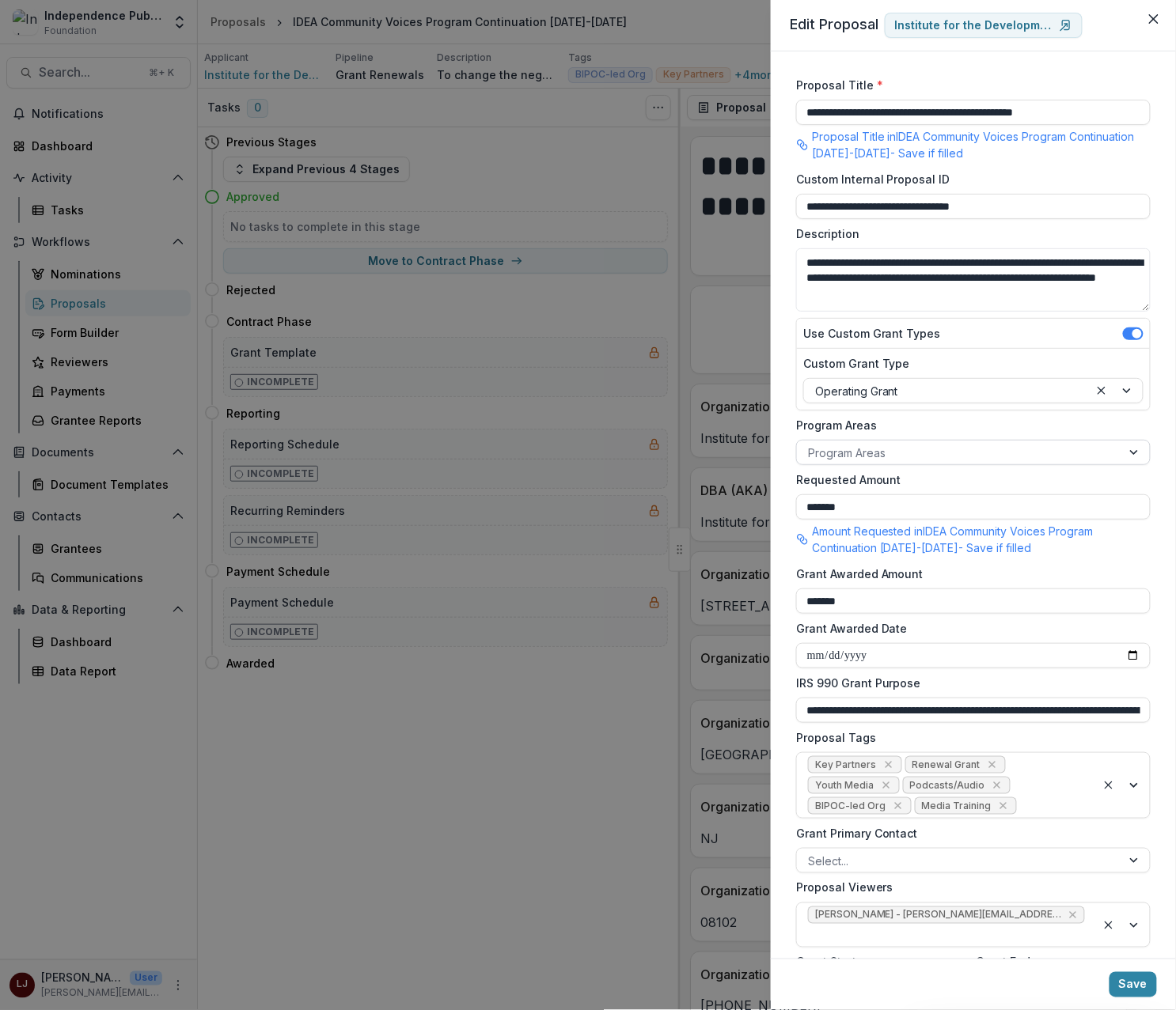
click at [861, 444] on div at bounding box center [959, 453] width 302 height 20
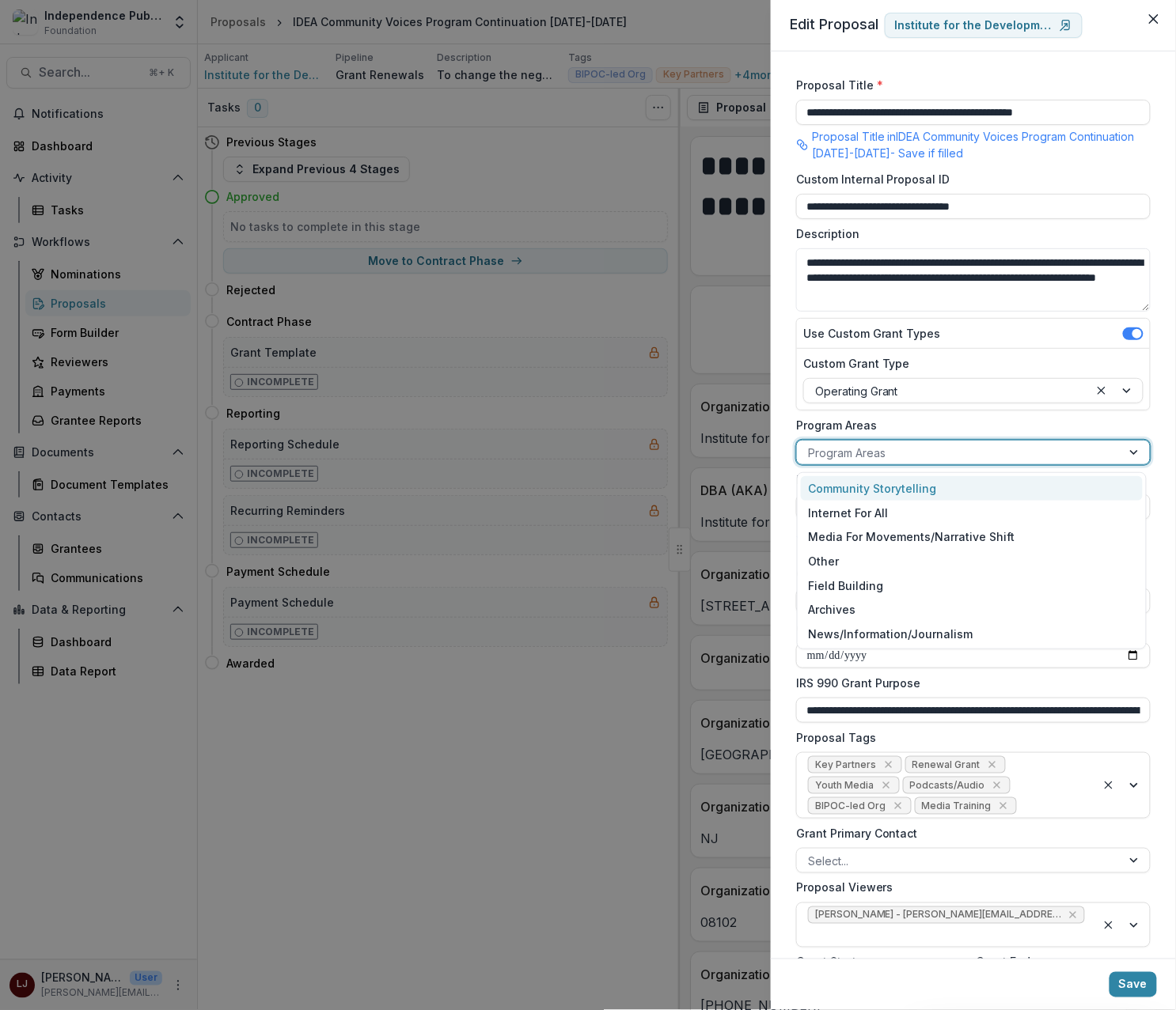
click at [877, 482] on div "Community Storytelling" at bounding box center [971, 488] width 342 height 24
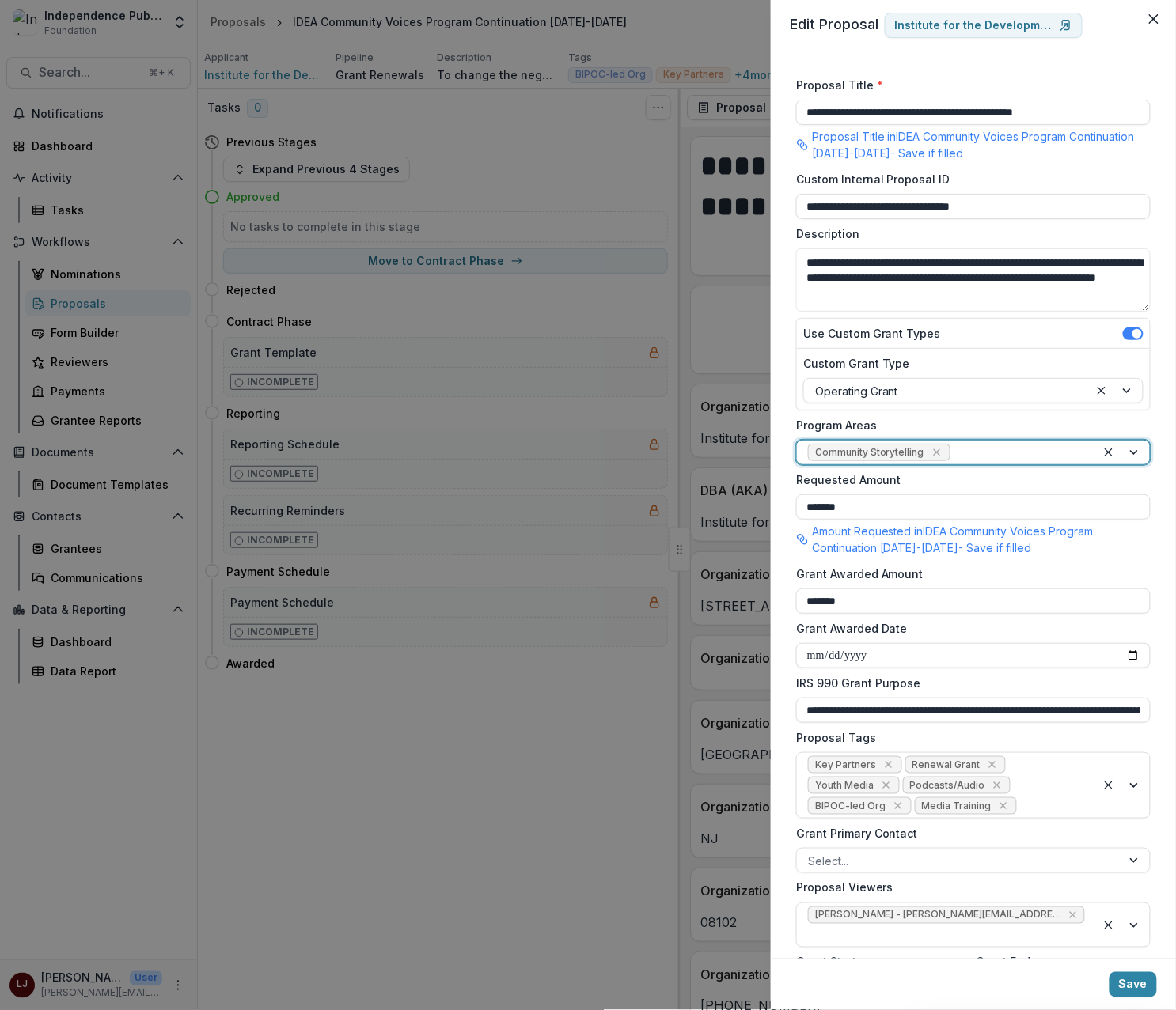
click at [1139, 970] on footer "Save" at bounding box center [973, 984] width 405 height 52
click at [1139, 974] on button "Save" at bounding box center [1133, 984] width 47 height 25
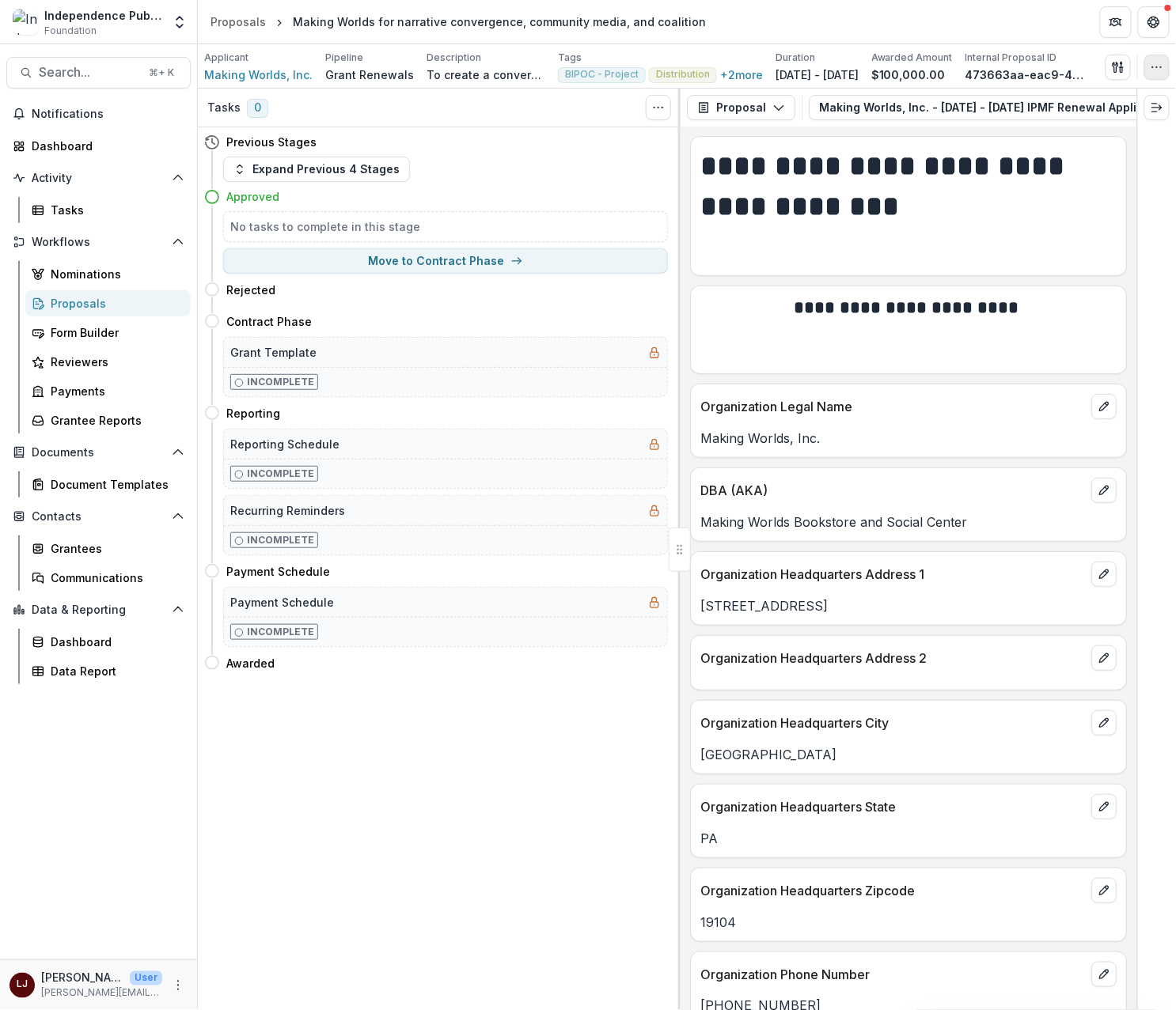
click at [1149, 64] on button "button" at bounding box center [1157, 67] width 25 height 25
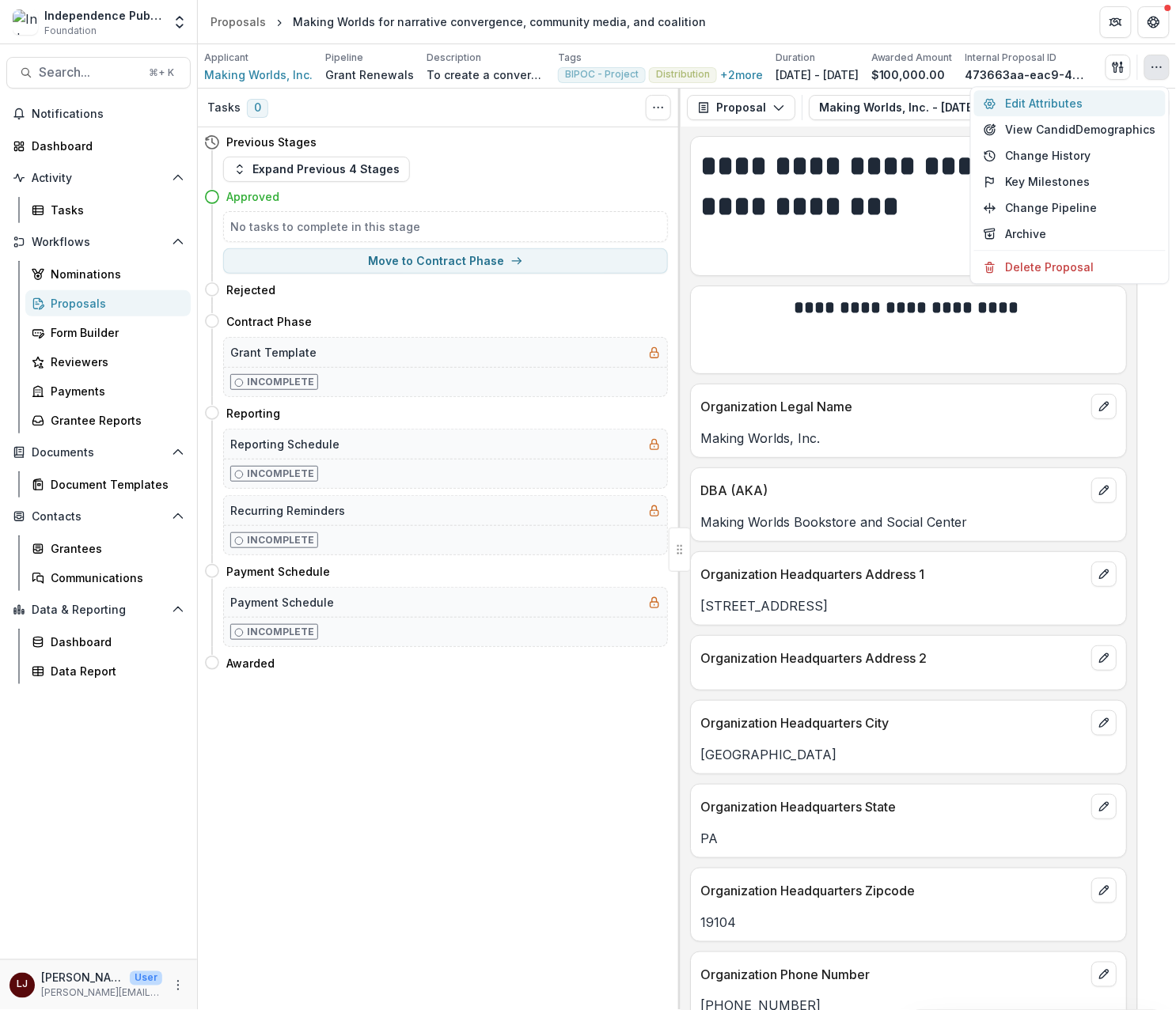
click at [1082, 97] on button "Edit Attributes" at bounding box center [1069, 102] width 192 height 26
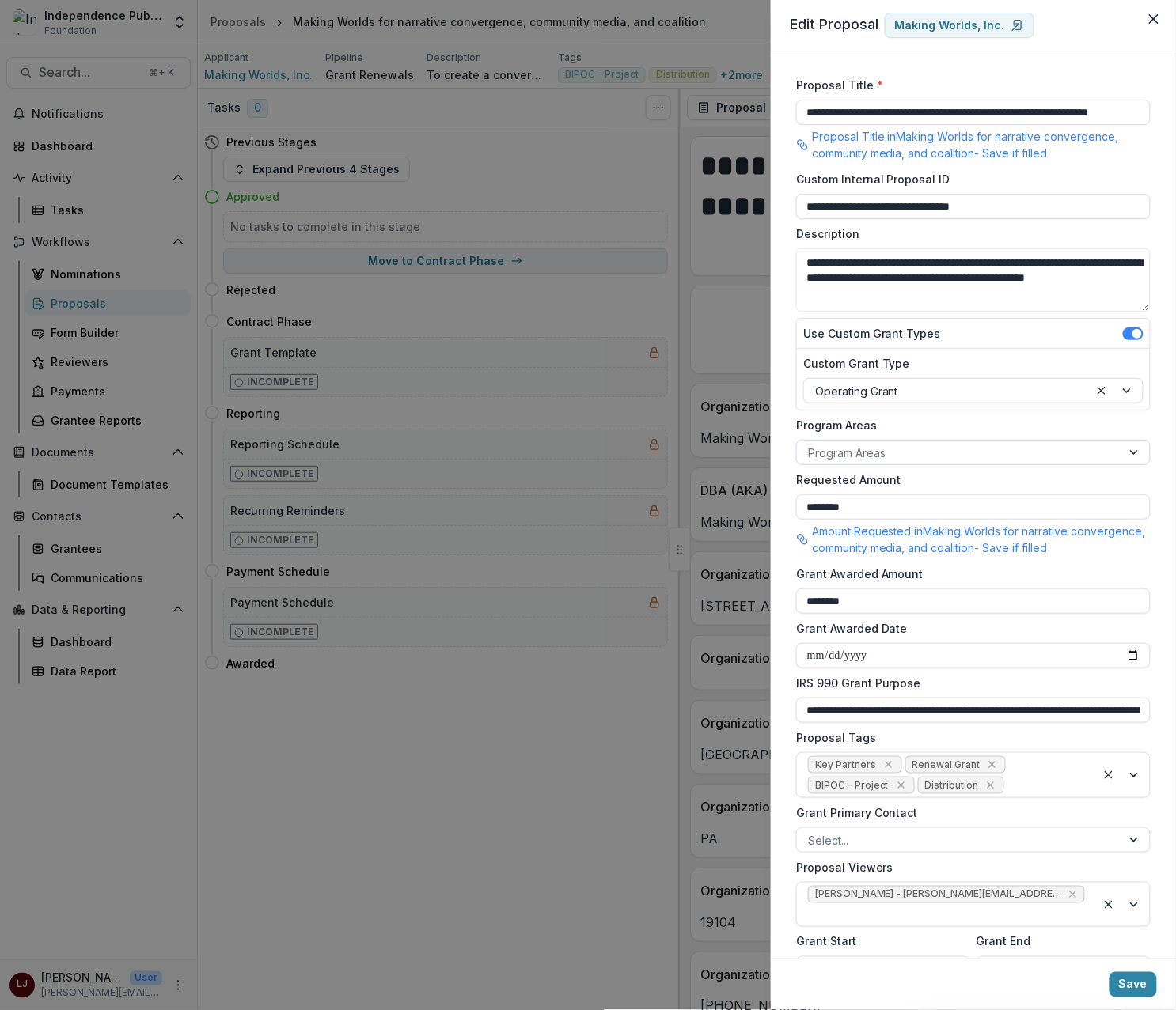
click at [881, 449] on div at bounding box center [959, 453] width 302 height 20
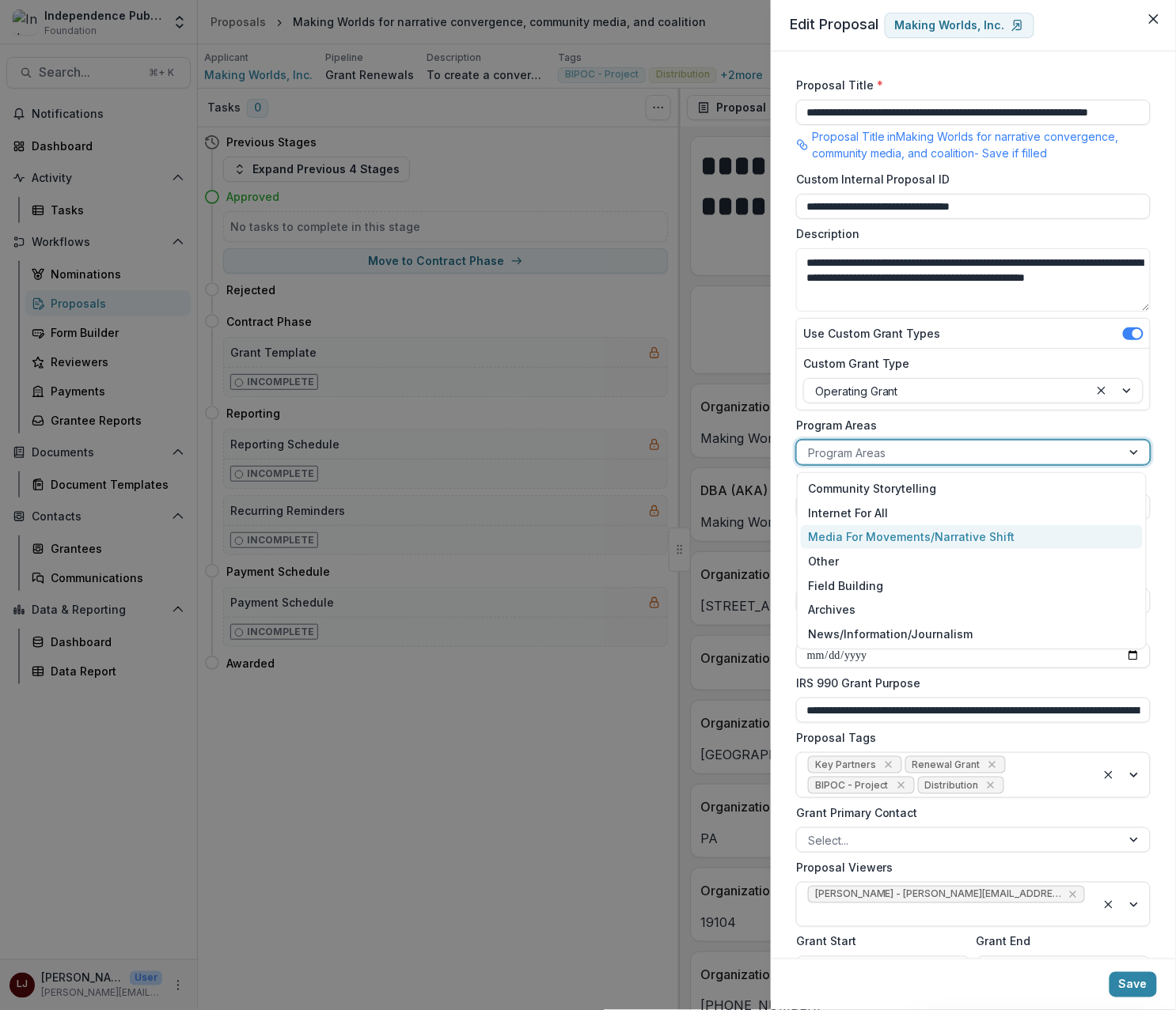
click at [929, 540] on div "Media For Movements/Narrative Shift" at bounding box center [971, 537] width 342 height 24
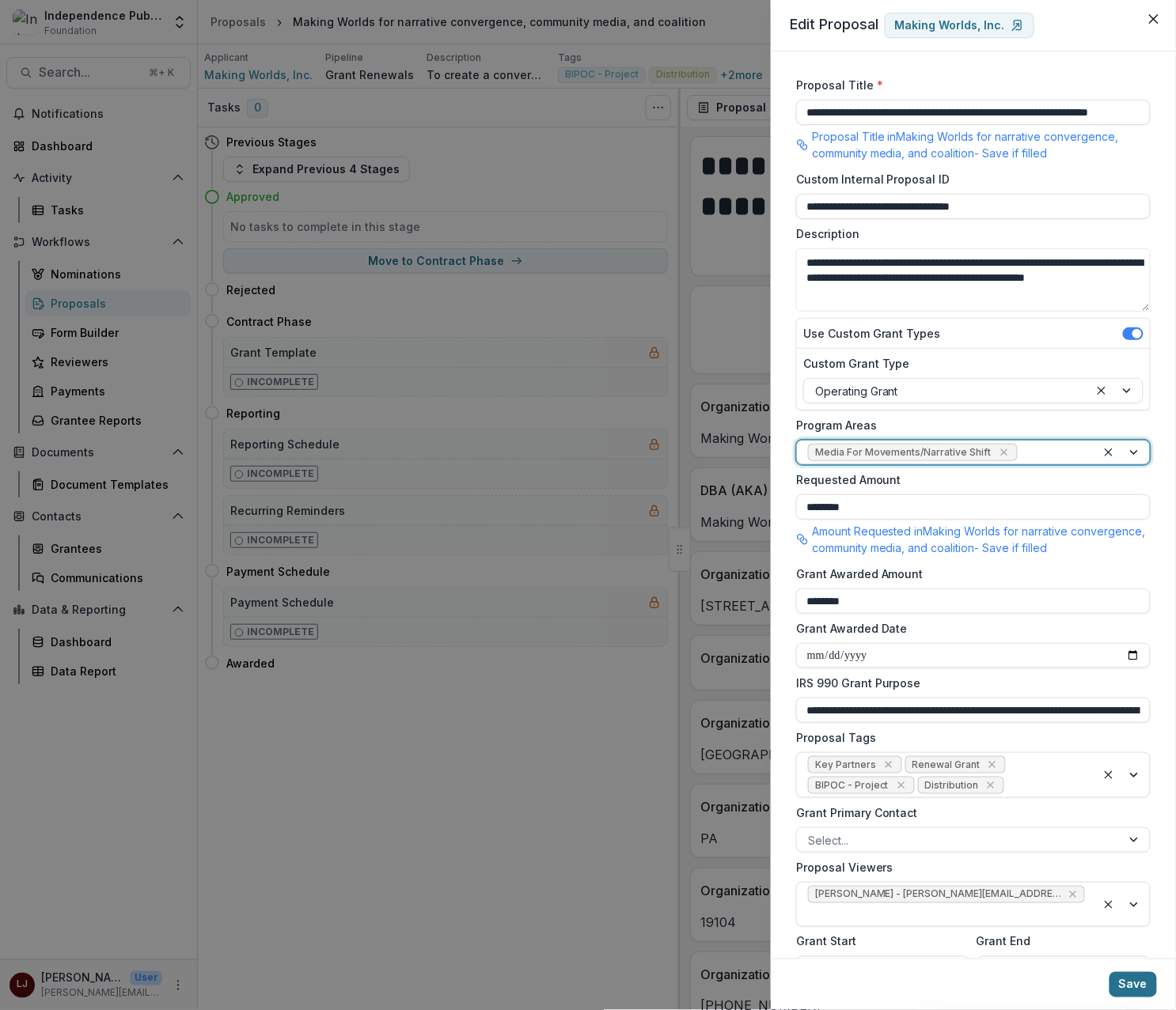
click at [1149, 982] on button "Save" at bounding box center [1133, 984] width 47 height 25
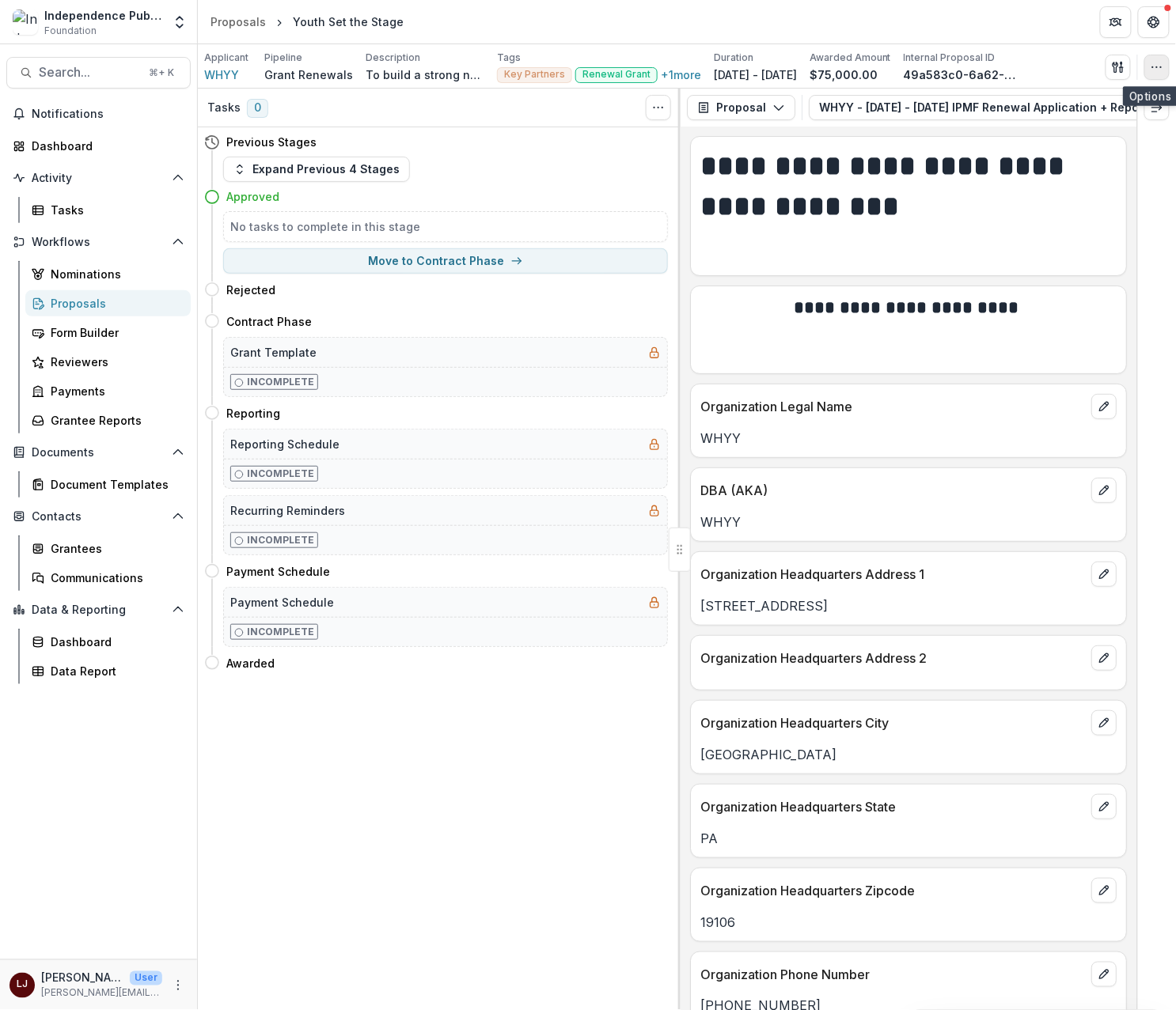
click at [1154, 71] on icon "button" at bounding box center [1156, 67] width 12 height 12
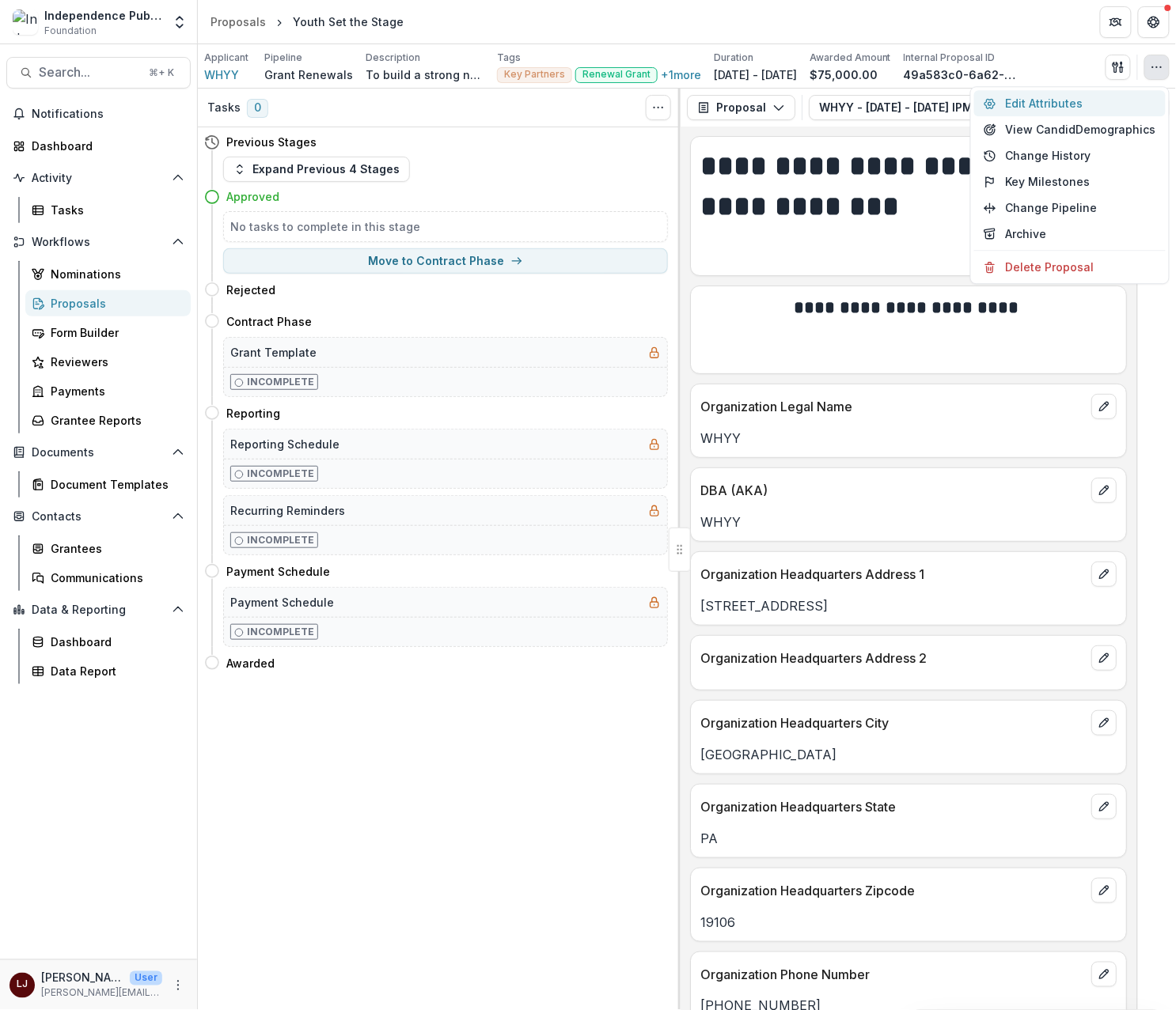
click at [1073, 99] on button "Edit Attributes" at bounding box center [1069, 102] width 192 height 26
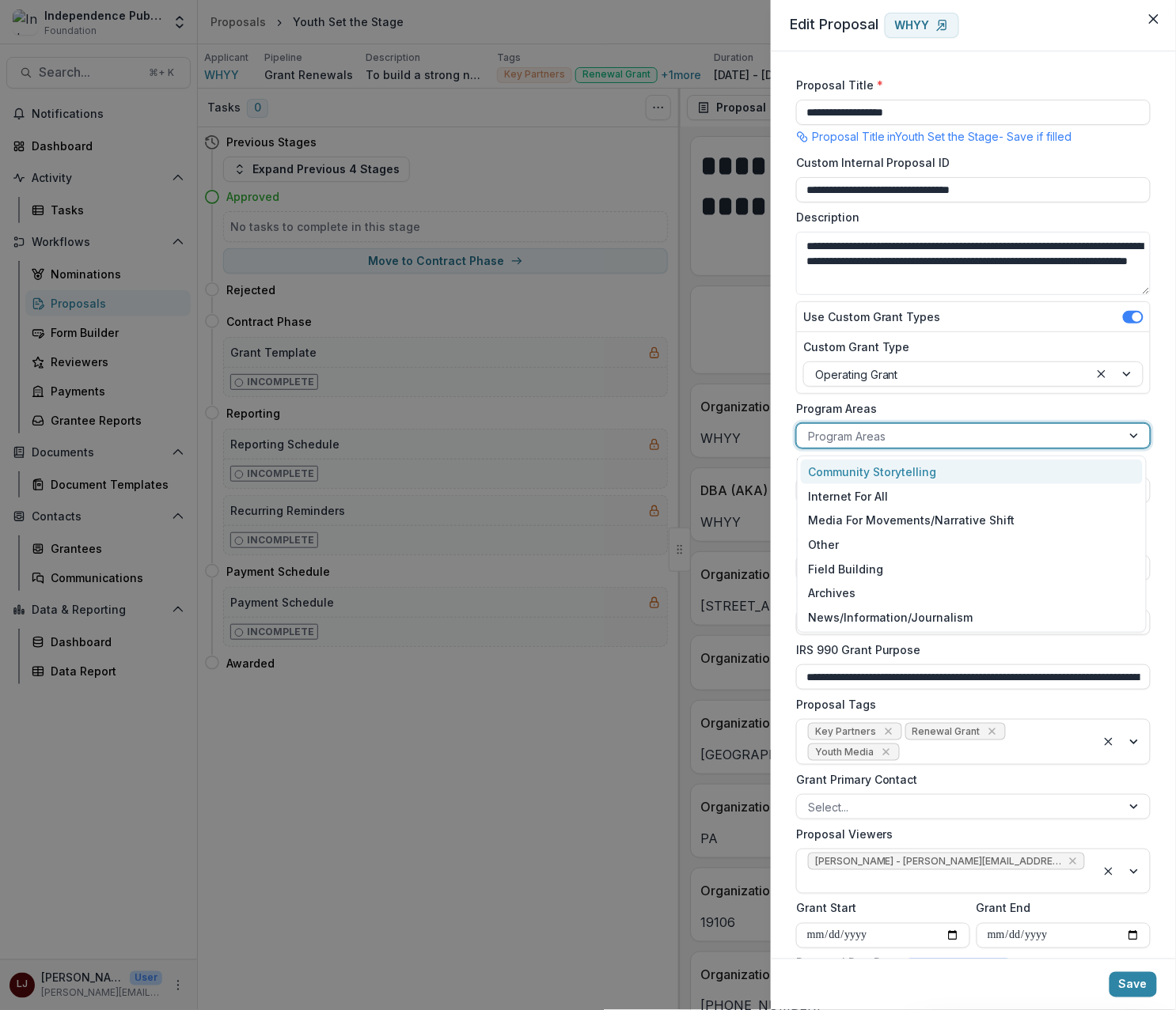
click at [864, 436] on div at bounding box center [959, 436] width 302 height 20
click at [880, 469] on div "Community Storytelling" at bounding box center [971, 471] width 342 height 24
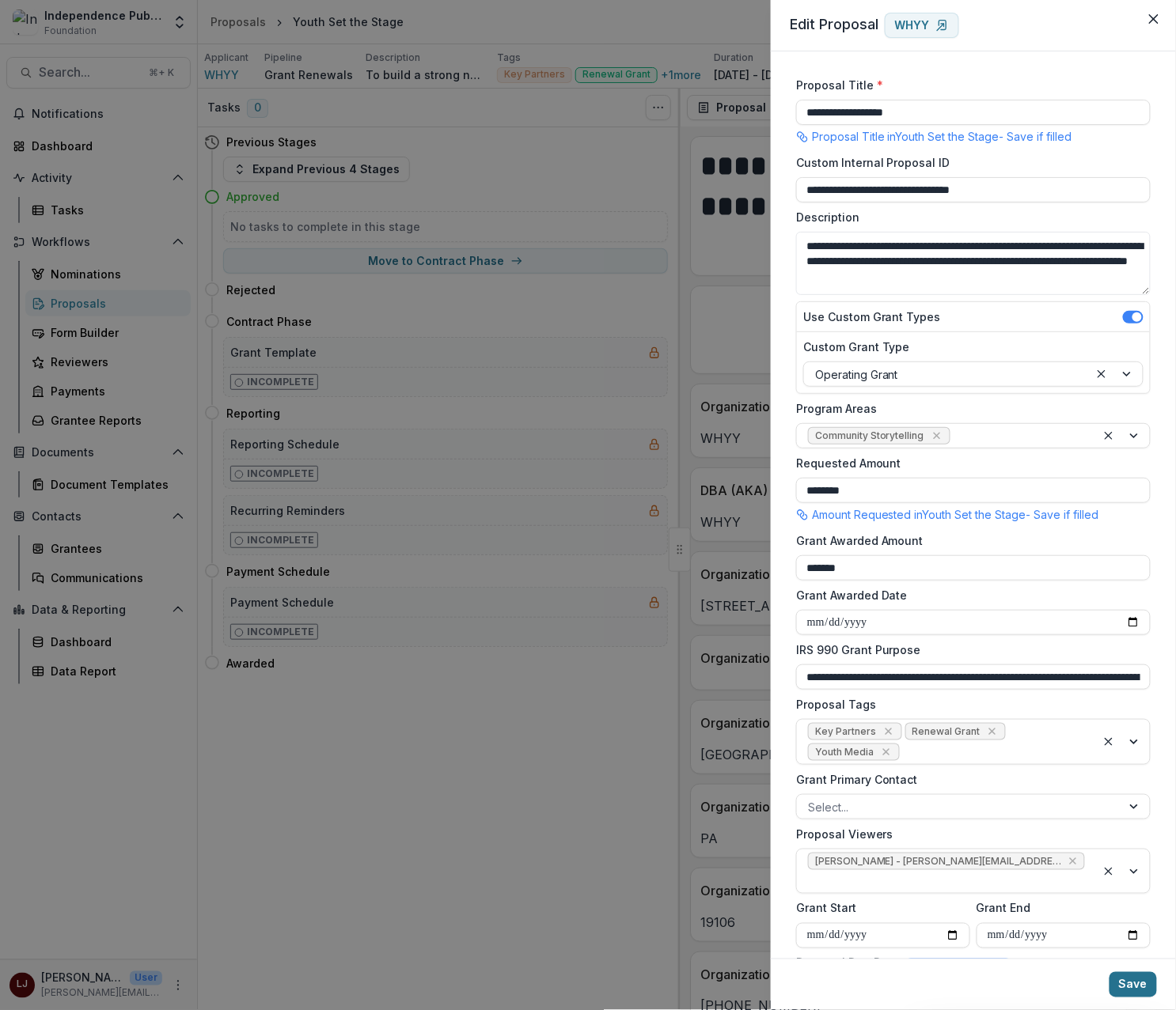
click at [1139, 982] on button "Save" at bounding box center [1133, 984] width 47 height 25
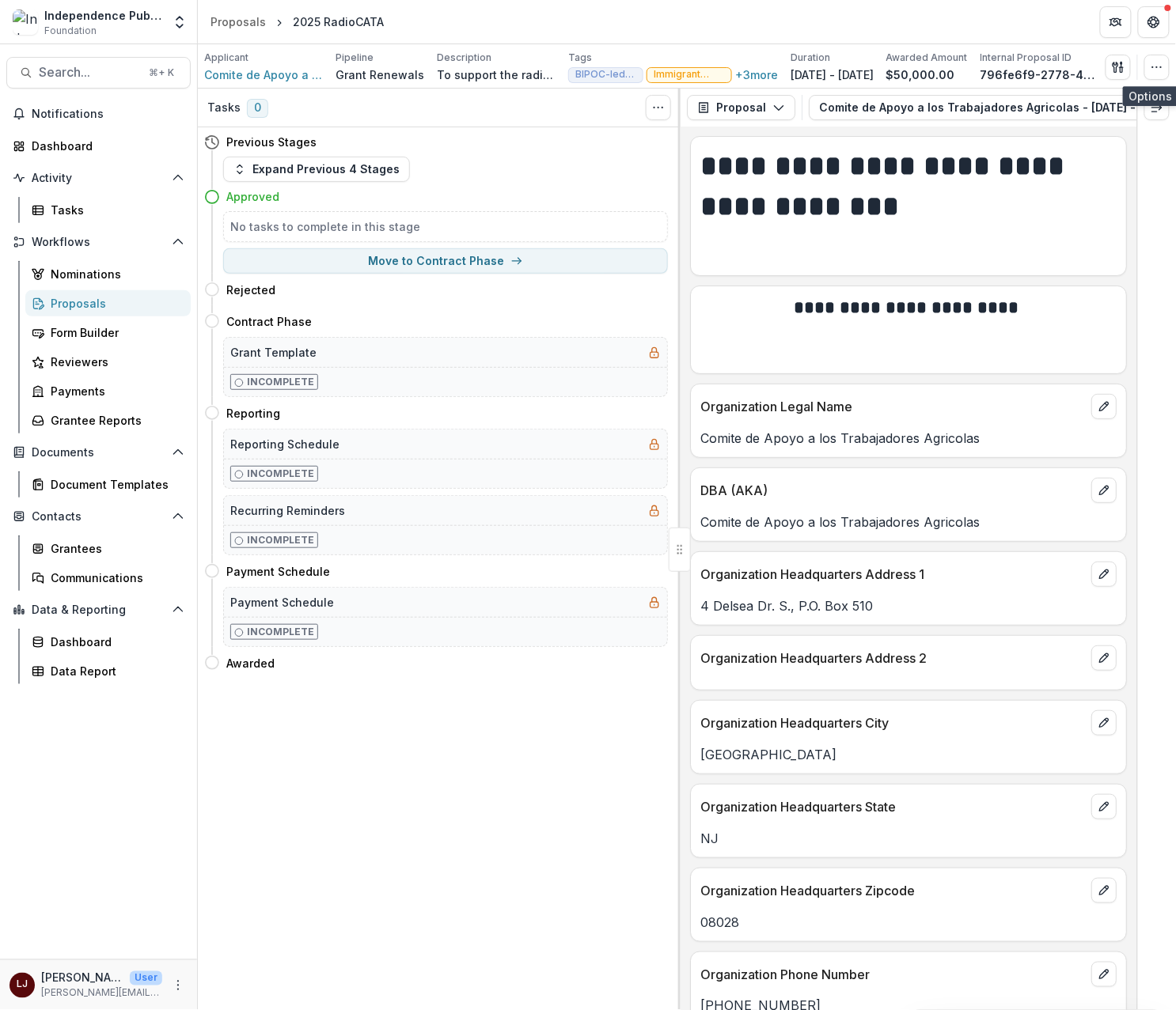
drag, startPoint x: 1152, startPoint y: 71, endPoint x: 1145, endPoint y: 87, distance: 17.5
click at [1152, 71] on icon "button" at bounding box center [1156, 67] width 12 height 12
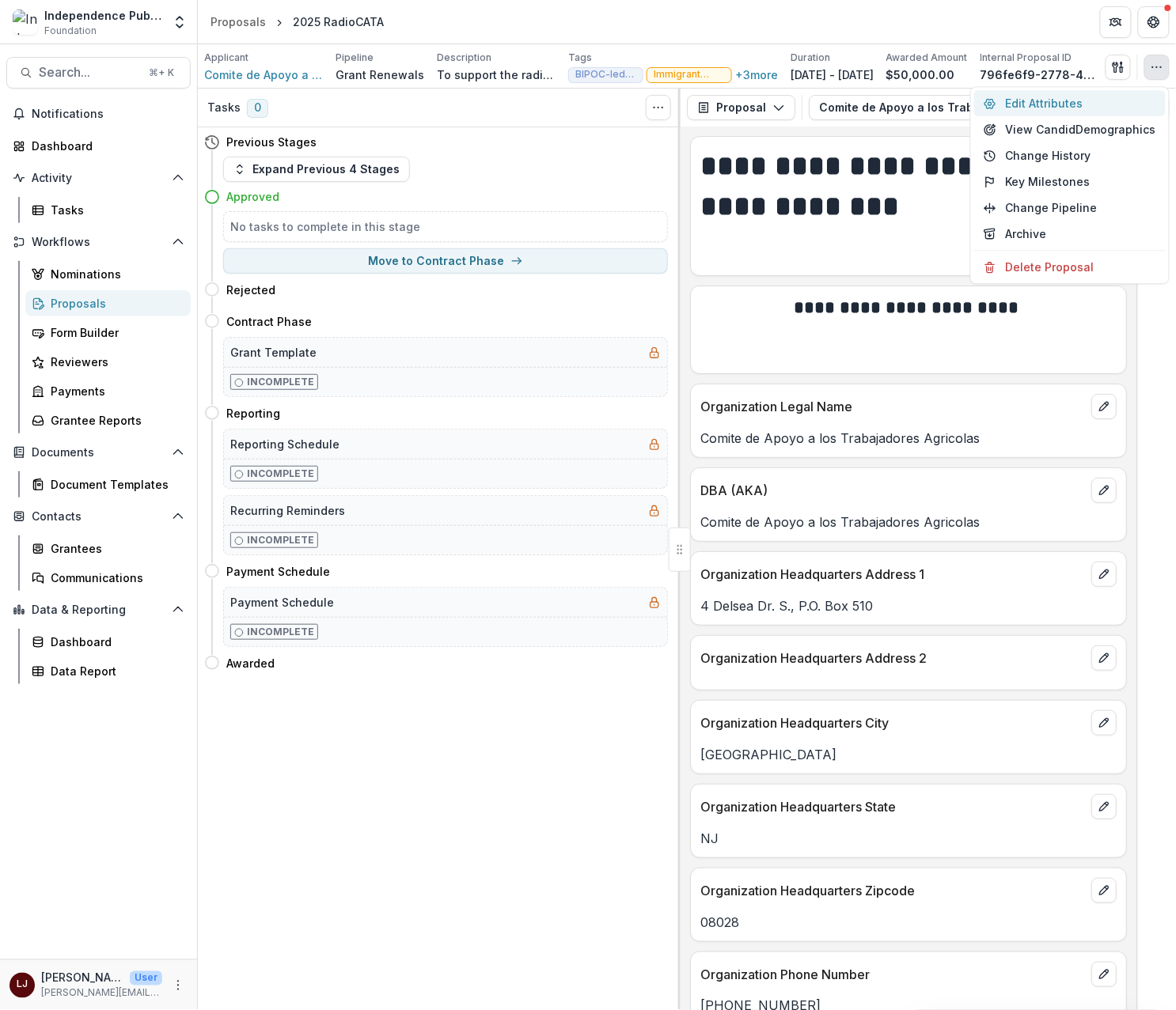
click at [1069, 93] on button "Edit Attributes" at bounding box center [1069, 102] width 192 height 26
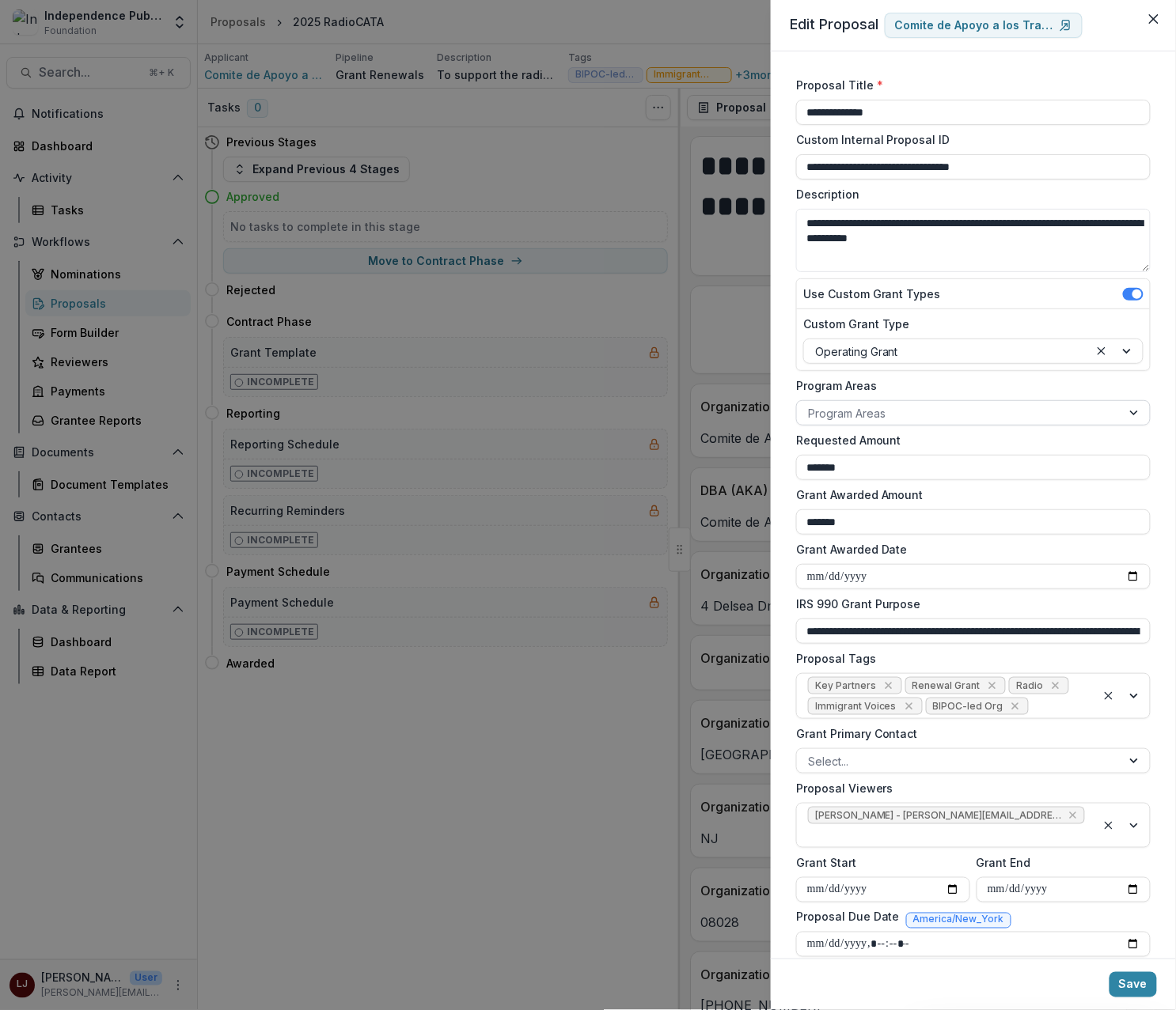
click at [862, 415] on div at bounding box center [959, 413] width 302 height 20
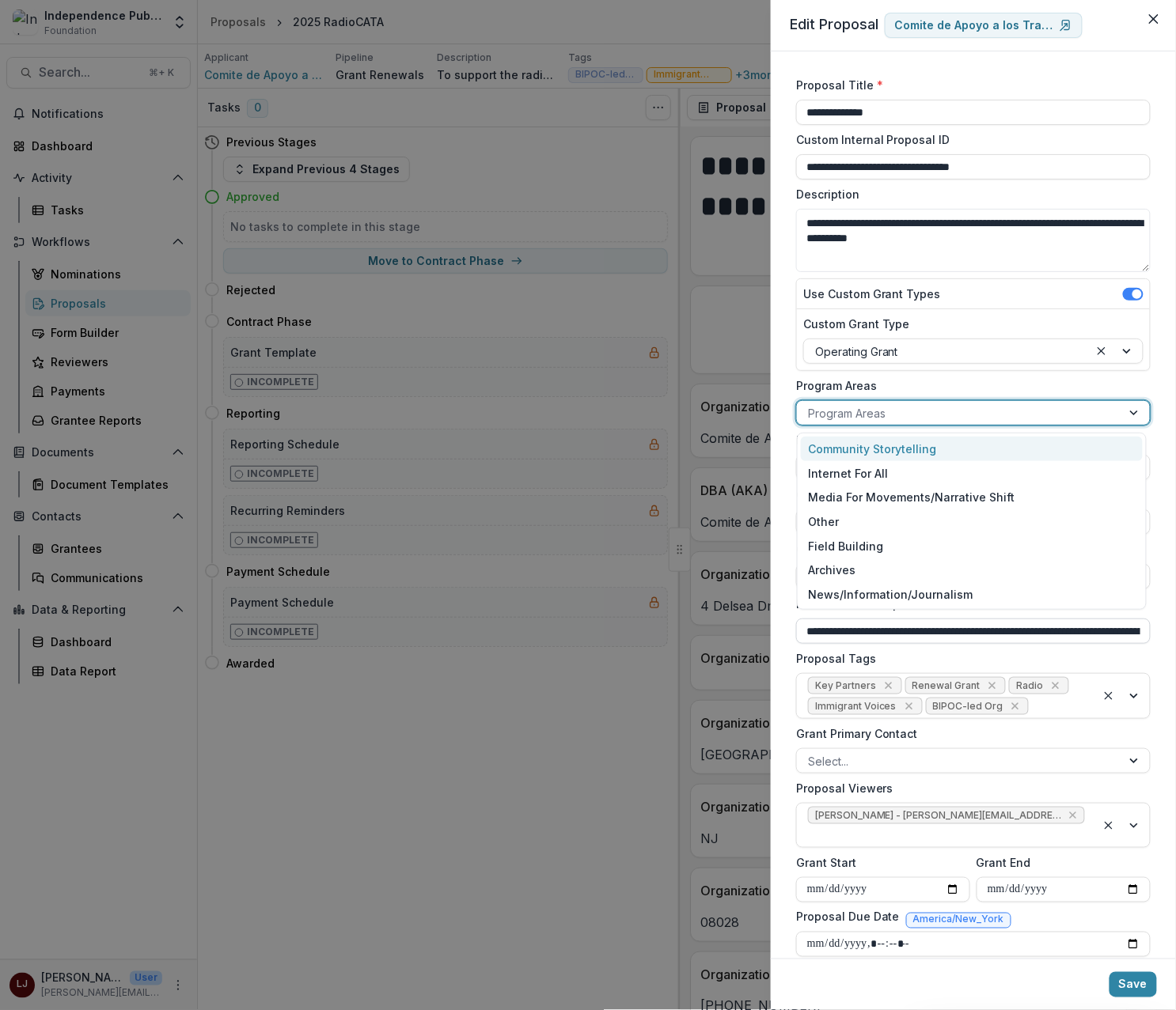
drag, startPoint x: 878, startPoint y: 445, endPoint x: 1025, endPoint y: 635, distance: 240.2
click at [878, 445] on div "Community Storytelling" at bounding box center [971, 448] width 342 height 24
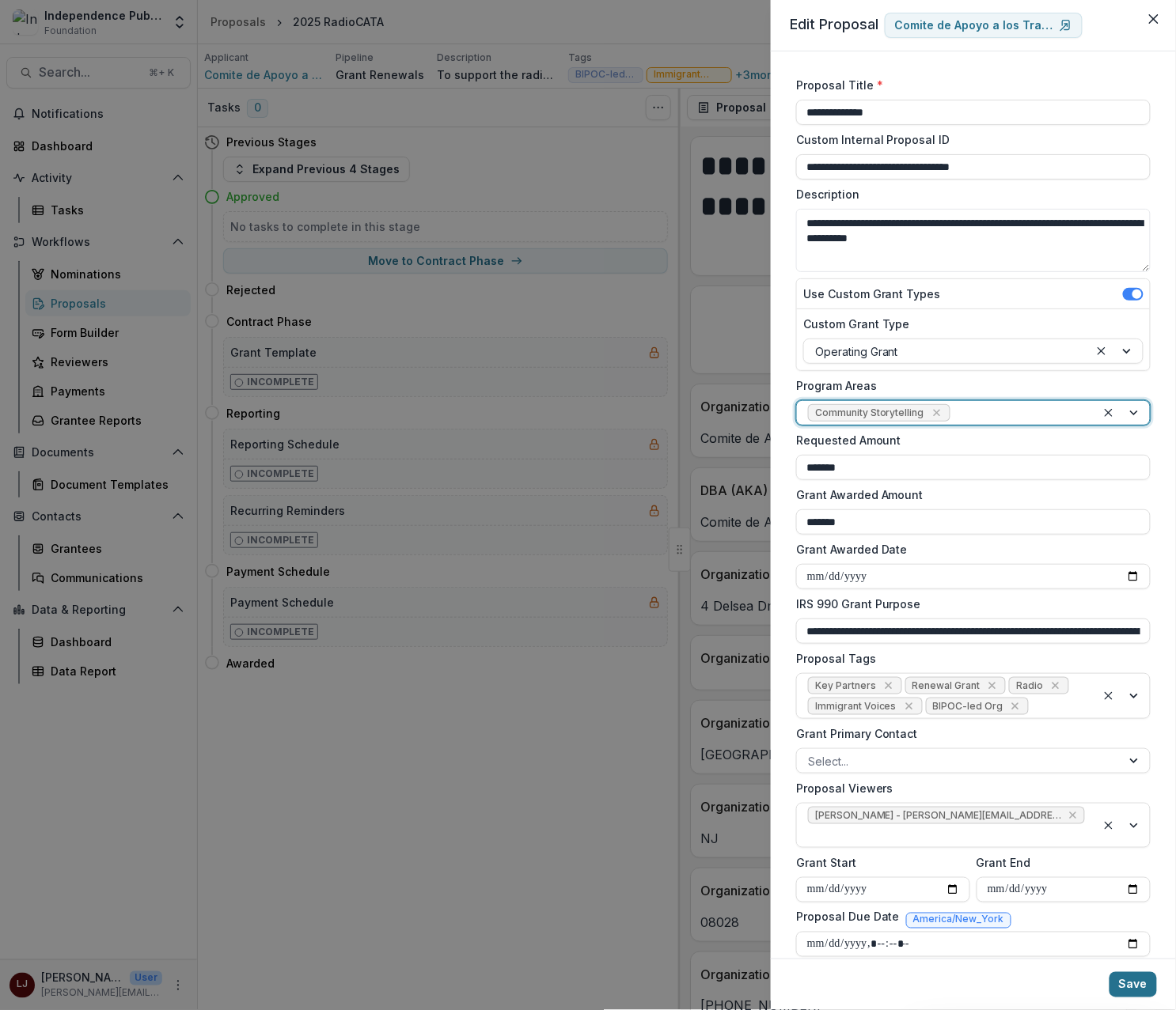
click at [1137, 987] on button "Save" at bounding box center [1133, 984] width 47 height 25
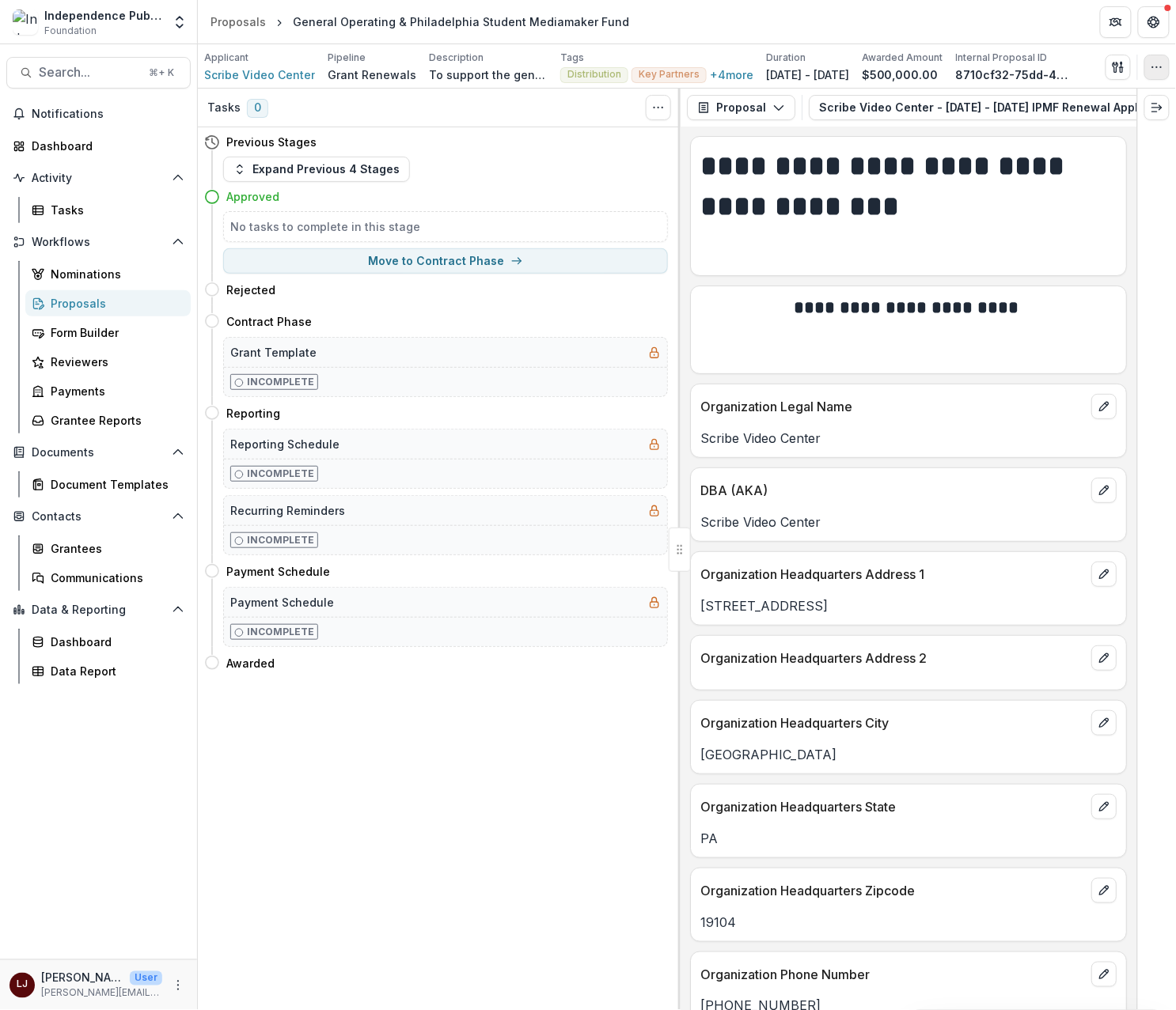
click at [1144, 73] on button "button" at bounding box center [1157, 67] width 25 height 25
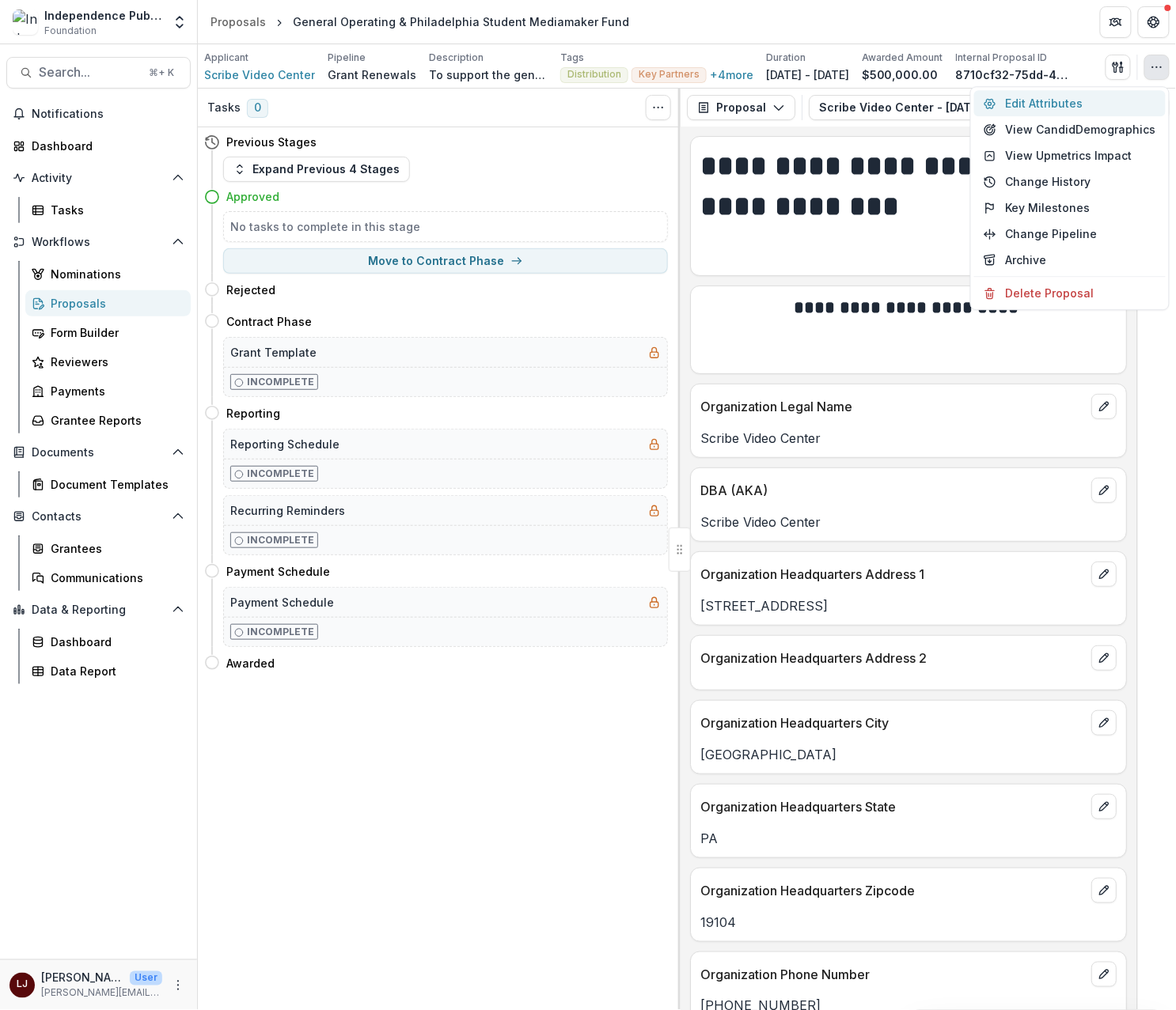
click at [1062, 97] on button "Edit Attributes" at bounding box center [1069, 102] width 192 height 26
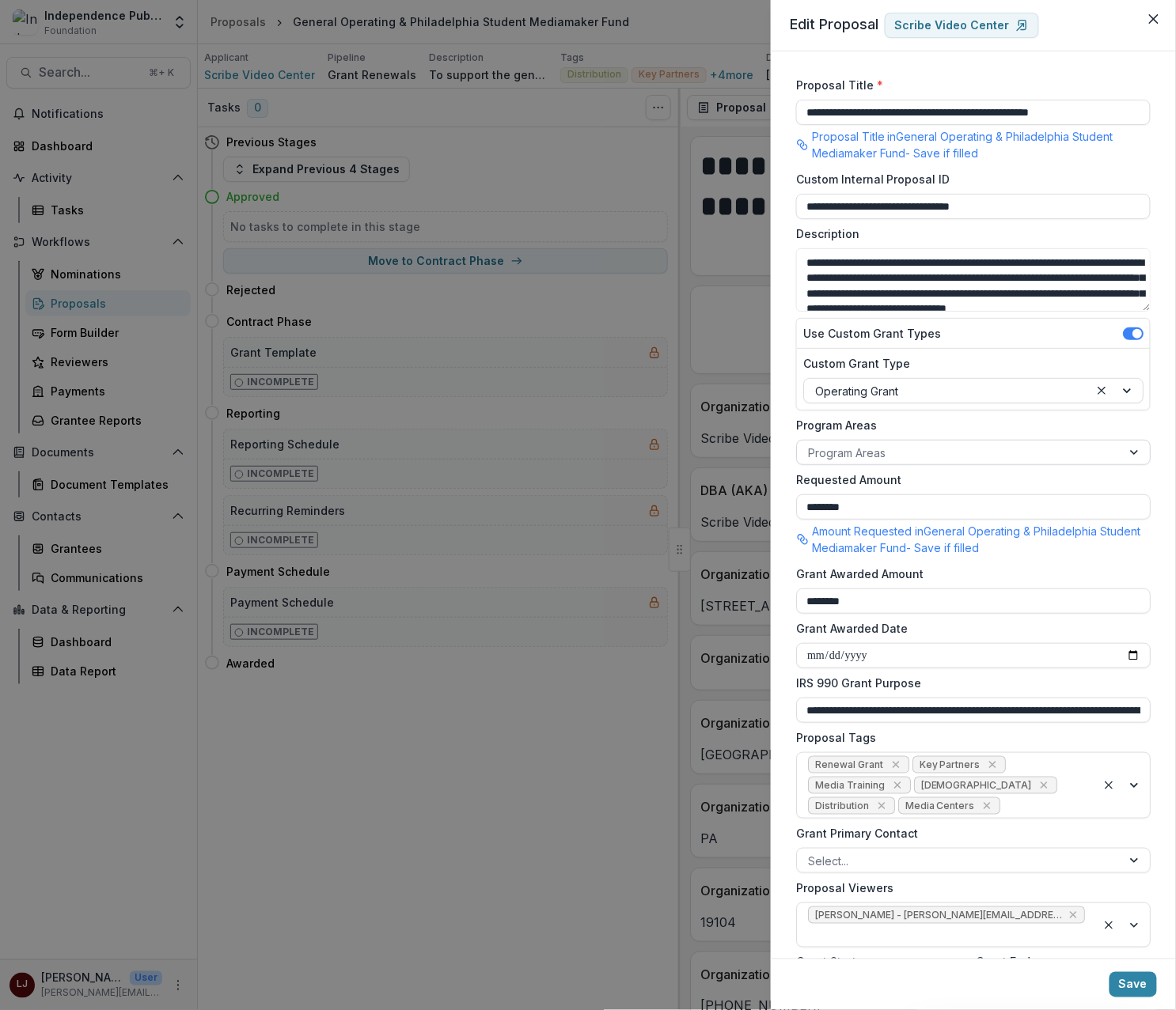
click at [884, 451] on div at bounding box center [959, 453] width 302 height 20
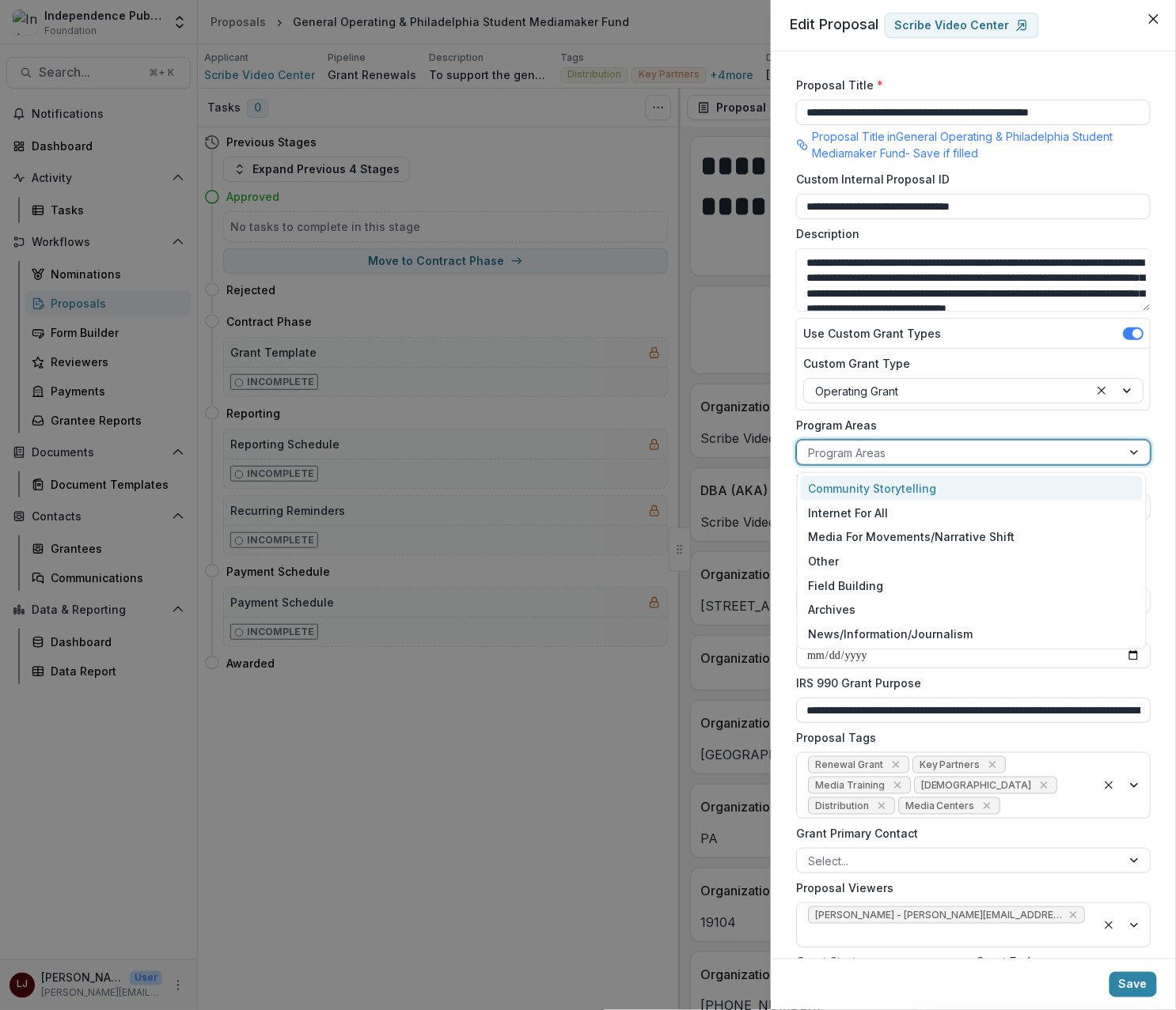
click at [895, 482] on div "Community Storytelling" at bounding box center [971, 488] width 342 height 24
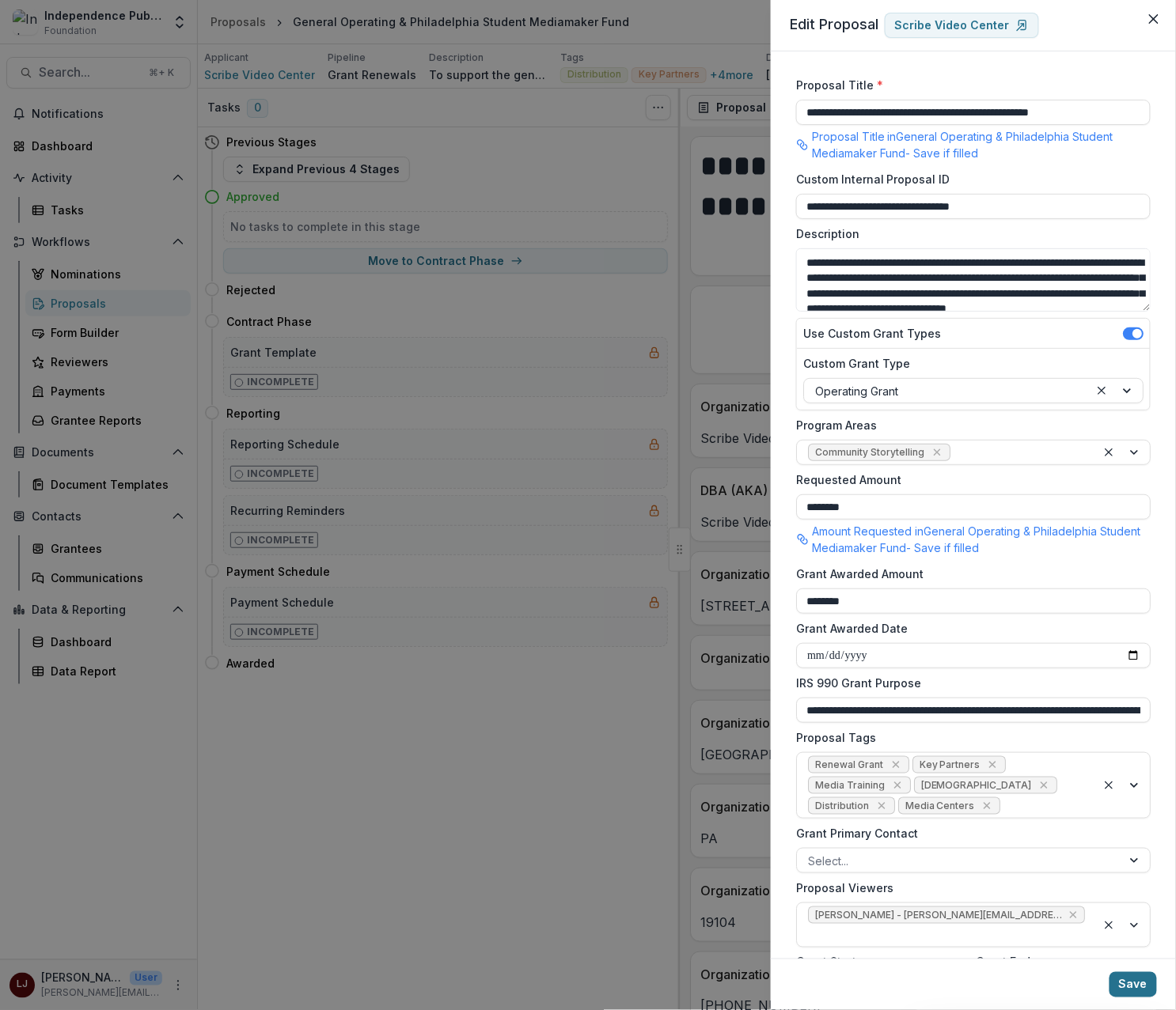
click at [1133, 981] on button "Save" at bounding box center [1133, 984] width 47 height 25
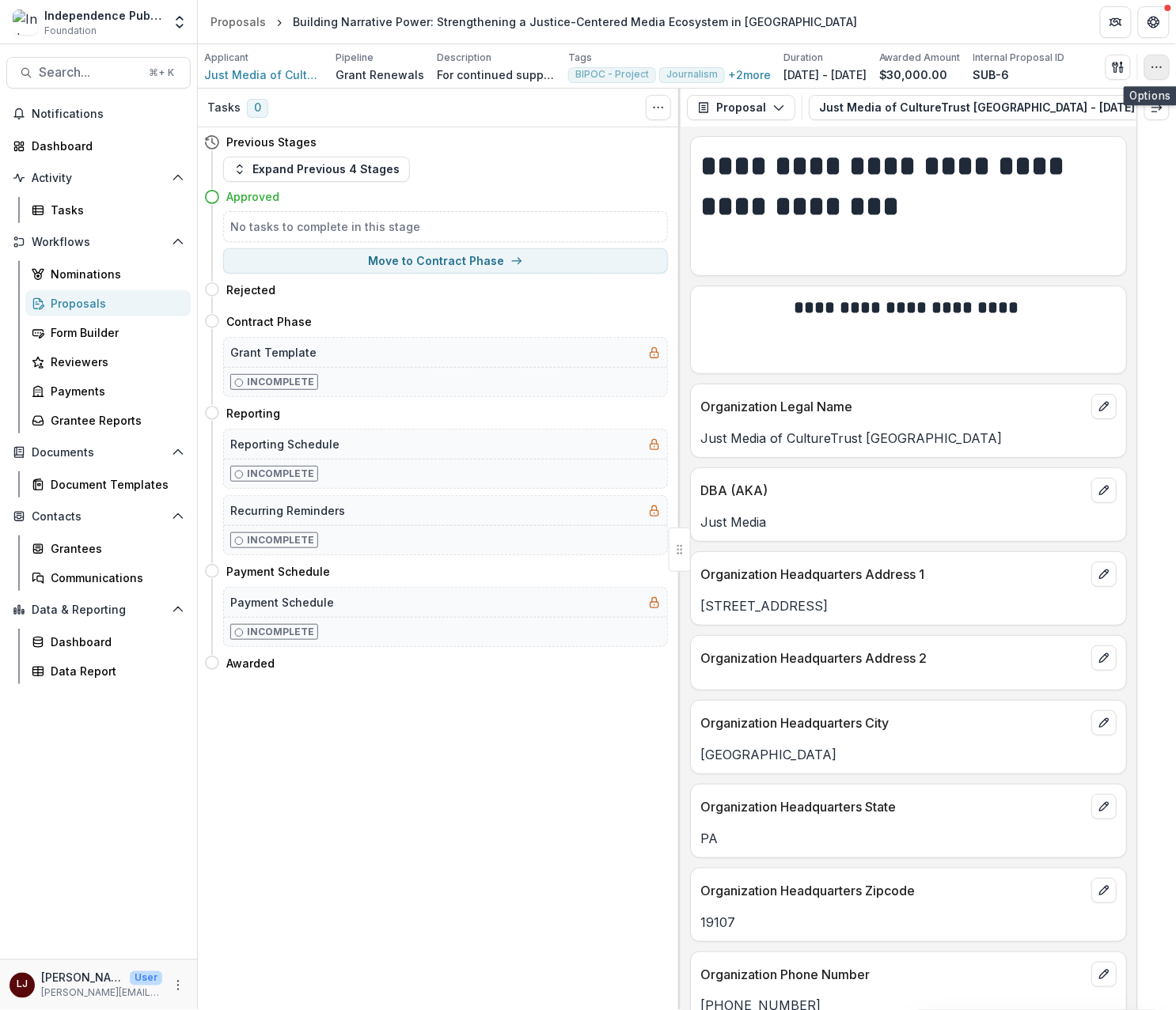
click at [1144, 71] on button "button" at bounding box center [1157, 67] width 25 height 25
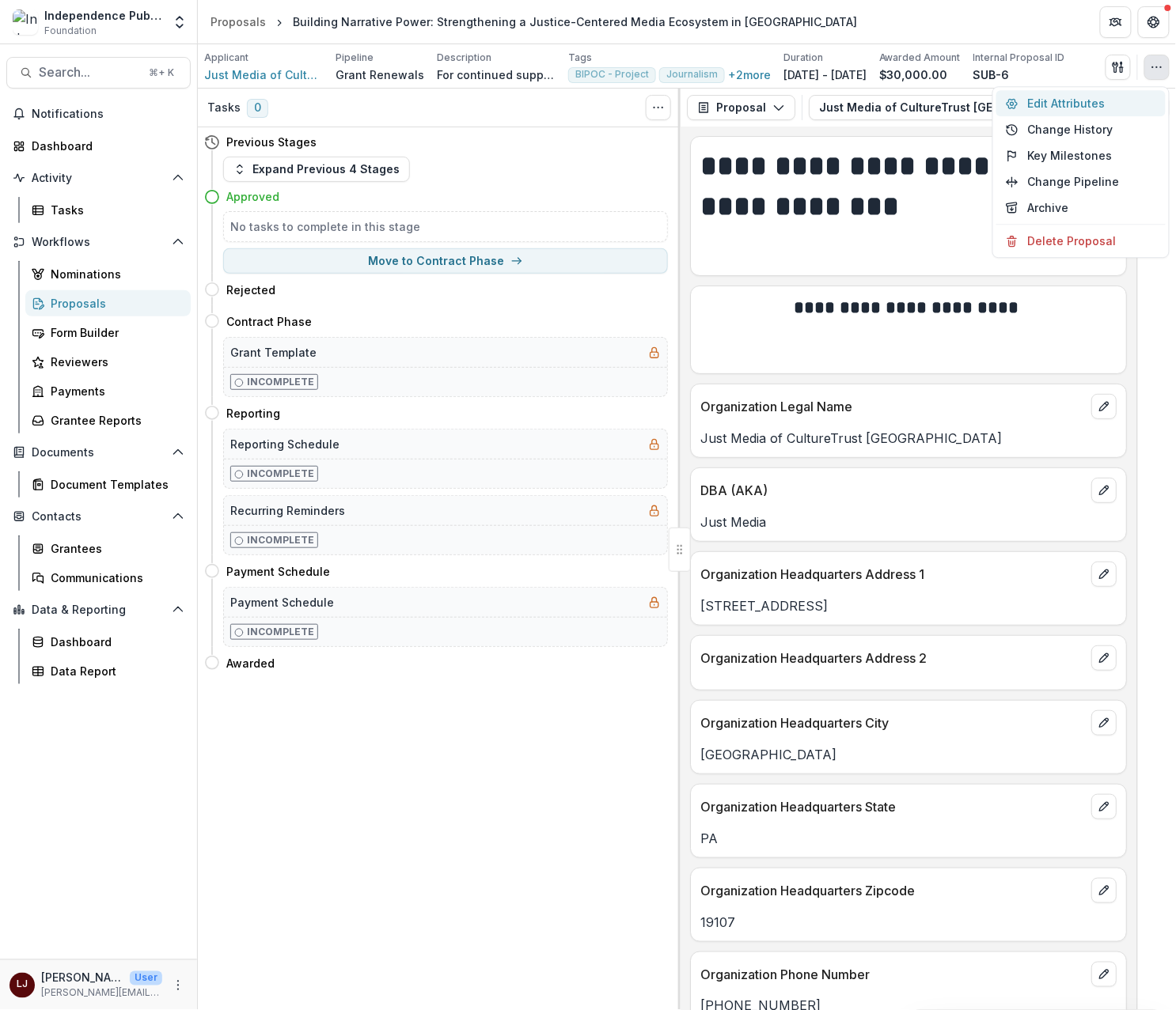
click at [1056, 104] on button "Edit Attributes" at bounding box center [1080, 102] width 169 height 26
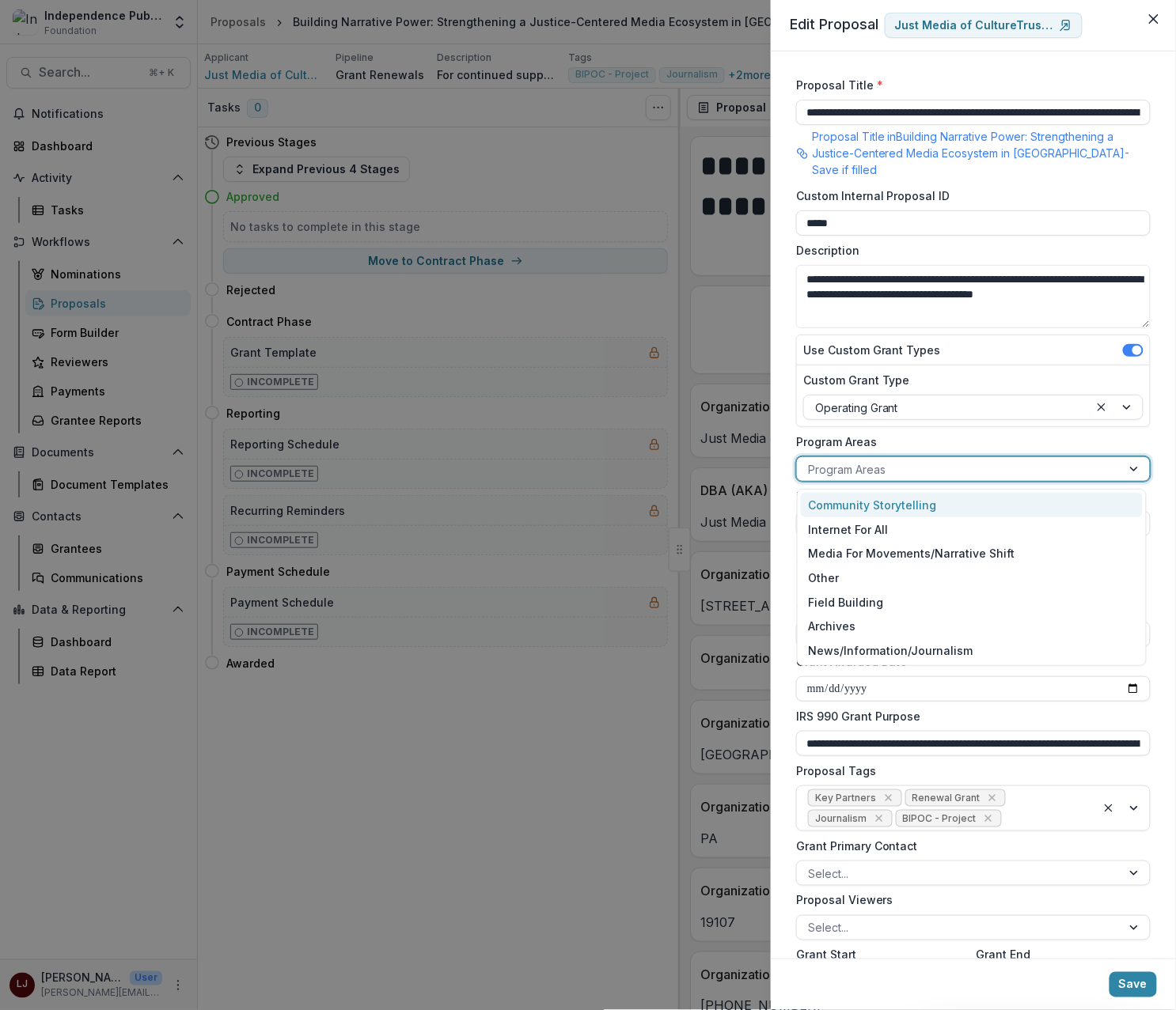
click at [872, 465] on div at bounding box center [959, 470] width 302 height 20
click at [915, 555] on div "Media For Movements/Narrative Shift" at bounding box center [971, 554] width 342 height 24
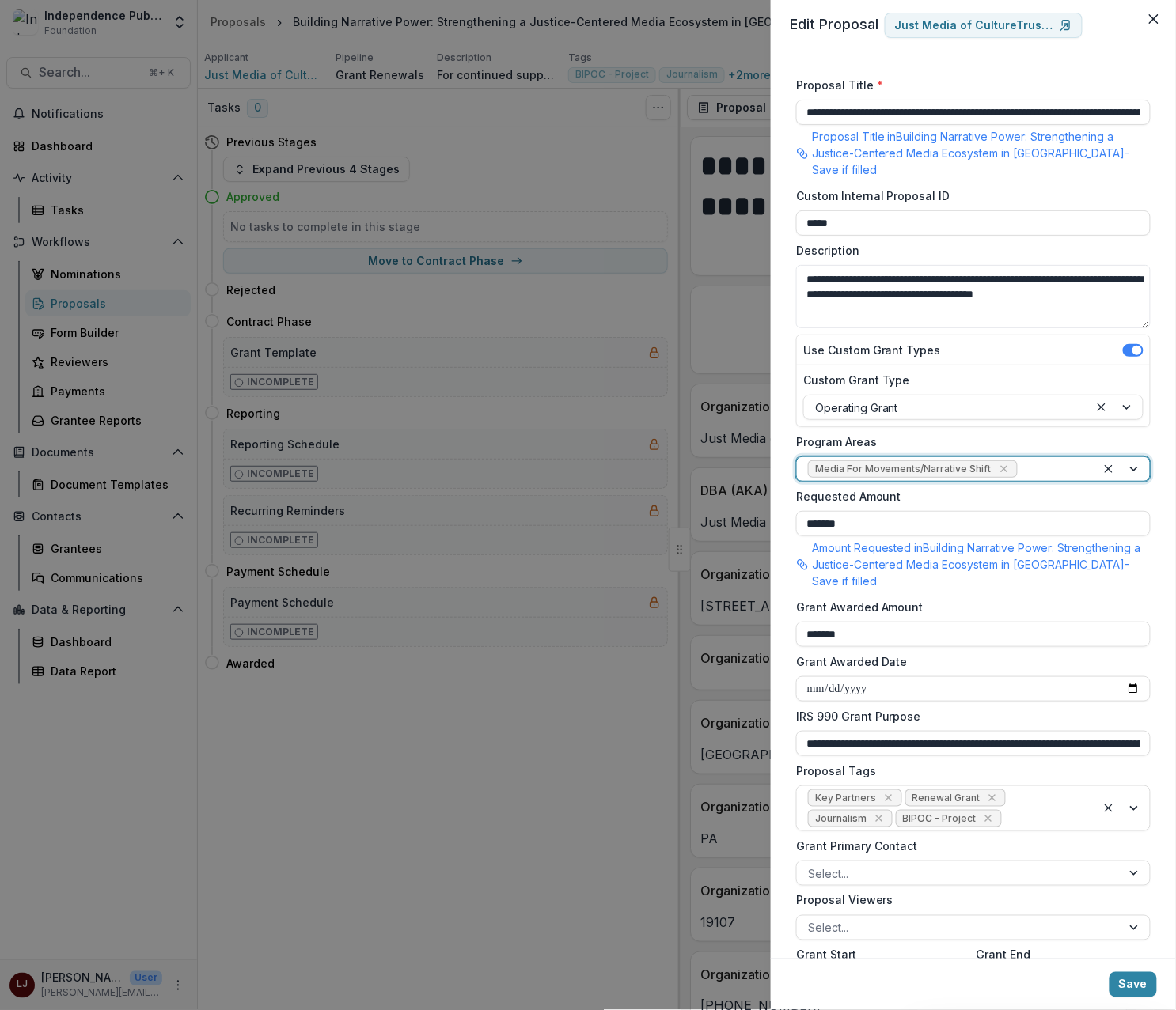
click at [1158, 973] on footer "Save" at bounding box center [973, 984] width 405 height 52
click at [1146, 980] on button "Save" at bounding box center [1133, 984] width 47 height 25
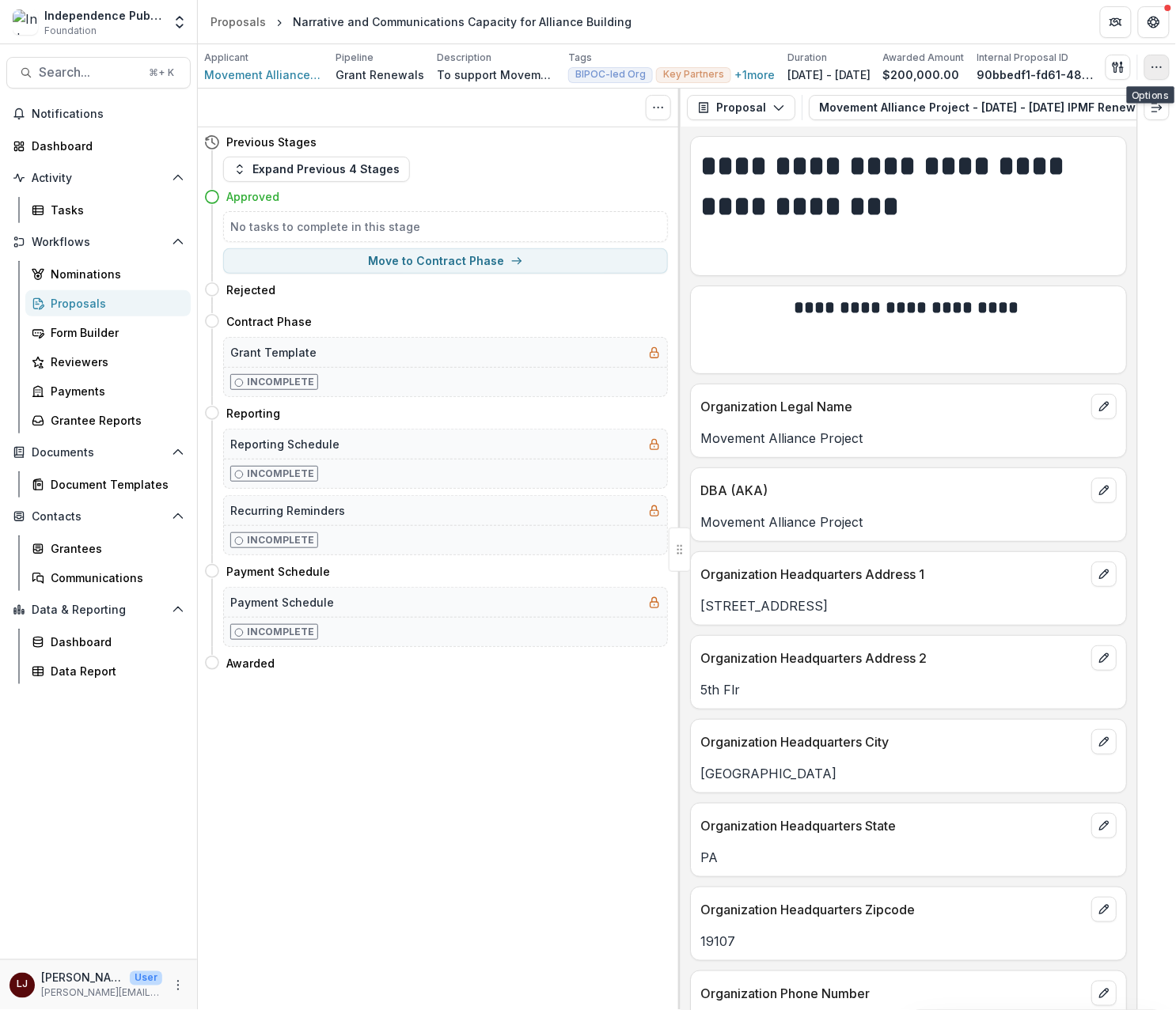
click at [1163, 72] on button "button" at bounding box center [1157, 67] width 25 height 25
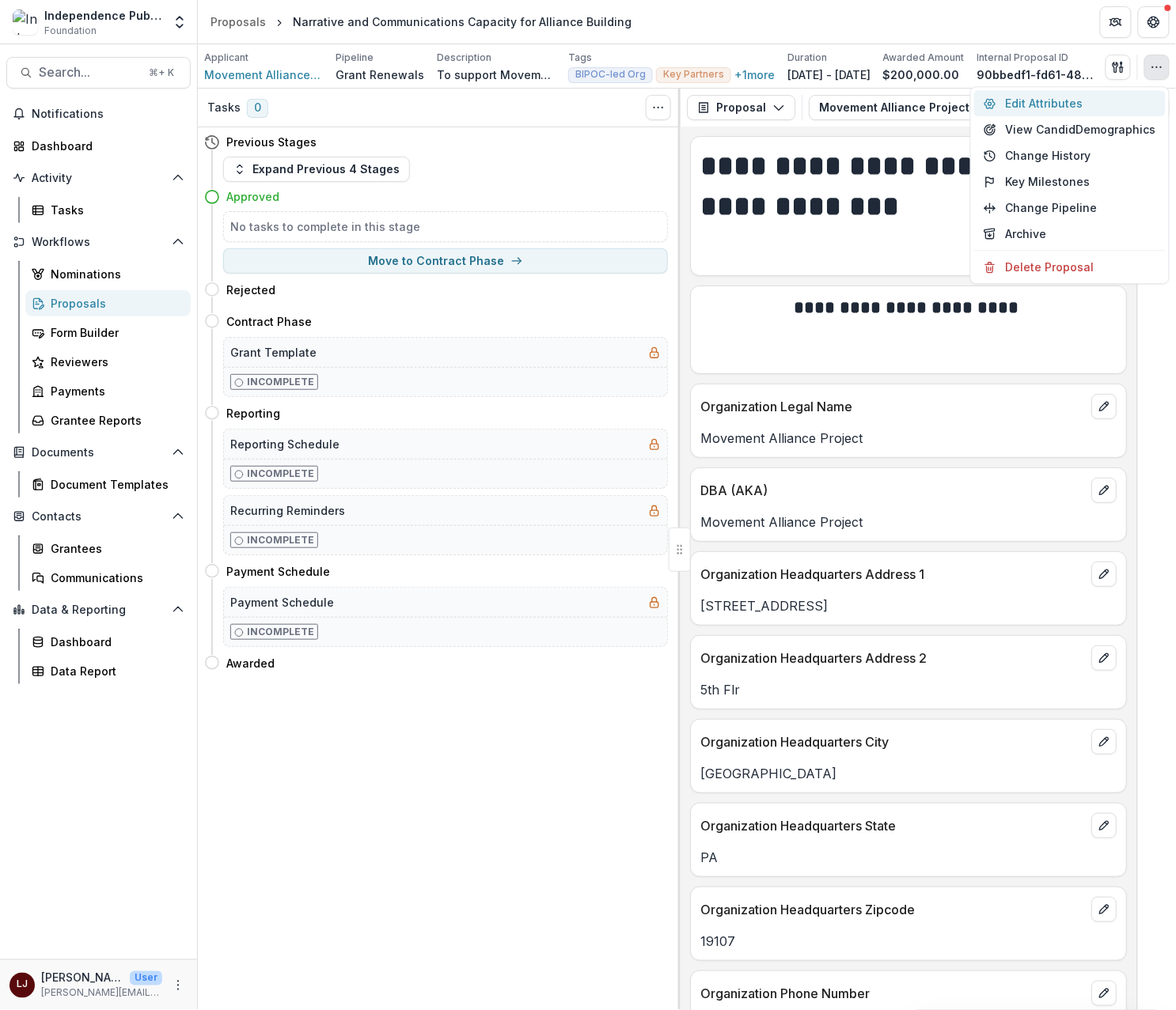
click at [1054, 102] on button "Edit Attributes" at bounding box center [1069, 102] width 192 height 26
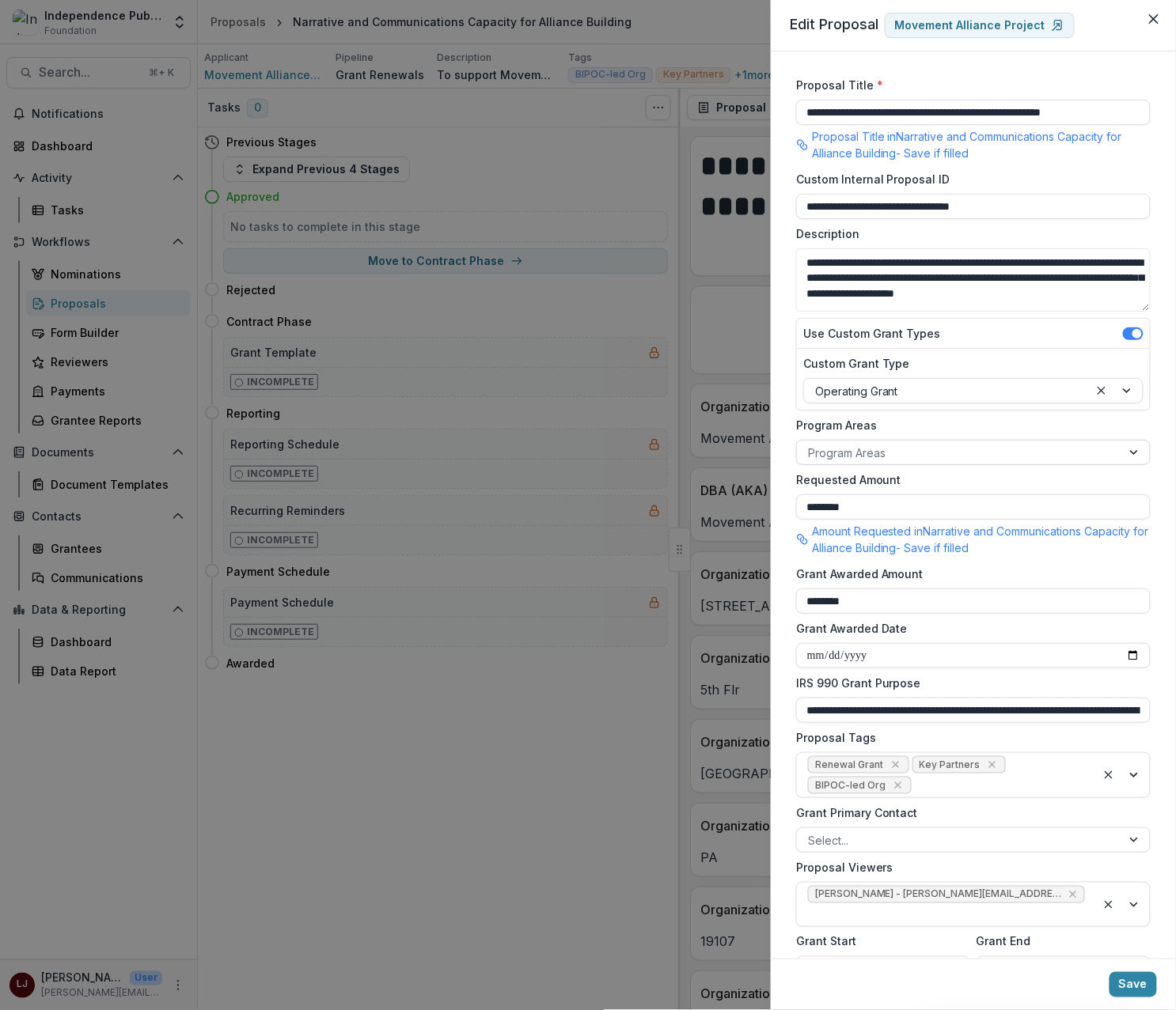
click at [832, 450] on div at bounding box center [959, 453] width 302 height 20
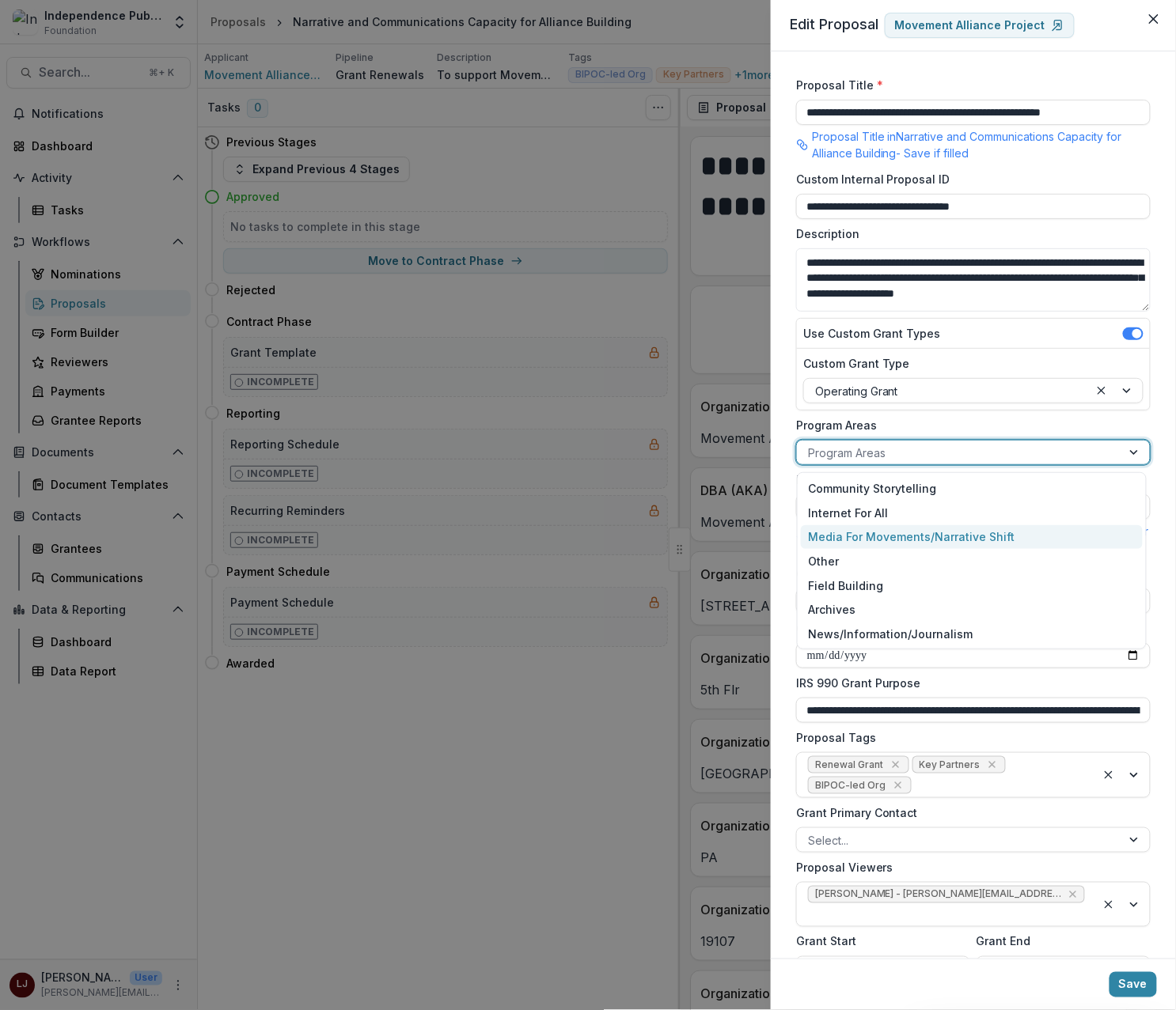
click at [894, 533] on div "Media For Movements/Narrative Shift" at bounding box center [971, 537] width 342 height 24
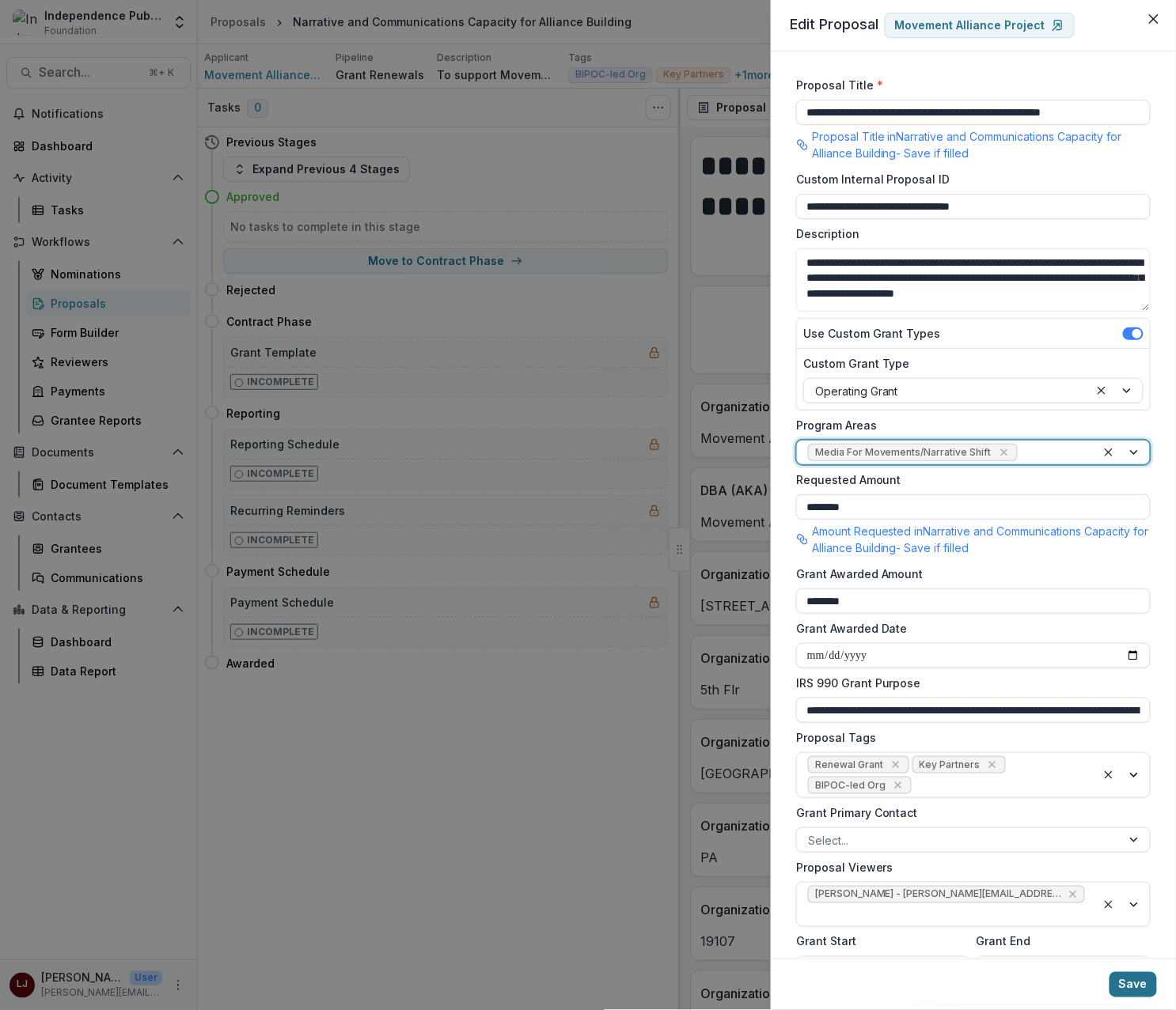
click at [1123, 983] on button "Save" at bounding box center [1133, 984] width 47 height 25
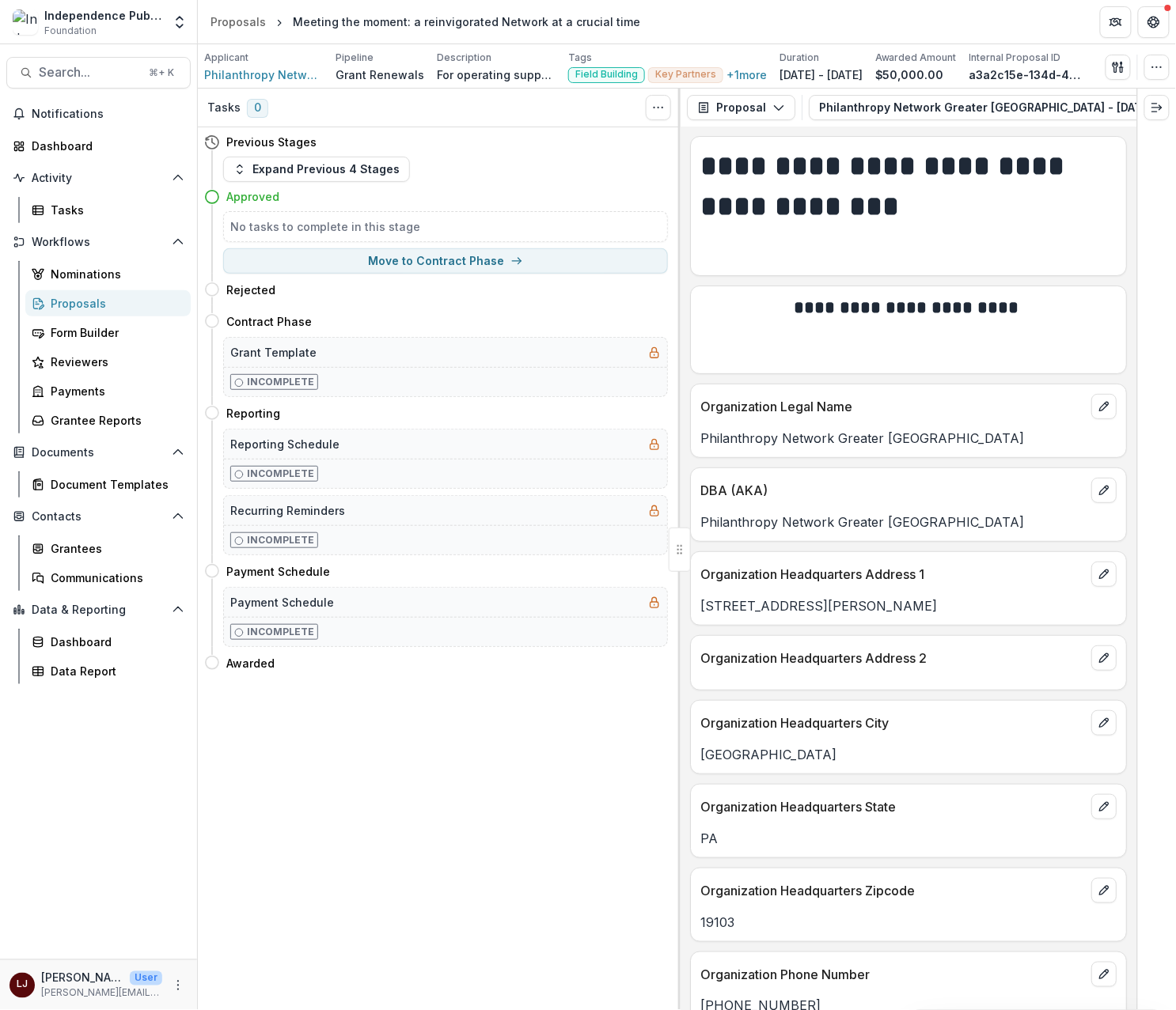
click at [1144, 80] on div "Applicant Philanthropy Network Greater Philadelphia Pipeline Grant Renewals Des…" at bounding box center [686, 67] width 965 height 32
click at [1150, 70] on icon "button" at bounding box center [1156, 67] width 12 height 12
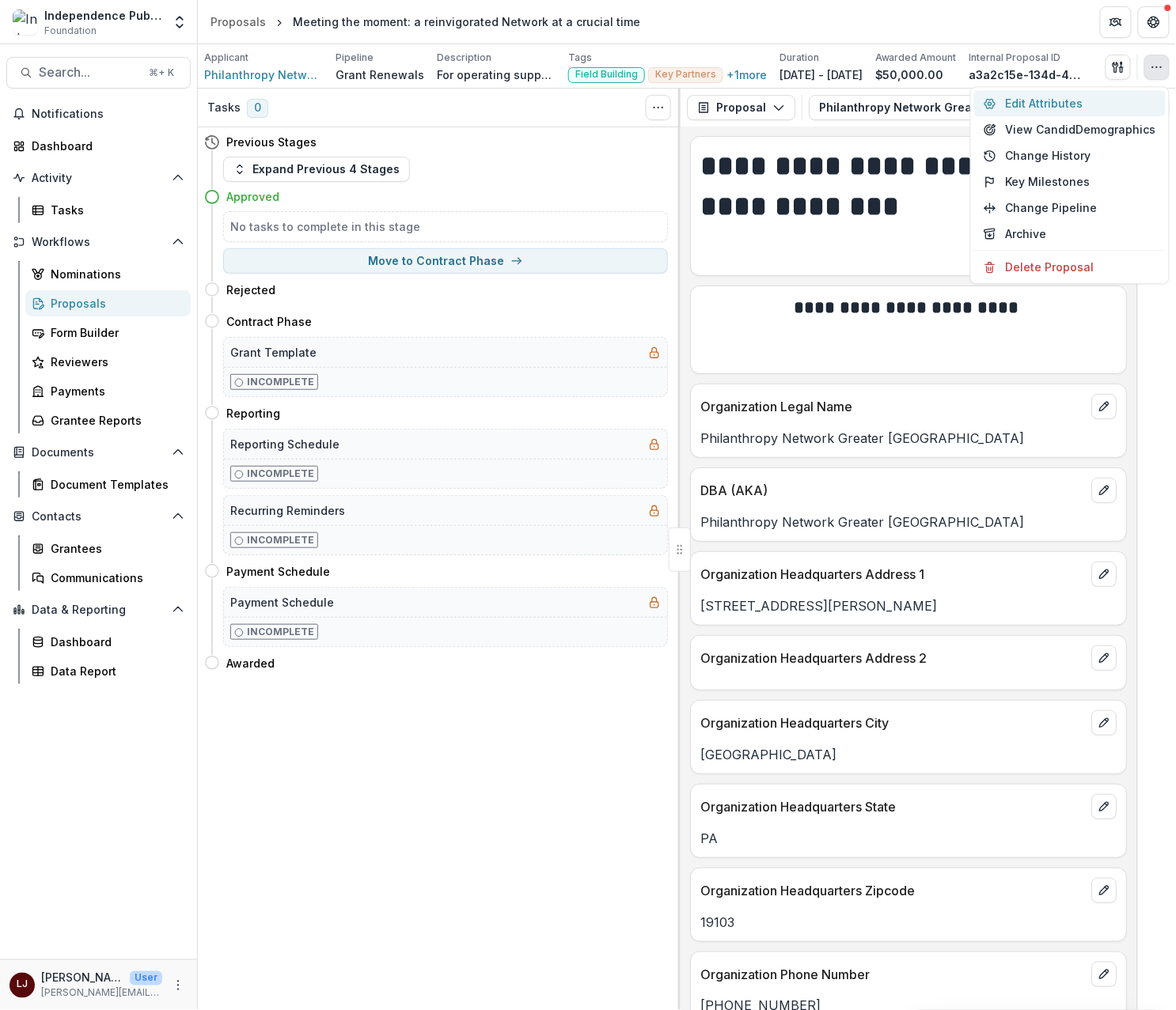
click at [1059, 102] on button "Edit Attributes" at bounding box center [1069, 102] width 192 height 26
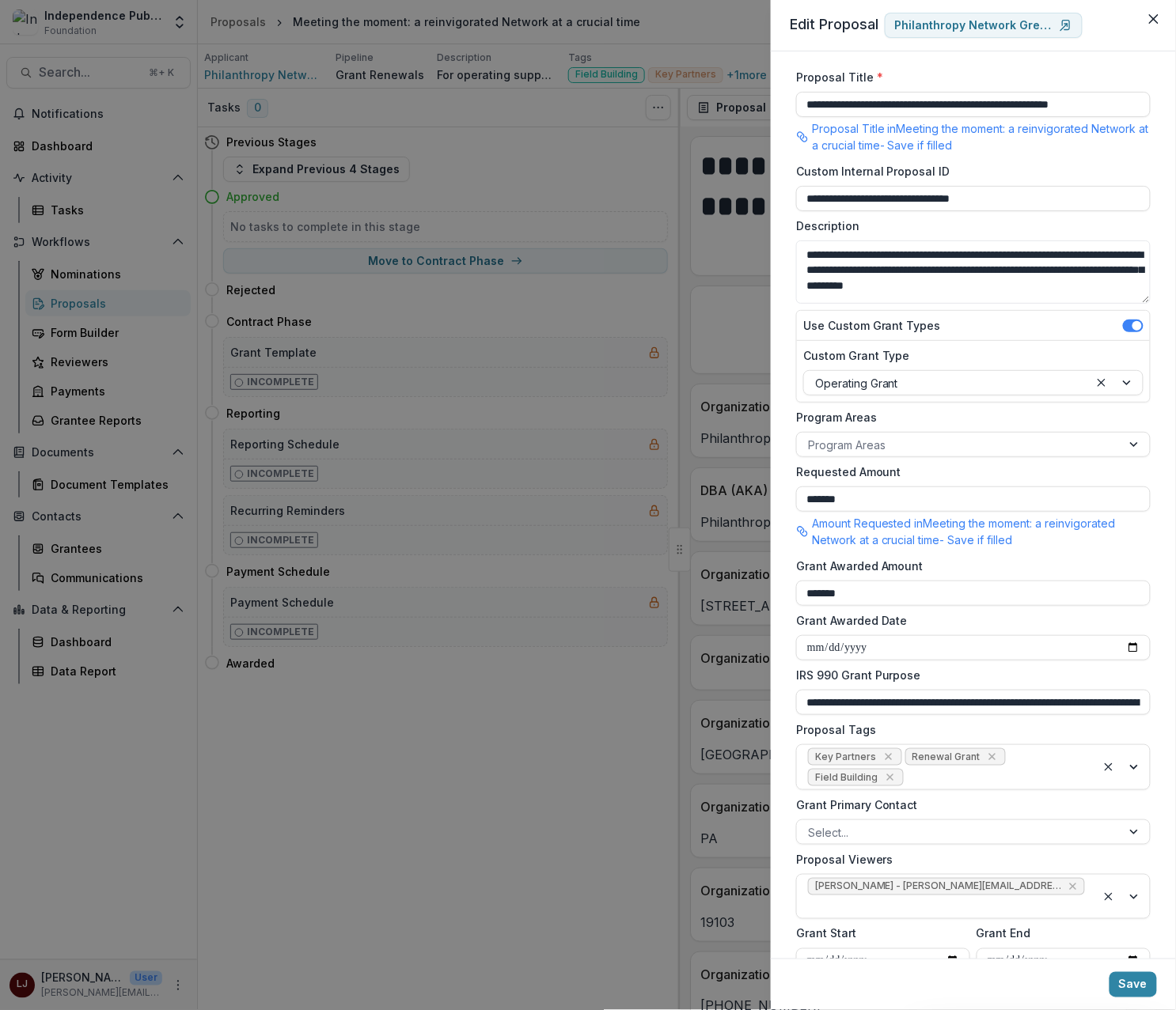
scroll to position [26, 0]
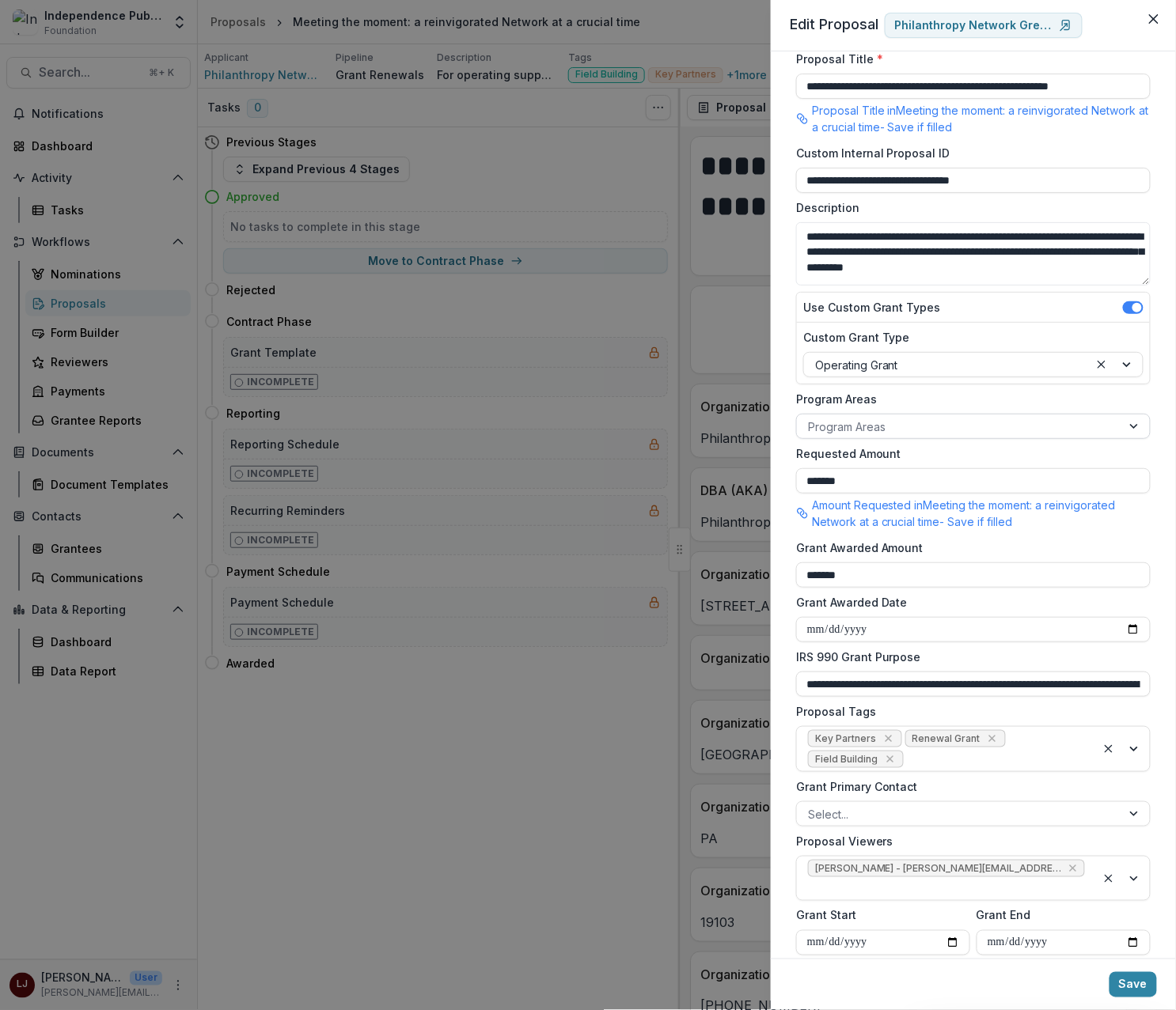
click at [871, 431] on div at bounding box center [959, 427] width 302 height 20
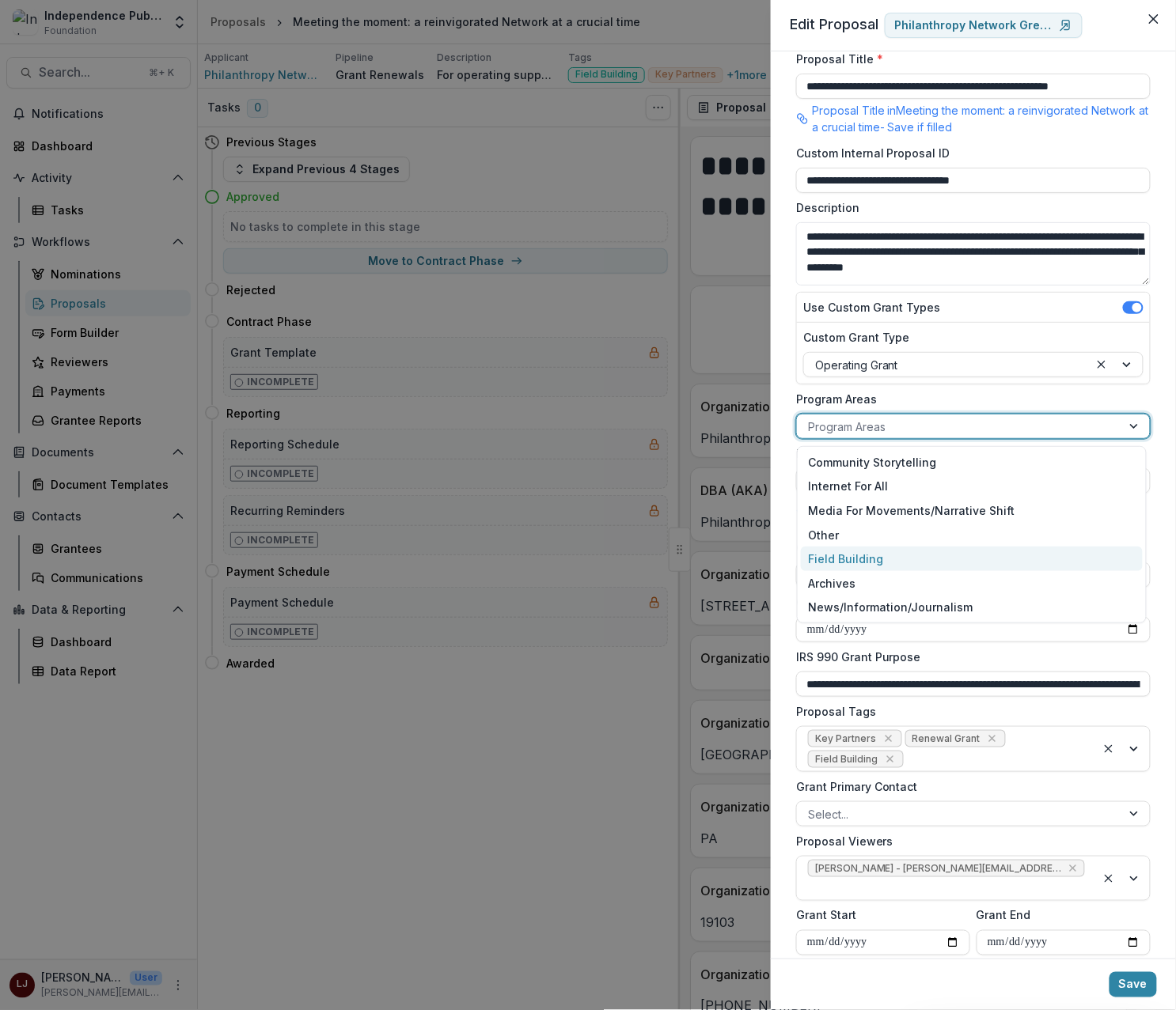
click at [887, 558] on div "Field Building" at bounding box center [971, 558] width 342 height 24
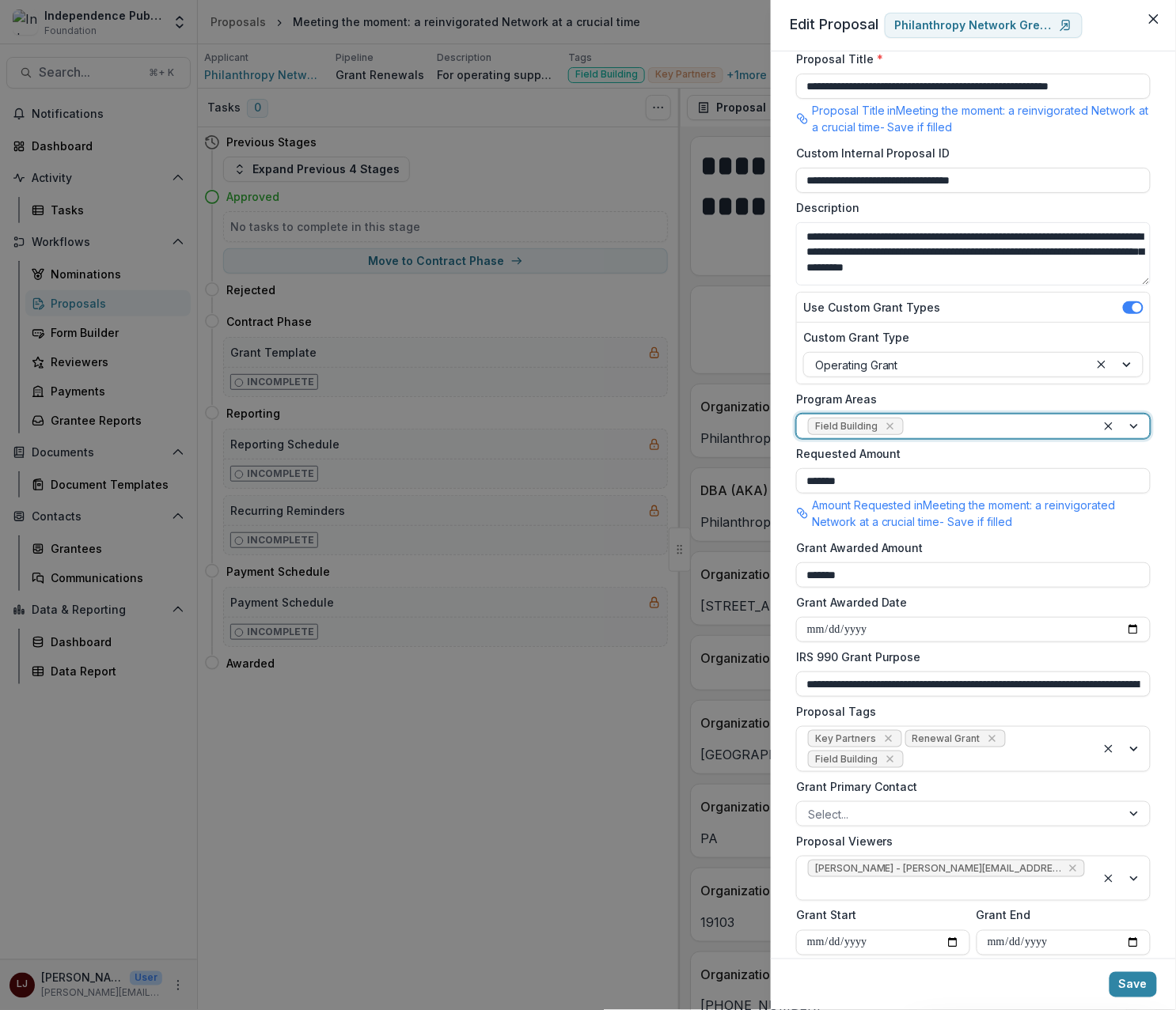
click at [1136, 970] on footer "Save" at bounding box center [973, 984] width 405 height 52
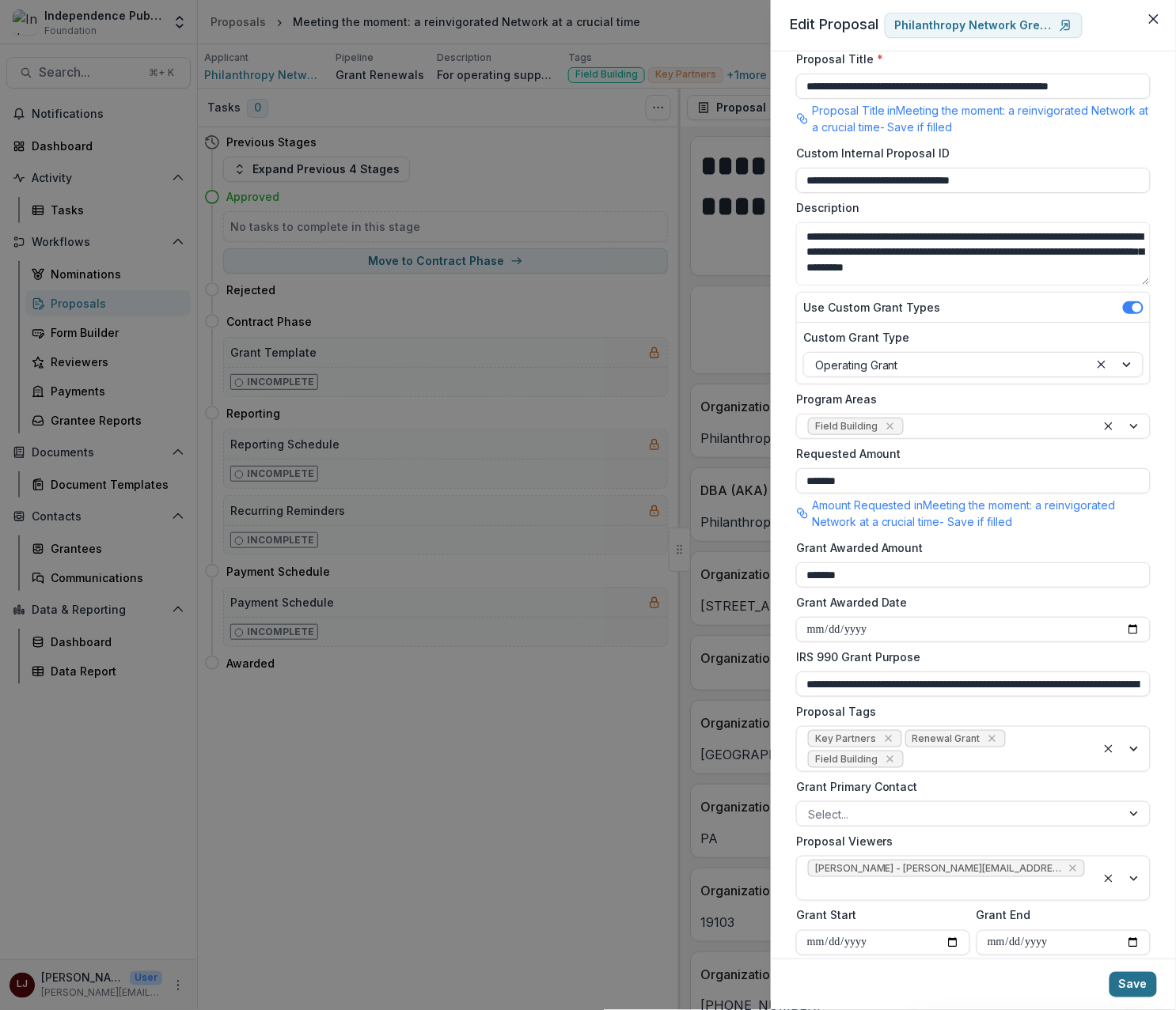
click at [1144, 982] on button "Save" at bounding box center [1133, 984] width 47 height 25
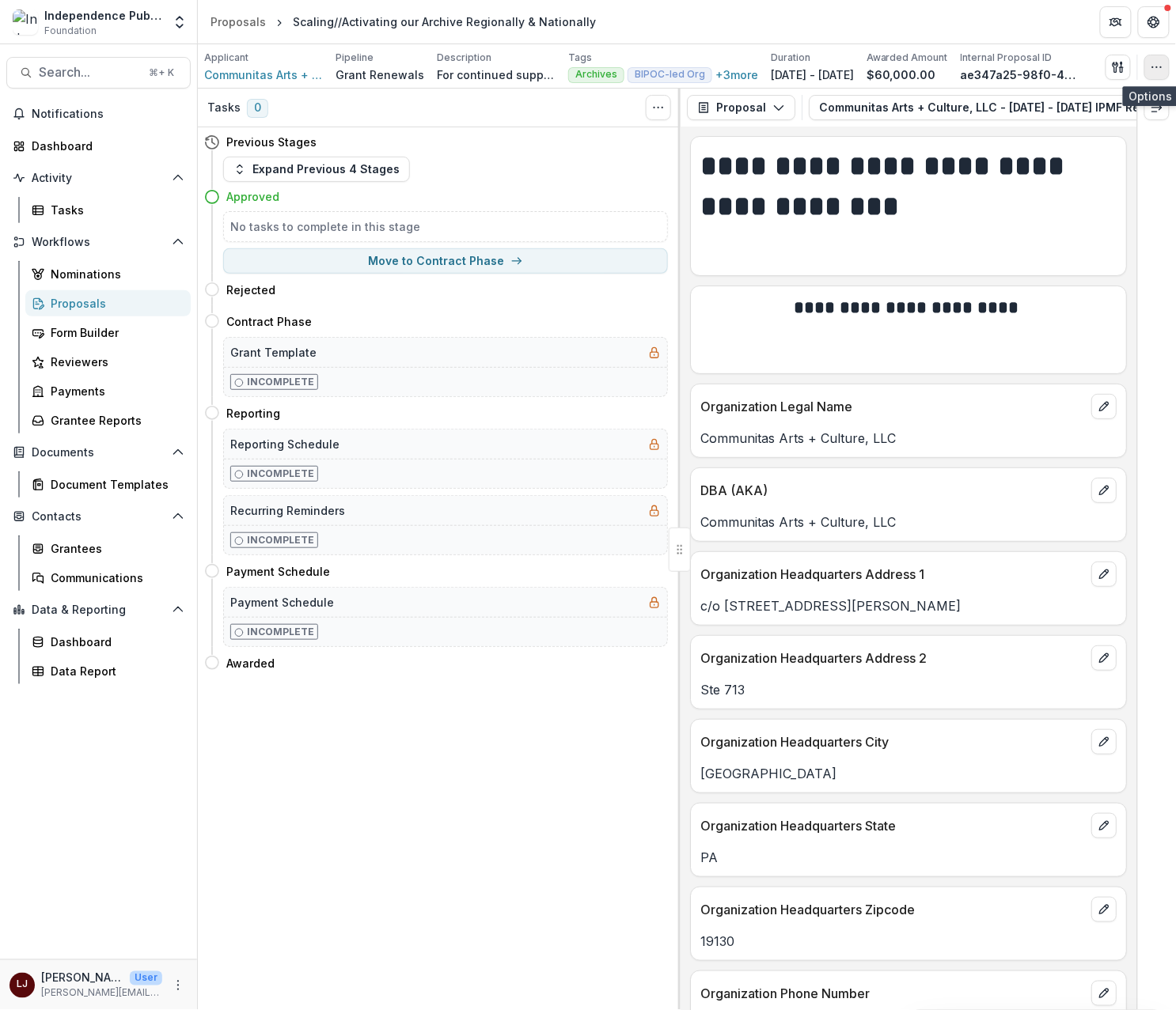
click at [1162, 71] on icon "button" at bounding box center [1156, 67] width 12 height 12
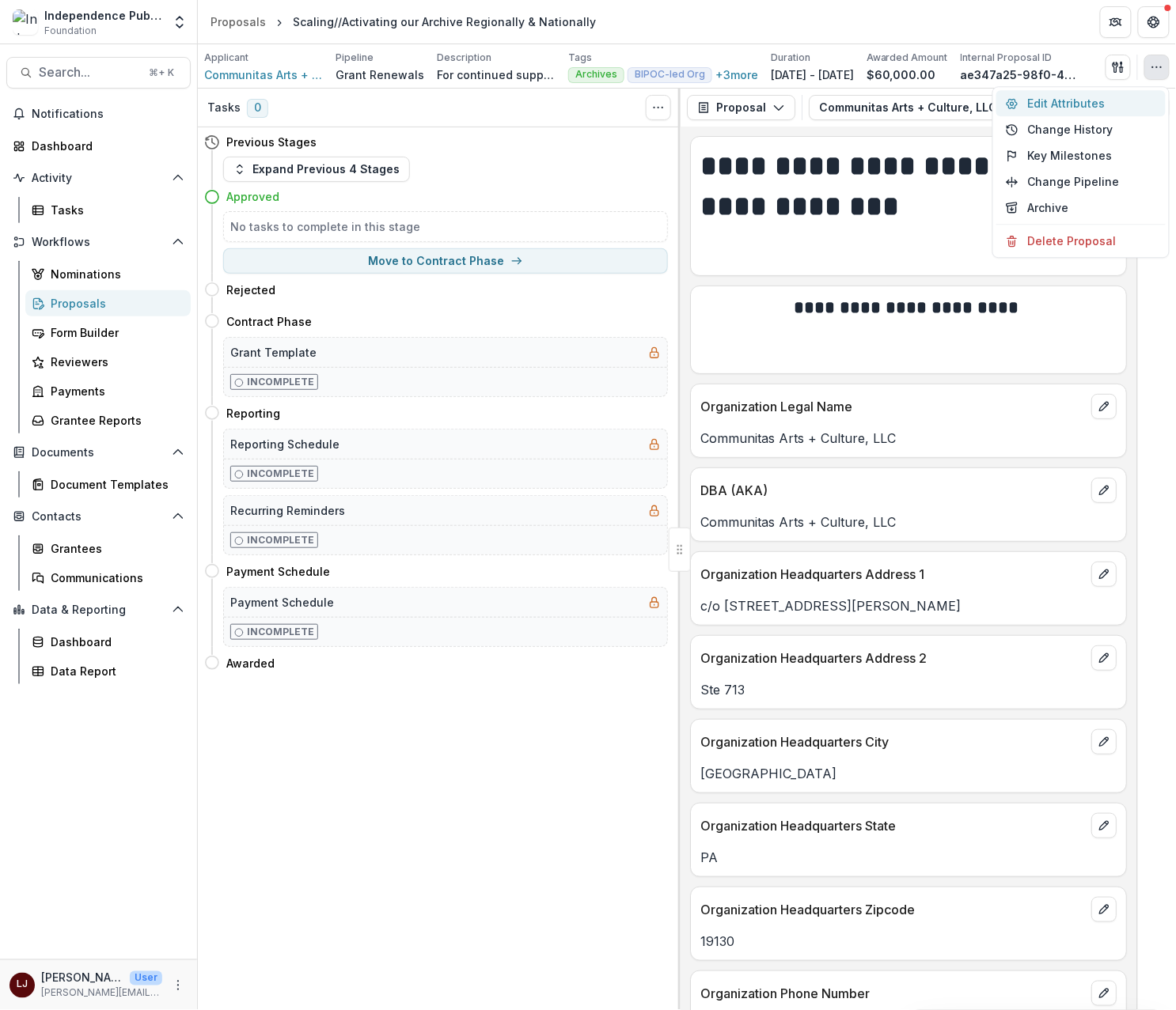
click at [1094, 103] on button "Edit Attributes" at bounding box center [1080, 102] width 169 height 26
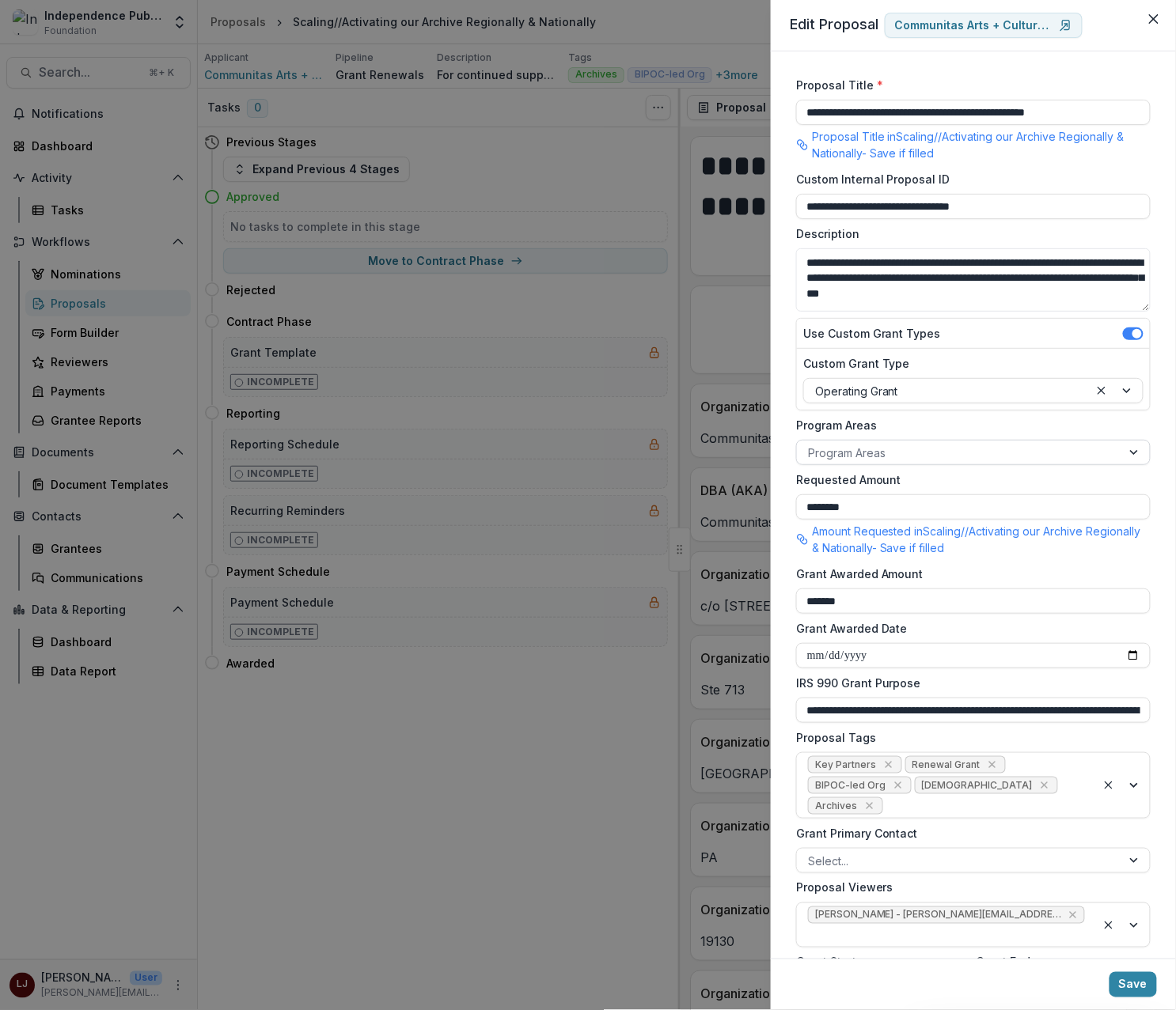
click at [875, 443] on div at bounding box center [959, 453] width 302 height 20
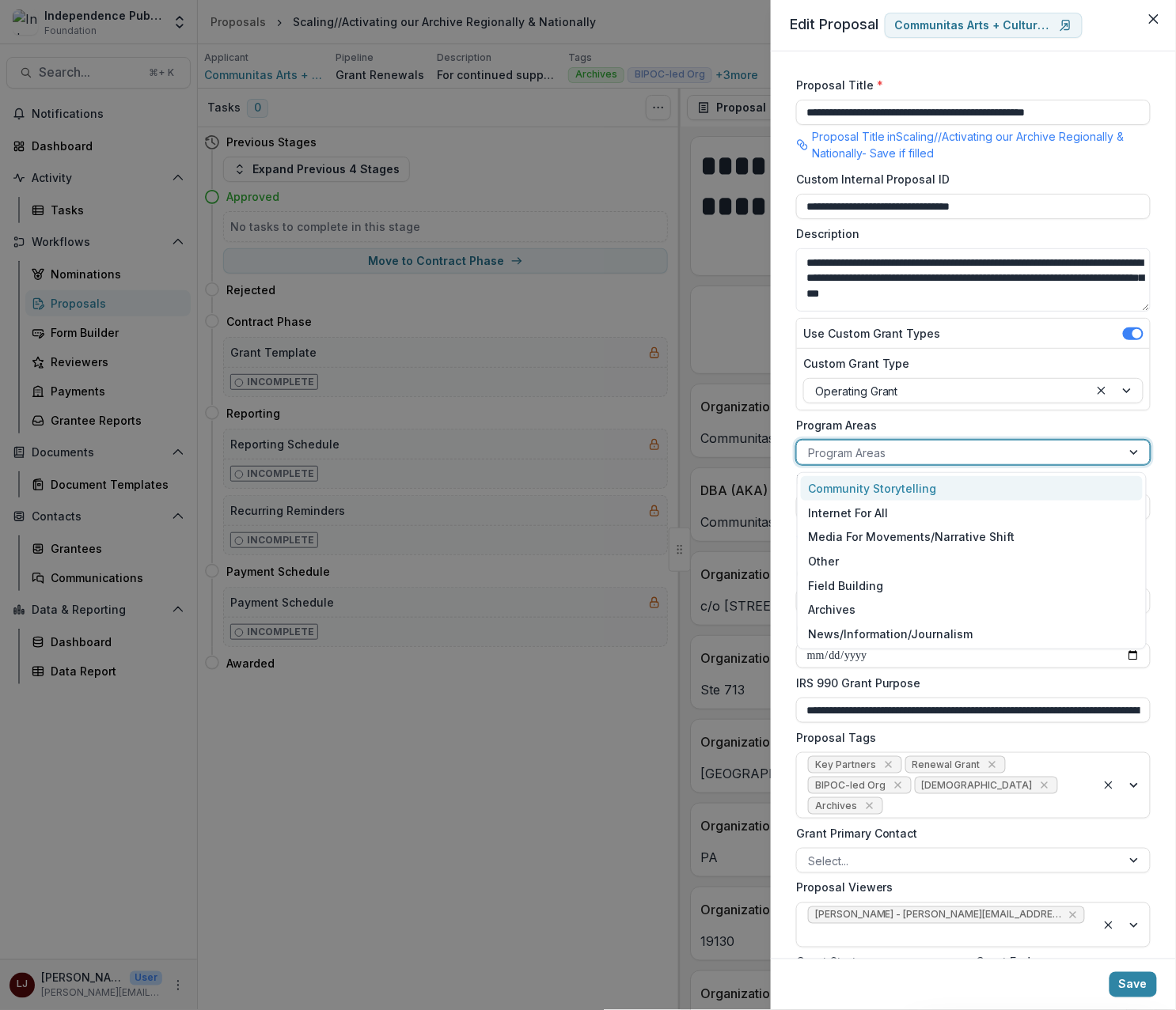
click at [891, 489] on div "Community Storytelling" at bounding box center [971, 488] width 342 height 24
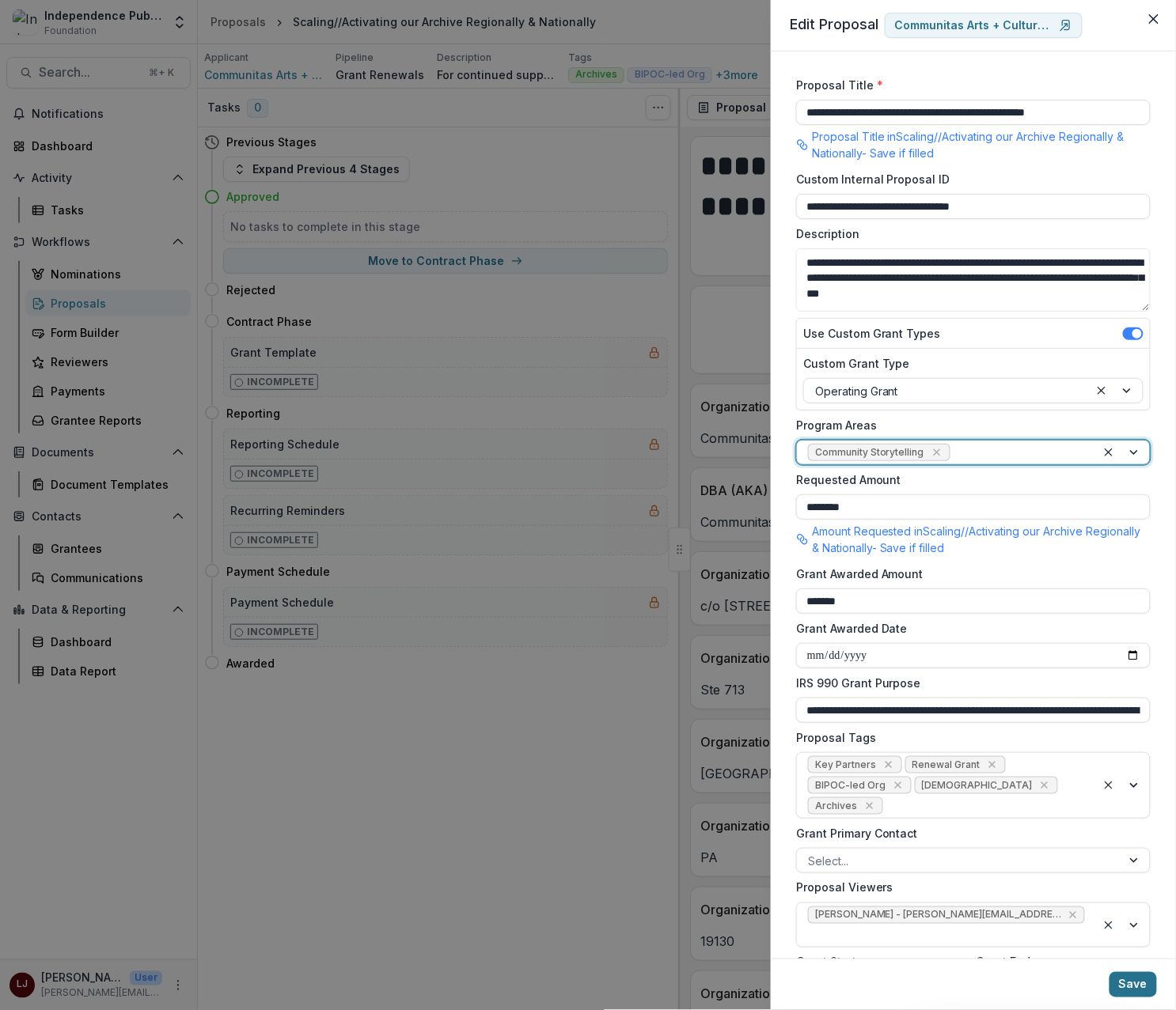
click at [1139, 991] on button "Save" at bounding box center [1133, 984] width 47 height 25
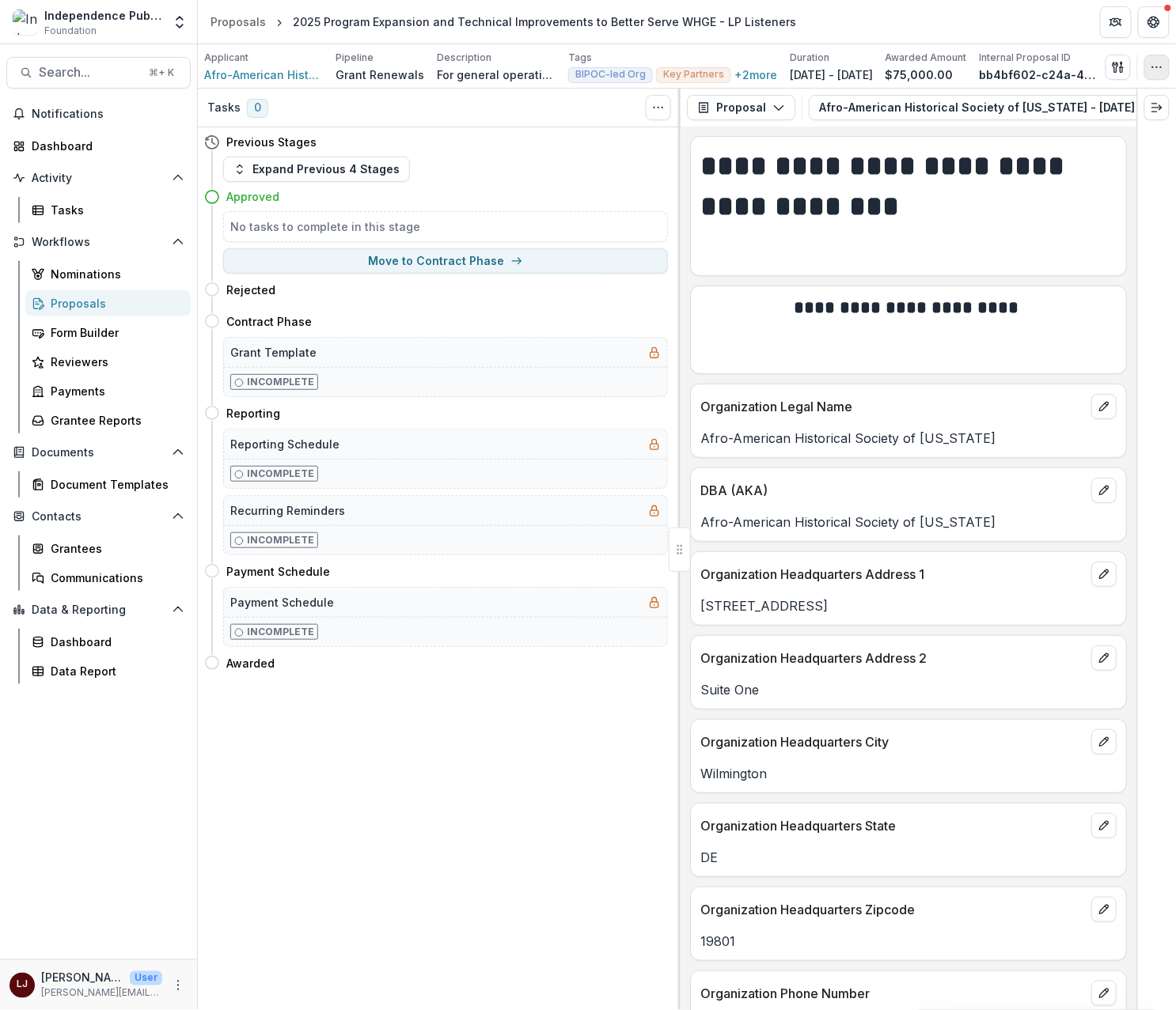
click at [1155, 69] on icon "button" at bounding box center [1156, 67] width 12 height 12
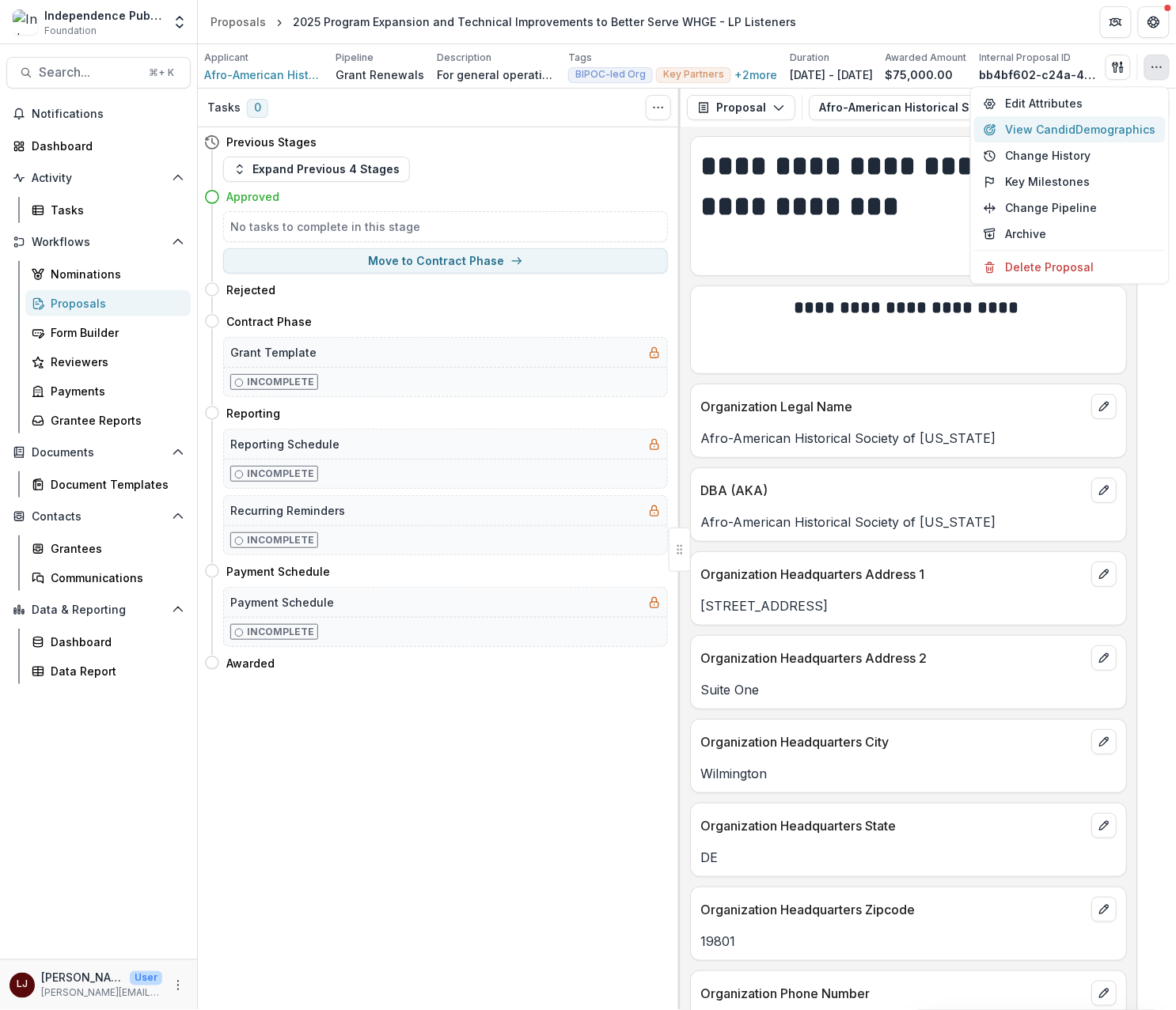
click at [1106, 117] on button "View Candid Demographics" at bounding box center [1069, 129] width 192 height 26
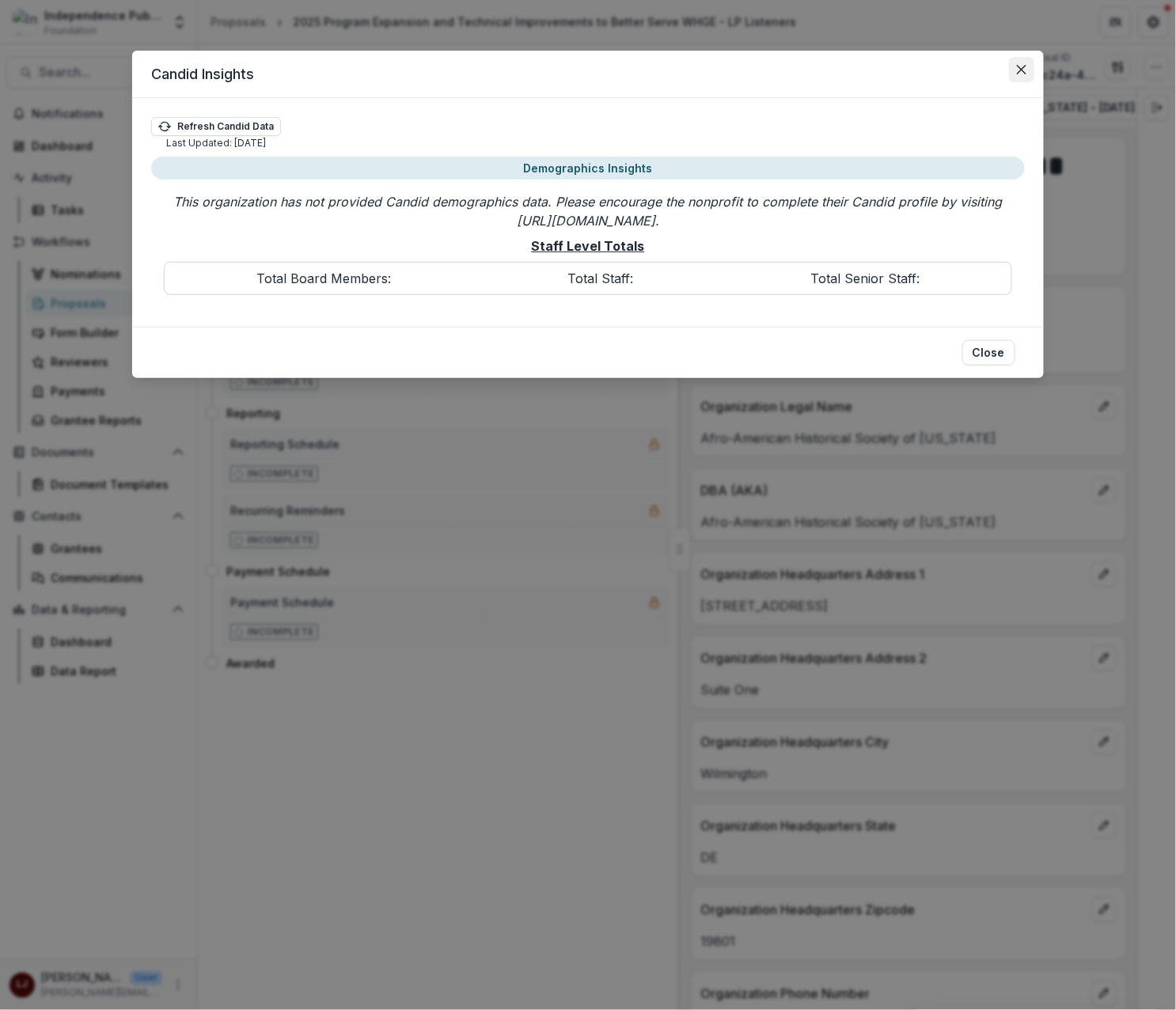
click at [1024, 68] on icon "Close" at bounding box center [1021, 69] width 9 height 9
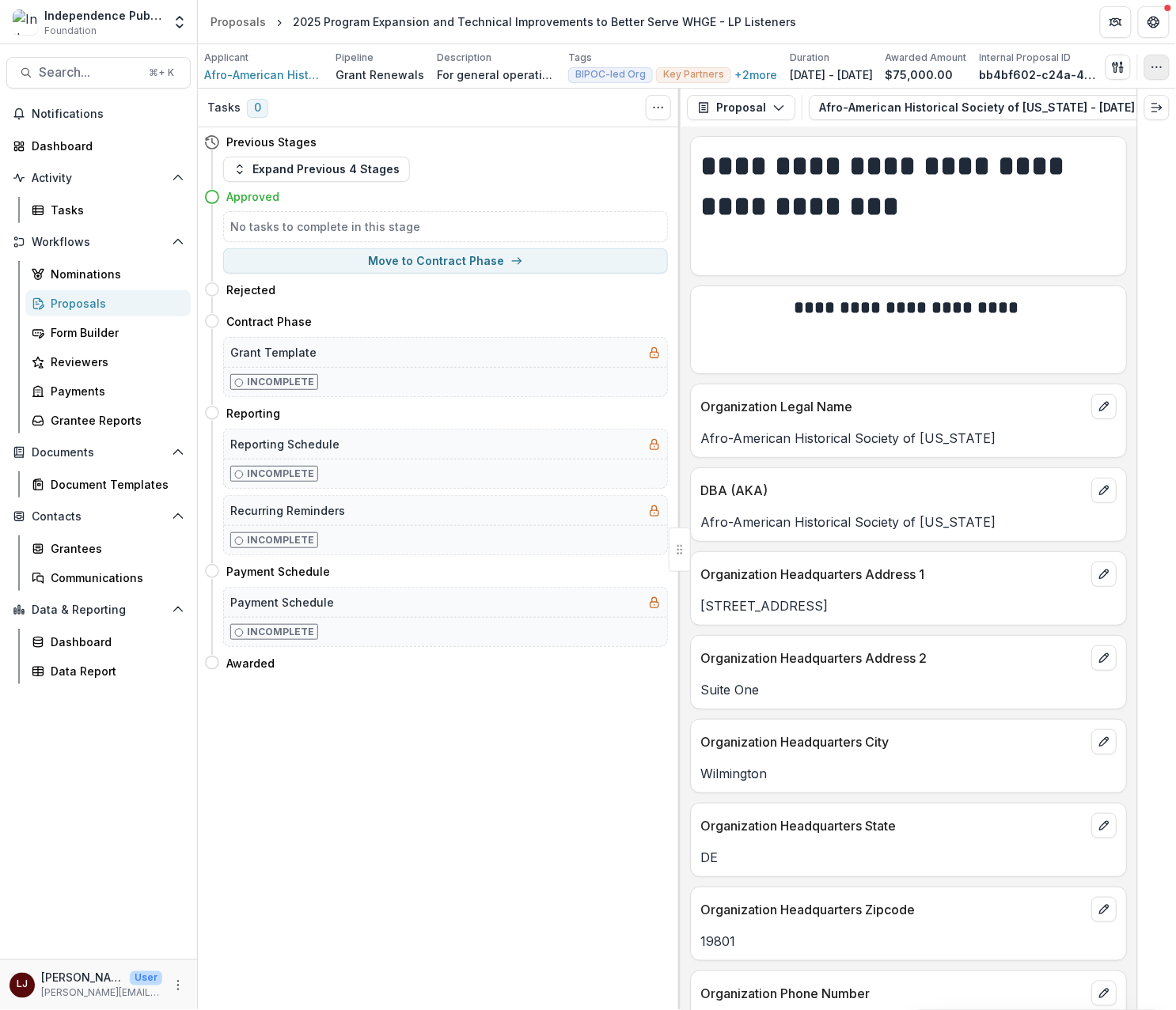
click at [1160, 69] on icon "button" at bounding box center [1156, 67] width 12 height 12
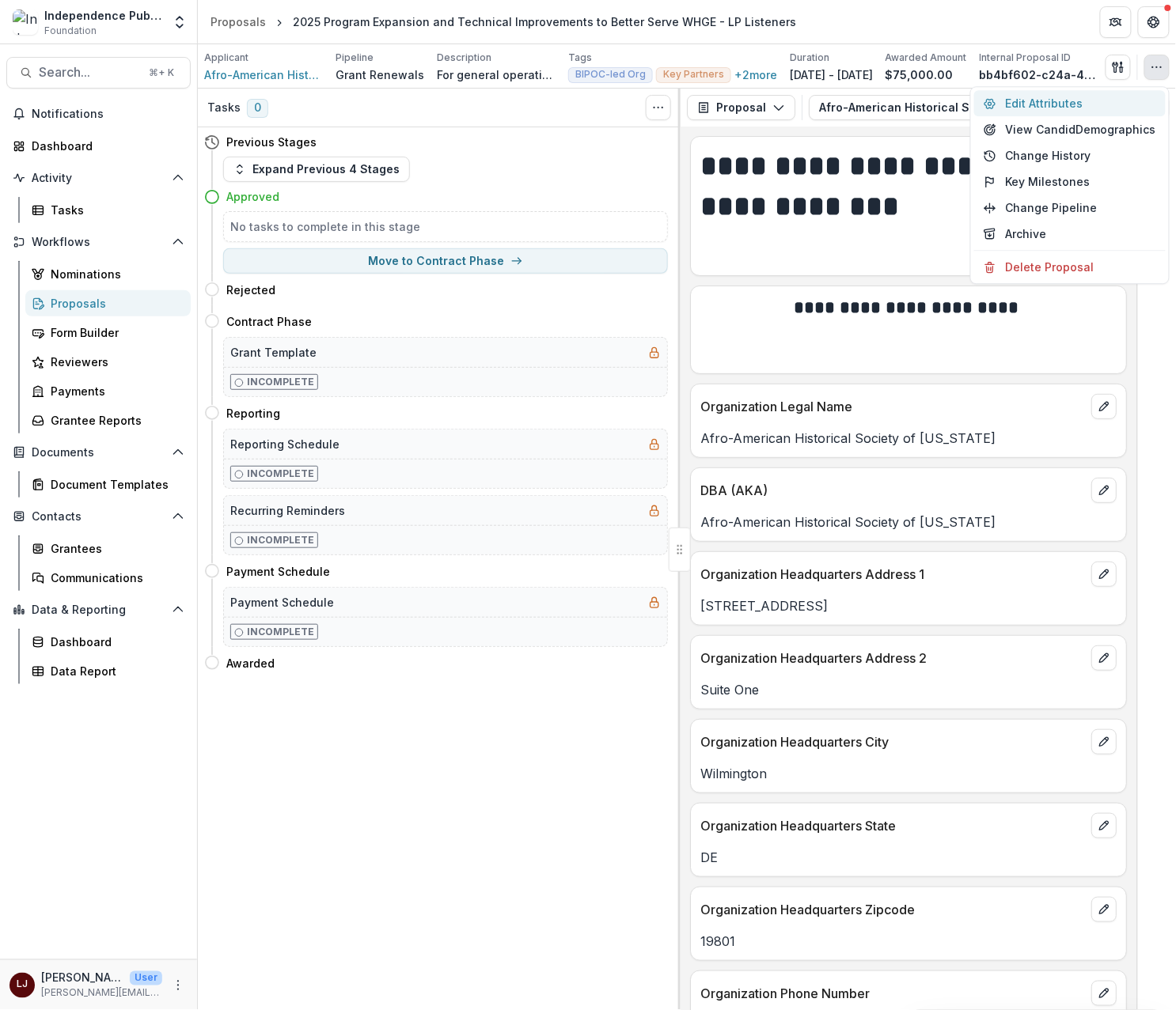
click at [1084, 104] on button "Edit Attributes" at bounding box center [1069, 102] width 192 height 26
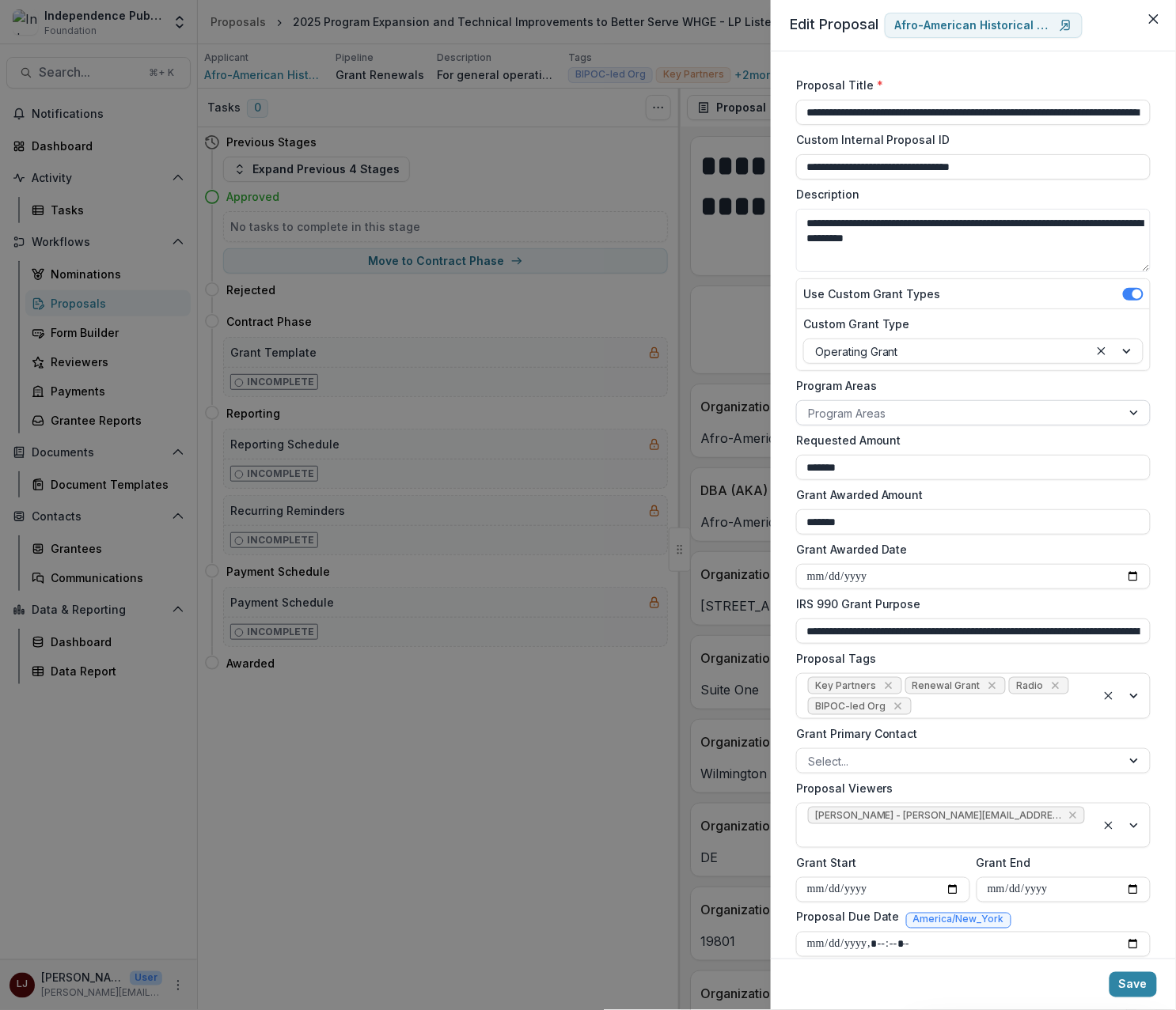
click at [880, 410] on div at bounding box center [959, 413] width 302 height 20
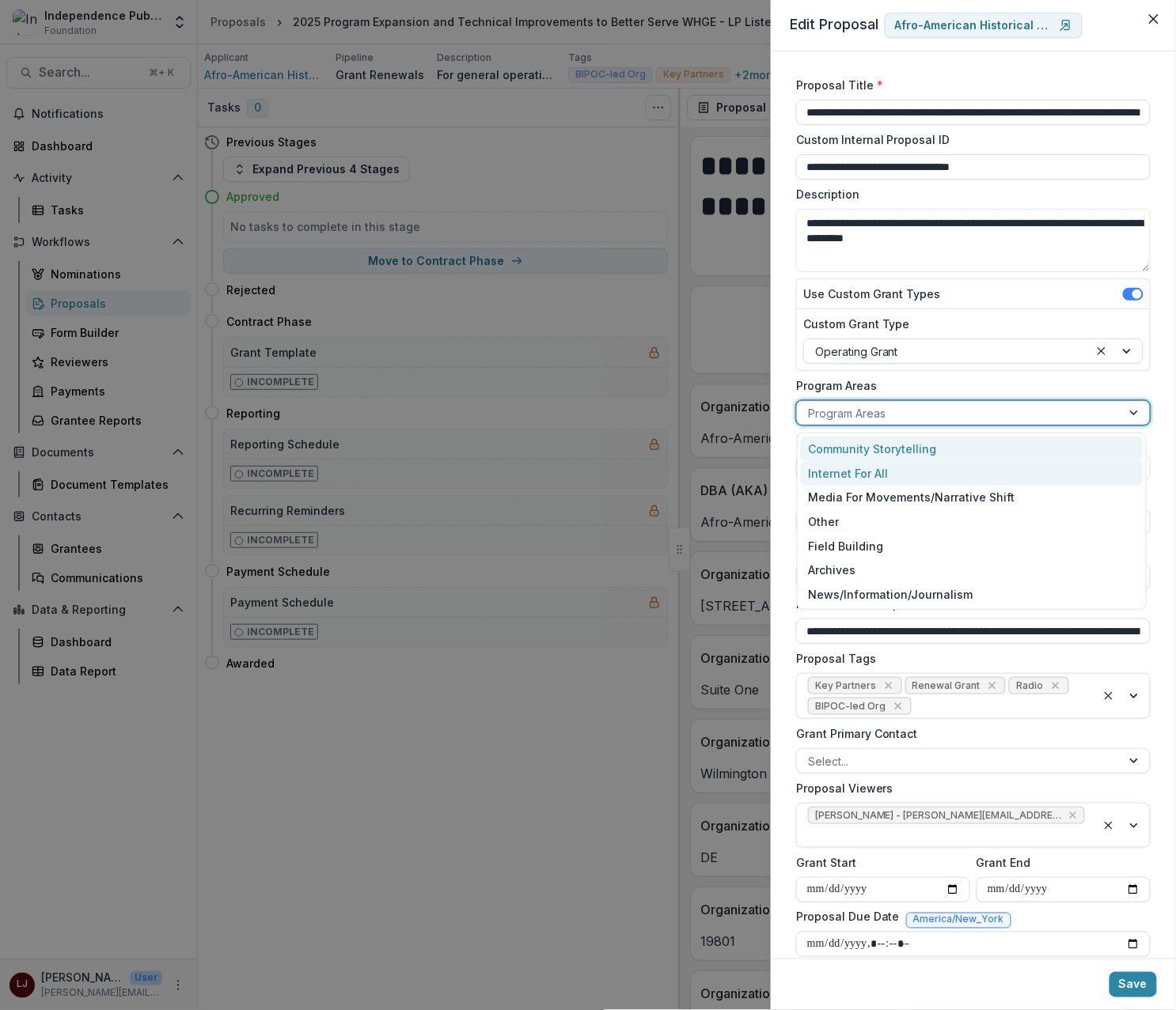
click at [867, 459] on div "Community Storytelling" at bounding box center [971, 448] width 342 height 24
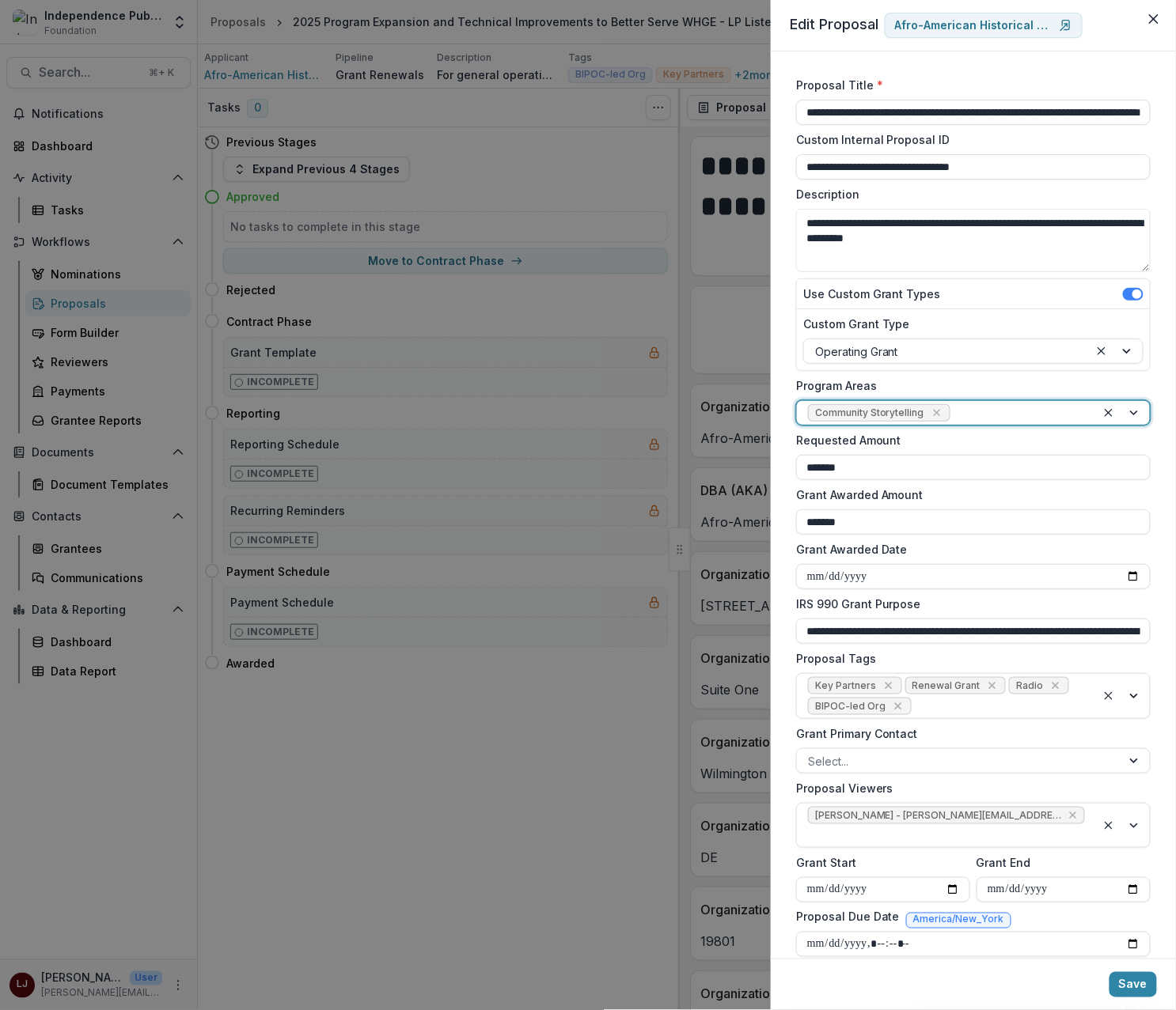
click at [1149, 998] on footer "Save" at bounding box center [973, 984] width 405 height 52
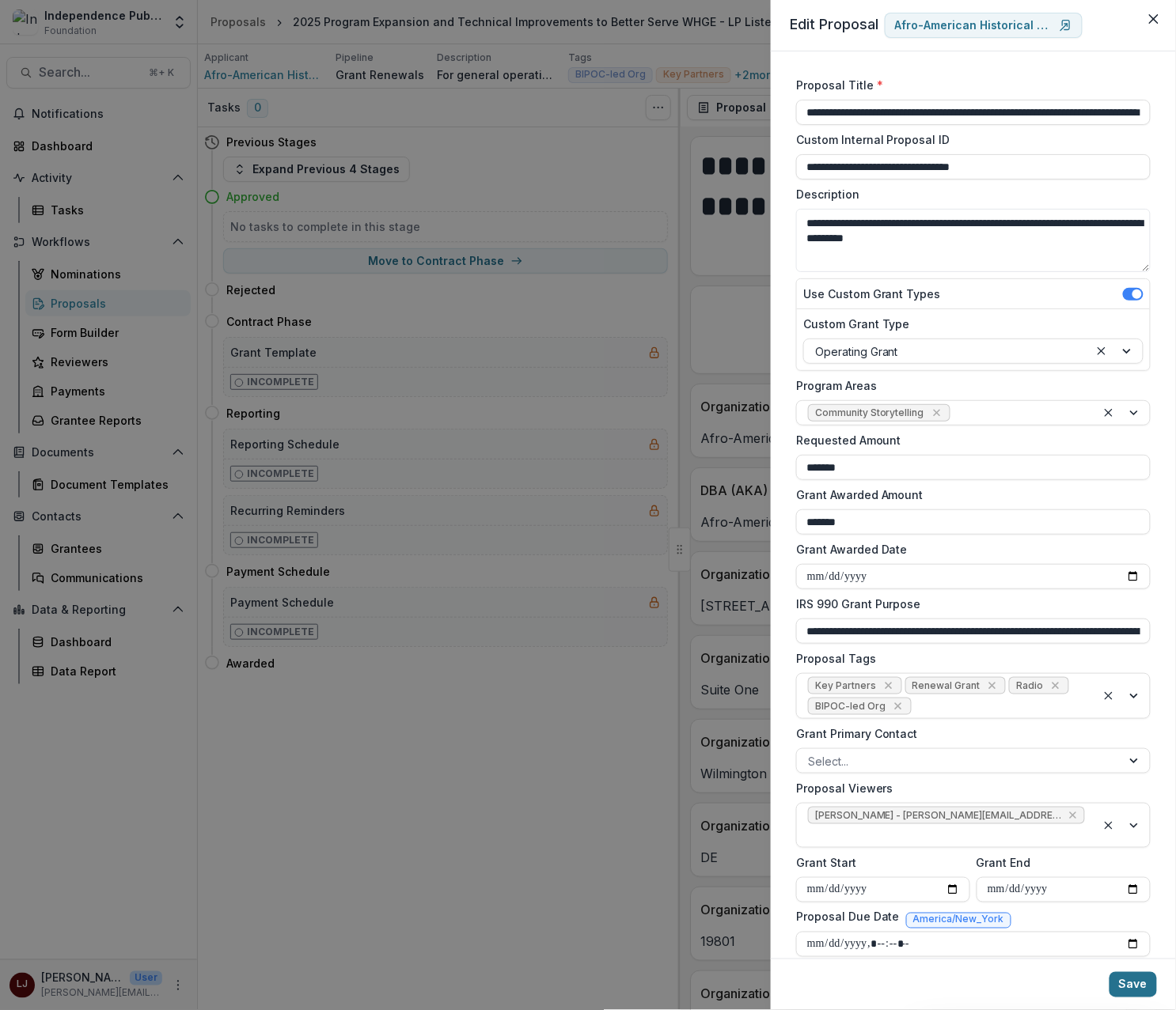
click at [1133, 987] on button "Save" at bounding box center [1133, 984] width 47 height 25
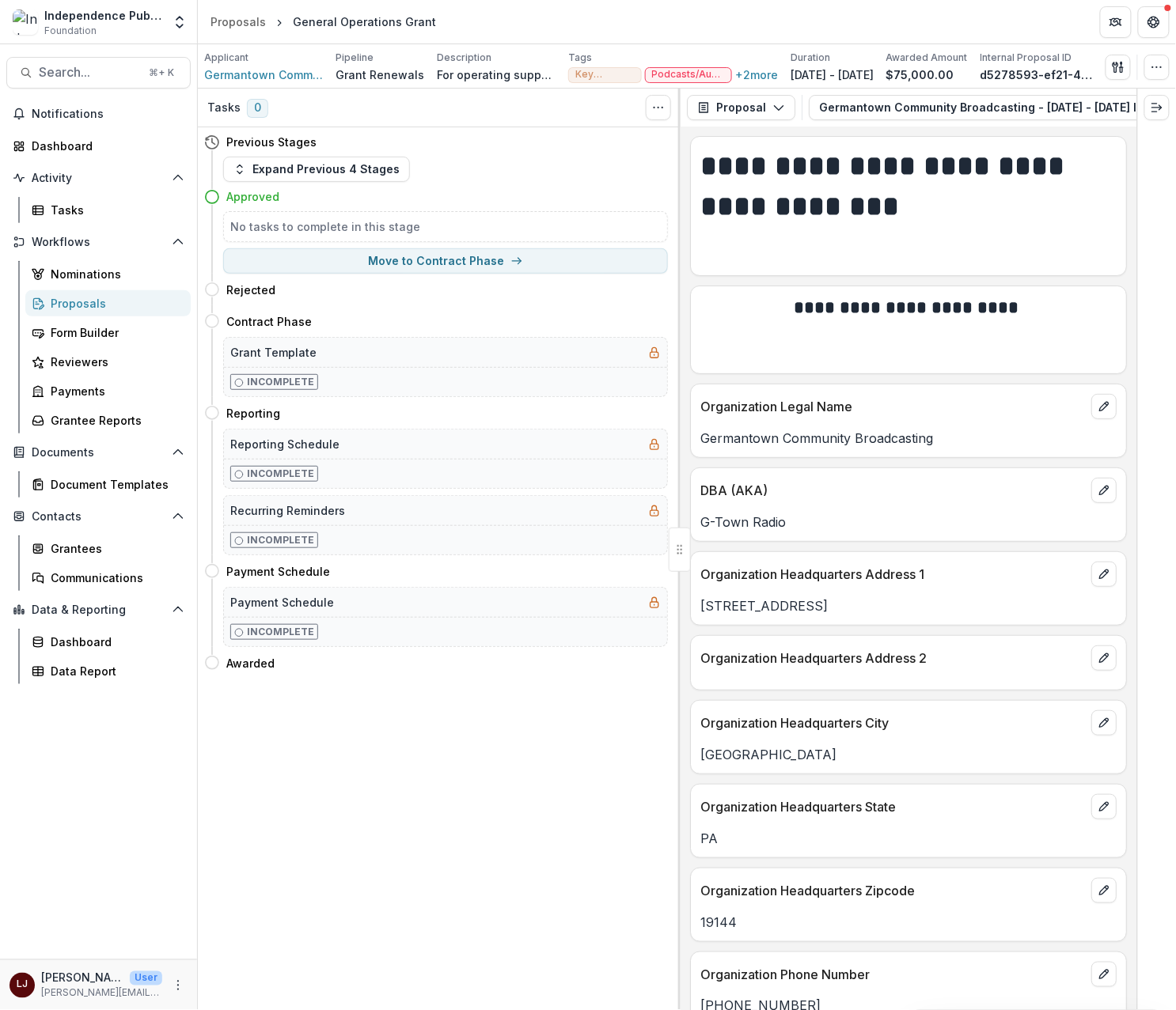
drag, startPoint x: 899, startPoint y: 139, endPoint x: 1112, endPoint y: 151, distance: 213.3
click at [1064, 151] on div "**********" at bounding box center [908, 549] width 456 height 922
click at [1168, 119] on button "Expand right" at bounding box center [1157, 107] width 25 height 25
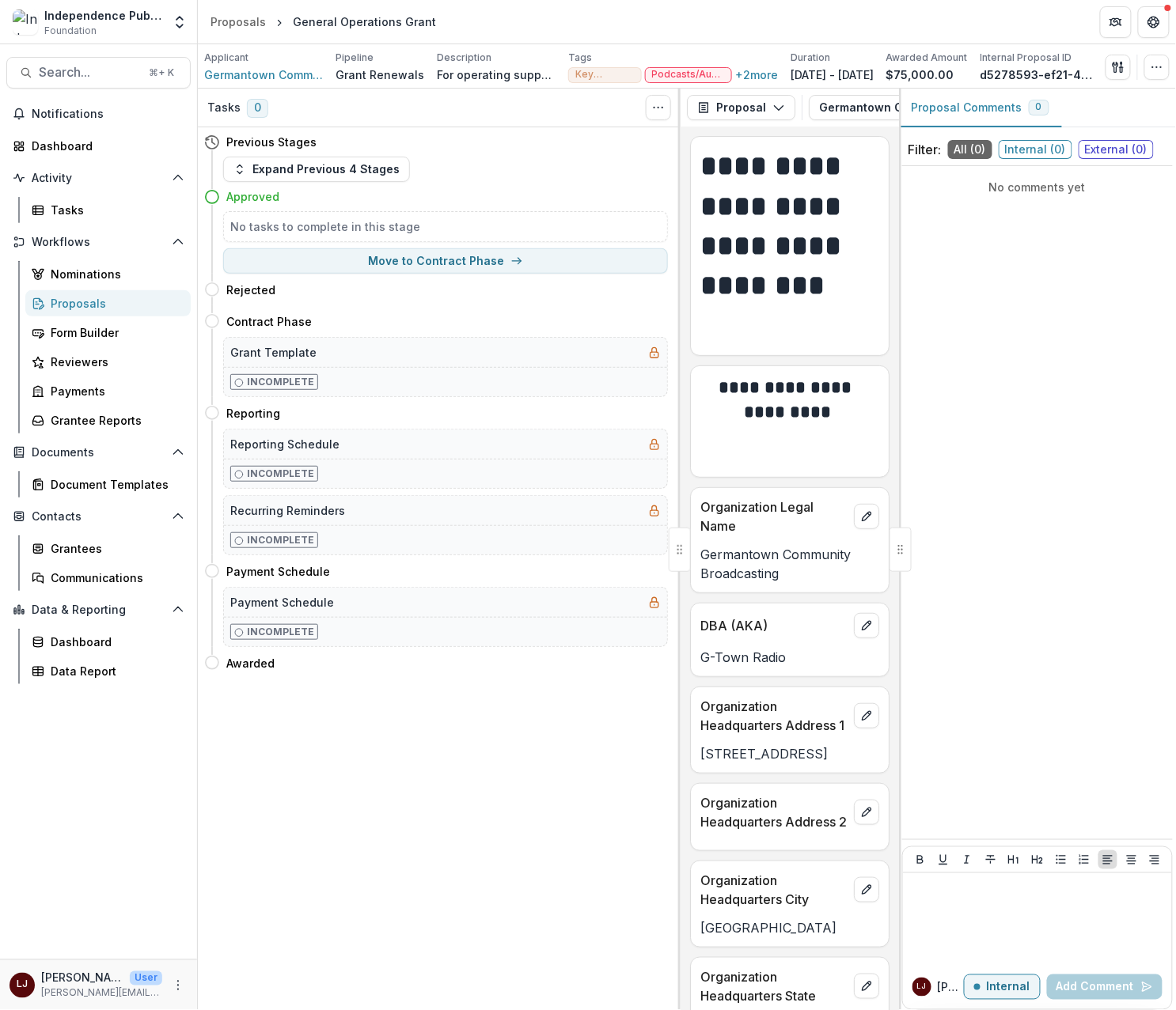
click at [993, 117] on button "Proposal Comments 0" at bounding box center [980, 107] width 163 height 39
click at [656, 114] on icon "Toggle View Cancelled Tasks" at bounding box center [658, 107] width 12 height 12
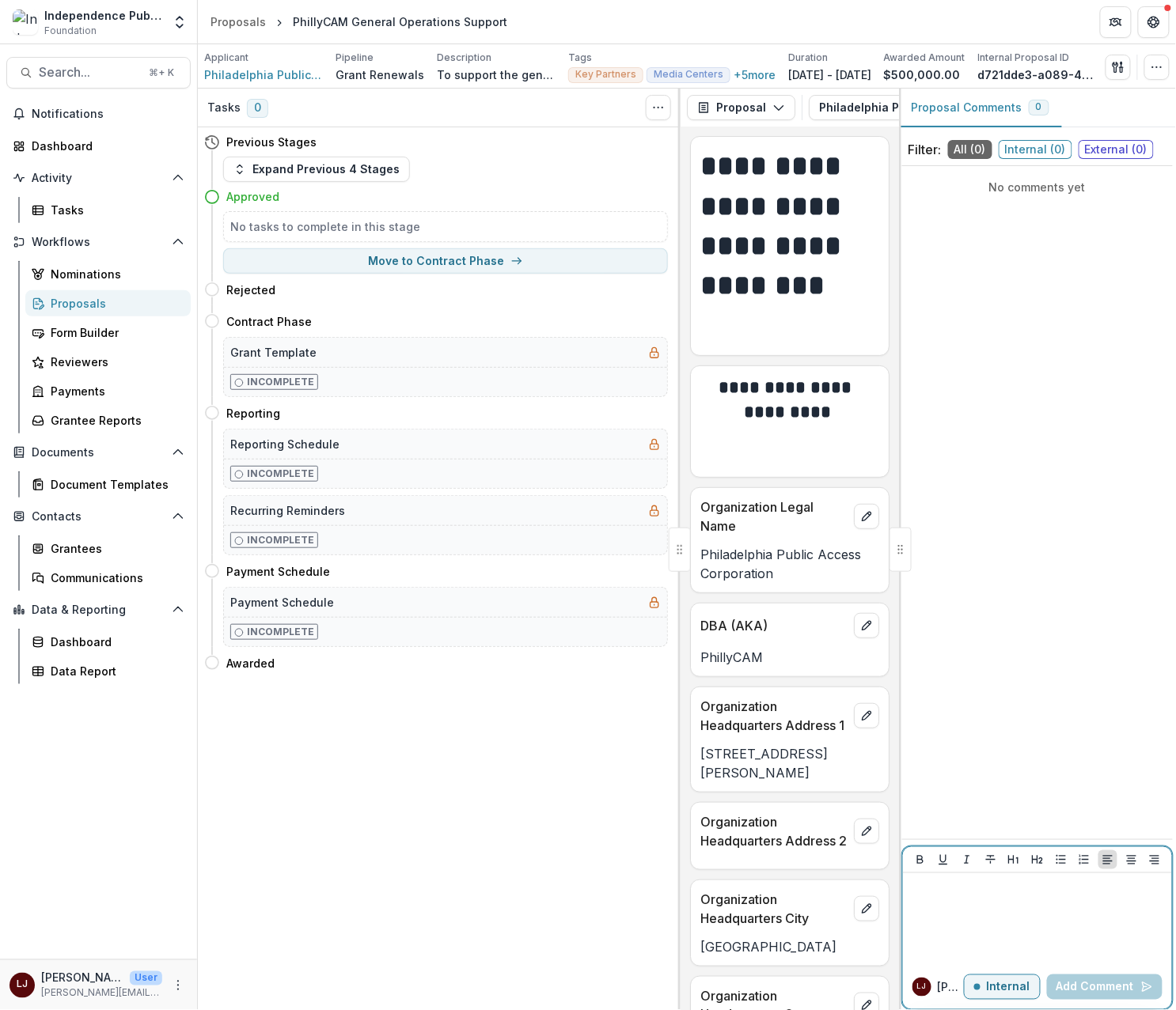
click at [990, 988] on p "Internal" at bounding box center [1009, 988] width 43 height 13
click at [990, 988] on p "External" at bounding box center [1007, 988] width 46 height 13
click at [1037, 352] on div "No comments yet" at bounding box center [1037, 502] width 271 height 660
click at [1029, 112] on span "0" at bounding box center [1039, 107] width 21 height 16
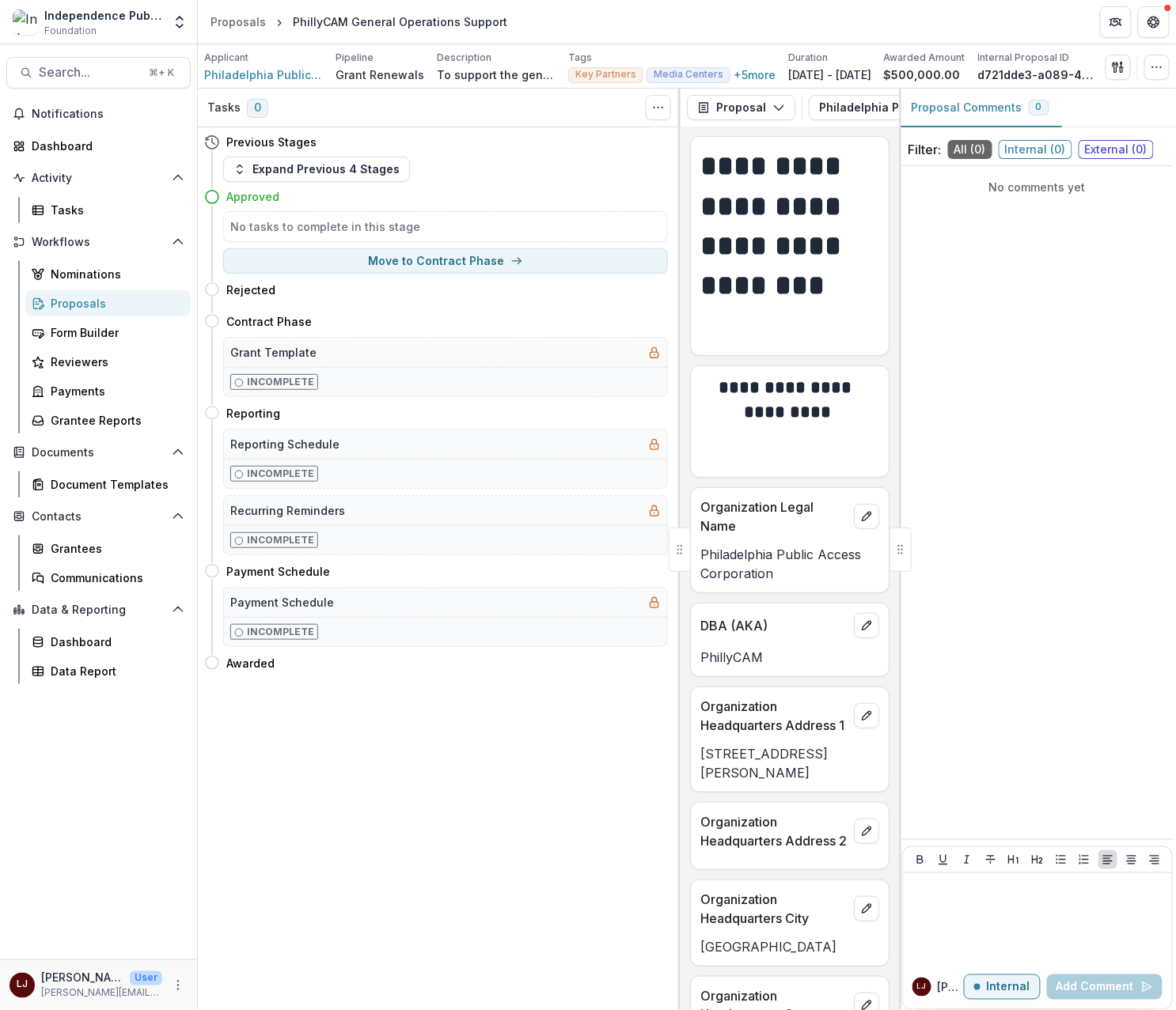
click at [1099, 110] on div "Proposal Comments 0" at bounding box center [1037, 107] width 277 height 39
click at [928, 102] on button "Proposal Comments 0" at bounding box center [980, 107] width 163 height 39
click at [951, 923] on div at bounding box center [1037, 918] width 257 height 79
click at [948, 664] on div "No comments yet" at bounding box center [1037, 502] width 271 height 660
click at [904, 538] on div at bounding box center [900, 550] width 22 height 44
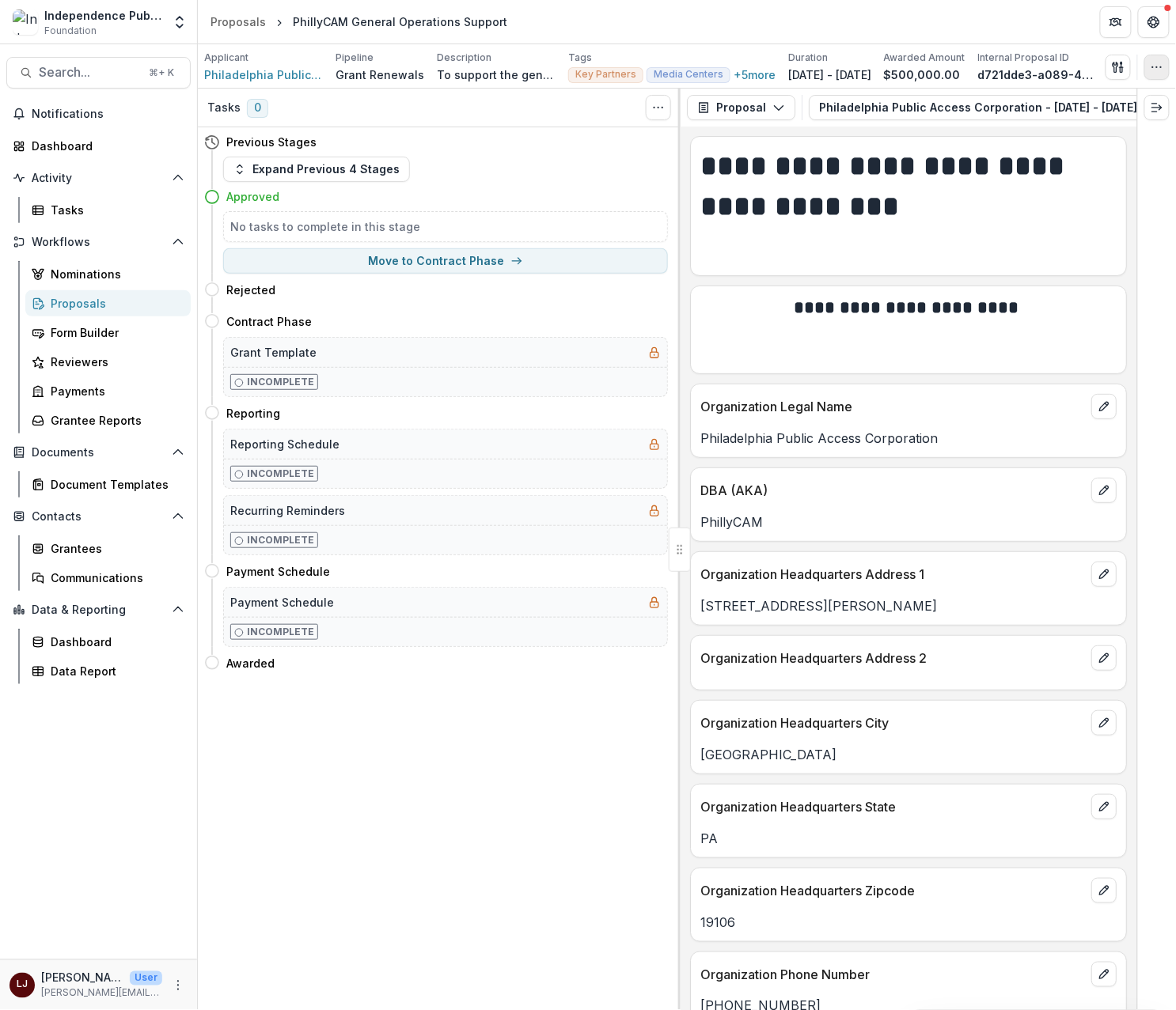
click at [1154, 68] on icon "button" at bounding box center [1156, 67] width 12 height 12
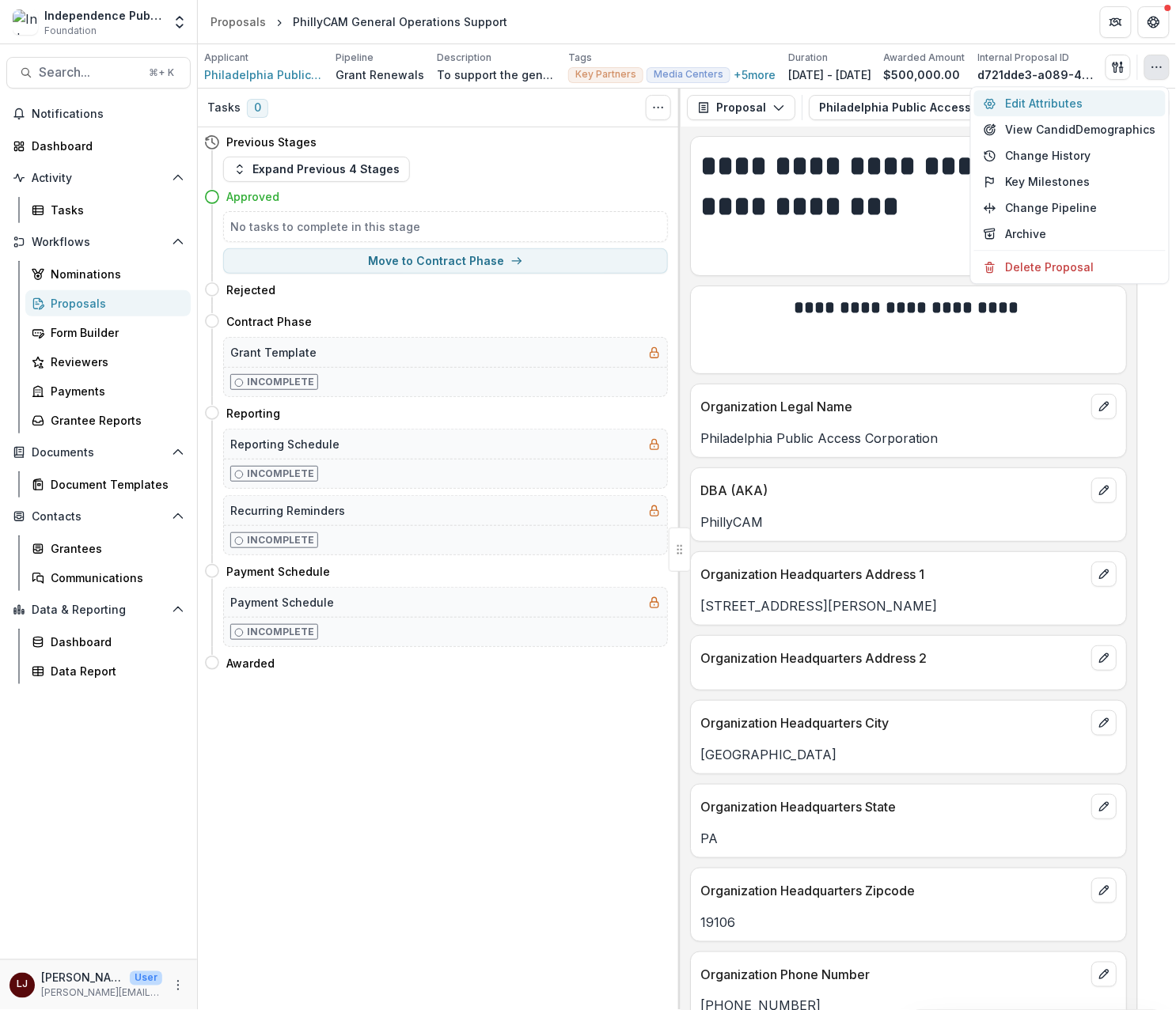
click at [1069, 105] on button "Edit Attributes" at bounding box center [1069, 102] width 192 height 26
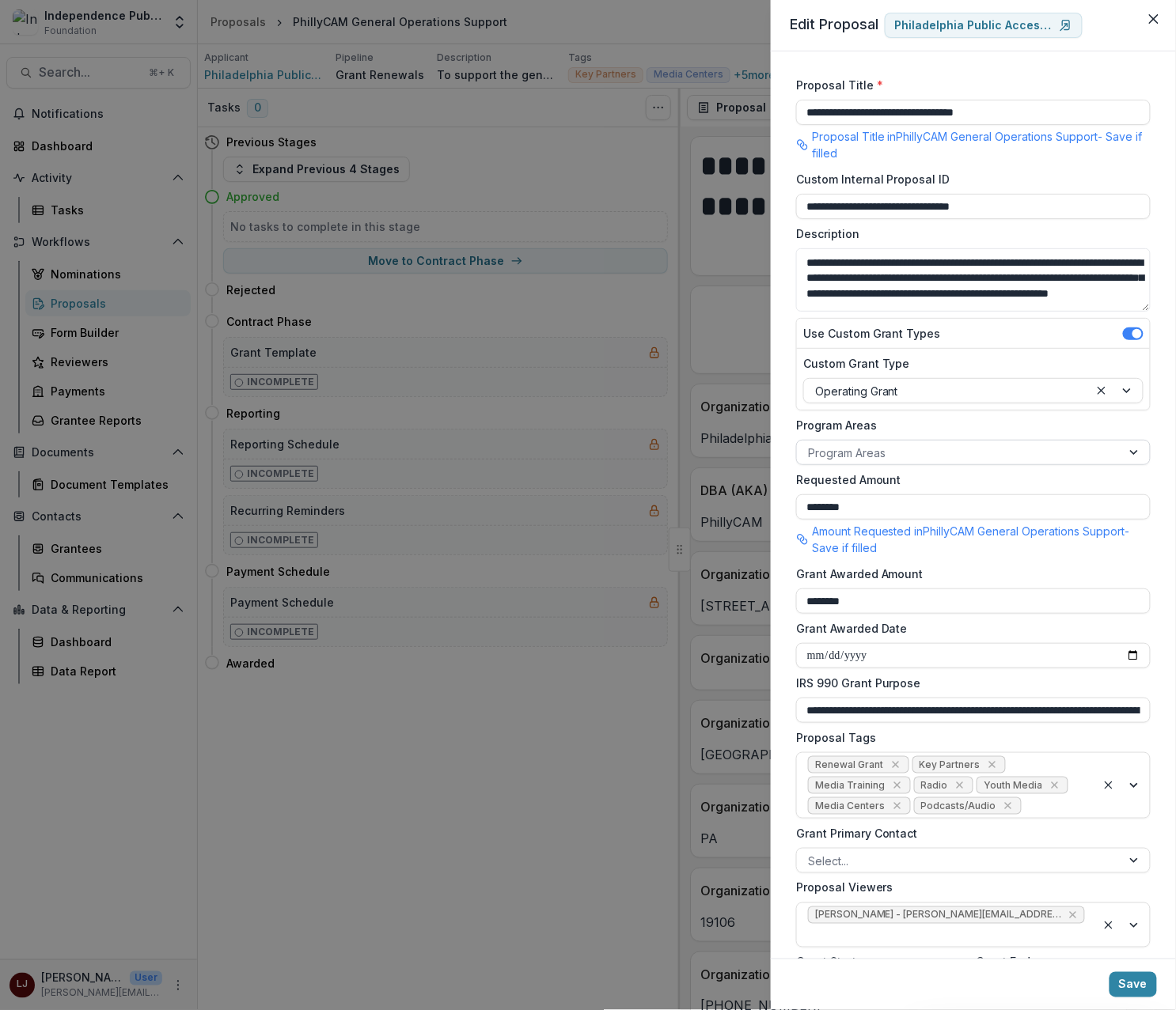
click at [871, 455] on div at bounding box center [959, 453] width 302 height 20
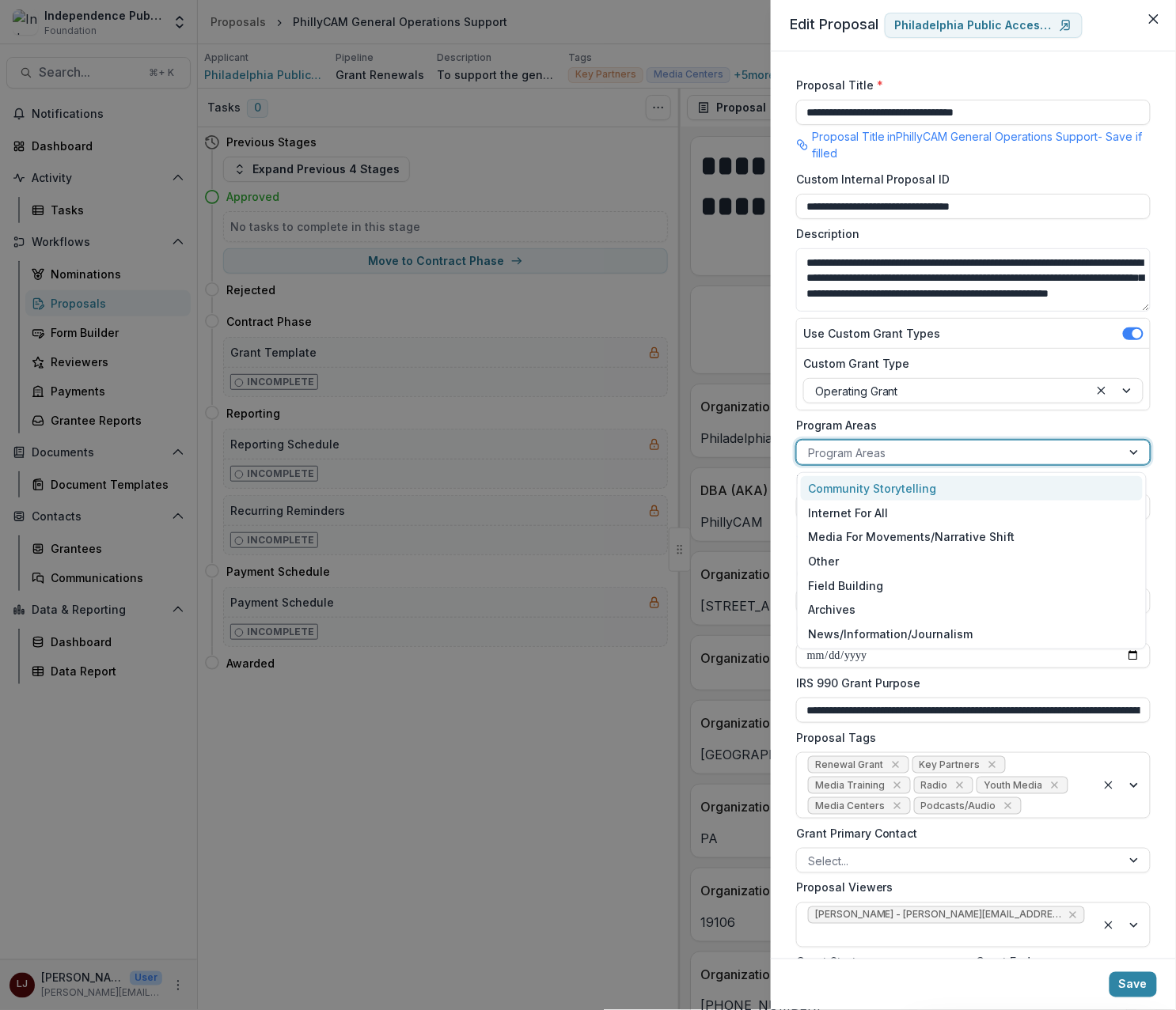
click at [884, 482] on div "Community Storytelling" at bounding box center [971, 488] width 342 height 24
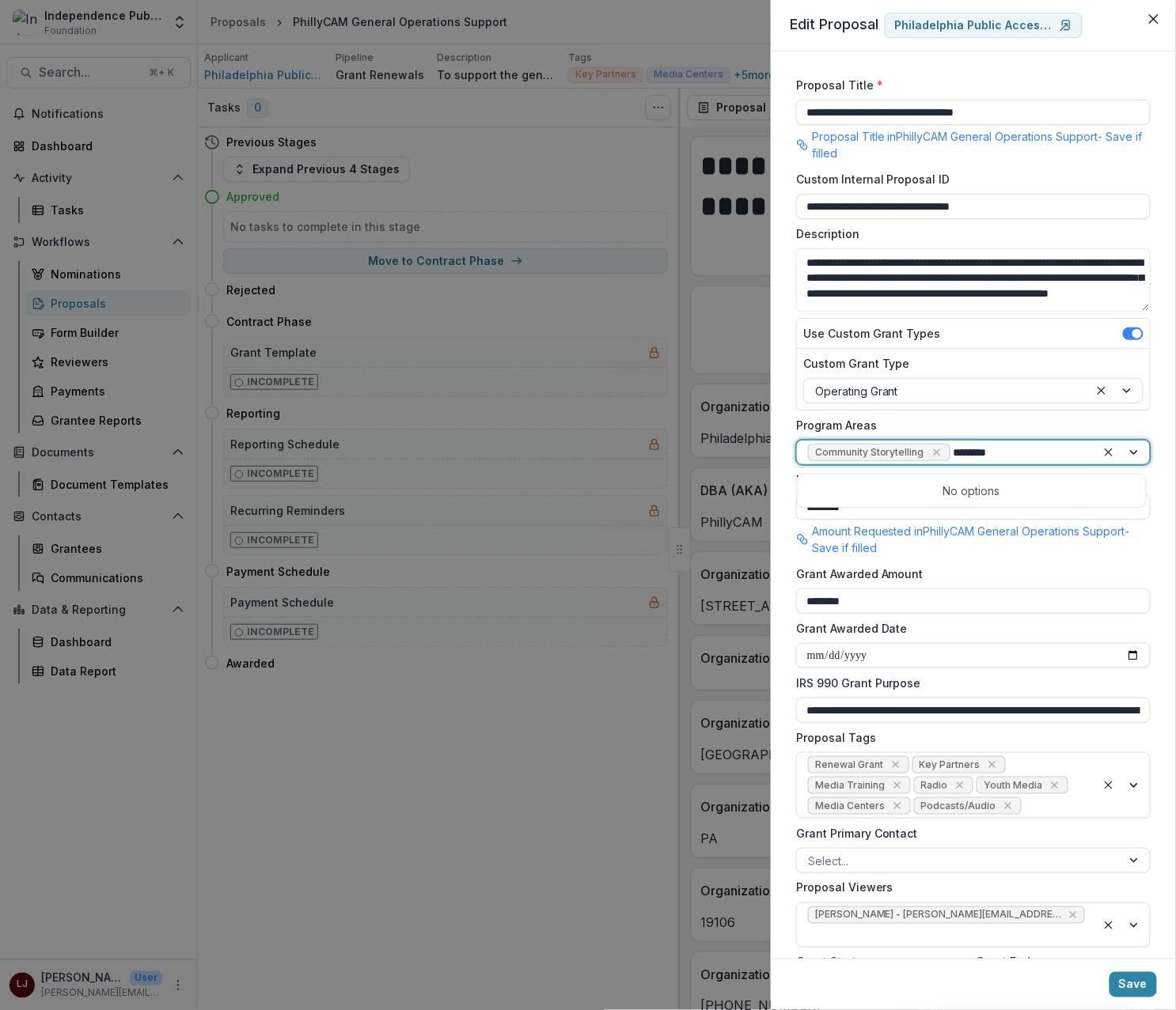
type input "*********"
click at [968, 461] on input "*********" at bounding box center [983, 453] width 58 height 17
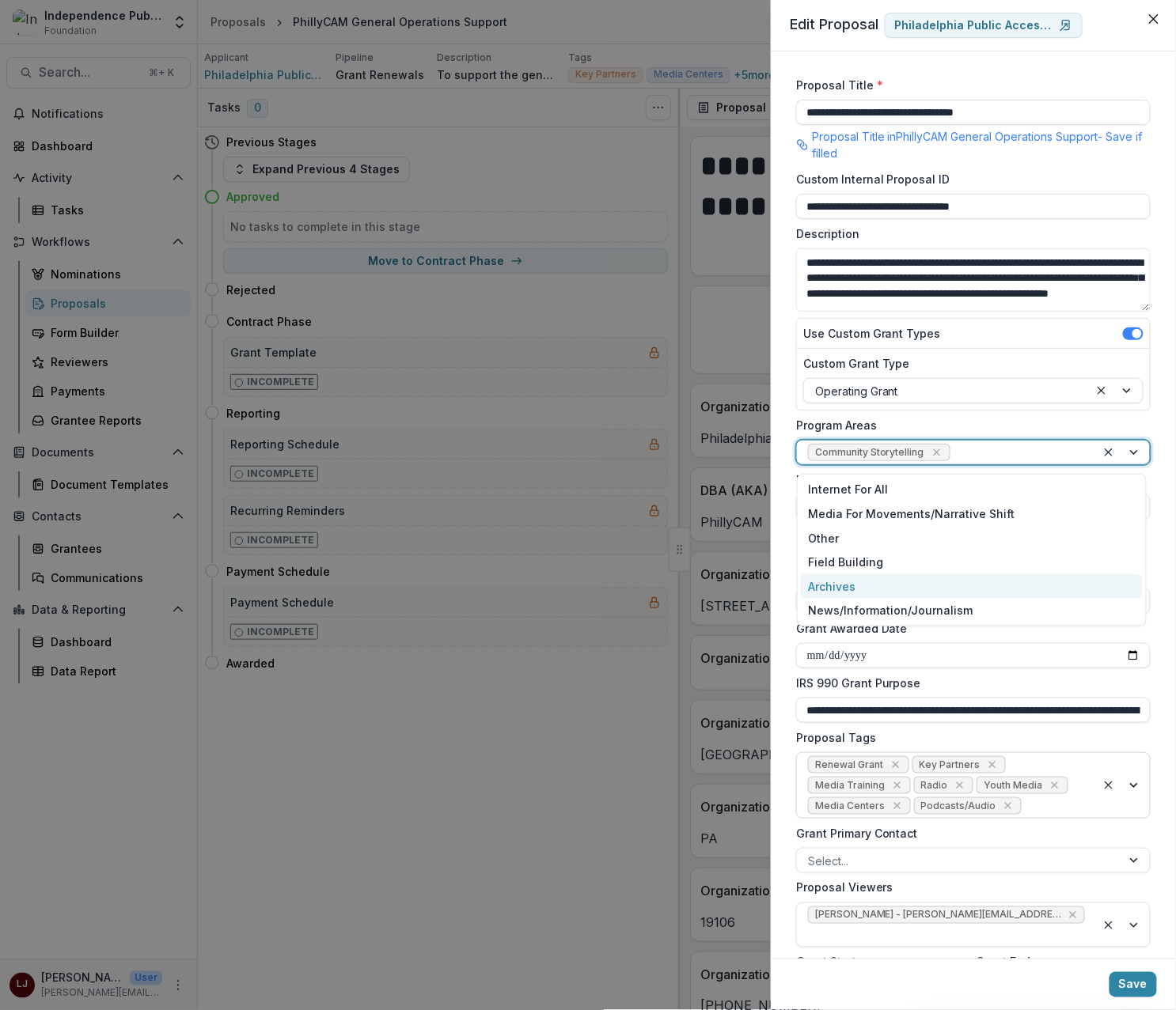
click at [1059, 809] on div at bounding box center [1054, 807] width 60 height 20
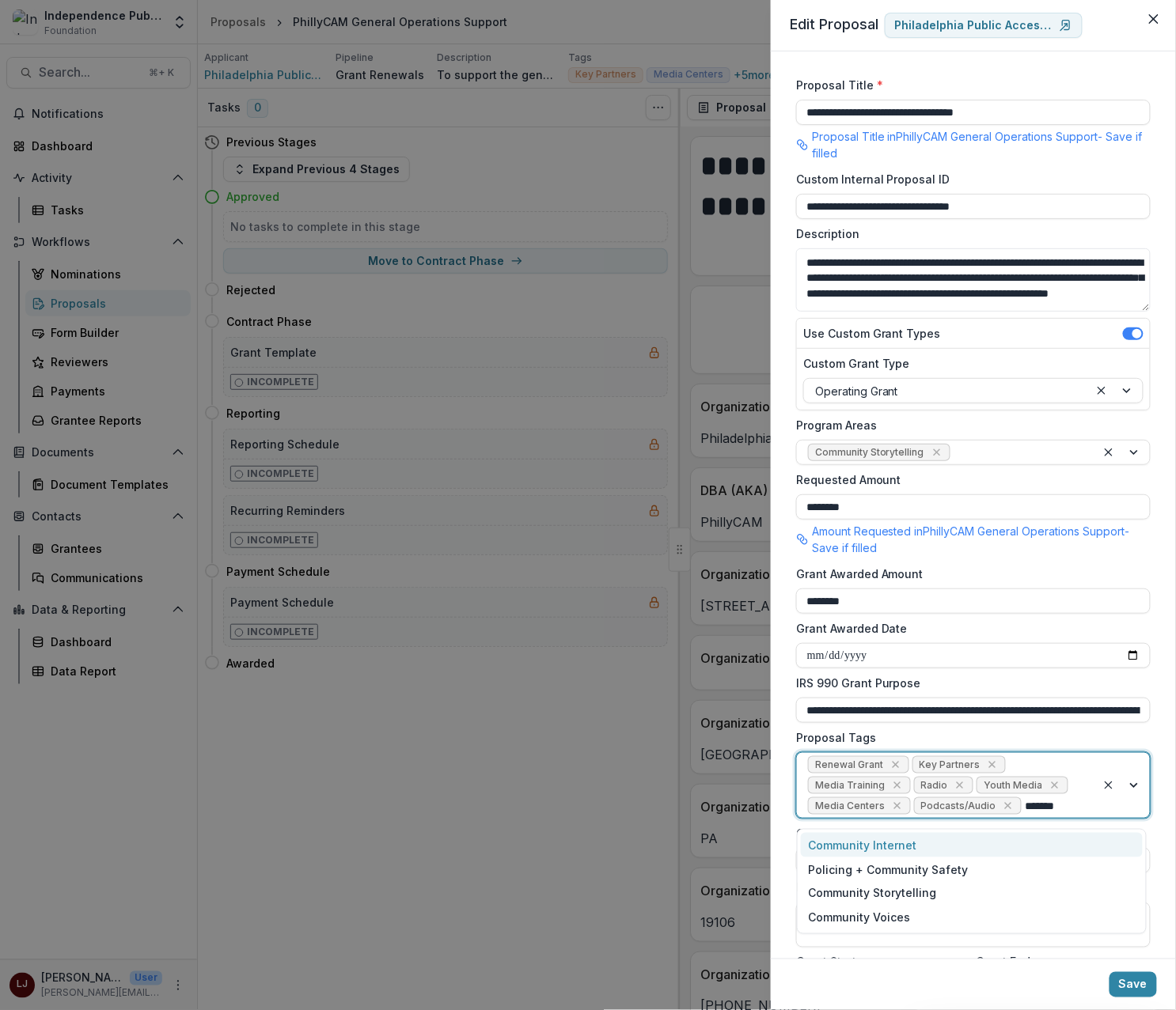
type input "*******"
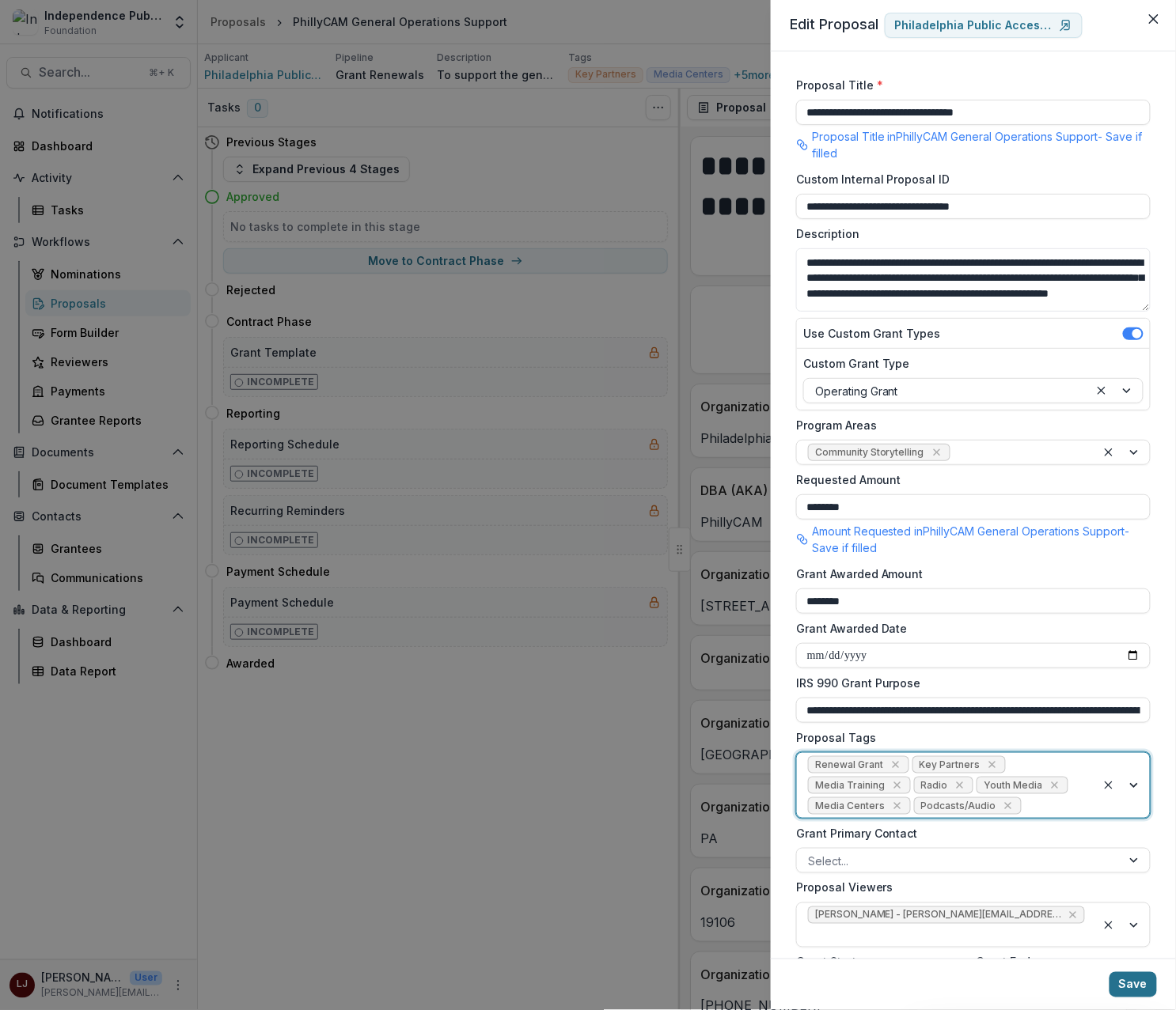
click at [1123, 982] on button "Save" at bounding box center [1133, 984] width 47 height 25
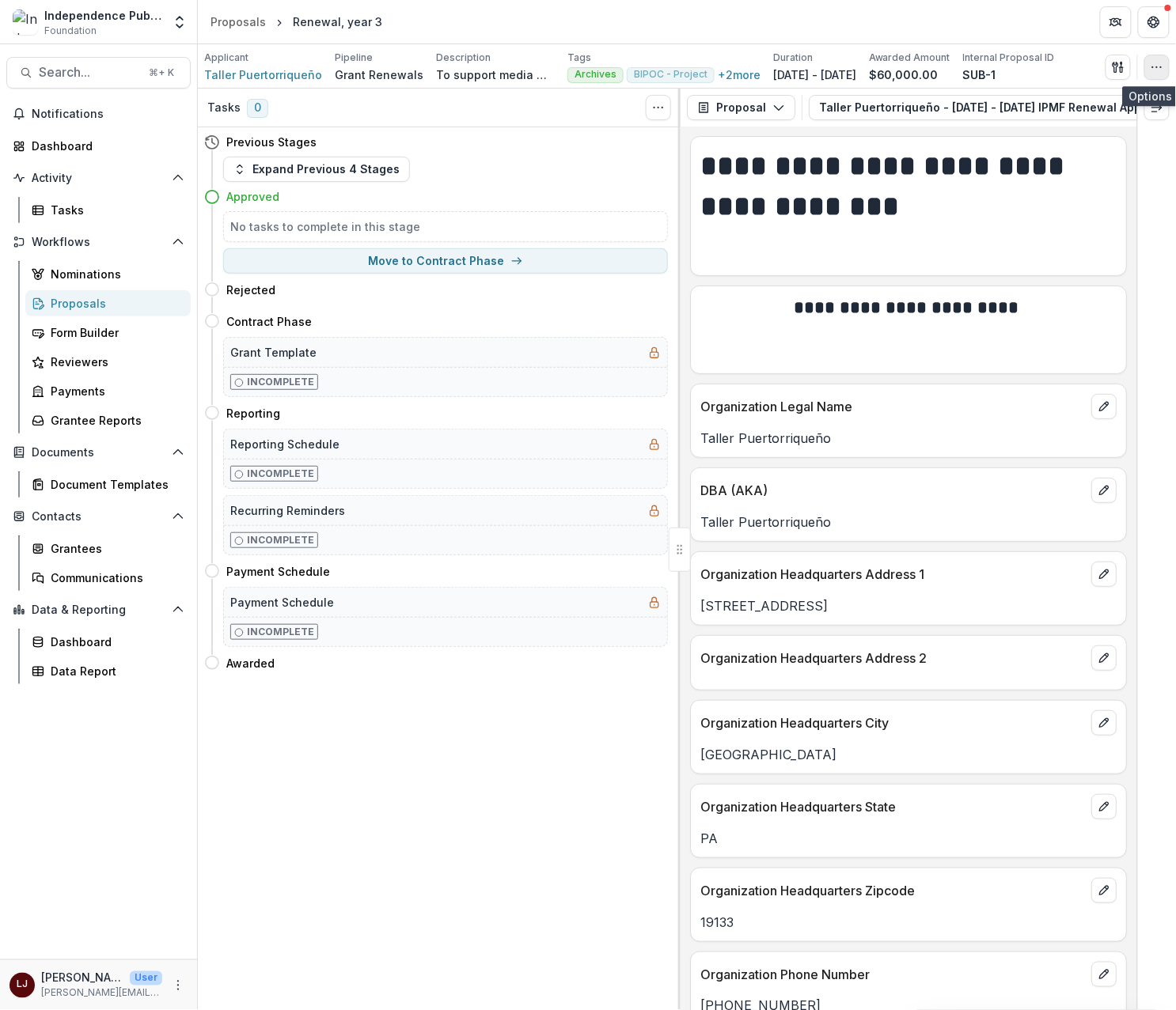
click at [1155, 69] on icon "button" at bounding box center [1156, 67] width 12 height 12
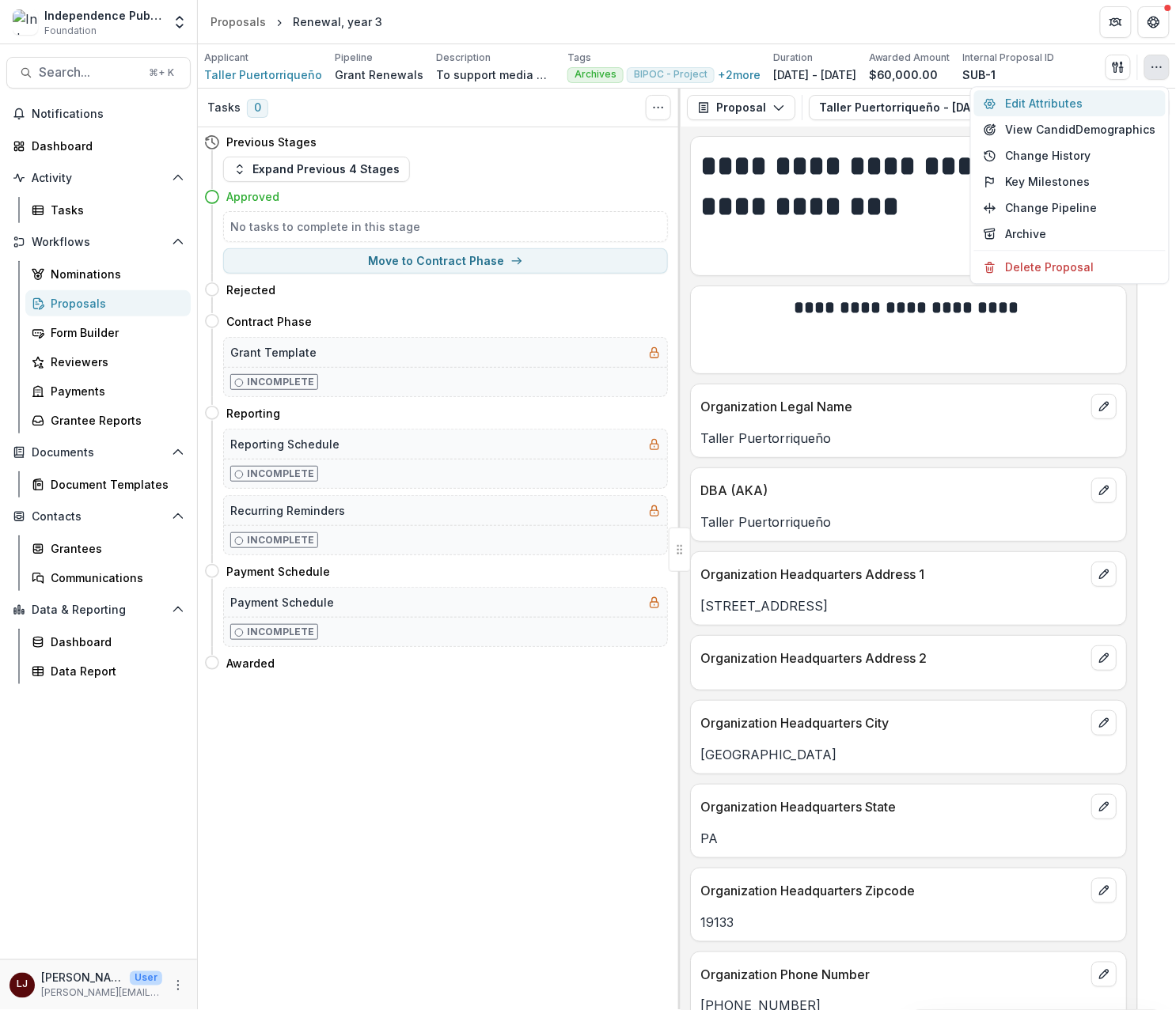
click at [1099, 93] on button "Edit Attributes" at bounding box center [1069, 102] width 192 height 26
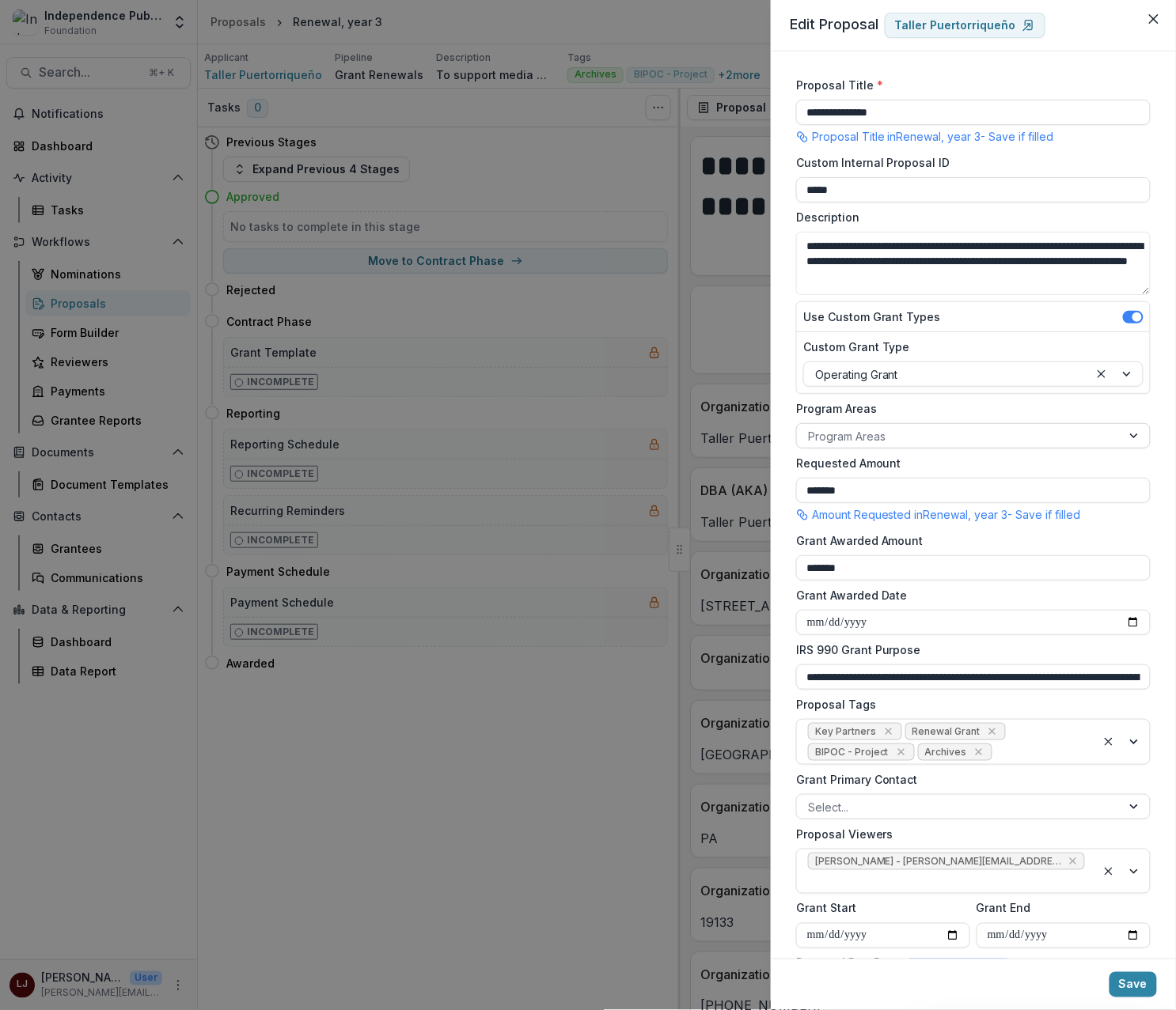
click at [872, 442] on div at bounding box center [959, 436] width 302 height 20
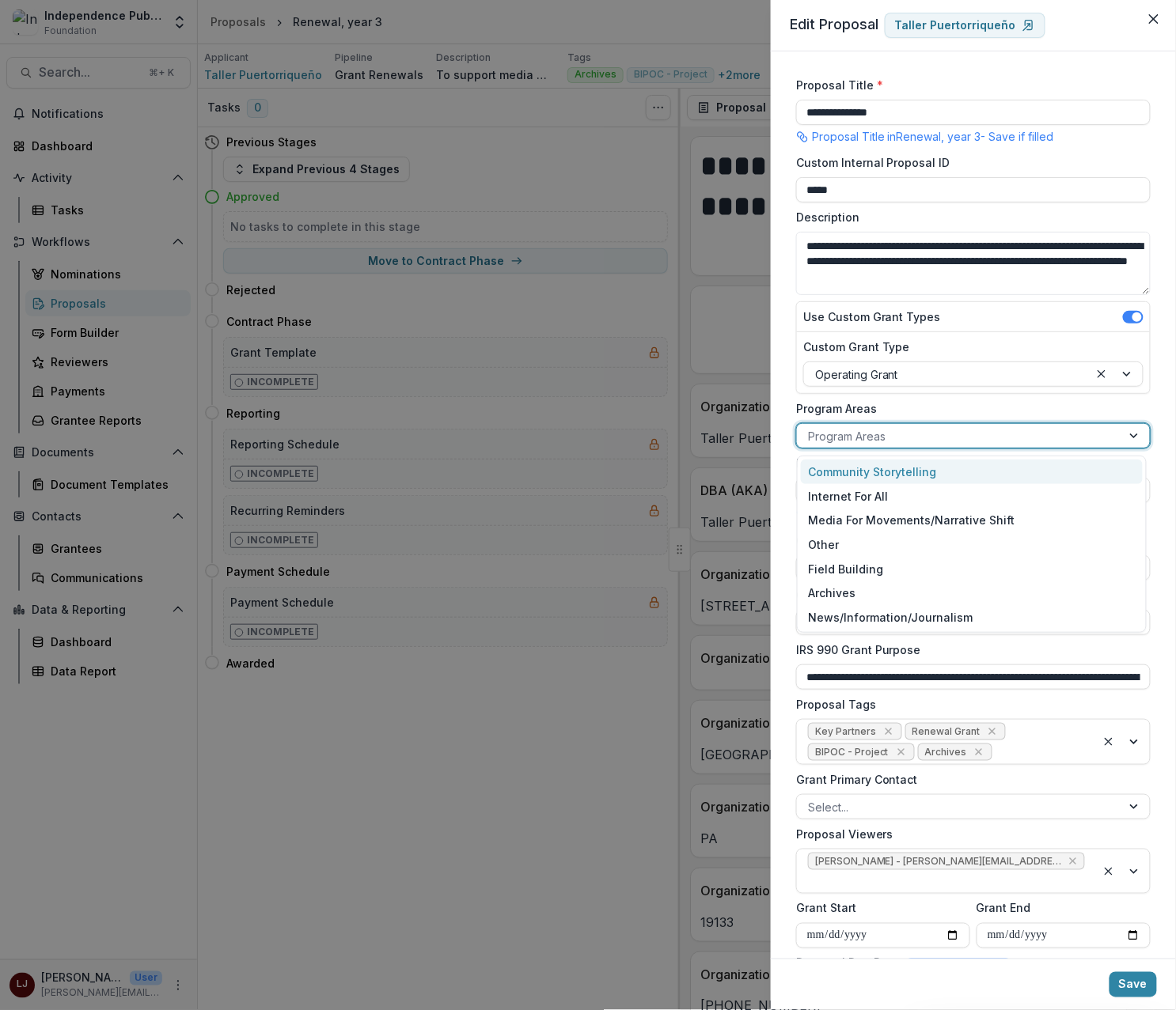
click at [830, 476] on div "Community Storytelling" at bounding box center [971, 471] width 342 height 24
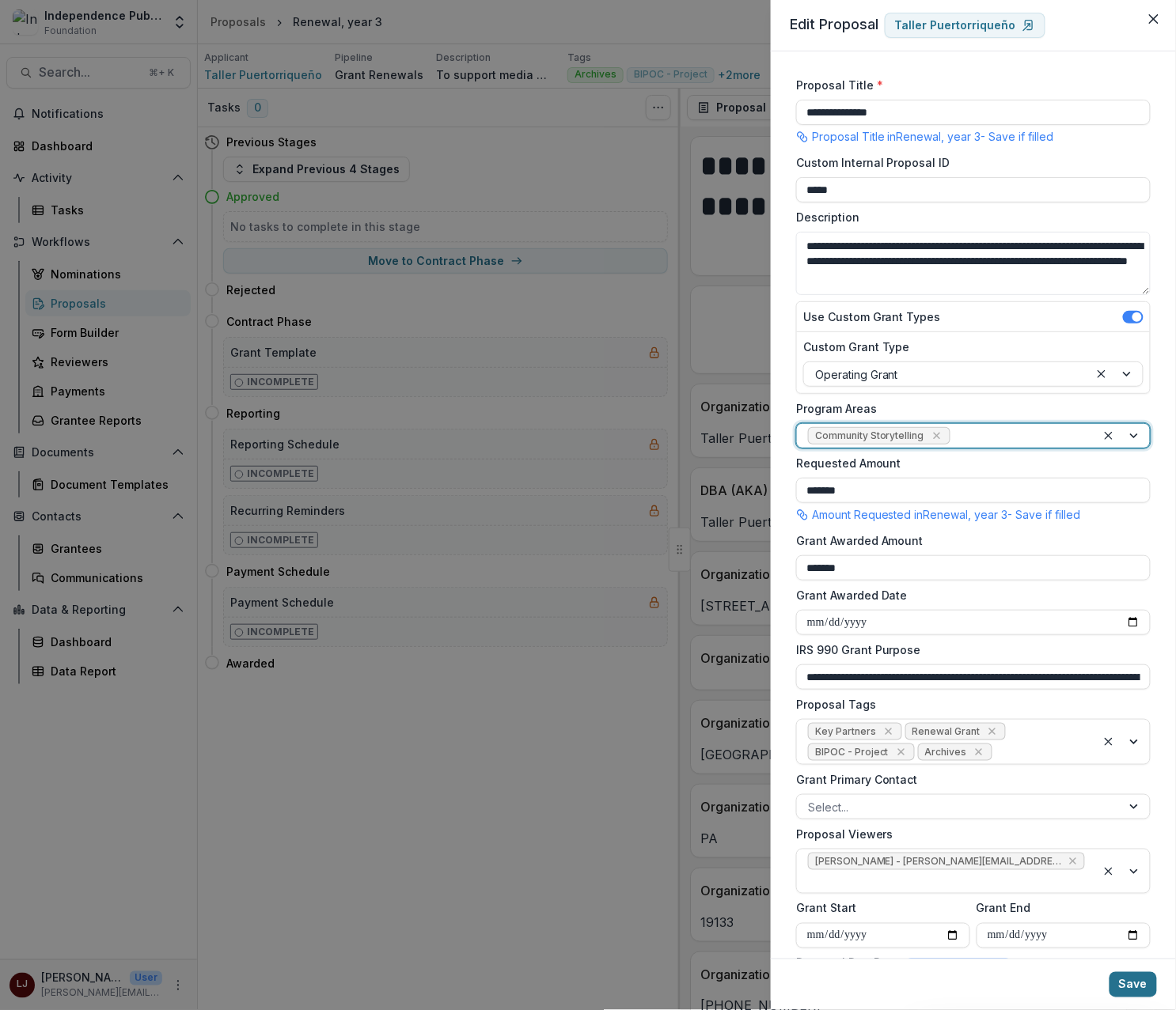
click at [1149, 979] on button "Save" at bounding box center [1133, 984] width 47 height 25
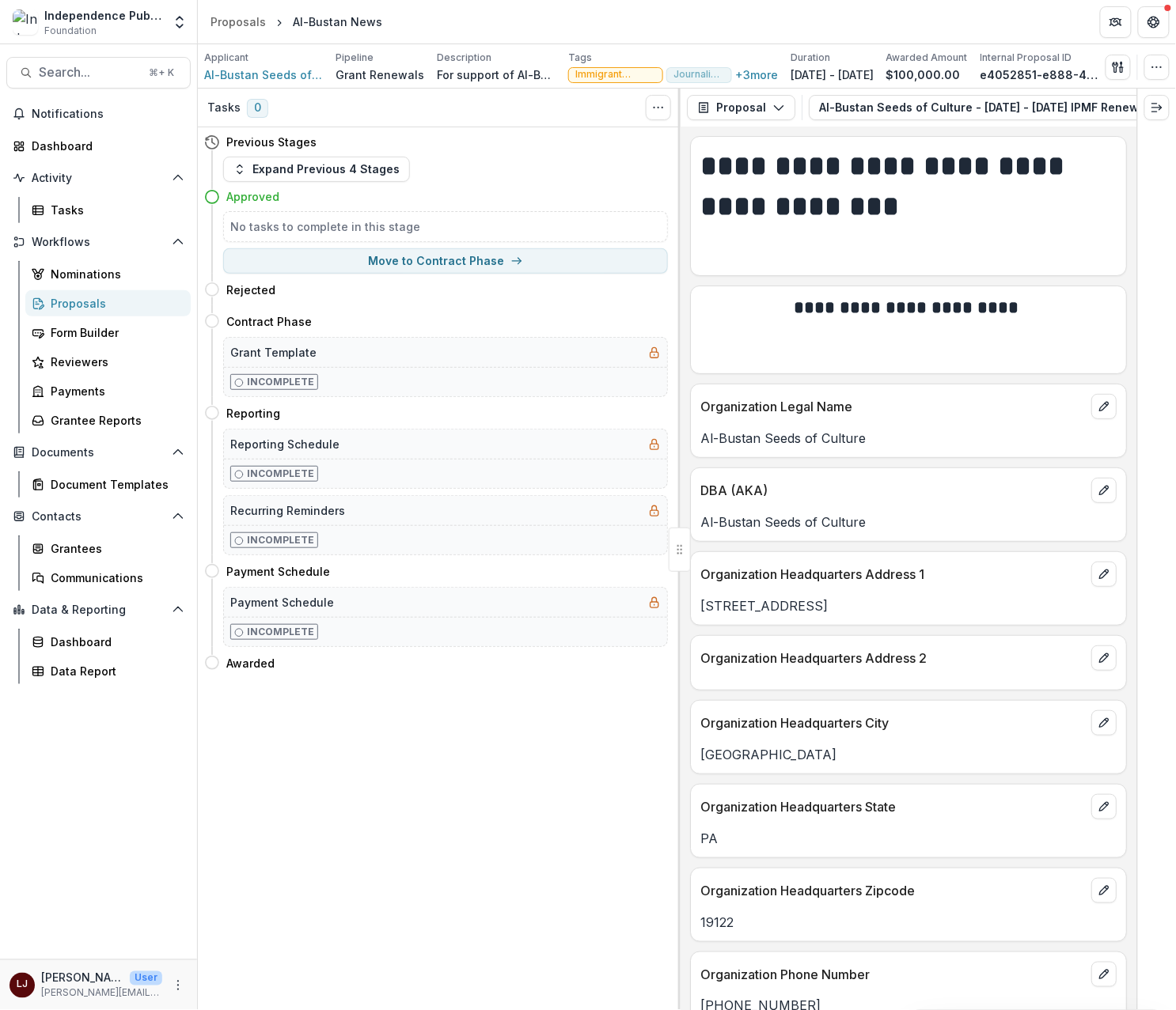
click at [1156, 71] on div "Send Email Proposal Files Edit Viewers View All Reviews View Related Entities E…" at bounding box center [1137, 67] width 64 height 25
click at [1163, 63] on icon "button" at bounding box center [1156, 67] width 12 height 12
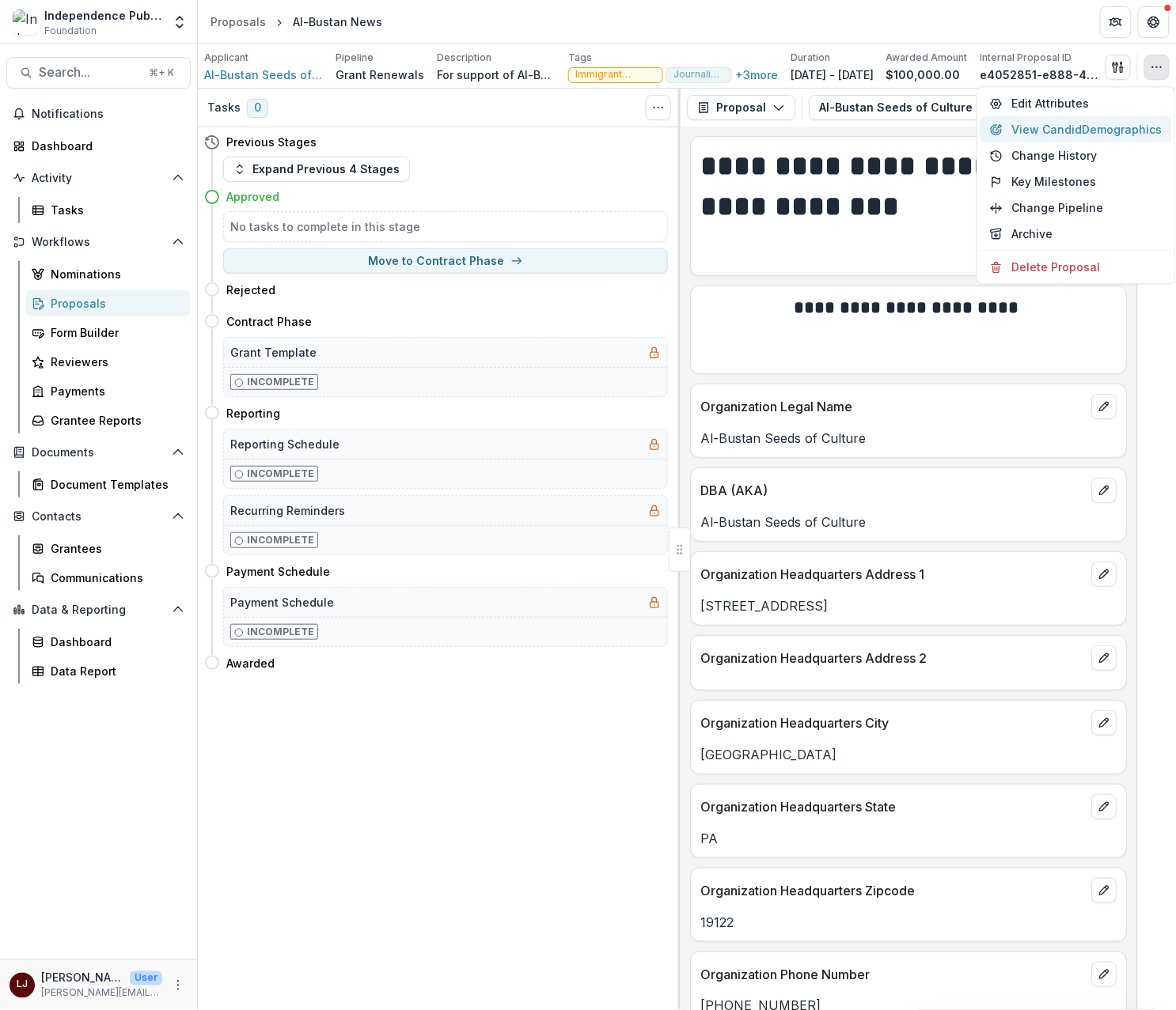
click at [1050, 117] on button "View Candid Demographics" at bounding box center [1076, 129] width 192 height 26
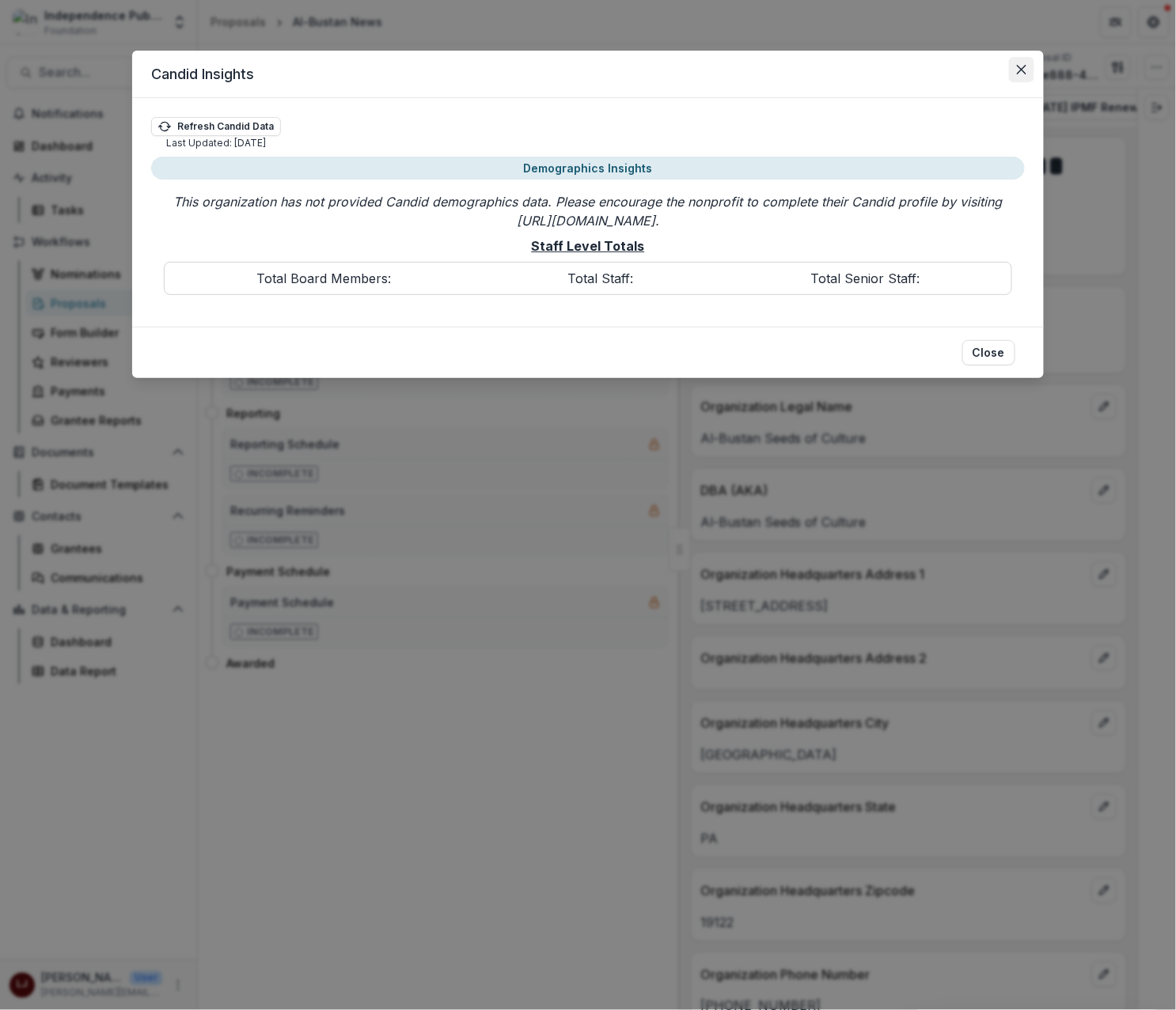
click at [1016, 77] on button "Close" at bounding box center [1021, 69] width 25 height 25
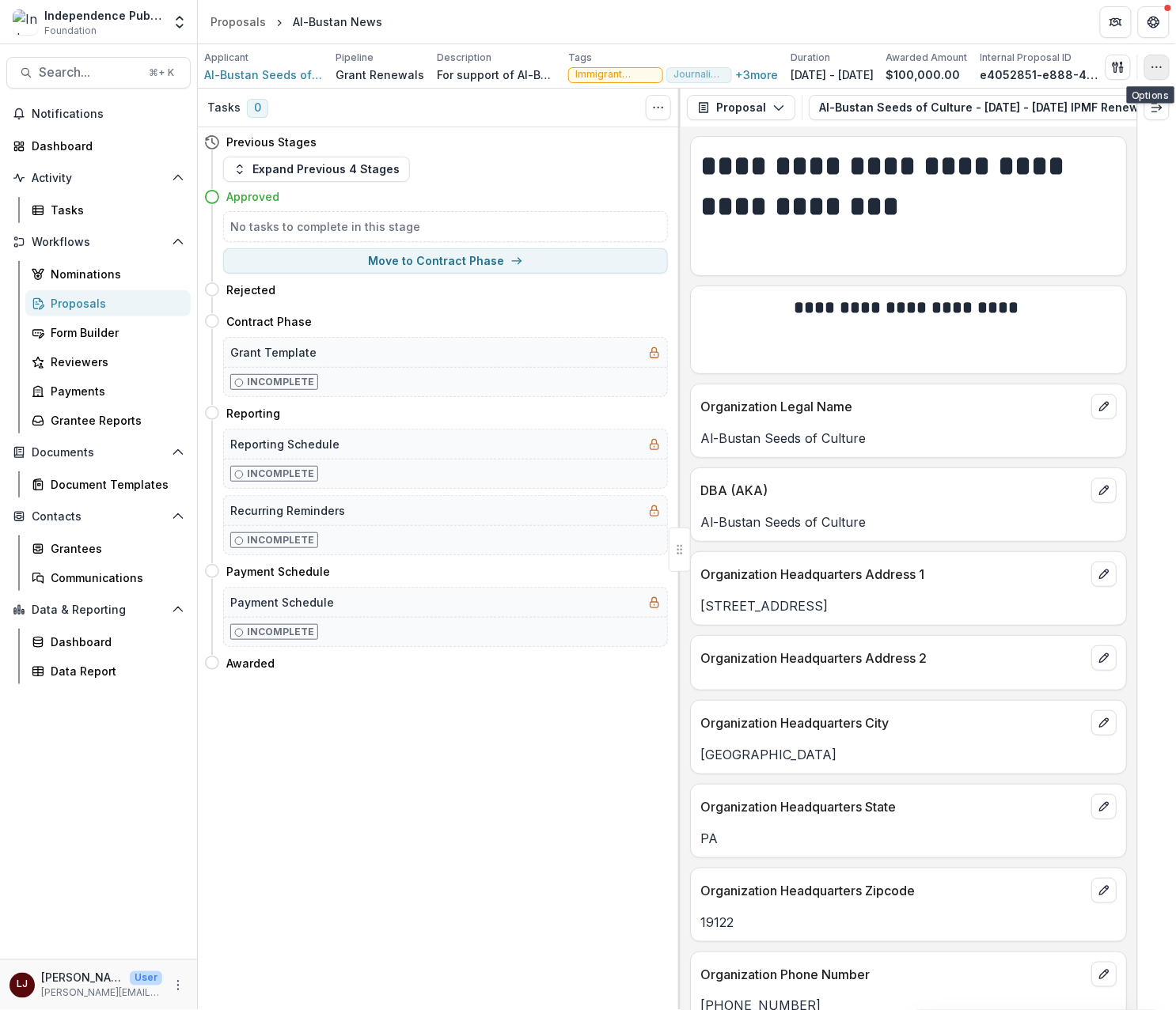
click at [1163, 71] on icon "button" at bounding box center [1156, 67] width 12 height 12
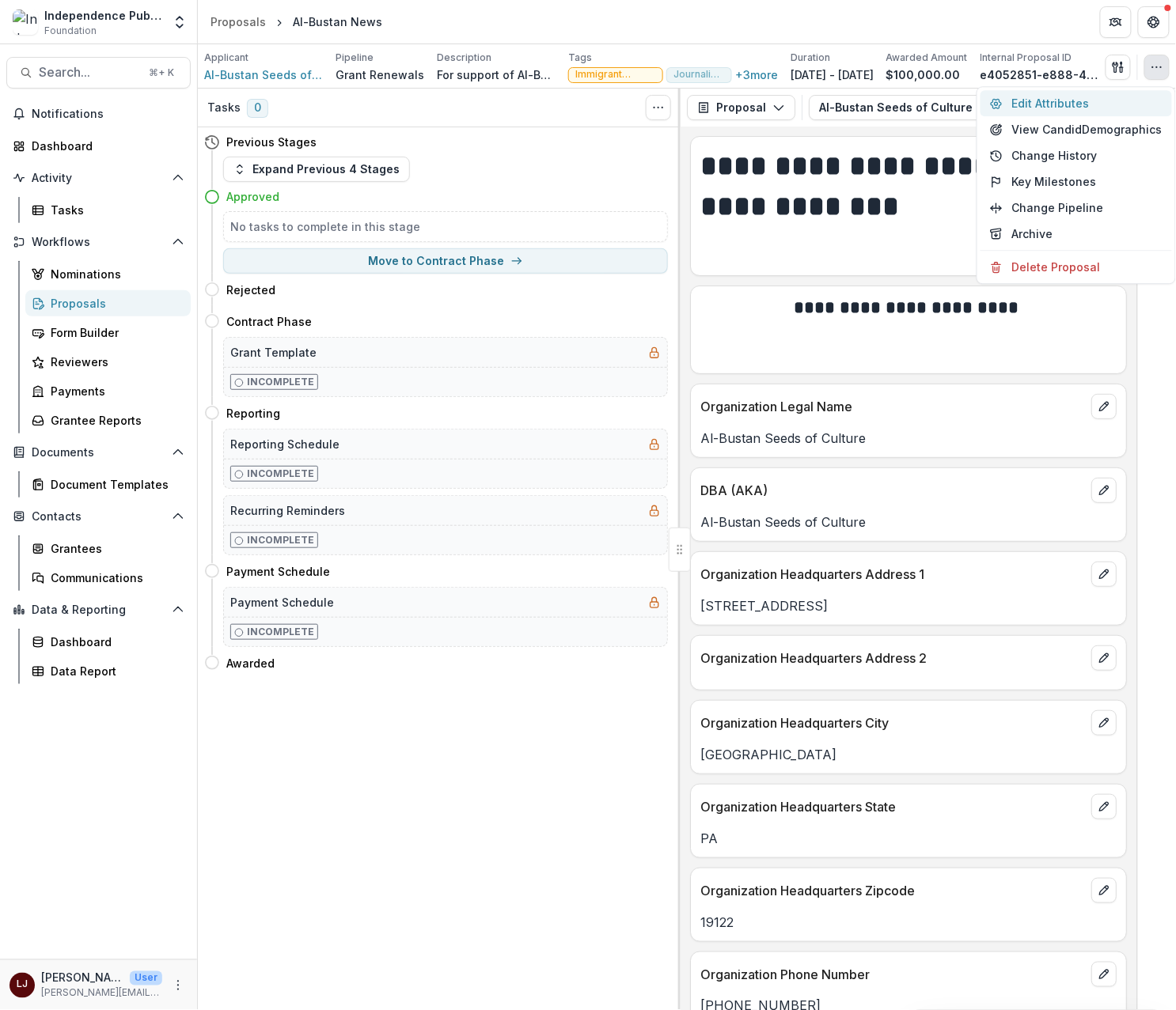
click at [1079, 97] on button "Edit Attributes" at bounding box center [1076, 102] width 192 height 26
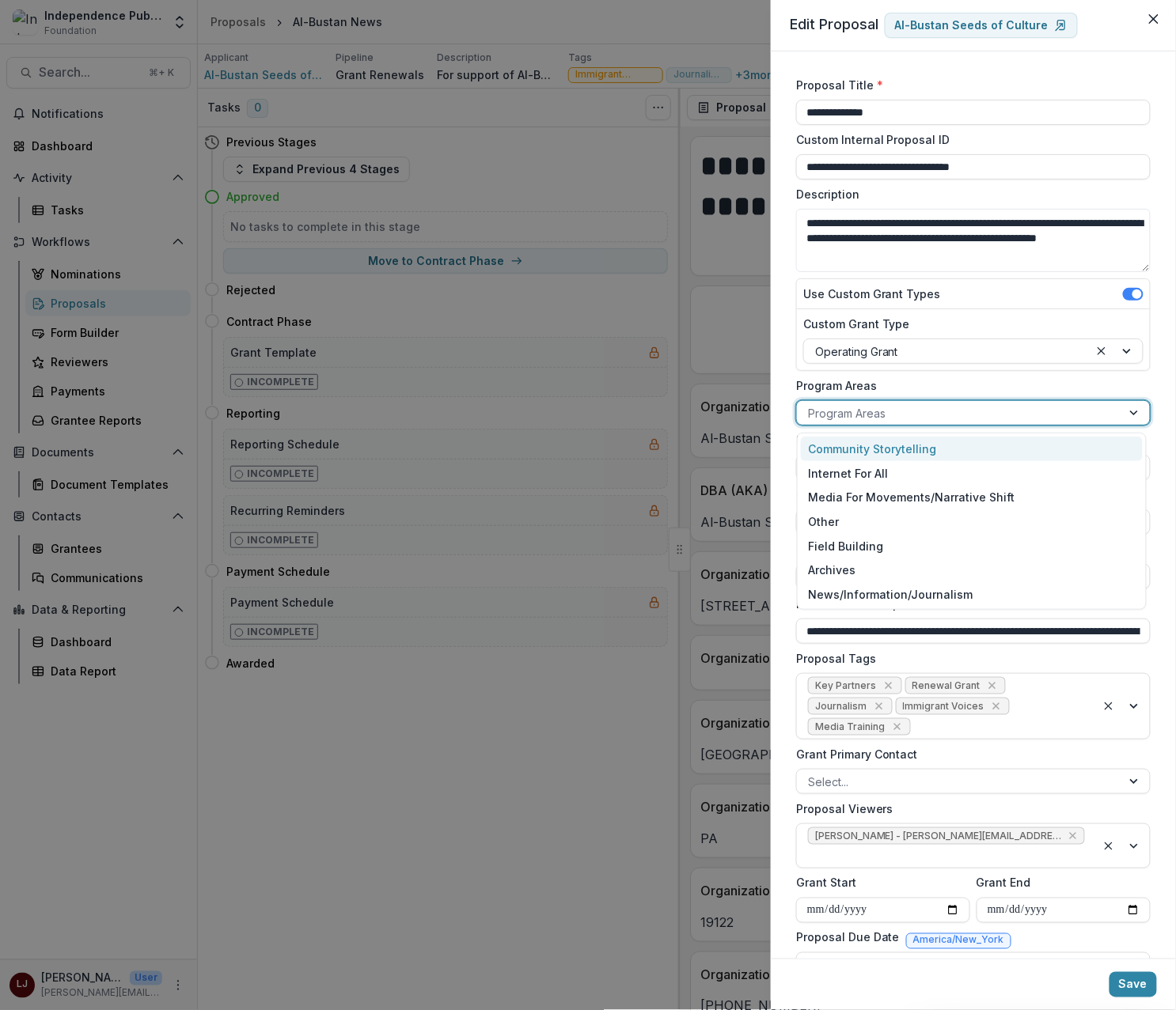
click at [874, 408] on div at bounding box center [959, 413] width 302 height 20
click at [874, 442] on div "Community Storytelling" at bounding box center [971, 448] width 342 height 24
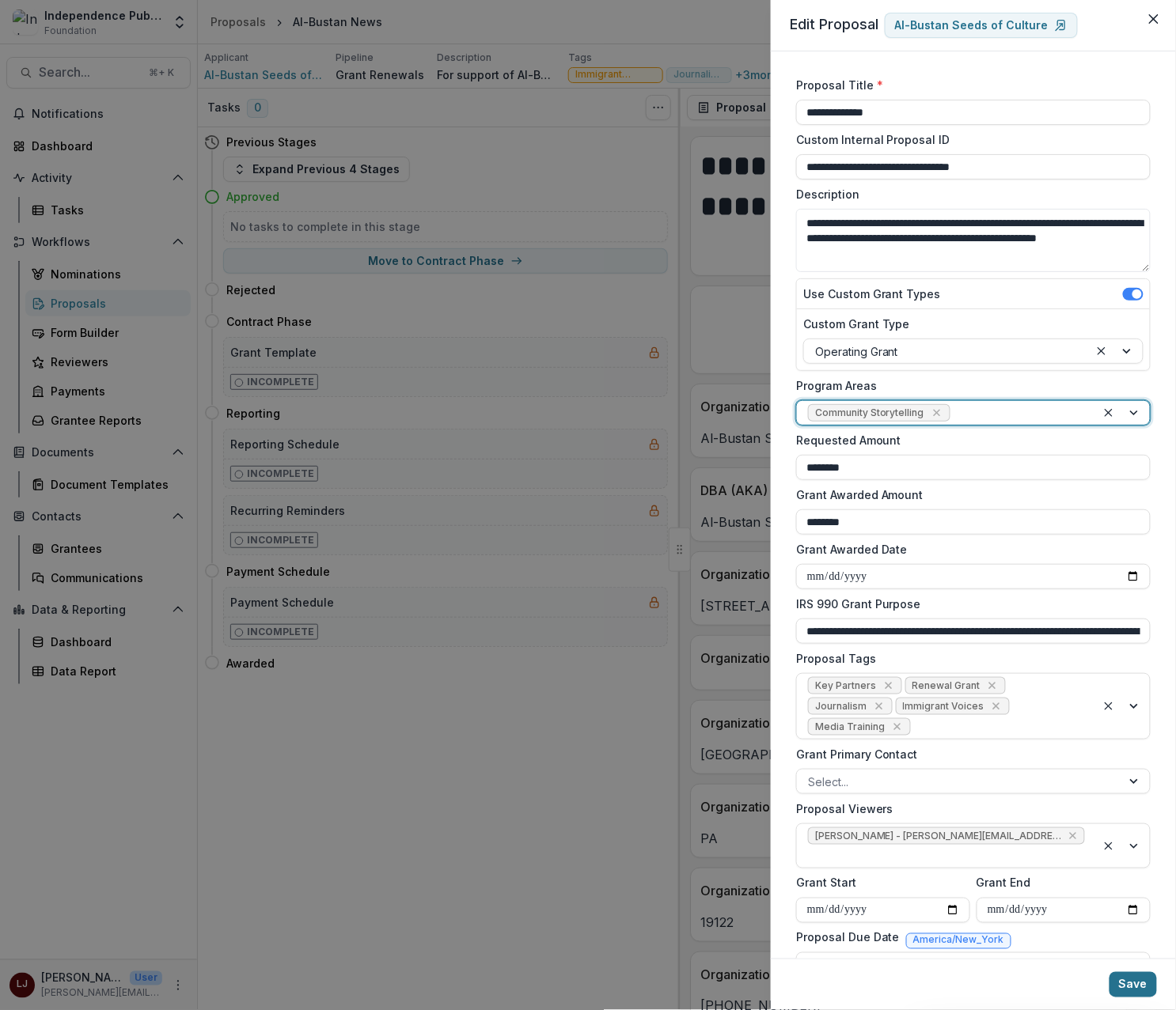
click at [1146, 993] on button "Save" at bounding box center [1133, 984] width 47 height 25
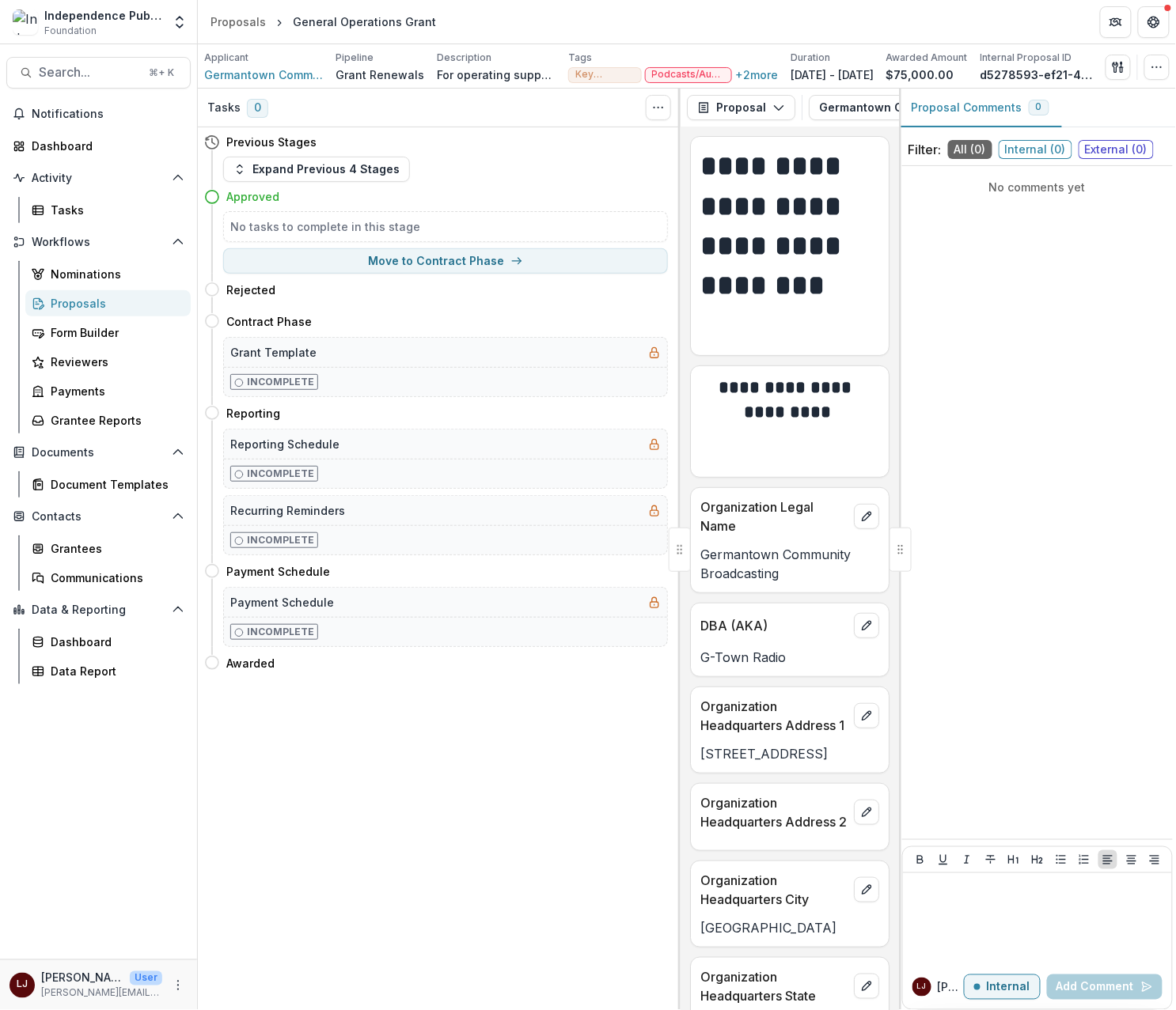
scroll to position [0, 23]
click at [1164, 75] on button "button" at bounding box center [1157, 67] width 25 height 25
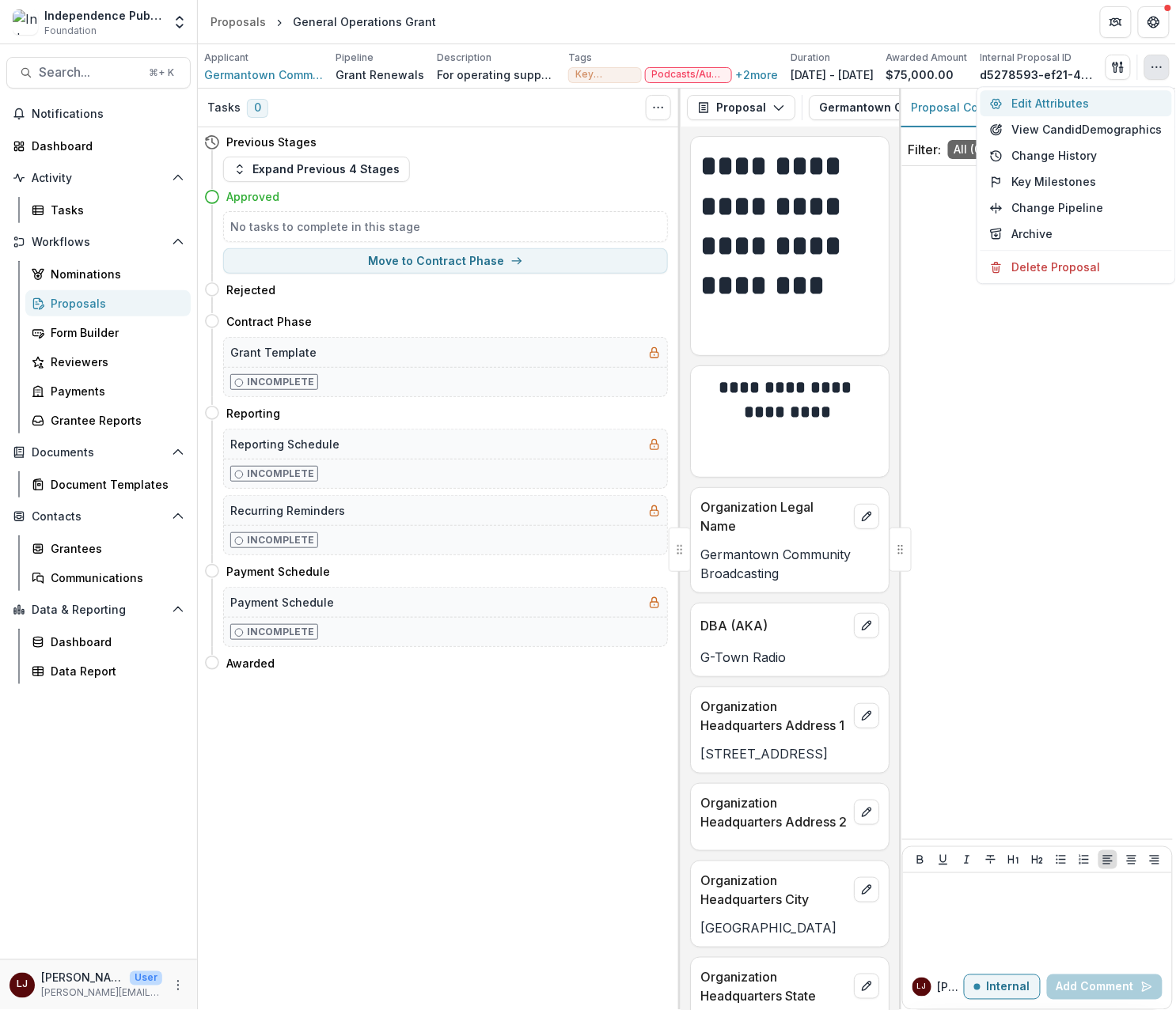
click at [1084, 107] on button "Edit Attributes" at bounding box center [1076, 102] width 192 height 26
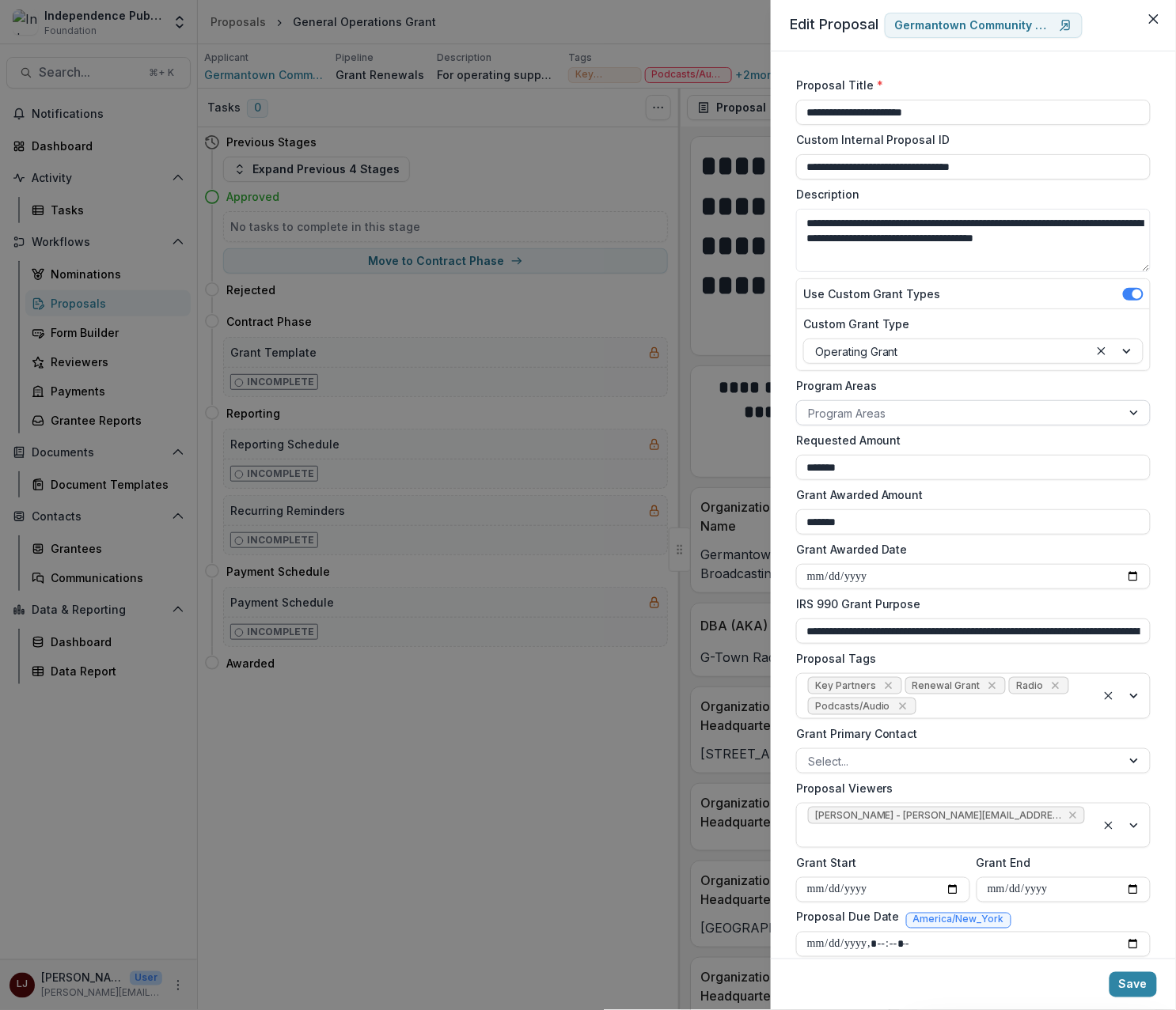
click at [871, 407] on div at bounding box center [959, 413] width 302 height 20
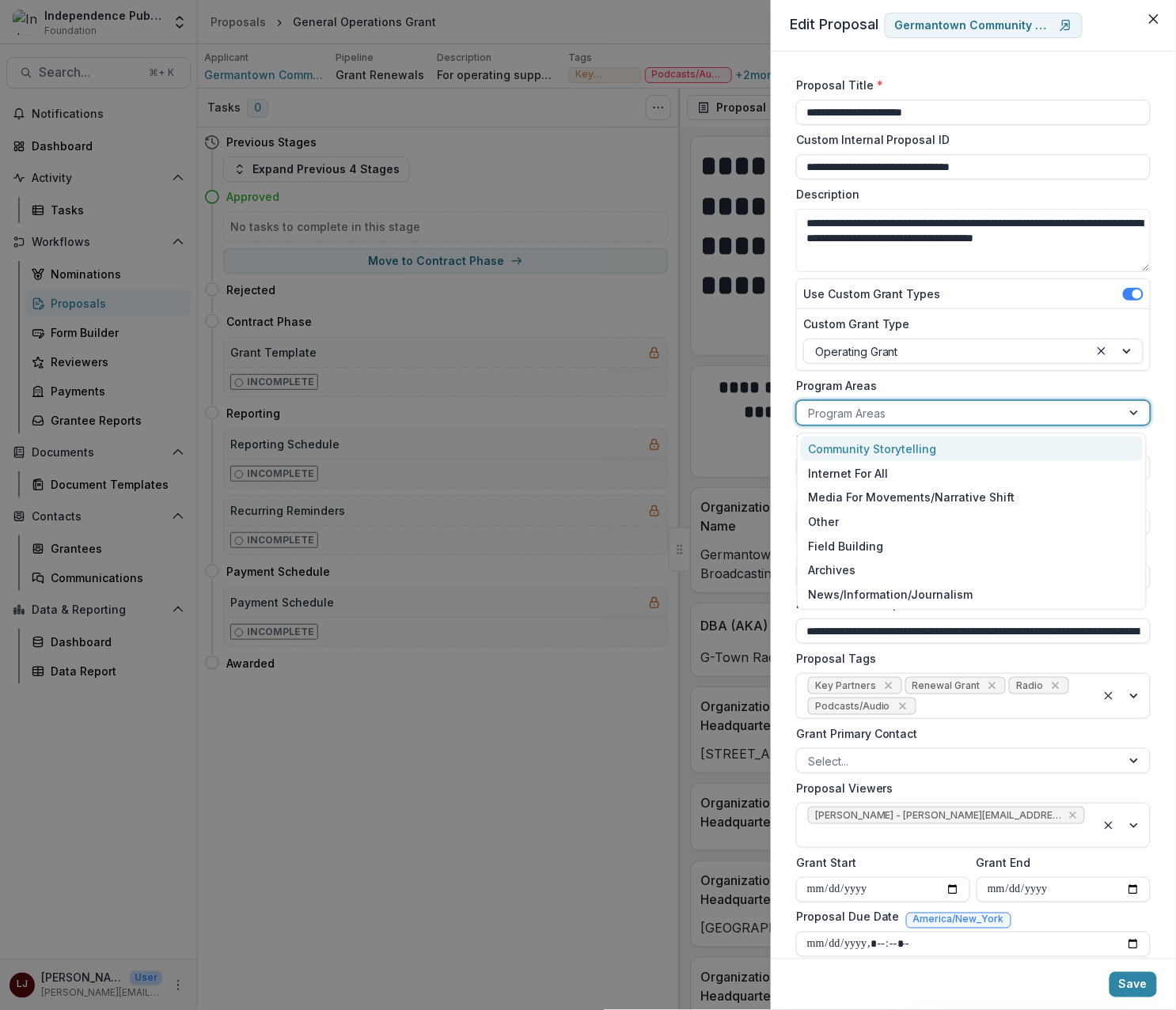
click at [885, 445] on div "Community Storytelling" at bounding box center [971, 448] width 342 height 24
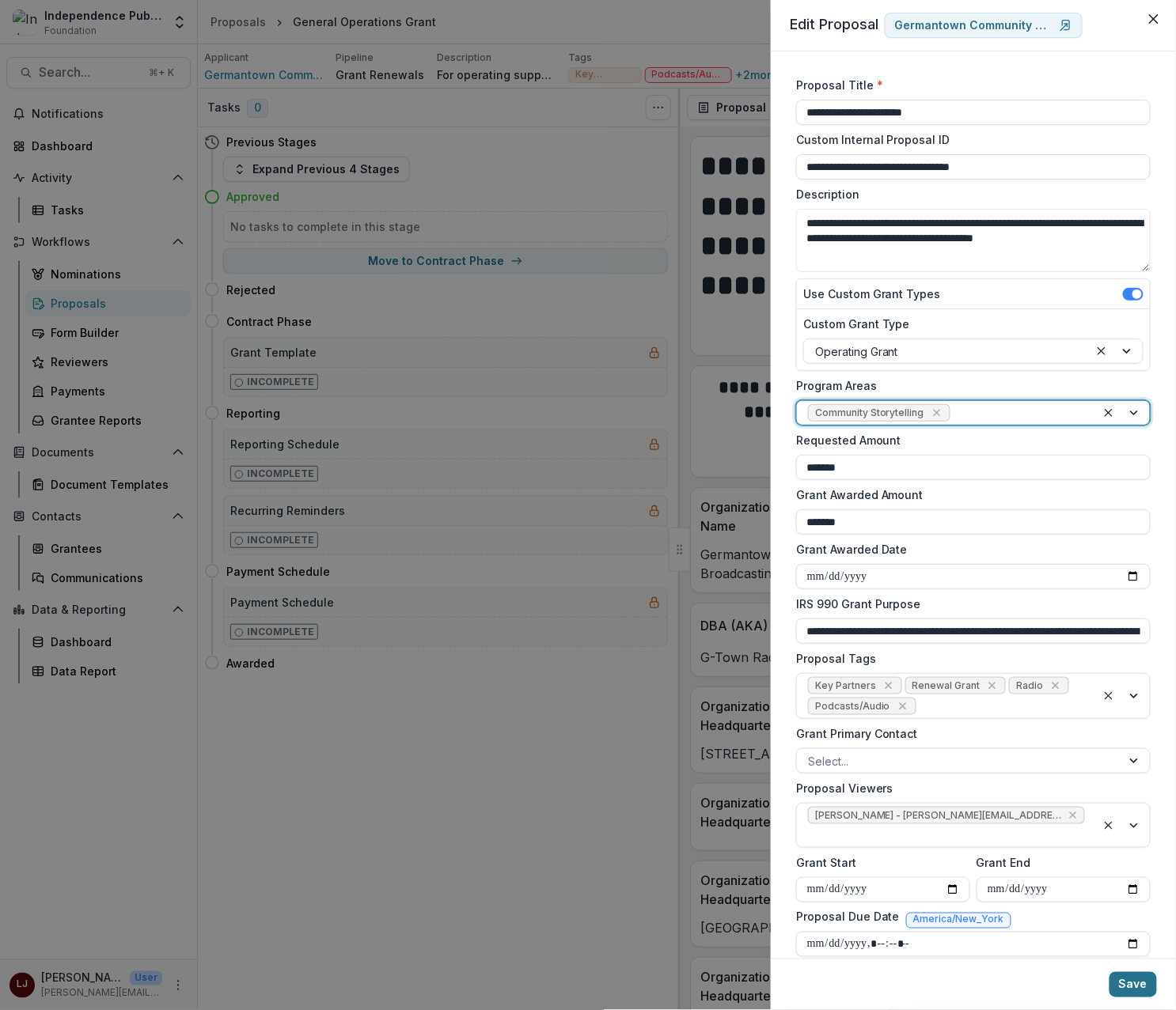
click at [1125, 987] on button "Save" at bounding box center [1133, 984] width 47 height 25
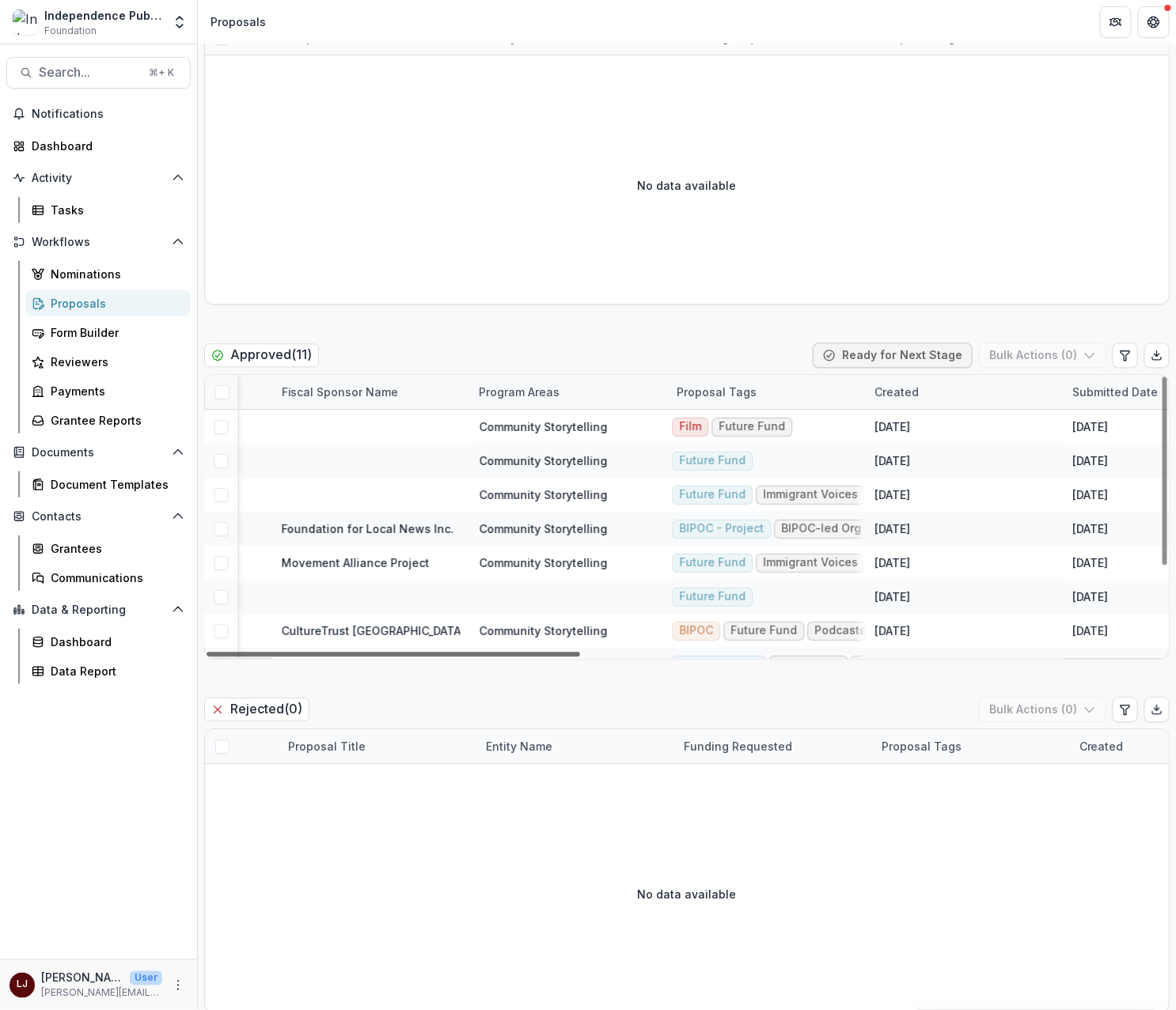
scroll to position [0, 782]
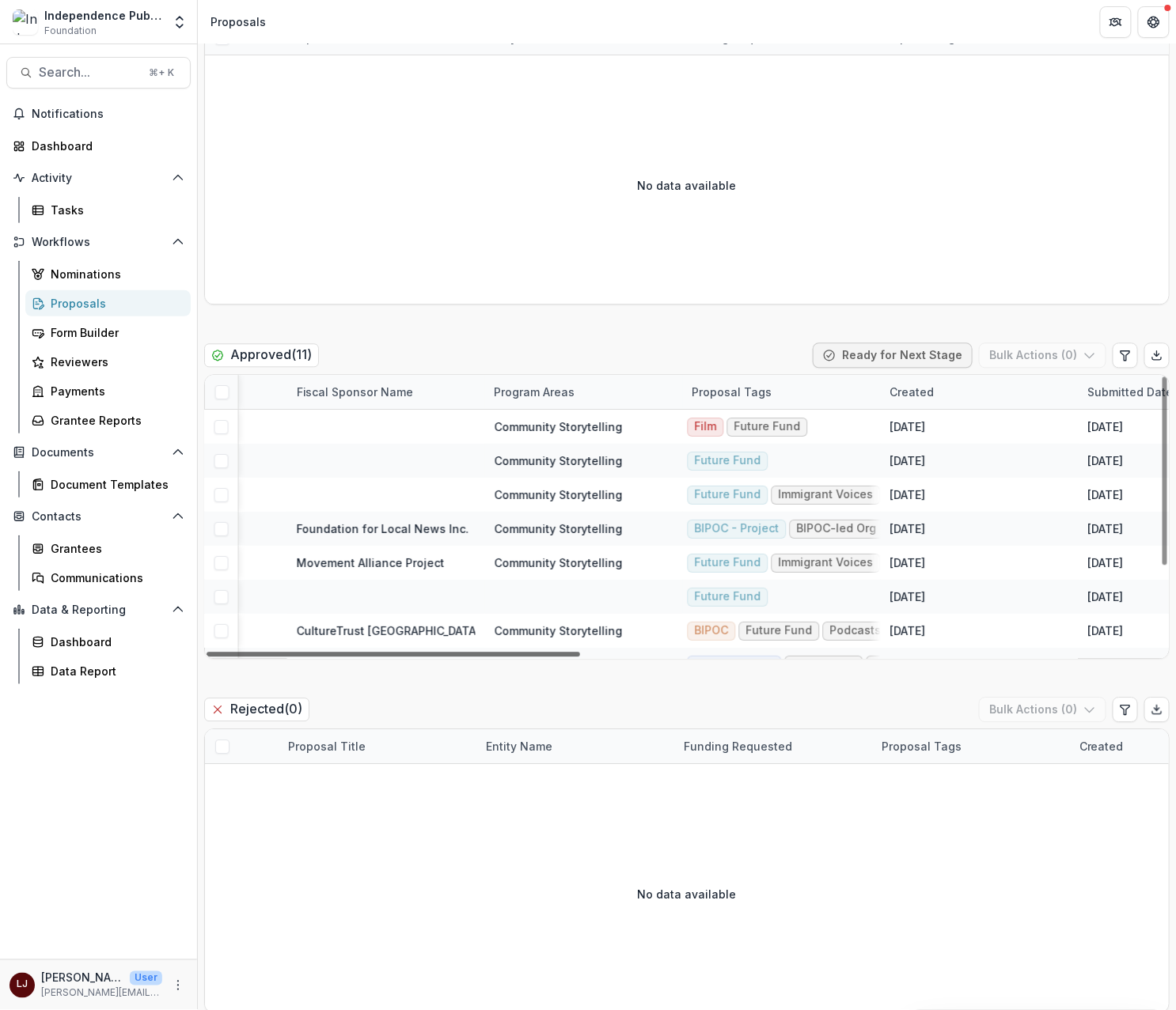
drag, startPoint x: 507, startPoint y: 654, endPoint x: 810, endPoint y: 650, distance: 303.0
click at [580, 652] on div at bounding box center [393, 654] width 373 height 5
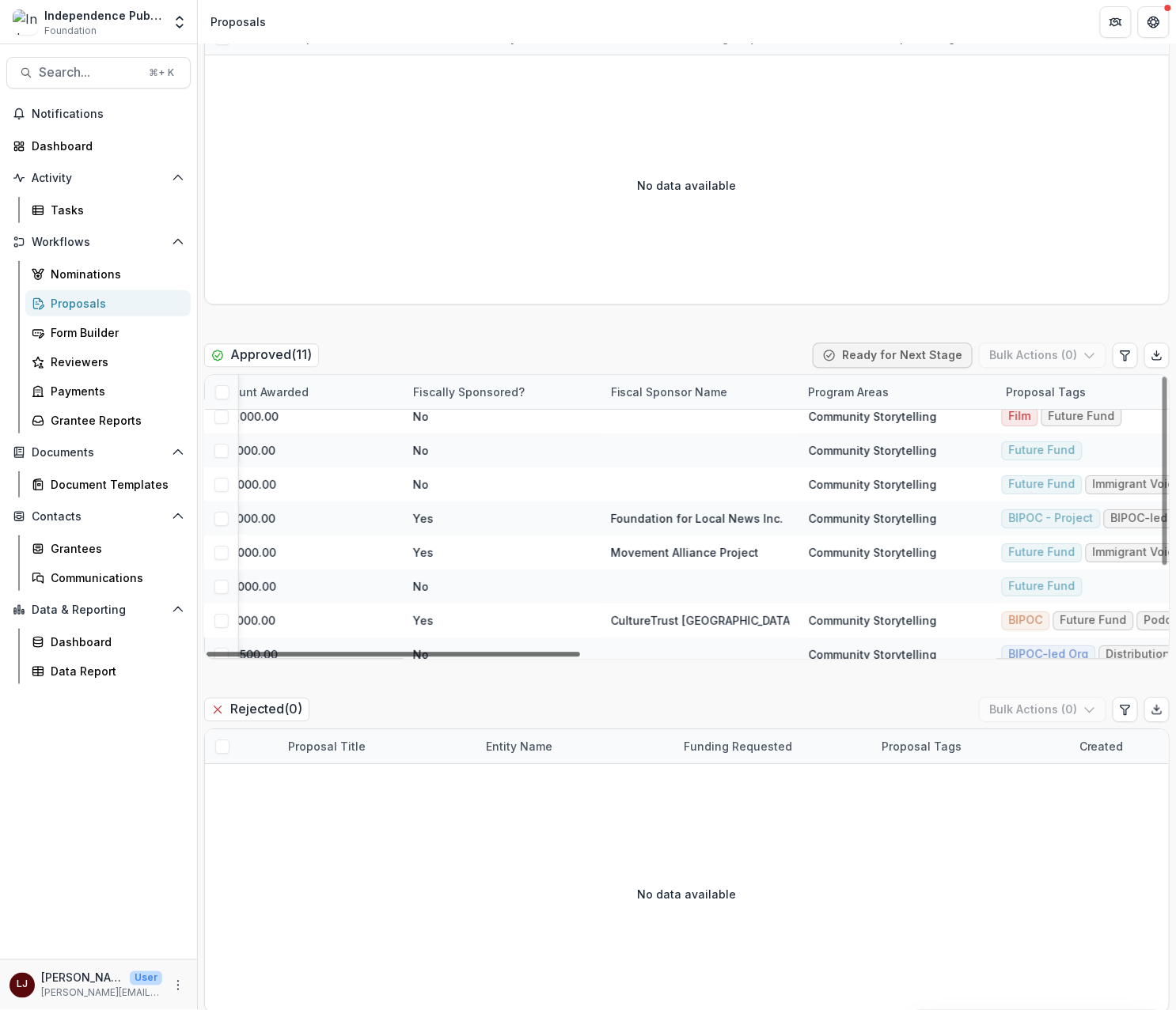
scroll to position [10, 326]
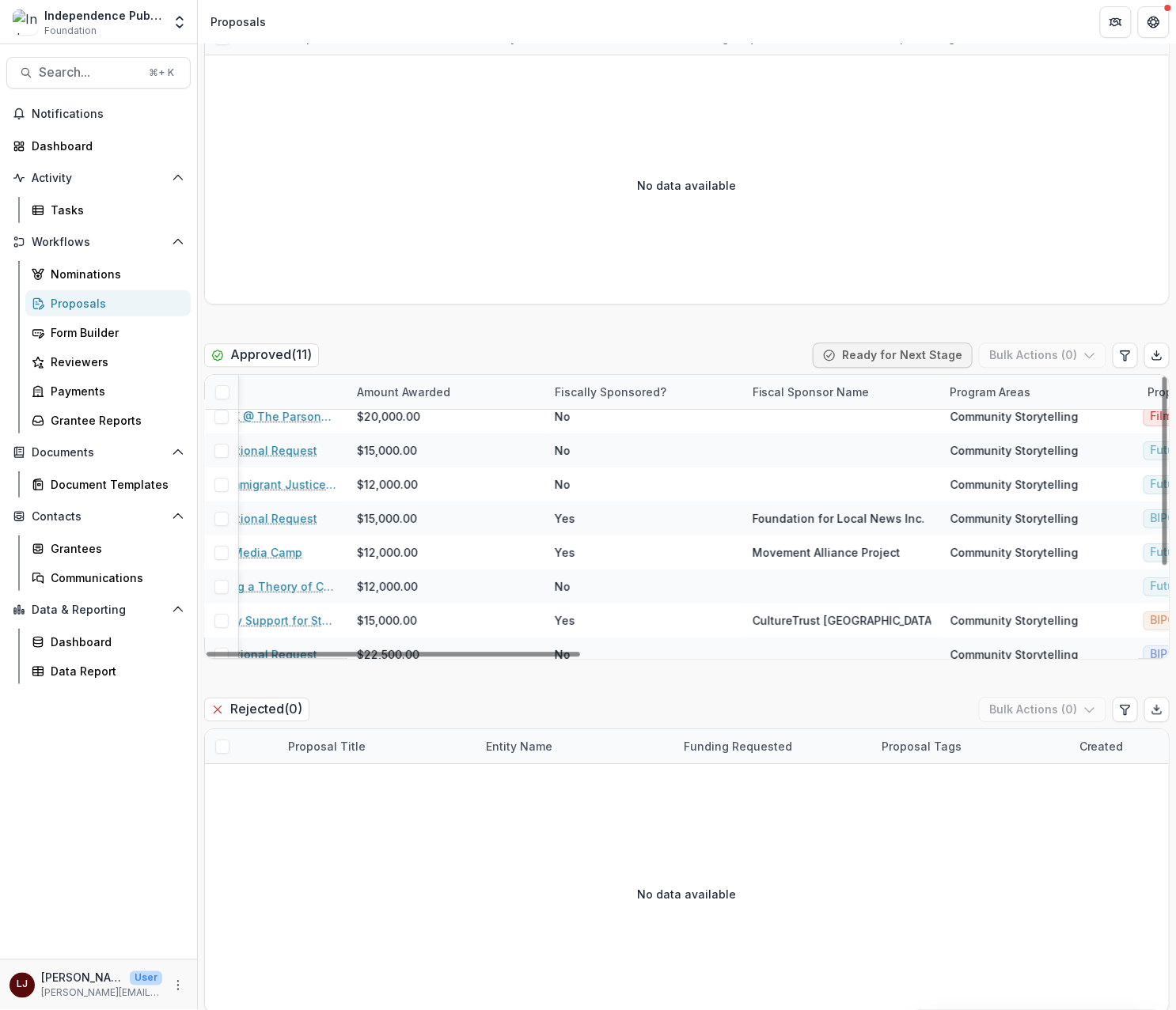
drag, startPoint x: 587, startPoint y: 653, endPoint x: 5, endPoint y: 545, distance: 591.9
click at [246, 652] on div at bounding box center [393, 654] width 373 height 5
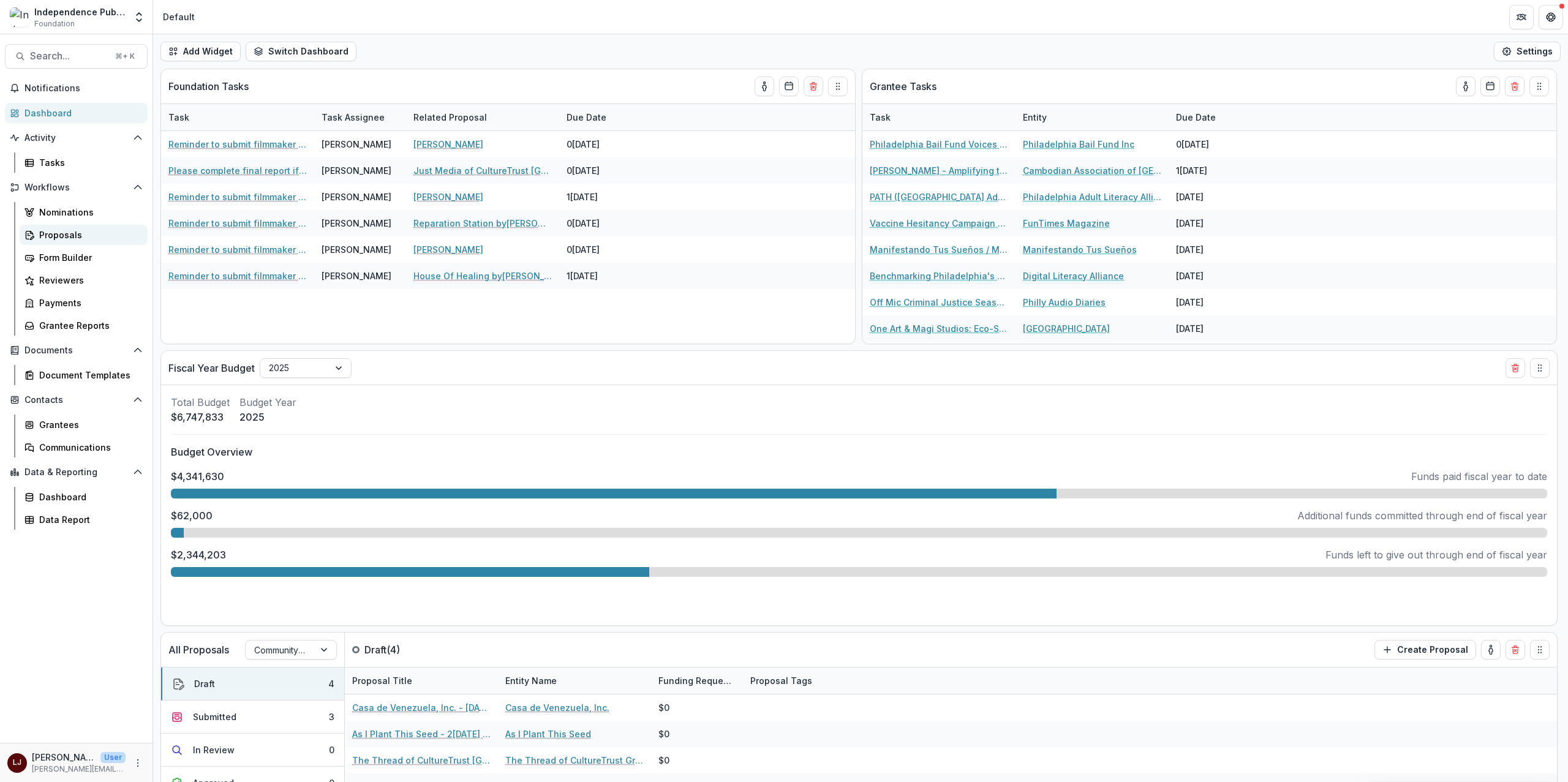
click at [69, 226] on link "Proposals" at bounding box center [83, 235] width 128 height 20
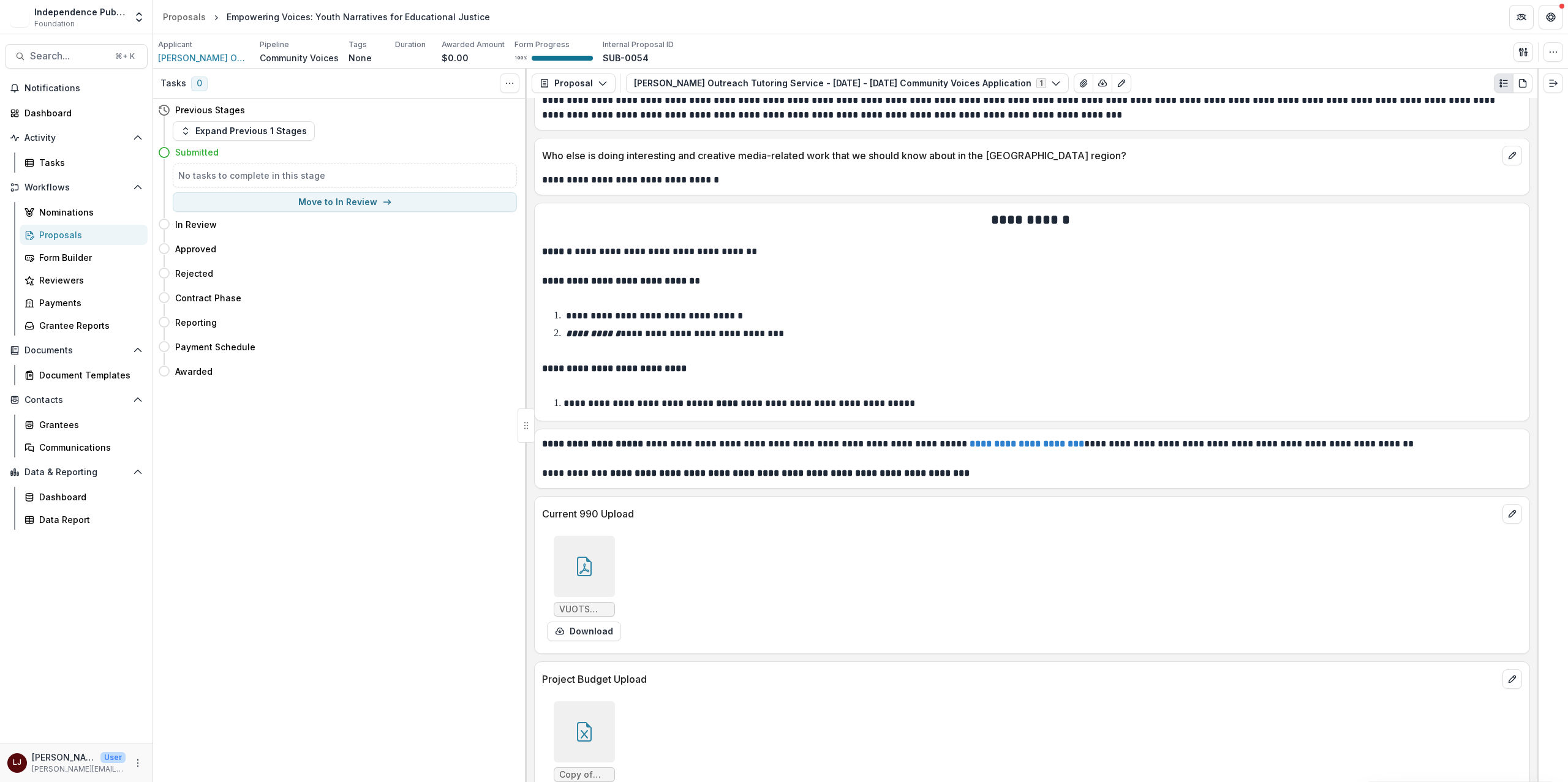
scroll to position [6012, 0]
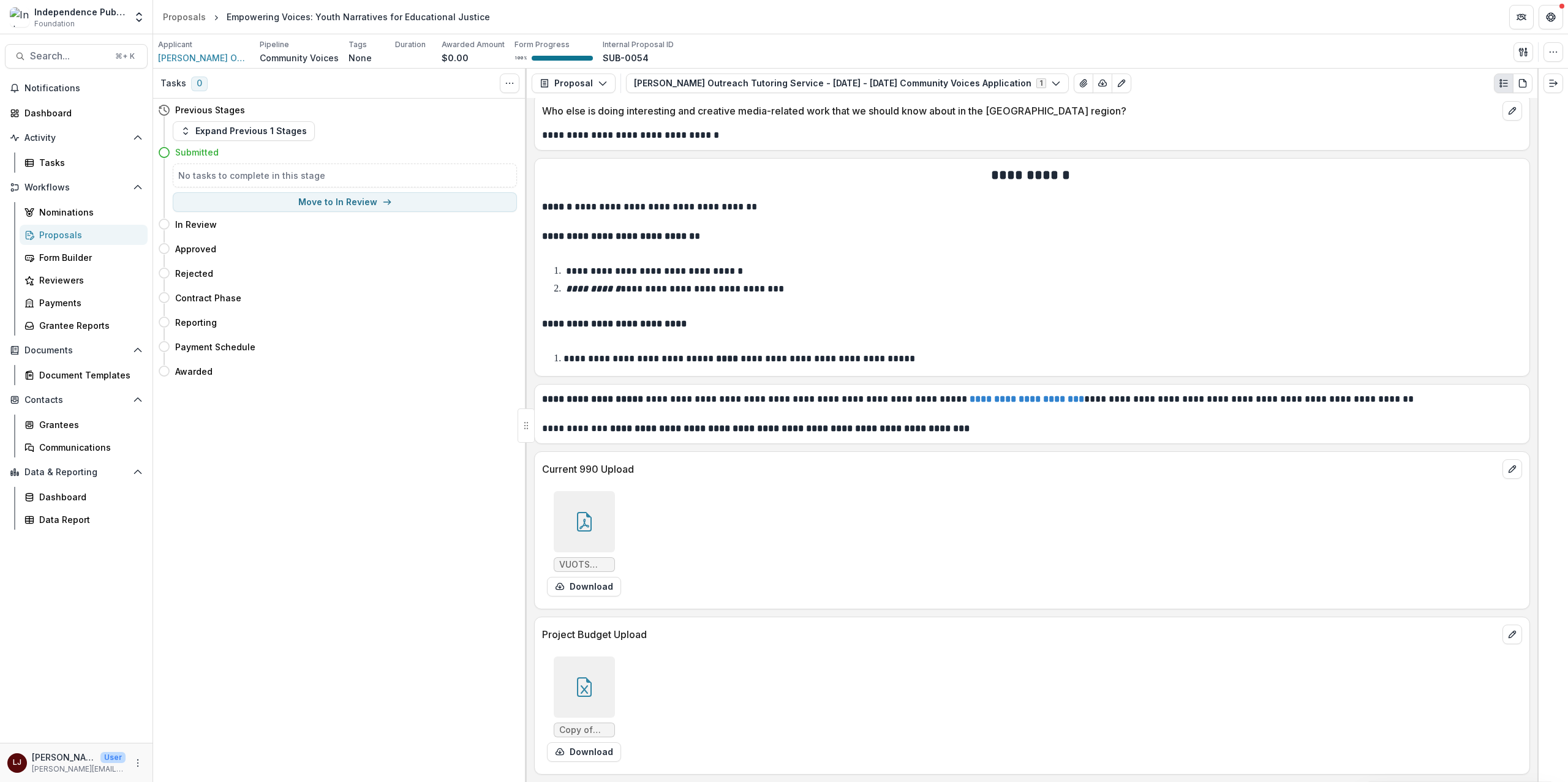
click at [582, 678] on icon at bounding box center [584, 687] width 15 height 19
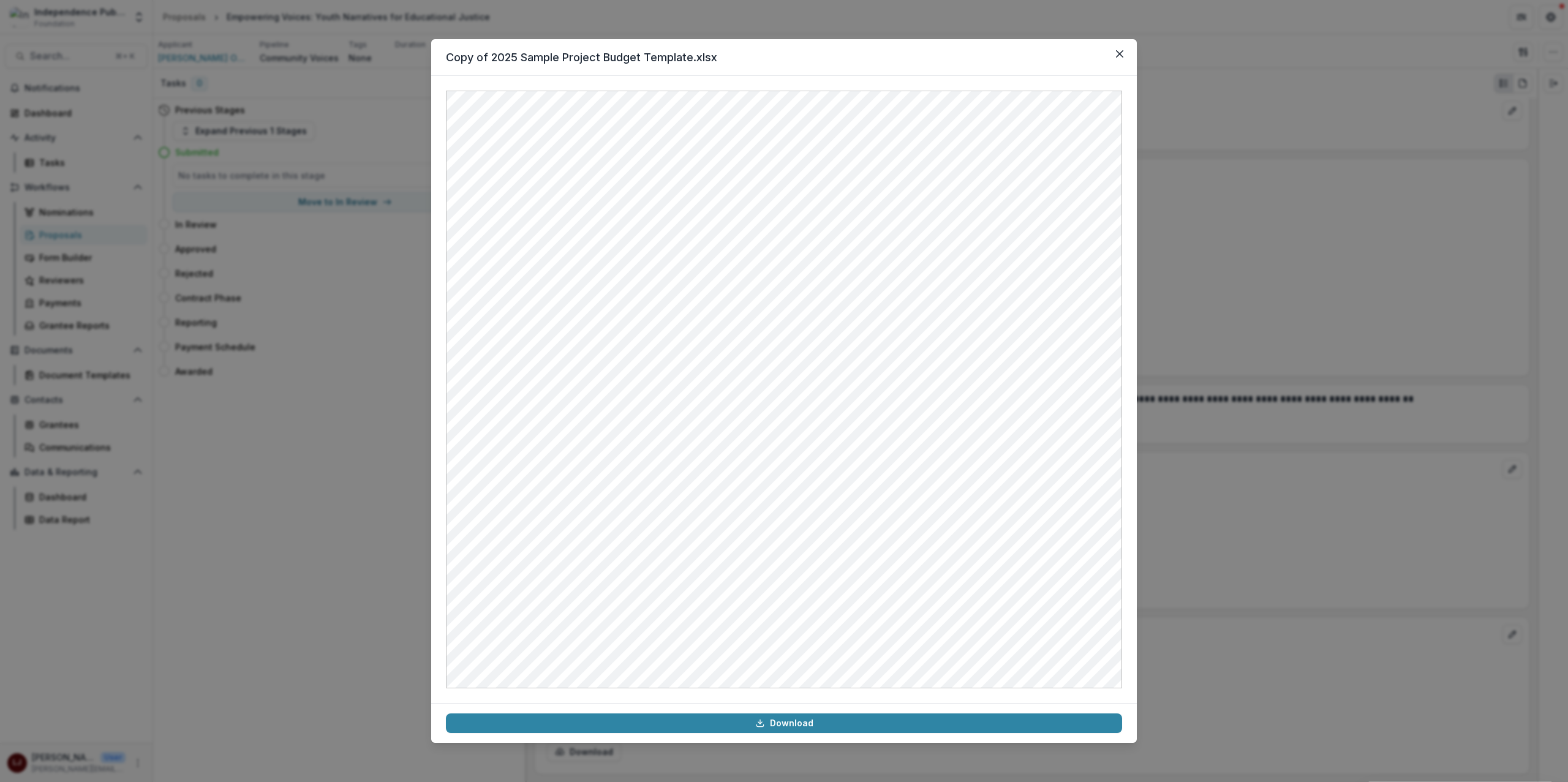
click at [1304, 422] on div "Copy of 2025 Sample Project Budget Template.xlsx Download" at bounding box center [784, 391] width 1568 height 782
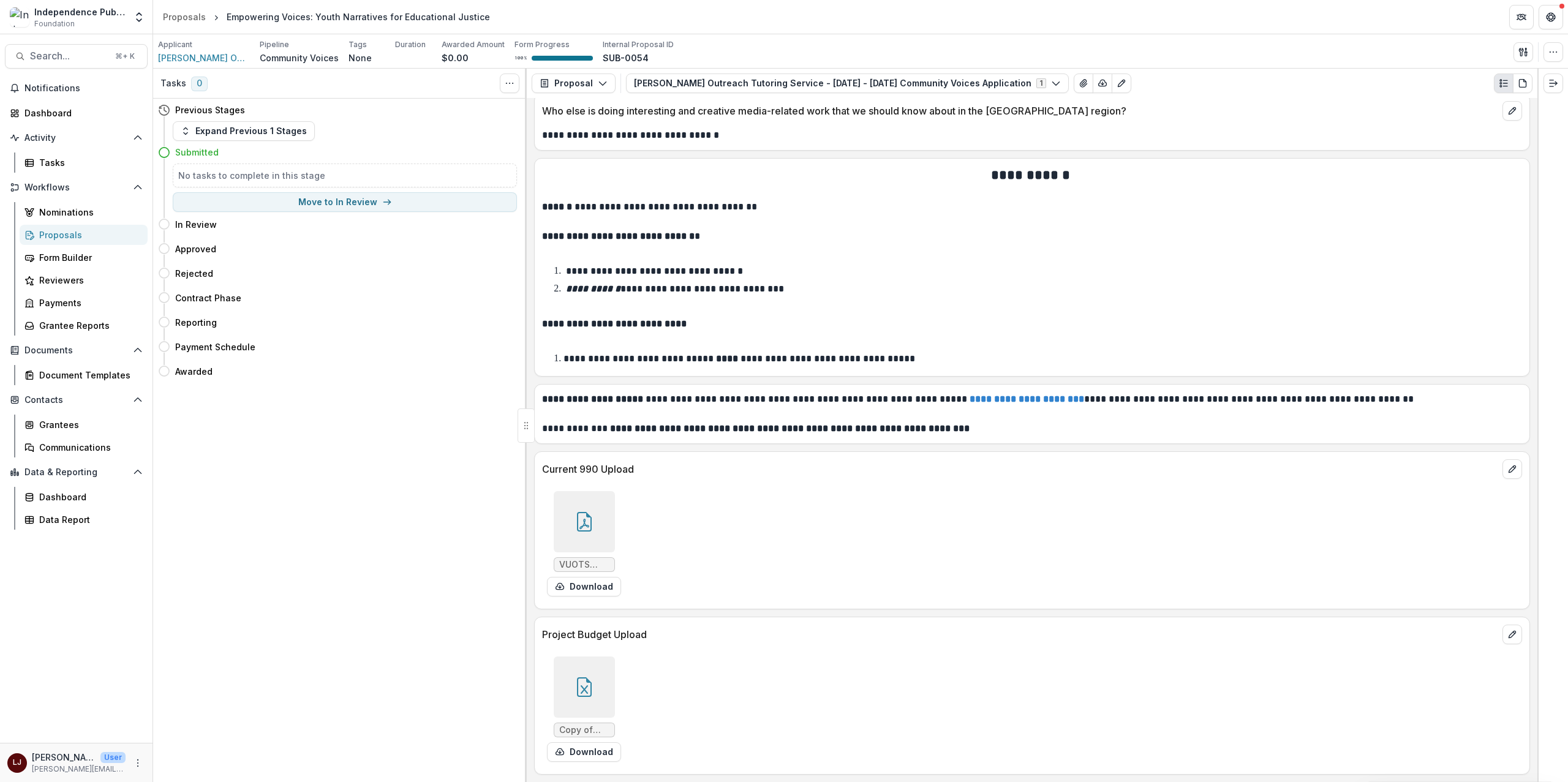
click at [578, 500] on div at bounding box center [584, 522] width 61 height 61
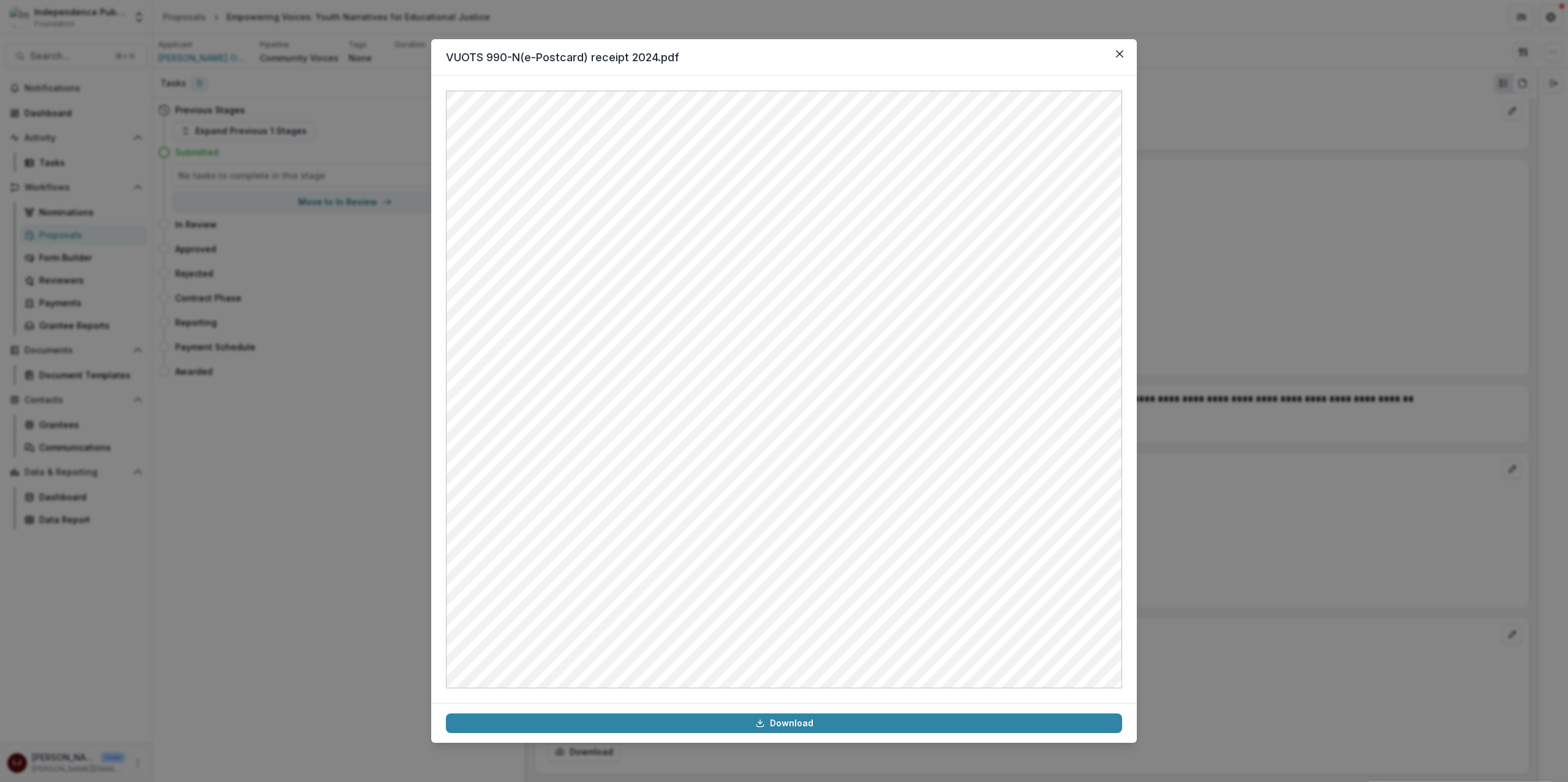
click at [1200, 413] on div "VUOTS 990-N(e-Postcard) receipt 2024.pdf Download" at bounding box center [784, 391] width 1568 height 782
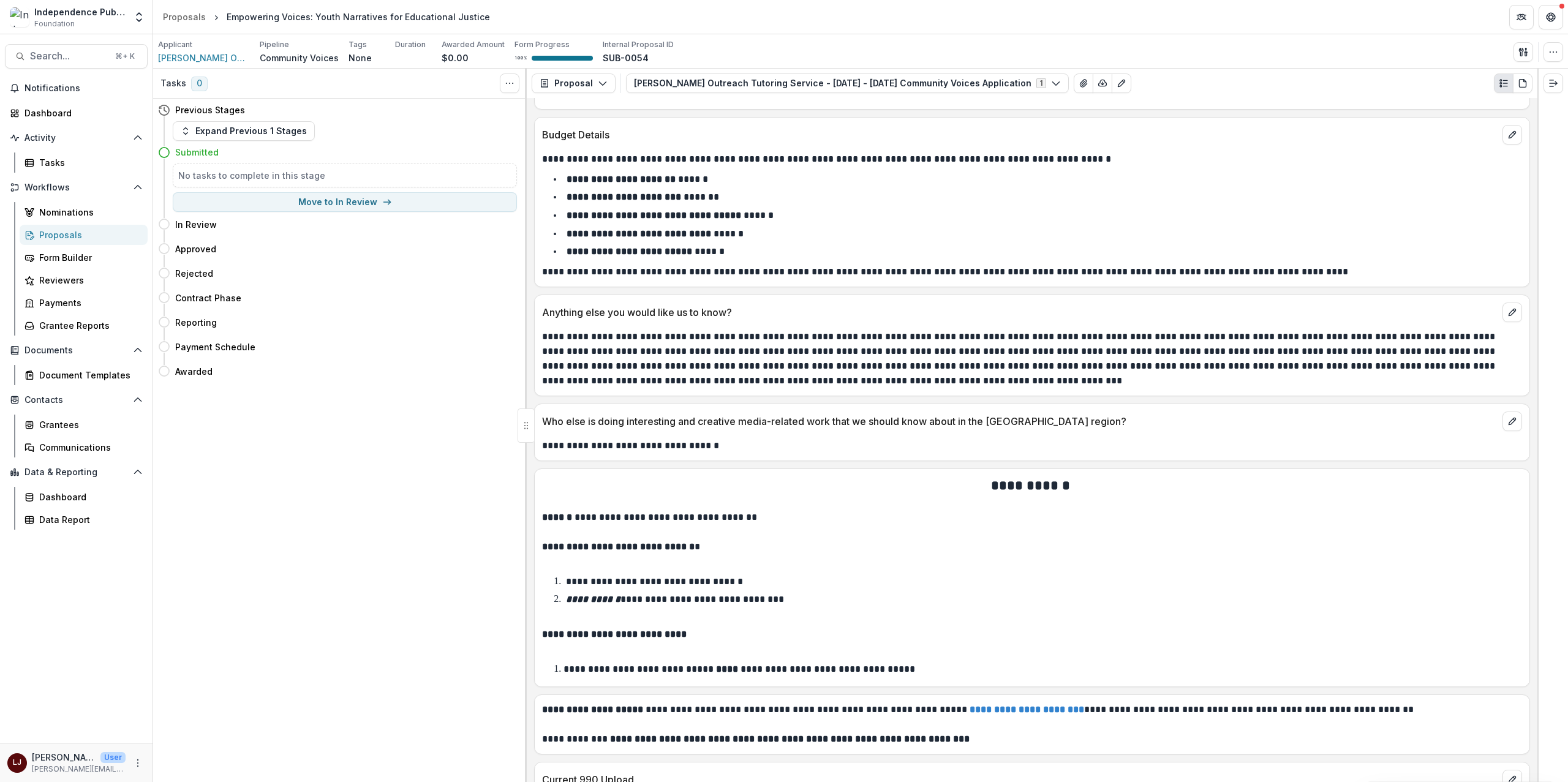
scroll to position [5686, 0]
click at [680, 375] on p "**********" at bounding box center [1030, 360] width 976 height 59
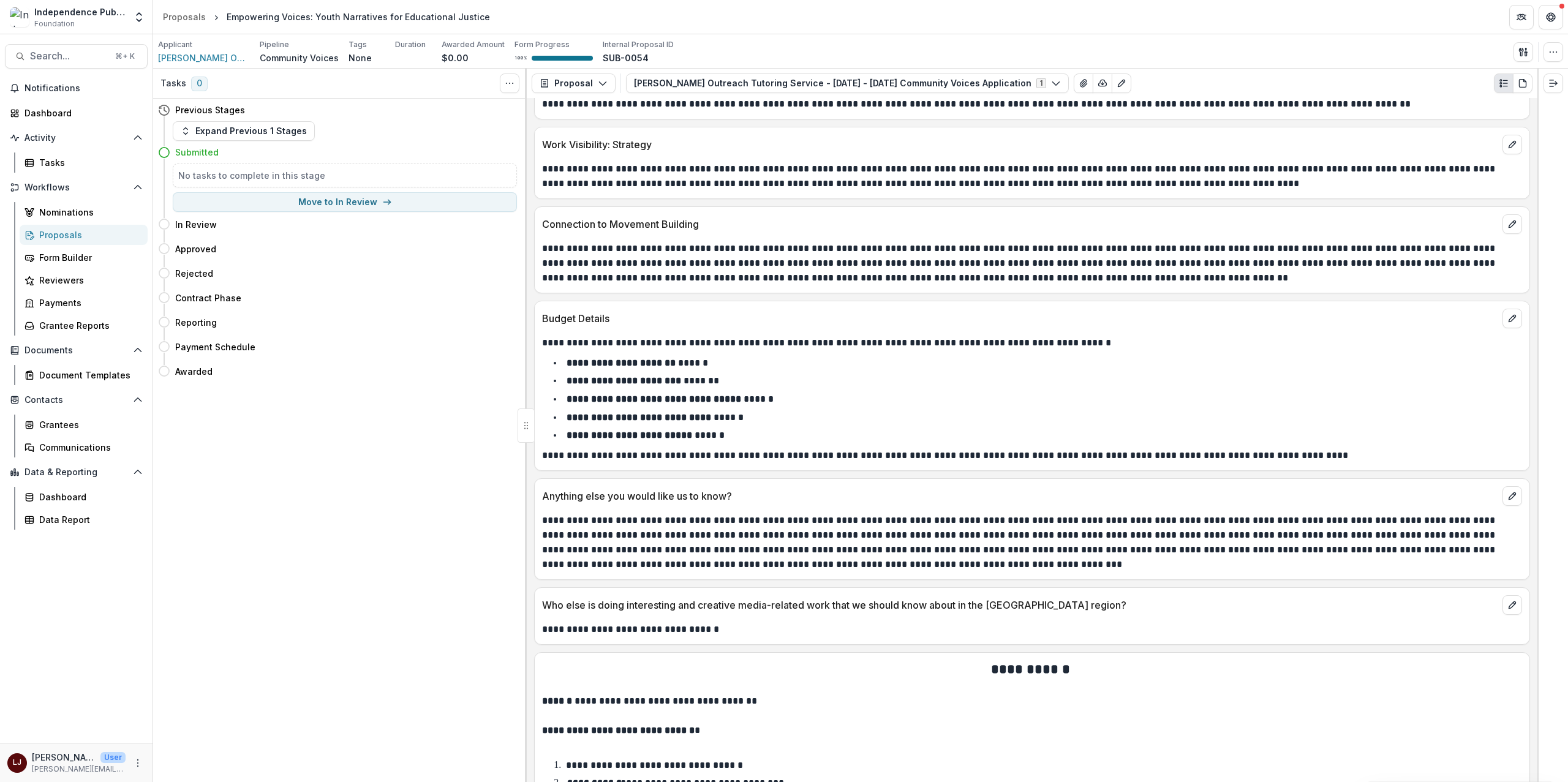
scroll to position [5498, 0]
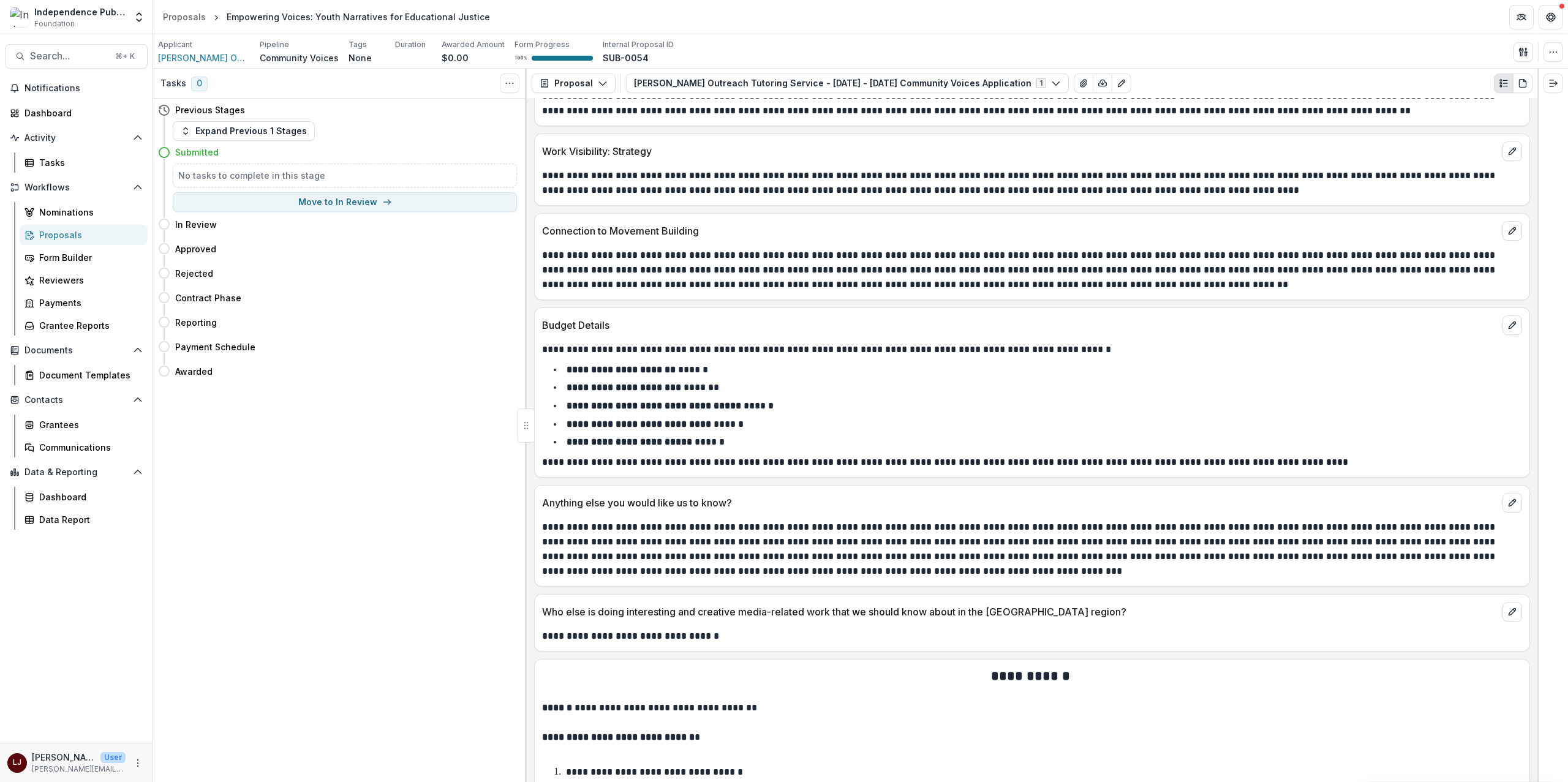
click at [628, 357] on p "**********" at bounding box center [1030, 349] width 976 height 15
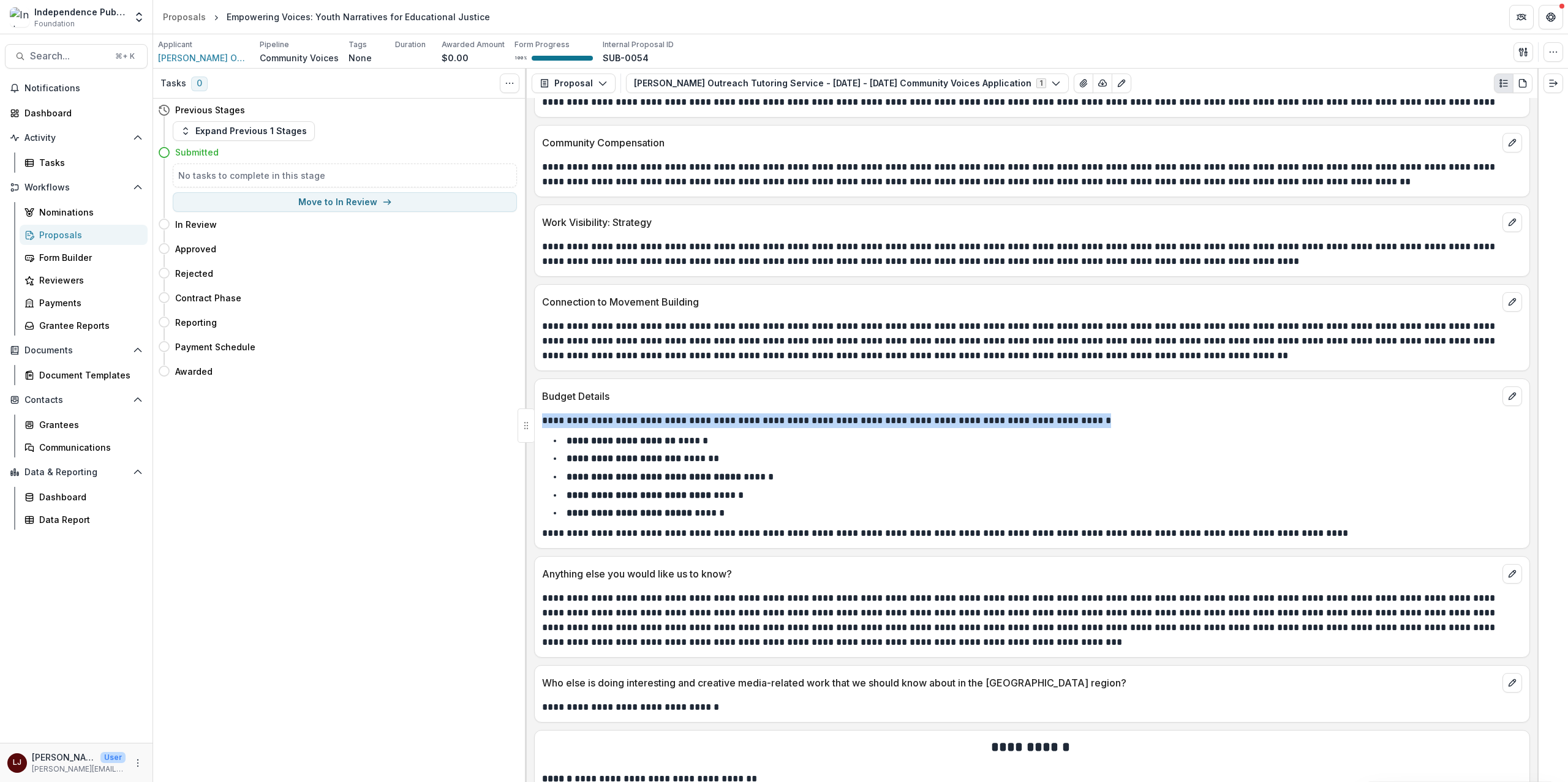
scroll to position [5352, 0]
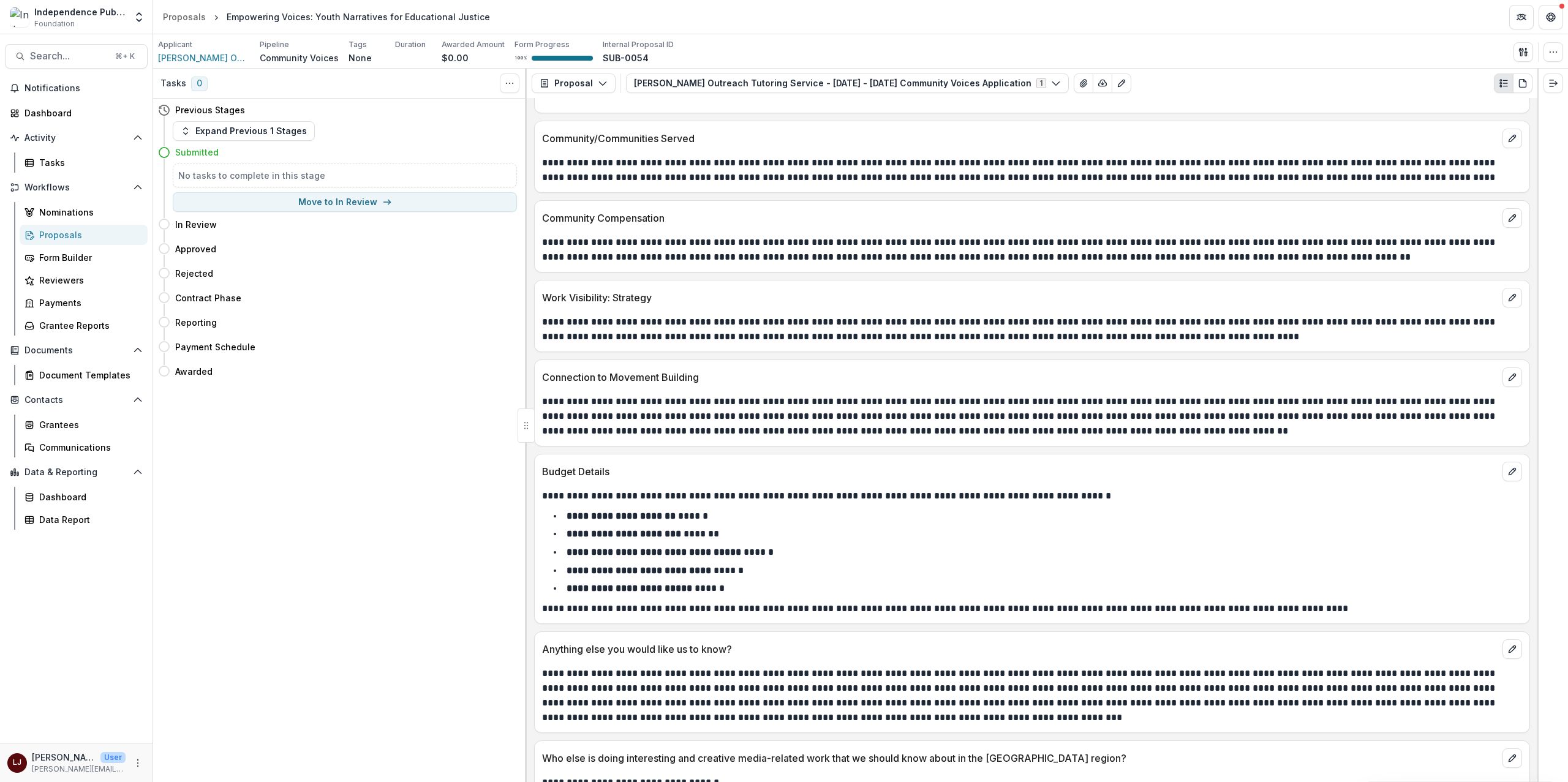
click at [626, 422] on p "**********" at bounding box center [1030, 416] width 976 height 44
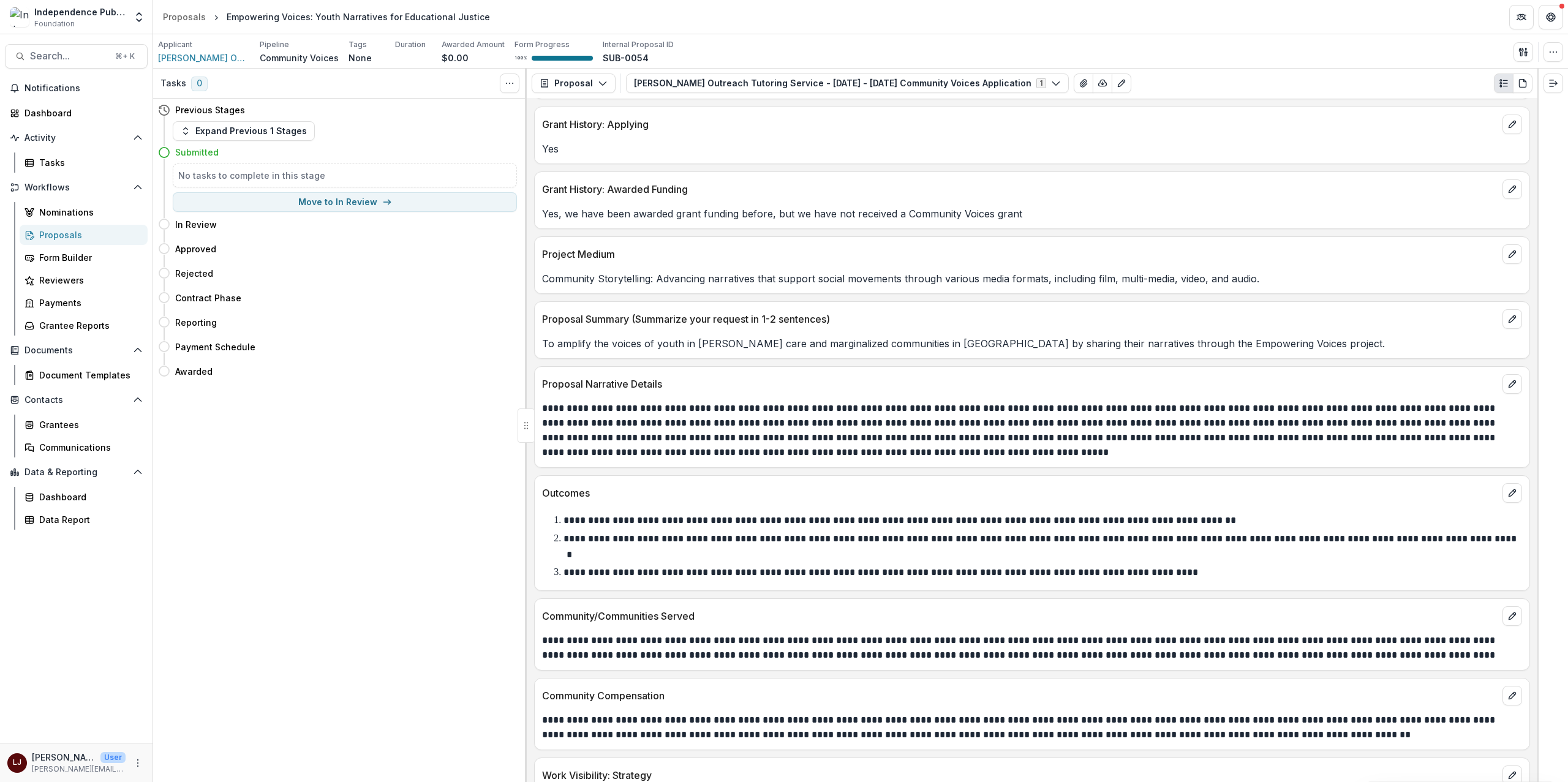
scroll to position [4821, 0]
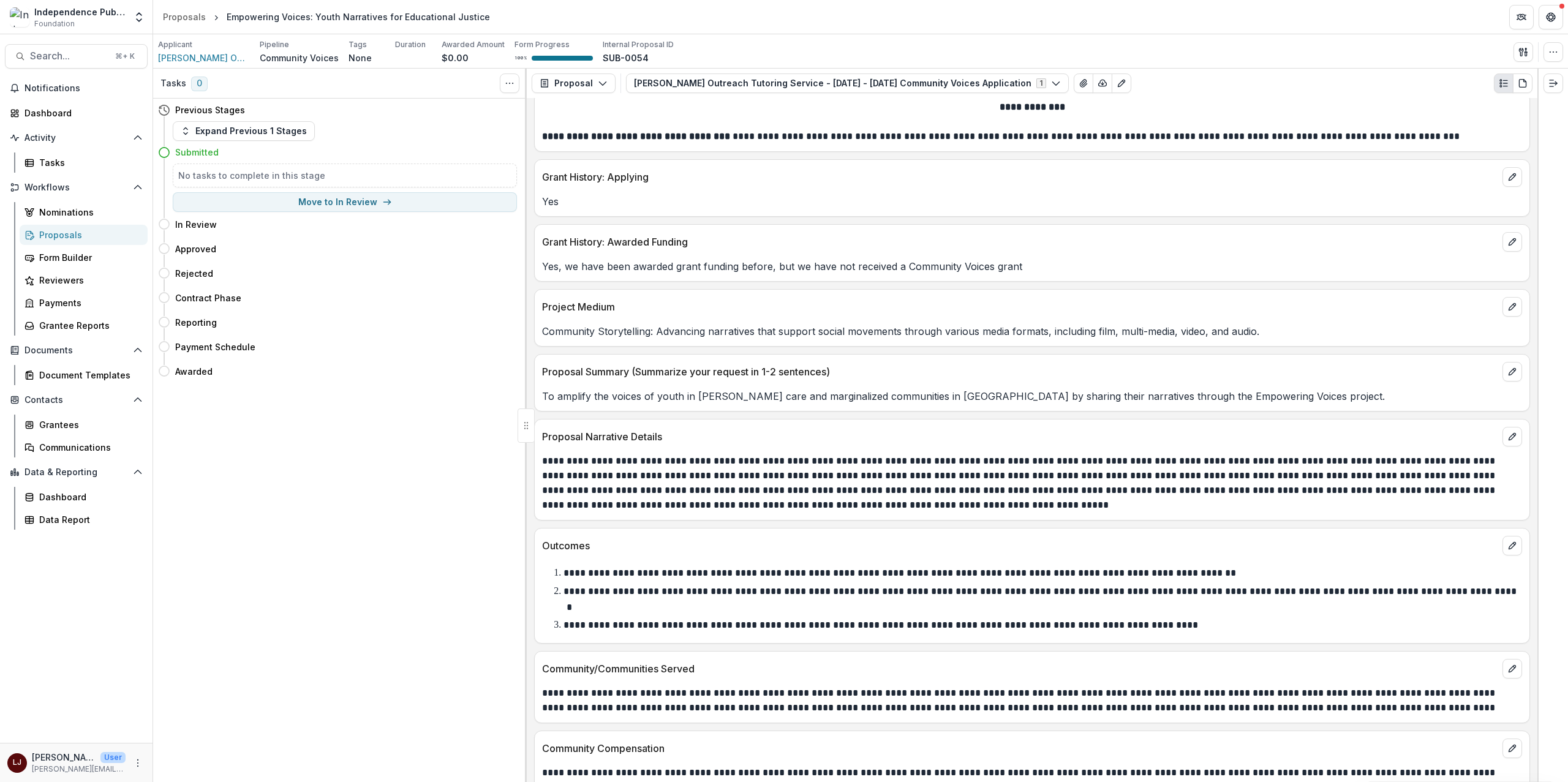
click at [623, 404] on p "To amplify the voices of youth in foster care and marginalized communities in P…" at bounding box center [1032, 396] width 980 height 15
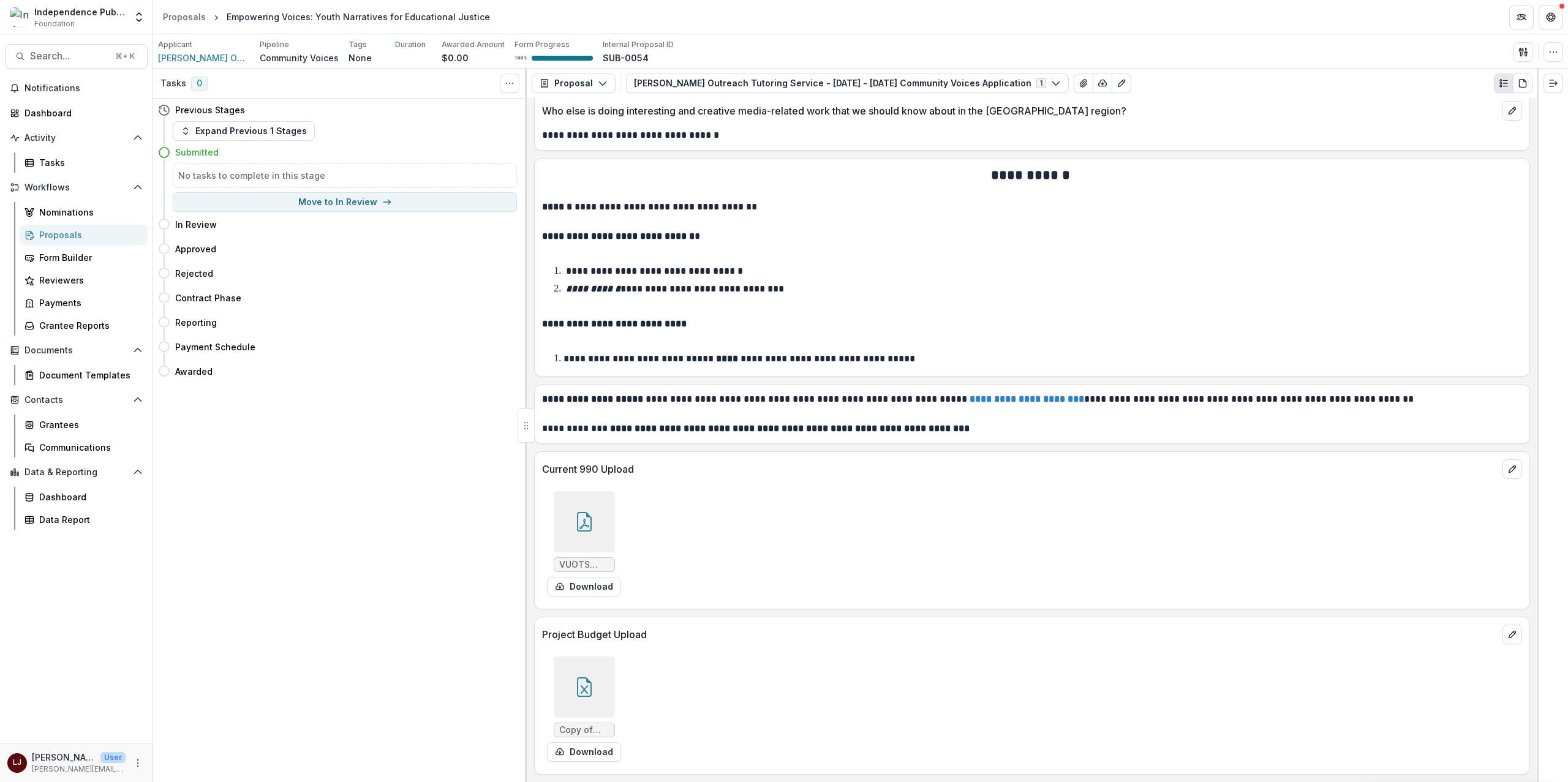
scroll to position [5955, 0]
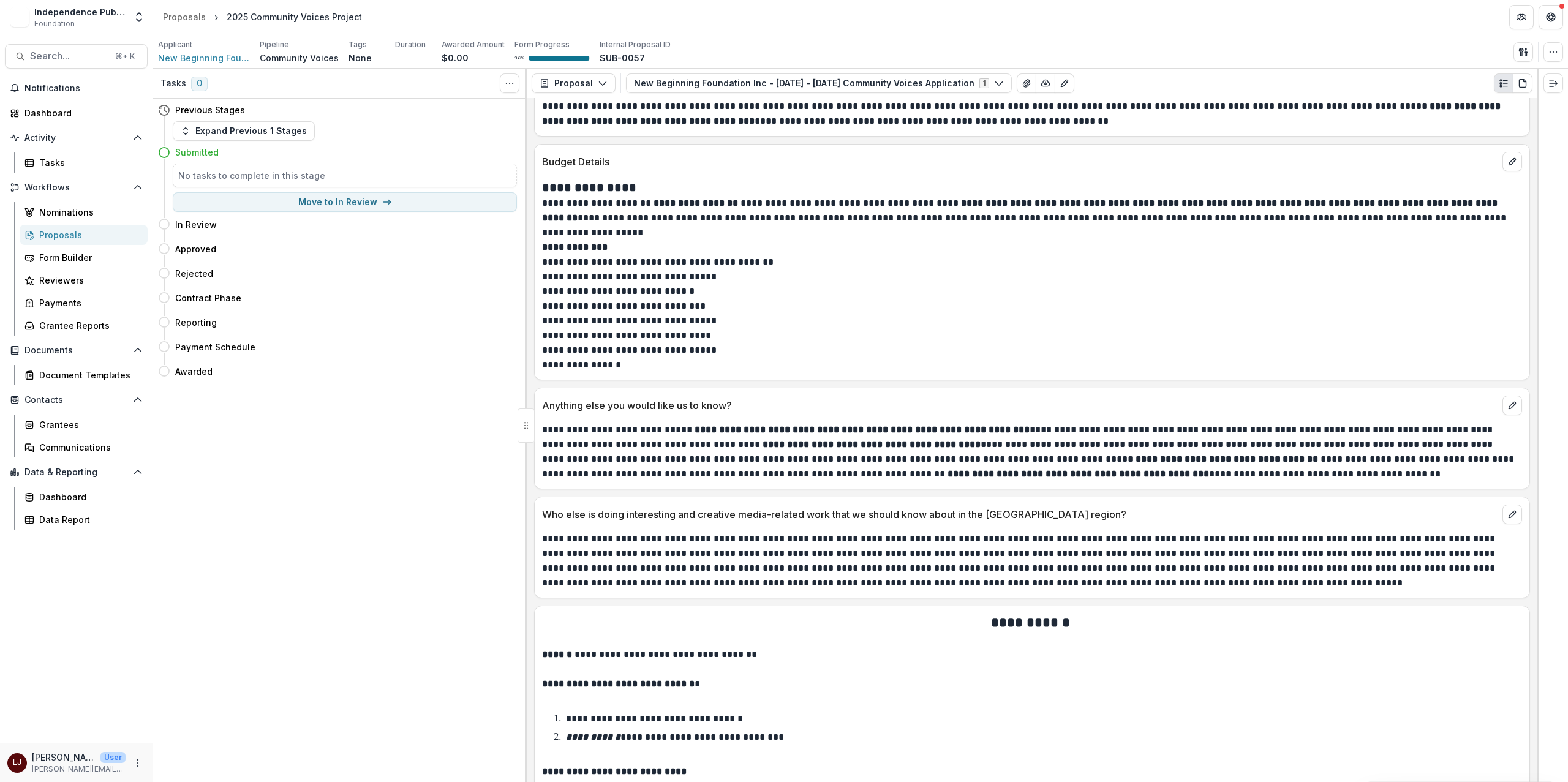
scroll to position [6237, 0]
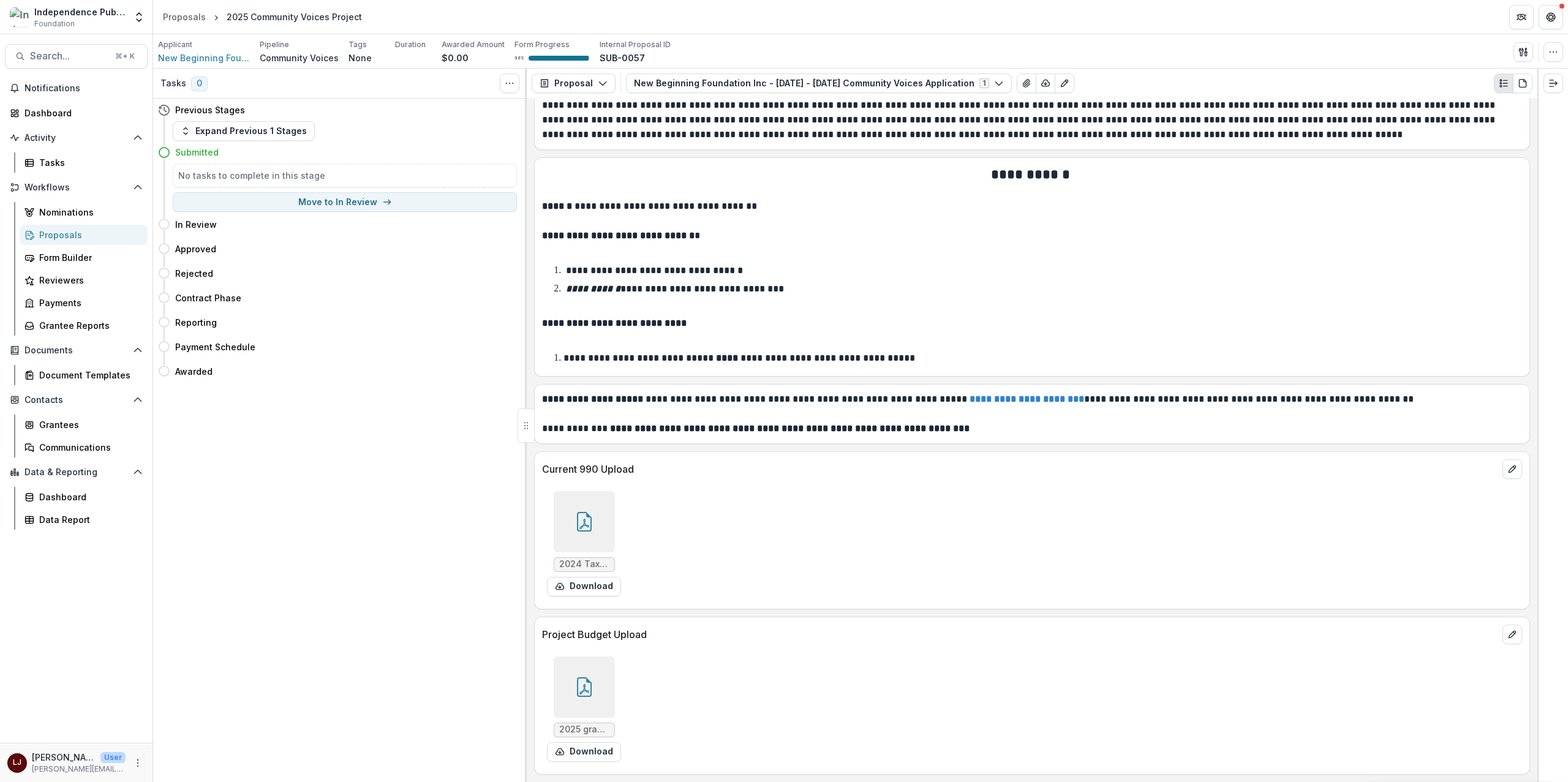
click at [580, 660] on div at bounding box center [584, 687] width 61 height 61
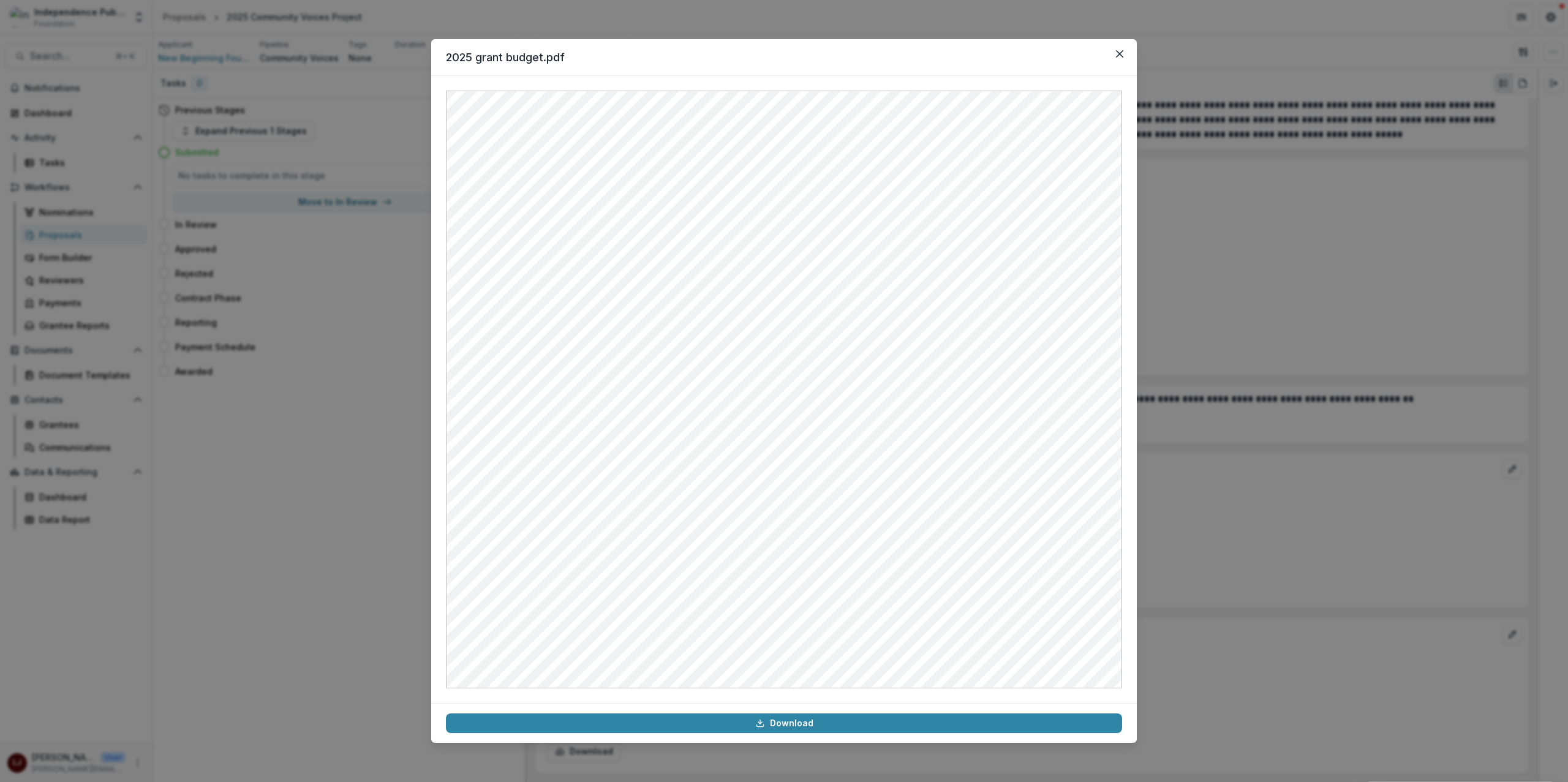
click at [1201, 269] on div "2025 grant budget.pdf Download" at bounding box center [784, 391] width 1568 height 782
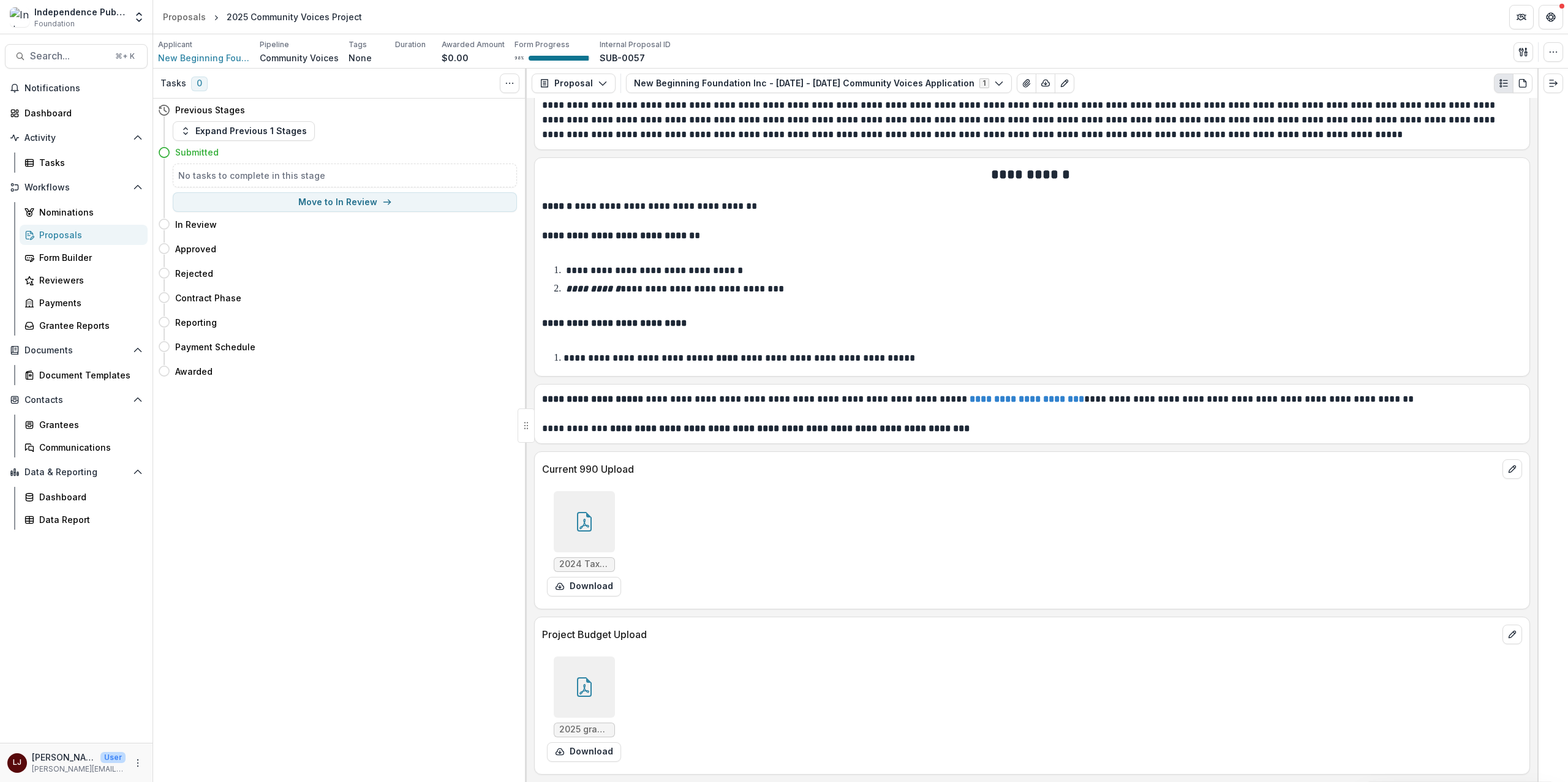
click at [606, 508] on div at bounding box center [584, 522] width 61 height 61
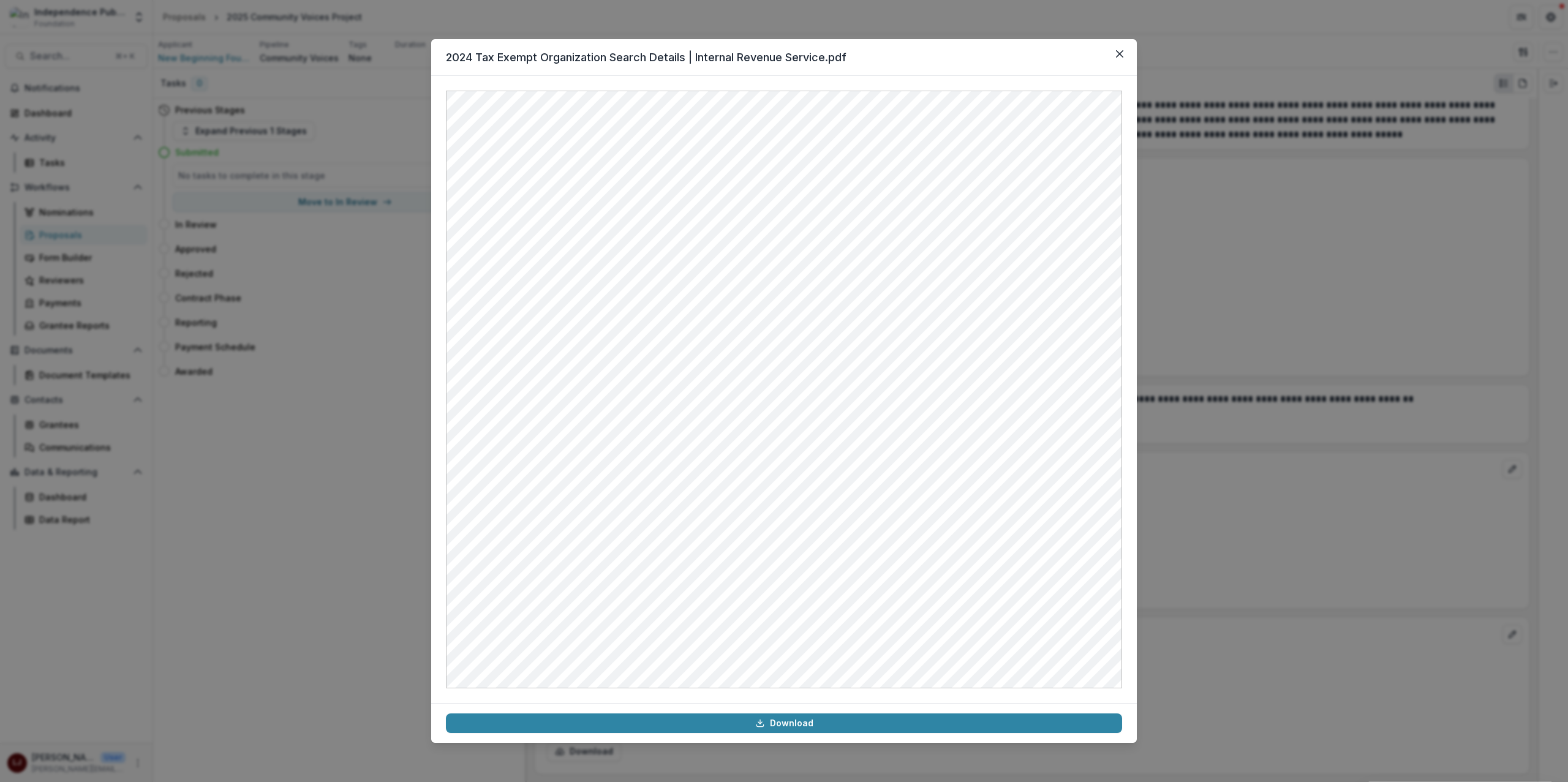
click at [1162, 387] on div "2024 Tax Exempt Organization Search Details | Internal Revenue Service.pdf Down…" at bounding box center [784, 391] width 1568 height 782
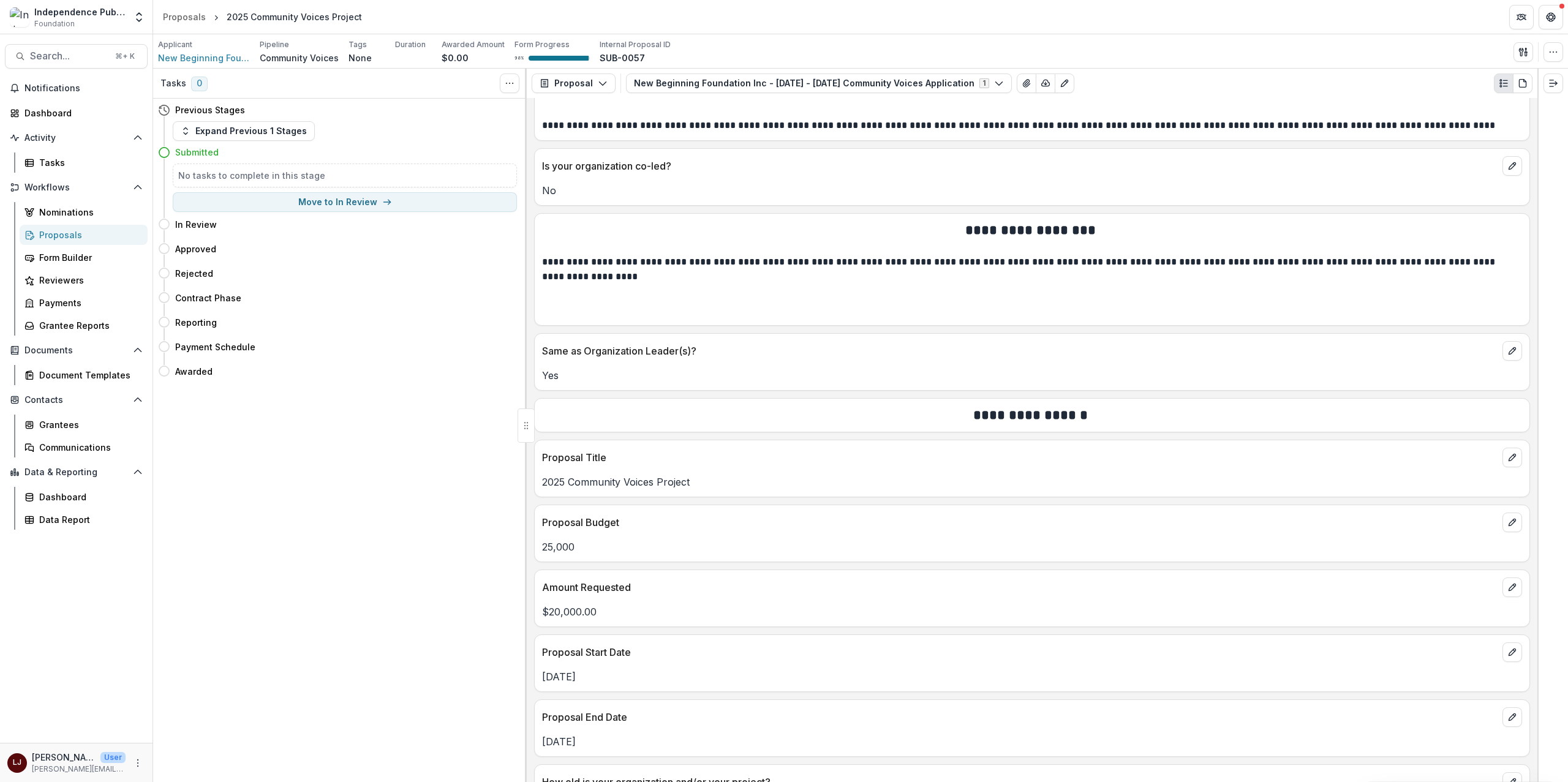
scroll to position [3960, 0]
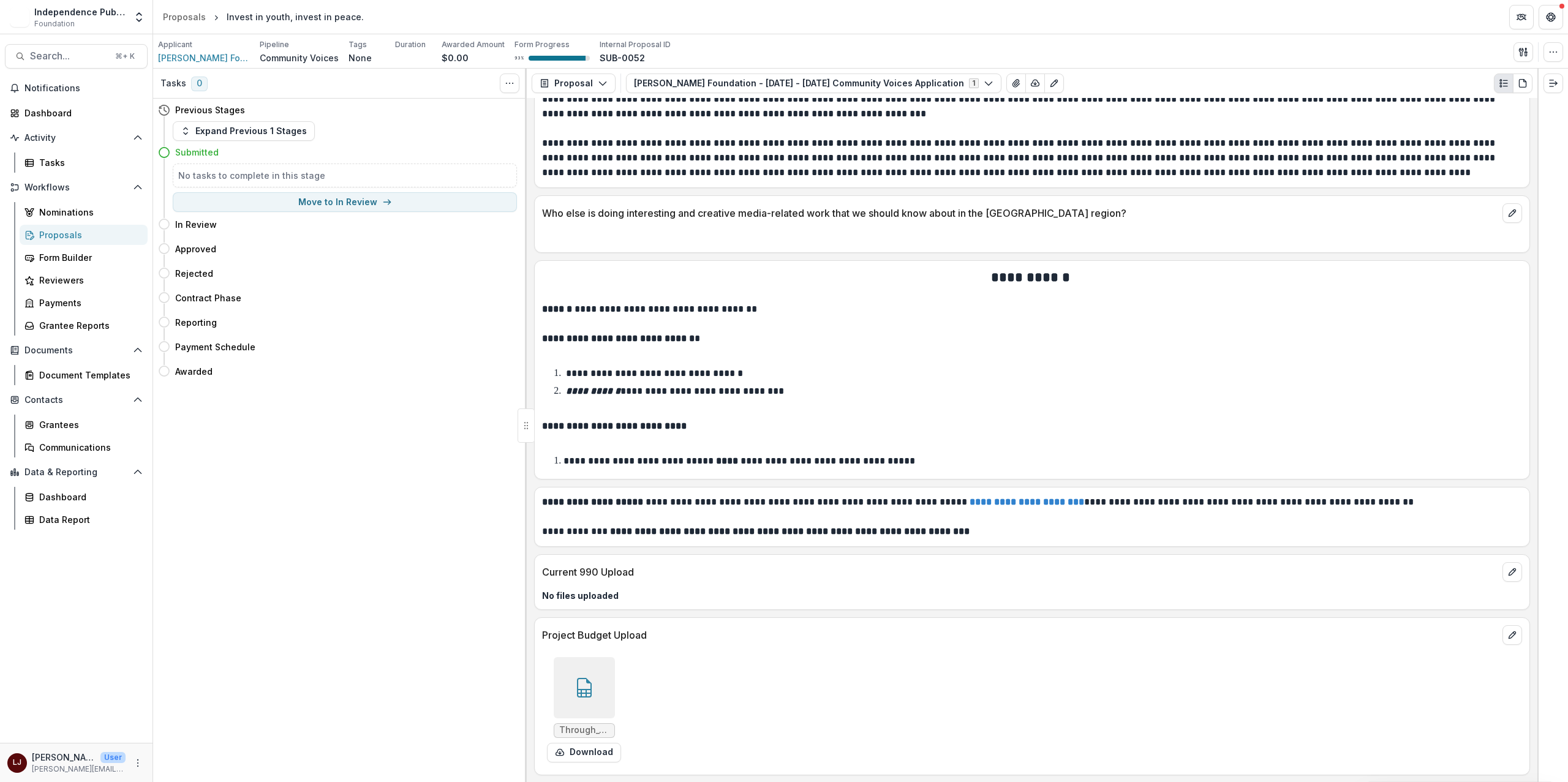
scroll to position [6454, 0]
